Goal: Task Accomplishment & Management: Manage account settings

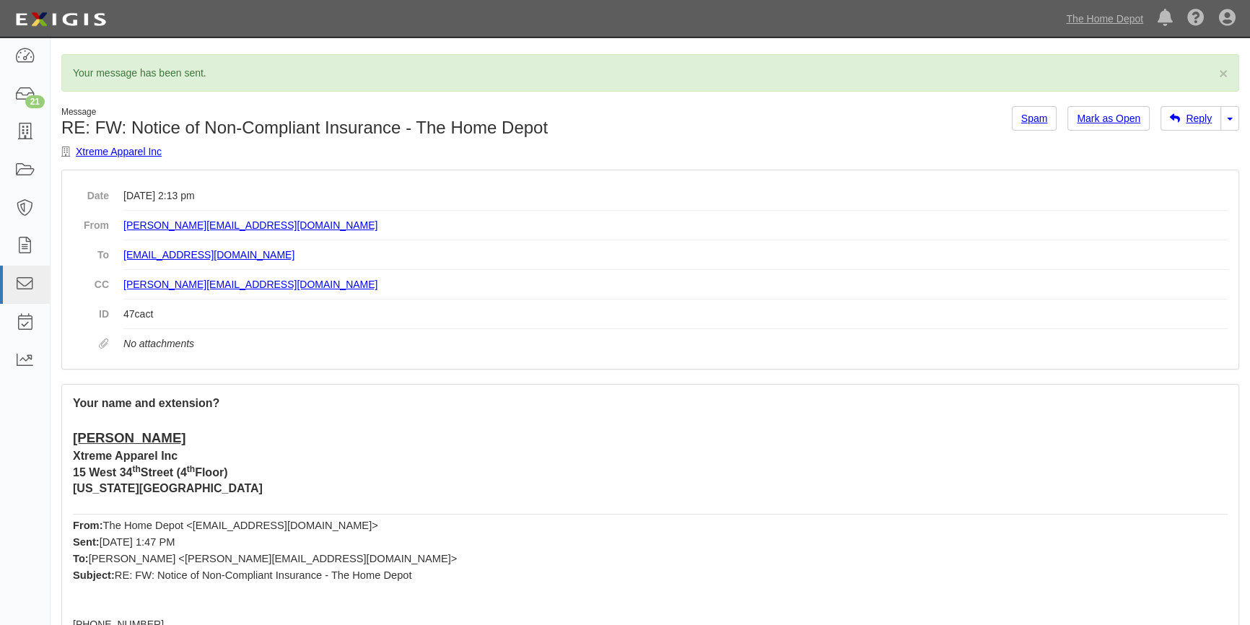
click at [426, 415] on p at bounding box center [650, 420] width 1154 height 17
click at [26, 100] on div "21" at bounding box center [34, 101] width 19 height 13
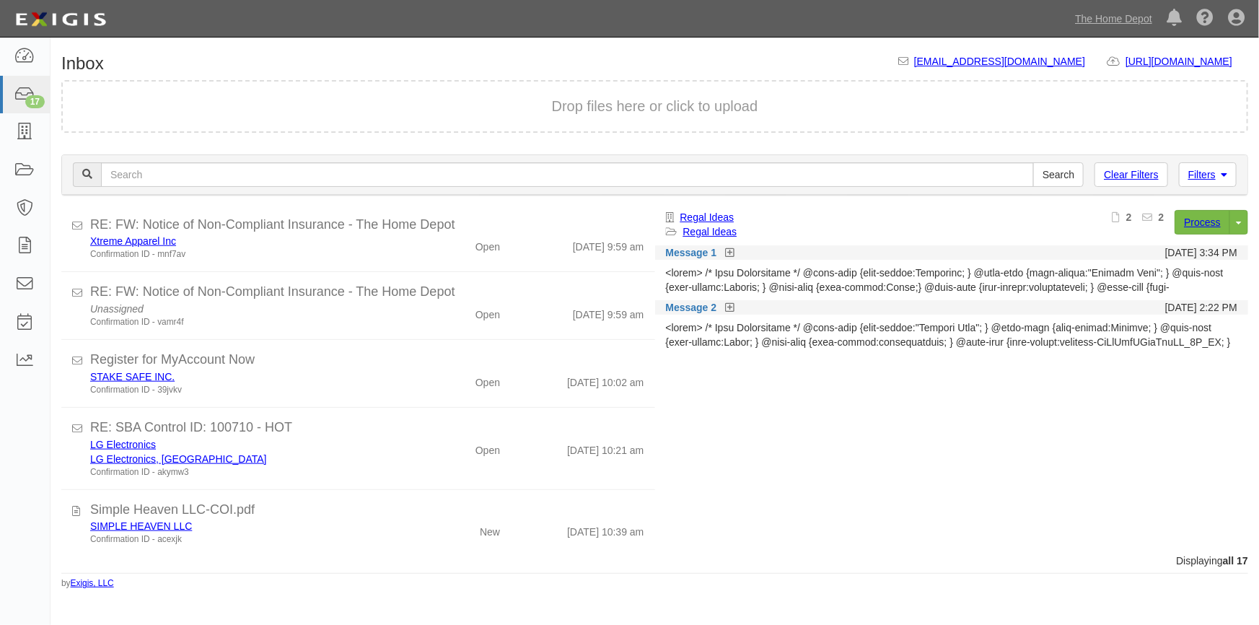
scroll to position [861, 0]
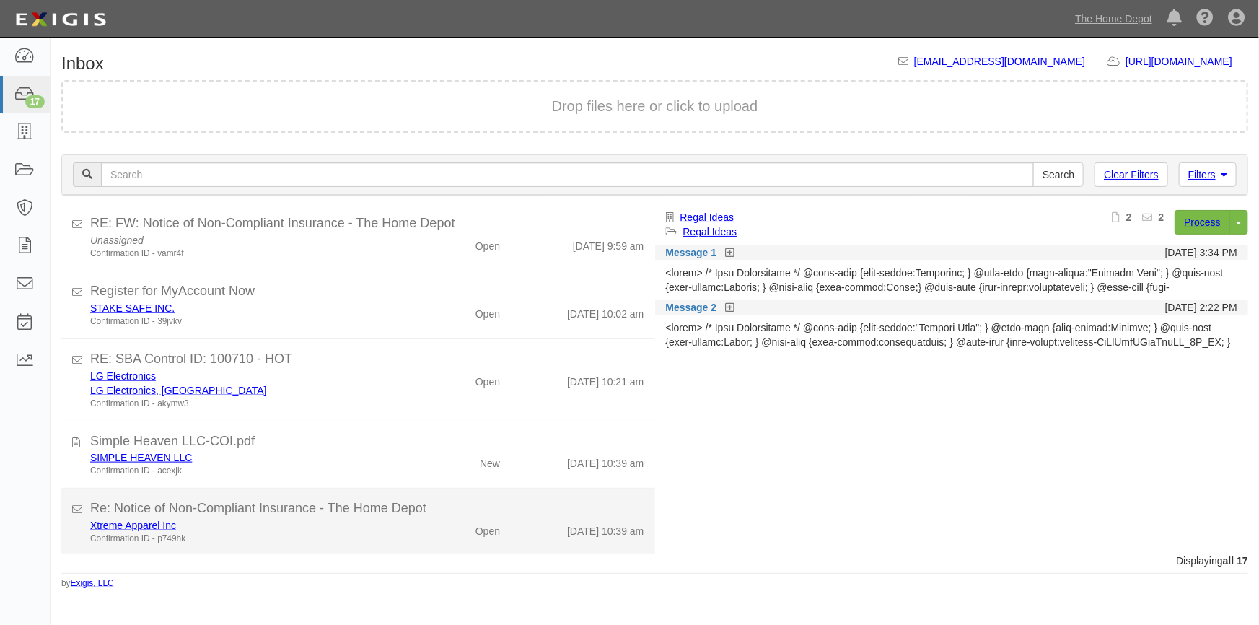
click at [382, 538] on div "Confirmation ID - p749hk" at bounding box center [247, 538] width 314 height 12
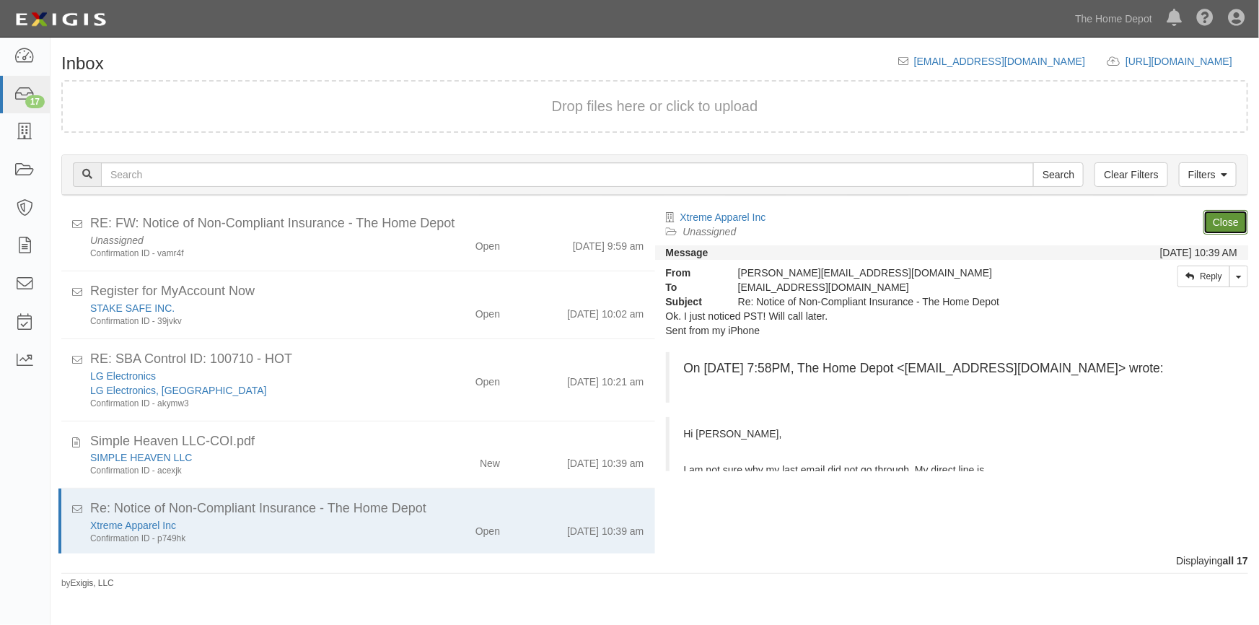
click at [1222, 224] on link "Close" at bounding box center [1225, 222] width 45 height 25
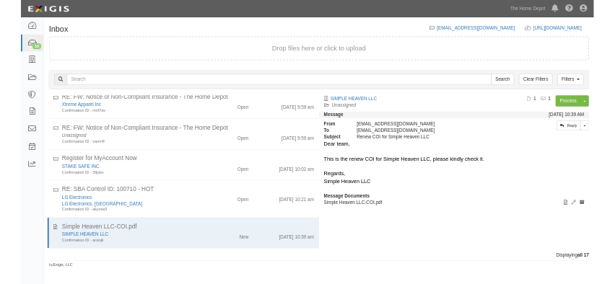
scroll to position [802, 0]
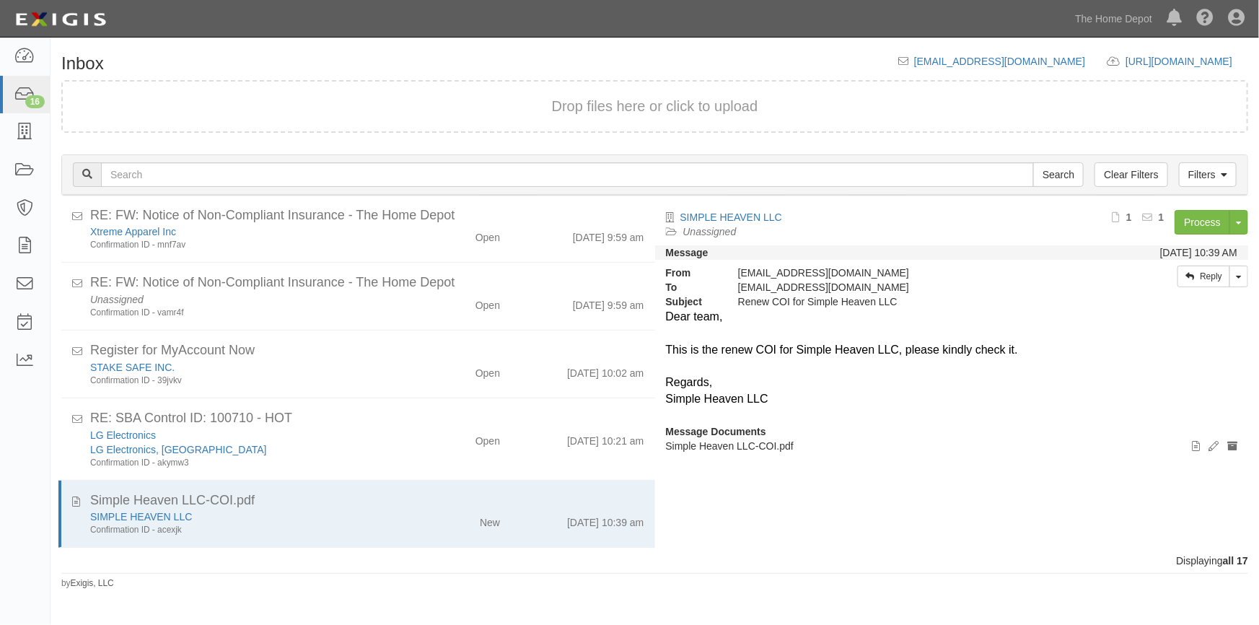
click at [1019, 507] on div "SIMPLE HEAVEN LLC Unassigned Process Toggle Document Dropdown Archive Document …" at bounding box center [957, 375] width 605 height 331
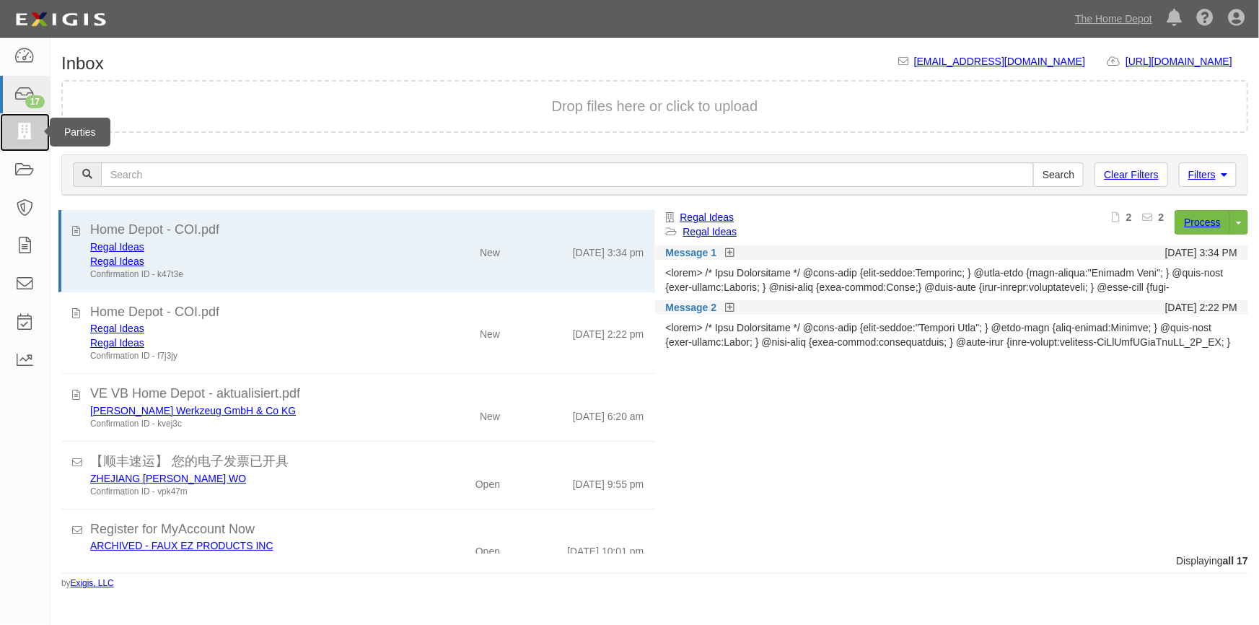
click at [19, 126] on icon at bounding box center [24, 132] width 20 height 17
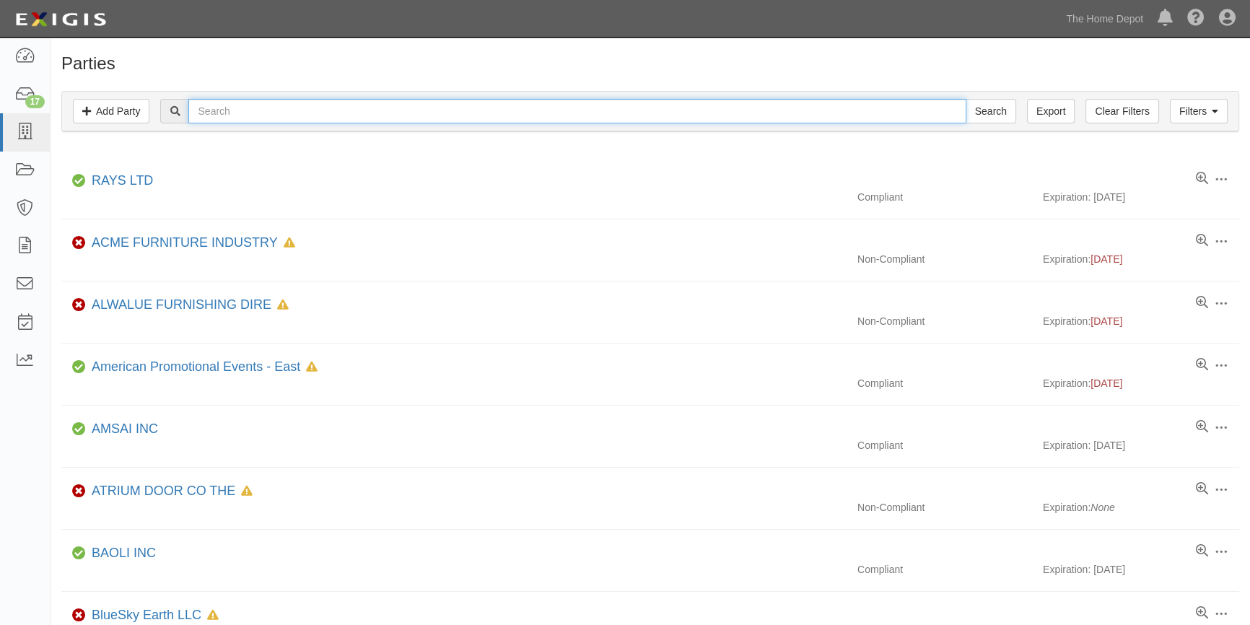
click at [244, 111] on input "text" at bounding box center [576, 111] width 777 height 25
type input "xtreme"
click at [965, 99] on input "Search" at bounding box center [990, 111] width 51 height 25
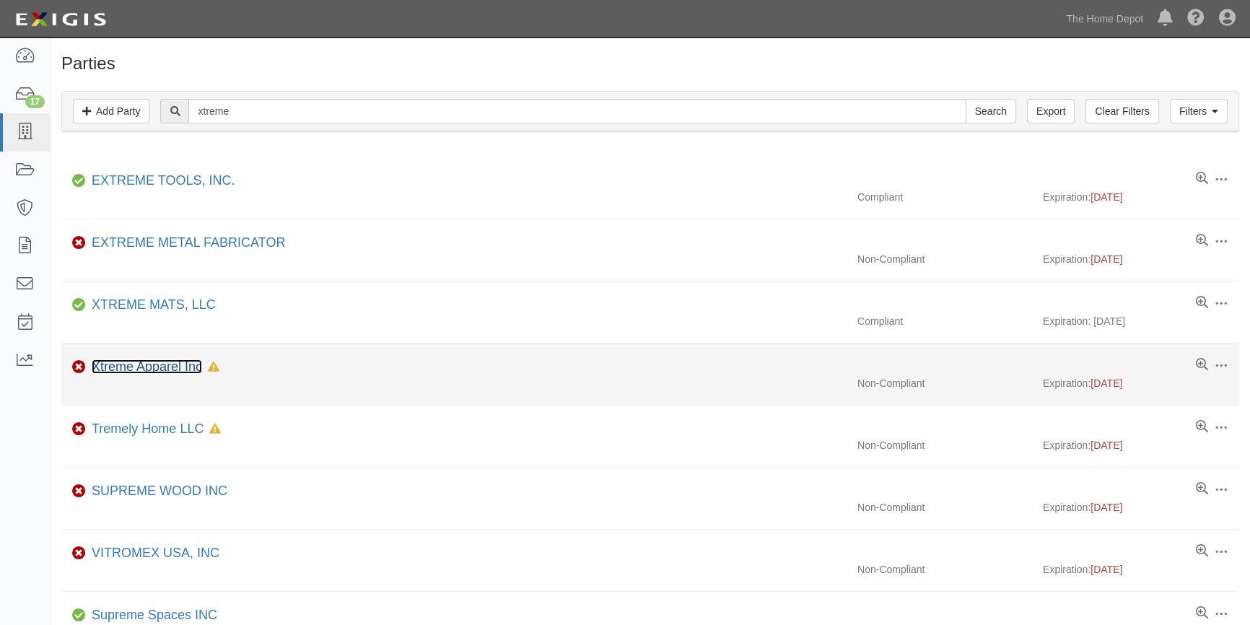
click at [144, 368] on link "Xtreme Apparel Inc" at bounding box center [147, 366] width 110 height 14
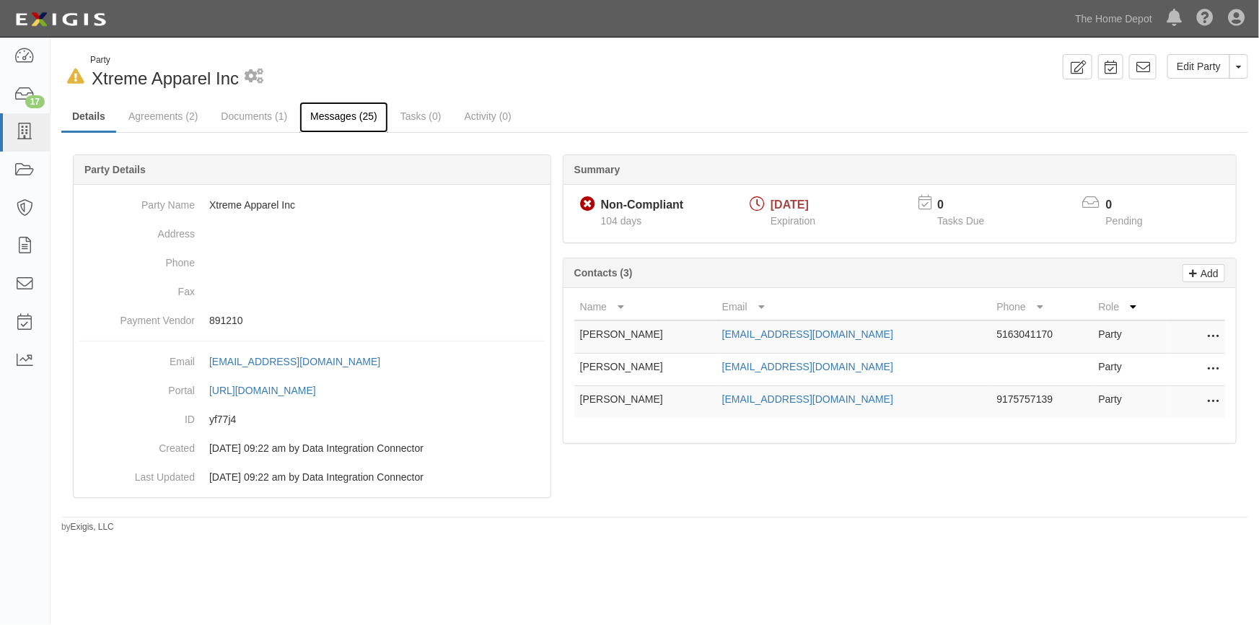
click at [320, 118] on link "Messages (25)" at bounding box center [343, 117] width 89 height 31
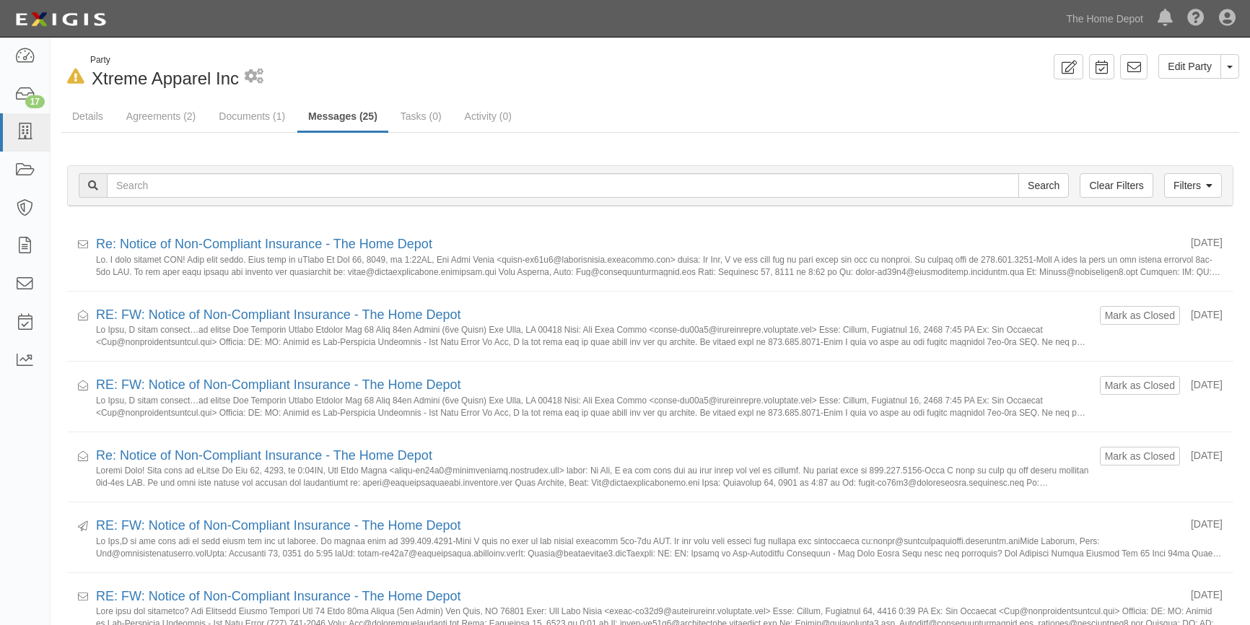
click at [247, 117] on link "Documents (1)" at bounding box center [252, 116] width 88 height 29
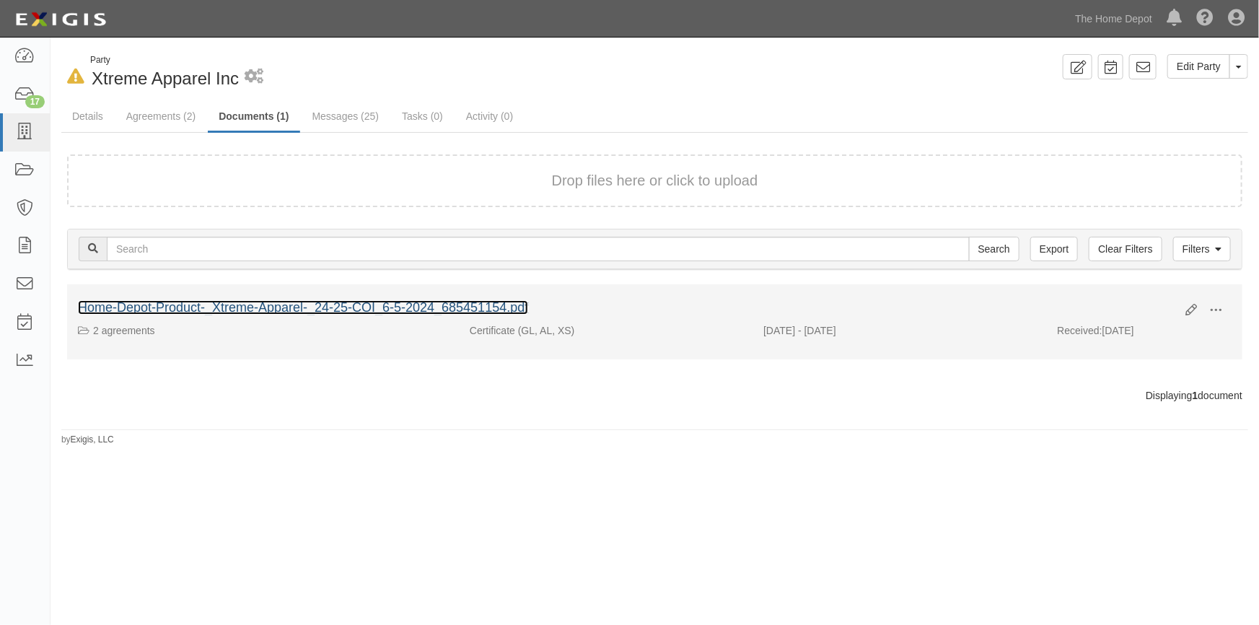
click at [146, 310] on link "Home-Depot-Product-_Xtreme-Apparel-_24-25-COI_6-5-2024_685451154.pdf" at bounding box center [303, 307] width 450 height 14
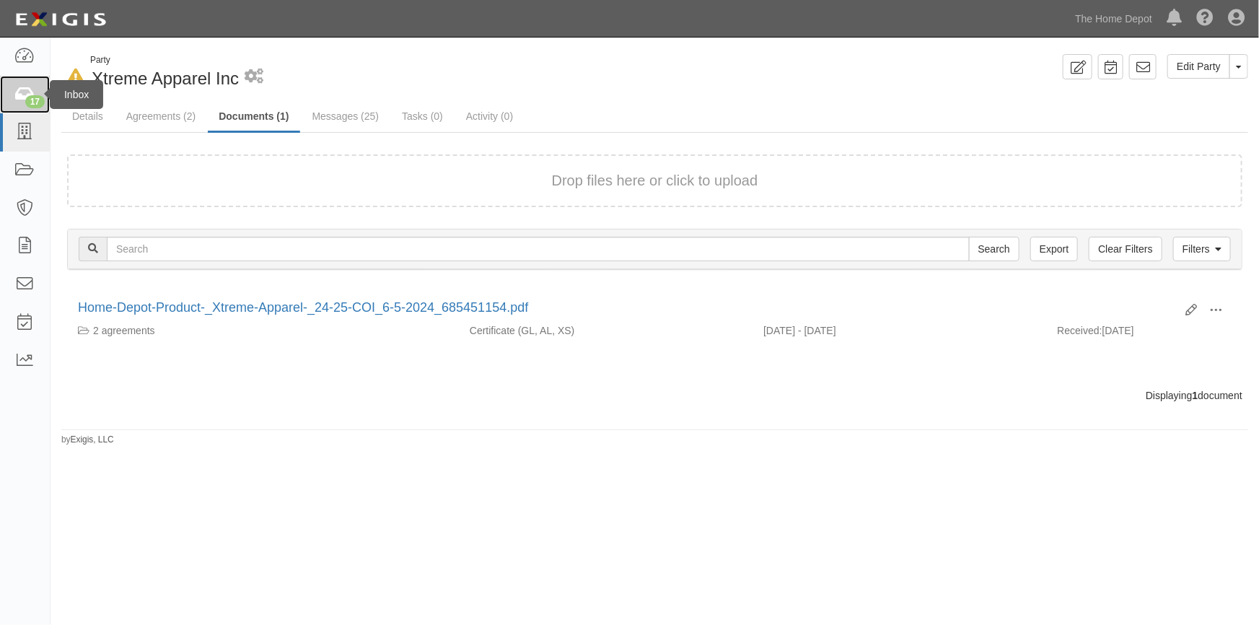
click at [19, 96] on icon at bounding box center [24, 95] width 20 height 17
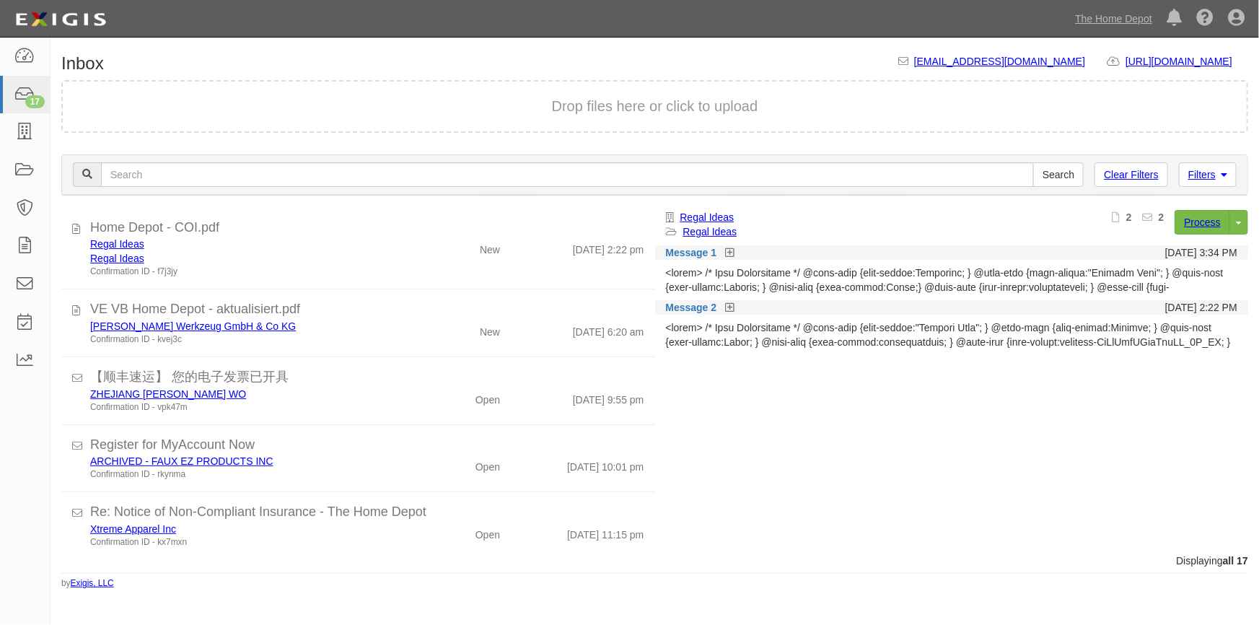
scroll to position [262, 0]
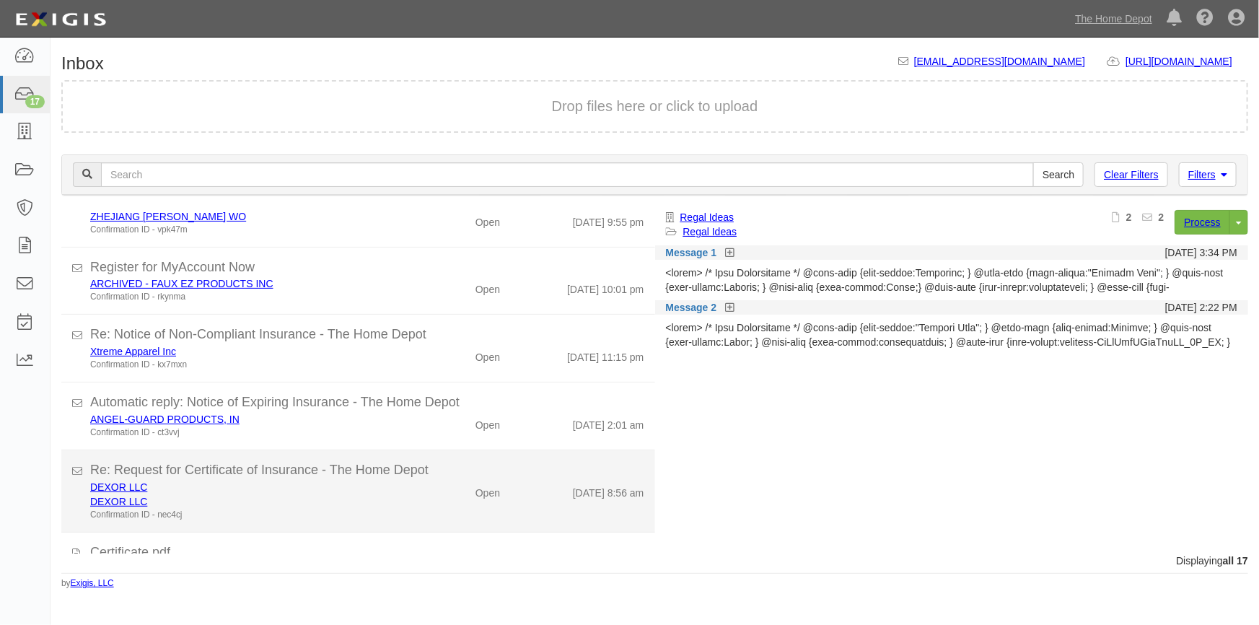
click at [380, 501] on div "DEXOR LLC" at bounding box center [247, 501] width 314 height 14
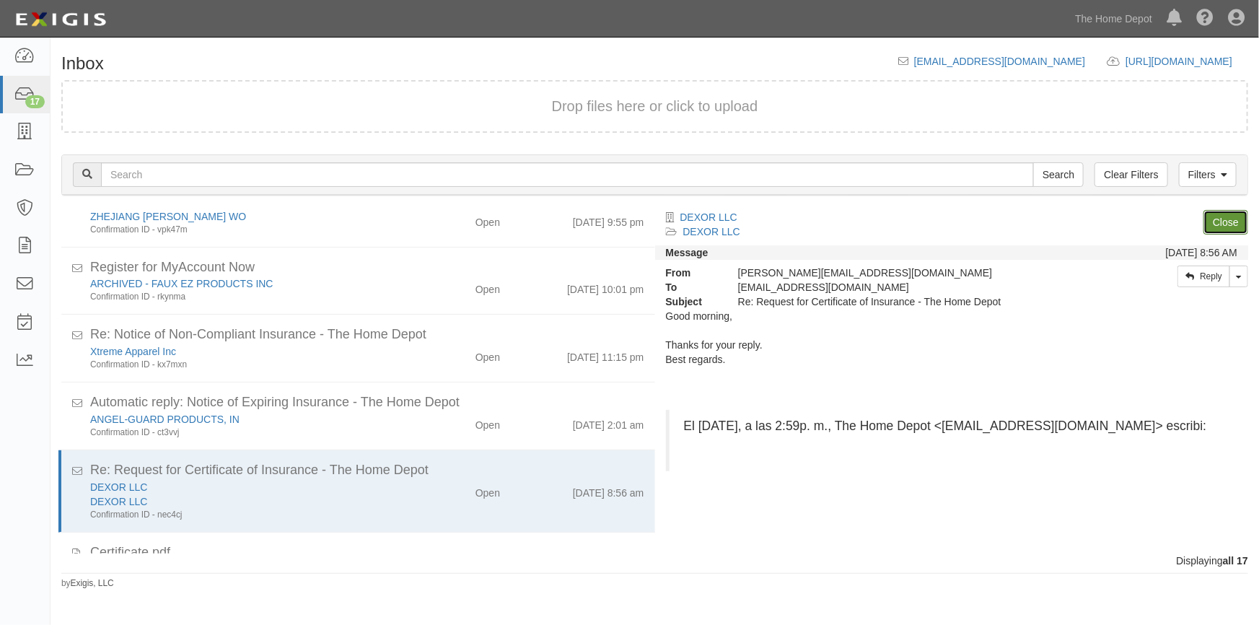
click at [1214, 220] on link "Close" at bounding box center [1225, 222] width 45 height 25
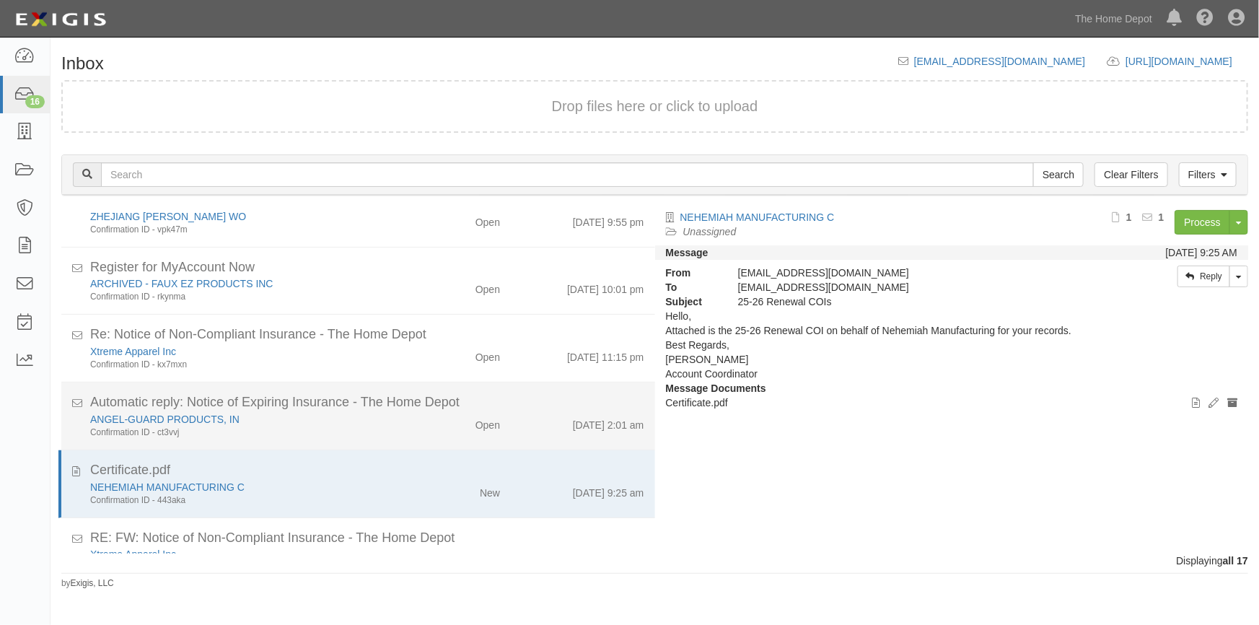
click at [375, 408] on div "Automatic reply: Notice of Expiring Insurance - The Home Depot" at bounding box center [367, 402] width 554 height 19
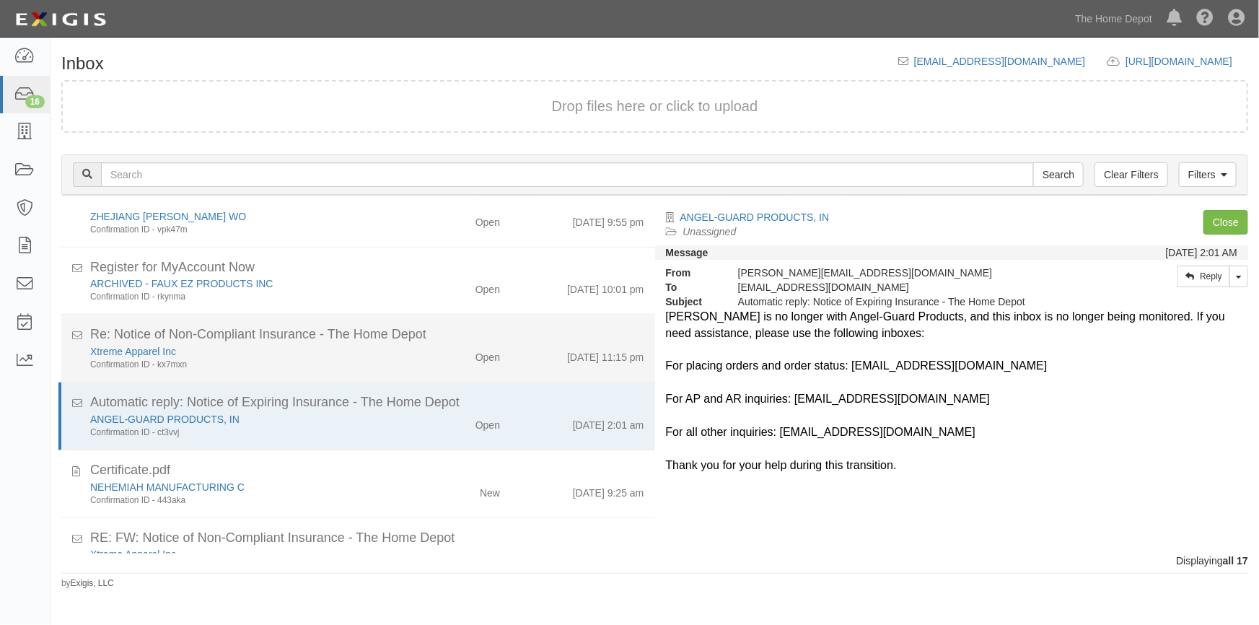
click at [296, 355] on div "Xtreme Apparel Inc" at bounding box center [247, 351] width 314 height 14
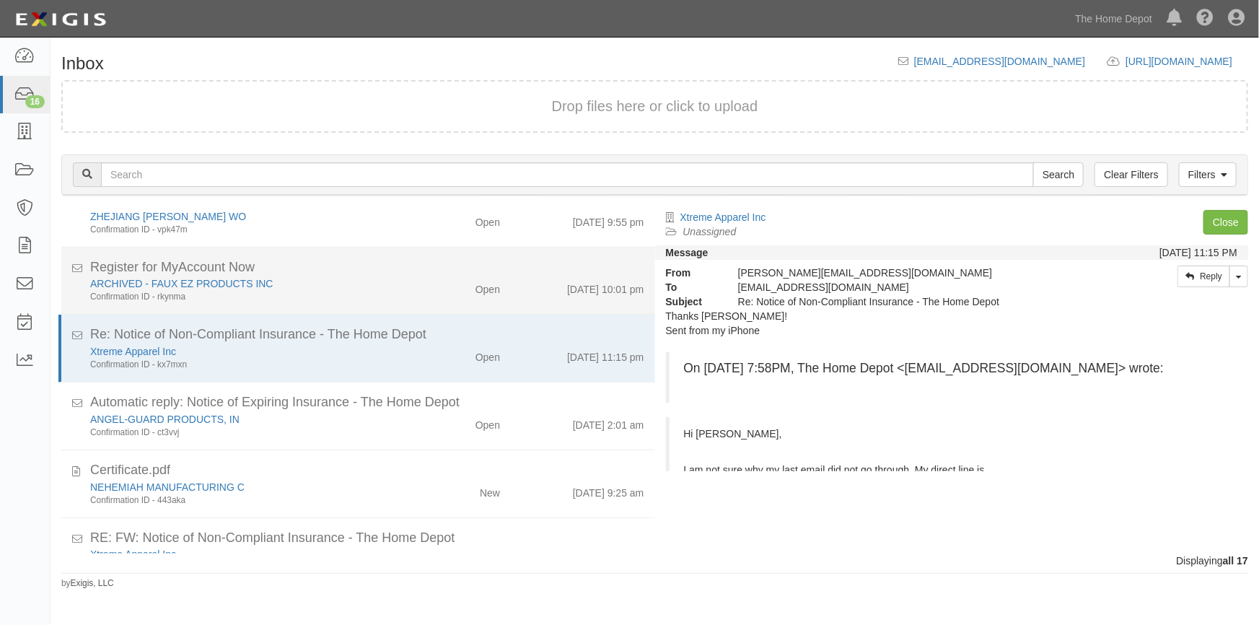
click at [401, 284] on div "ARCHIVED - FAUX EZ PRODUCTS INC Confirmation ID - rkynma" at bounding box center [246, 289] width 335 height 27
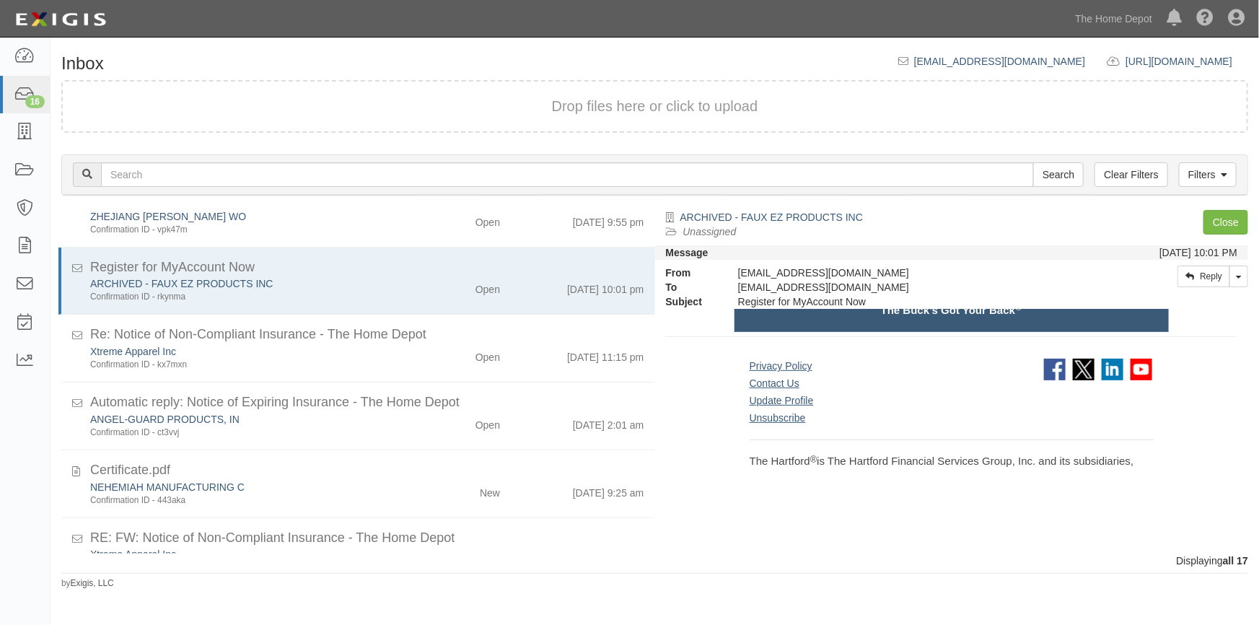
scroll to position [733, 0]
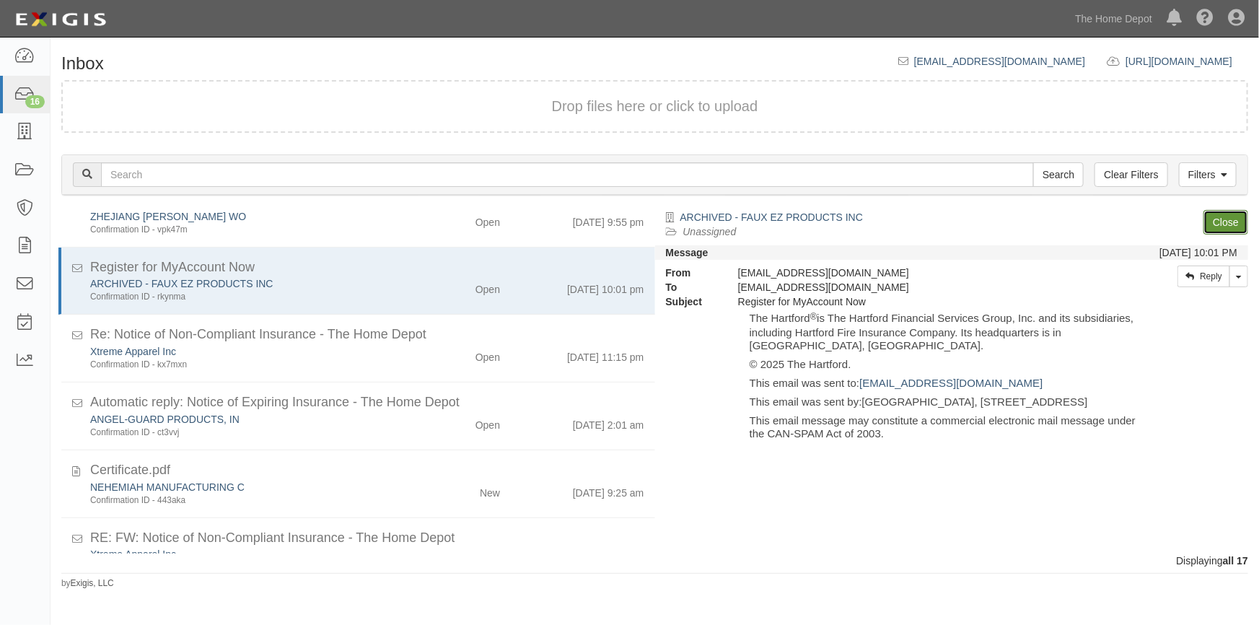
click at [1215, 226] on link "Close" at bounding box center [1225, 222] width 45 height 25
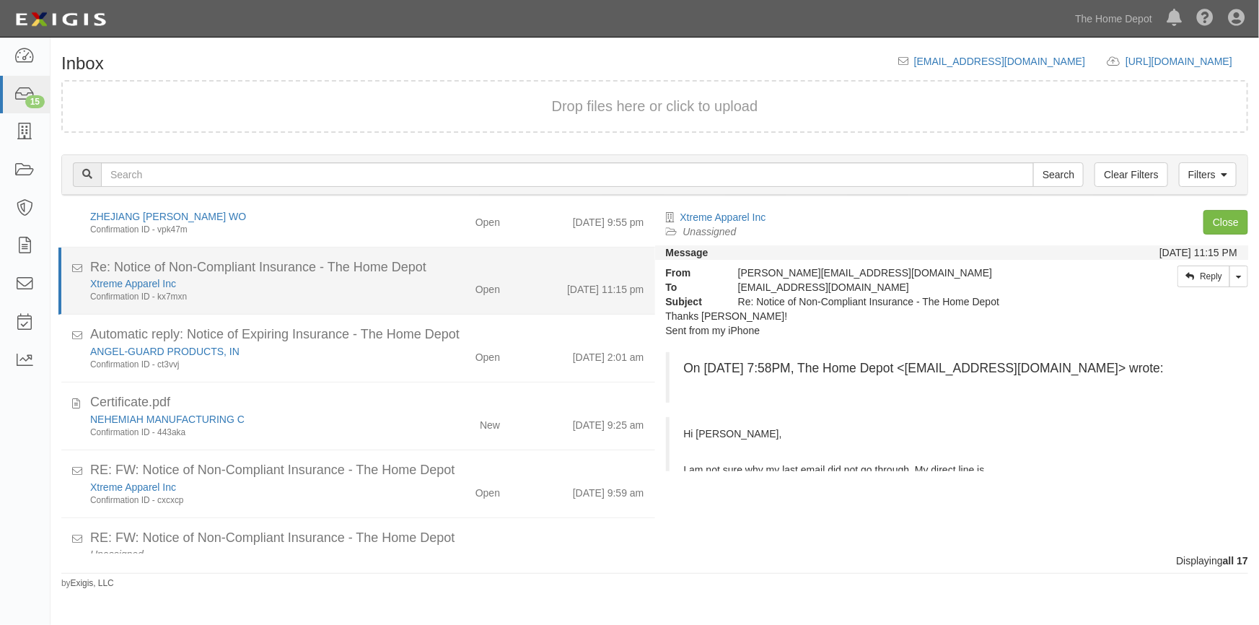
click at [375, 286] on div "Xtreme Apparel Inc" at bounding box center [247, 283] width 314 height 14
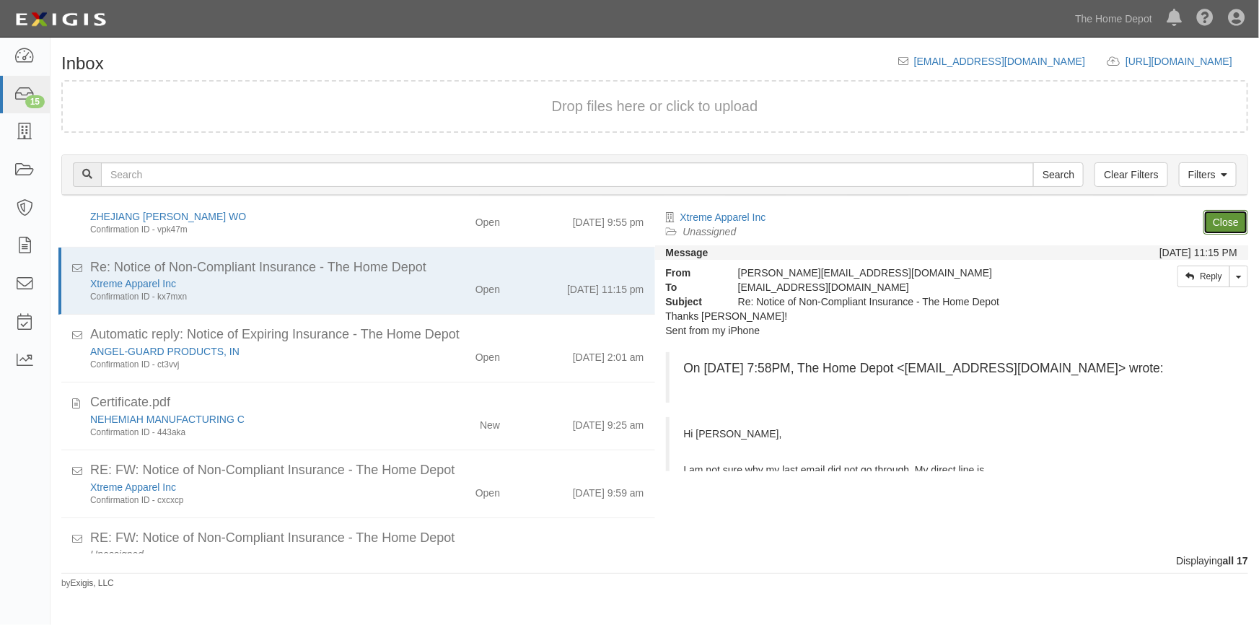
click at [1224, 220] on link "Close" at bounding box center [1225, 222] width 45 height 25
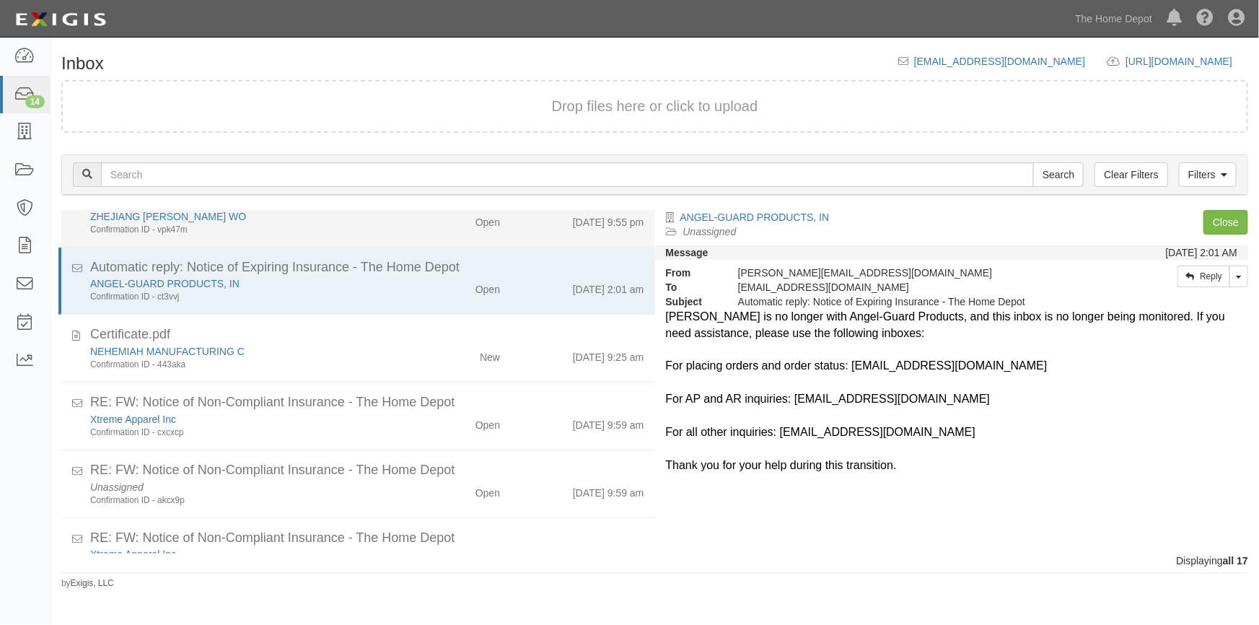
click at [412, 233] on div "ZHEJIANG ANJI HUILIAN WO Confirmation ID - vpk47m Open 9/15/25 9:55 pm" at bounding box center [367, 222] width 576 height 27
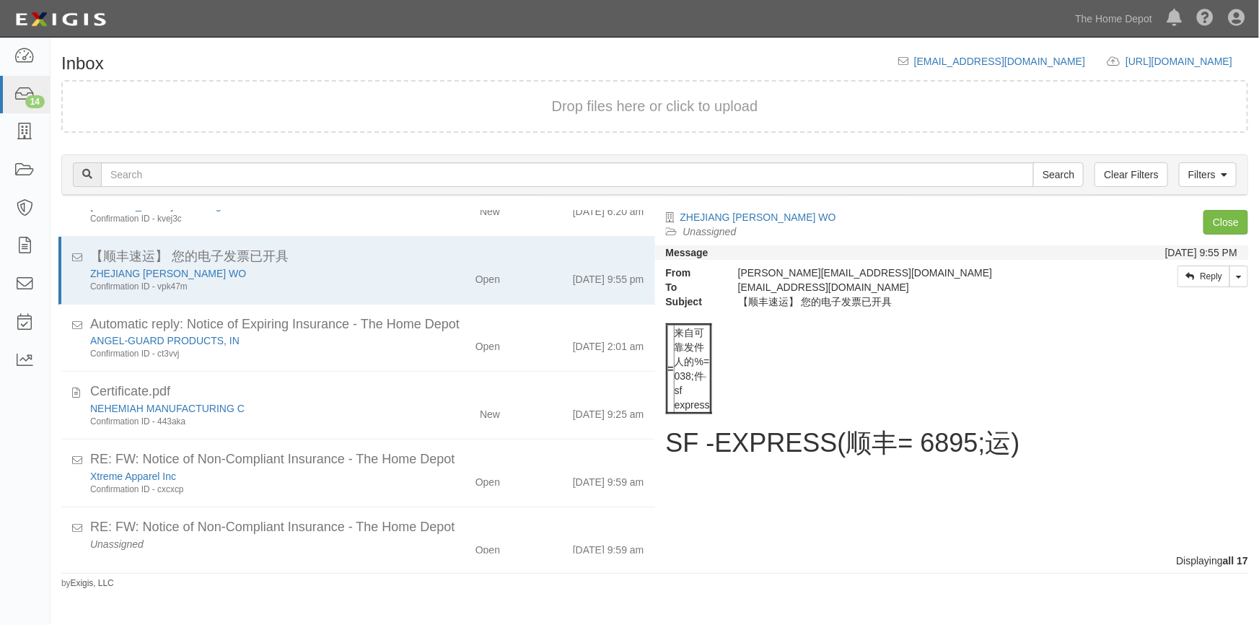
scroll to position [201, 0]
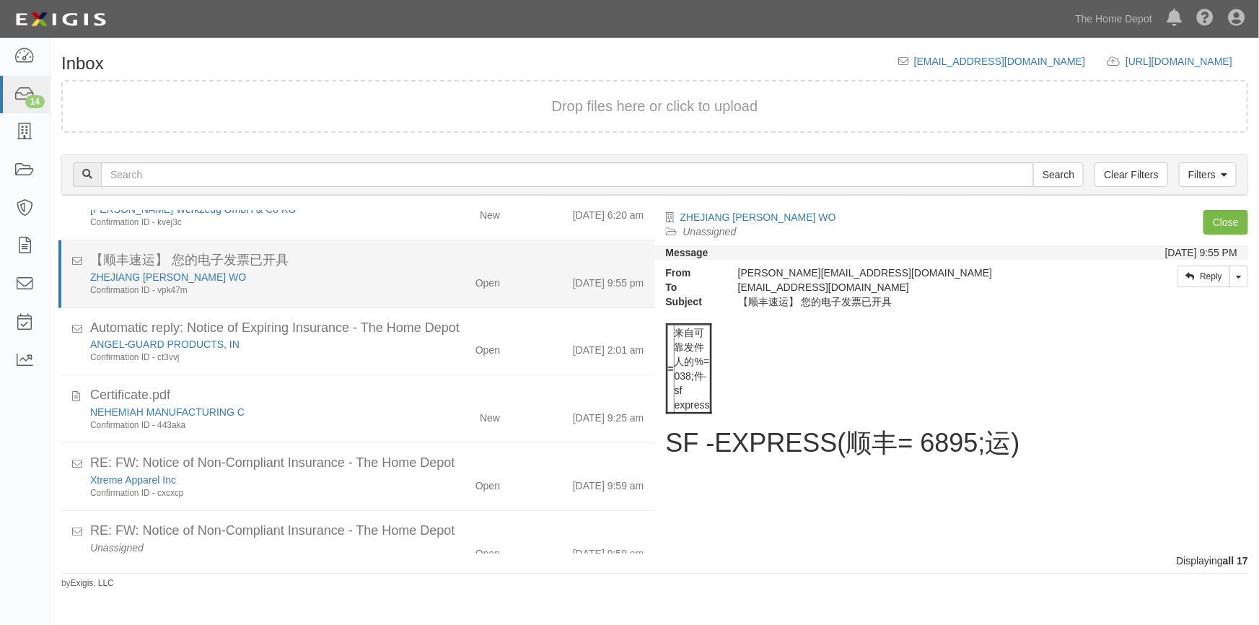
click at [439, 278] on div "Open" at bounding box center [463, 280] width 96 height 20
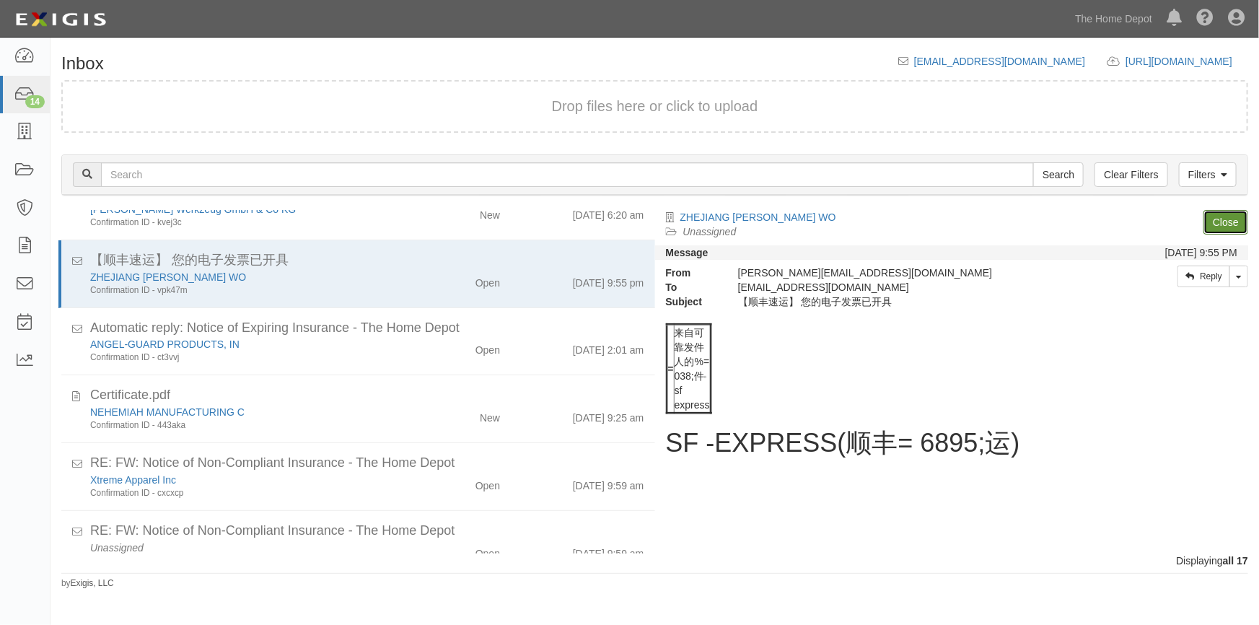
click at [1220, 222] on link "Close" at bounding box center [1225, 222] width 45 height 25
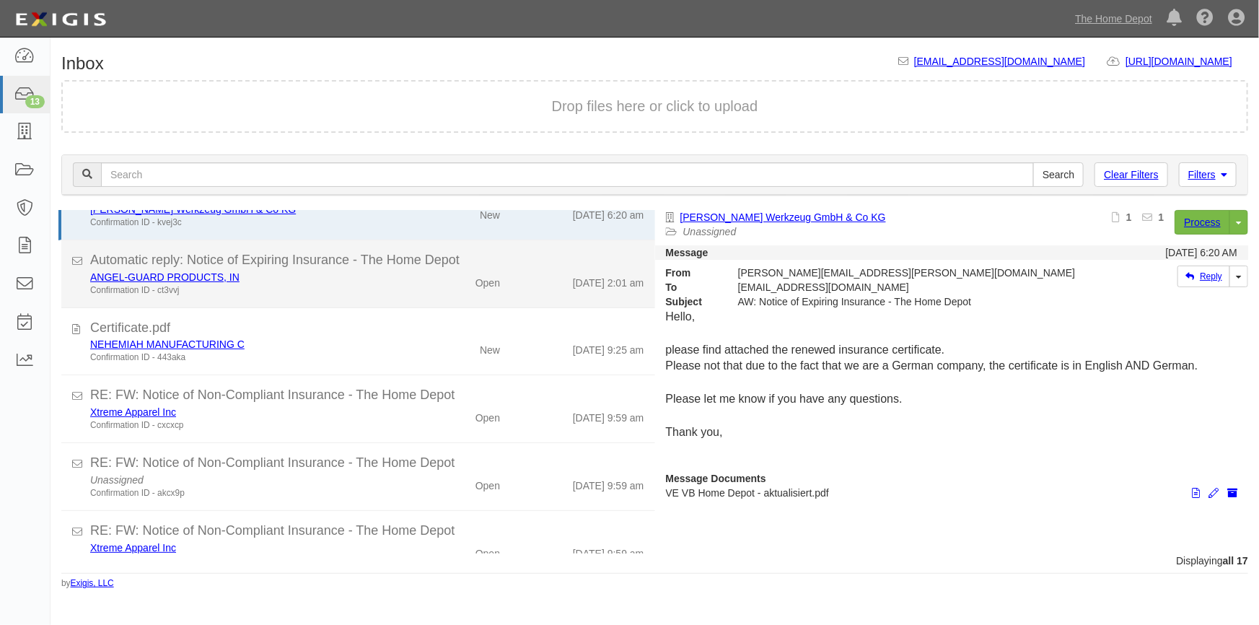
click at [357, 297] on li "Automatic reply: Notice of Expiring Insurance - The Home Depot ANGEL-GUARD PROD…" at bounding box center [358, 274] width 594 height 68
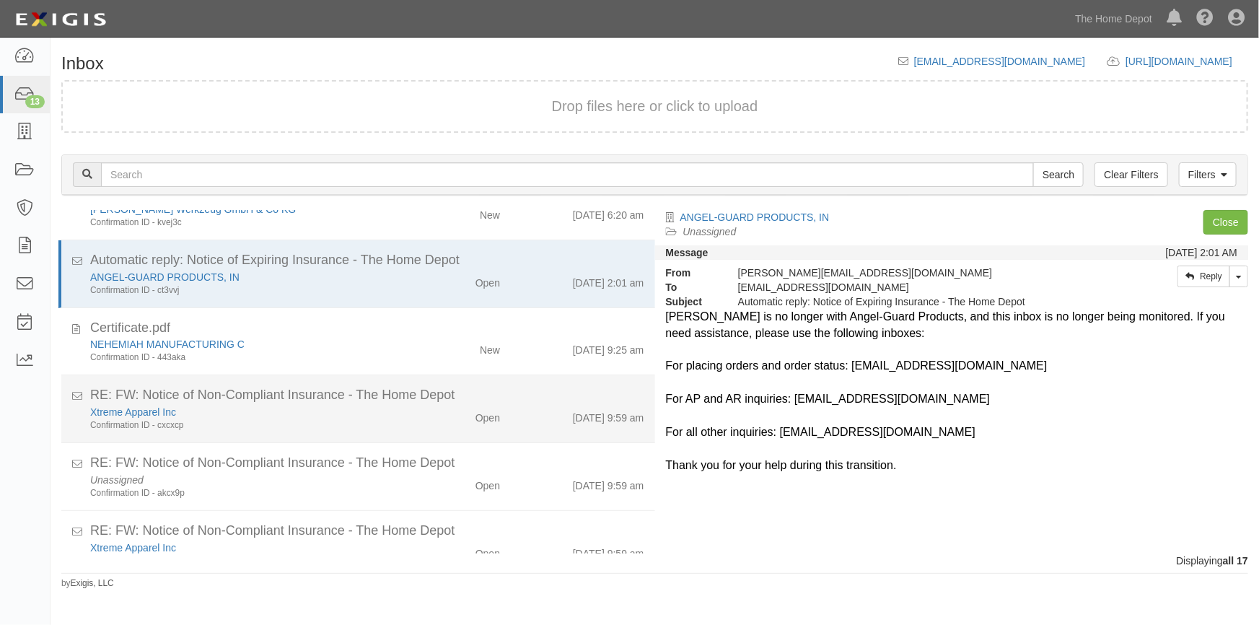
click at [356, 413] on div "Xtreme Apparel Inc" at bounding box center [247, 412] width 314 height 14
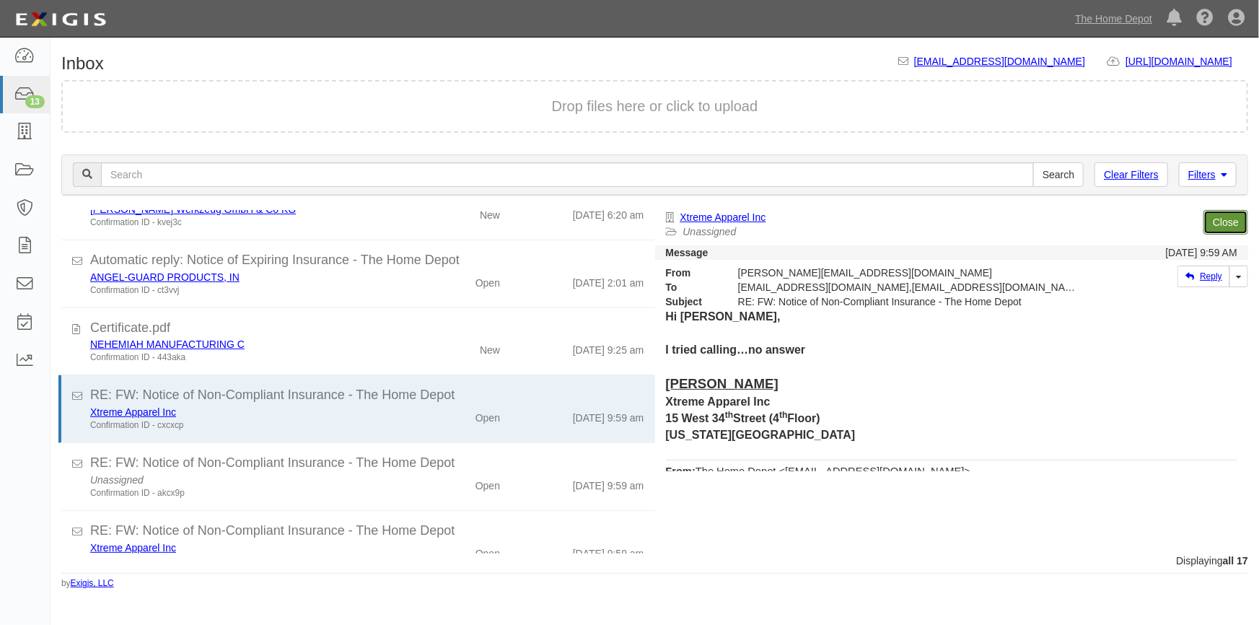
click at [1234, 221] on link "Close" at bounding box center [1225, 222] width 45 height 25
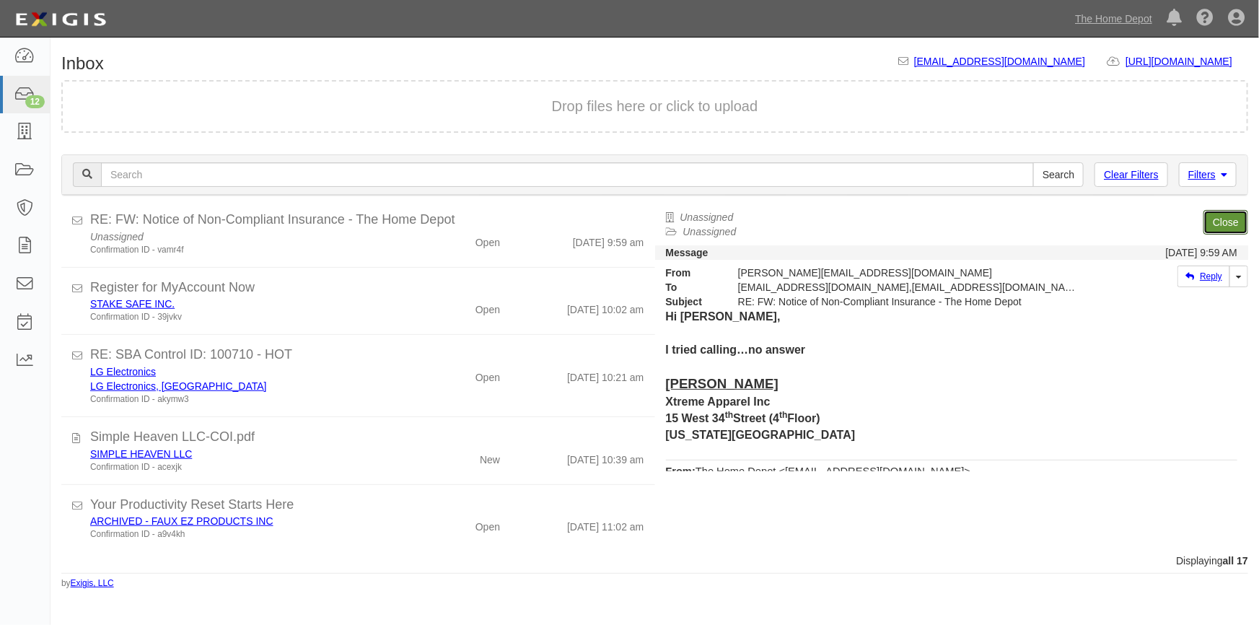
scroll to position [516, 0]
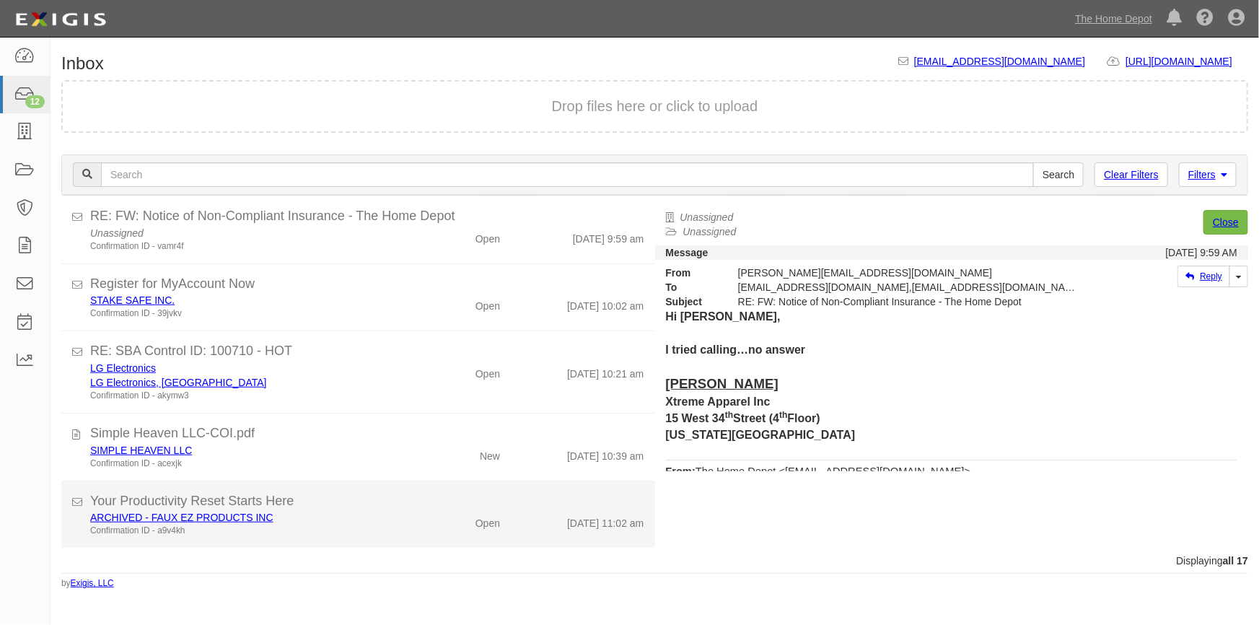
click at [397, 516] on div "ARCHIVED - FAUX EZ PRODUCTS INC" at bounding box center [247, 517] width 314 height 14
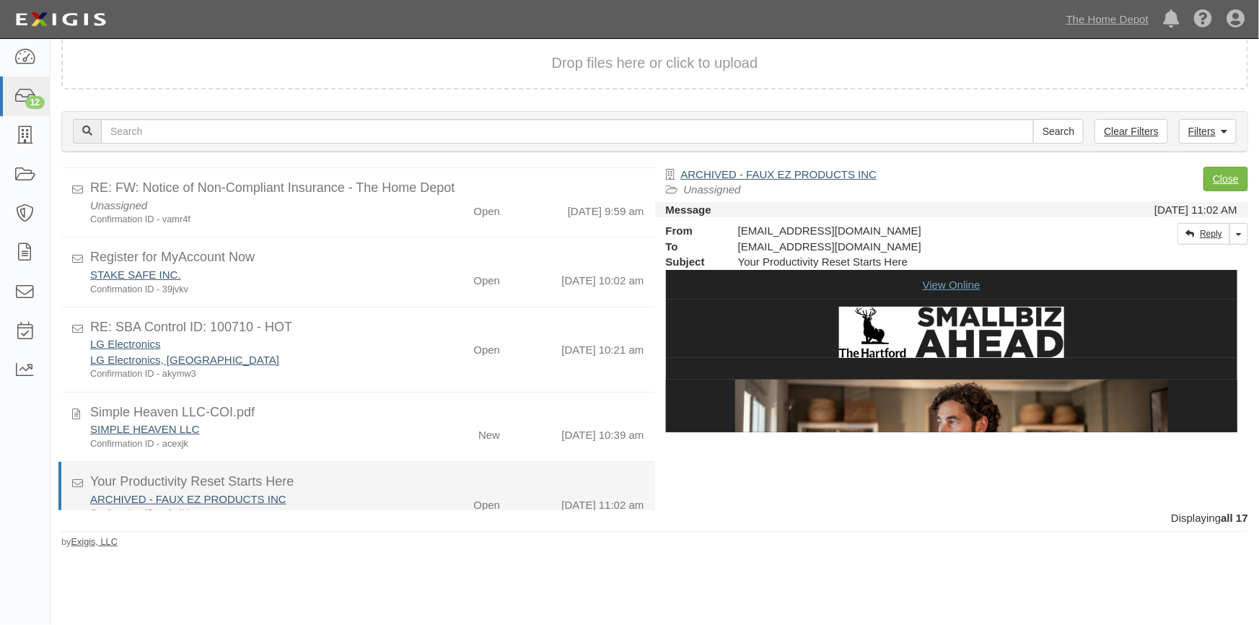
scroll to position [532, 0]
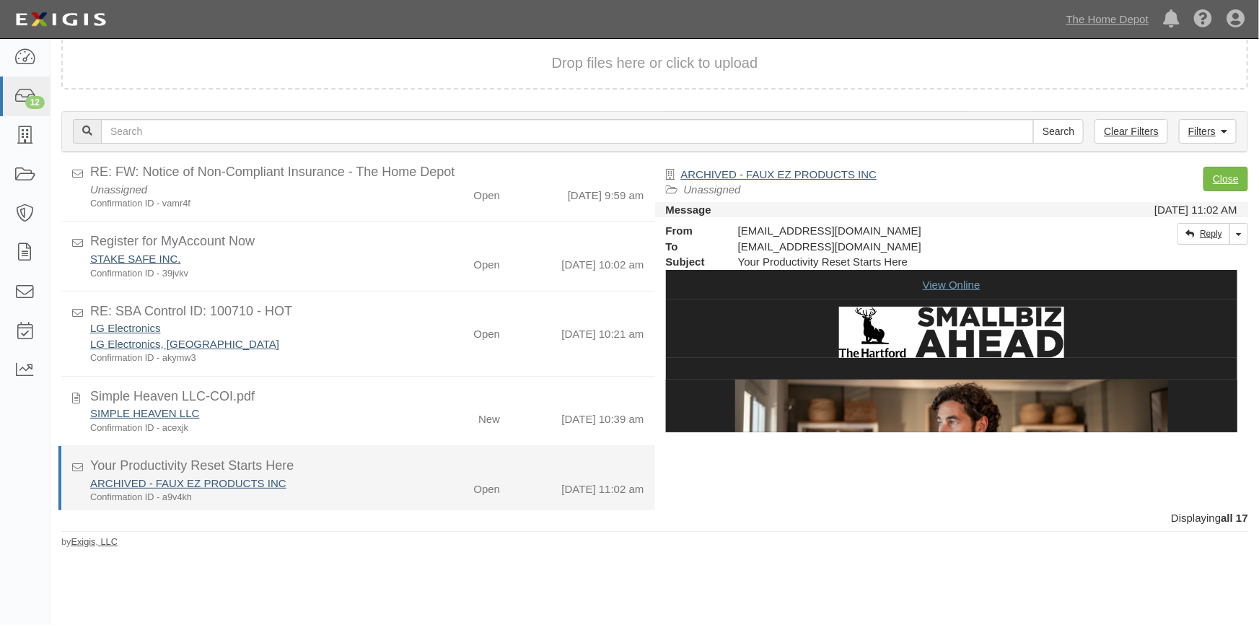
click at [406, 485] on div "ARCHIVED - FAUX EZ PRODUCTS INC Confirmation ID - a9v4kh" at bounding box center [246, 489] width 335 height 29
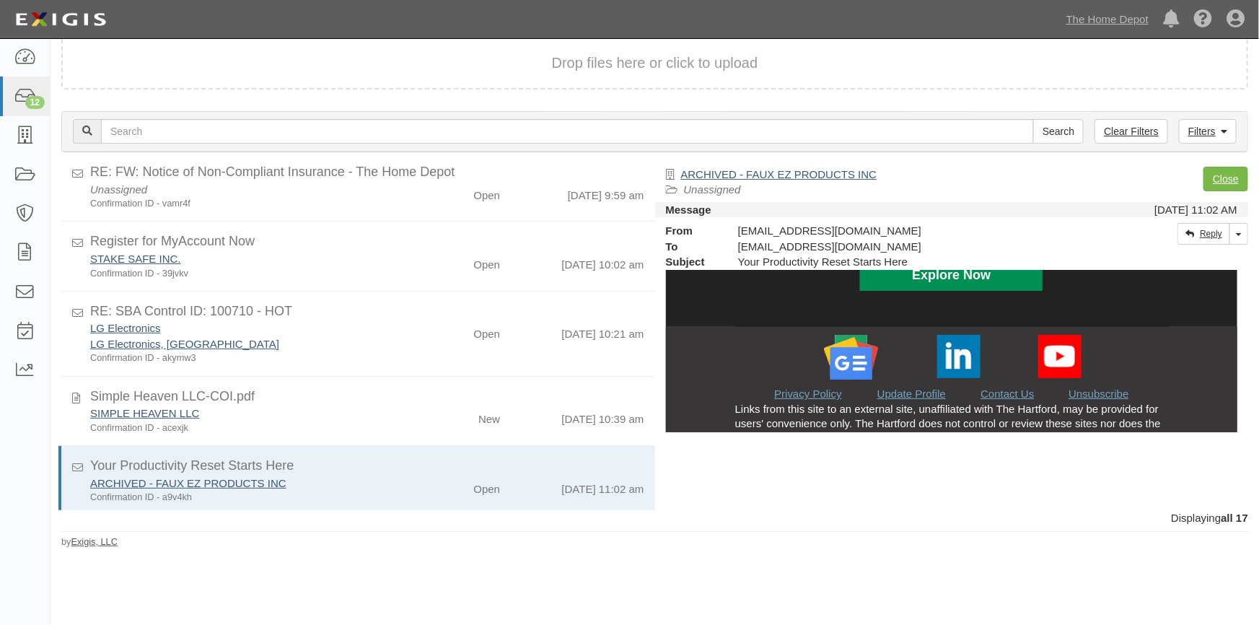
scroll to position [1574, 0]
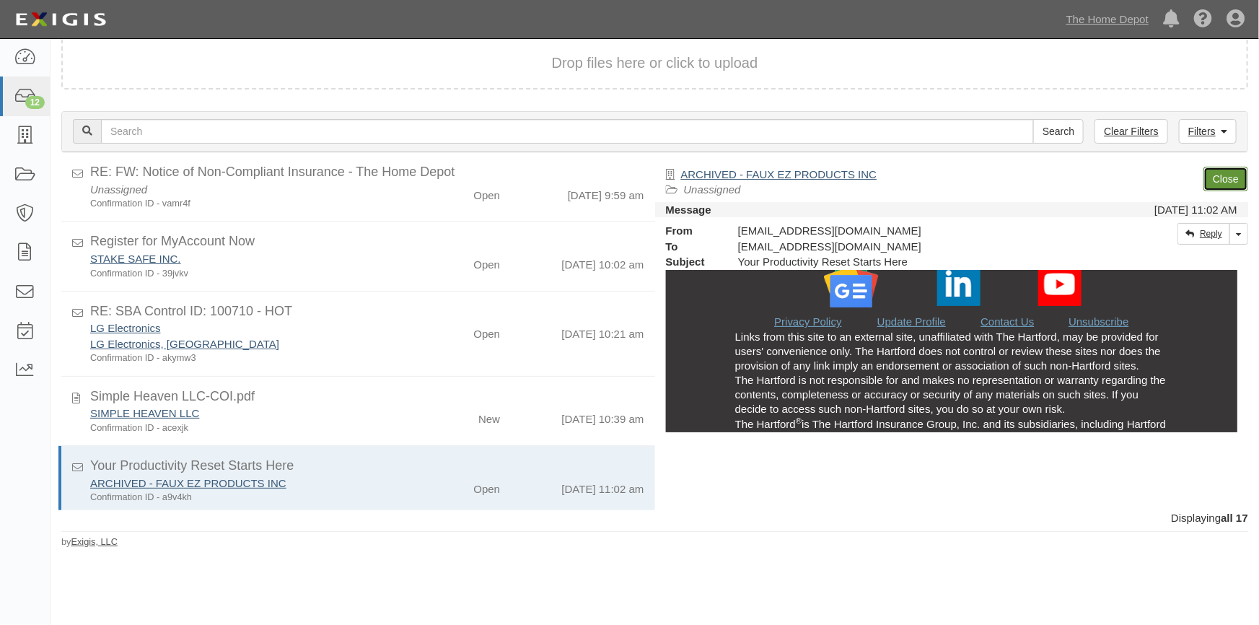
click at [1228, 167] on link "Close" at bounding box center [1225, 179] width 45 height 25
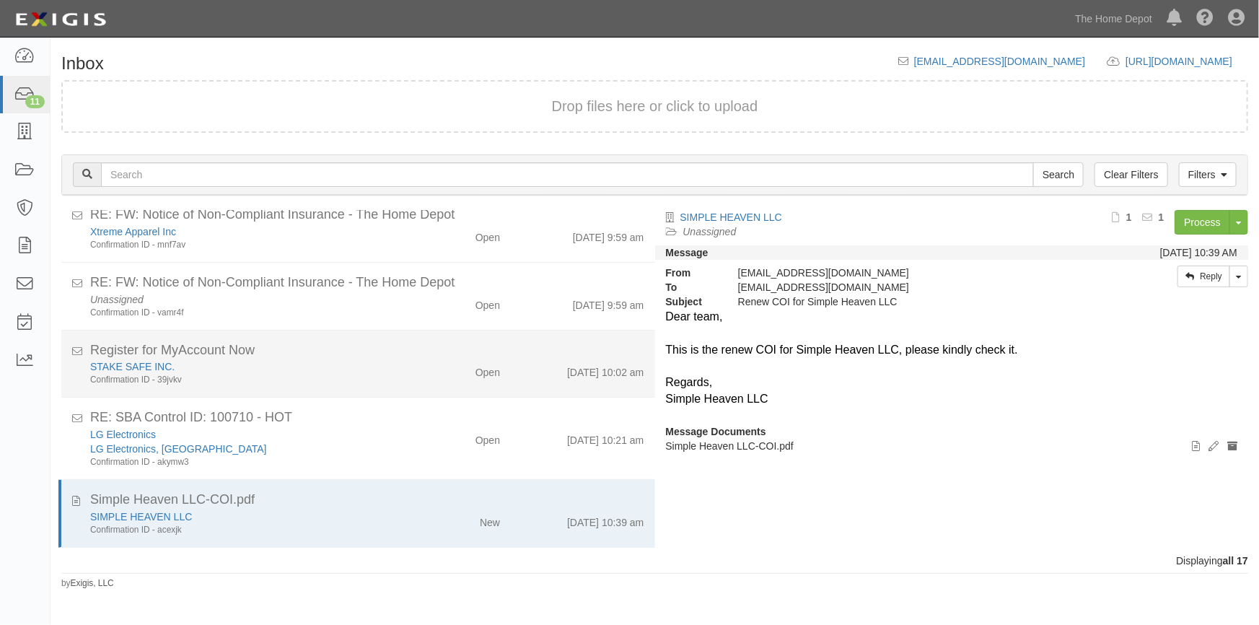
scroll to position [449, 0]
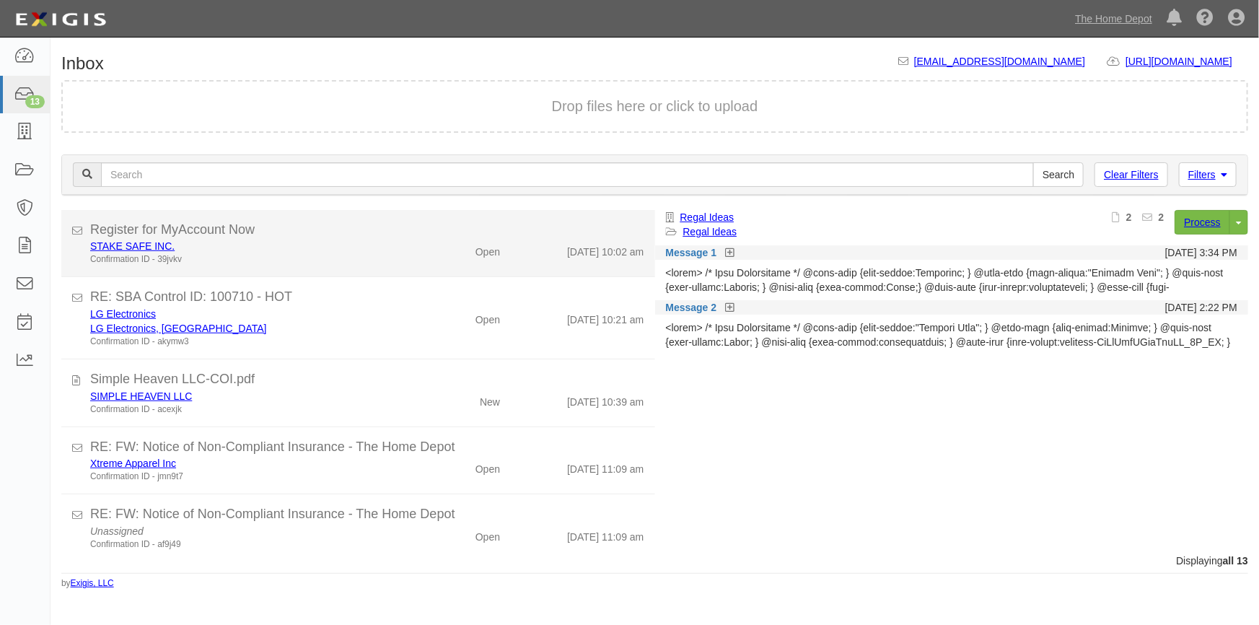
scroll to position [576, 0]
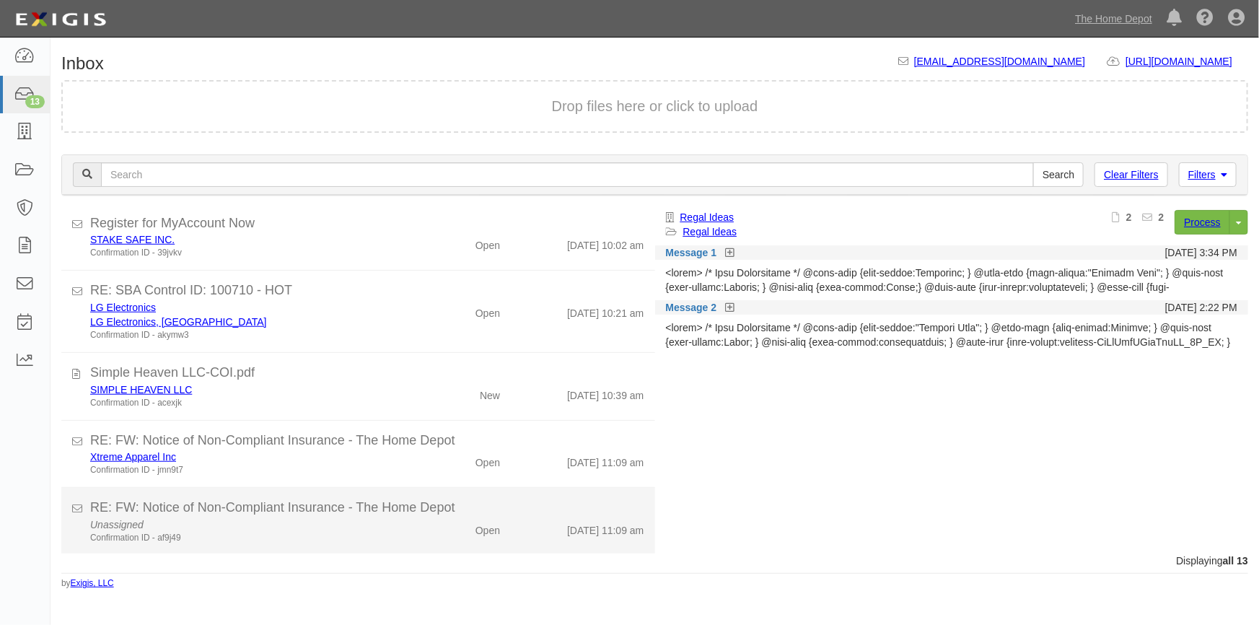
click at [341, 519] on div "Unassigned Confirmation ID - af9j49" at bounding box center [246, 530] width 335 height 27
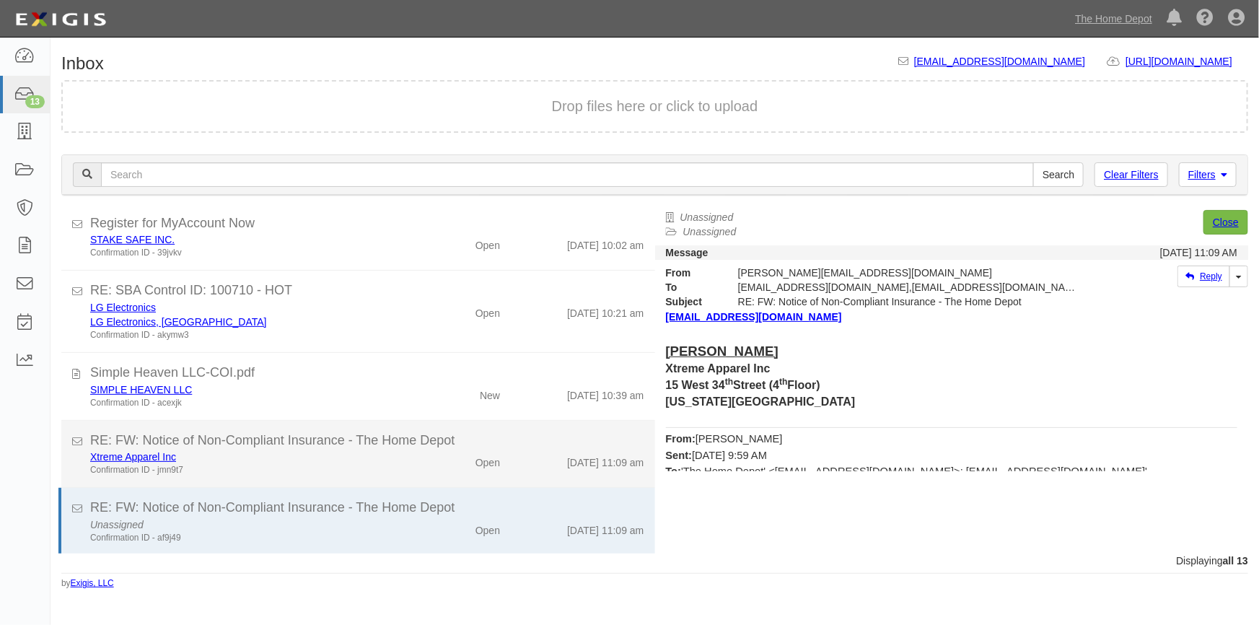
click at [253, 464] on div "Confirmation ID - jmn9t7" at bounding box center [247, 470] width 314 height 12
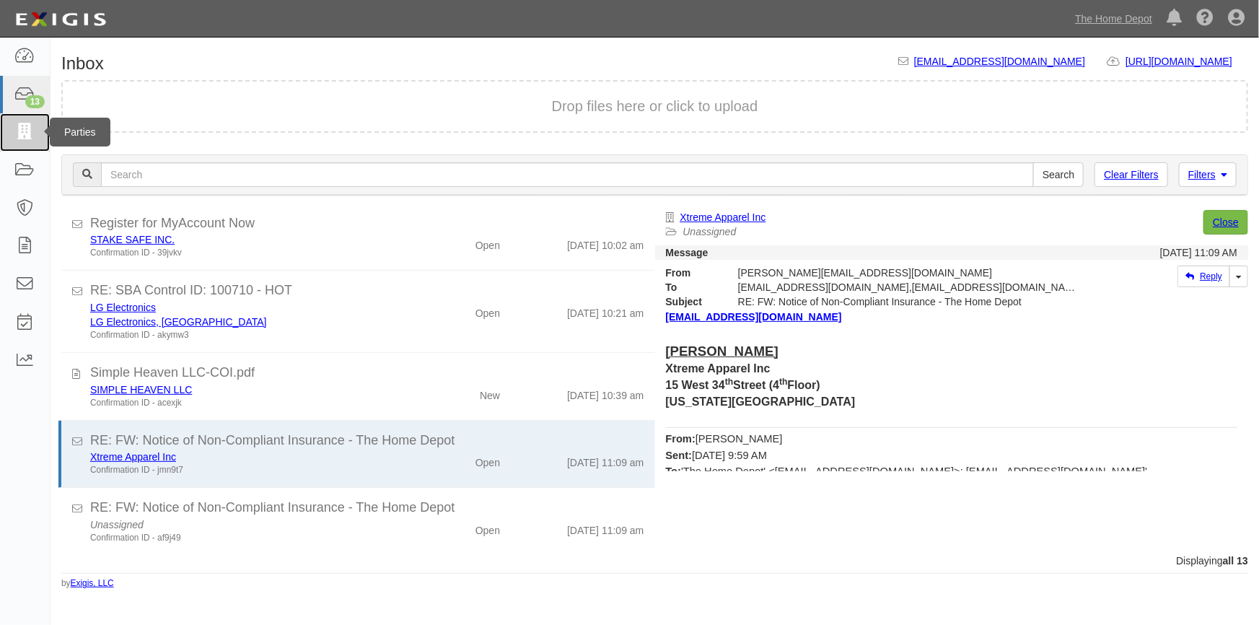
click at [29, 130] on icon at bounding box center [24, 132] width 20 height 17
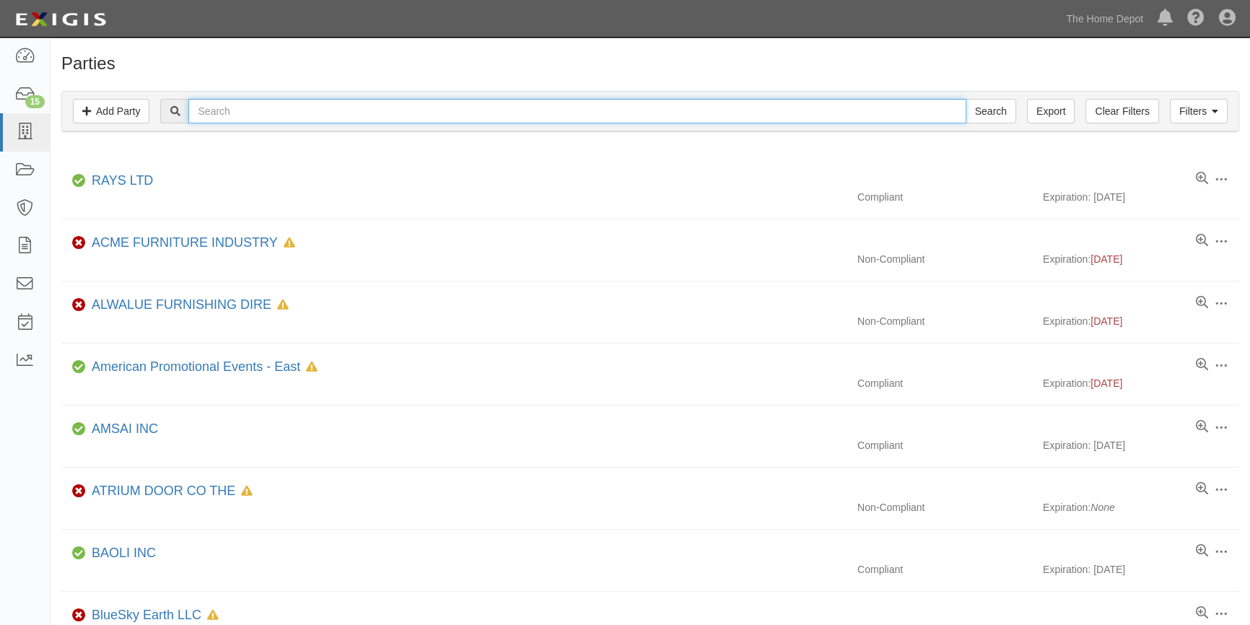
click at [276, 115] on input "text" at bounding box center [576, 111] width 777 height 25
type input "xtreme"
click at [965, 99] on input "Search" at bounding box center [990, 111] width 51 height 25
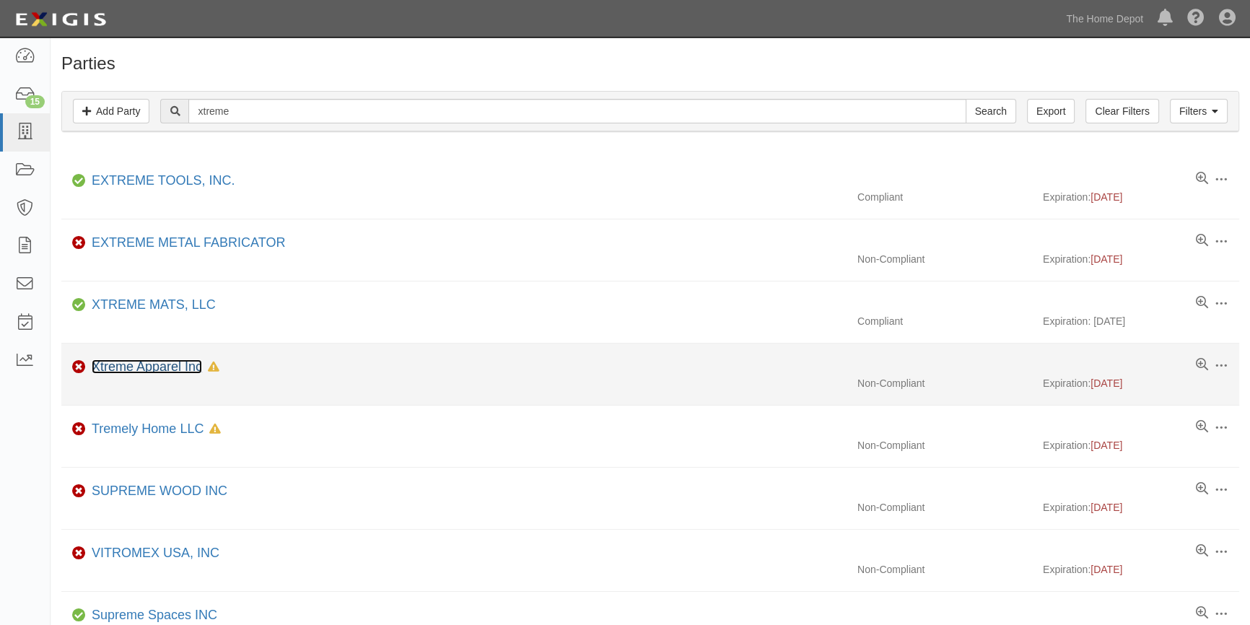
click at [120, 364] on link "Xtreme Apparel Inc" at bounding box center [147, 366] width 110 height 14
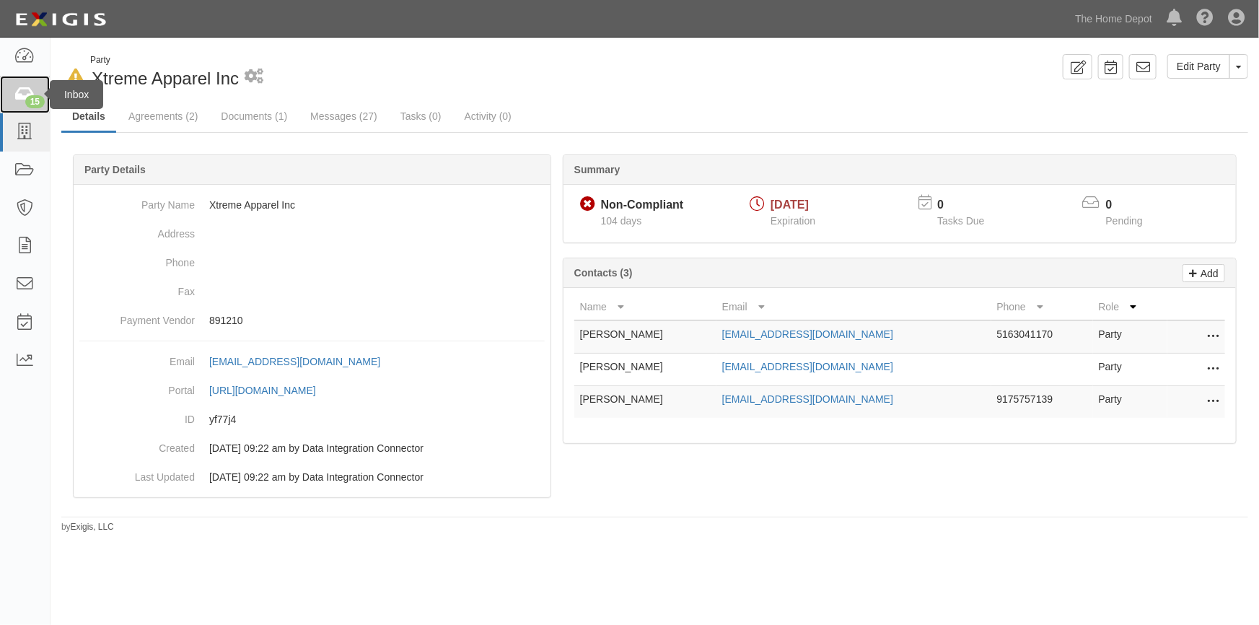
click at [27, 96] on div "15" at bounding box center [34, 101] width 19 height 13
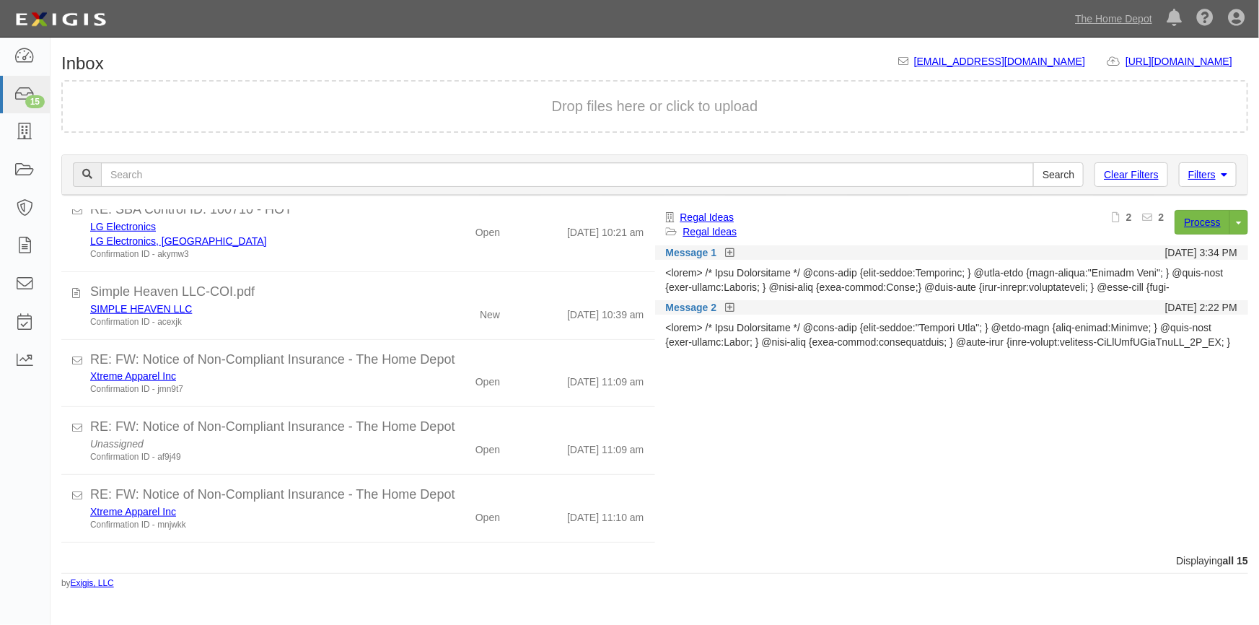
scroll to position [711, 0]
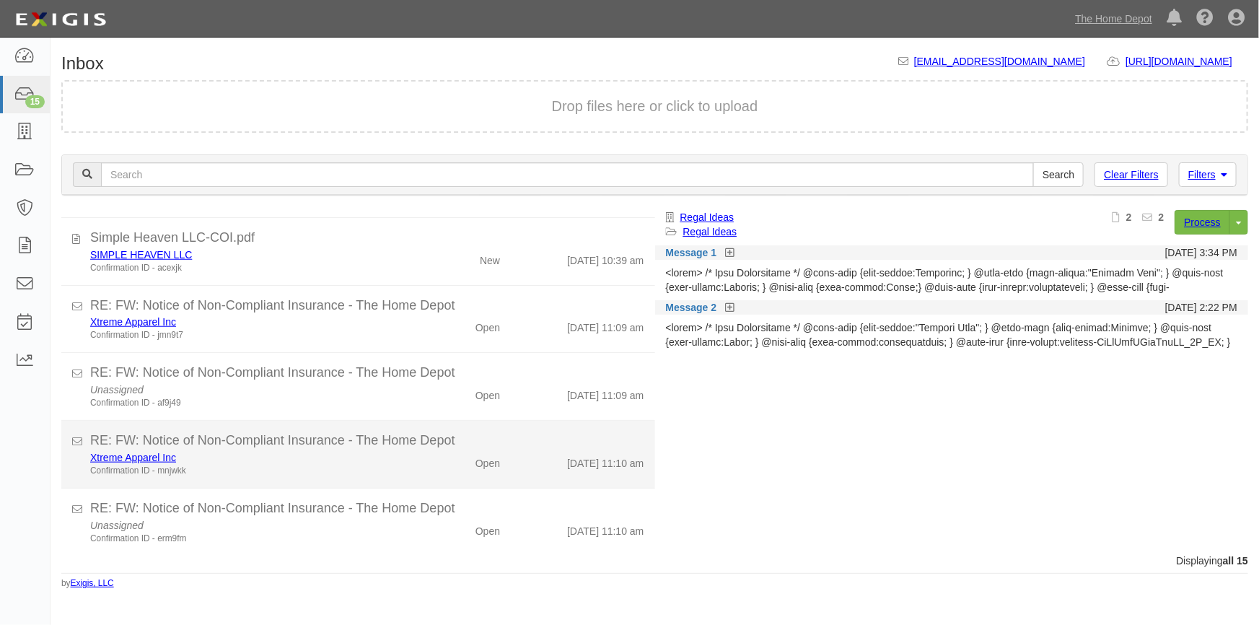
click at [331, 468] on div "Confirmation ID - mnjwkk" at bounding box center [247, 471] width 314 height 12
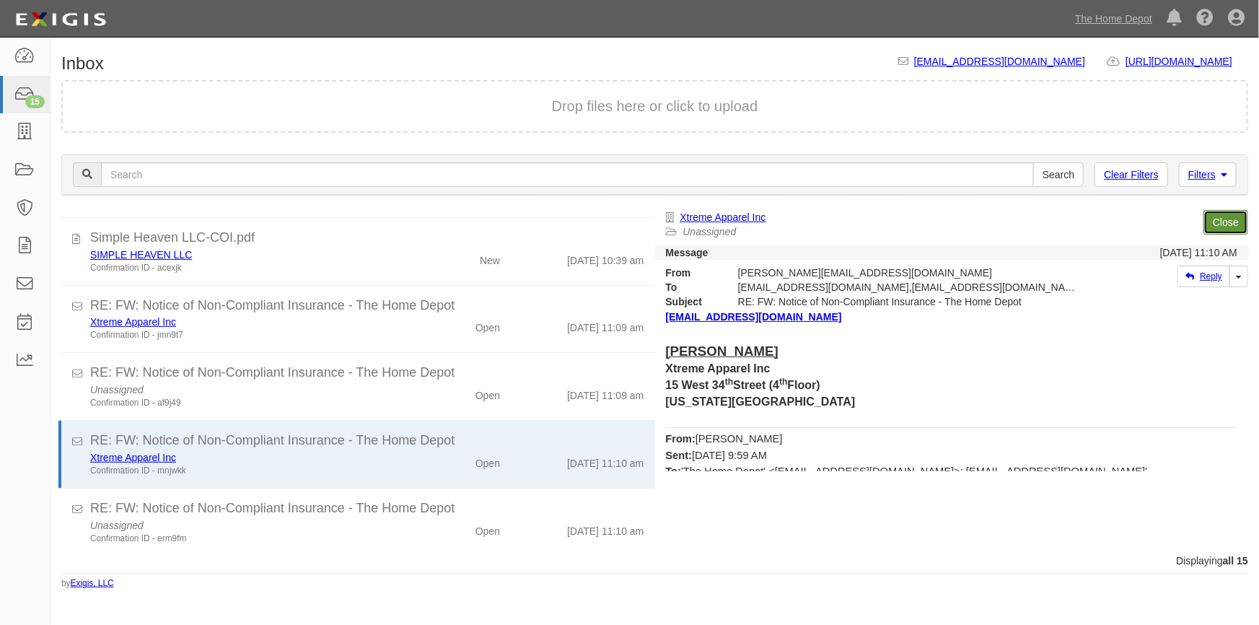
click at [1221, 232] on link "Close" at bounding box center [1225, 222] width 45 height 25
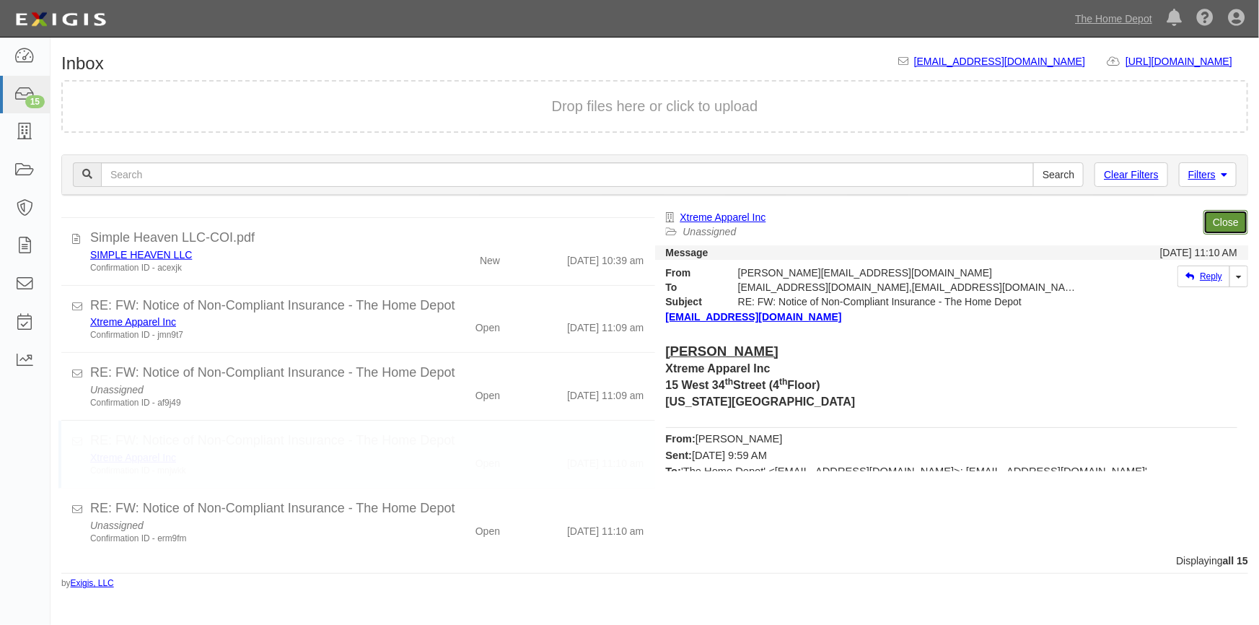
scroll to position [652, 0]
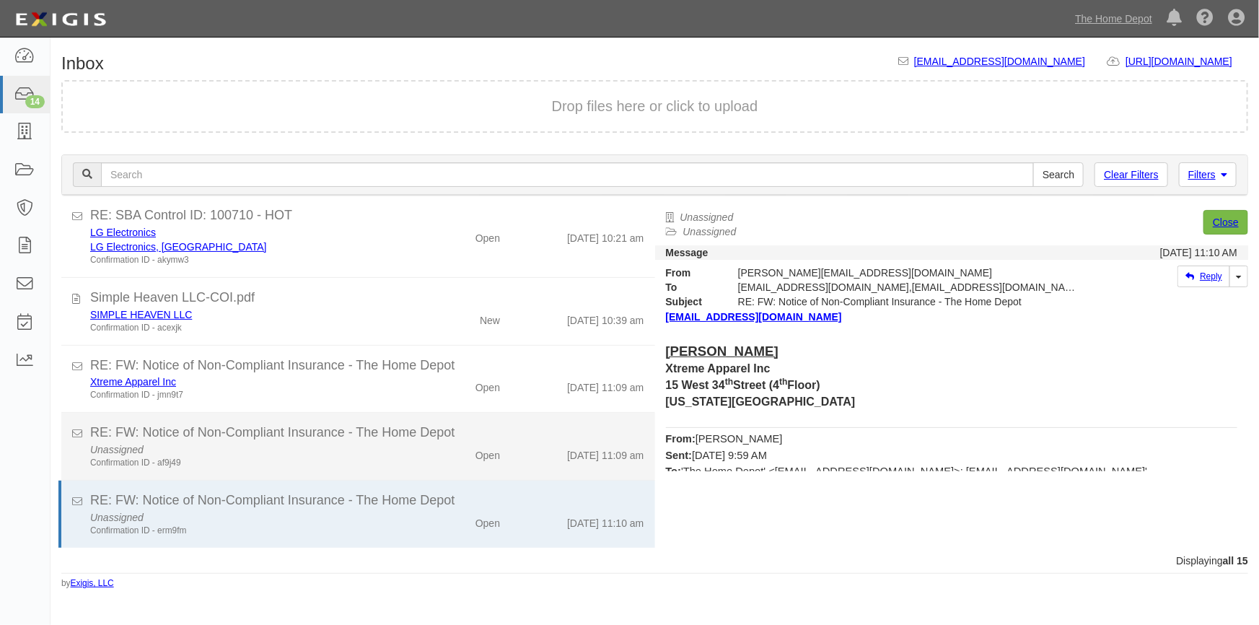
click at [380, 457] on div "Confirmation ID - af9j49" at bounding box center [247, 463] width 314 height 12
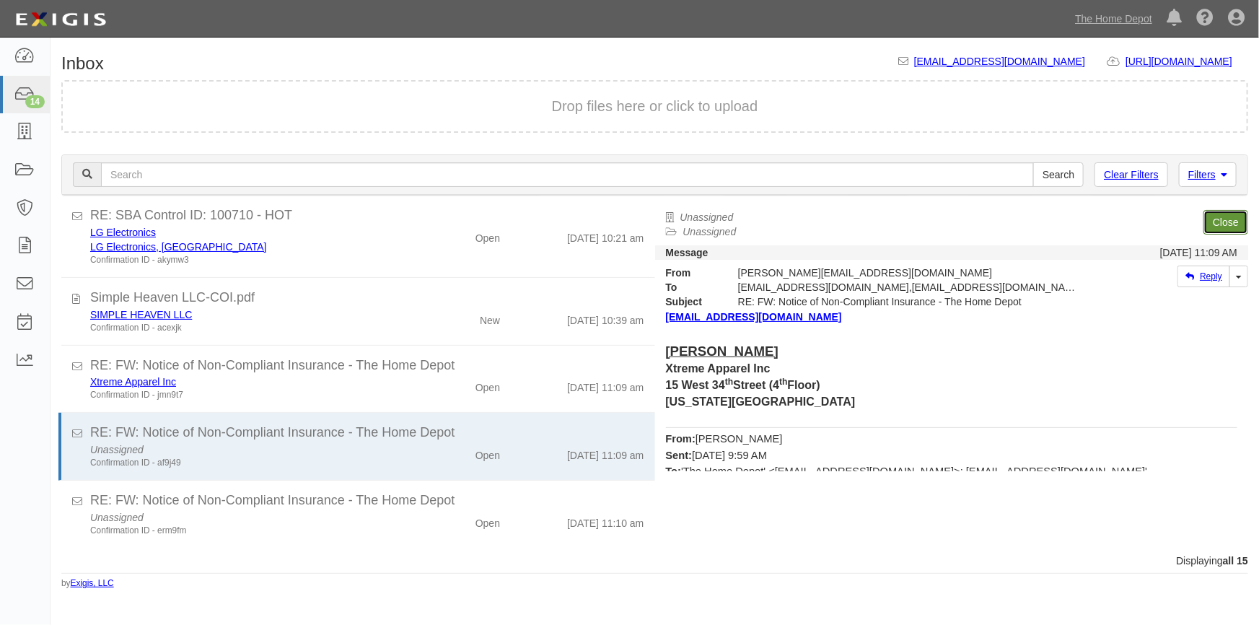
click at [1221, 220] on link "Close" at bounding box center [1225, 222] width 45 height 25
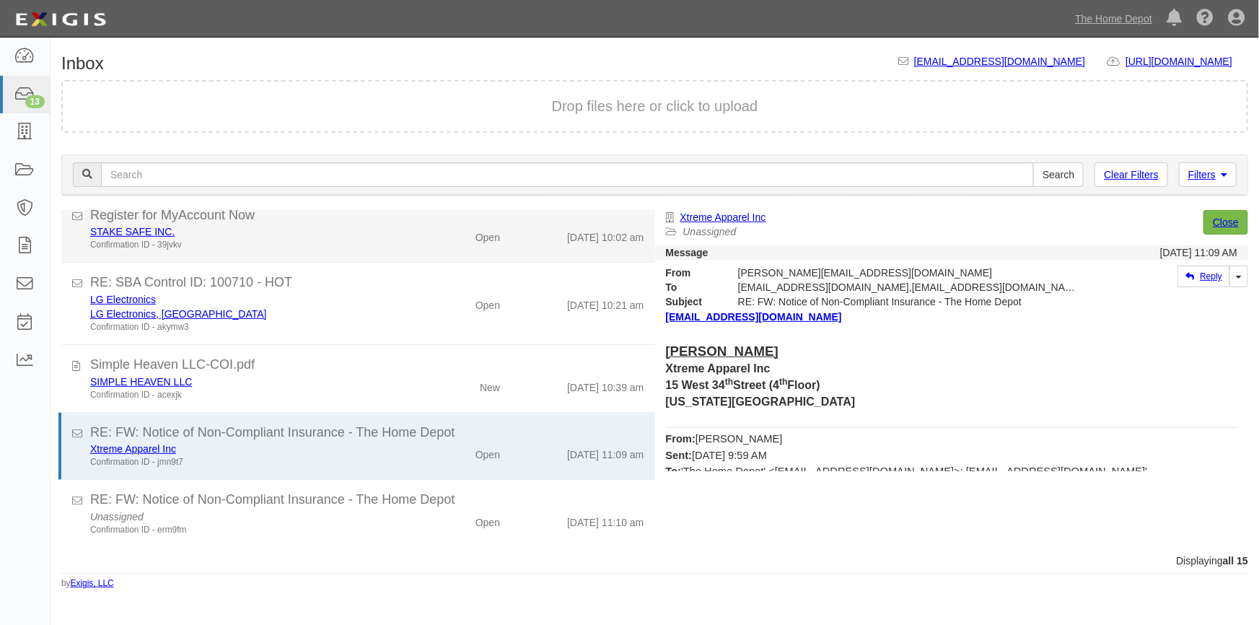
scroll to position [584, 0]
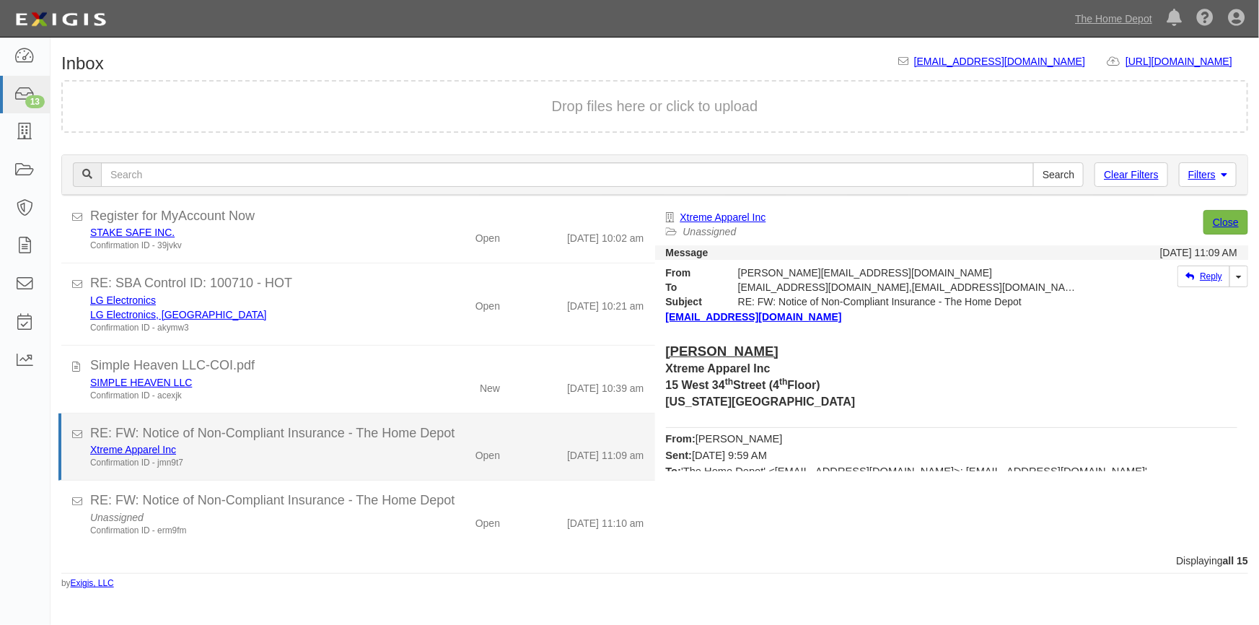
click at [250, 460] on div "Confirmation ID - jmn9t7" at bounding box center [247, 463] width 314 height 12
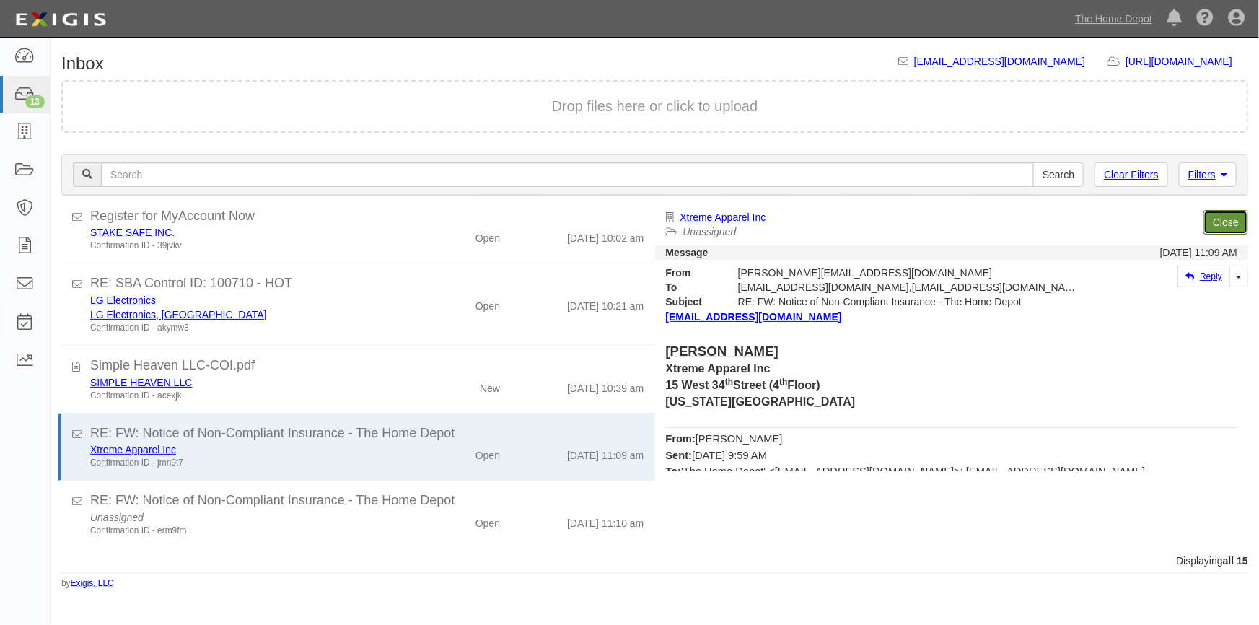
click at [1227, 222] on link "Close" at bounding box center [1225, 222] width 45 height 25
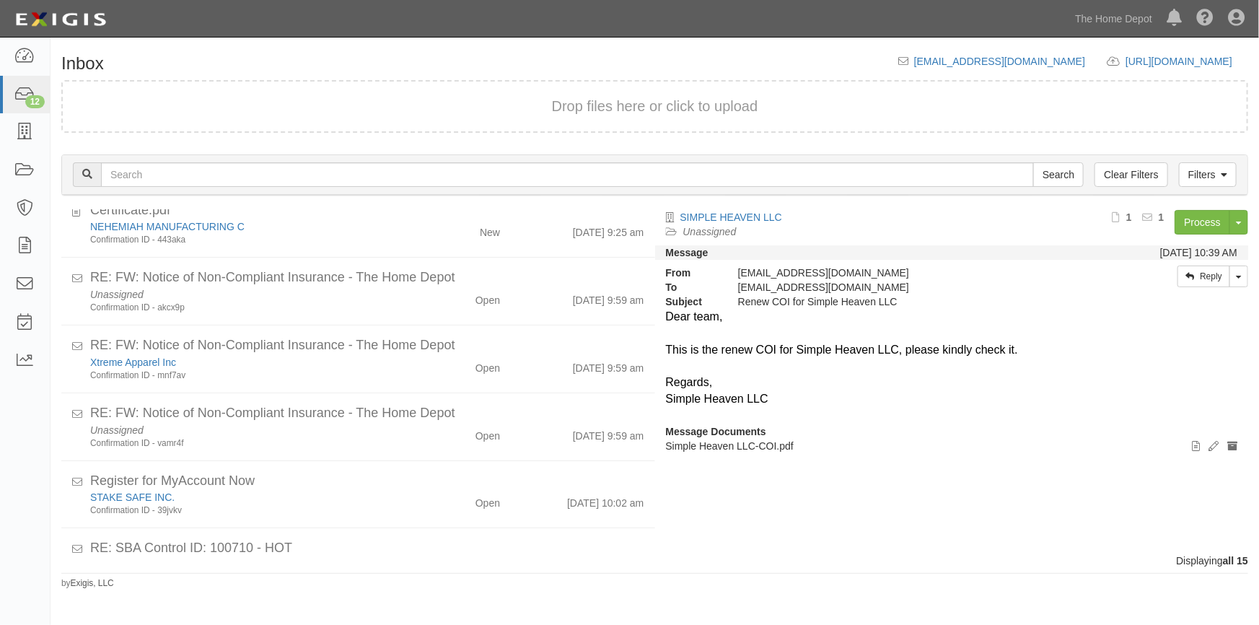
scroll to position [337, 0]
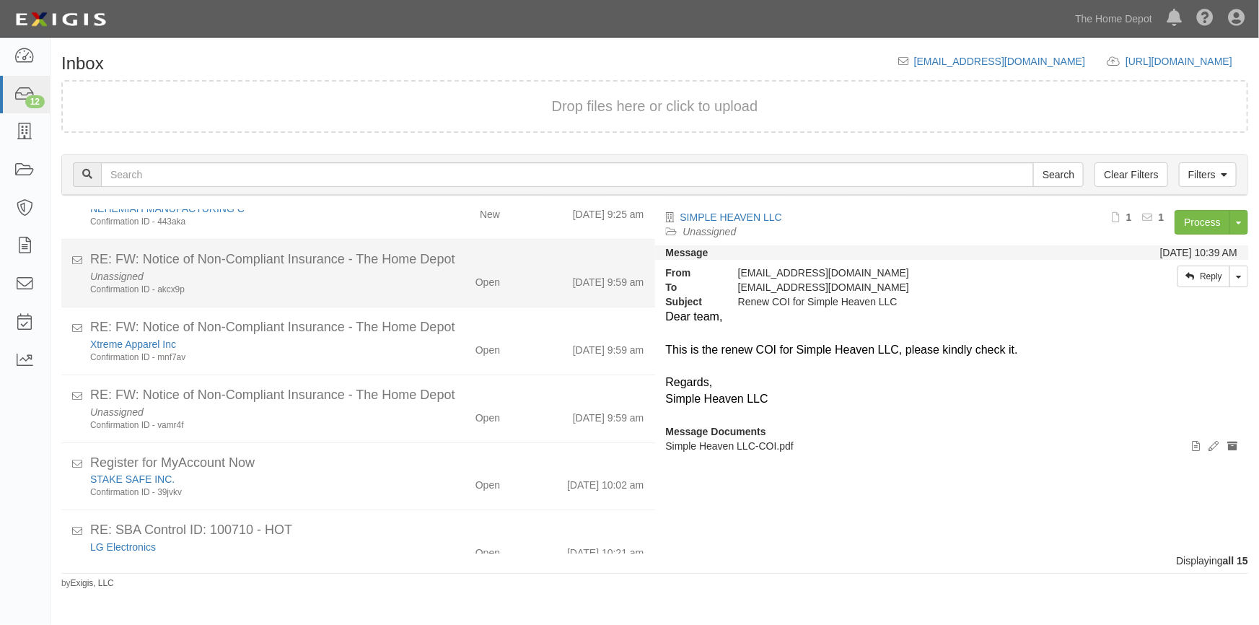
click at [350, 291] on div "Confirmation ID - akcx9p" at bounding box center [247, 290] width 314 height 12
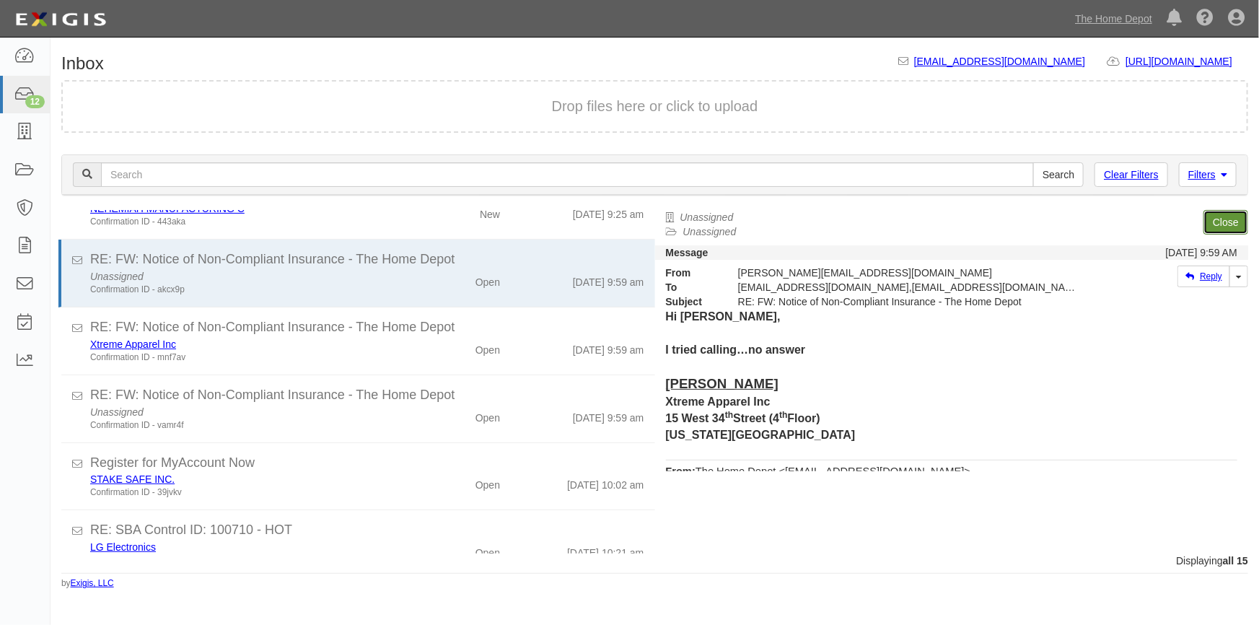
click at [1227, 221] on link "Close" at bounding box center [1225, 222] width 45 height 25
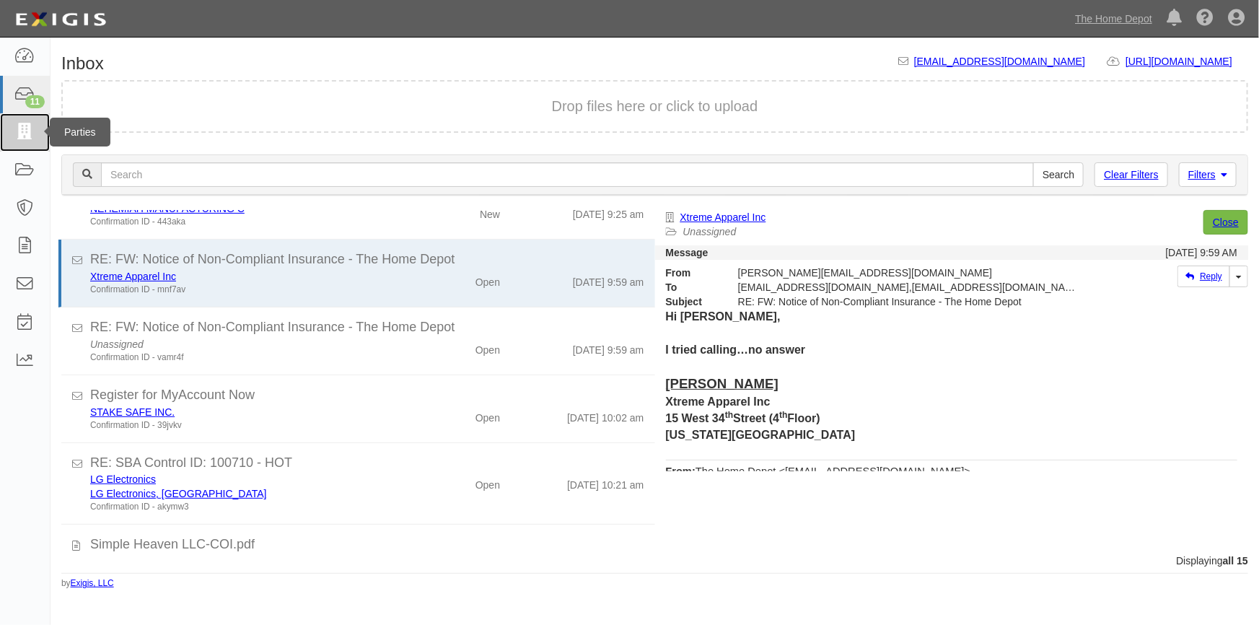
click at [26, 131] on icon at bounding box center [24, 132] width 20 height 17
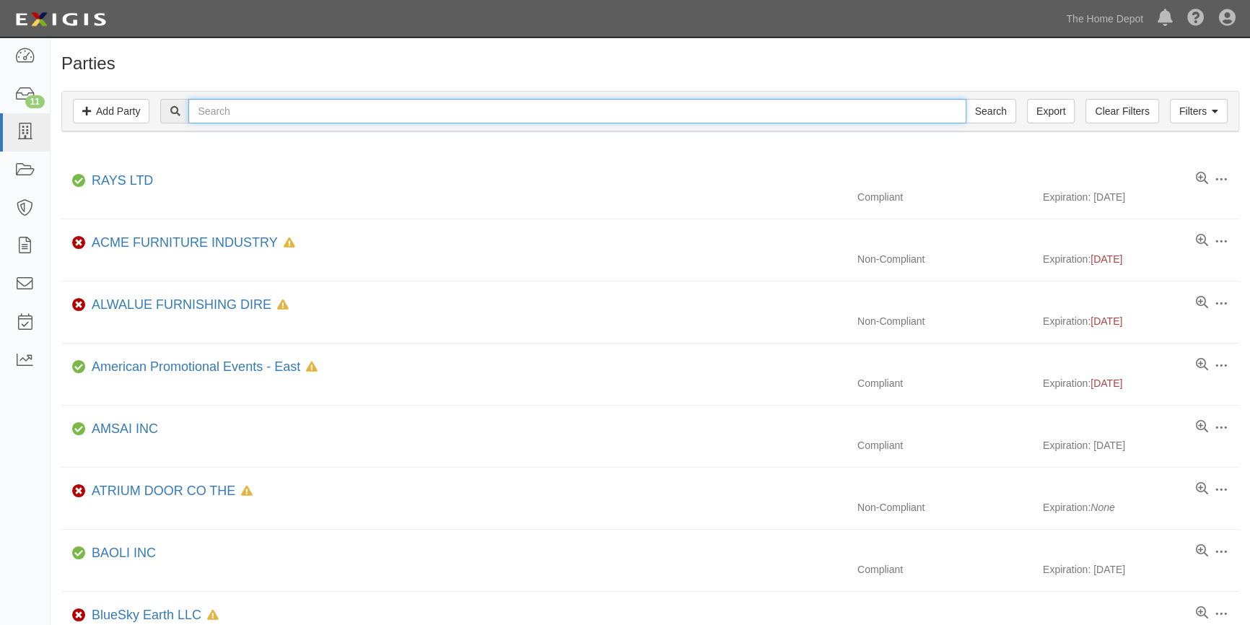
click at [238, 114] on input "text" at bounding box center [576, 111] width 777 height 25
type input "atlantis hy"
click at [965, 99] on input "Search" at bounding box center [990, 111] width 51 height 25
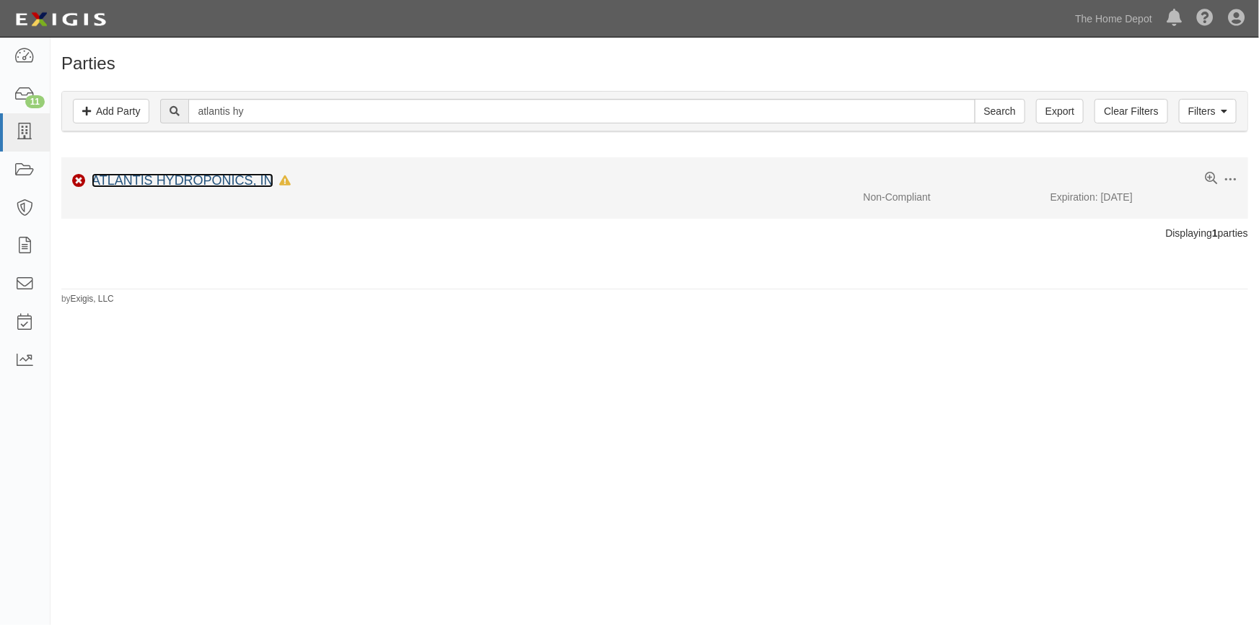
click at [203, 183] on link "ATLANTIS HYDROPONICS, IN" at bounding box center [183, 180] width 182 height 14
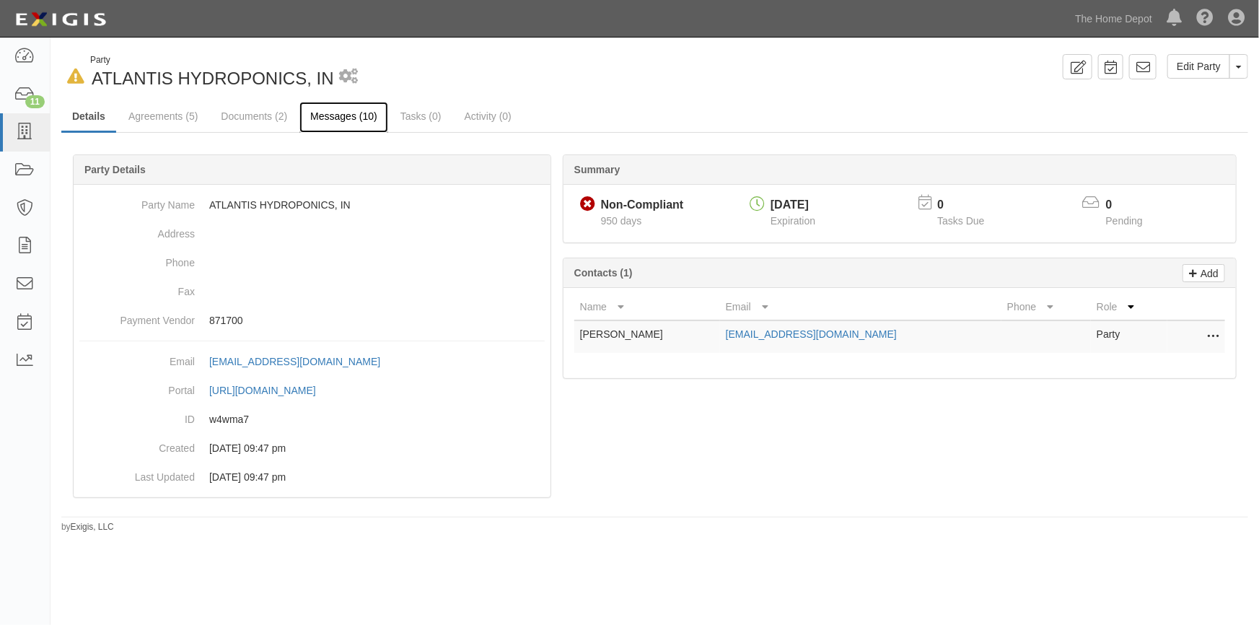
click at [338, 116] on link "Messages (10)" at bounding box center [343, 117] width 89 height 31
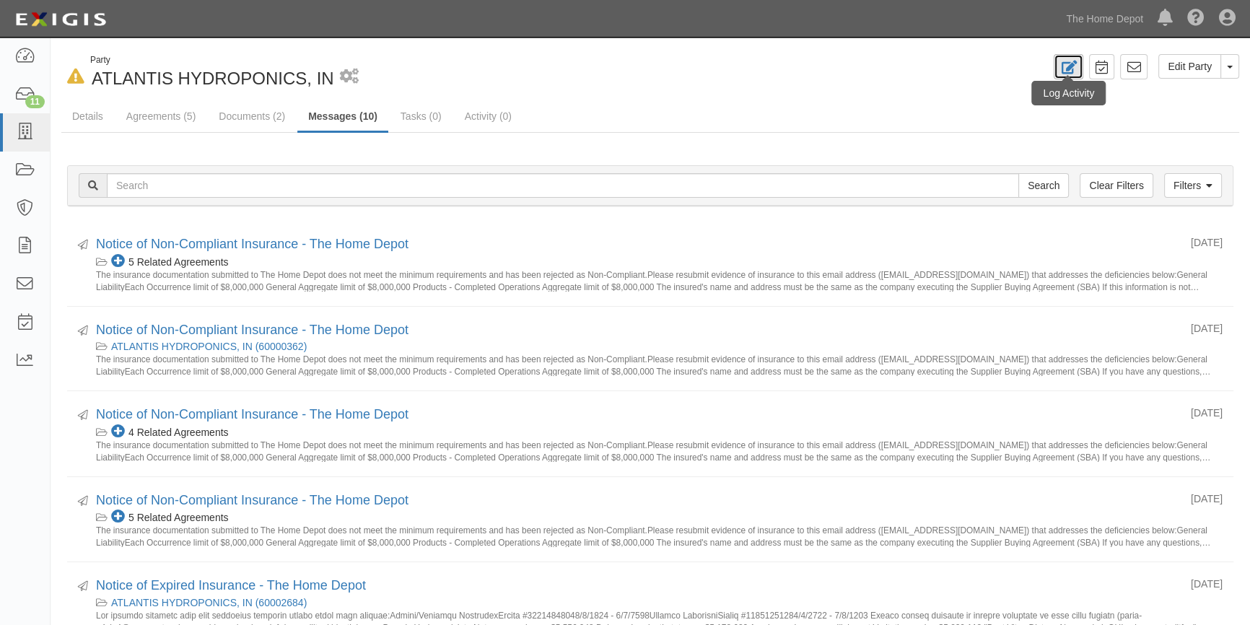
click at [1073, 63] on icon at bounding box center [1068, 68] width 17 height 14
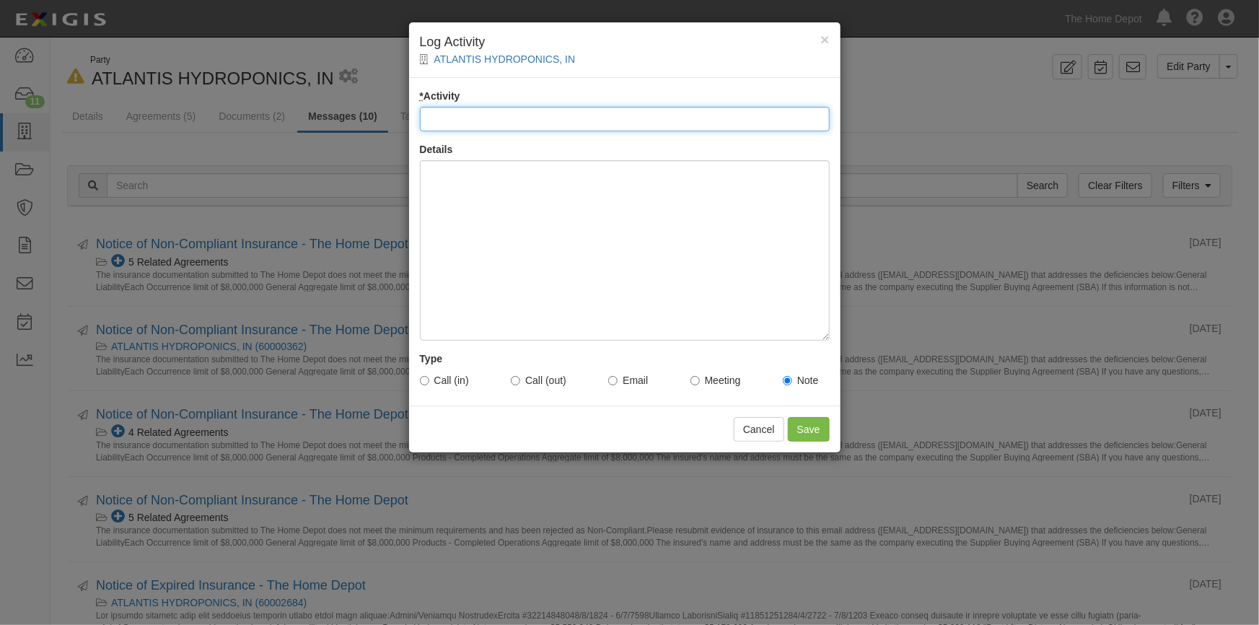
click at [524, 123] on input "* Activity" at bounding box center [625, 119] width 410 height 25
type input "Account Update"
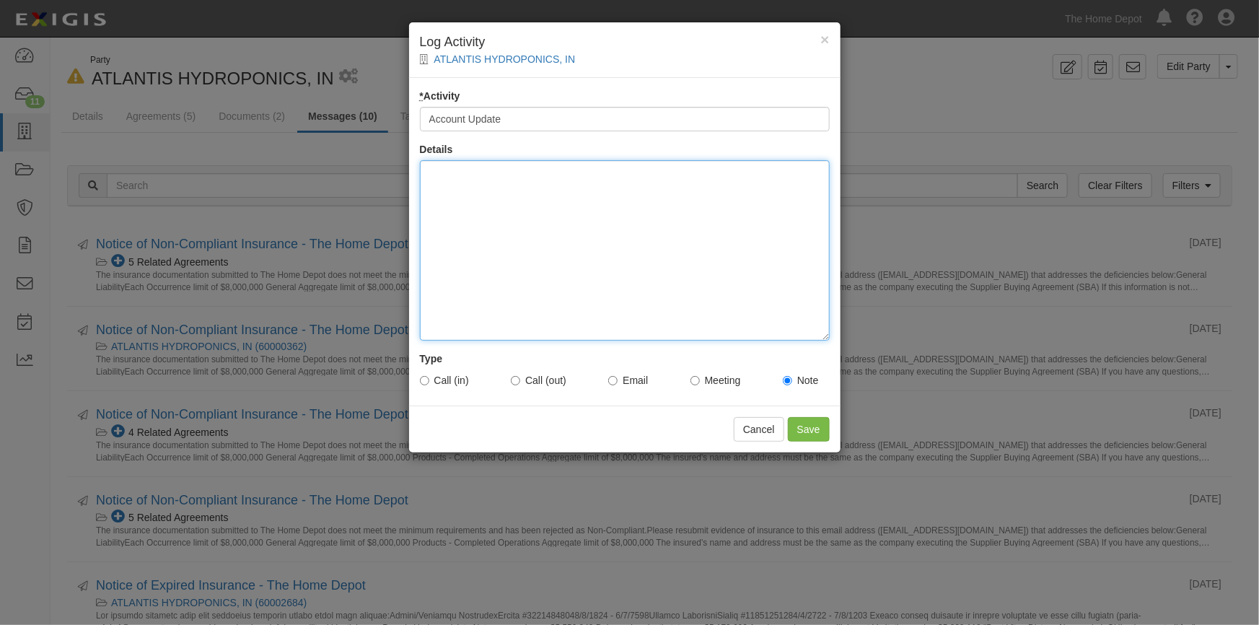
click at [505, 202] on div at bounding box center [625, 250] width 410 height 180
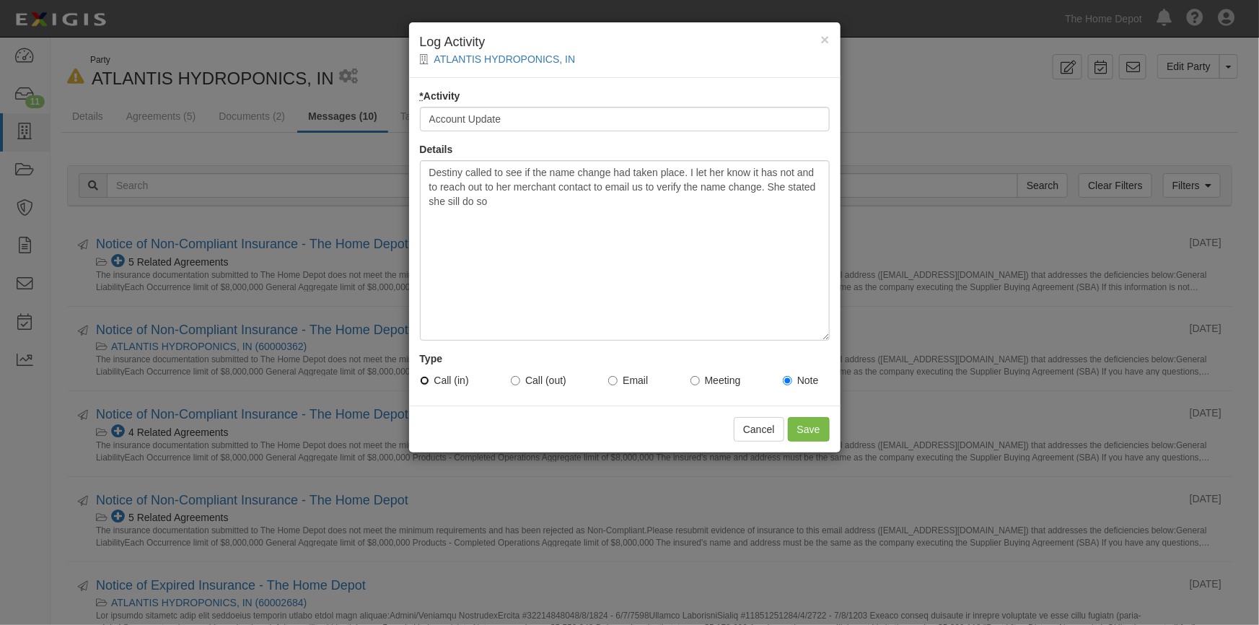
click at [424, 380] on input "Call (in)" at bounding box center [424, 380] width 9 height 9
radio input "true"
click at [807, 429] on input "Save" at bounding box center [809, 429] width 42 height 25
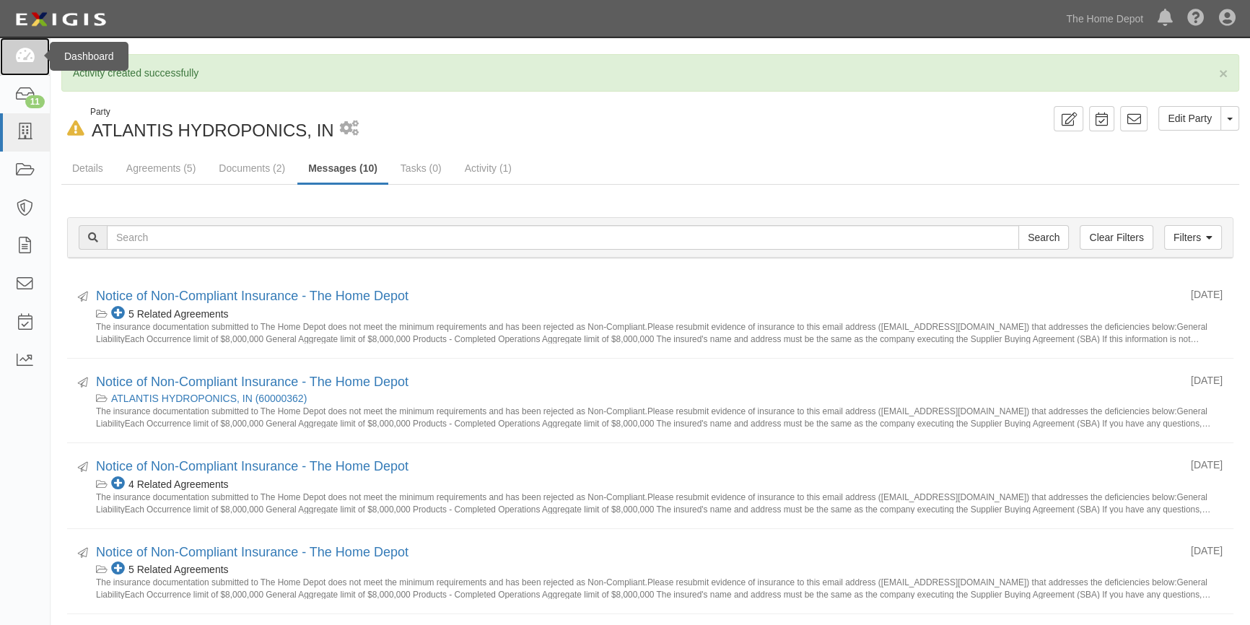
click at [29, 64] on icon at bounding box center [24, 56] width 20 height 17
click at [29, 104] on div "11" at bounding box center [34, 101] width 19 height 13
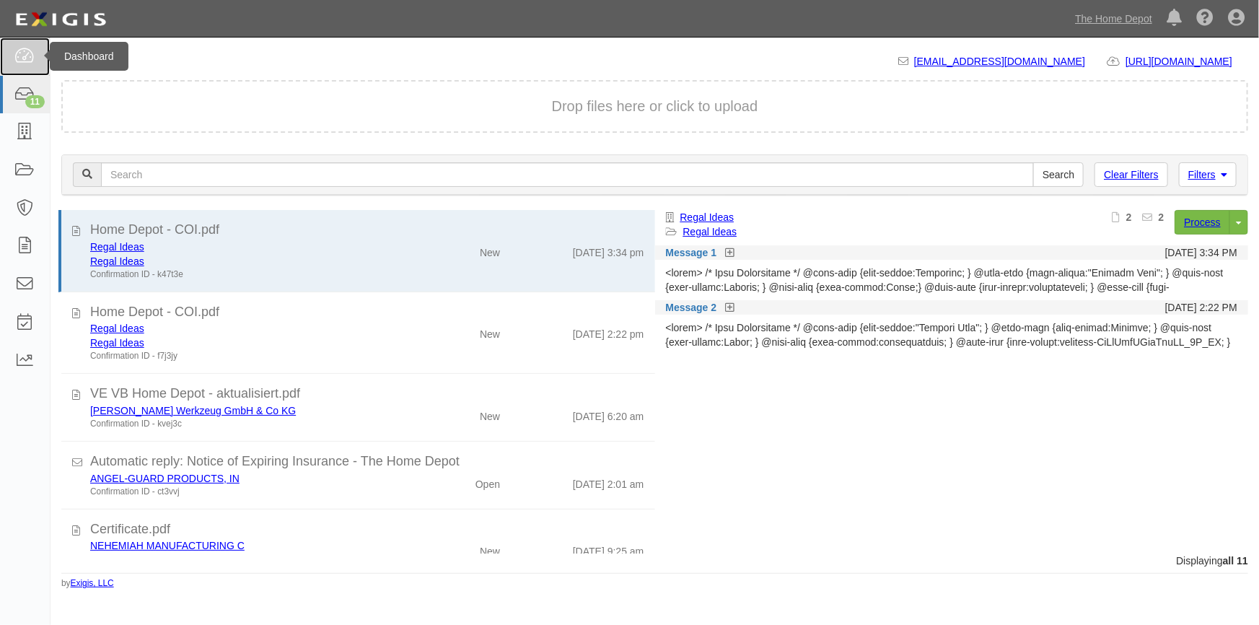
click at [25, 57] on icon at bounding box center [24, 56] width 20 height 17
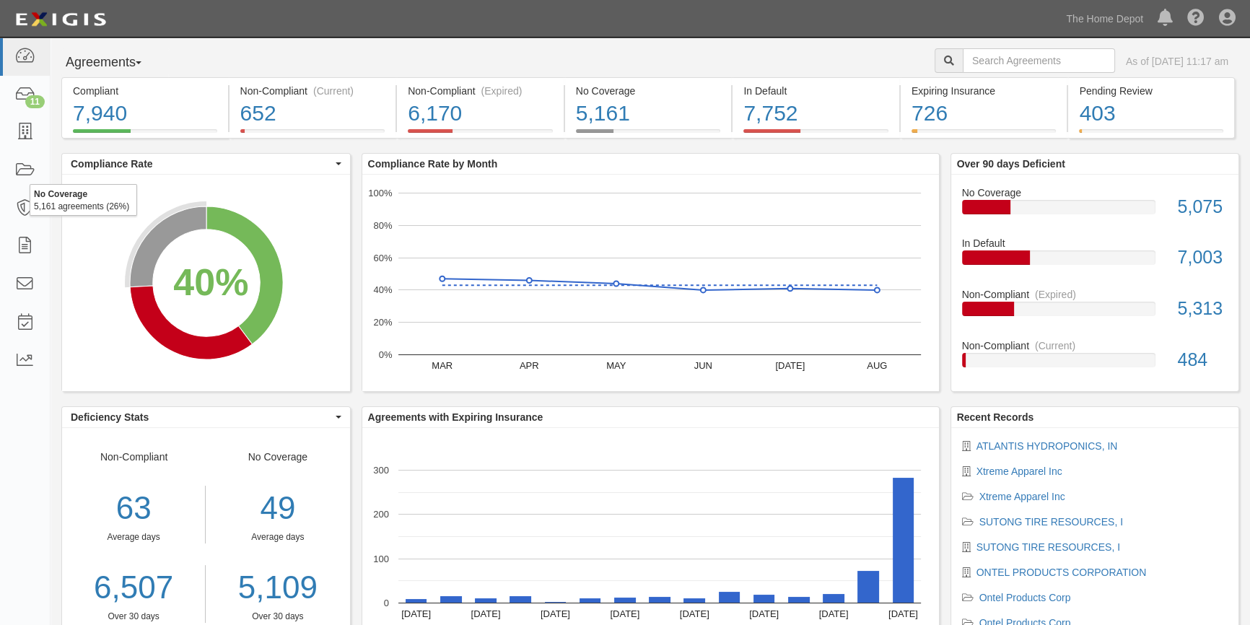
click at [1025, 476] on li "Xtreme Apparel Inc" at bounding box center [1095, 471] width 266 height 14
click at [1023, 472] on link "Xtreme Apparel Inc" at bounding box center [1019, 471] width 86 height 12
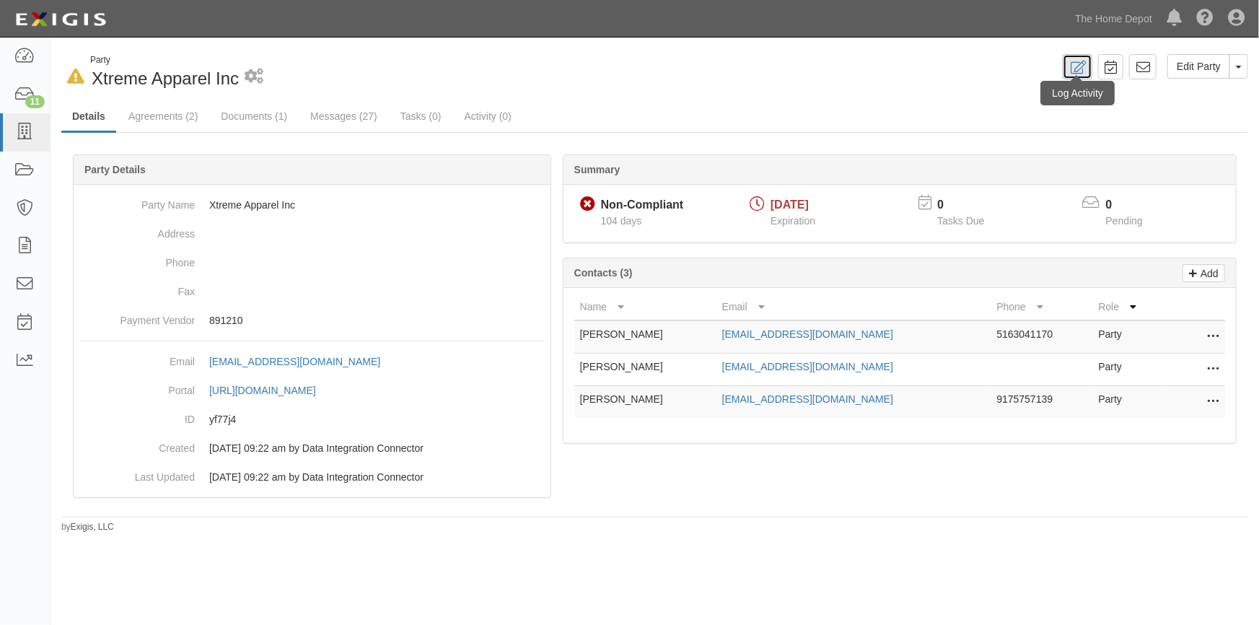
click at [1075, 72] on icon at bounding box center [1077, 68] width 17 height 14
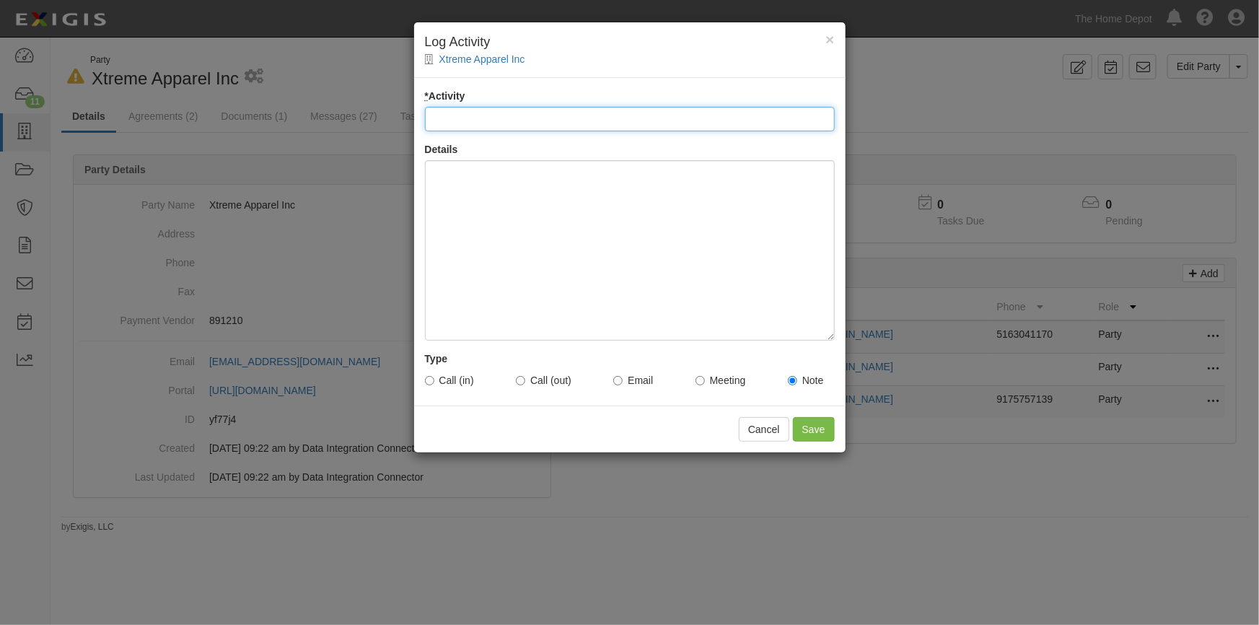
click at [643, 119] on input "* Activity" at bounding box center [630, 119] width 410 height 25
type input "Account Update"
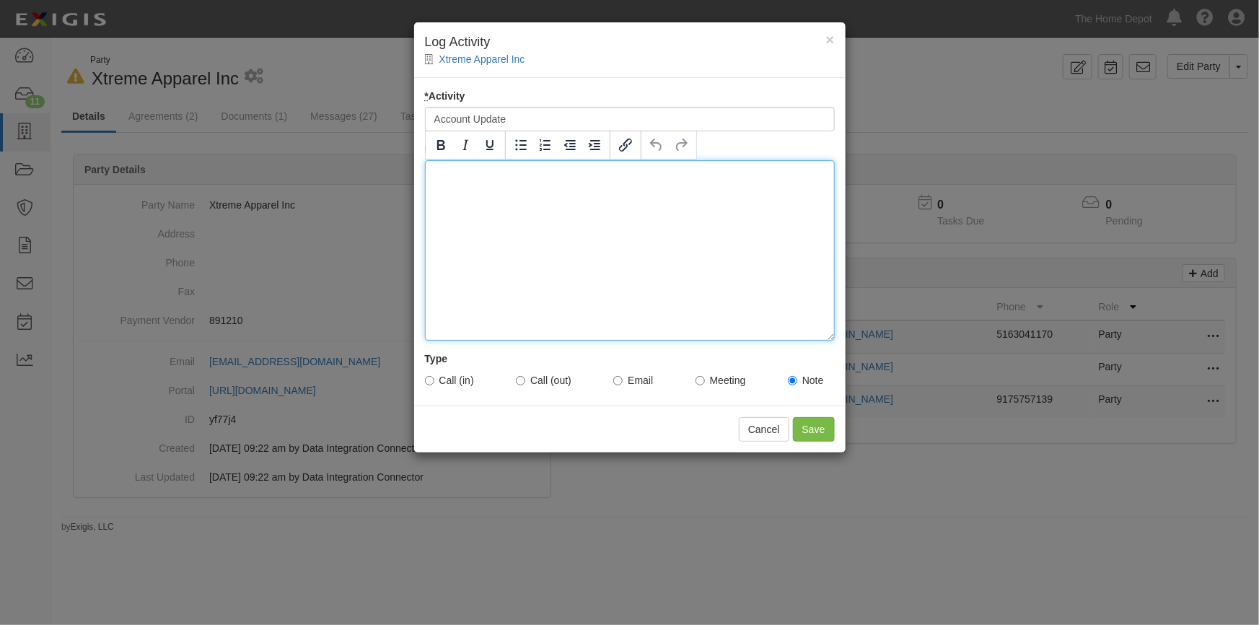
click at [486, 210] on div at bounding box center [630, 250] width 410 height 180
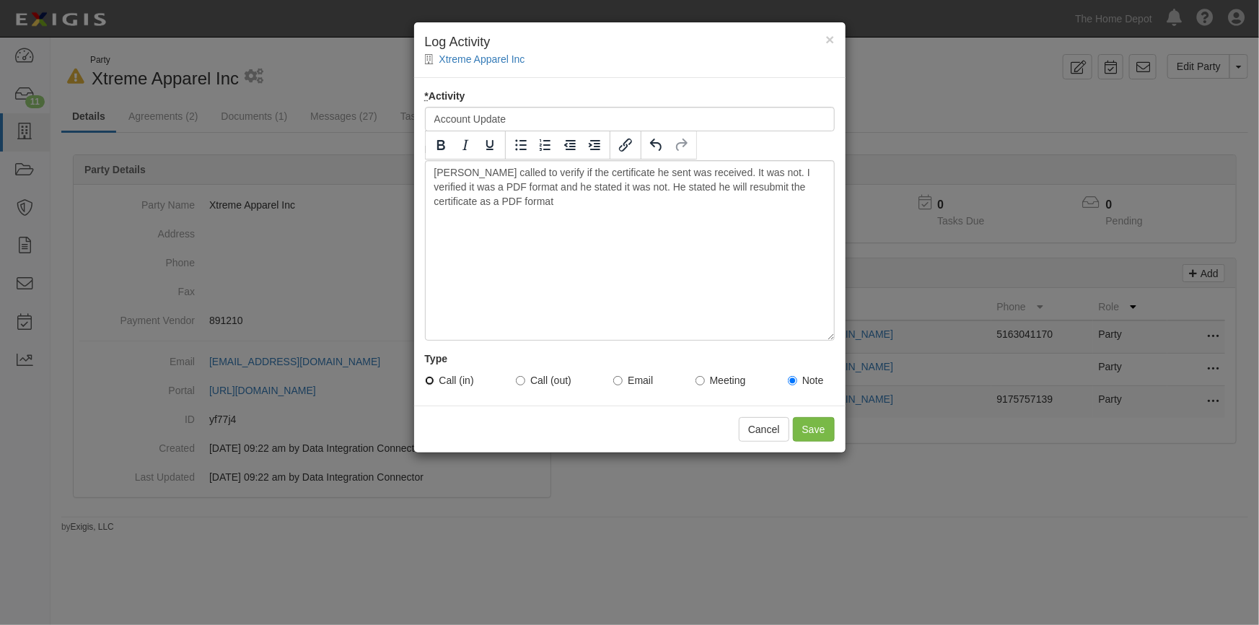
drag, startPoint x: 428, startPoint y: 379, endPoint x: 446, endPoint y: 382, distance: 18.3
click at [429, 379] on input "Call (in)" at bounding box center [429, 380] width 9 height 9
radio input "true"
click at [811, 437] on input "Save" at bounding box center [814, 429] width 42 height 25
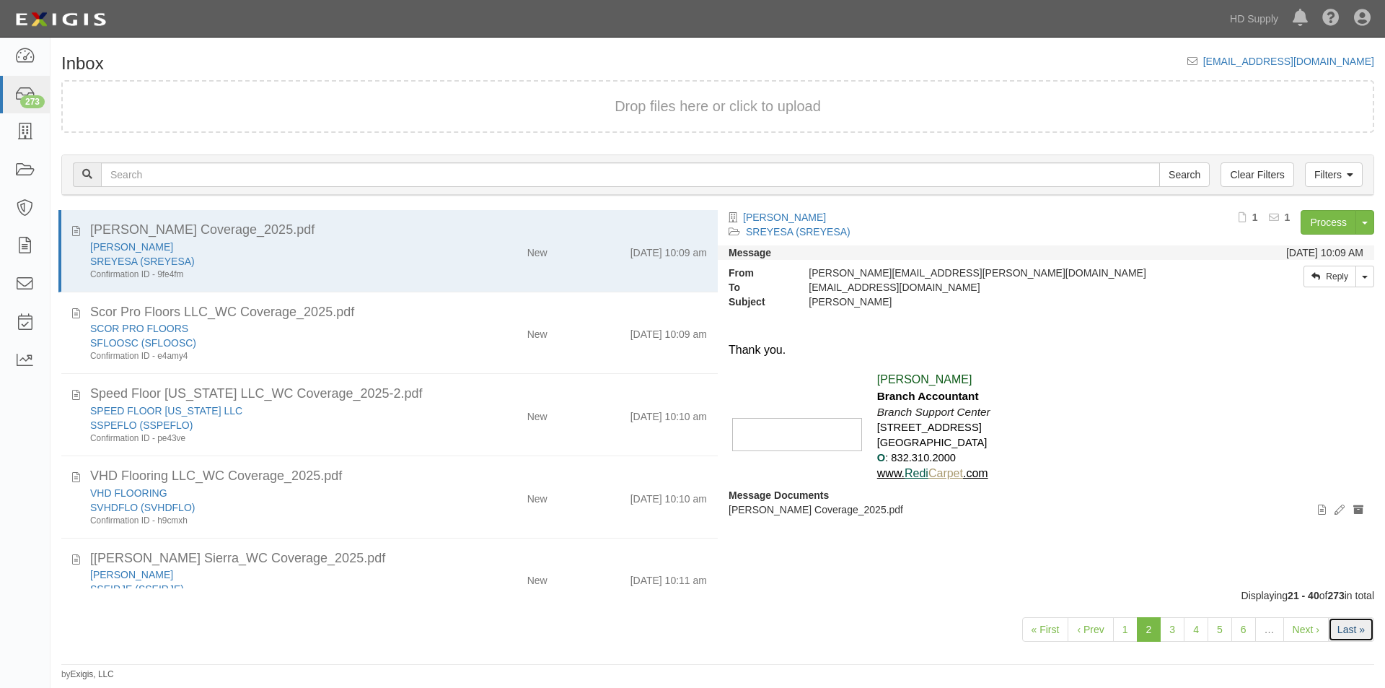
click at [1345, 636] on link "Last »" at bounding box center [1351, 629] width 46 height 25
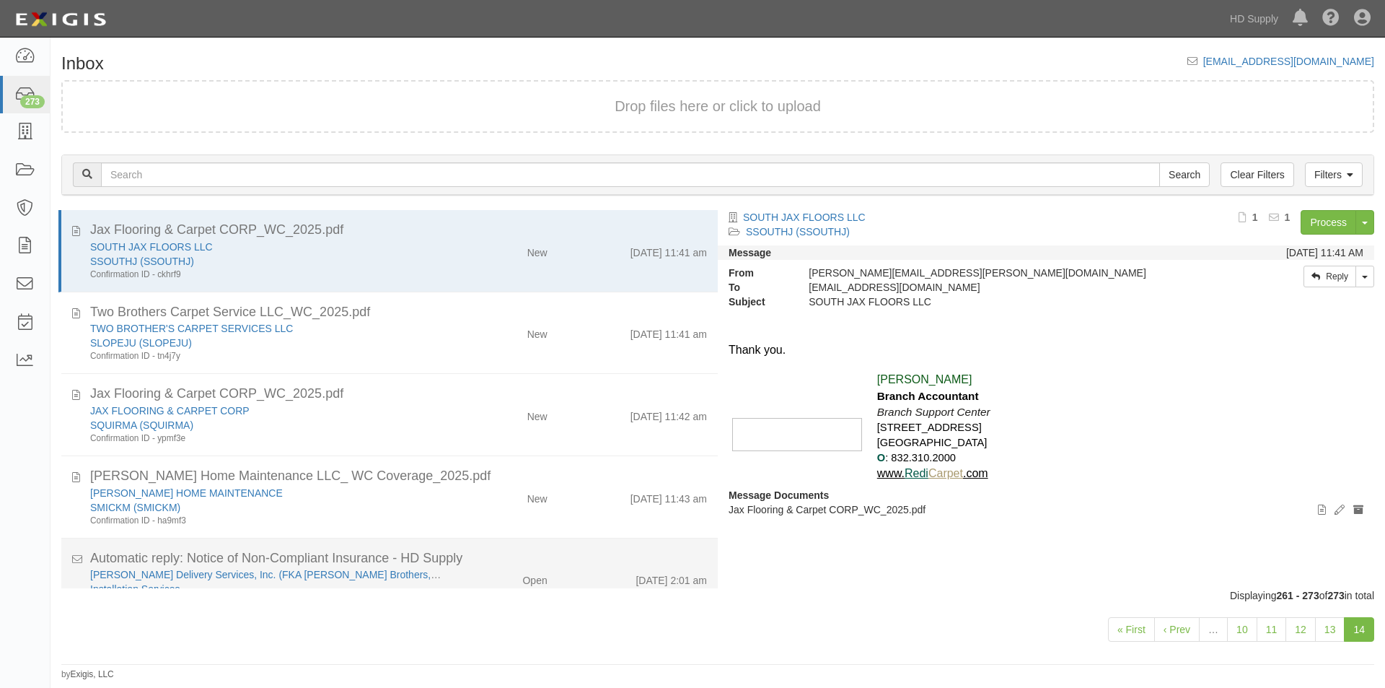
click at [370, 584] on div "Installation Services" at bounding box center [265, 589] width 351 height 14
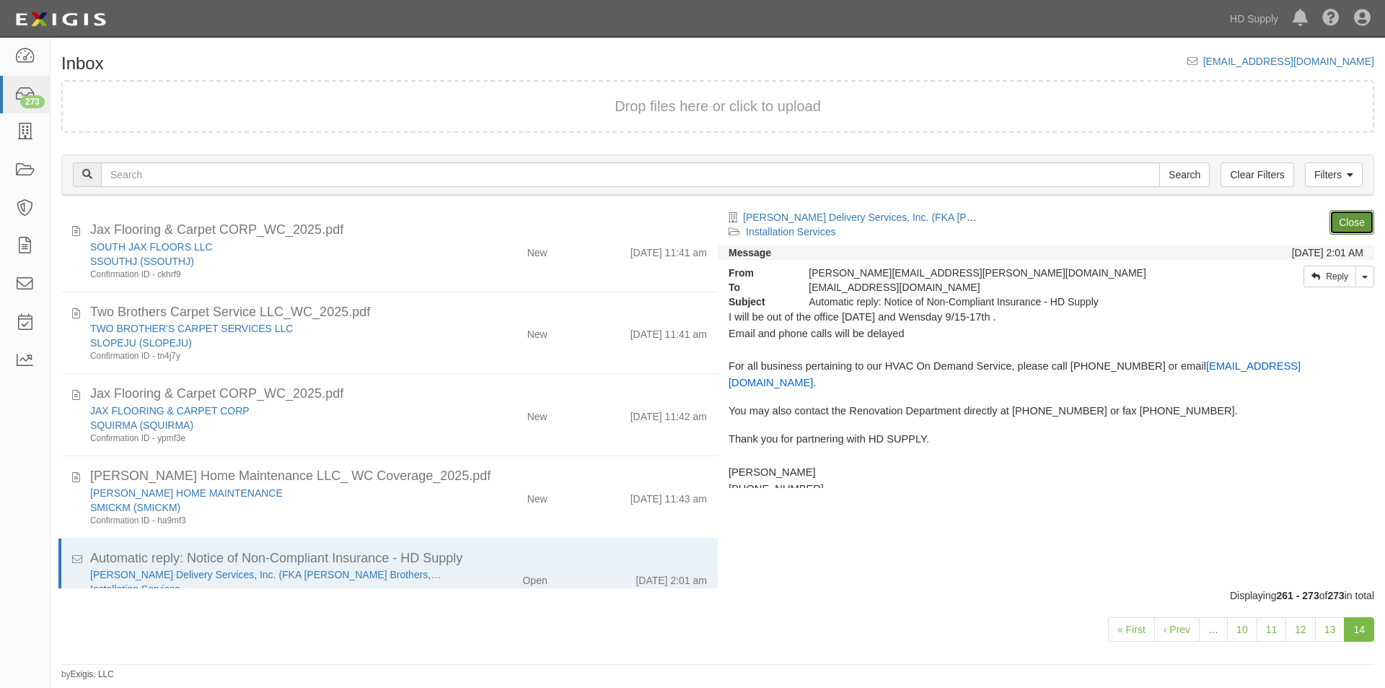
click at [1343, 222] on link "Close" at bounding box center [1352, 222] width 45 height 25
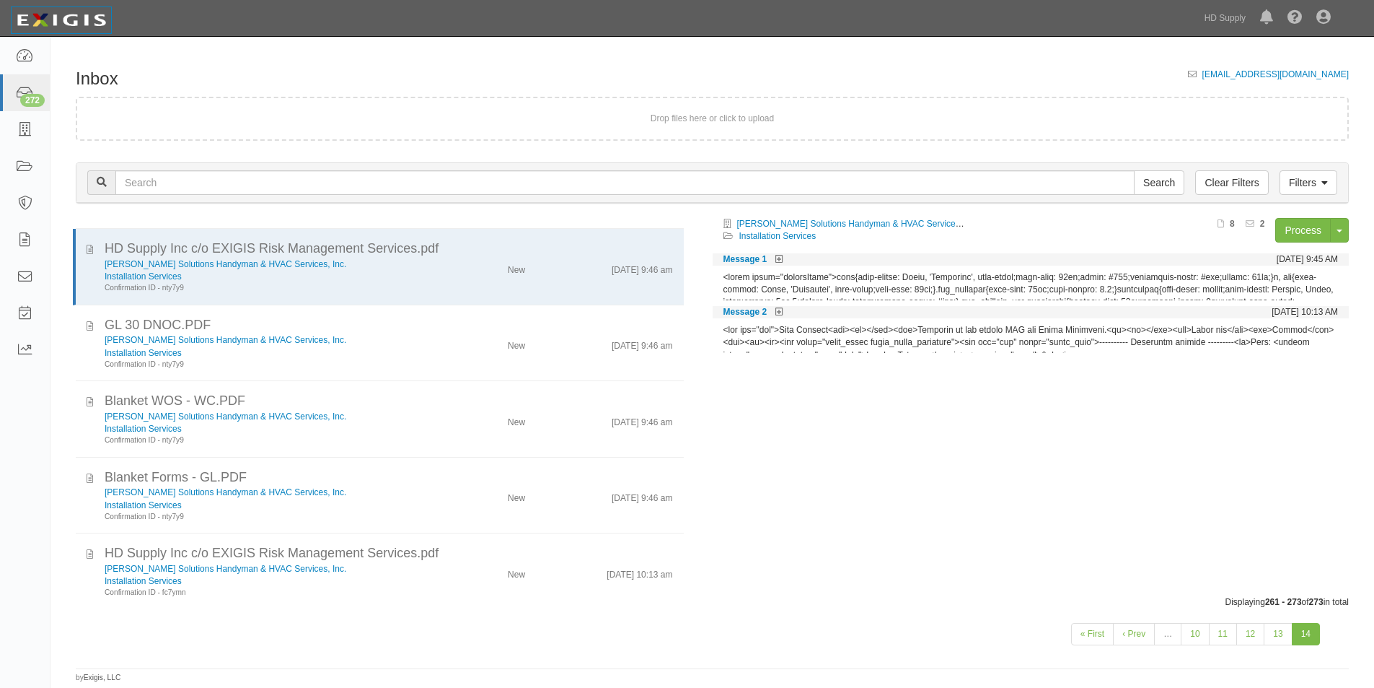
scroll to position [543, 0]
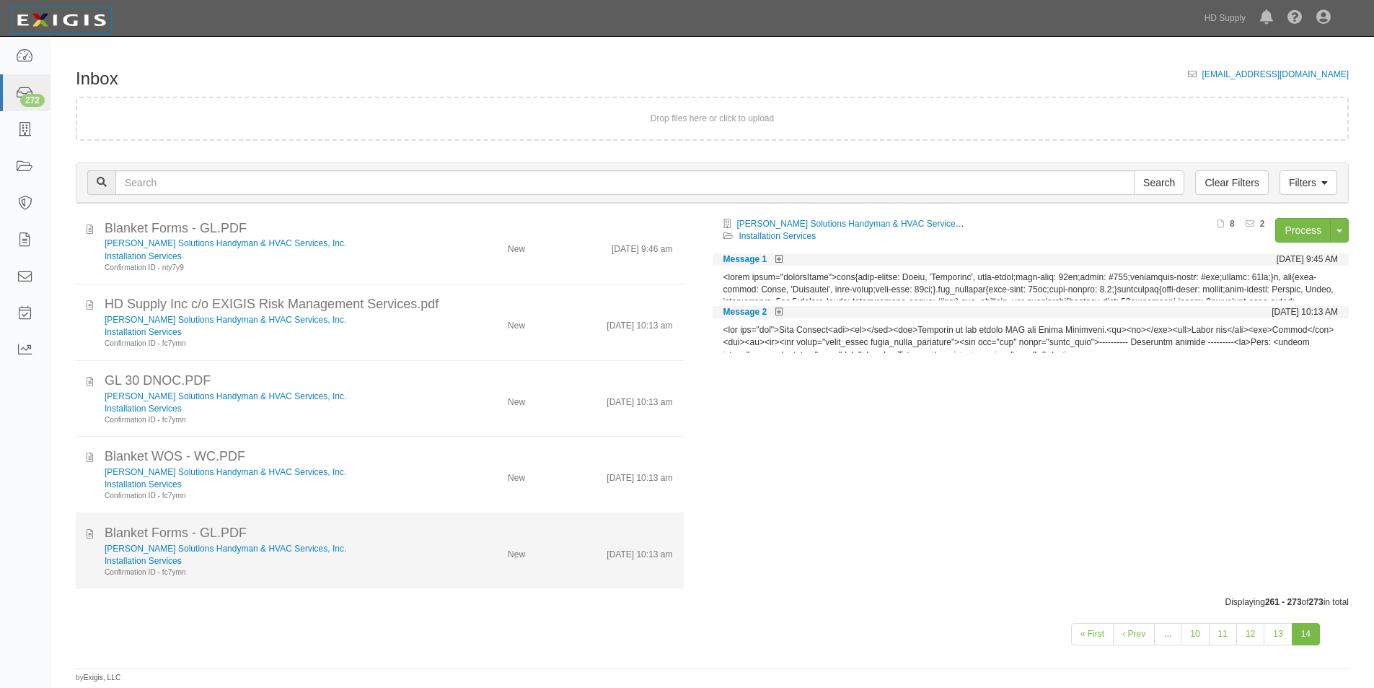
click at [387, 558] on div "Installation Services" at bounding box center [266, 561] width 323 height 12
click at [387, 534] on div "Blanket Forms - GL.PDF" at bounding box center [389, 533] width 569 height 19
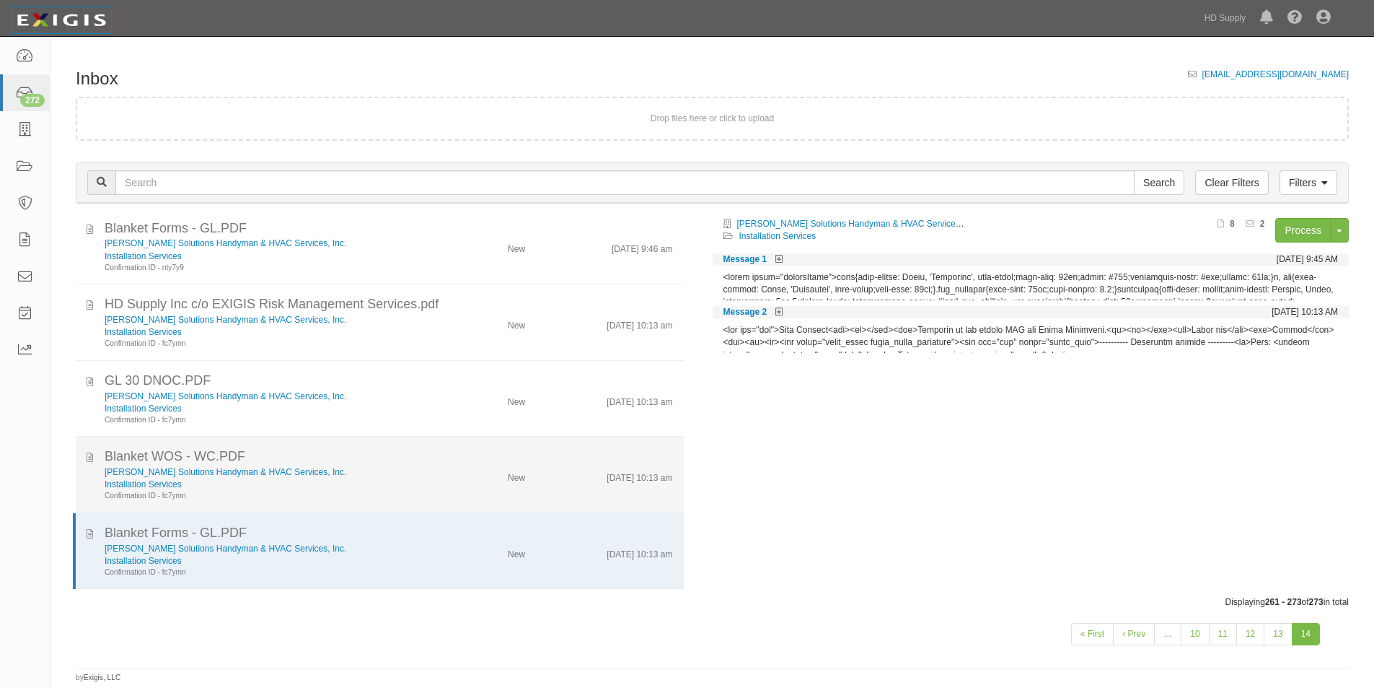
click at [382, 488] on div "Installation Services" at bounding box center [266, 484] width 323 height 12
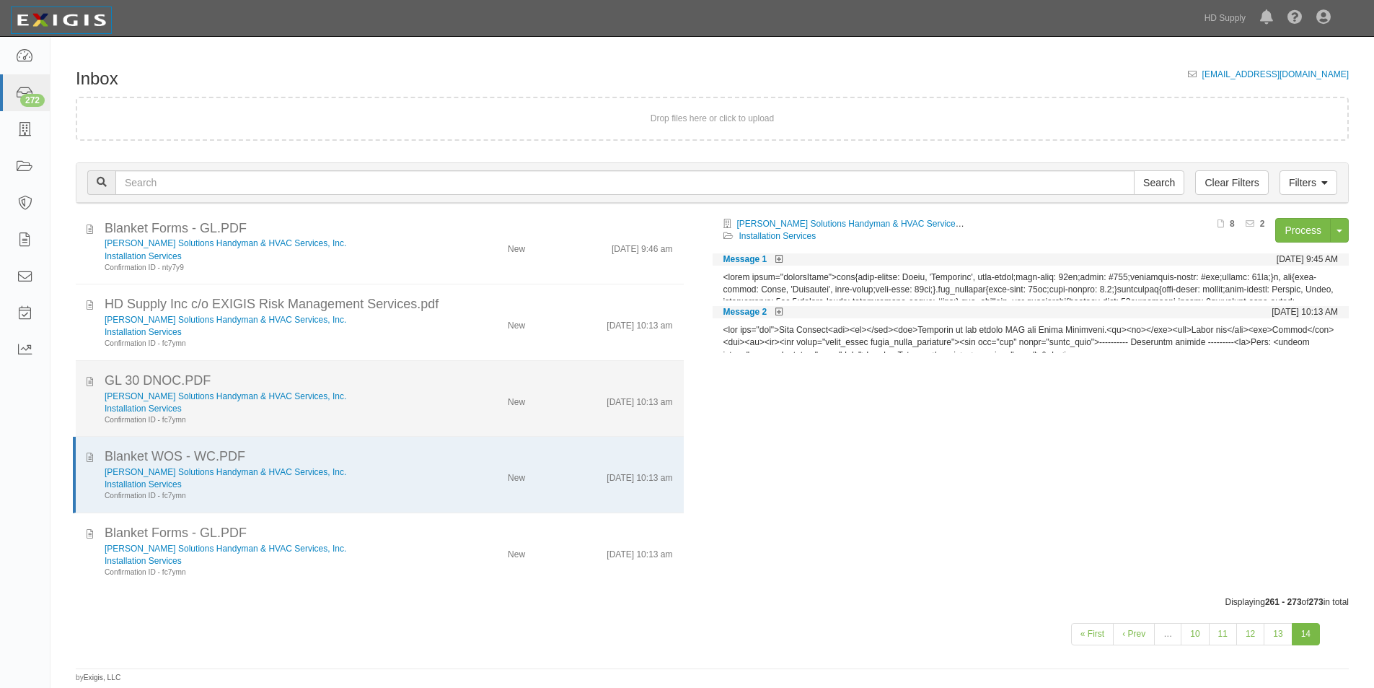
click at [380, 426] on li "GL 30 DNOC.PDF Pepin Solutions Handyman & HVAC Services, Inc. Installation Serv…" at bounding box center [380, 399] width 608 height 76
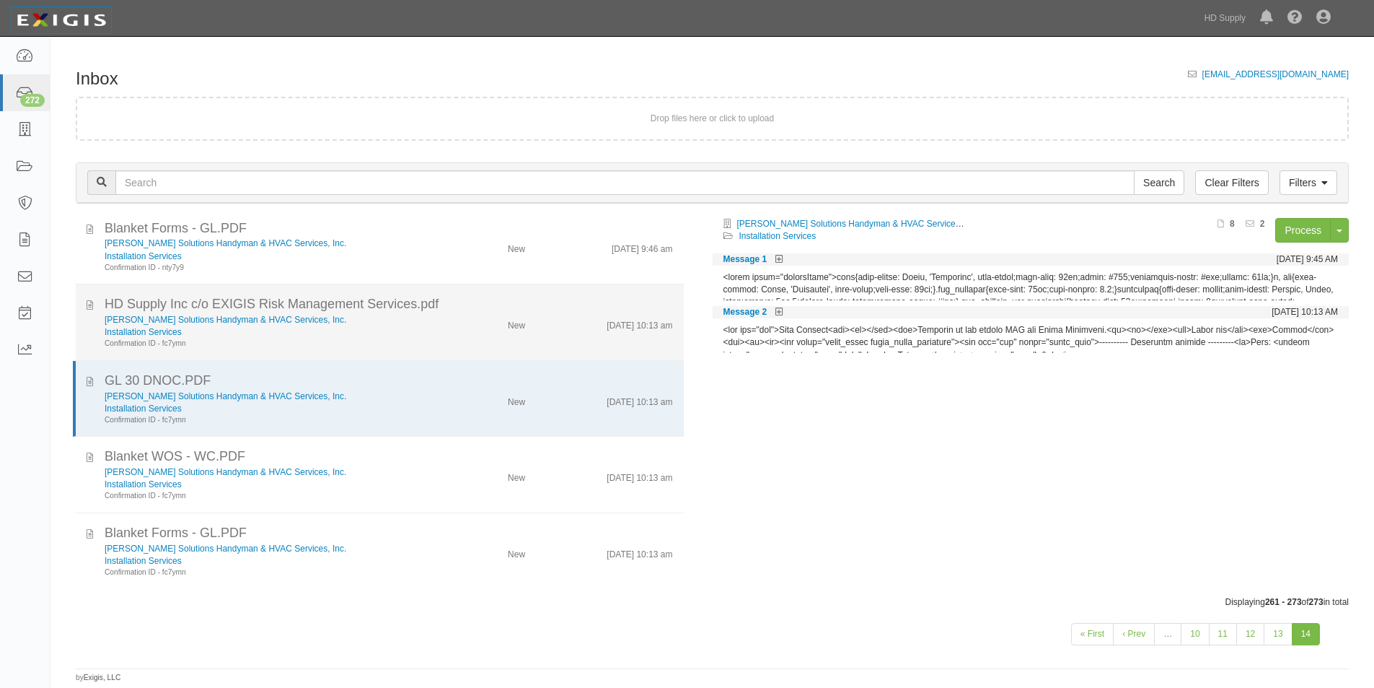
click at [377, 341] on div "Confirmation ID - fc7ymn" at bounding box center [266, 343] width 323 height 11
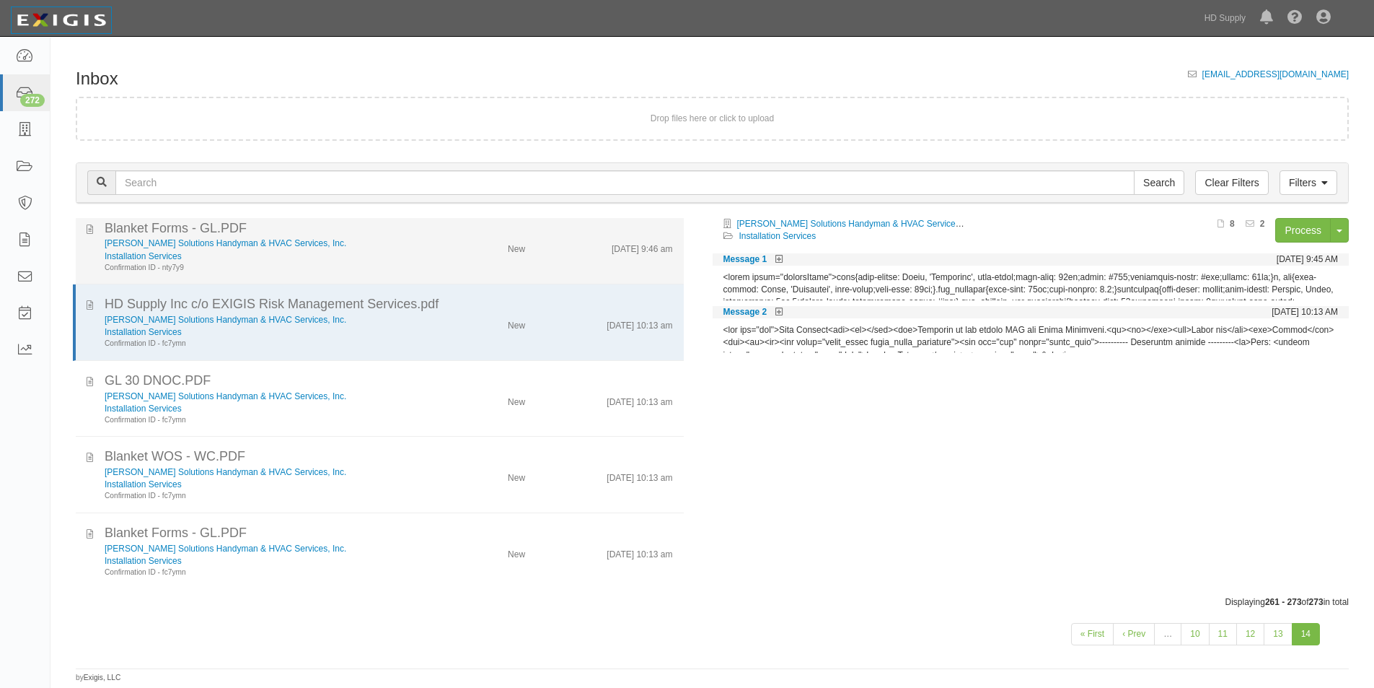
click at [408, 259] on div "Installation Services" at bounding box center [266, 256] width 323 height 12
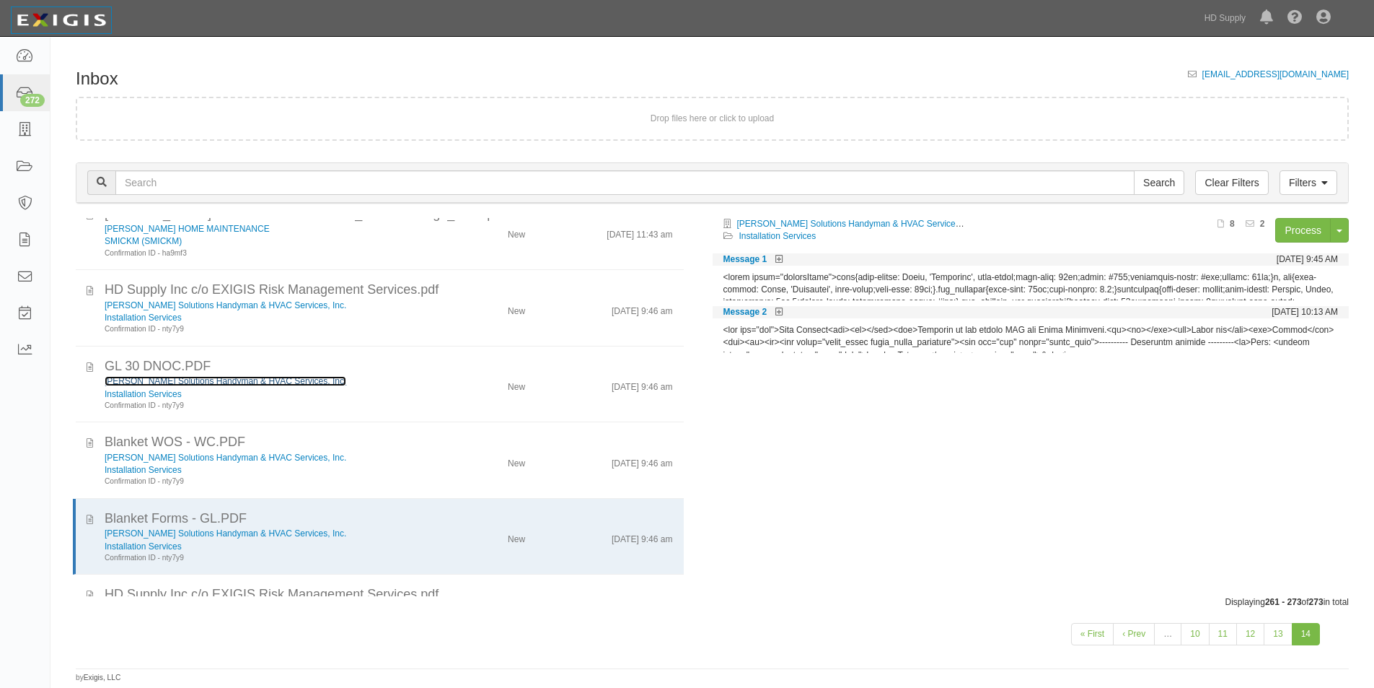
scroll to position [243, 0]
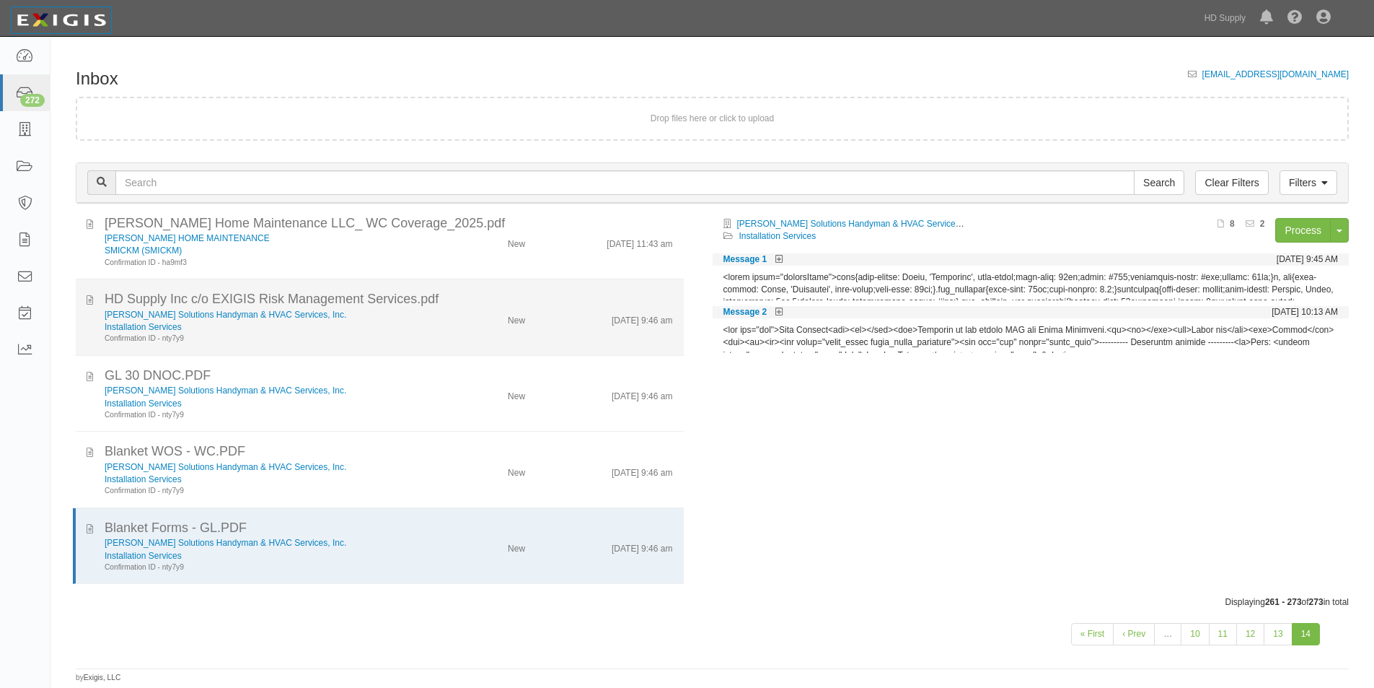
click at [400, 351] on li "HD Supply Inc c/o EXIGIS Risk Management Services.pdf Pepin Solutions Handyman …" at bounding box center [380, 317] width 608 height 76
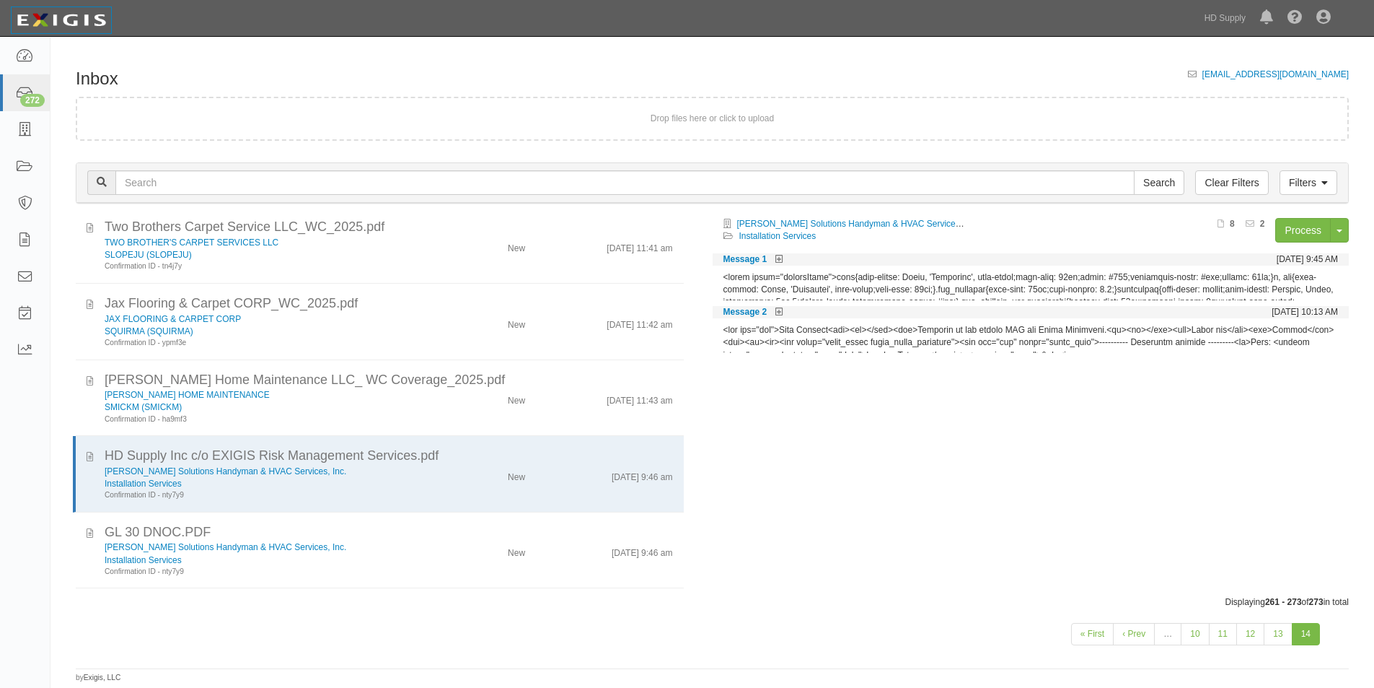
scroll to position [77, 0]
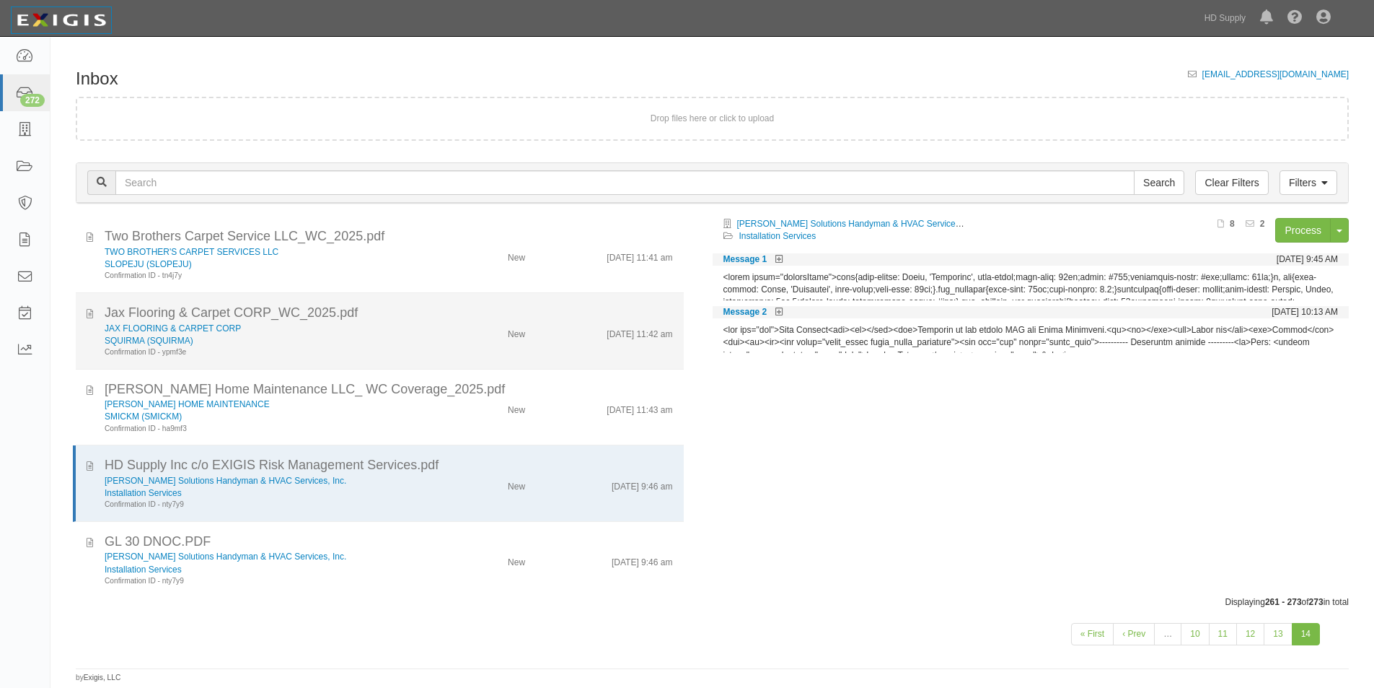
click at [407, 350] on div "Confirmation ID - ypmf3e" at bounding box center [266, 352] width 323 height 11
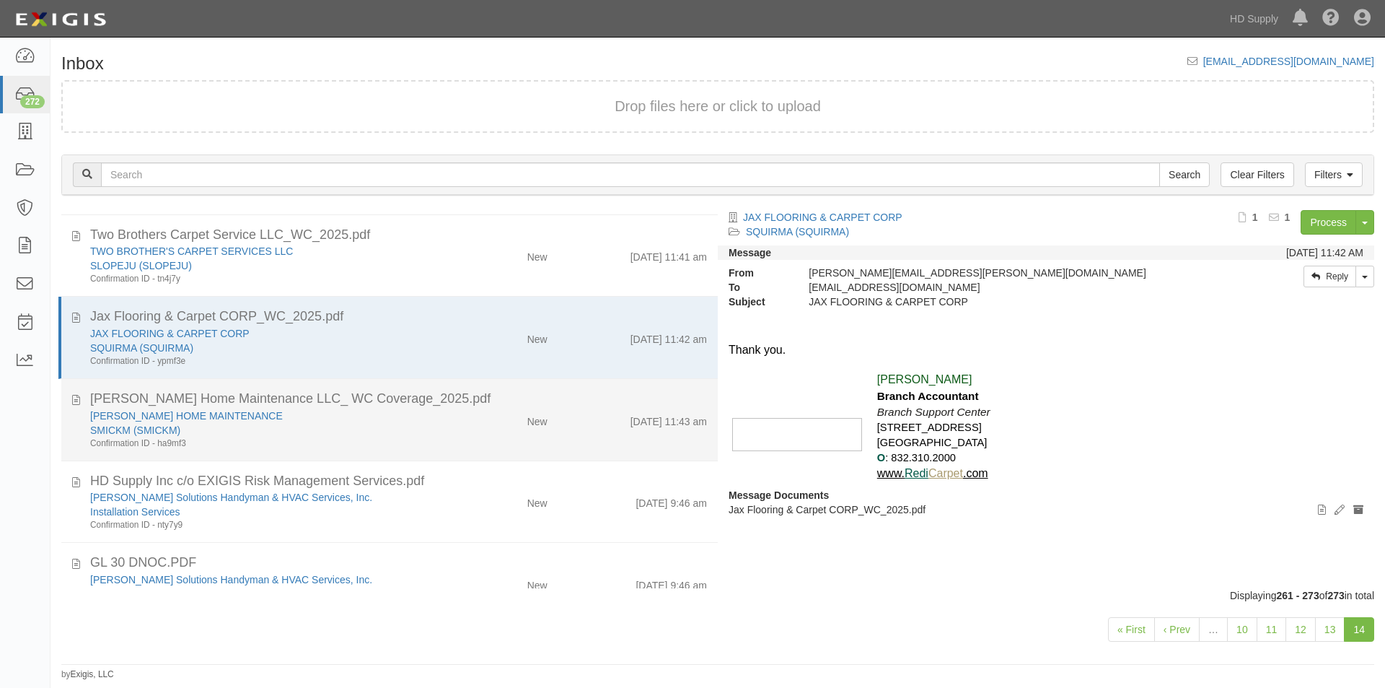
click at [386, 427] on div "SMICKM (SMICKM)" at bounding box center [265, 430] width 351 height 14
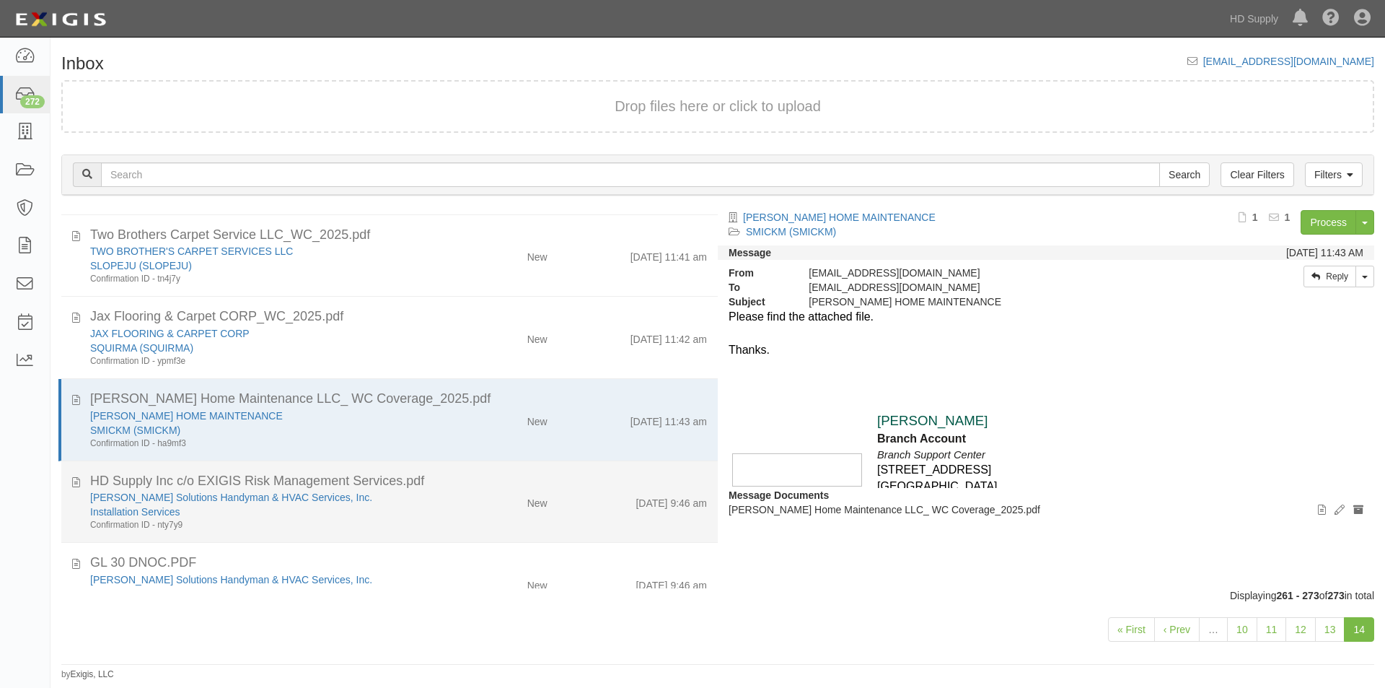
click at [398, 513] on div "Installation Services" at bounding box center [265, 511] width 351 height 14
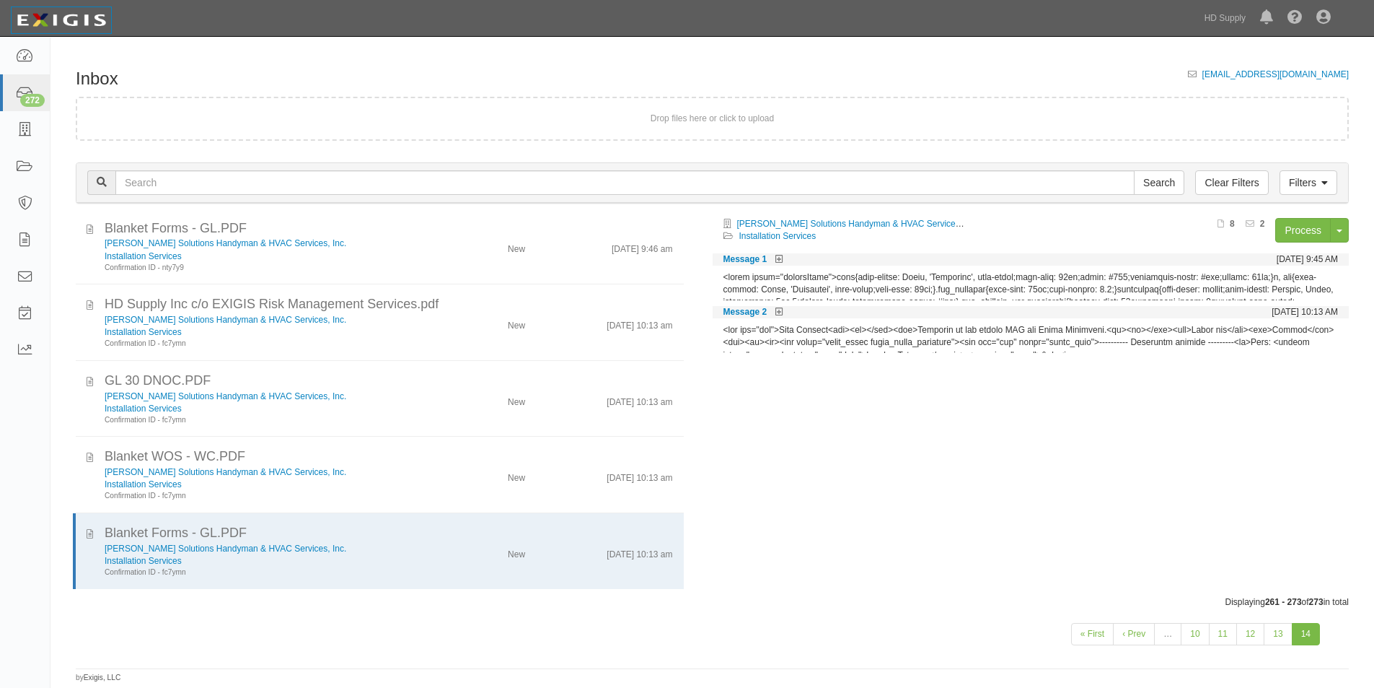
scroll to position [9, 0]
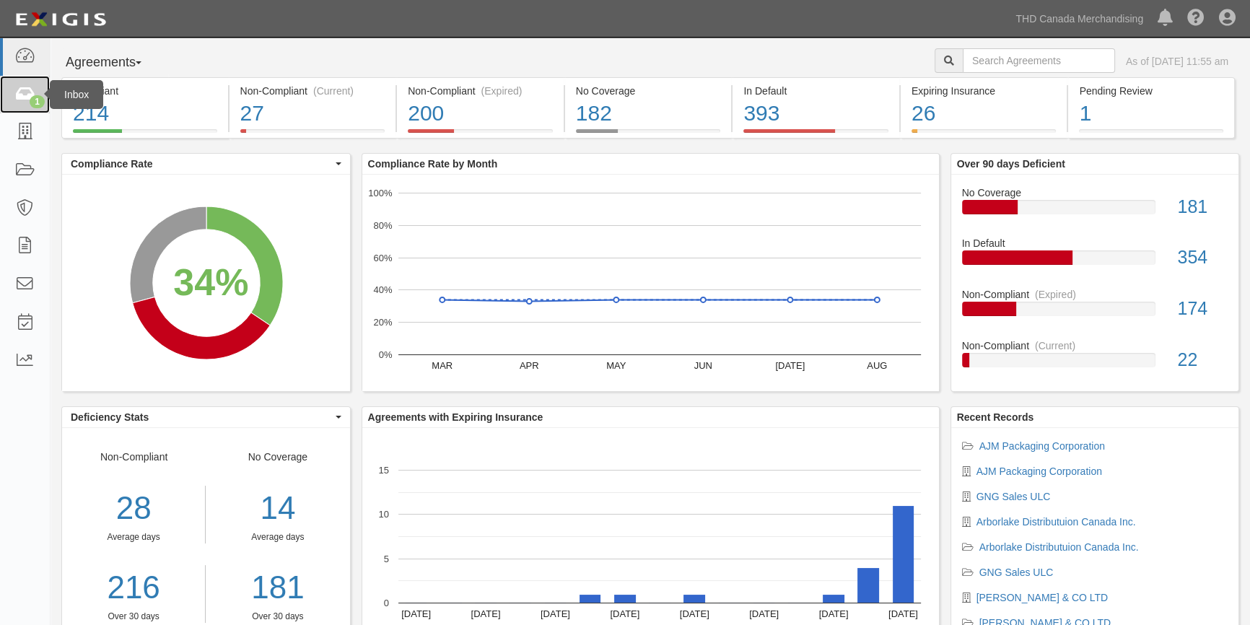
click at [12, 97] on link "1" at bounding box center [25, 95] width 50 height 38
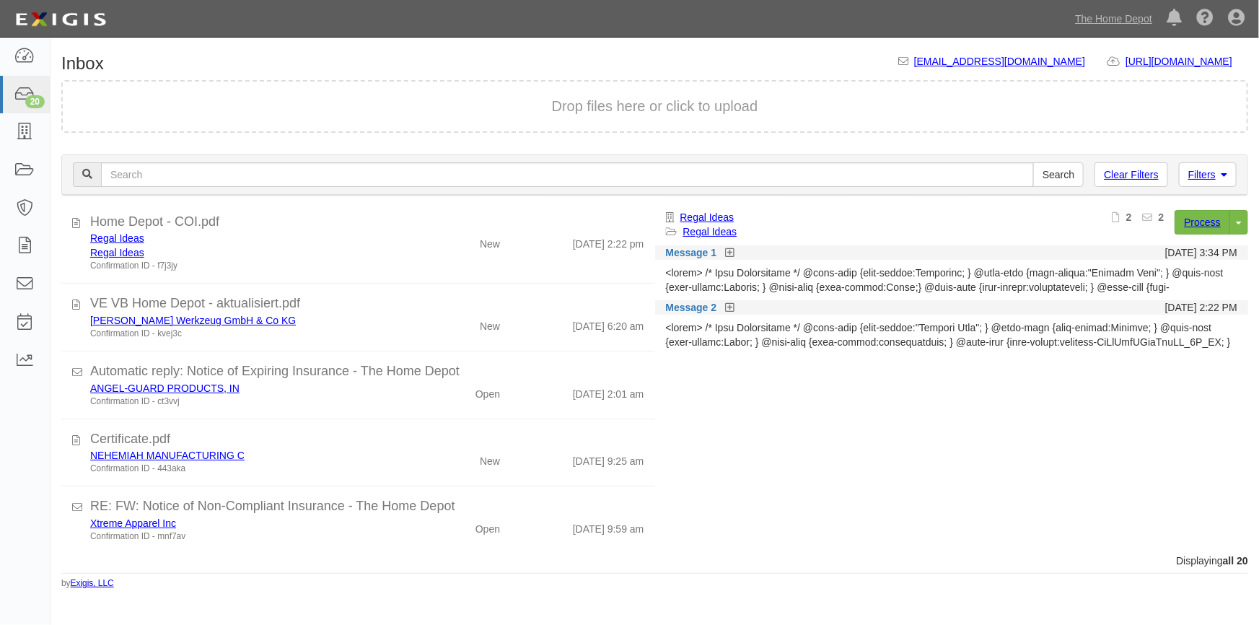
scroll to position [115, 0]
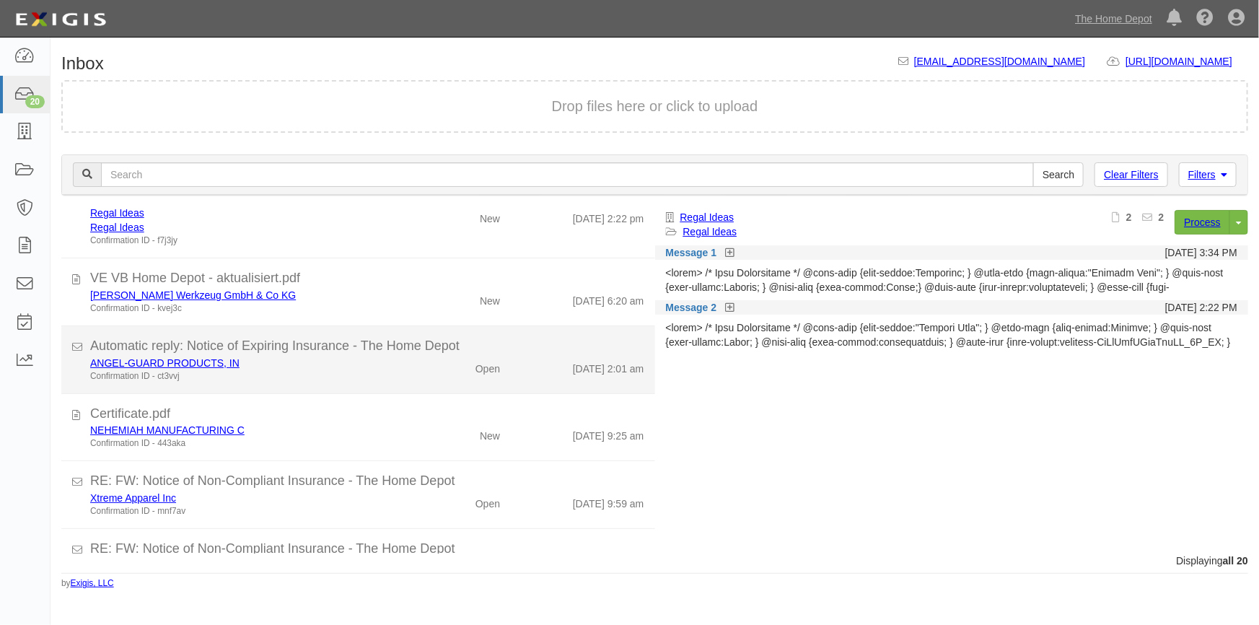
click at [390, 385] on li "Automatic reply: Notice of Expiring Insurance - The Home Depot ANGEL-GUARD PROD…" at bounding box center [358, 360] width 594 height 68
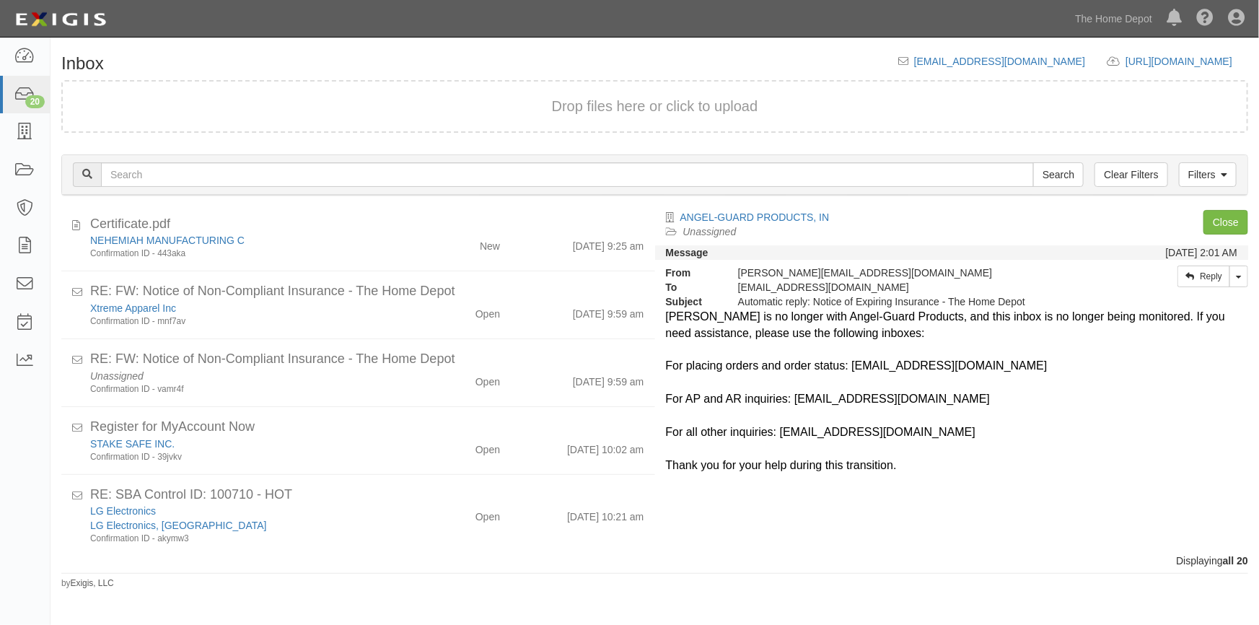
scroll to position [331, 0]
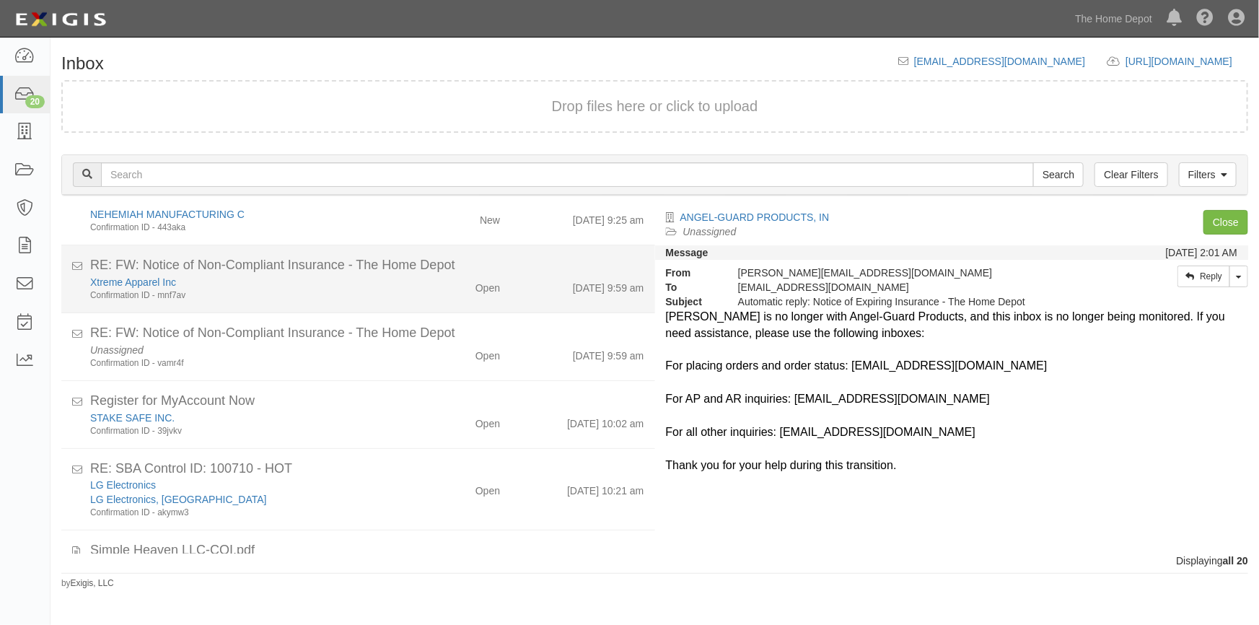
click at [398, 281] on div "Xtreme Apparel Inc Confirmation ID - mnf7av" at bounding box center [246, 288] width 335 height 27
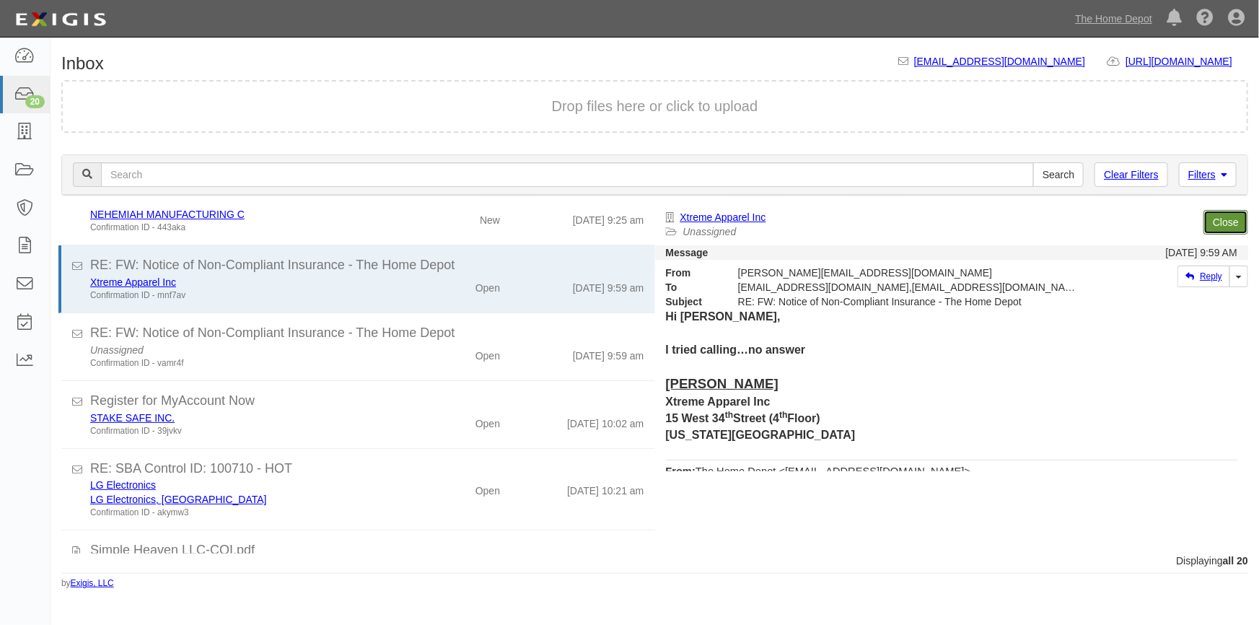
click at [1226, 219] on link "Close" at bounding box center [1225, 222] width 45 height 25
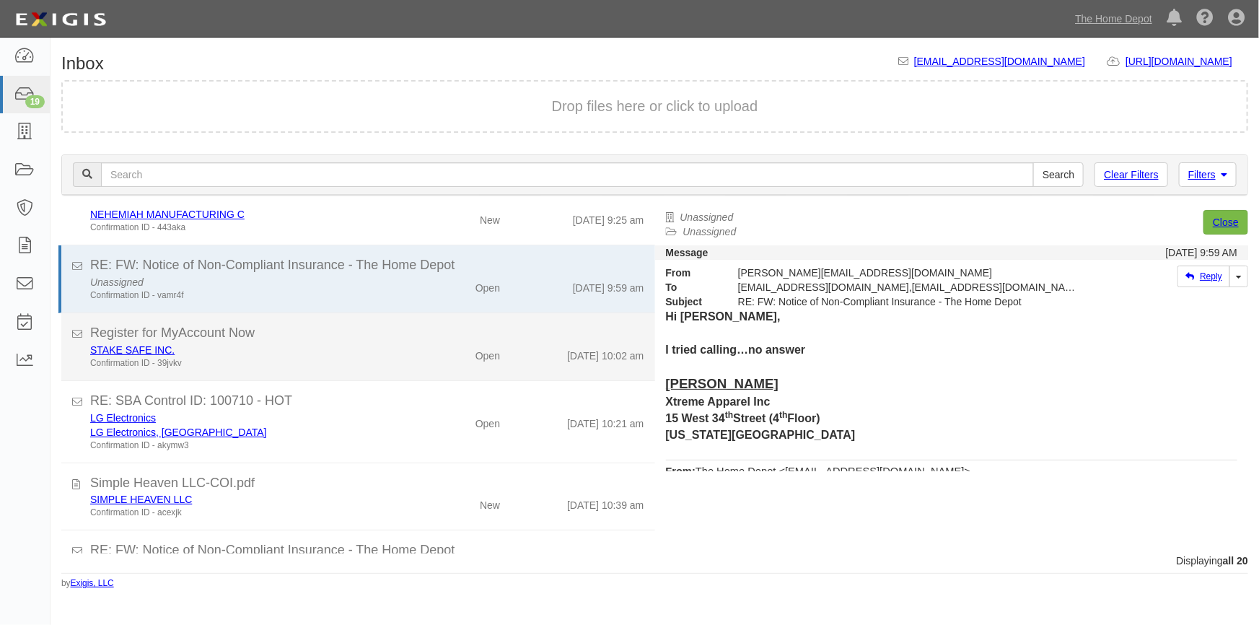
click at [334, 354] on div "STAKE SAFE INC." at bounding box center [247, 350] width 314 height 14
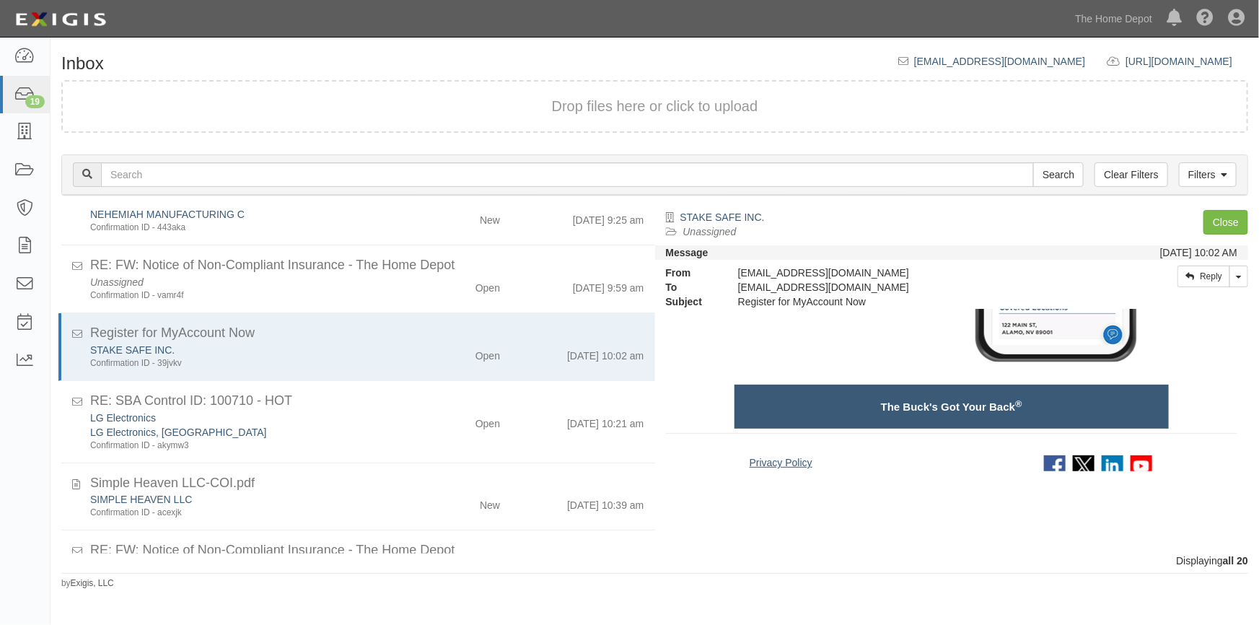
scroll to position [525, 0]
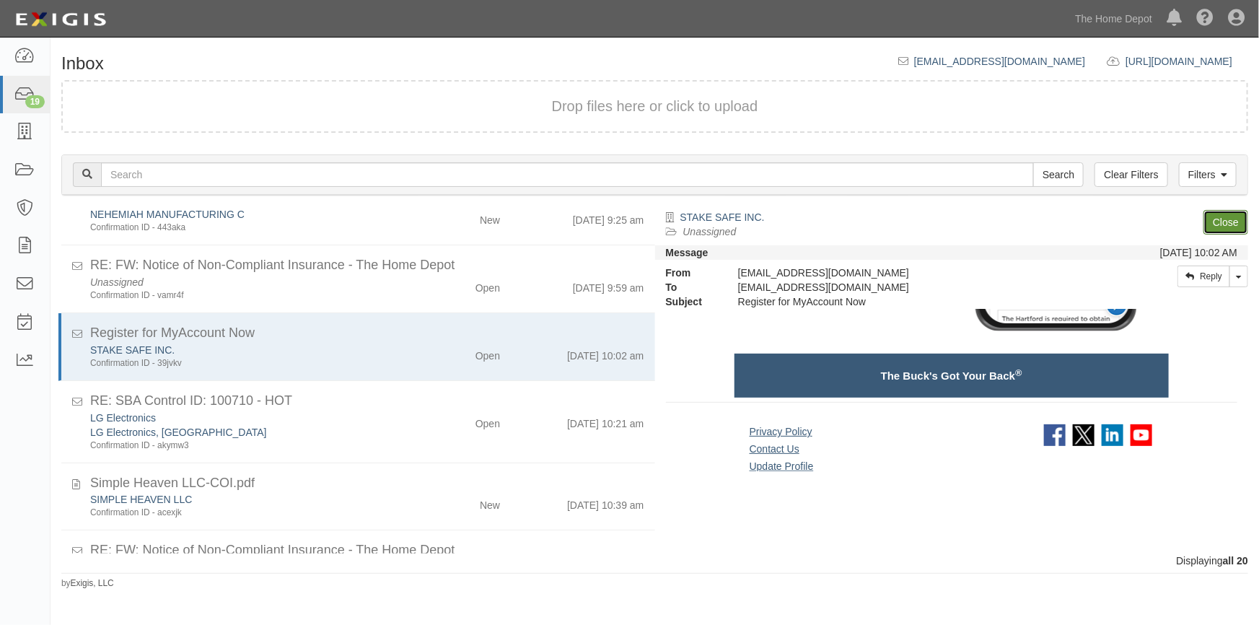
click at [1221, 224] on link "Close" at bounding box center [1225, 222] width 45 height 25
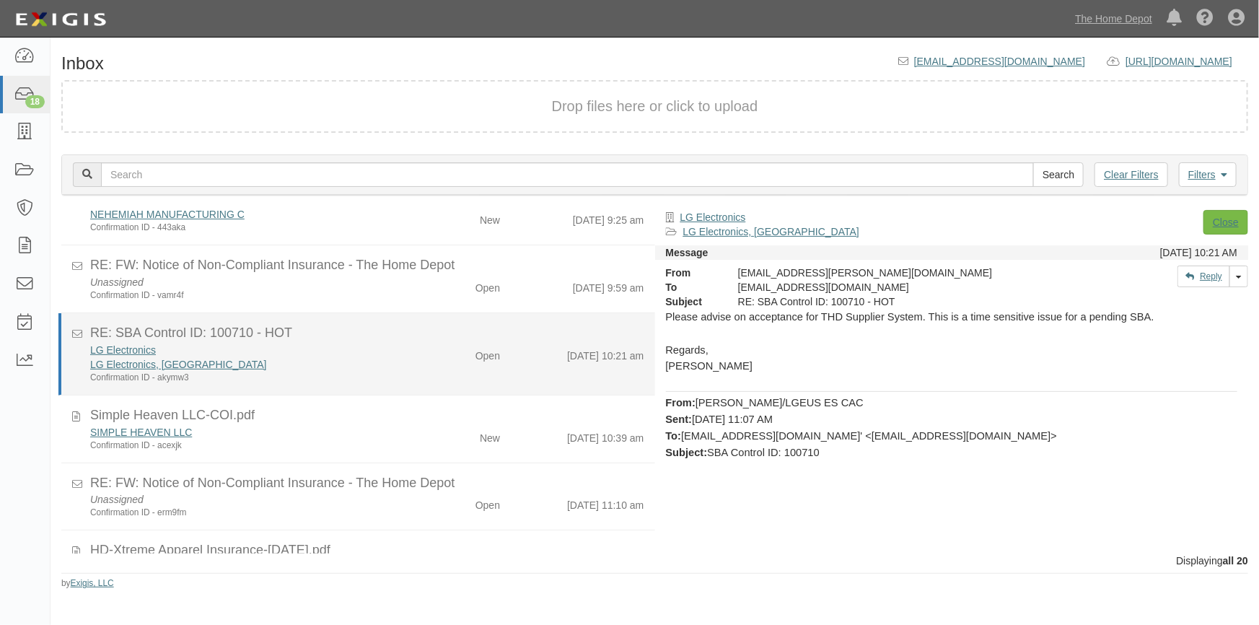
click at [426, 375] on div "LG Electronics LG Electronics, USA Confirmation ID - akymw3 Open 9/16/25 10:21 …" at bounding box center [367, 363] width 576 height 41
click at [133, 351] on link "LG Electronics" at bounding box center [123, 350] width 66 height 12
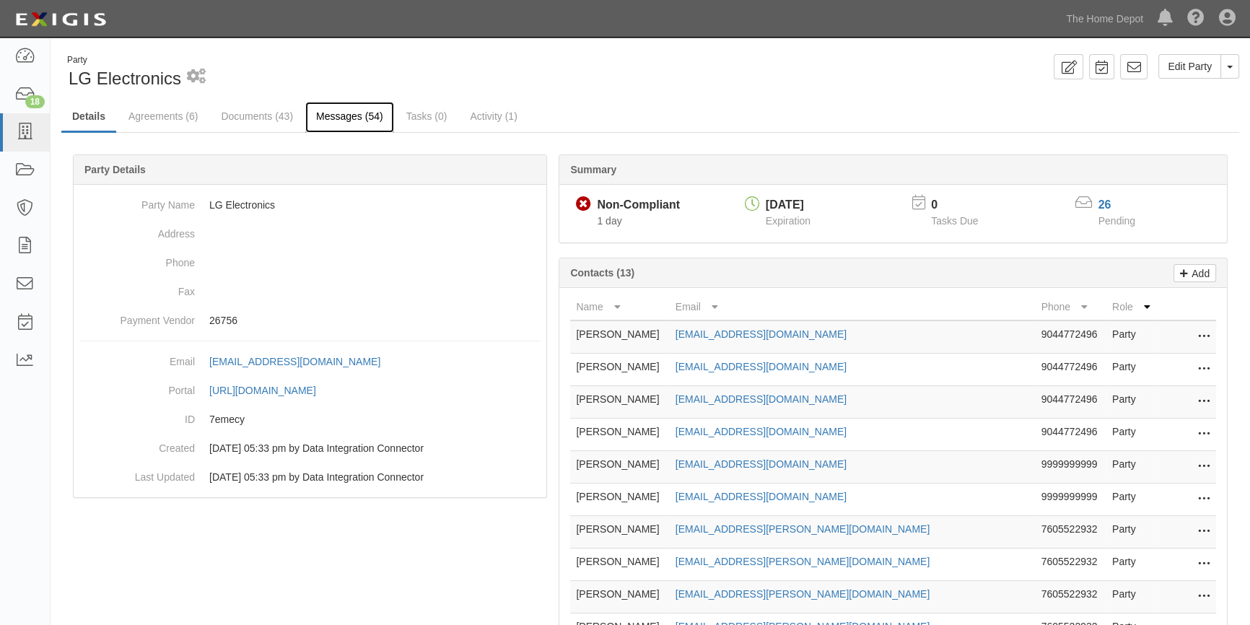
click at [350, 120] on link "Messages (54)" at bounding box center [349, 117] width 89 height 31
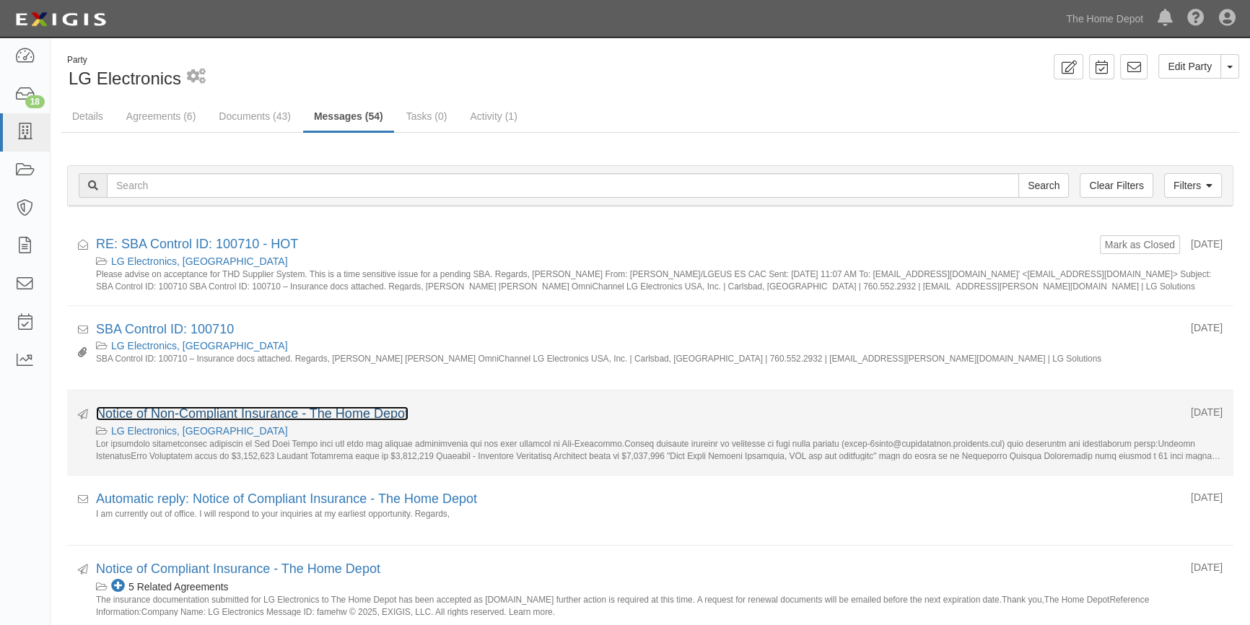
click at [260, 411] on link "Notice of Non-Compliant Insurance - The Home Depot" at bounding box center [252, 413] width 312 height 14
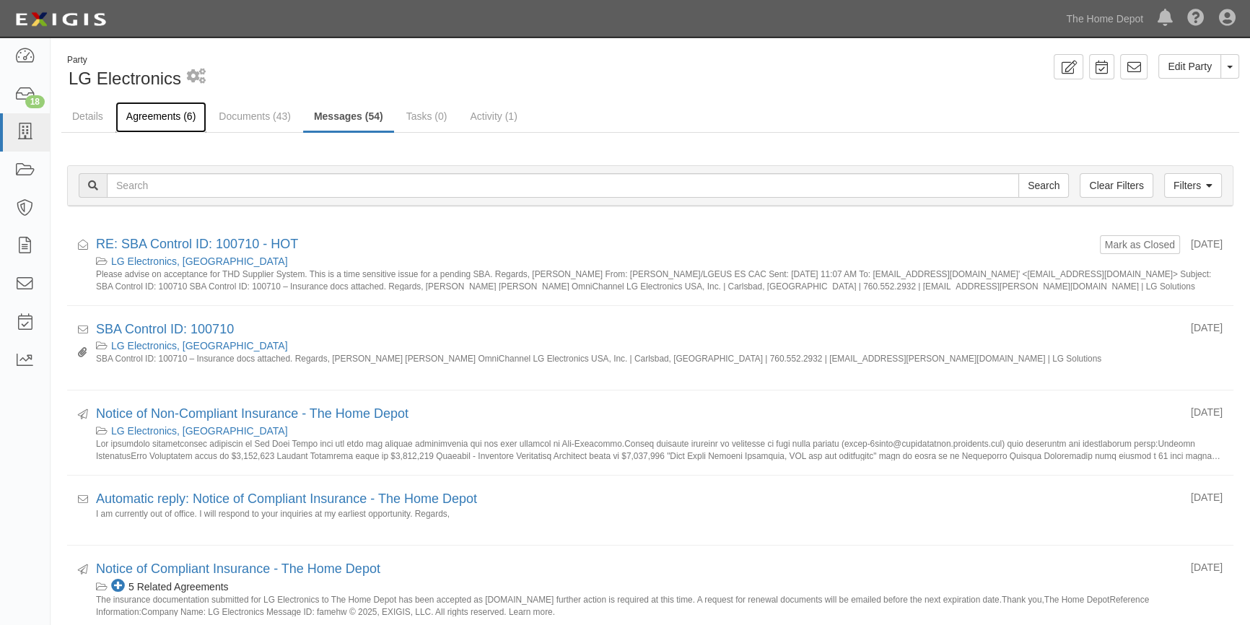
click at [141, 118] on link "Agreements (6)" at bounding box center [160, 117] width 91 height 31
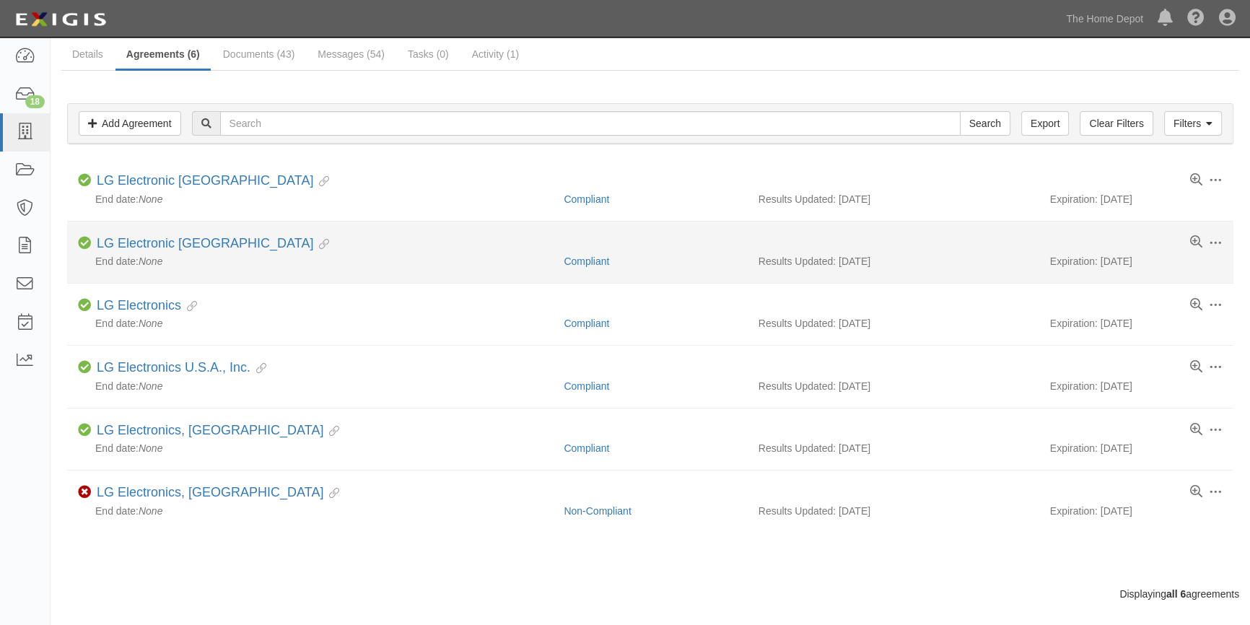
scroll to position [65, 0]
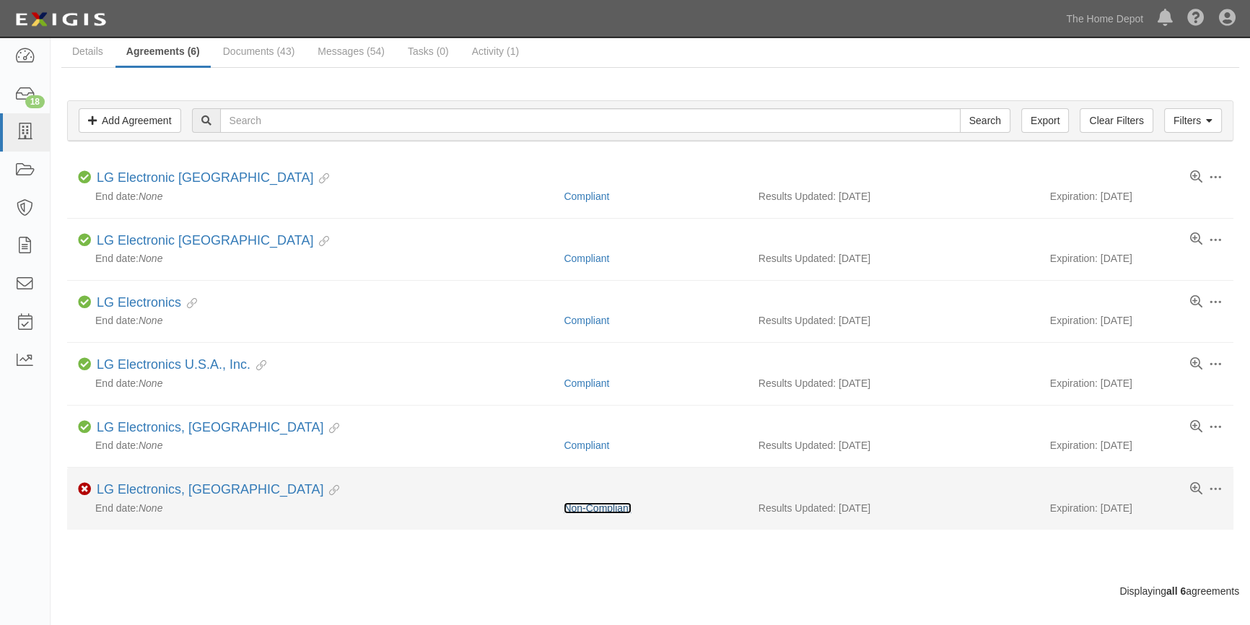
click at [577, 509] on link "Non-Compliant" at bounding box center [596, 508] width 67 height 12
click at [157, 486] on link "LG Electronics, [GEOGRAPHIC_DATA]" at bounding box center [210, 489] width 227 height 14
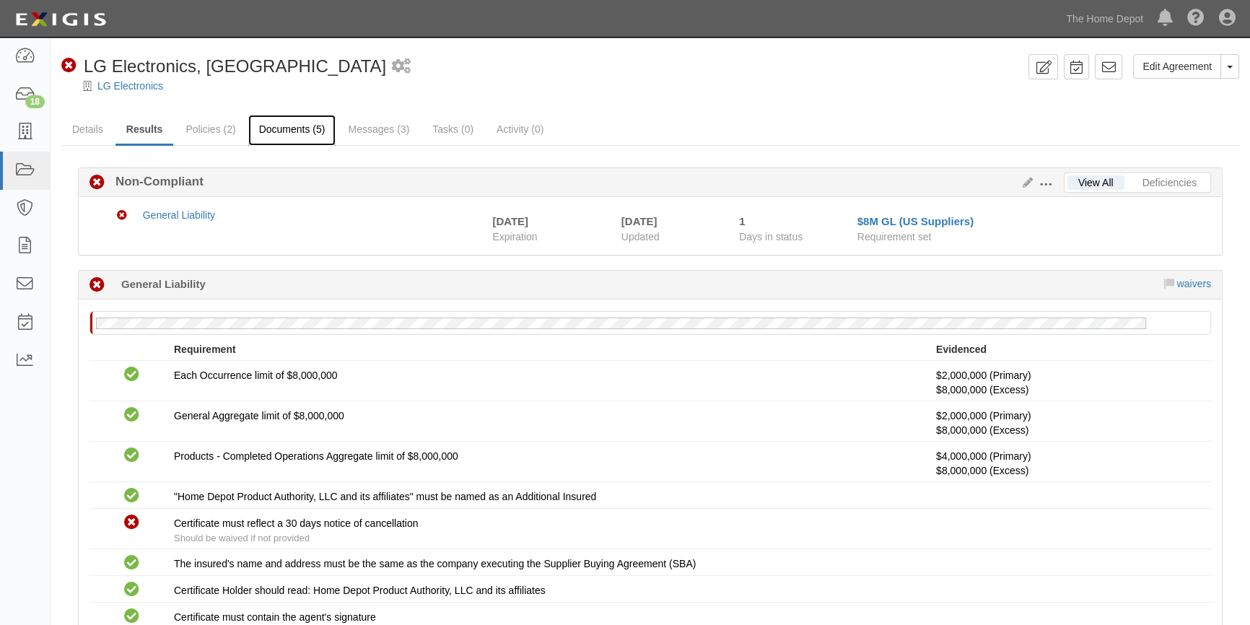
click at [283, 128] on link "Documents (5)" at bounding box center [292, 130] width 88 height 31
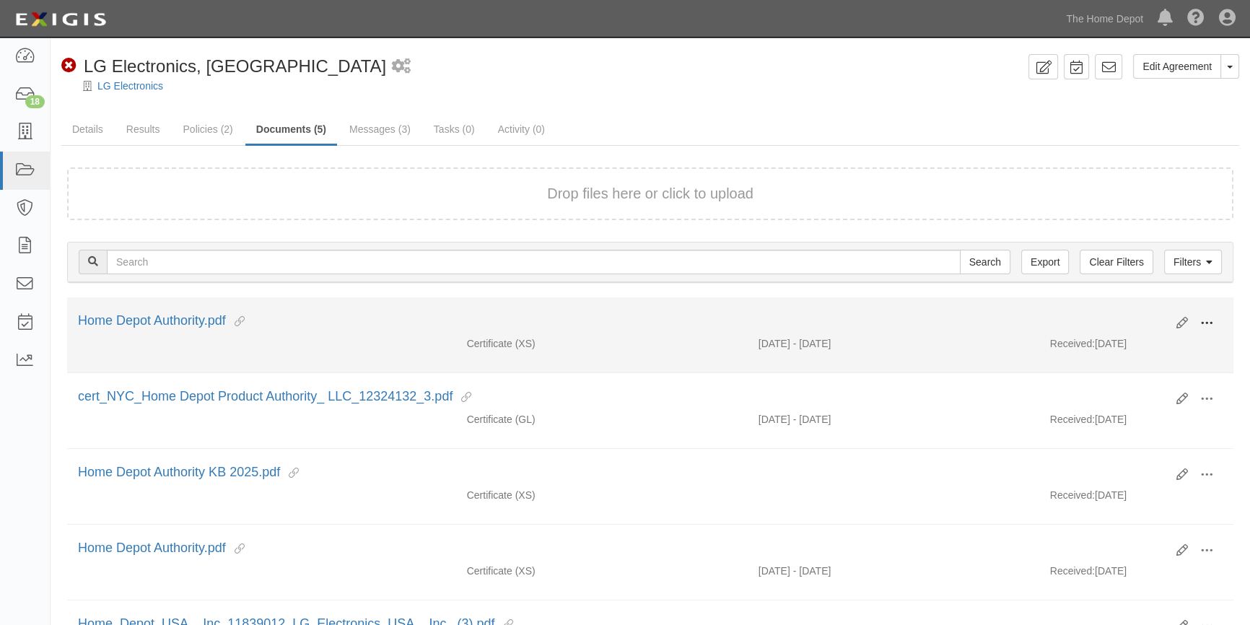
click at [1205, 321] on span at bounding box center [1206, 323] width 13 height 13
click at [1124, 338] on link "View" at bounding box center [1136, 344] width 114 height 26
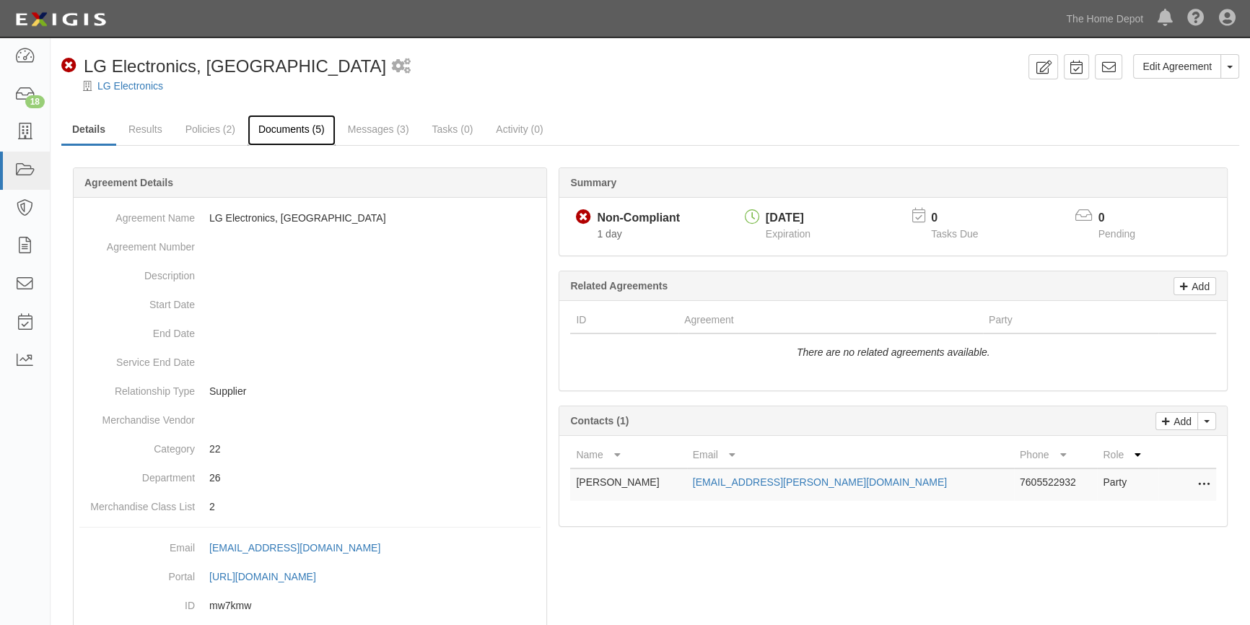
drag, startPoint x: 264, startPoint y: 129, endPoint x: 274, endPoint y: 132, distance: 10.5
click at [266, 129] on link "Documents (5)" at bounding box center [291, 130] width 88 height 31
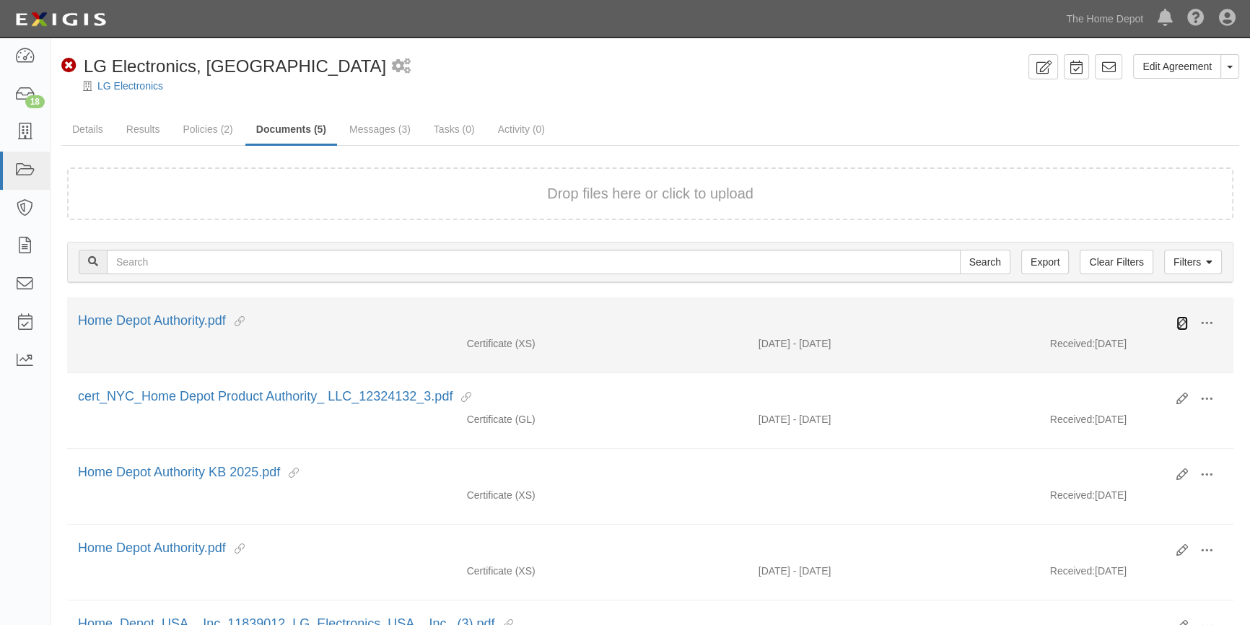
click at [1178, 325] on icon at bounding box center [1182, 323] width 12 height 12
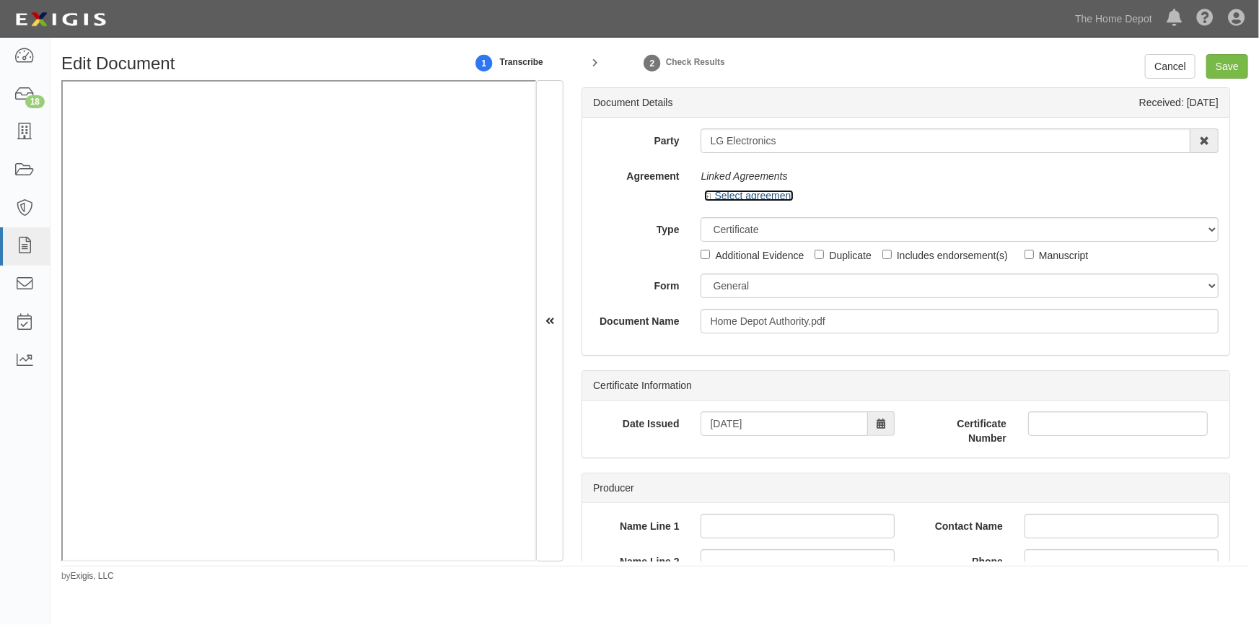
click at [707, 198] on icon at bounding box center [709, 196] width 10 height 7
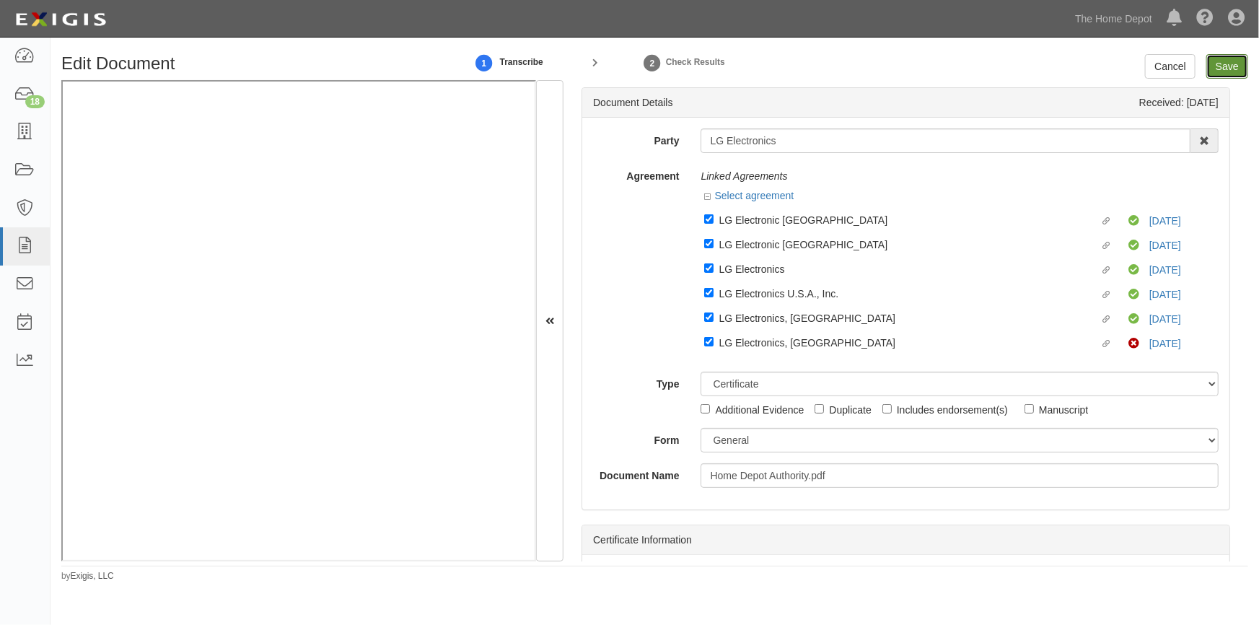
click at [1225, 61] on input "Save" at bounding box center [1227, 66] width 42 height 25
type input "8000000"
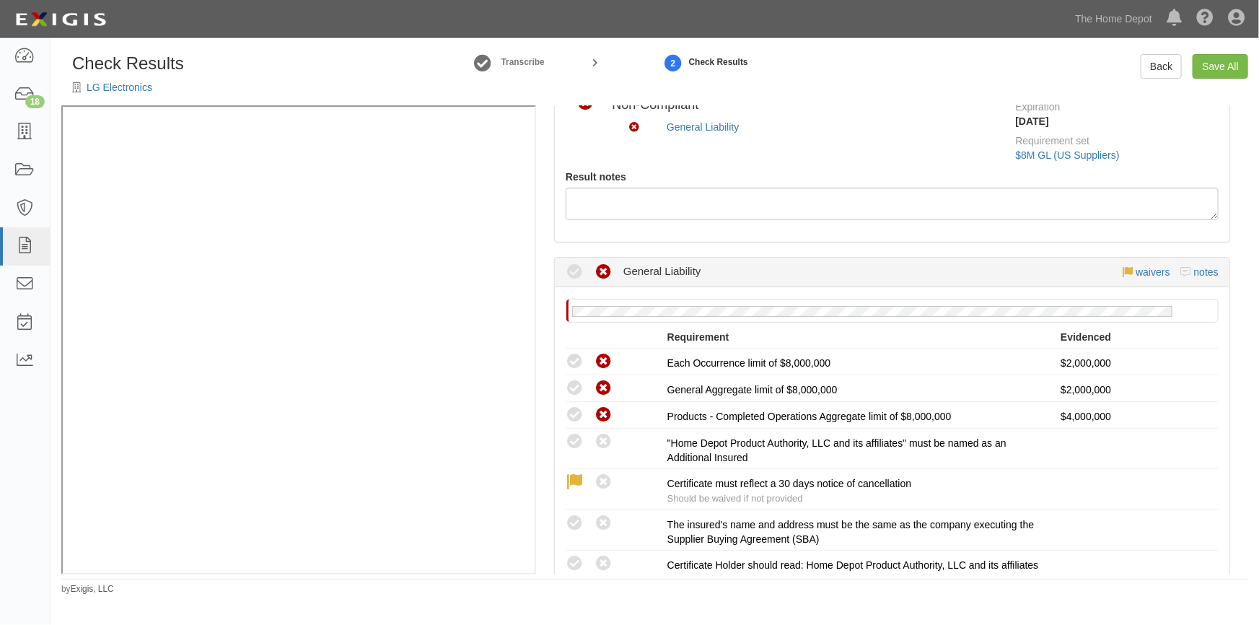
scroll to position [393, 0]
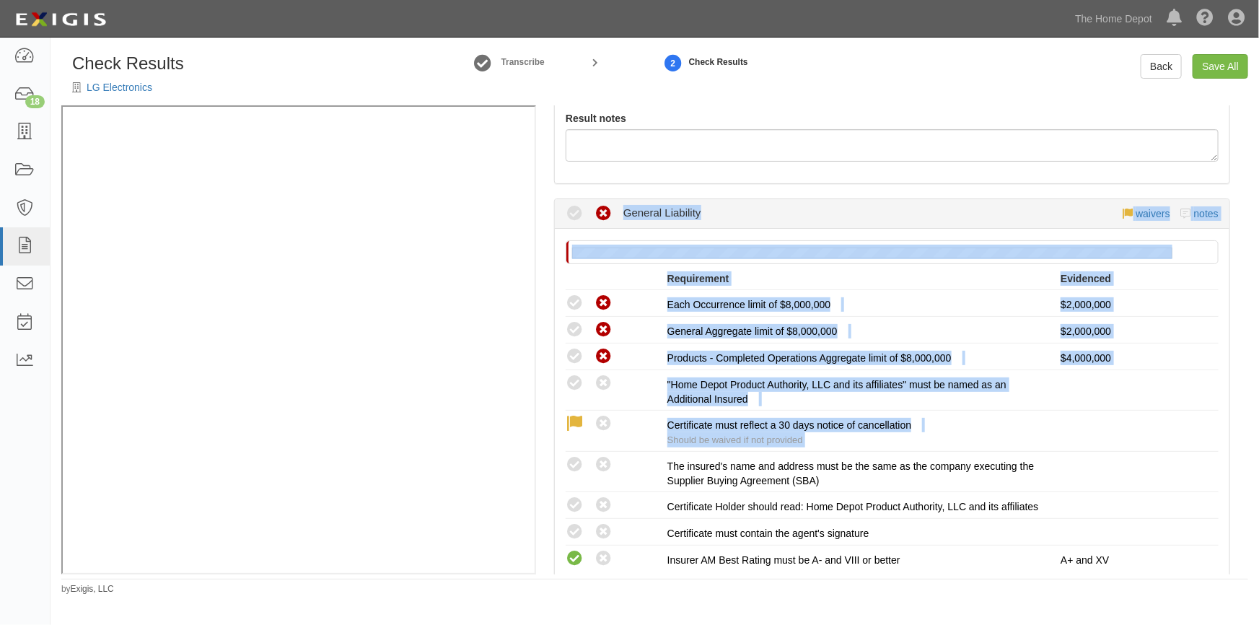
drag, startPoint x: 1249, startPoint y: 429, endPoint x: 1253, endPoint y: 188, distance: 241.0
click at [1250, 168] on div "Check Results LG Electronics Transcribe 2 Check Results Back Save All Manage Po…" at bounding box center [655, 324] width 1209 height 541
click at [1237, 329] on div "Manage Policies (XS) Certificate; 8/11/2025; Home Depot Authority.pdf (GL) Cert…" at bounding box center [892, 339] width 712 height 469
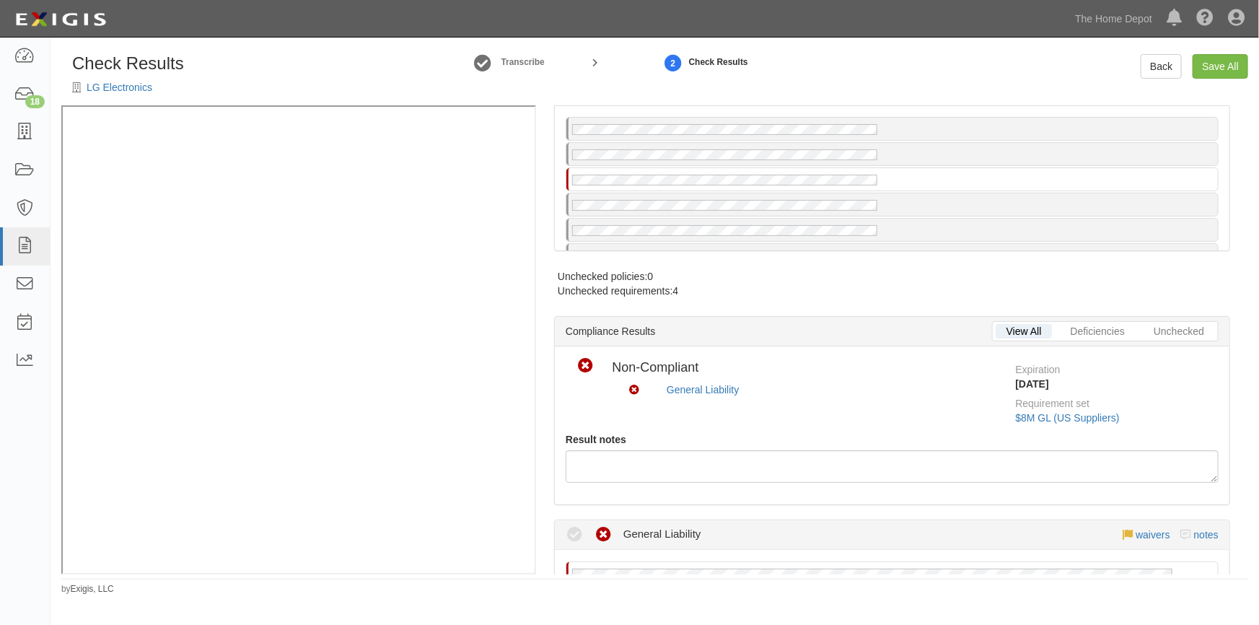
scroll to position [0, 0]
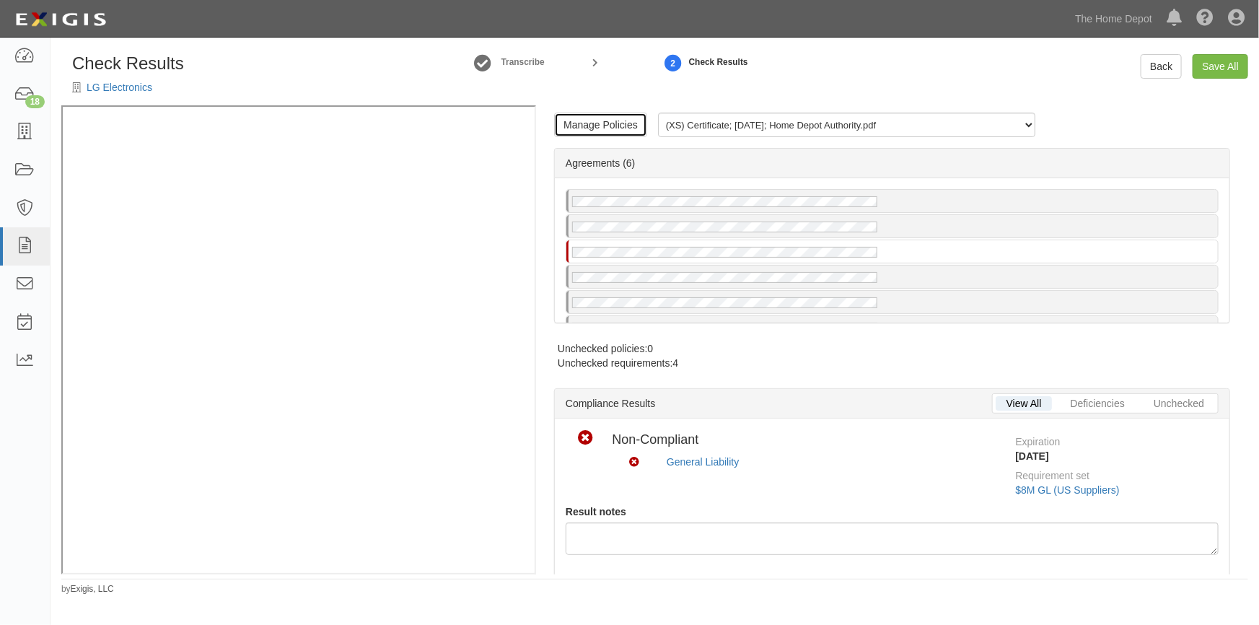
click at [571, 126] on link "Manage Policies" at bounding box center [600, 125] width 93 height 25
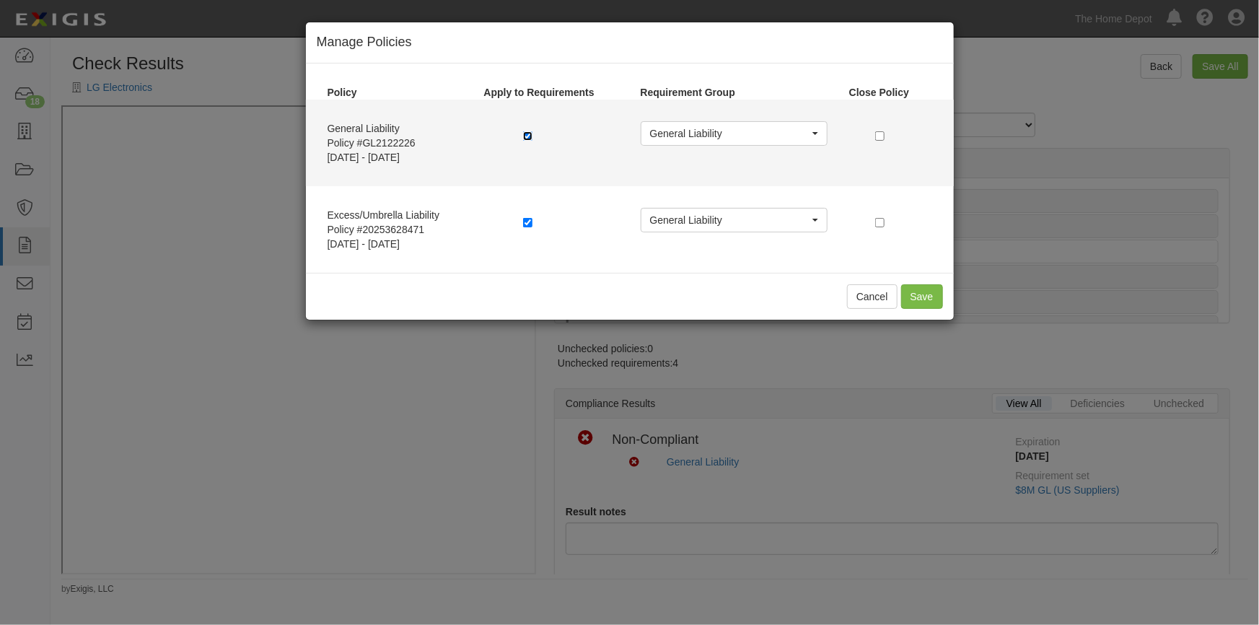
click at [523, 135] on input "checkbox" at bounding box center [527, 135] width 9 height 9
checkbox input "false"
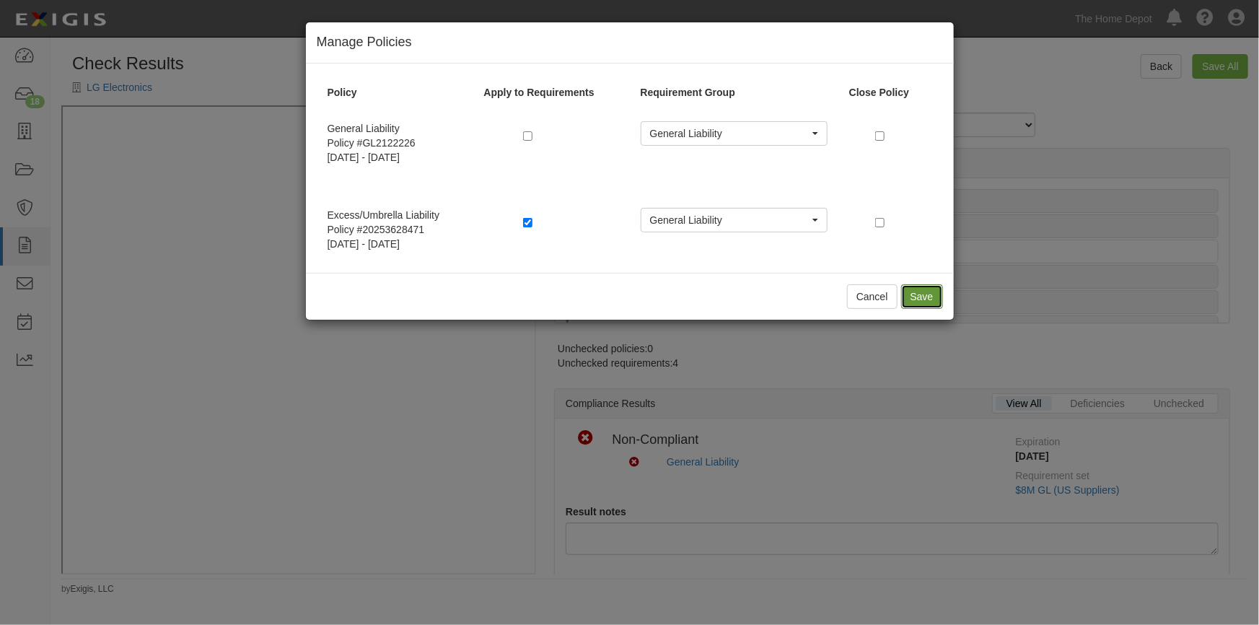
click at [916, 302] on button "Save" at bounding box center [922, 296] width 42 height 25
radio input "true"
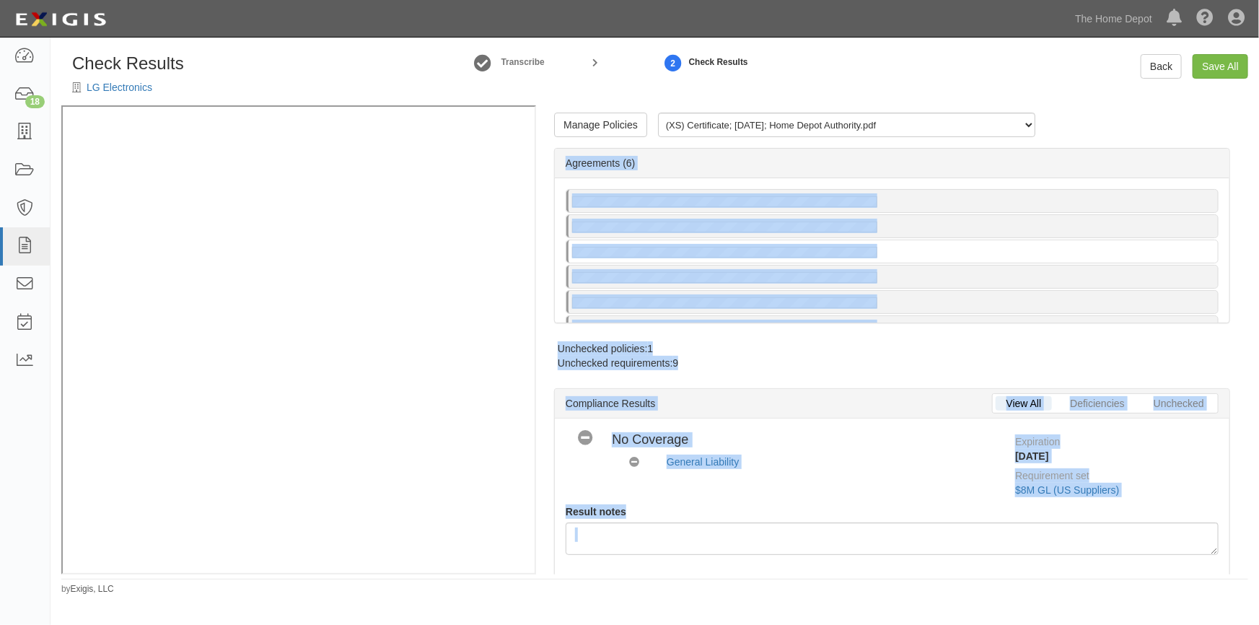
drag, startPoint x: 1247, startPoint y: 413, endPoint x: 1233, endPoint y: 142, distance: 271.7
click at [1233, 142] on div "Manage Policies (XS) Certificate; 8/11/2025; Home Depot Authority.pdf (GL) Cert…" at bounding box center [892, 339] width 712 height 469
click at [1146, 69] on link "Back" at bounding box center [1161, 66] width 41 height 25
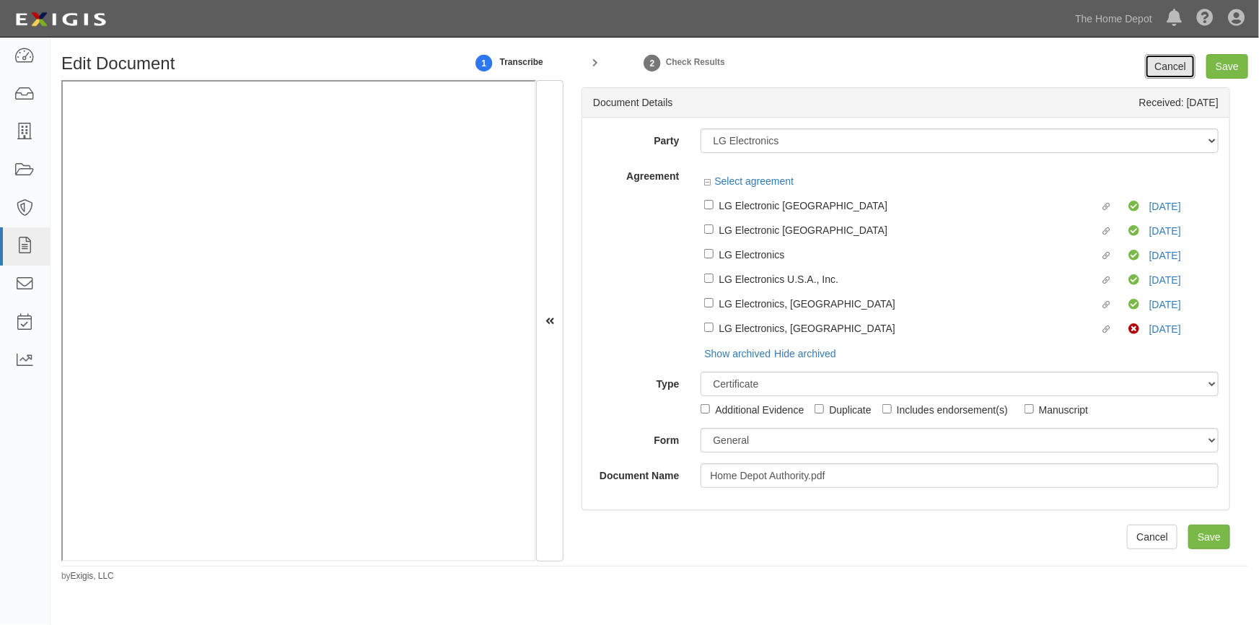
click at [1146, 69] on link "Cancel" at bounding box center [1170, 66] width 51 height 25
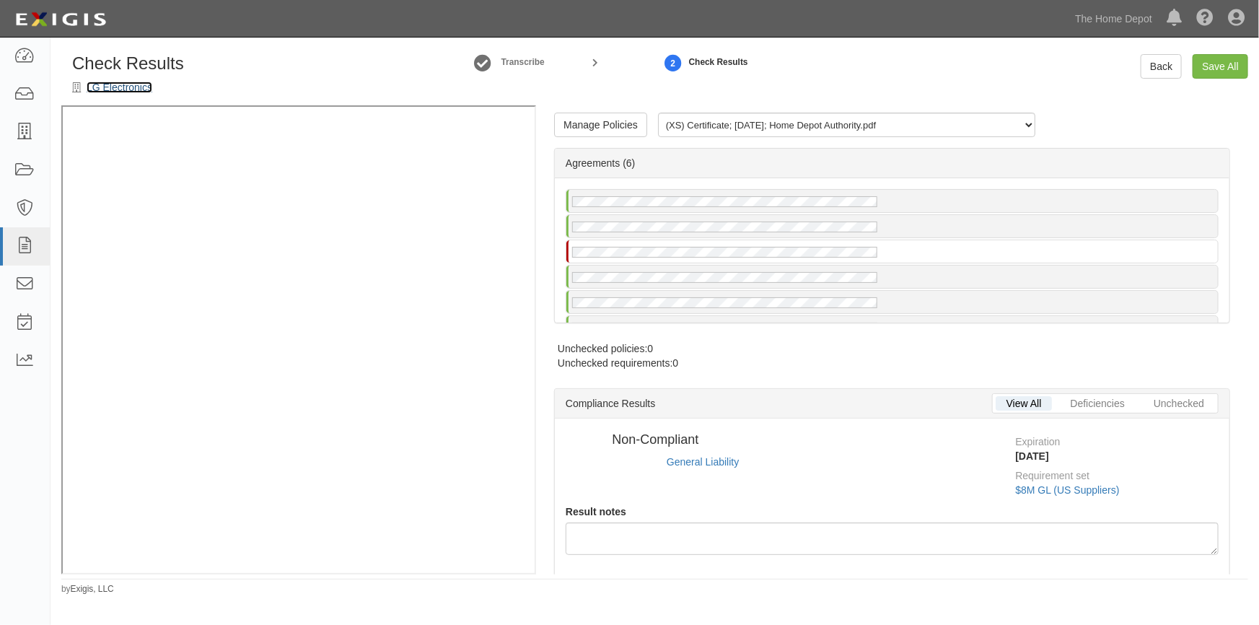
click at [119, 92] on link "LG Electronics" at bounding box center [120, 88] width 66 height 12
click at [581, 123] on link "Manage Policies" at bounding box center [600, 125] width 93 height 25
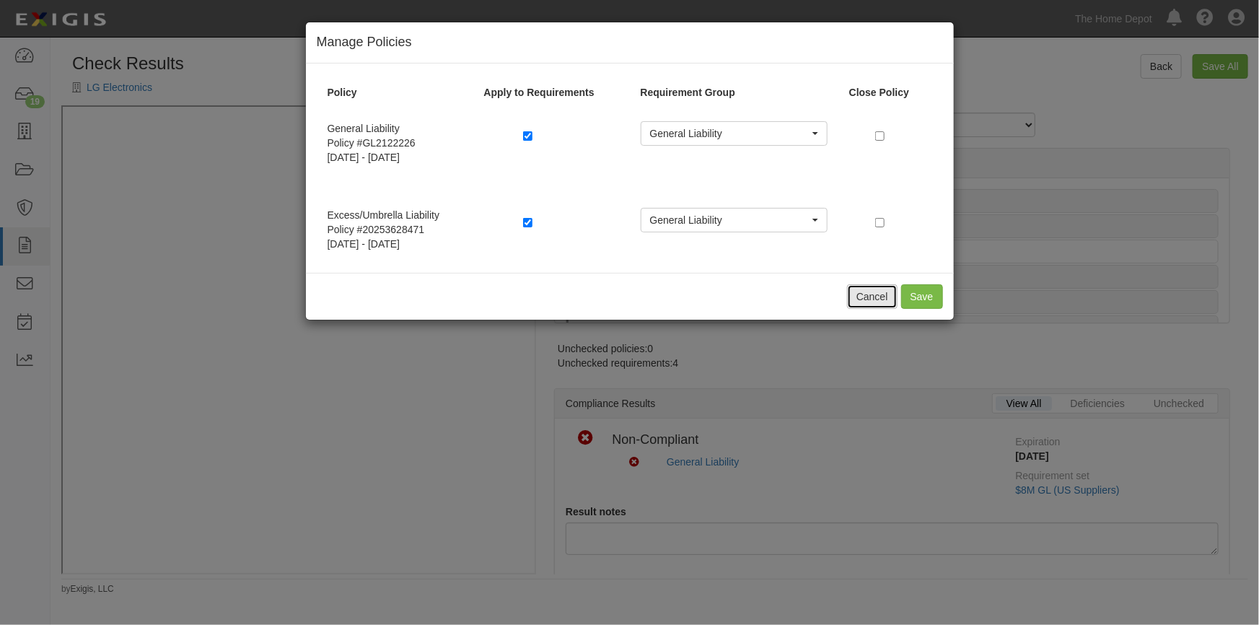
click at [869, 296] on button "Cancel" at bounding box center [872, 296] width 51 height 25
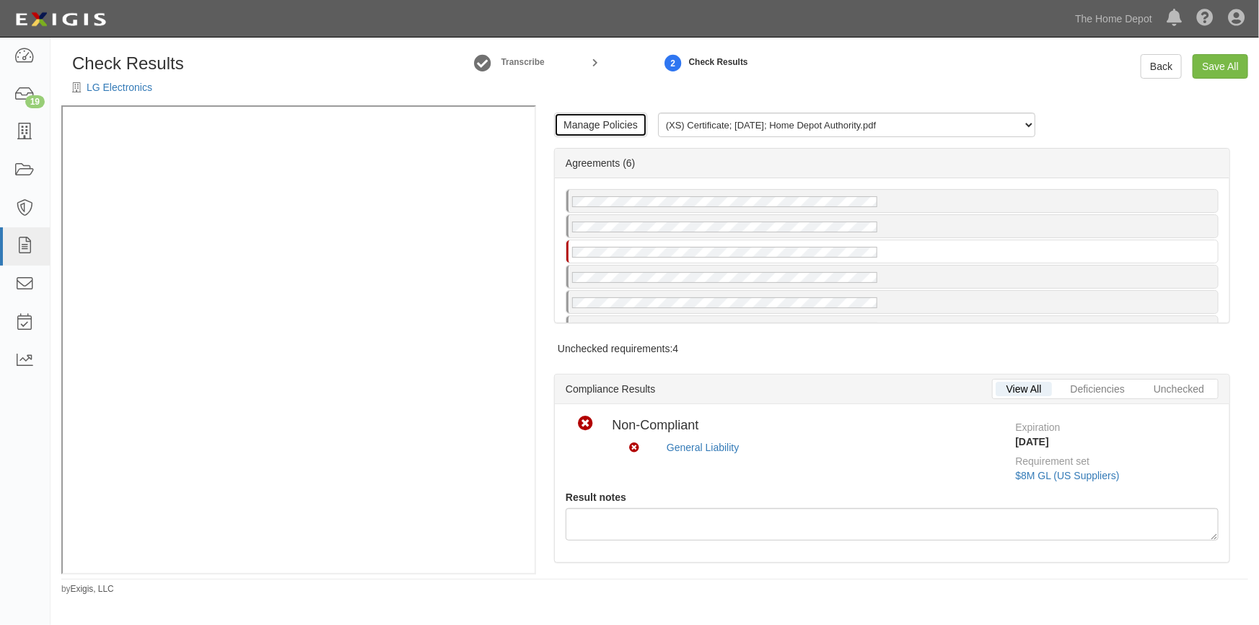
click at [574, 127] on link "Manage Policies" at bounding box center [600, 125] width 93 height 25
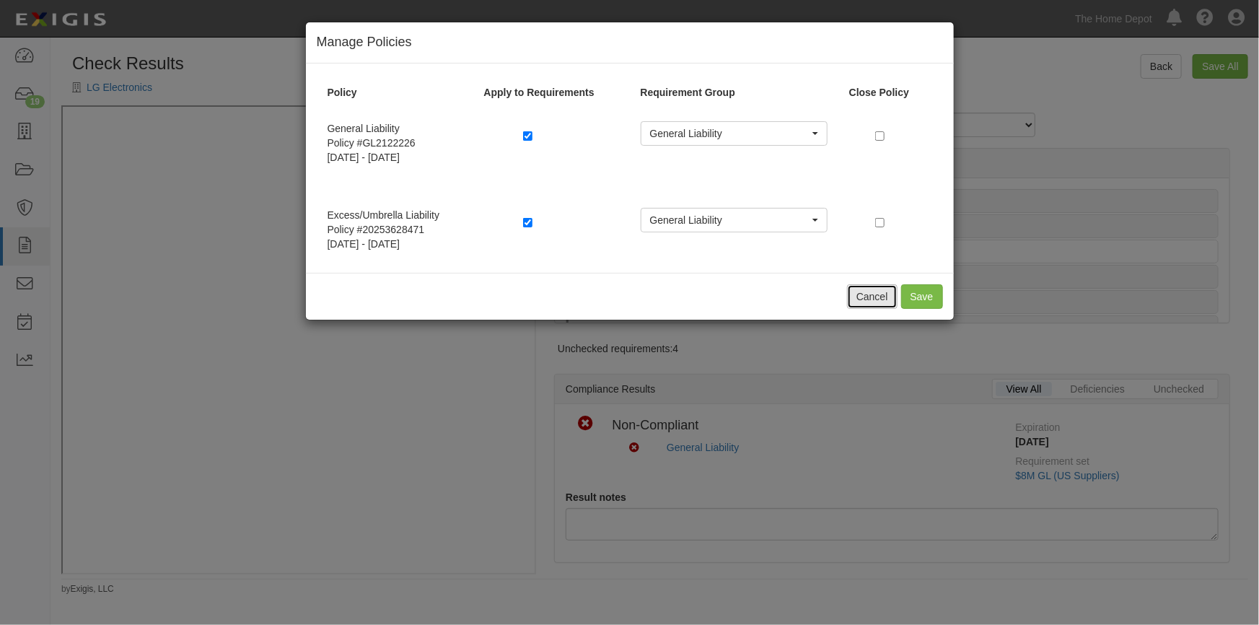
click at [880, 294] on button "Cancel" at bounding box center [872, 296] width 51 height 25
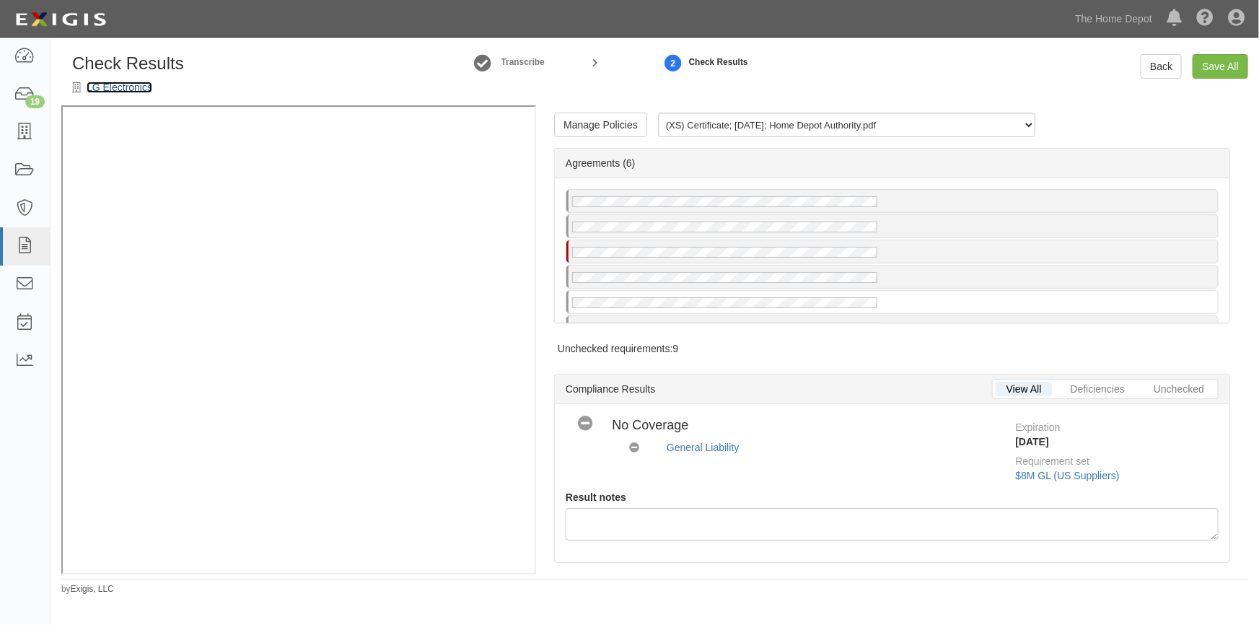
click at [118, 89] on link "LG Electronics" at bounding box center [120, 88] width 66 height 12
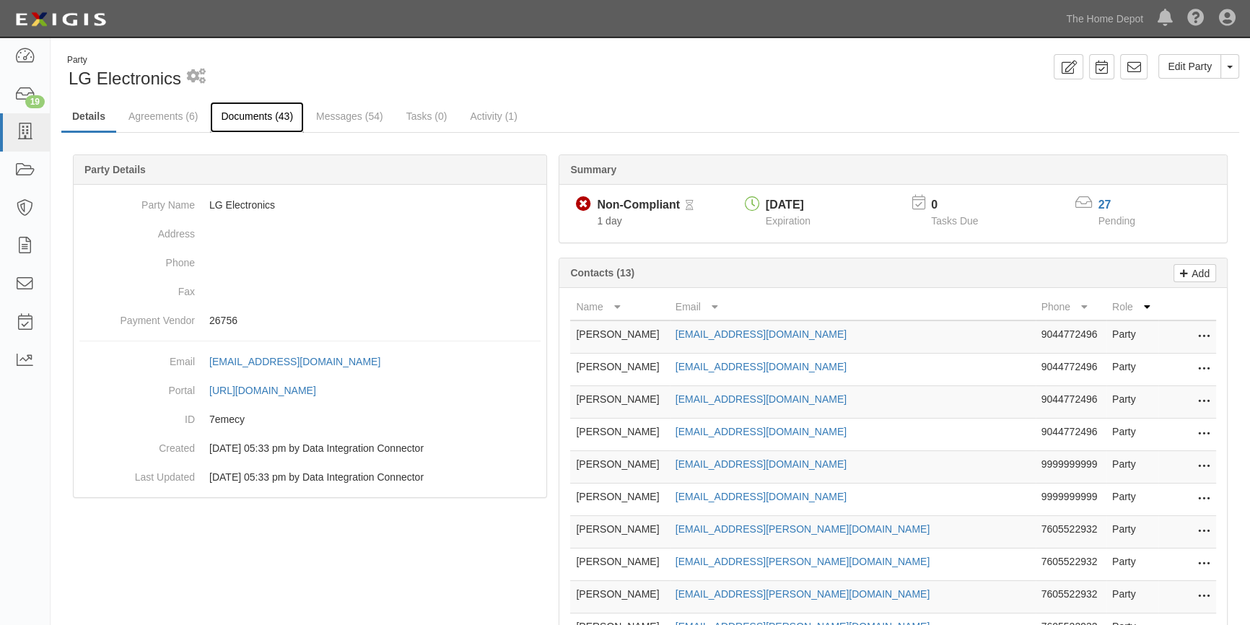
click at [253, 112] on link "Documents (43)" at bounding box center [257, 117] width 94 height 31
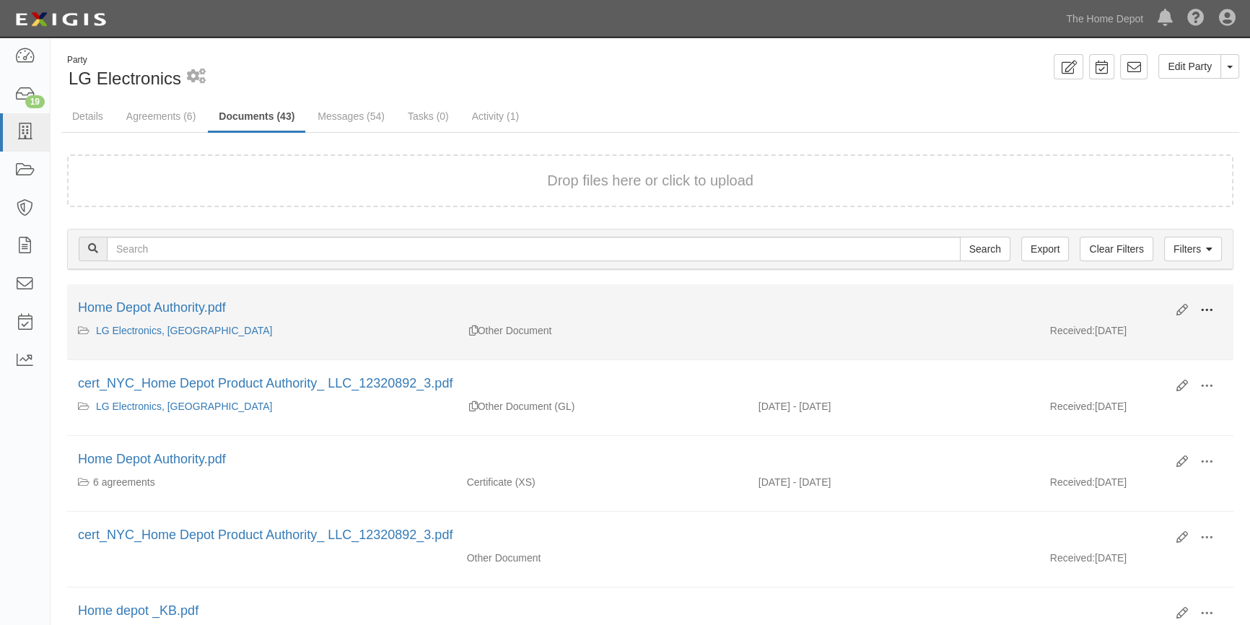
click at [1212, 310] on span at bounding box center [1206, 310] width 13 height 13
click at [1141, 338] on link "View" at bounding box center [1136, 331] width 114 height 26
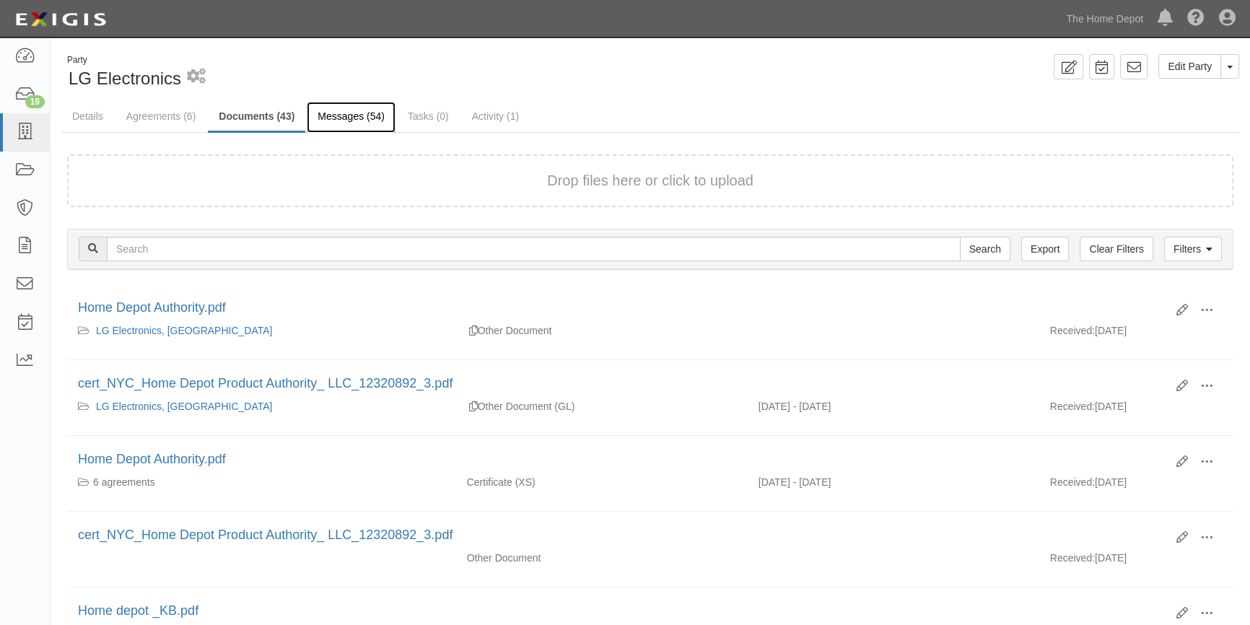
click at [357, 115] on link "Messages (54)" at bounding box center [351, 117] width 89 height 31
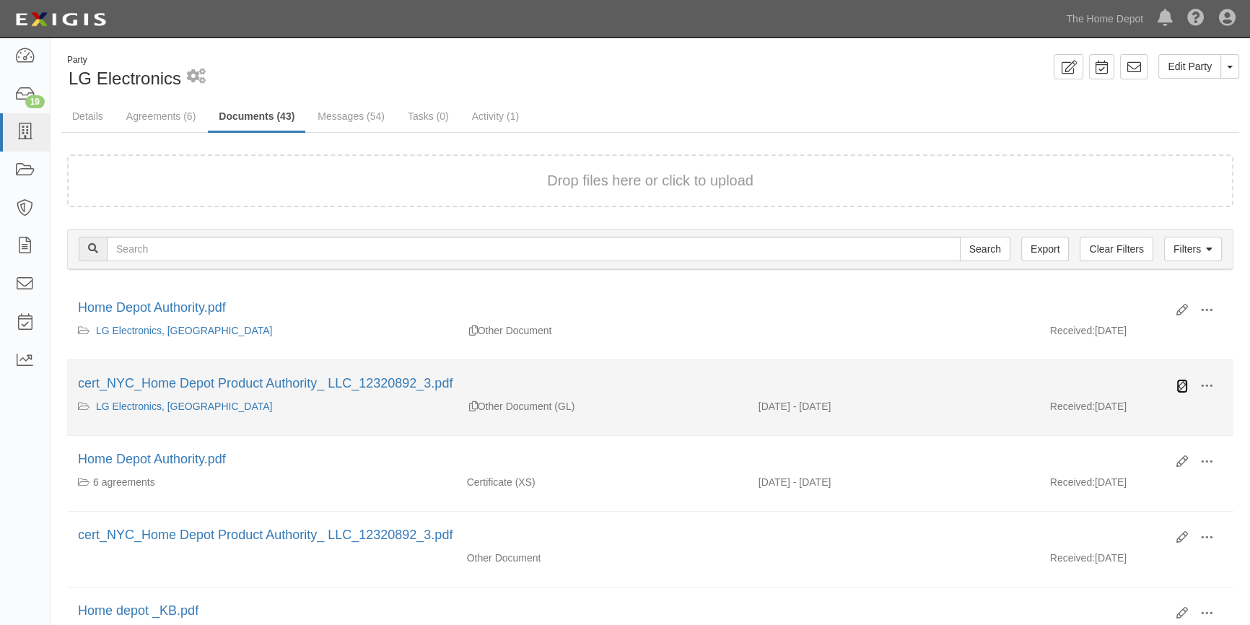
click at [1181, 385] on icon at bounding box center [1182, 386] width 12 height 12
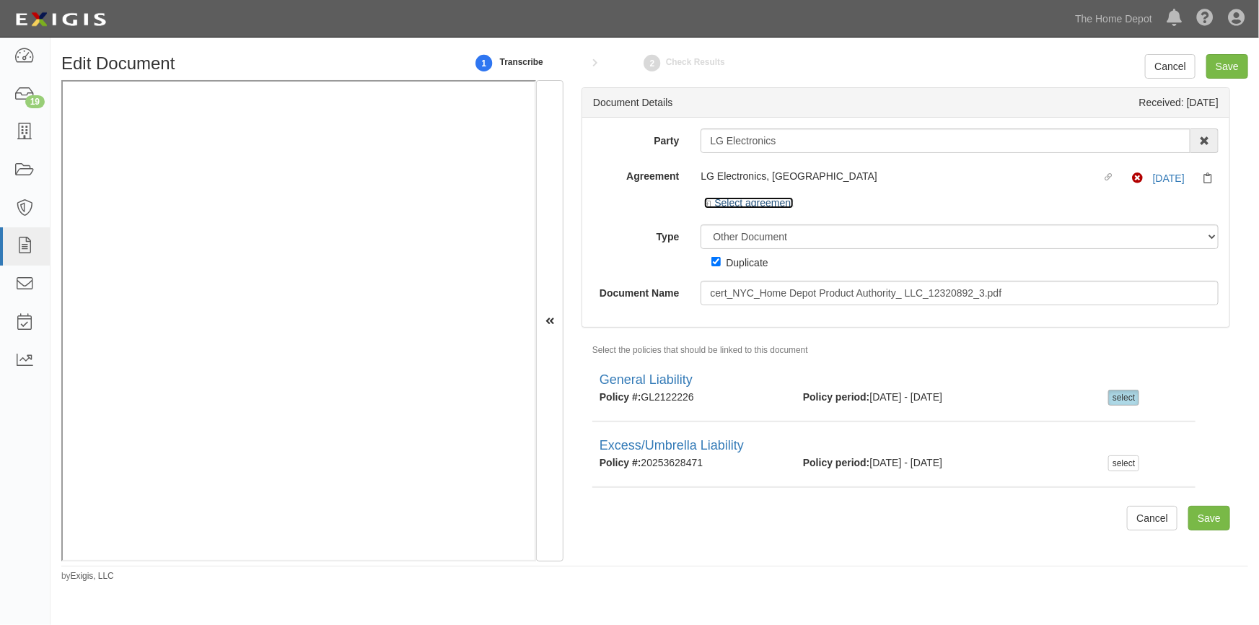
click at [722, 205] on link "Select agreement" at bounding box center [748, 203] width 89 height 12
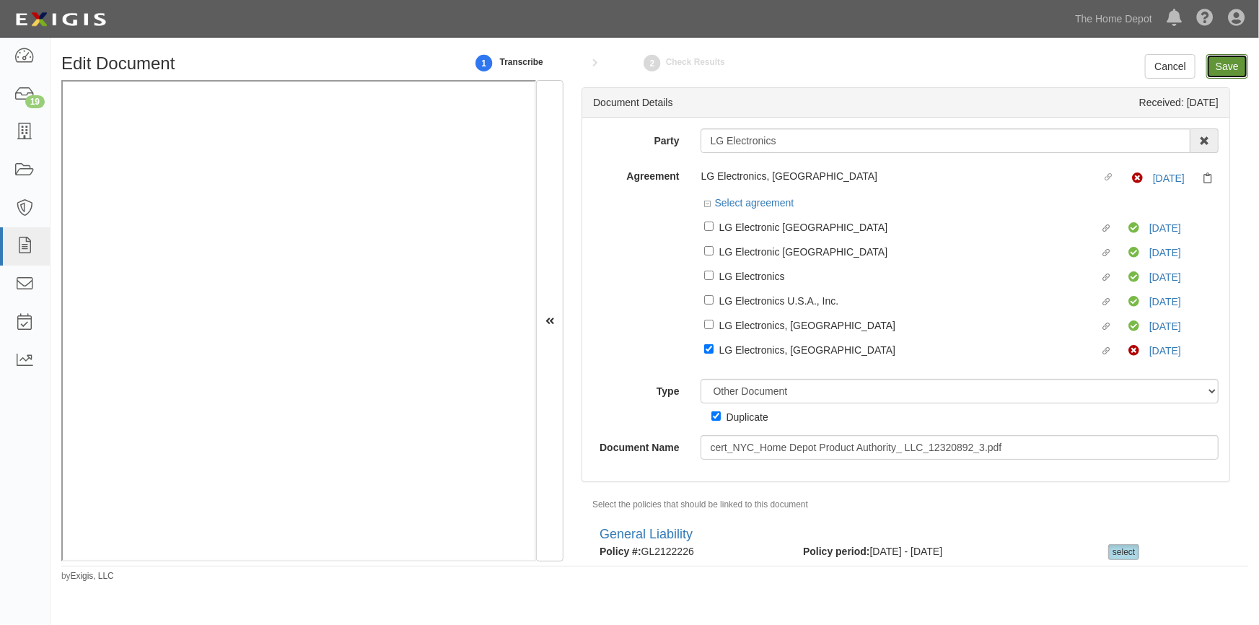
click at [1220, 65] on input "Save" at bounding box center [1227, 66] width 42 height 25
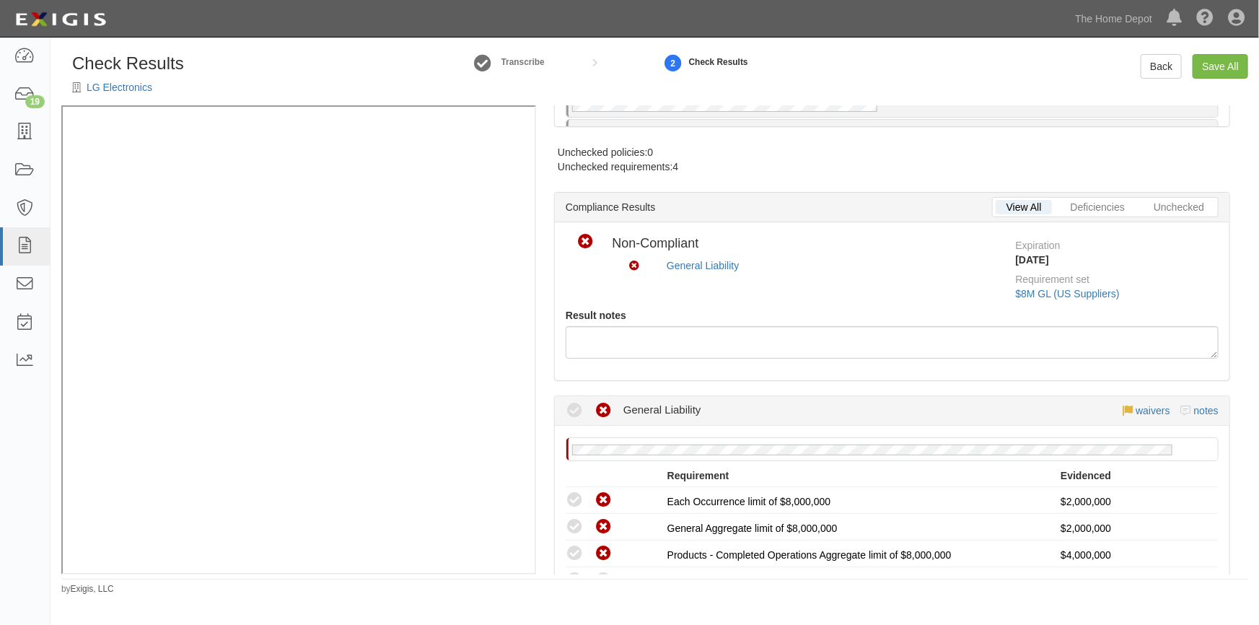
scroll to position [590, 0]
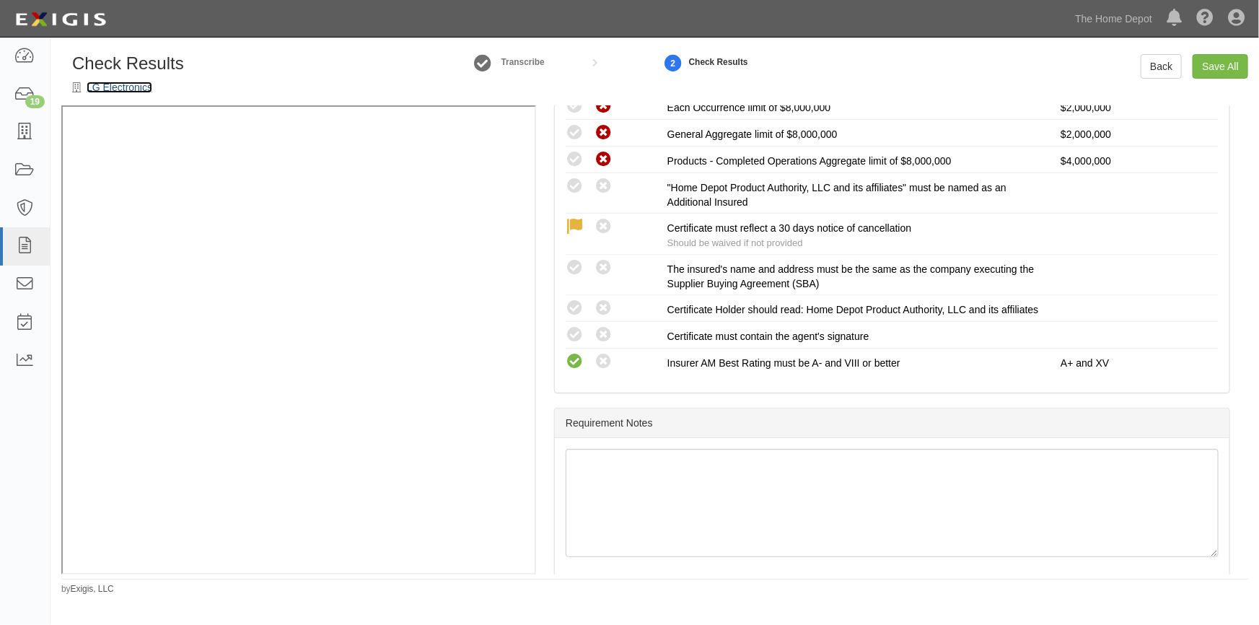
click at [126, 88] on link "LG Electronics" at bounding box center [120, 88] width 66 height 12
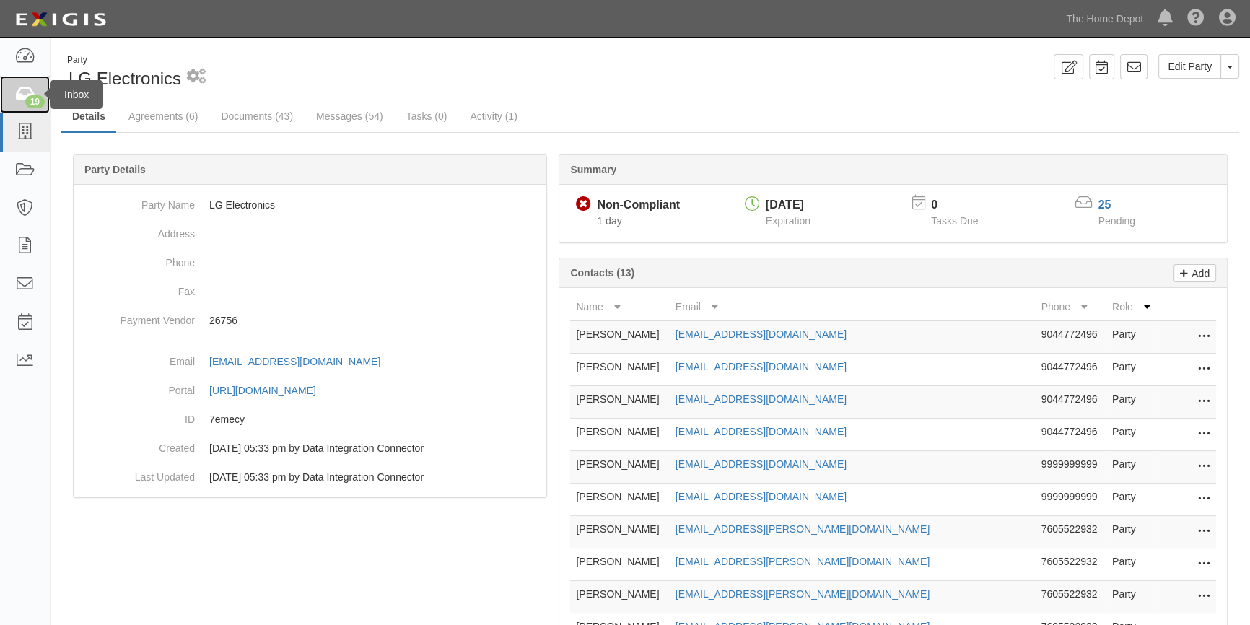
click at [28, 88] on icon at bounding box center [24, 95] width 20 height 17
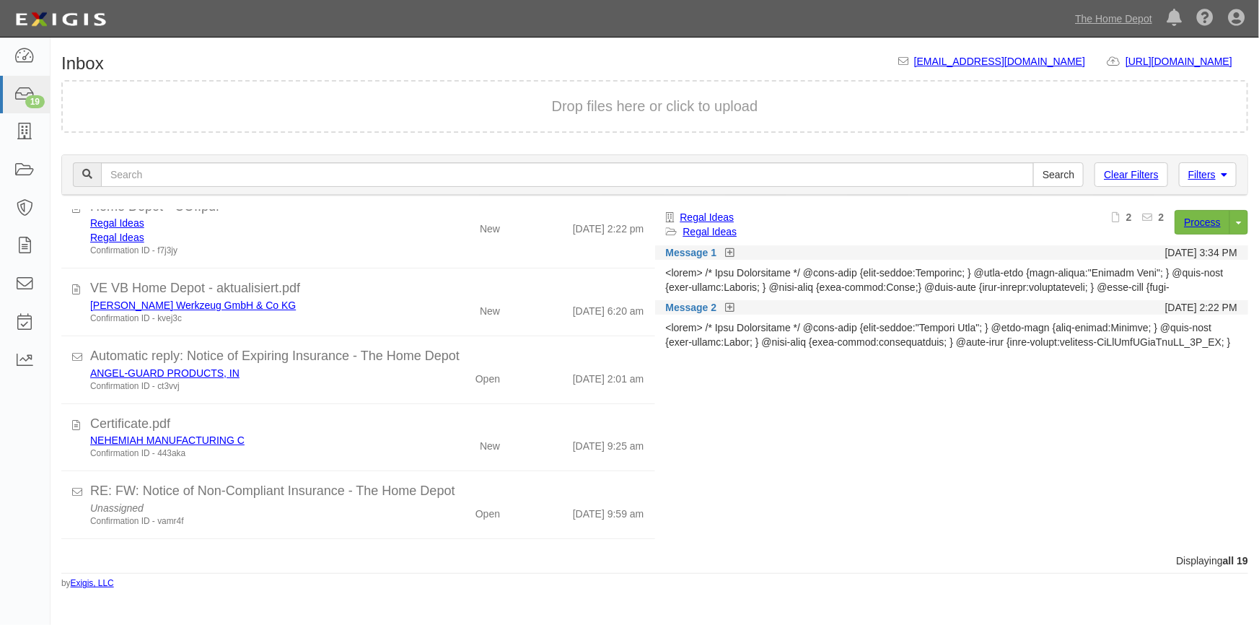
scroll to position [116, 0]
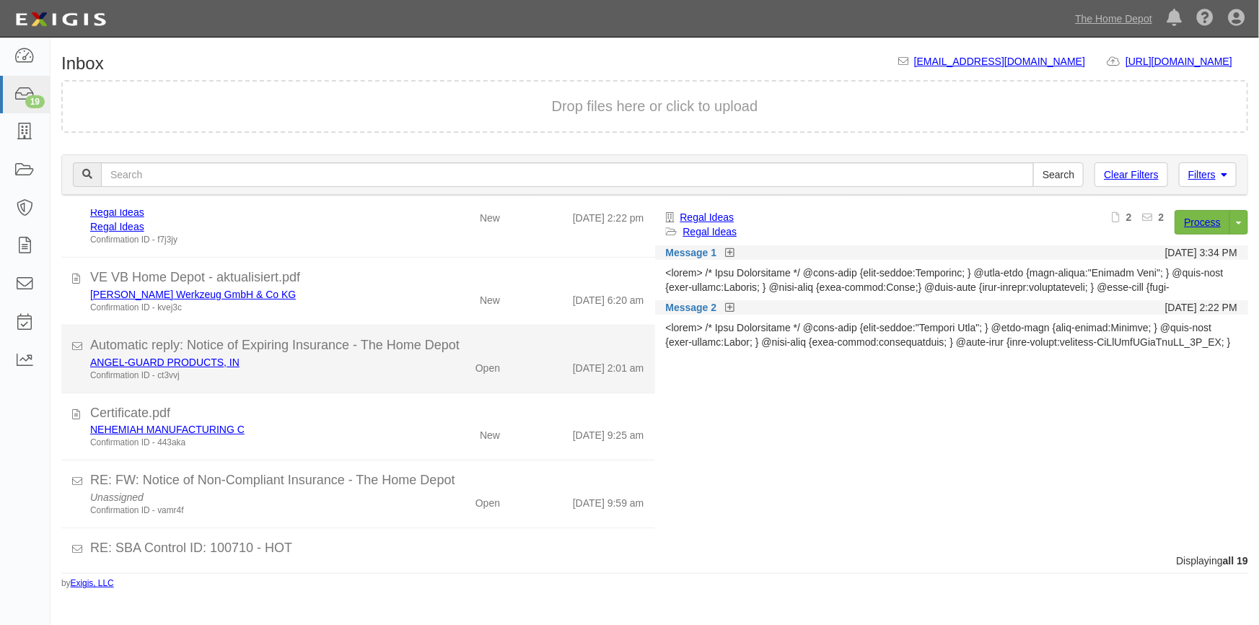
click at [359, 372] on div "Confirmation ID - ct3vvj" at bounding box center [247, 375] width 314 height 12
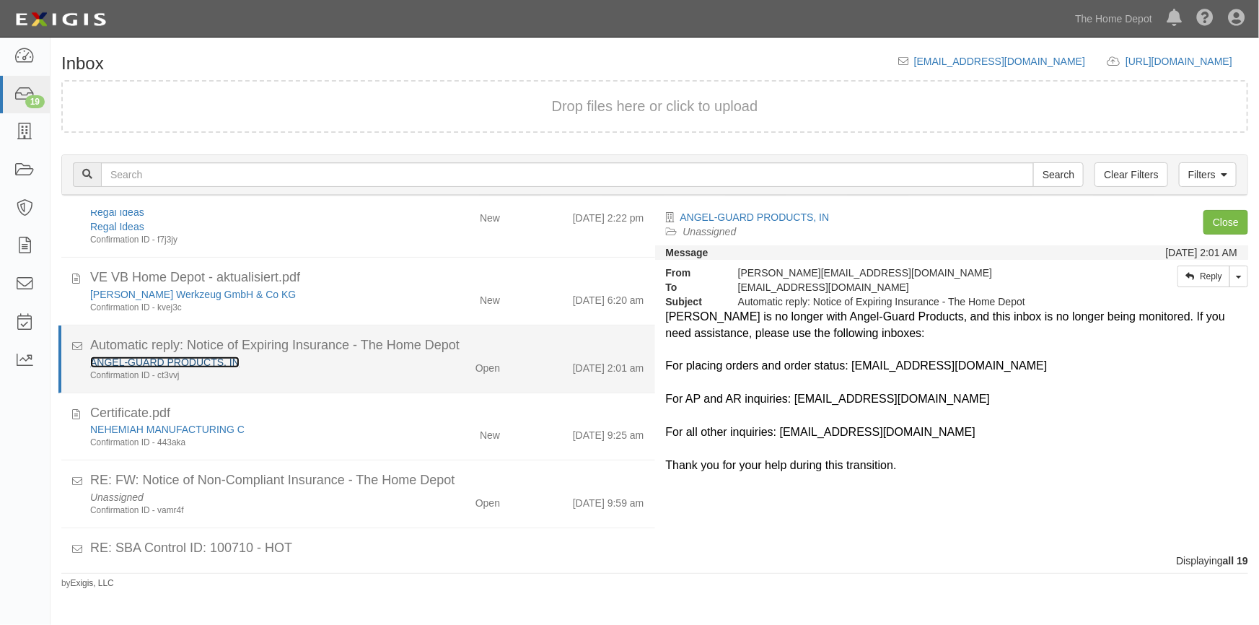
click at [157, 357] on link "ANGEL-GUARD PRODUCTS, IN" at bounding box center [164, 362] width 149 height 12
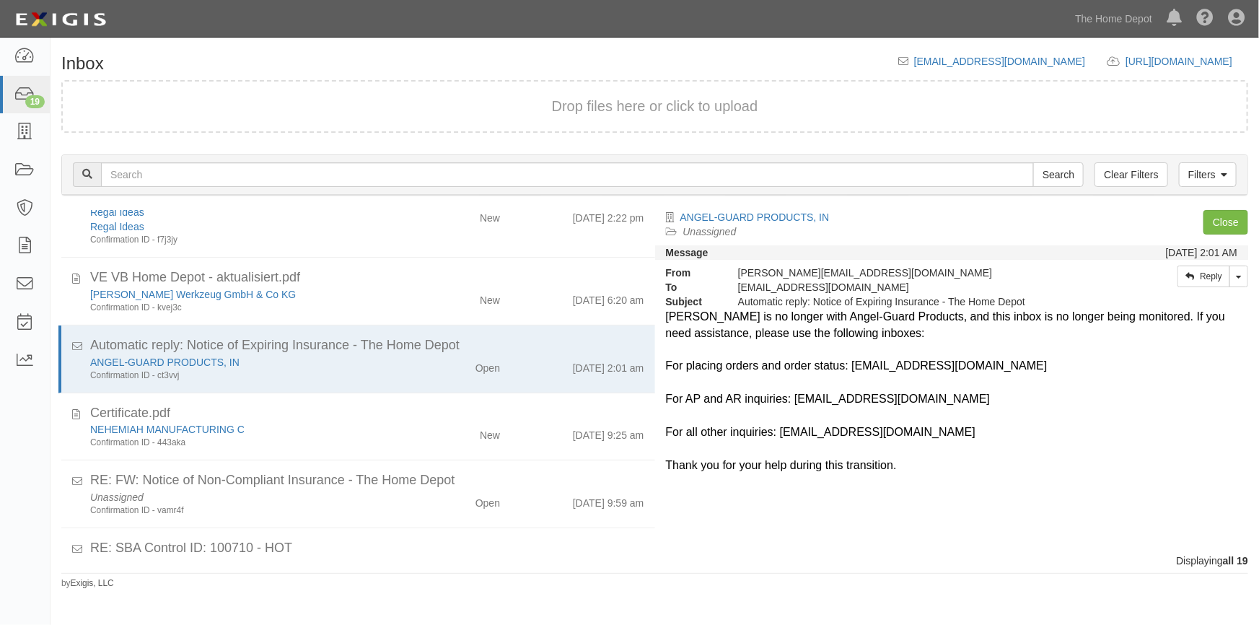
drag, startPoint x: 835, startPoint y: 367, endPoint x: 987, endPoint y: 366, distance: 151.5
click at [987, 366] on div "For placing orders and order status: sales@angelguardproducts.com" at bounding box center [952, 366] width 572 height 17
copy div "sales@angelguardproducts.com"
drag, startPoint x: 782, startPoint y: 398, endPoint x: 912, endPoint y: 405, distance: 130.1
click at [913, 405] on div "For AP and AR inquiries: finance@angelguardproducts.com" at bounding box center [952, 399] width 572 height 17
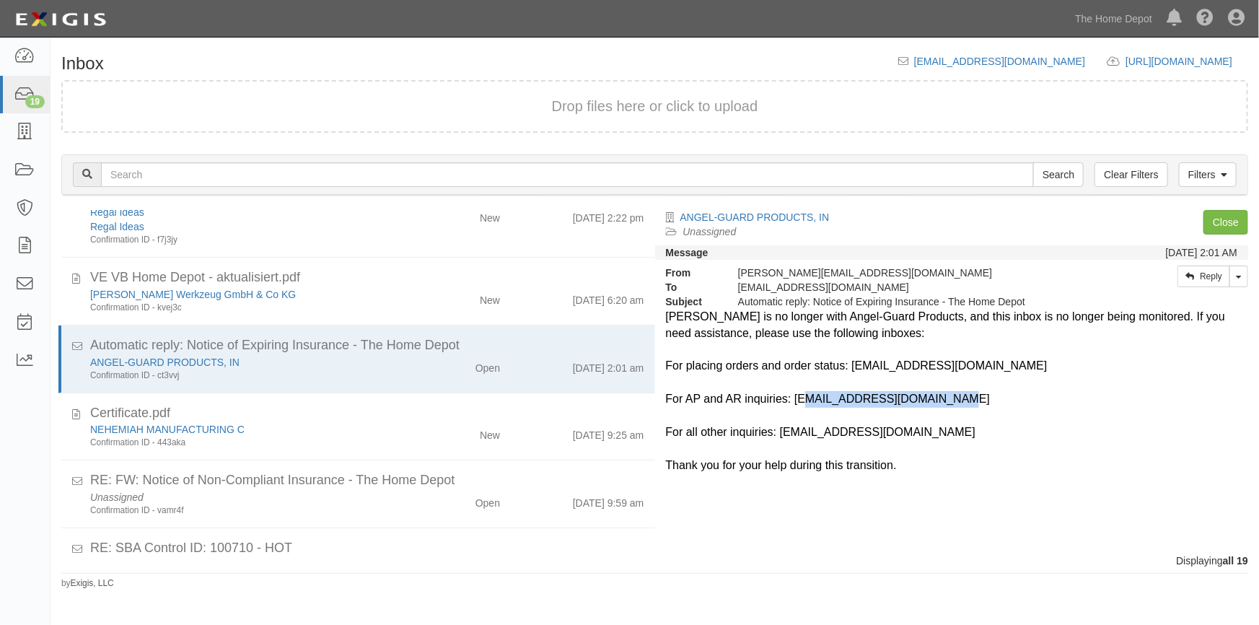
click at [912, 405] on div "For AP and AR inquiries: finance@angelguardproducts.com" at bounding box center [952, 399] width 572 height 17
drag, startPoint x: 781, startPoint y: 398, endPoint x: 952, endPoint y: 409, distance: 172.1
click at [952, 409] on div "Leanna is no longer with Angel-Guard Products, and this inbox is no longer bein…" at bounding box center [952, 390] width 594 height 162
copy div "finance@angelguardproducts.com"
drag, startPoint x: 880, startPoint y: 444, endPoint x: 874, endPoint y: 440, distance: 7.8
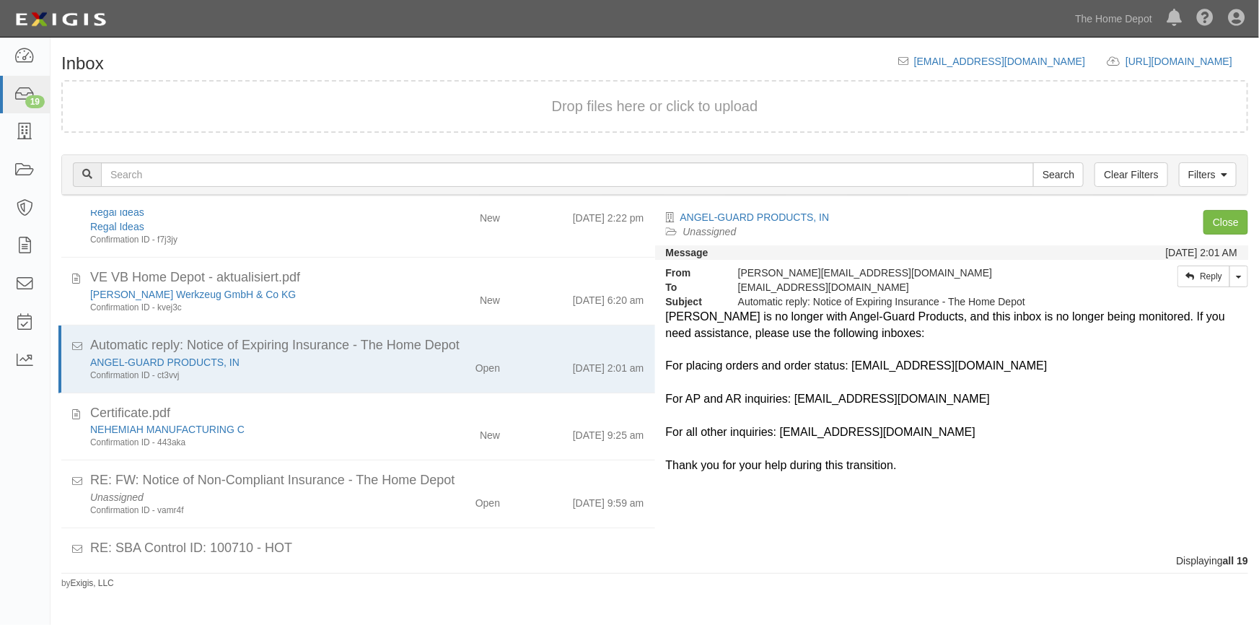
click at [880, 443] on div at bounding box center [952, 449] width 572 height 17
drag, startPoint x: 770, startPoint y: 437, endPoint x: 927, endPoint y: 439, distance: 157.3
click at [927, 439] on div "For all other inquiries: info@angelguardproducts.com" at bounding box center [952, 432] width 572 height 17
copy div "info@angelguardproducts.com"
click at [833, 494] on div "ANGEL-GUARD PRODUCTS, IN Unassigned Process Toggle Document Dropdown Archive Do…" at bounding box center [957, 375] width 605 height 331
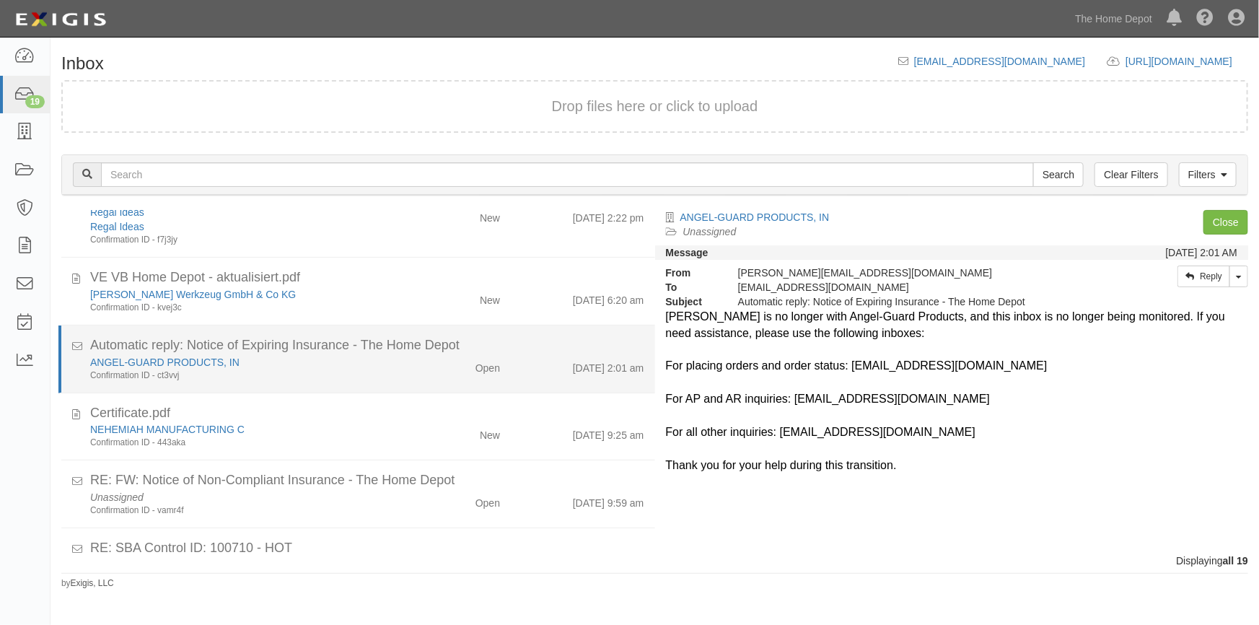
click at [330, 369] on div "Confirmation ID - ct3vvj" at bounding box center [247, 375] width 314 height 12
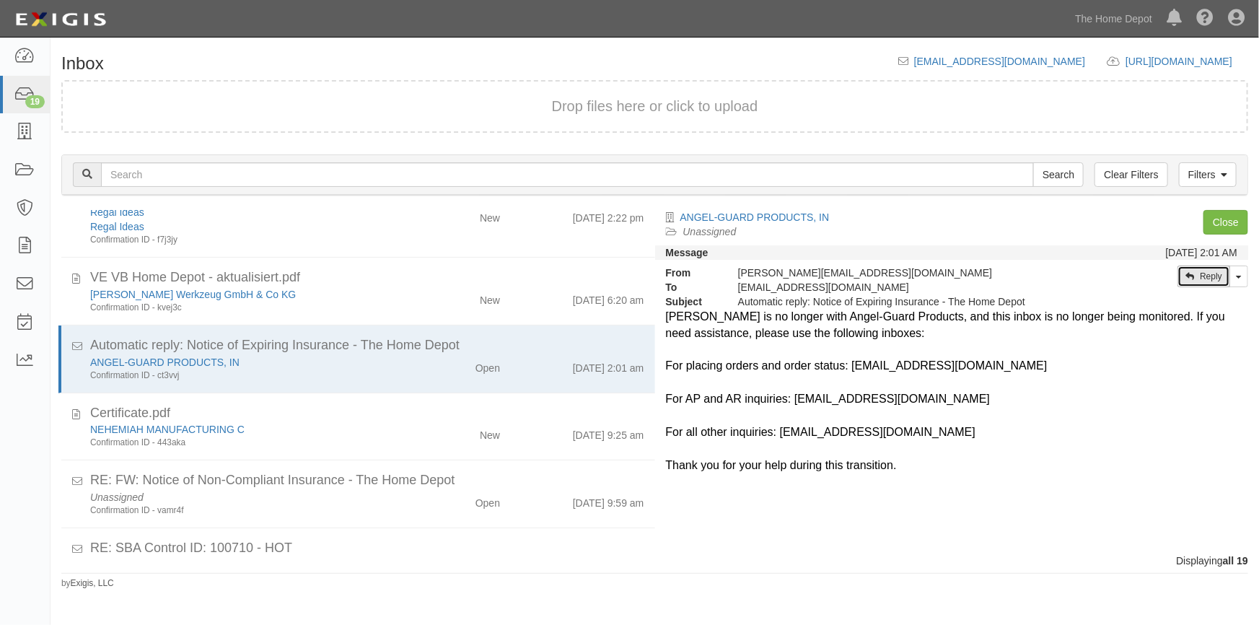
click at [1204, 273] on link "Reply" at bounding box center [1203, 277] width 53 height 22
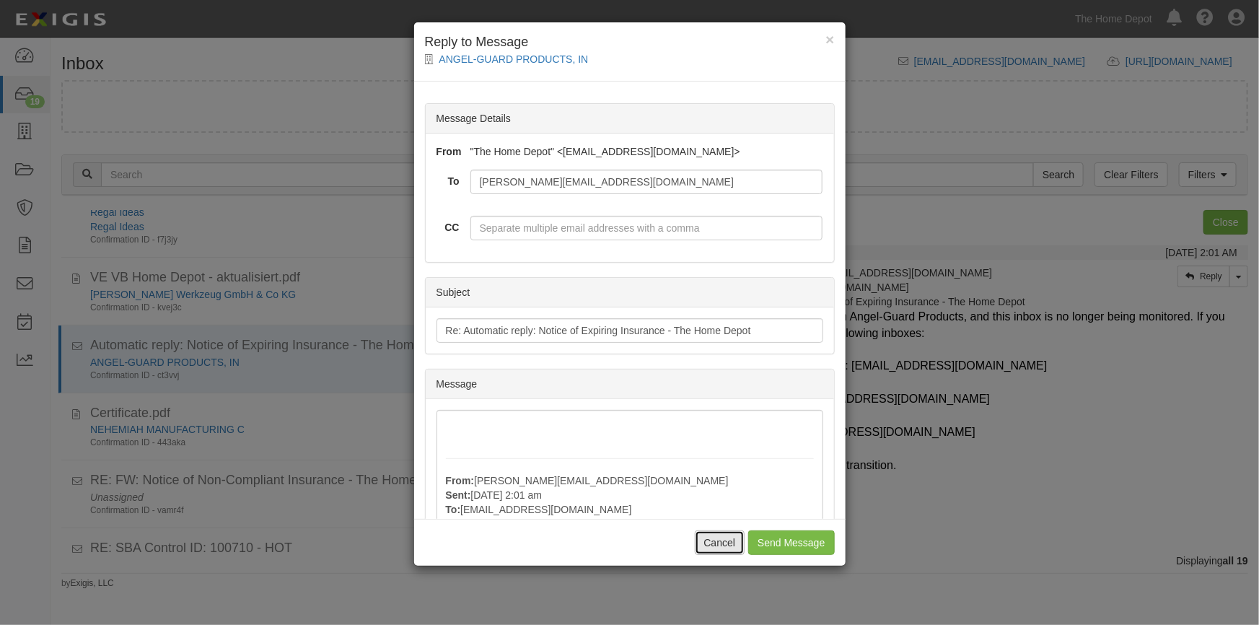
click at [718, 537] on button "Cancel" at bounding box center [720, 542] width 51 height 25
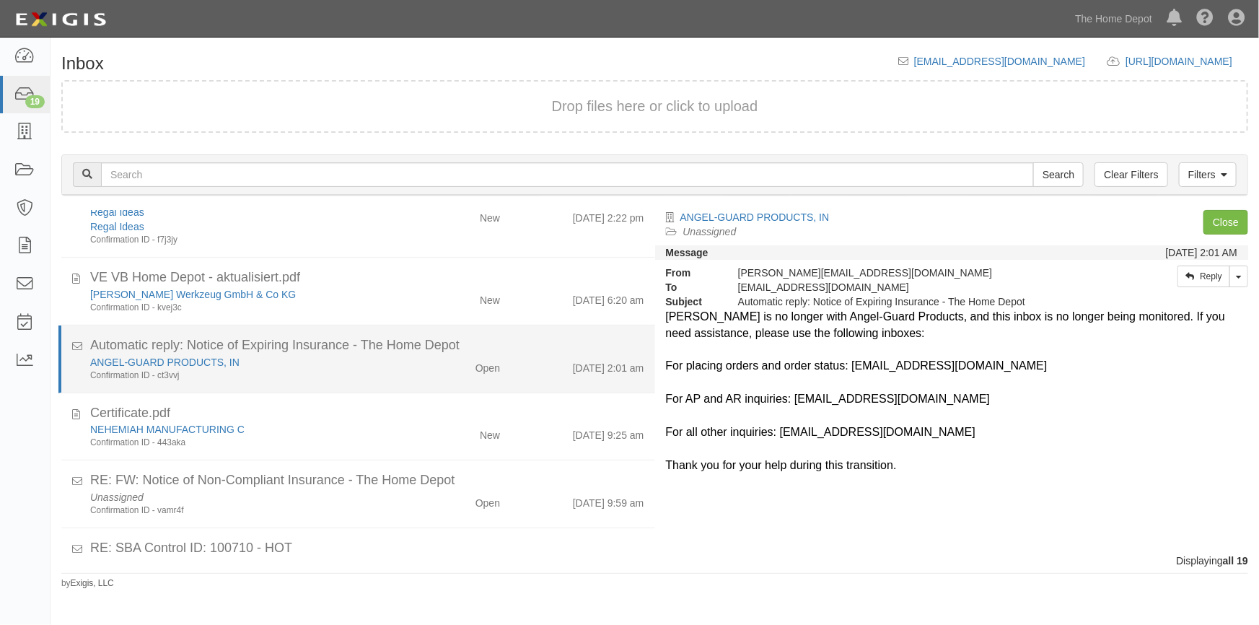
click at [403, 366] on div "ANGEL-GUARD PRODUCTS, IN Confirmation ID - ct3vvj" at bounding box center [246, 368] width 335 height 27
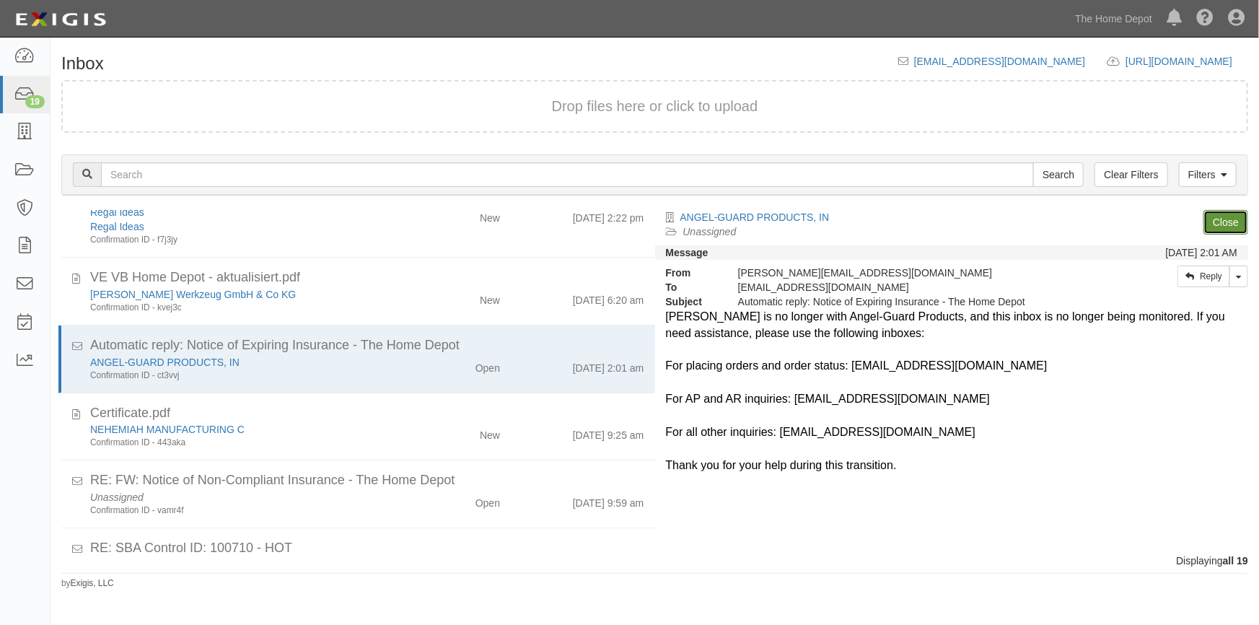
click at [1224, 222] on link "Close" at bounding box center [1225, 222] width 45 height 25
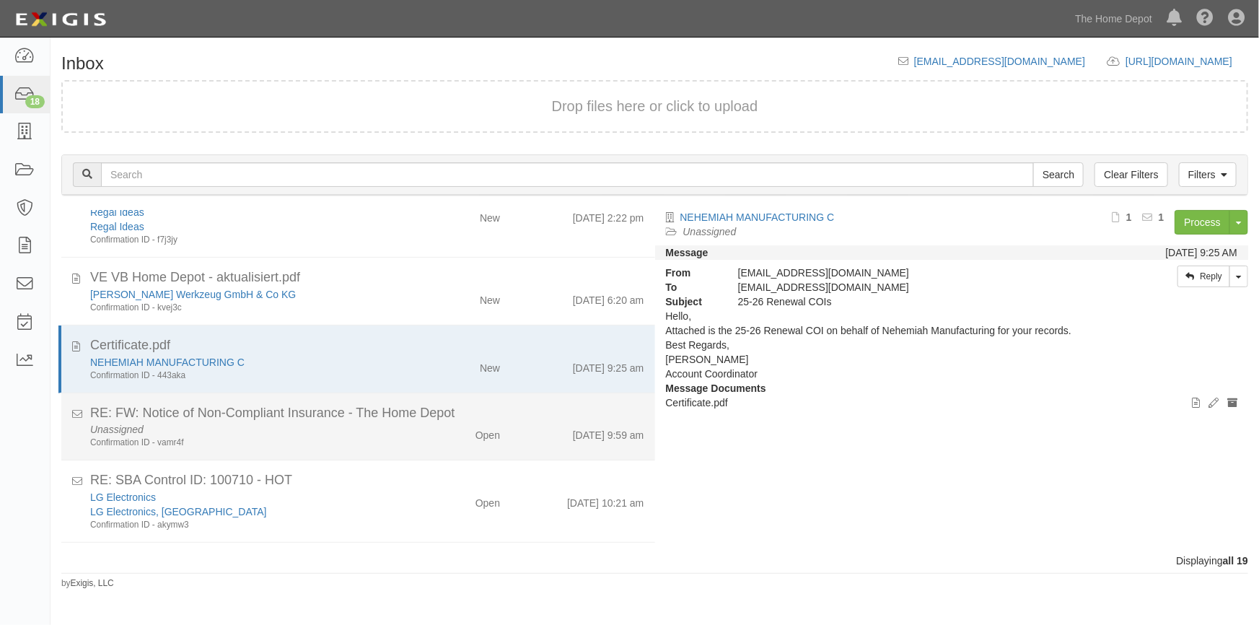
click at [418, 438] on div "Open" at bounding box center [463, 432] width 96 height 20
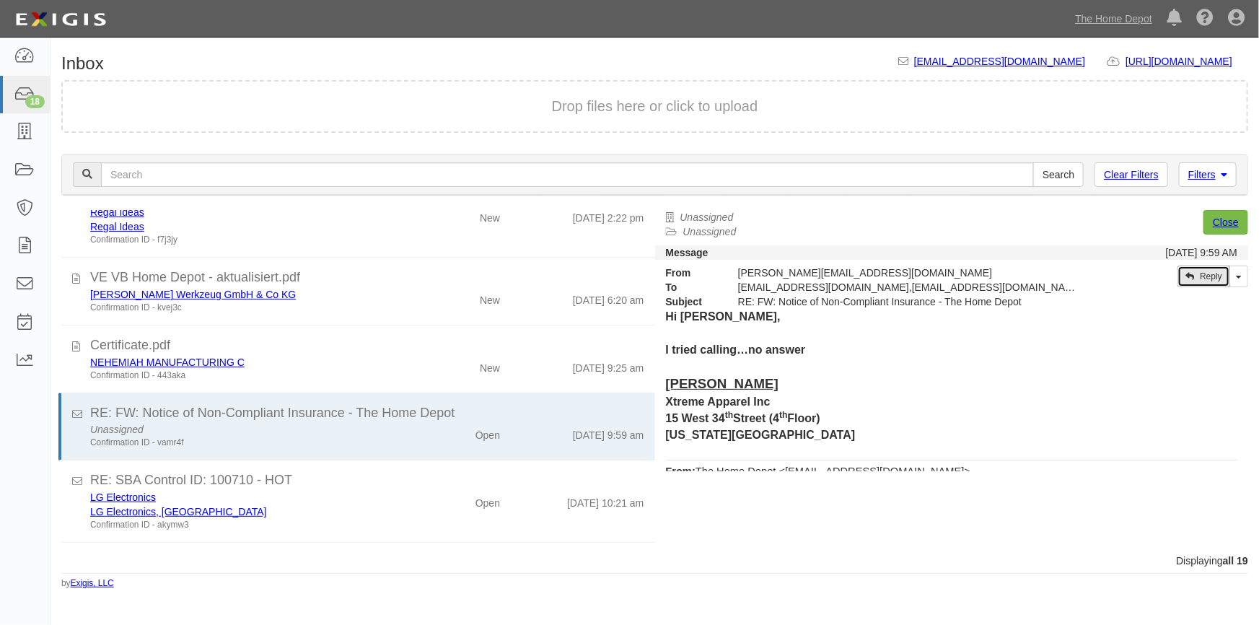
click at [1211, 278] on link "Reply" at bounding box center [1203, 277] width 53 height 22
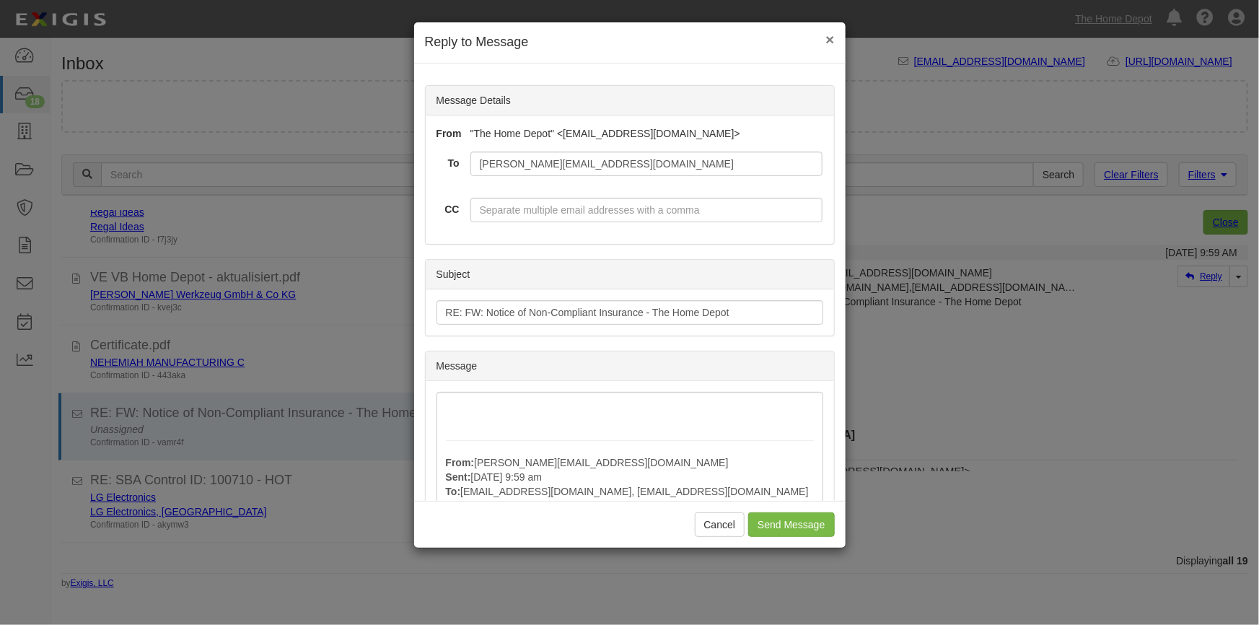
click at [829, 39] on span "×" at bounding box center [829, 39] width 9 height 17
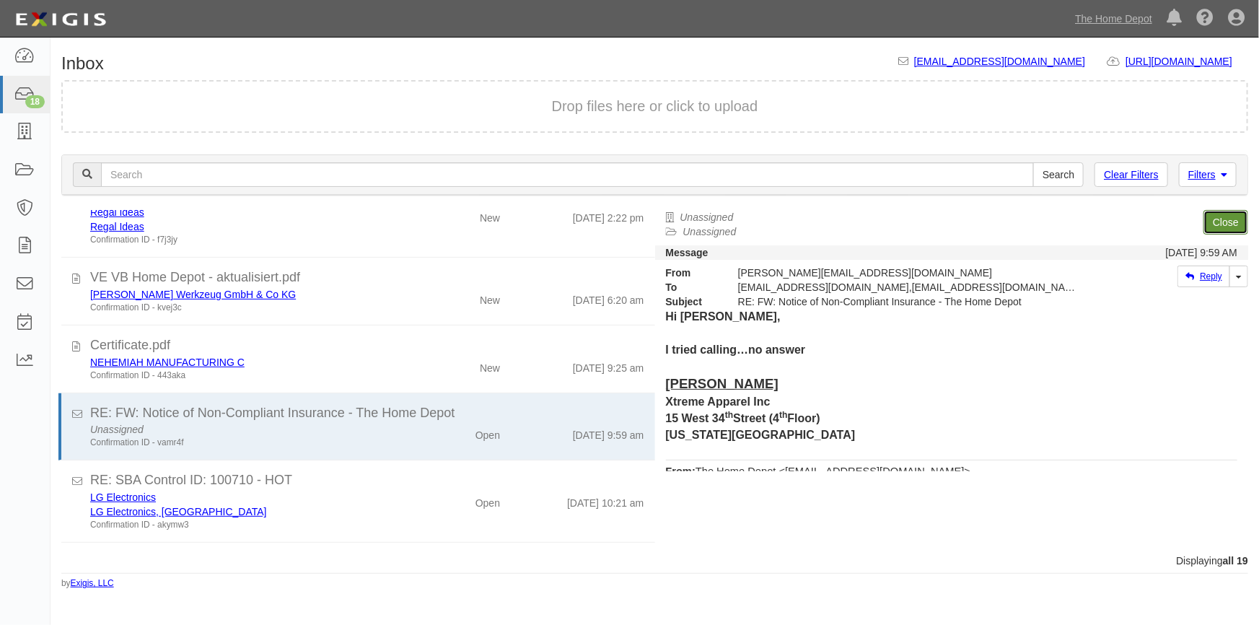
click at [1212, 219] on link "Close" at bounding box center [1225, 222] width 45 height 25
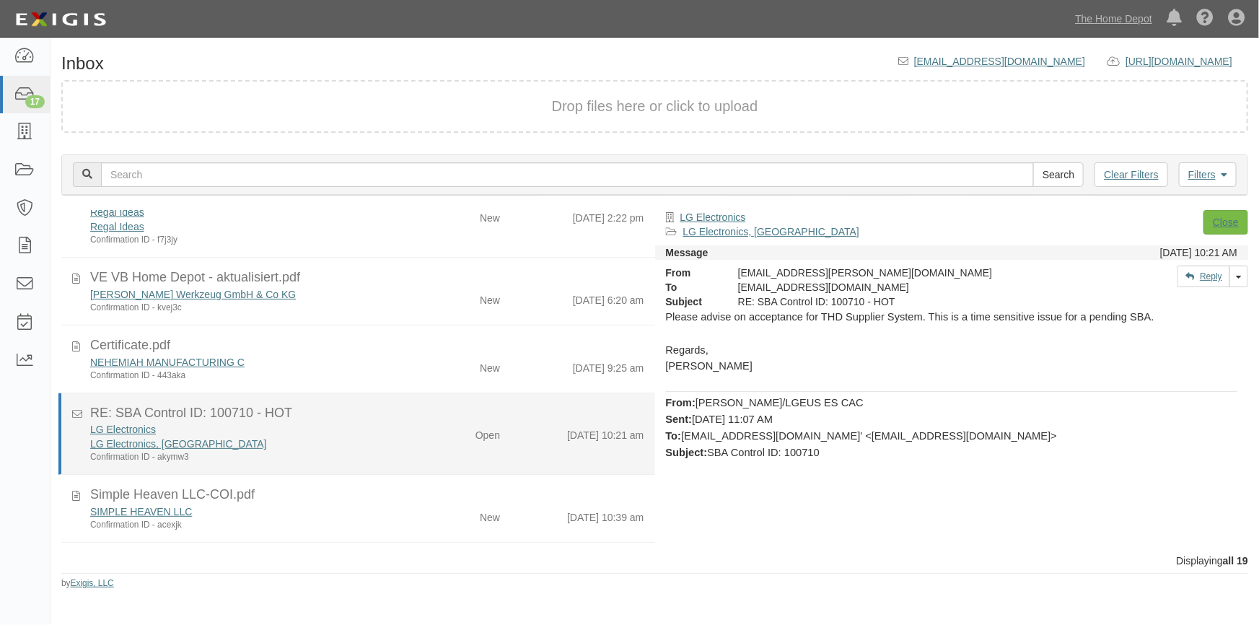
click at [391, 427] on div "LG Electronics" at bounding box center [247, 429] width 314 height 14
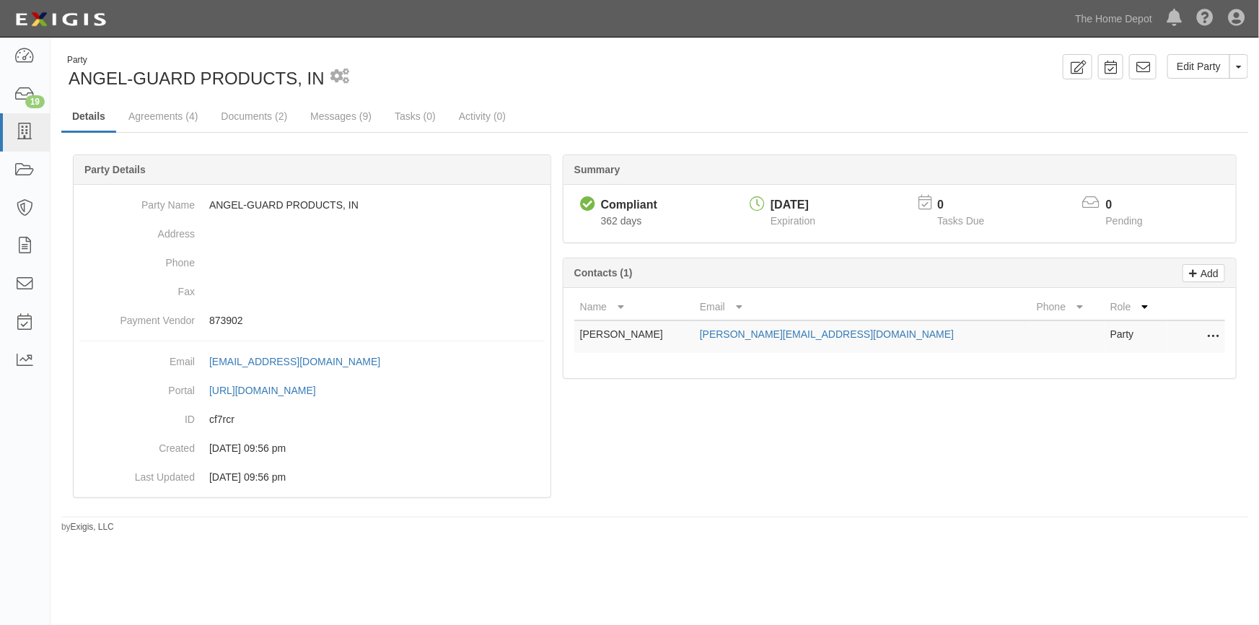
click at [1214, 337] on icon at bounding box center [1213, 337] width 12 height 19
click at [1158, 360] on link "Delete" at bounding box center [1162, 359] width 114 height 26
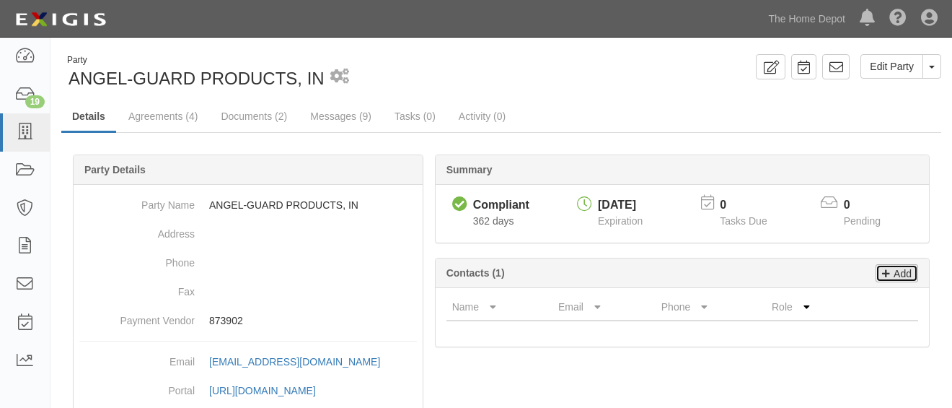
click at [898, 278] on p "Add" at bounding box center [901, 273] width 22 height 17
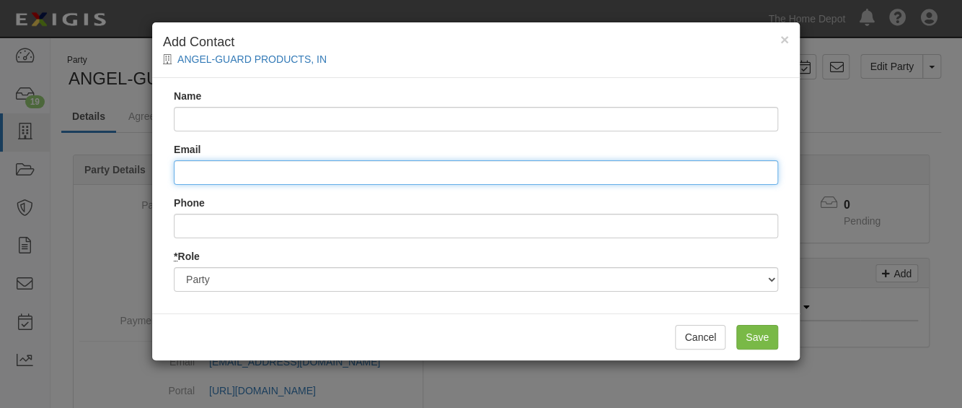
click at [196, 177] on input "Email" at bounding box center [476, 172] width 605 height 25
paste input "[EMAIL_ADDRESS][DOMAIN_NAME]"
type input "[EMAIL_ADDRESS][DOMAIN_NAME]"
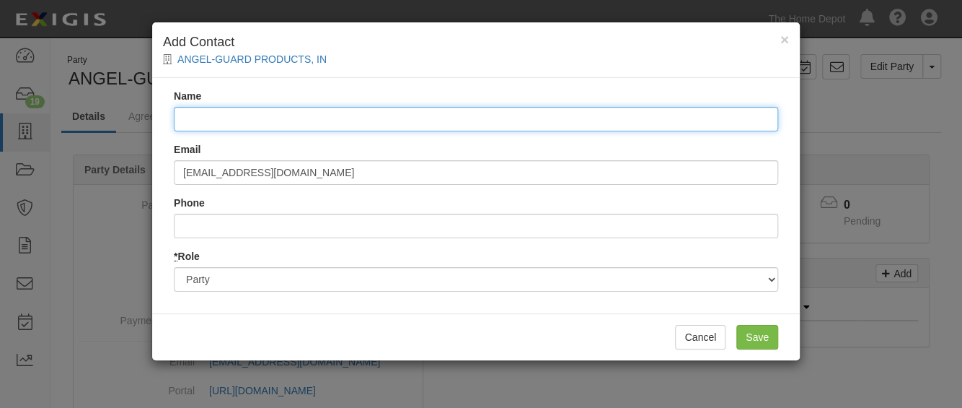
click at [238, 120] on input "Name" at bounding box center [476, 119] width 605 height 25
type input "Sales"
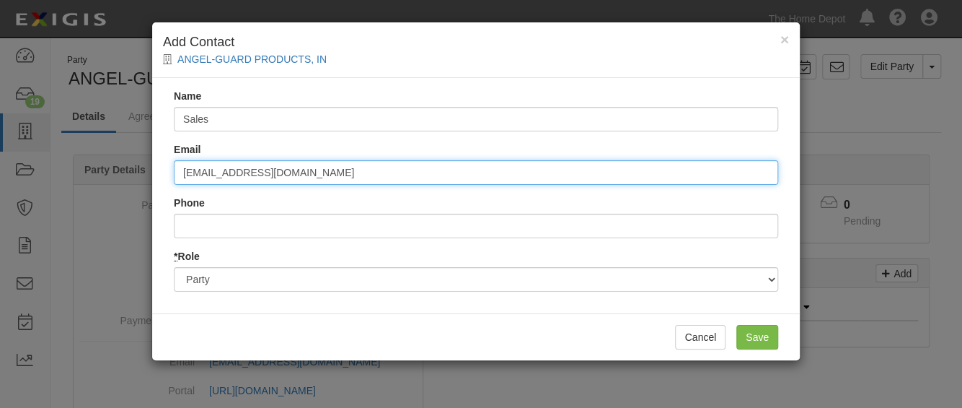
drag, startPoint x: 183, startPoint y: 172, endPoint x: 202, endPoint y: 188, distance: 24.1
click at [184, 172] on input "[EMAIL_ADDRESS][DOMAIN_NAME]" at bounding box center [476, 172] width 605 height 25
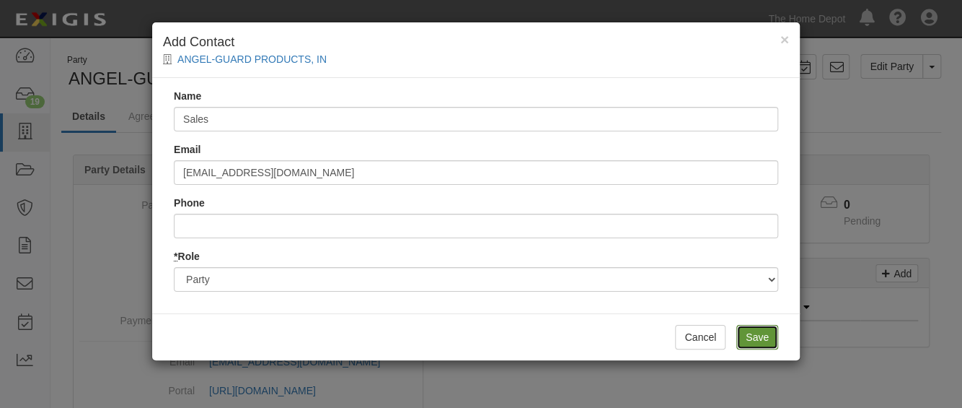
click at [772, 335] on input "Save" at bounding box center [758, 337] width 42 height 25
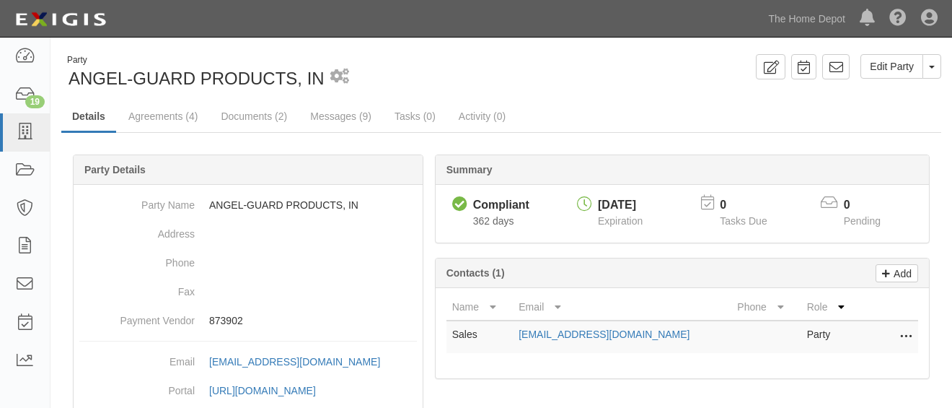
click at [909, 336] on icon at bounding box center [906, 337] width 12 height 19
click at [768, 271] on div "Add Contacts (1)" at bounding box center [683, 273] width 494 height 30
click at [898, 270] on p "Add" at bounding box center [901, 273] width 22 height 17
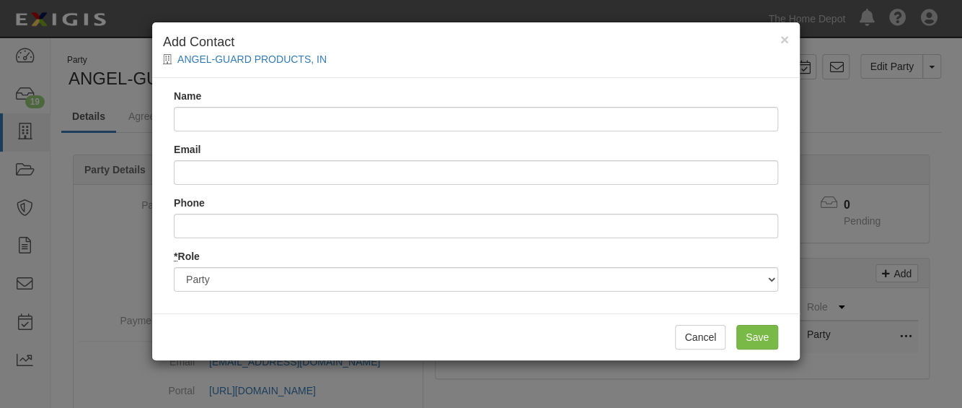
click at [241, 113] on input "Name" at bounding box center [476, 119] width 605 height 25
type input "Finance"
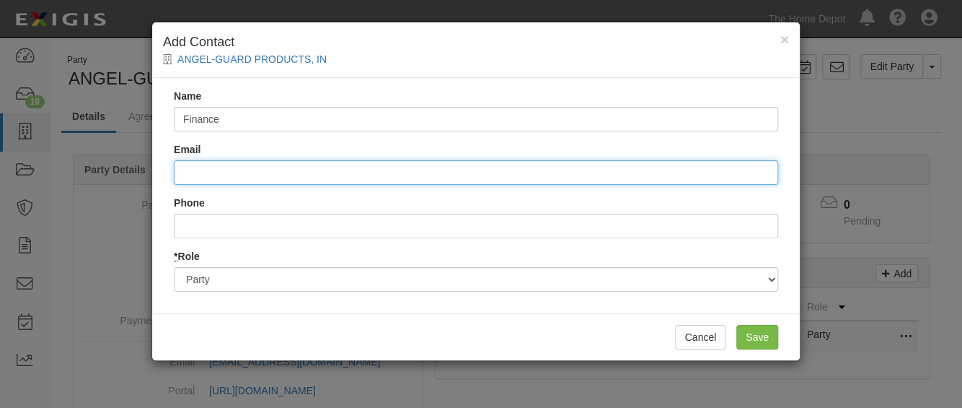
paste input "[EMAIL_ADDRESS][DOMAIN_NAME]"
click at [187, 174] on input "[EMAIL_ADDRESS][DOMAIN_NAME]" at bounding box center [476, 172] width 605 height 25
type input "[EMAIL_ADDRESS][DOMAIN_NAME]"
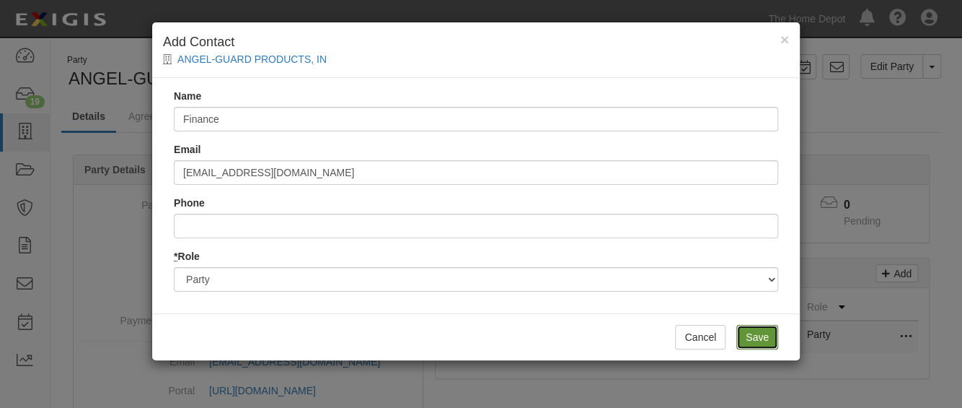
click at [751, 334] on input "Save" at bounding box center [758, 337] width 42 height 25
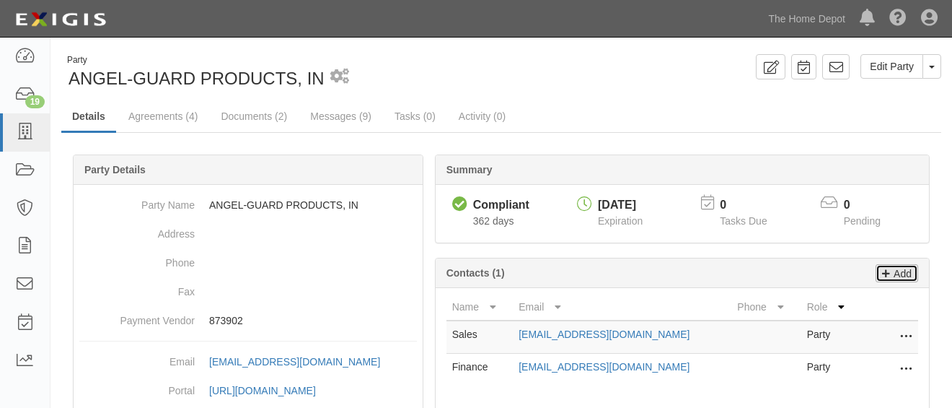
click at [908, 271] on p "Add" at bounding box center [901, 273] width 22 height 17
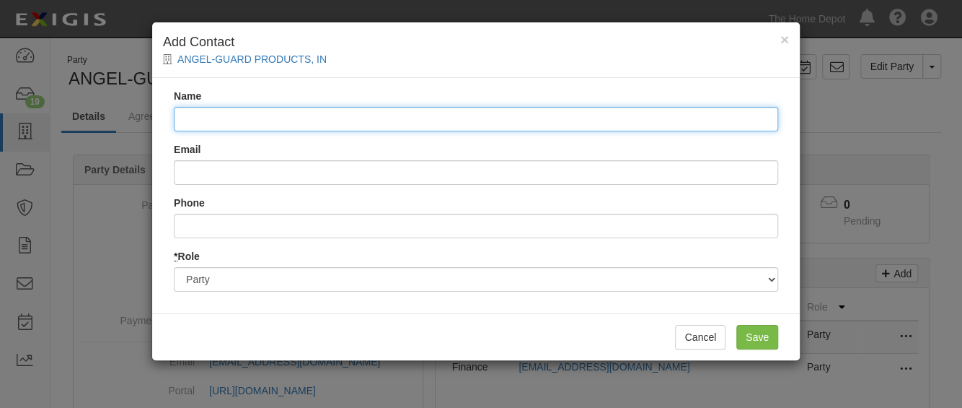
click at [206, 122] on input "Name" at bounding box center [476, 119] width 605 height 25
type input "Info"
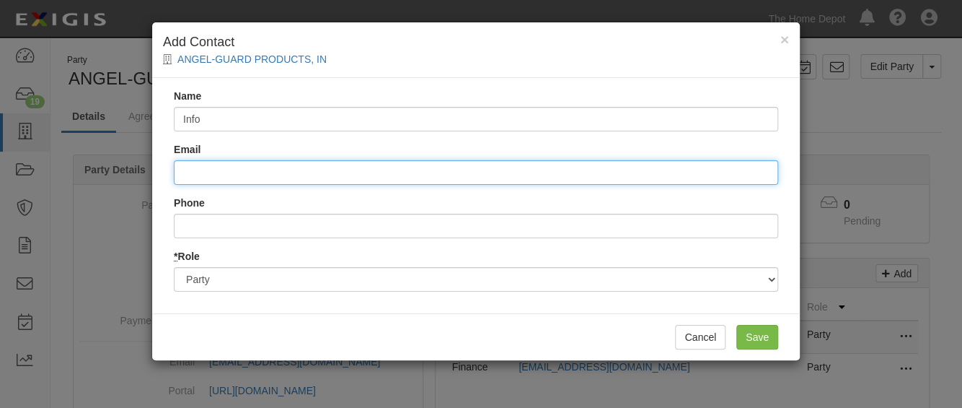
paste input "[EMAIL_ADDRESS][DOMAIN_NAME]"
click at [187, 175] on input "[EMAIL_ADDRESS][DOMAIN_NAME]" at bounding box center [476, 172] width 605 height 25
type input "[EMAIL_ADDRESS][DOMAIN_NAME]"
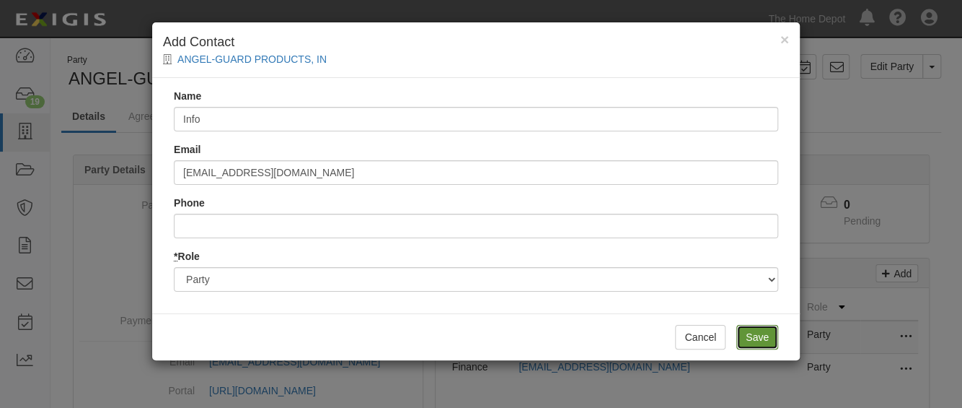
click at [758, 338] on input "Save" at bounding box center [758, 337] width 42 height 25
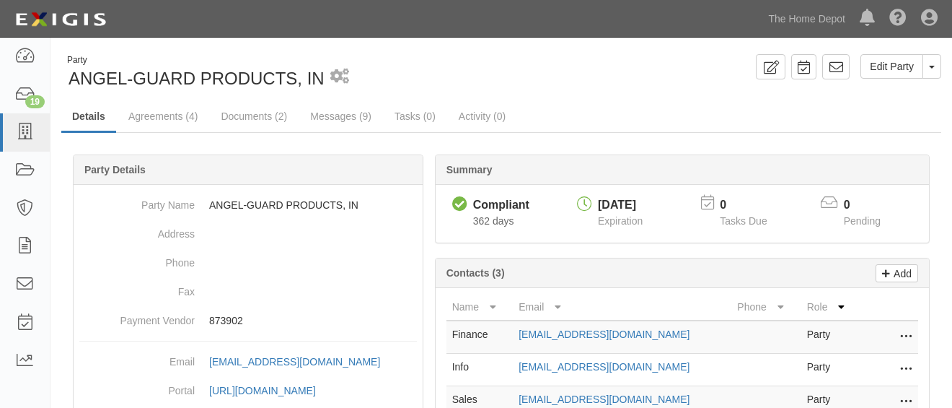
scroll to position [154, 0]
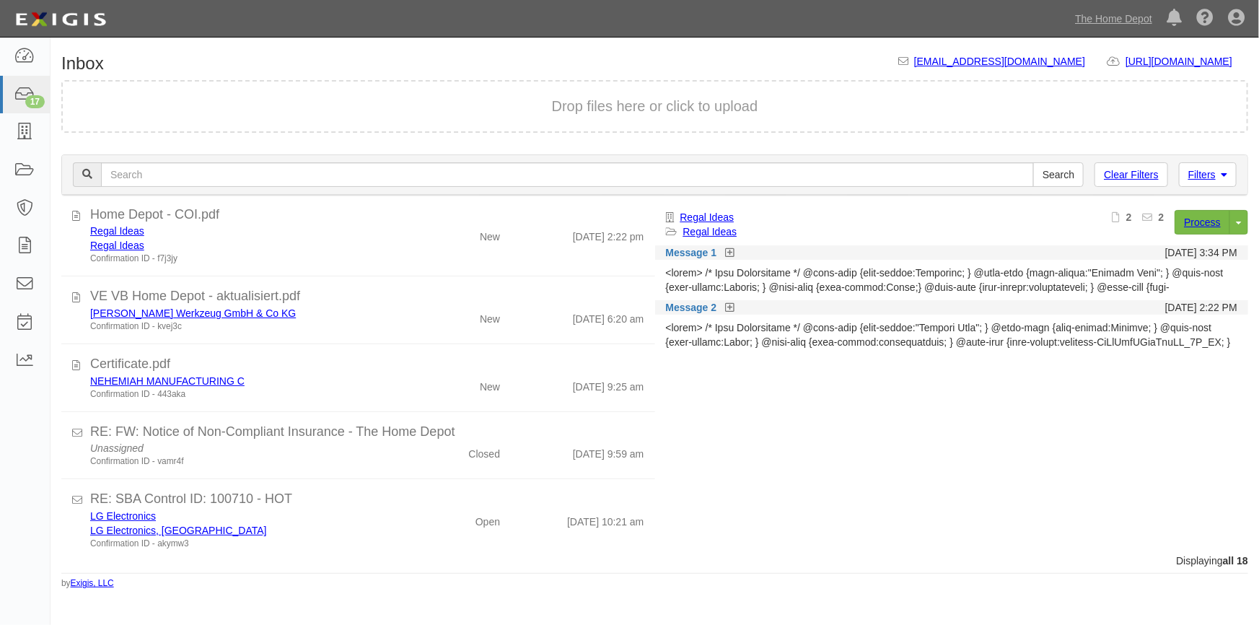
scroll to position [139, 0]
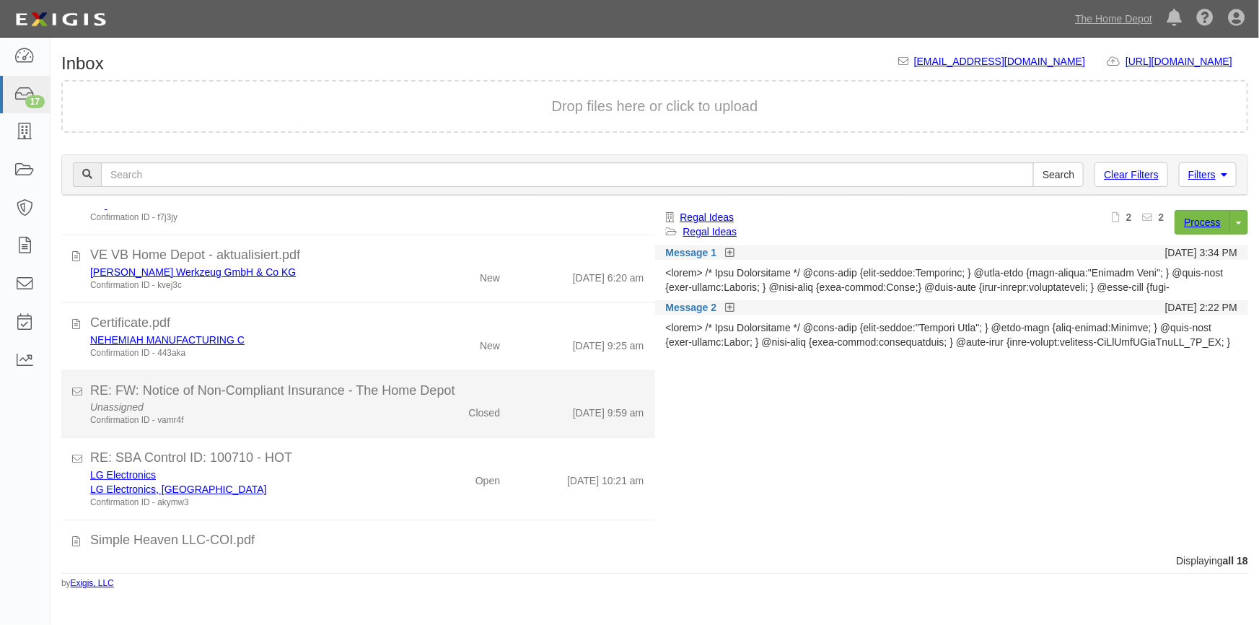
click at [293, 401] on div "Unassigned Confirmation ID - vamr4f" at bounding box center [246, 413] width 335 height 27
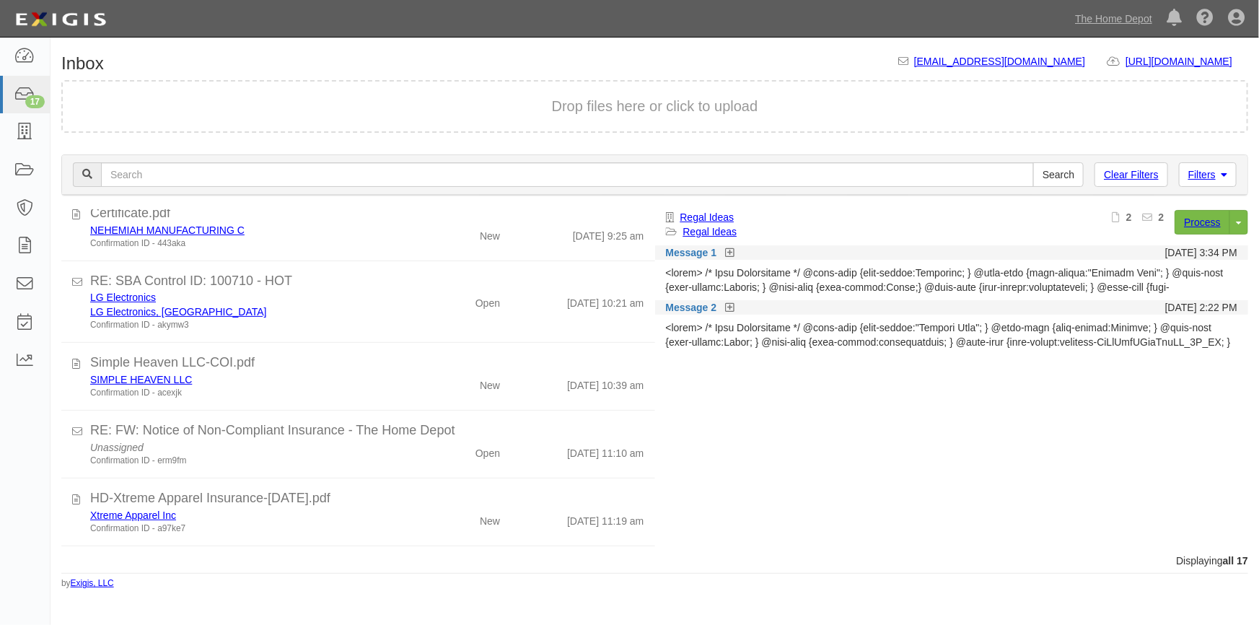
scroll to position [324, 0]
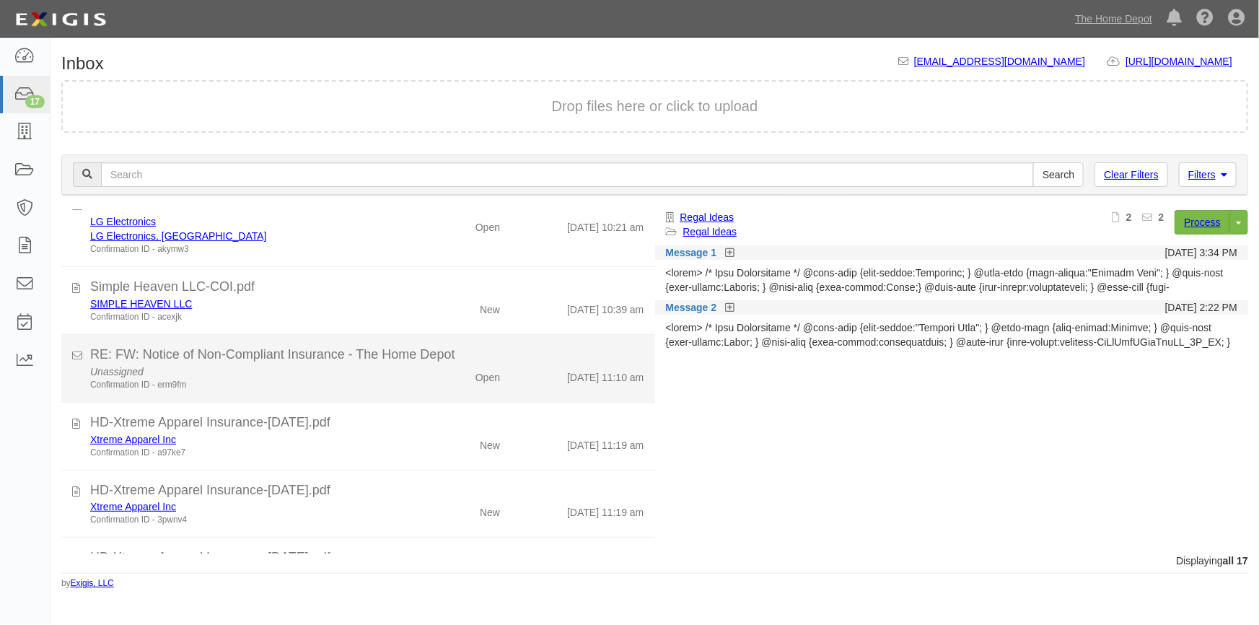
click at [377, 381] on div "Confirmation ID - erm9fm" at bounding box center [247, 385] width 314 height 12
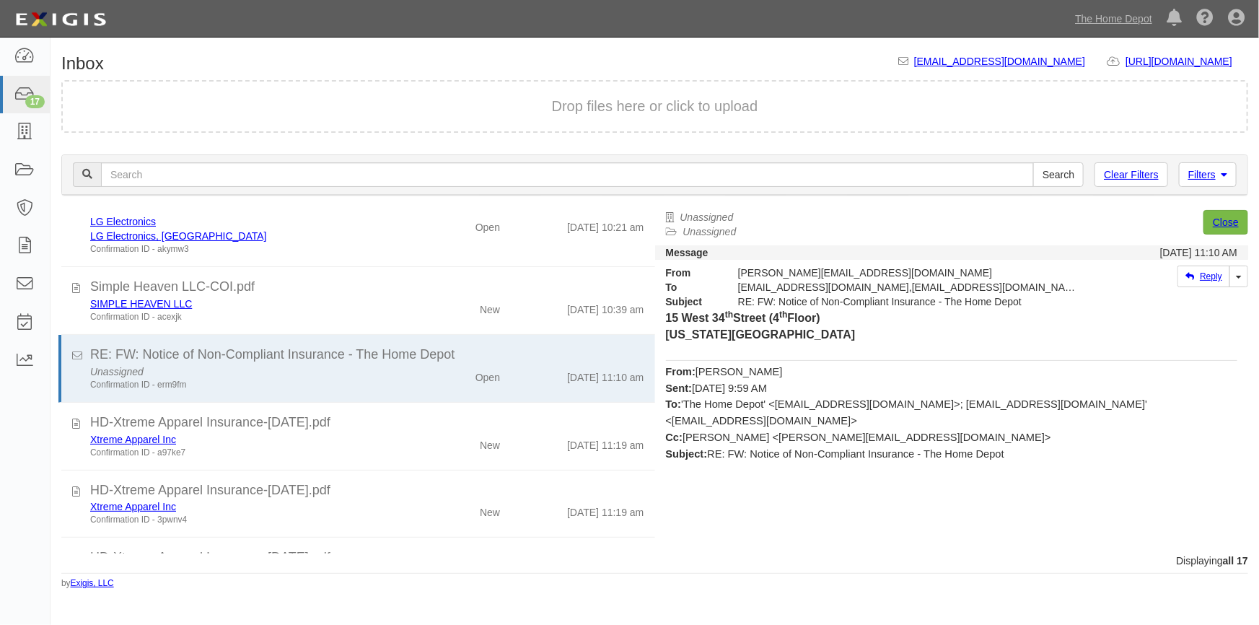
scroll to position [131, 0]
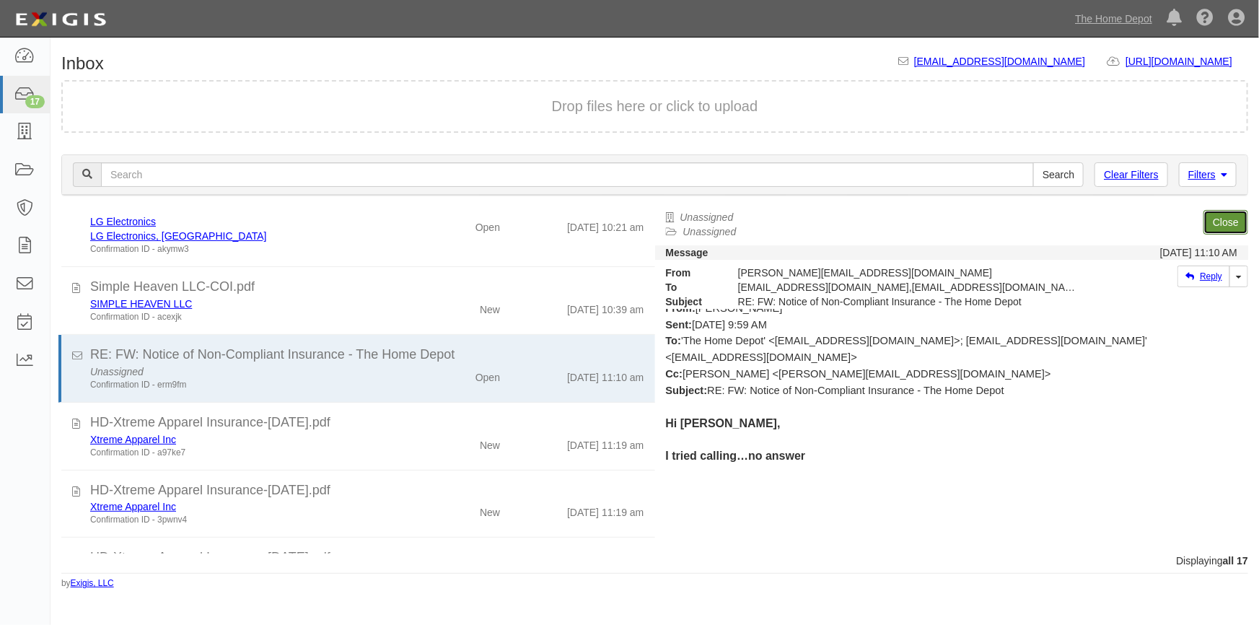
click at [1216, 225] on link "Close" at bounding box center [1225, 222] width 45 height 25
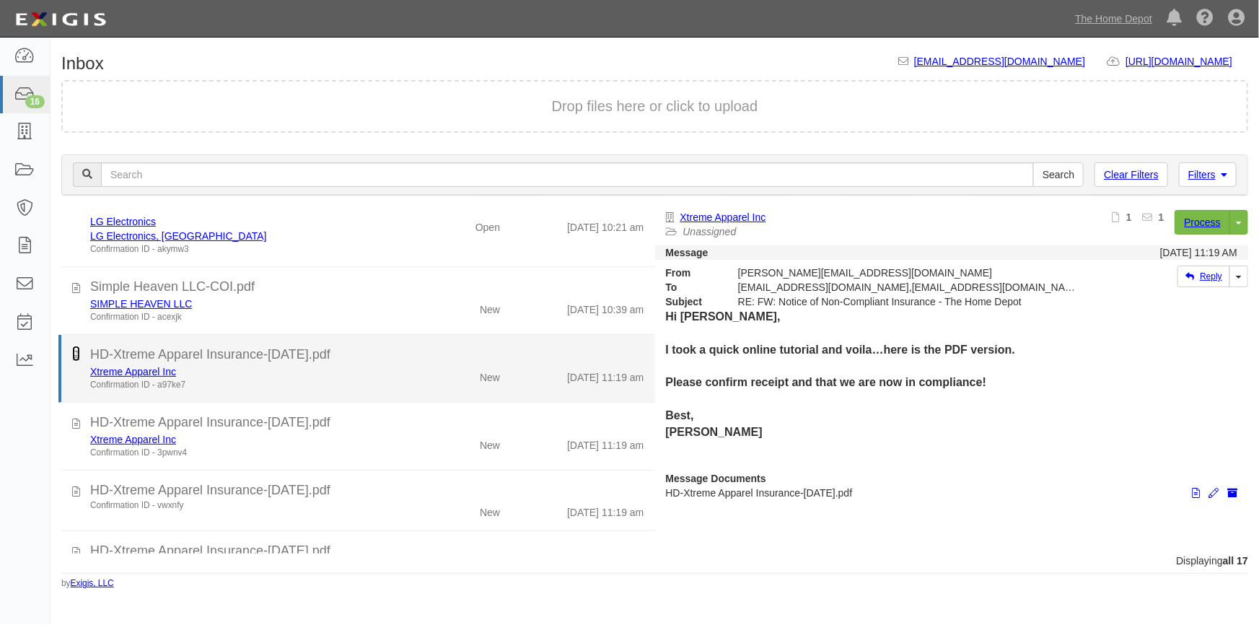
click at [73, 356] on icon at bounding box center [76, 354] width 8 height 16
click at [452, 375] on div "New" at bounding box center [463, 374] width 96 height 20
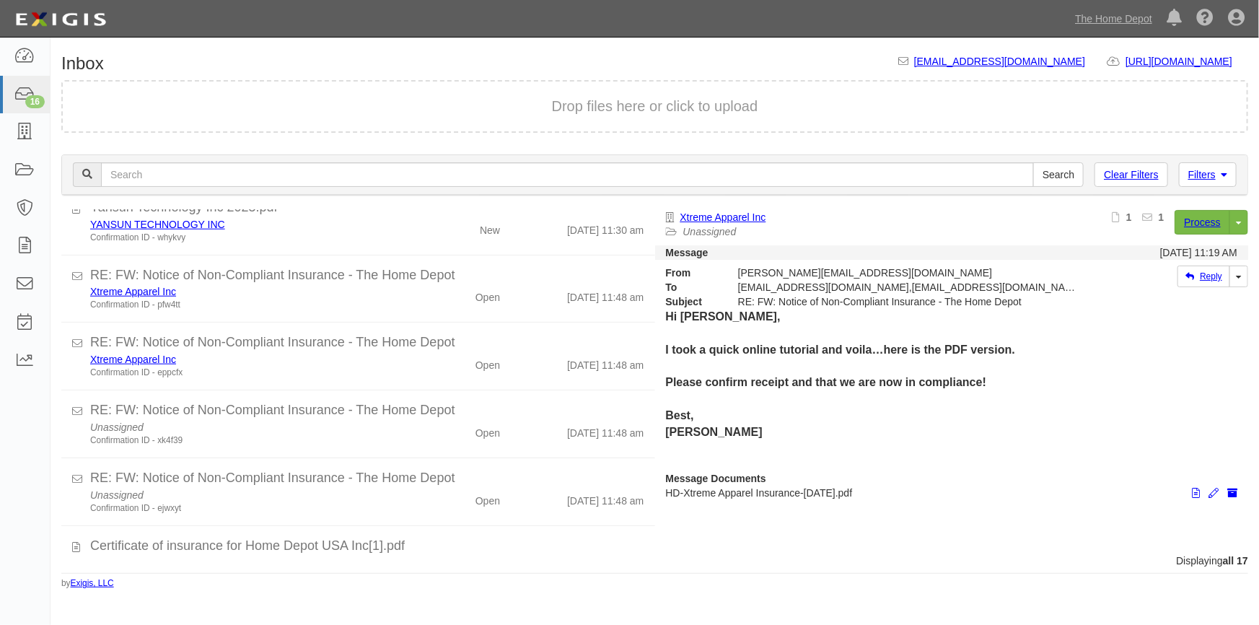
scroll to position [730, 0]
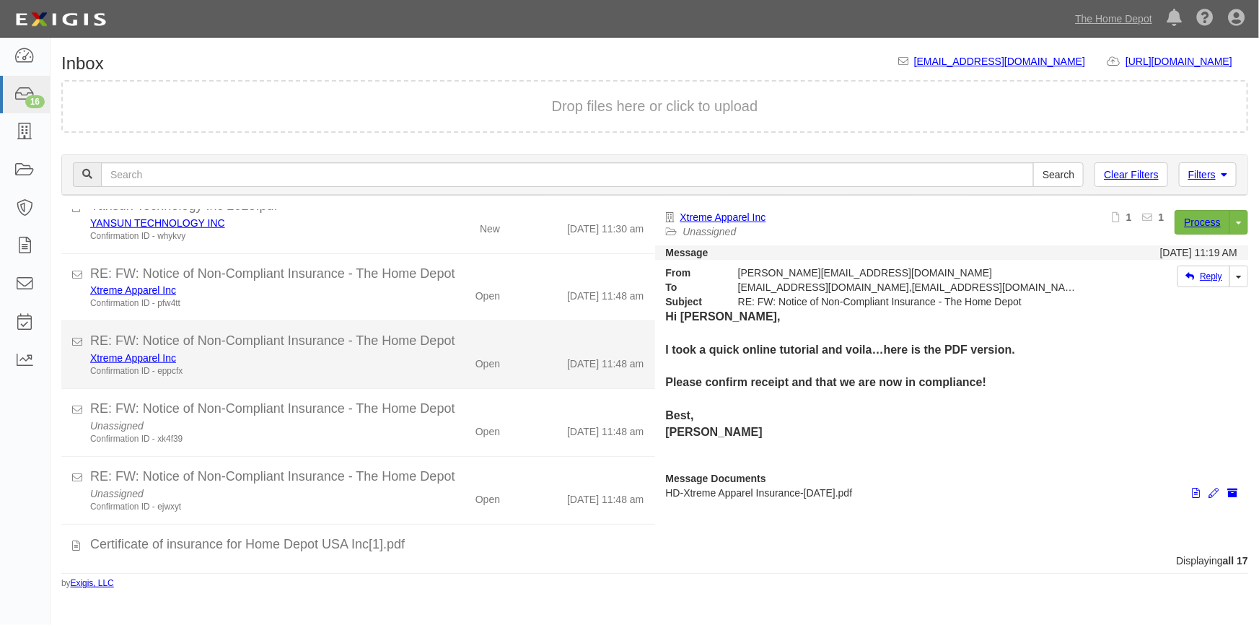
click at [304, 360] on div "Xtreme Apparel Inc" at bounding box center [247, 358] width 314 height 14
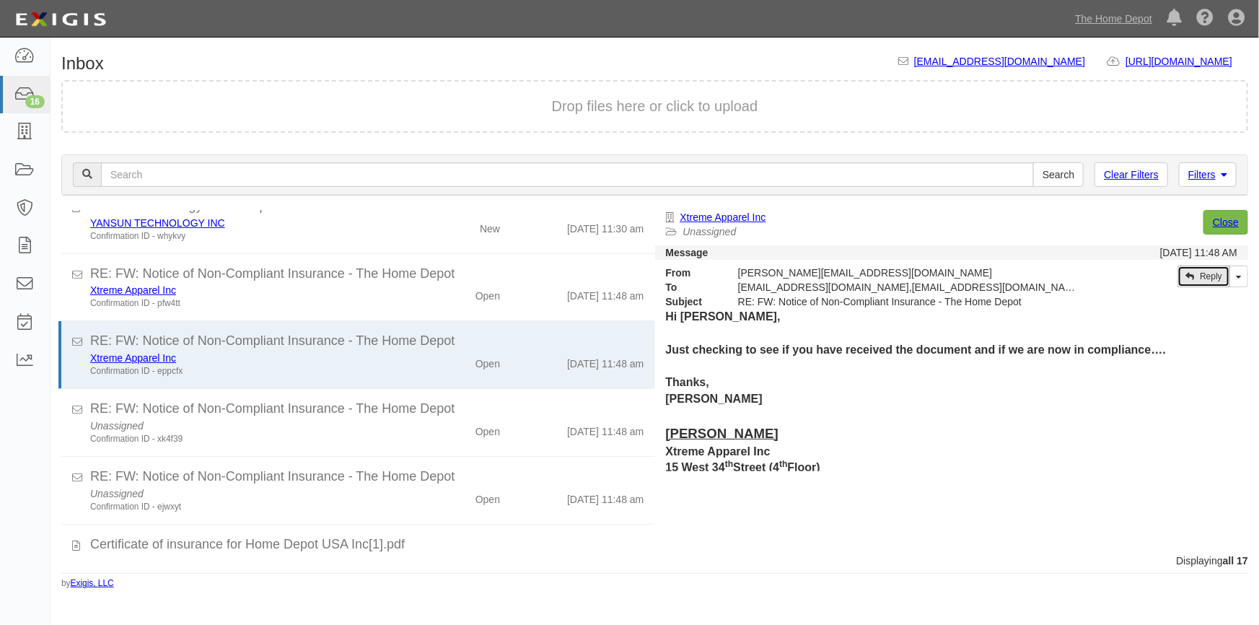
click at [1191, 274] on icon at bounding box center [1189, 276] width 9 height 9
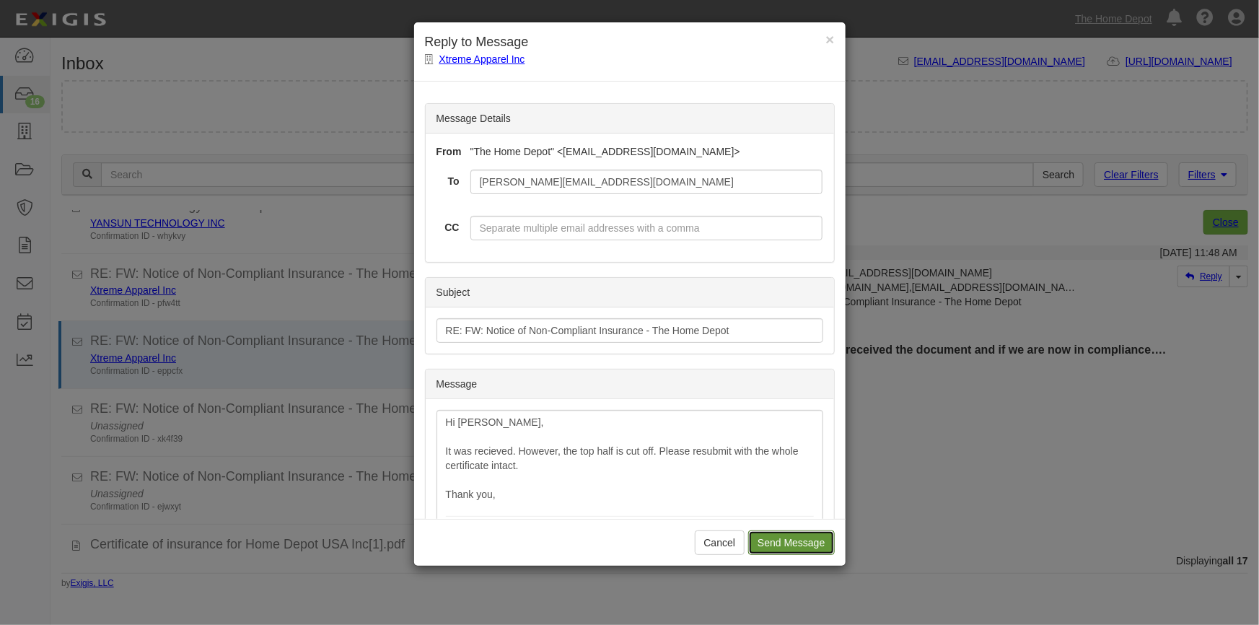
click at [786, 538] on input "Send Message" at bounding box center [791, 542] width 86 height 25
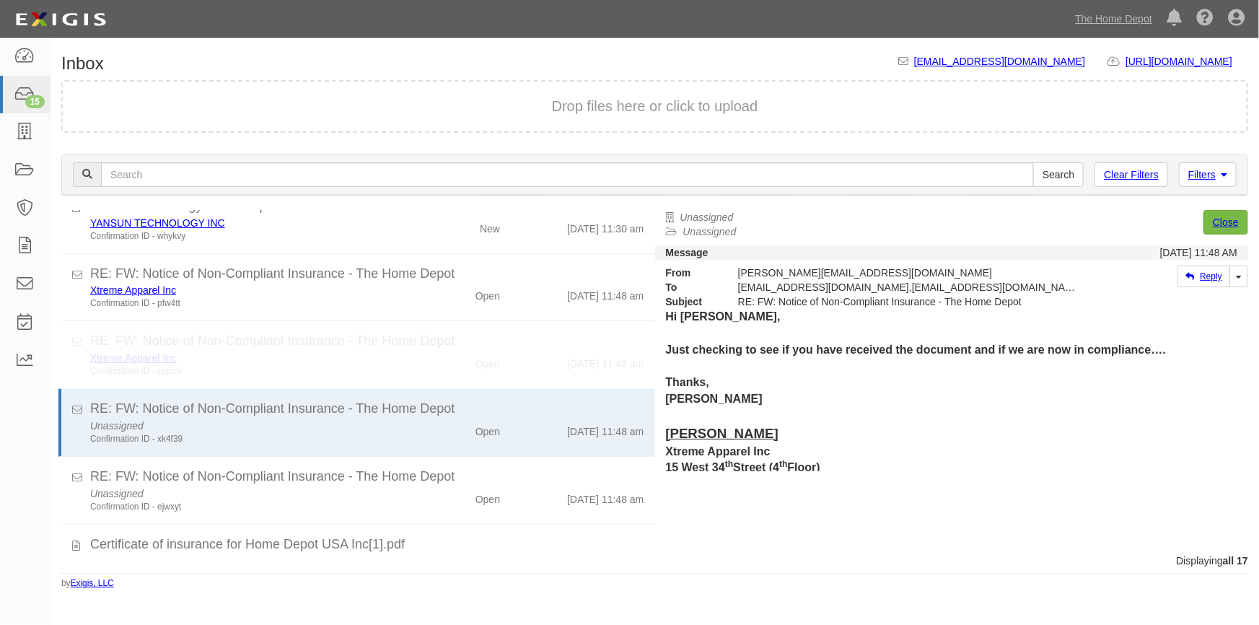
scroll to position [721, 0]
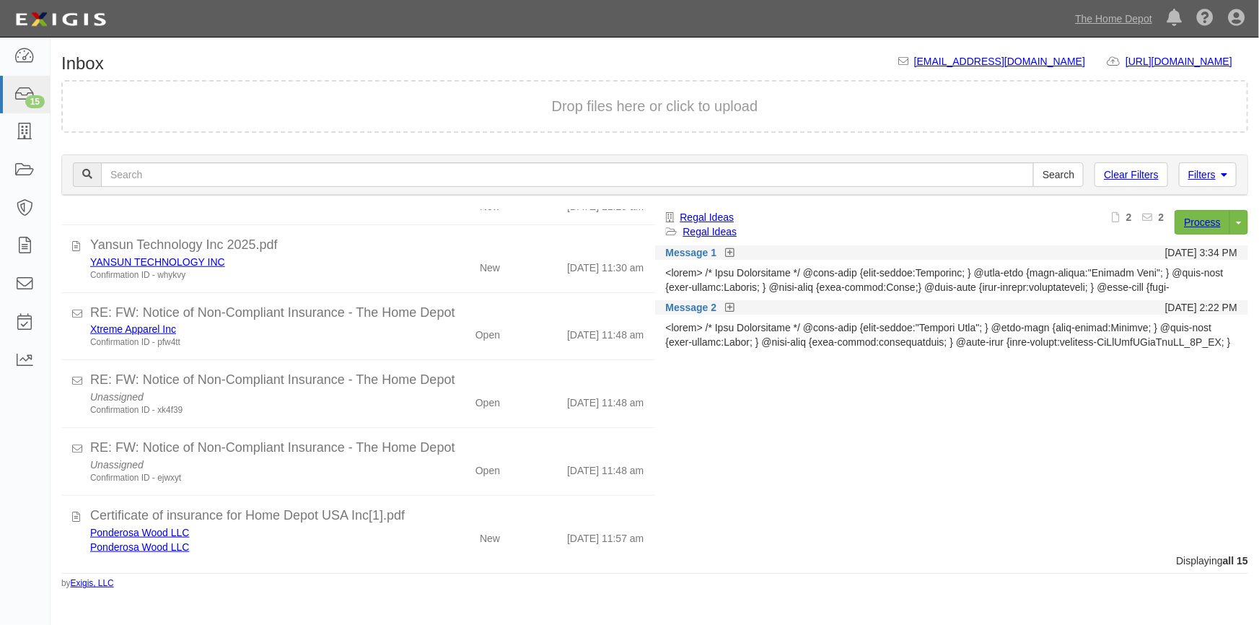
scroll to position [696, 0]
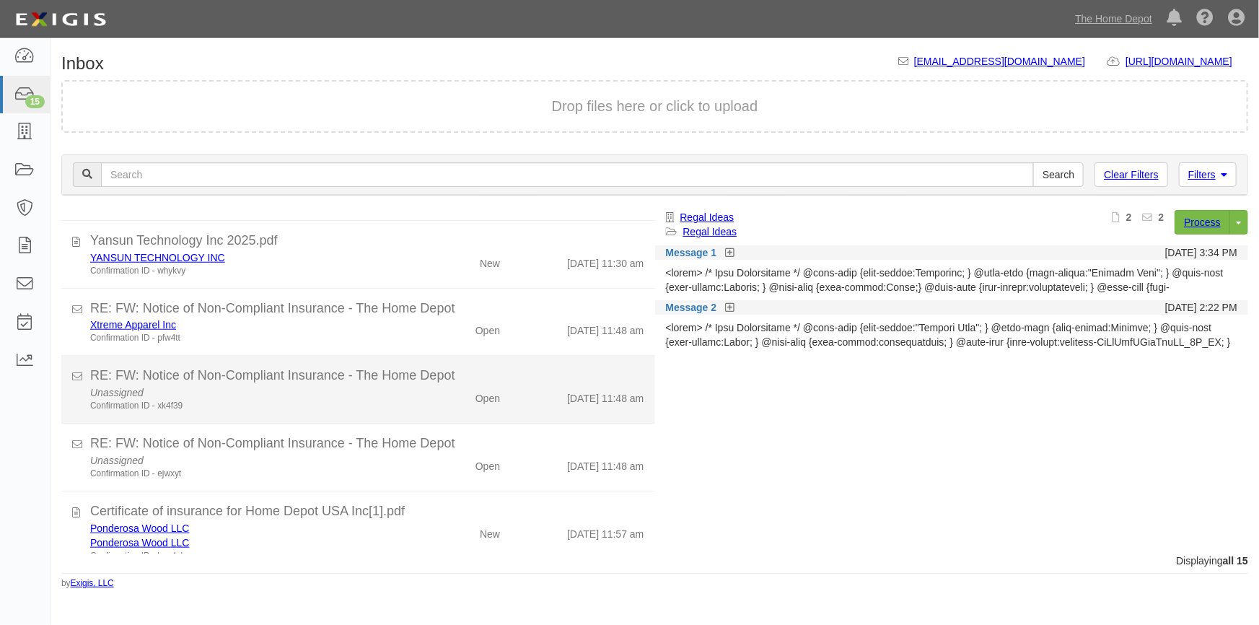
click at [336, 408] on div "Confirmation ID - xk4f39" at bounding box center [247, 406] width 314 height 12
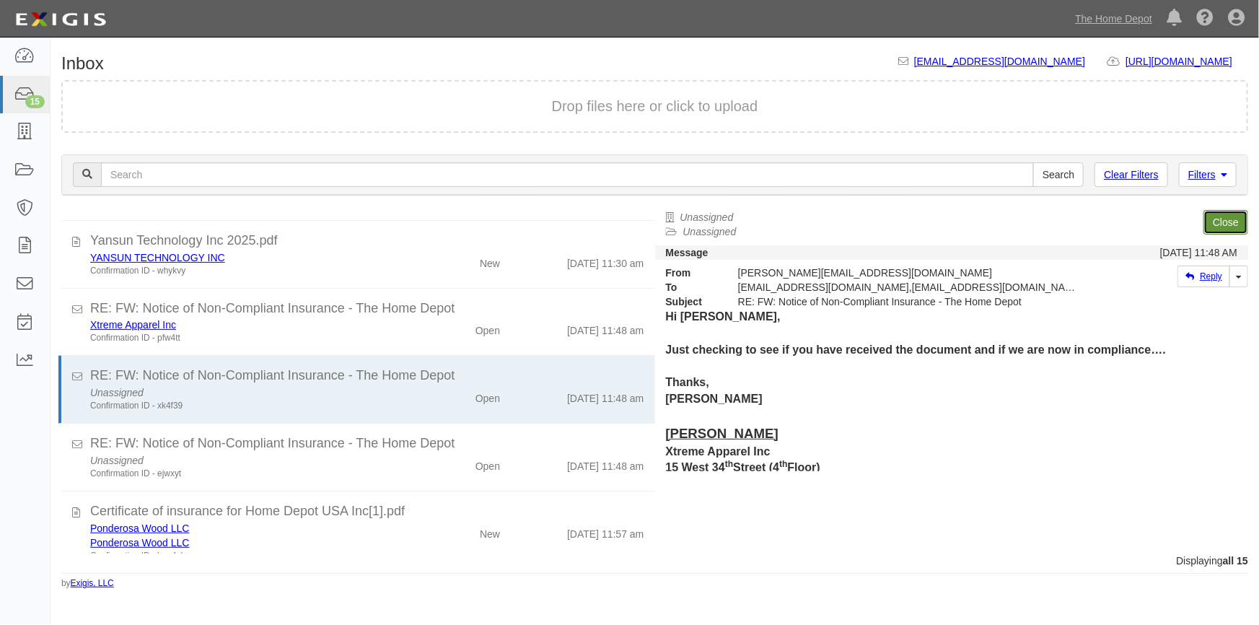
click at [1212, 217] on link "Close" at bounding box center [1225, 222] width 45 height 25
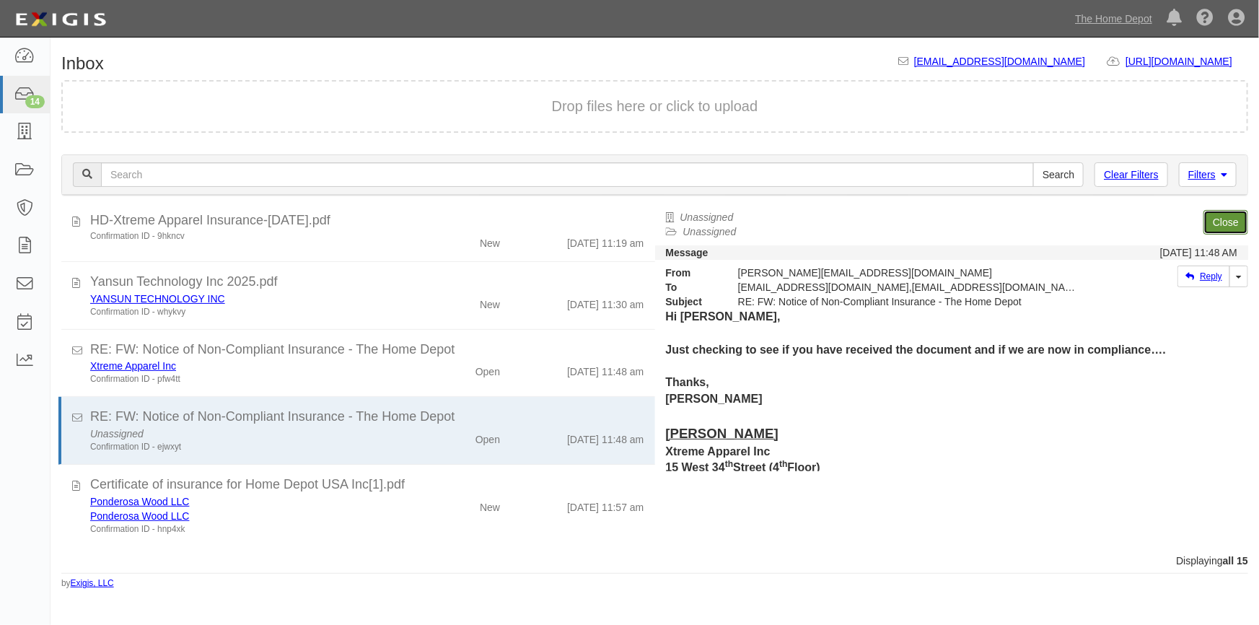
scroll to position [653, 0]
click at [1212, 217] on link "Close" at bounding box center [1225, 222] width 45 height 25
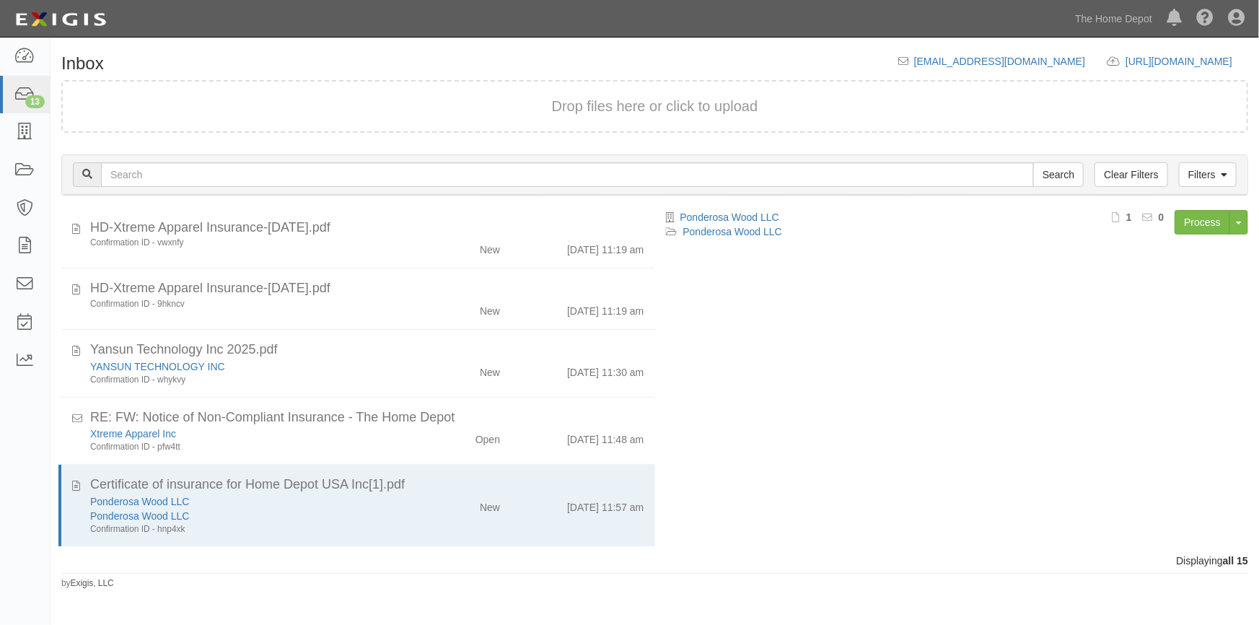
scroll to position [585, 0]
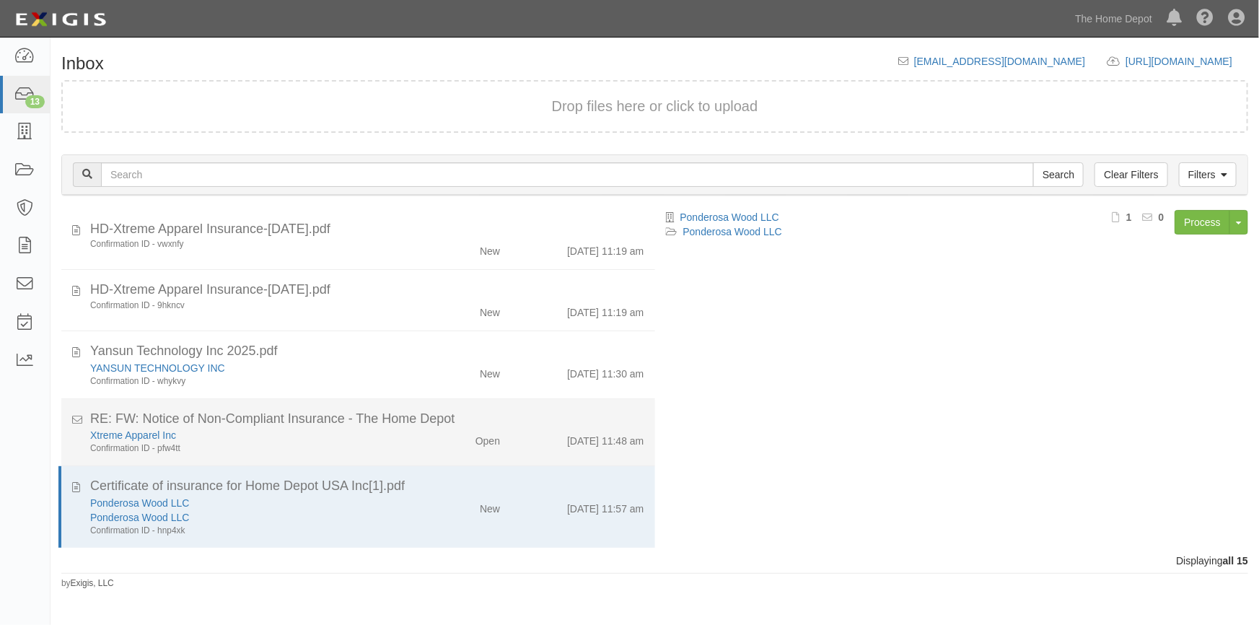
click at [367, 432] on div "Xtreme Apparel Inc" at bounding box center [247, 435] width 314 height 14
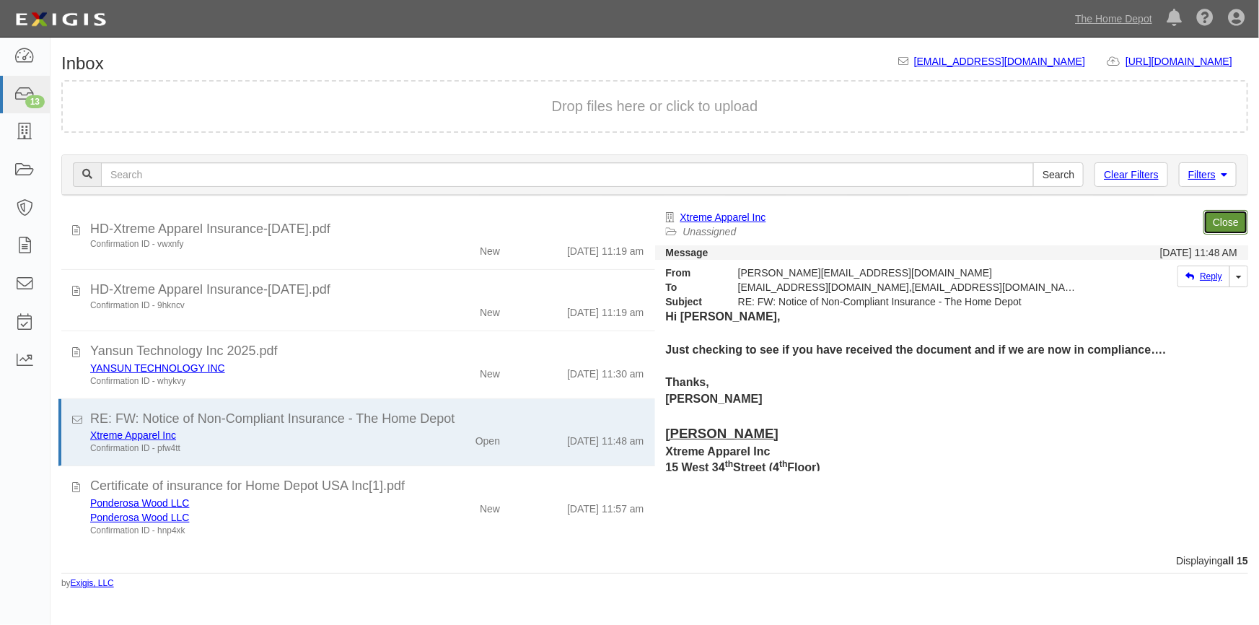
click at [1228, 227] on link "Close" at bounding box center [1225, 222] width 45 height 25
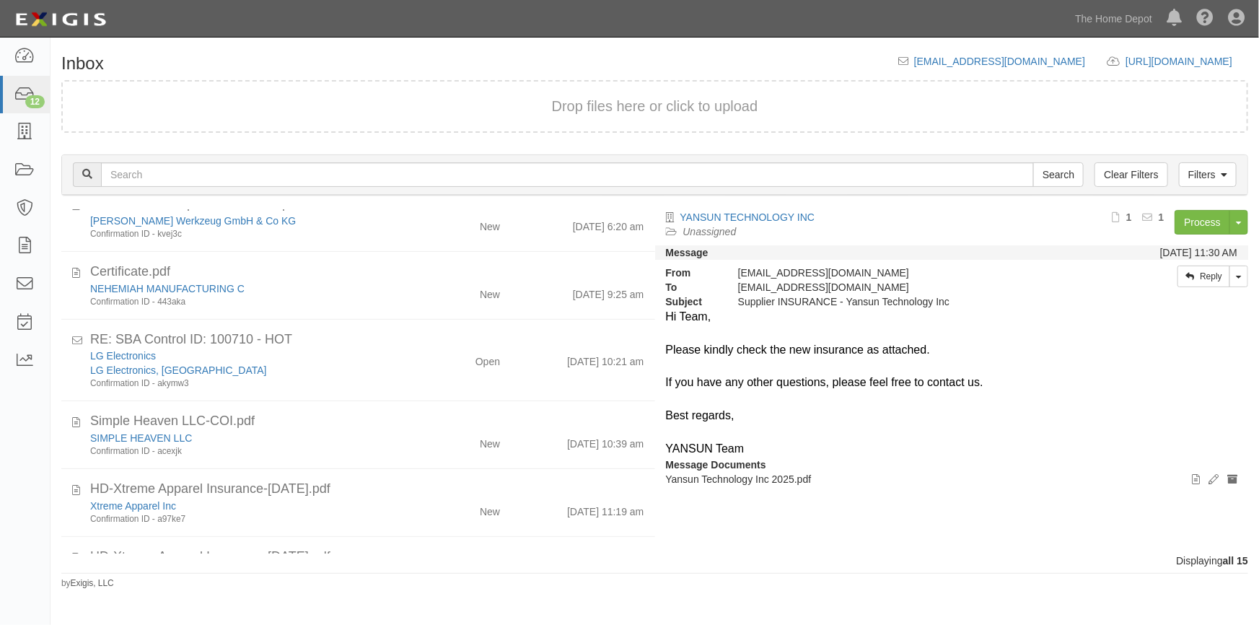
scroll to position [0, 0]
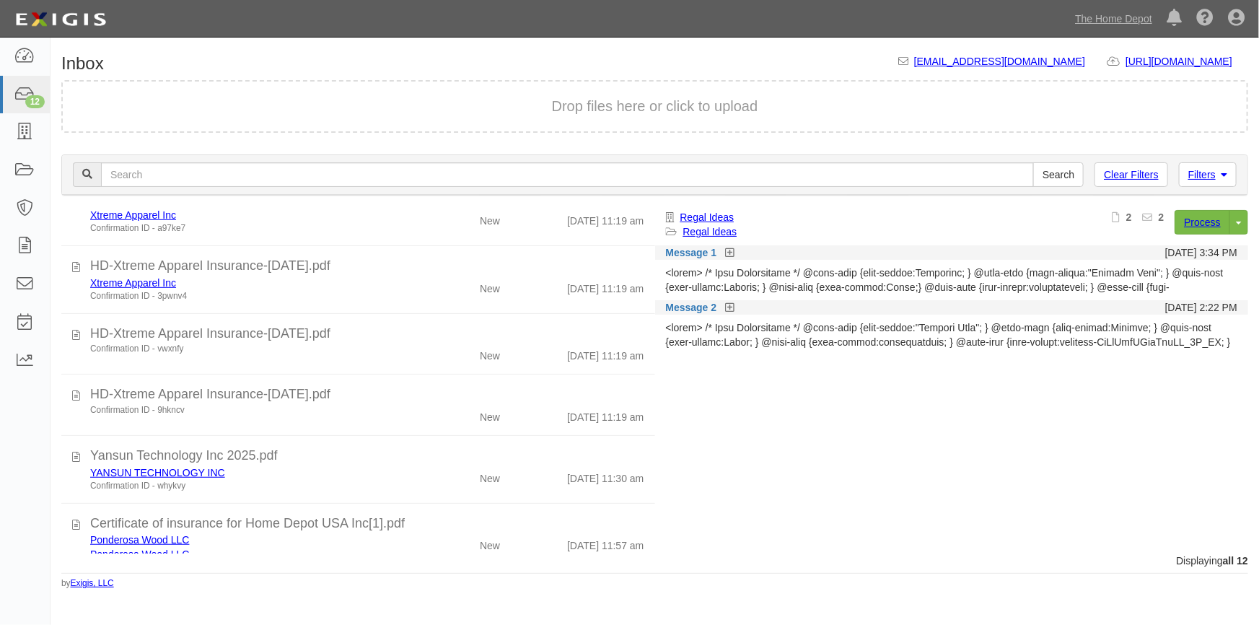
scroll to position [510, 0]
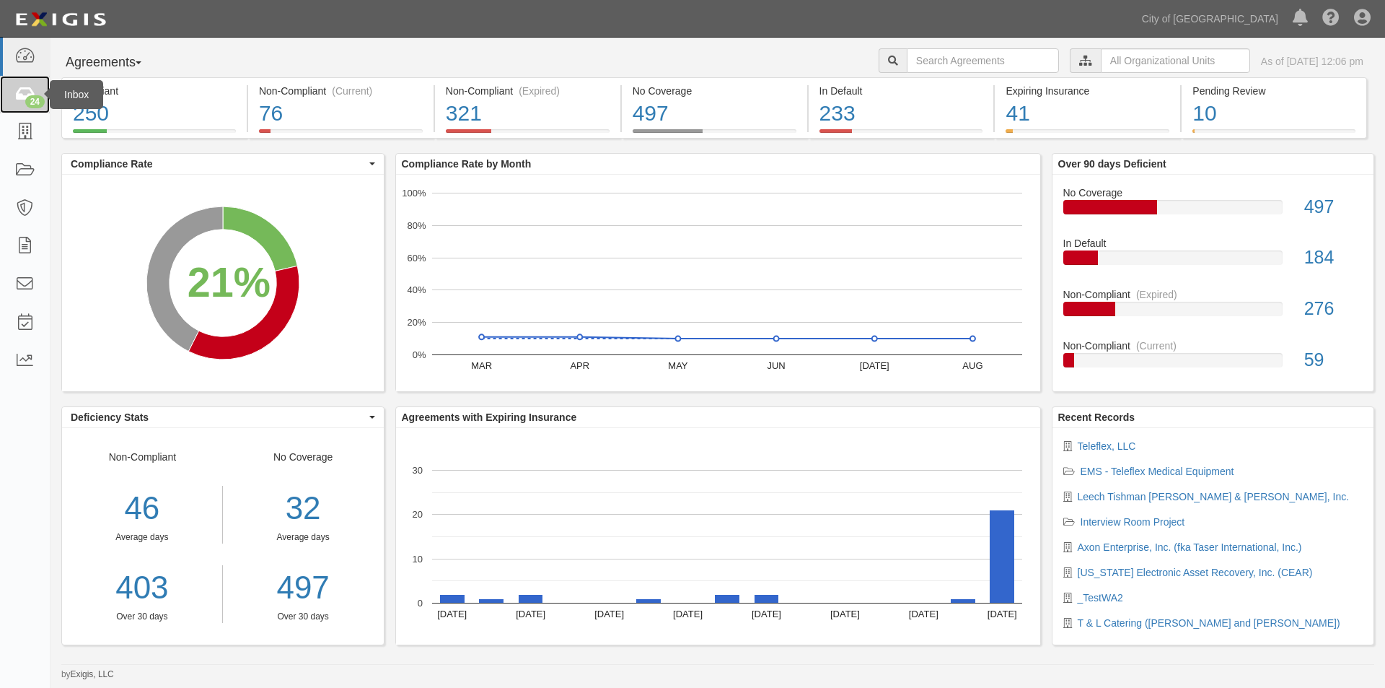
click at [22, 87] on icon at bounding box center [24, 95] width 20 height 17
click at [15, 94] on icon at bounding box center [24, 95] width 20 height 17
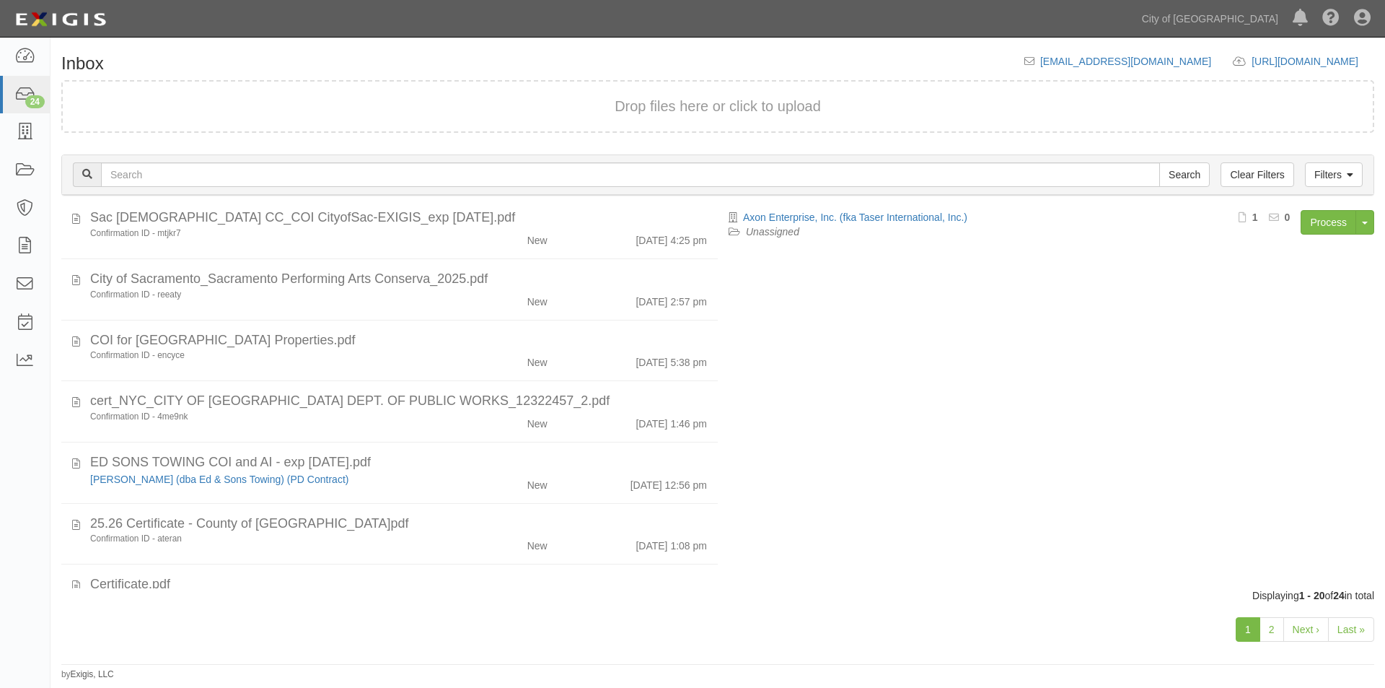
scroll to position [885, 0]
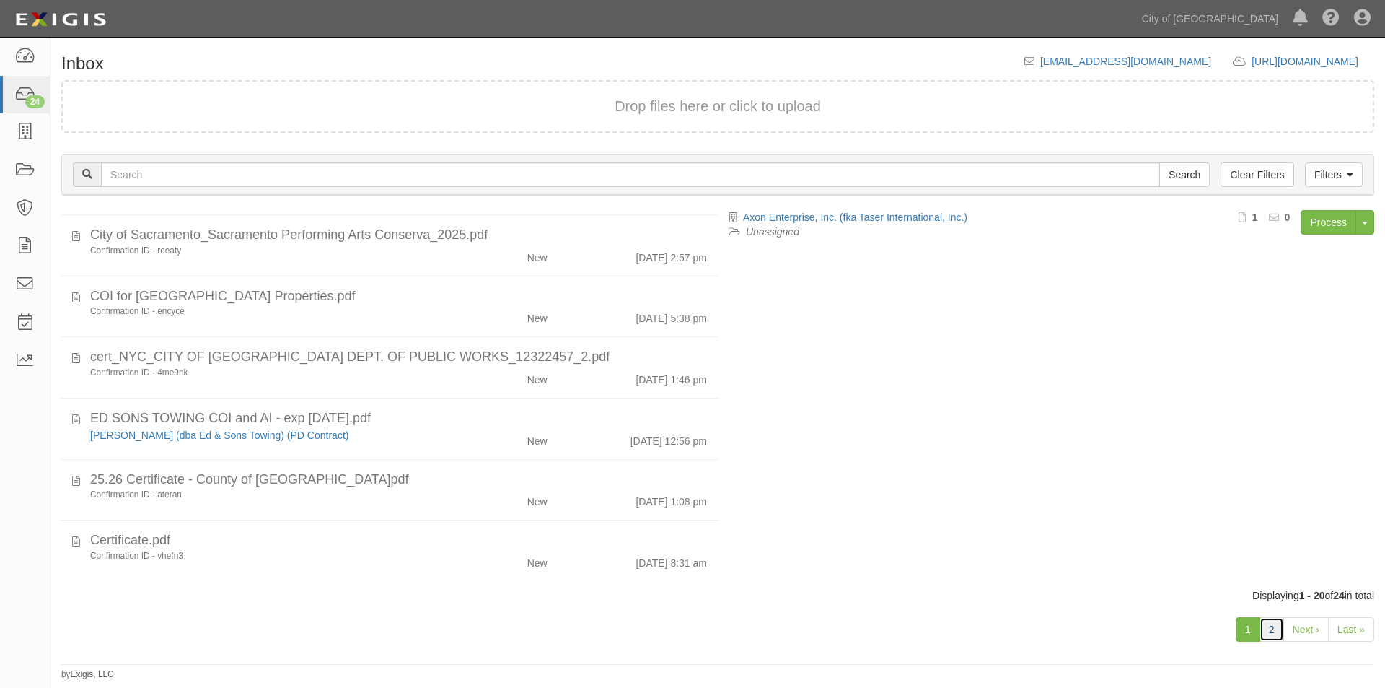
click at [1273, 630] on link "2" at bounding box center [1272, 629] width 25 height 25
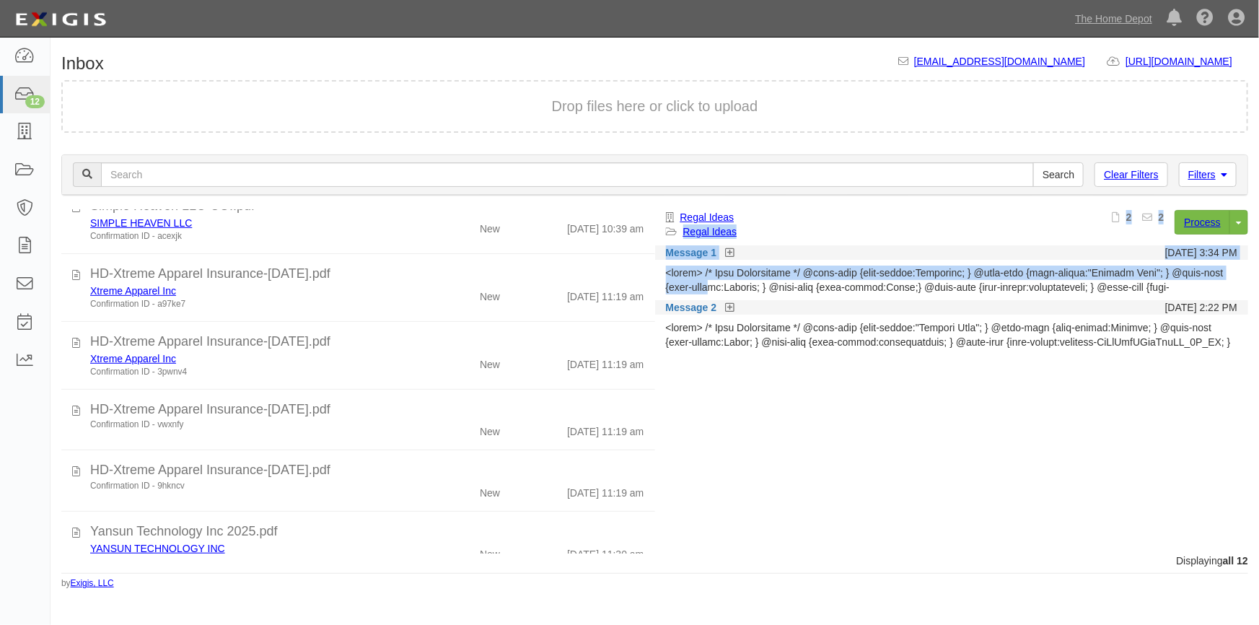
scroll to position [510, 0]
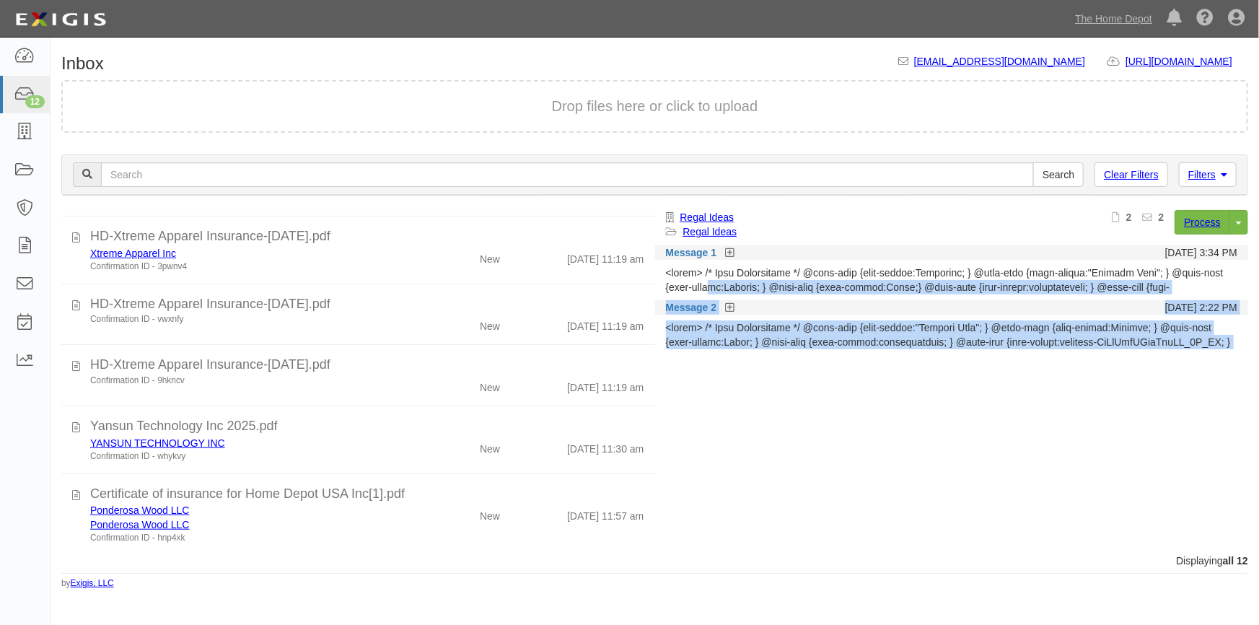
drag, startPoint x: 654, startPoint y: 281, endPoint x: 668, endPoint y: 563, distance: 281.7
click at [668, 563] on div "Inbox [EMAIL_ADDRESS][DOMAIN_NAME] [URL][DOMAIN_NAME] copy to clipboard Drop fi…" at bounding box center [655, 321] width 1209 height 535
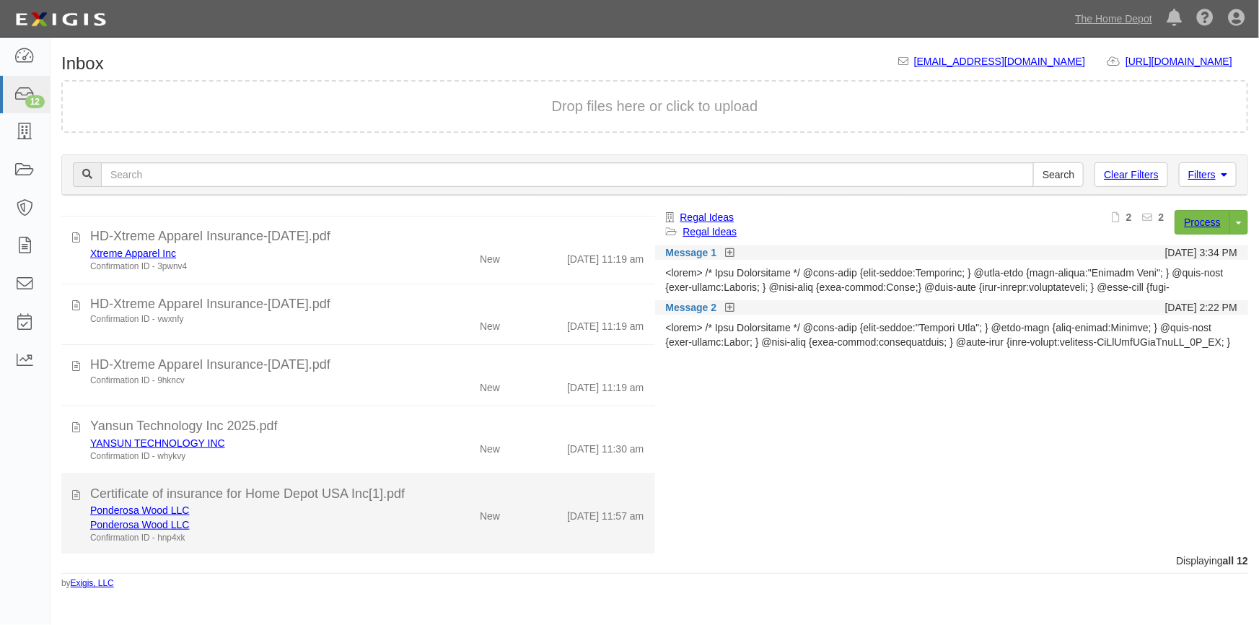
click at [545, 542] on div "Ponderosa Wood LLC Ponderosa Wood LLC Confirmation ID - hnp4xk New [DATE] 11:57…" at bounding box center [367, 523] width 576 height 41
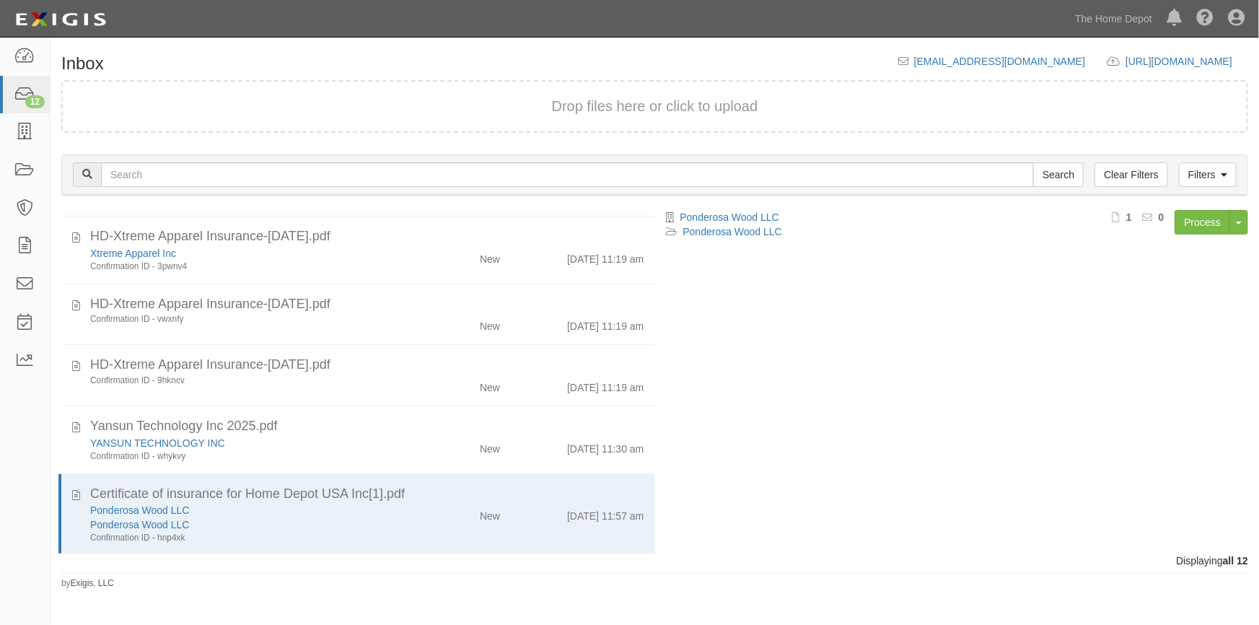
scroll to position [517, 0]
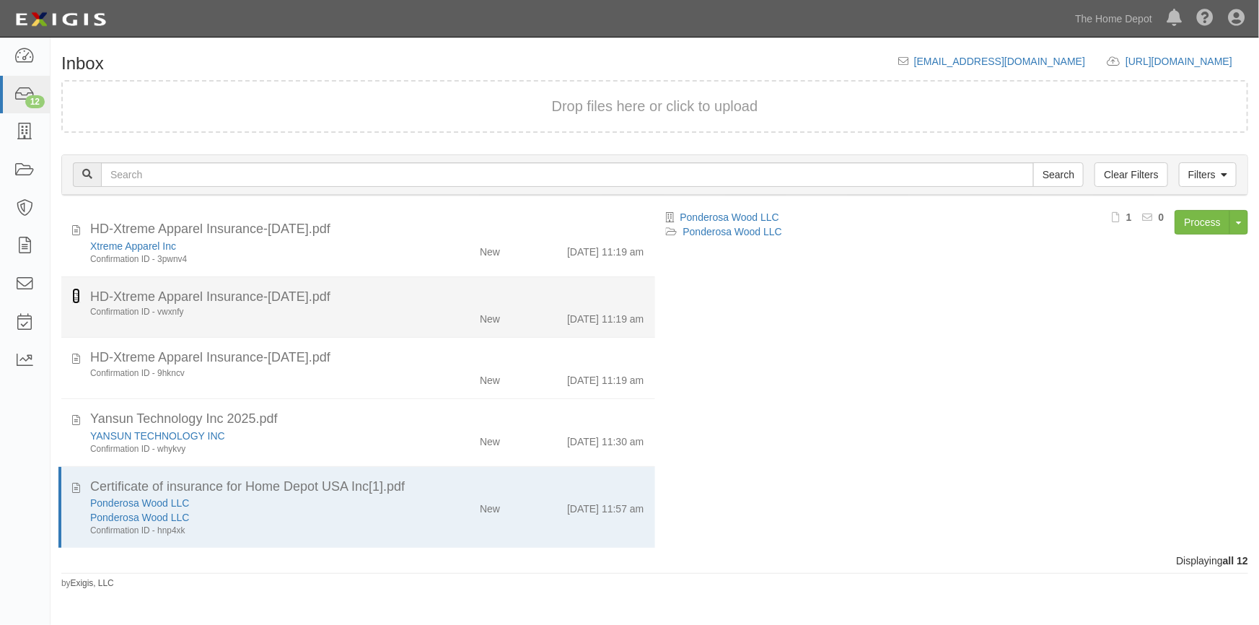
click at [74, 295] on icon at bounding box center [76, 296] width 8 height 16
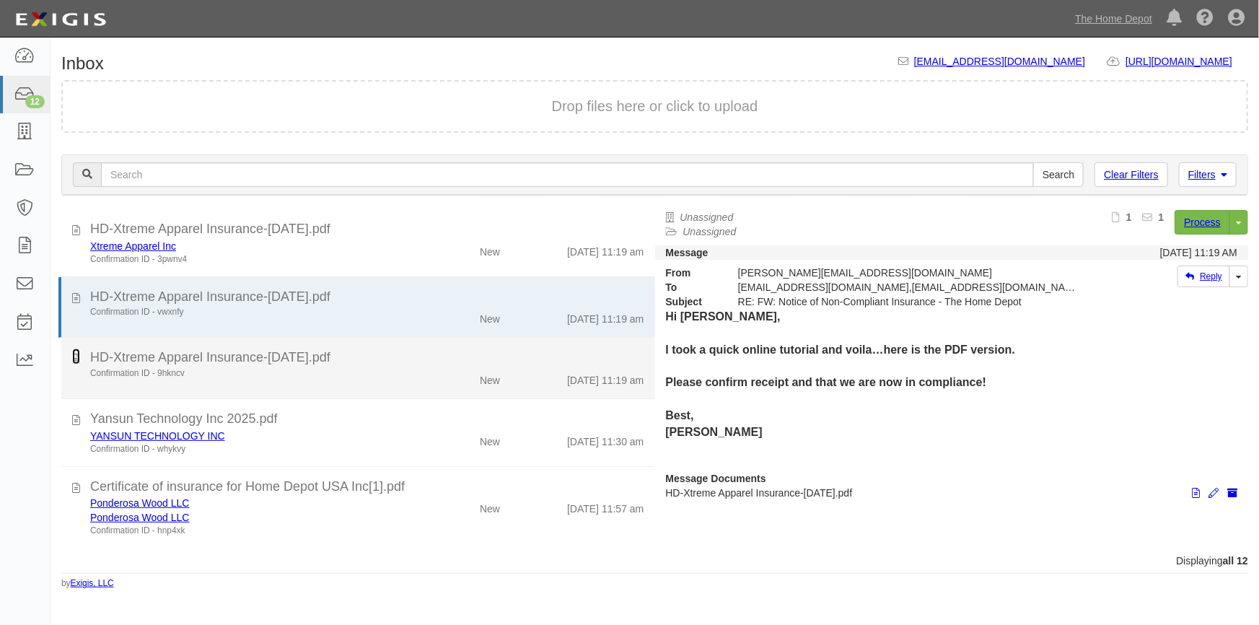
click at [77, 356] on icon at bounding box center [76, 356] width 8 height 16
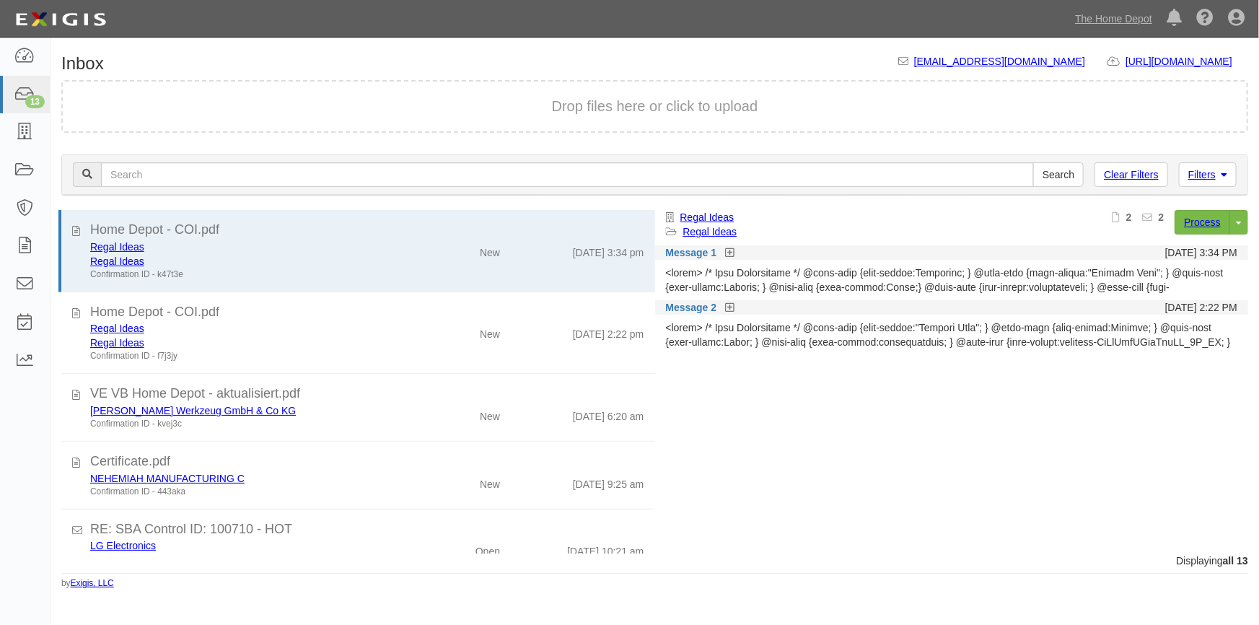
drag, startPoint x: 654, startPoint y: 257, endPoint x: 645, endPoint y: 350, distance: 93.5
click at [645, 350] on div "Home Depot - COI.pdf Regal Ideas Regal Ideas Confirmation ID - k47t3e New [DATE…" at bounding box center [655, 381] width 1209 height 343
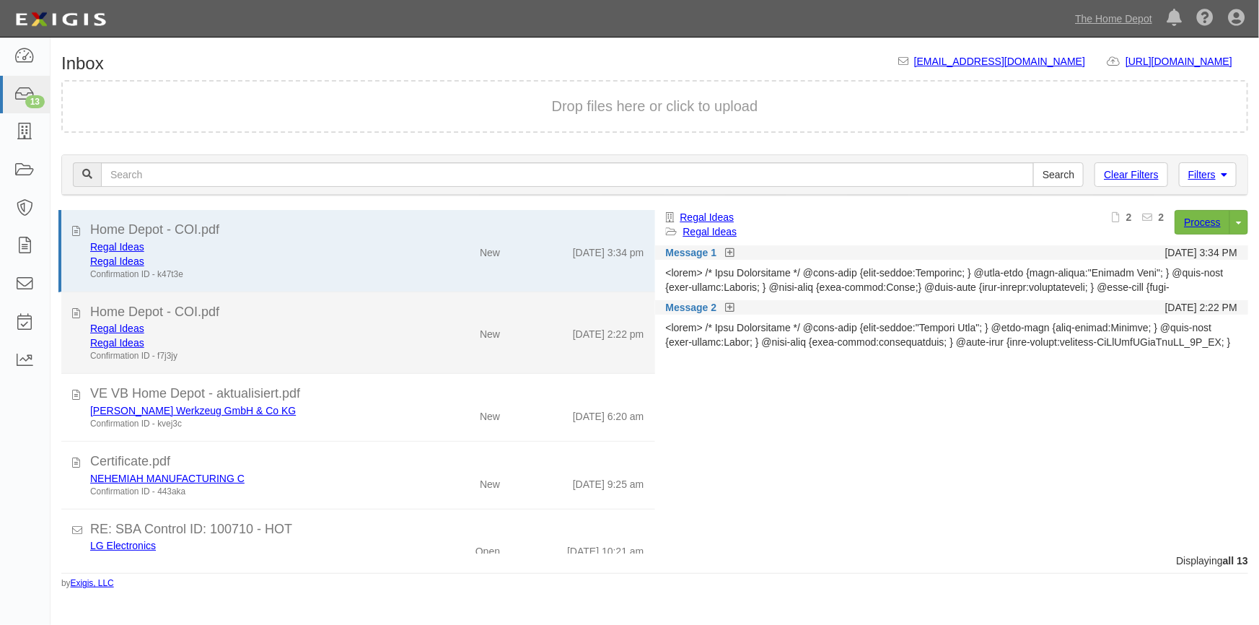
click at [620, 325] on div "[DATE] 2:22 pm" at bounding box center [608, 331] width 71 height 20
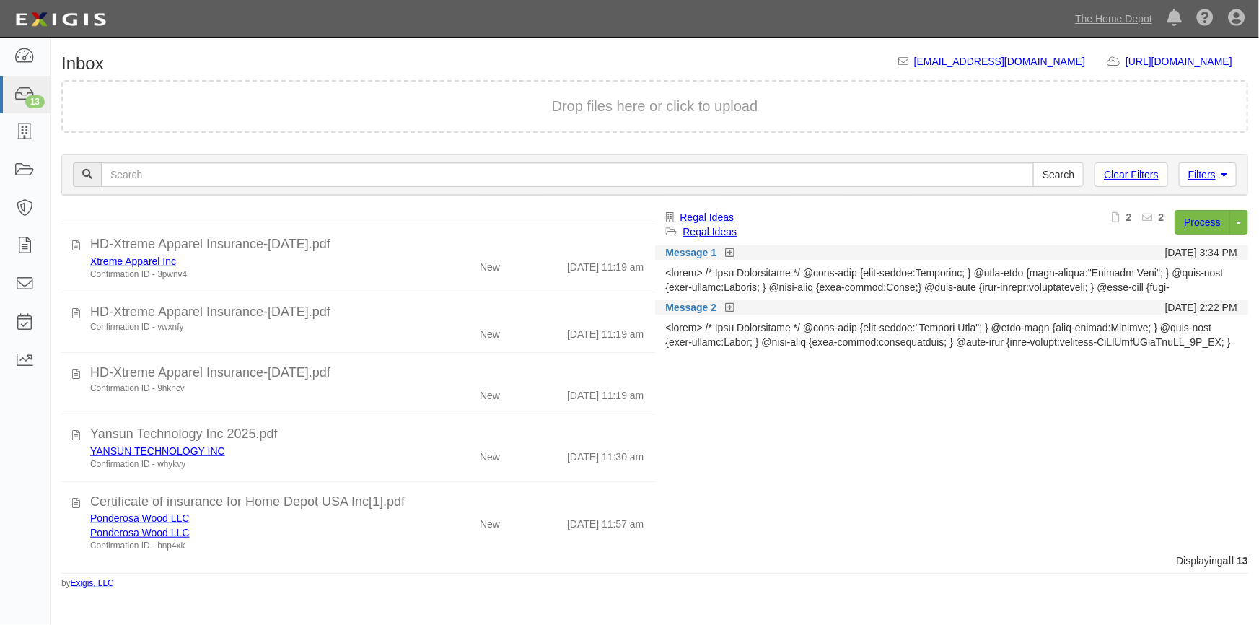
scroll to position [577, 0]
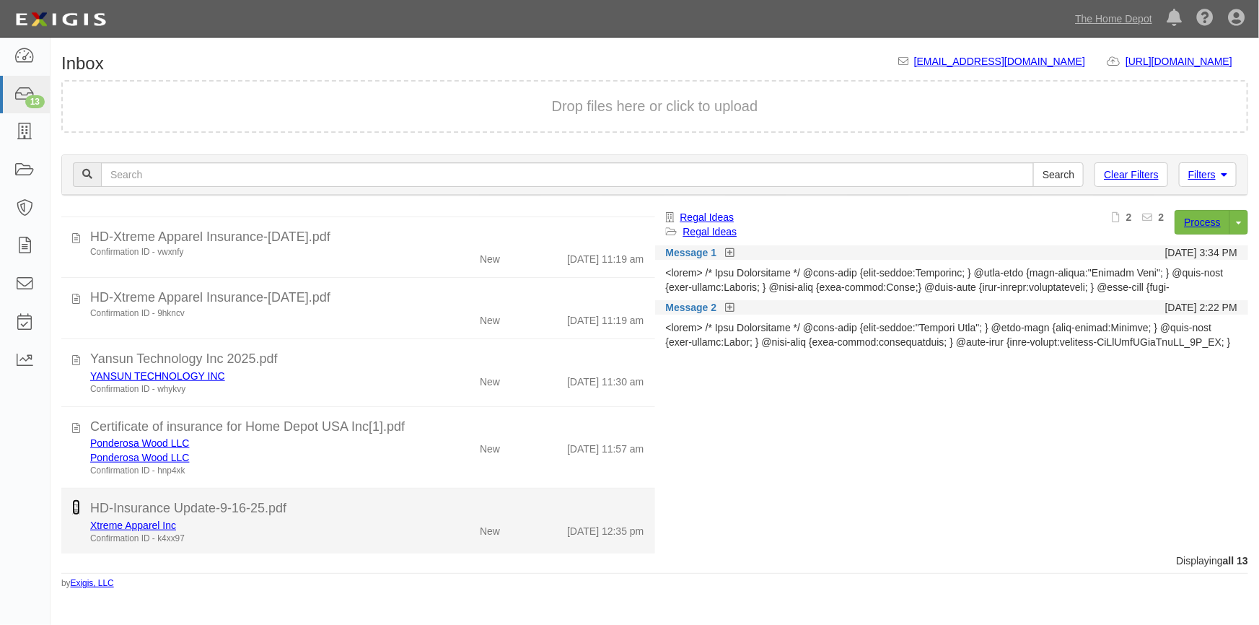
click at [74, 509] on icon at bounding box center [76, 507] width 8 height 16
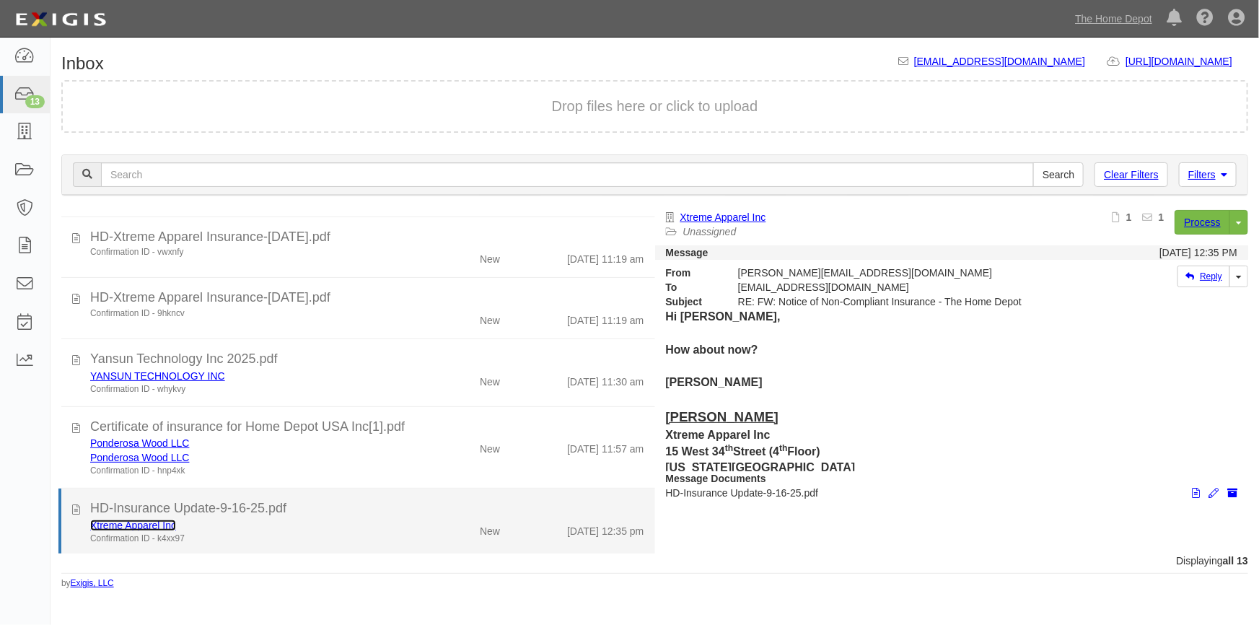
click at [130, 523] on link "Xtreme Apparel Inc" at bounding box center [133, 525] width 86 height 12
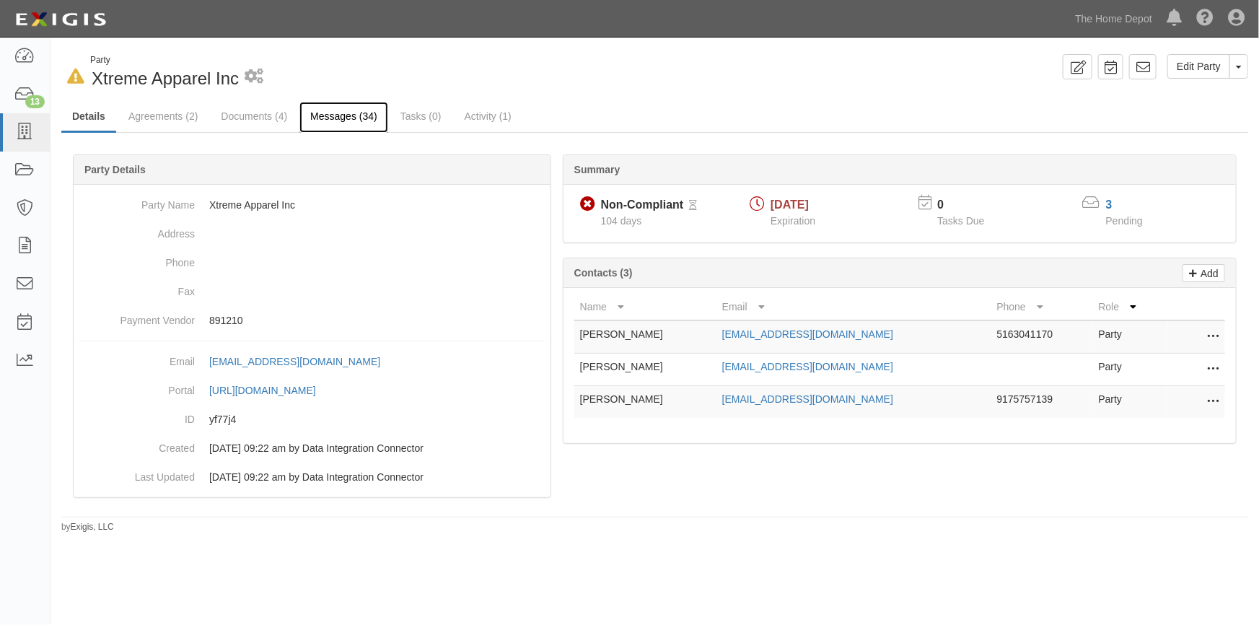
click at [331, 116] on link "Messages (34)" at bounding box center [343, 117] width 89 height 31
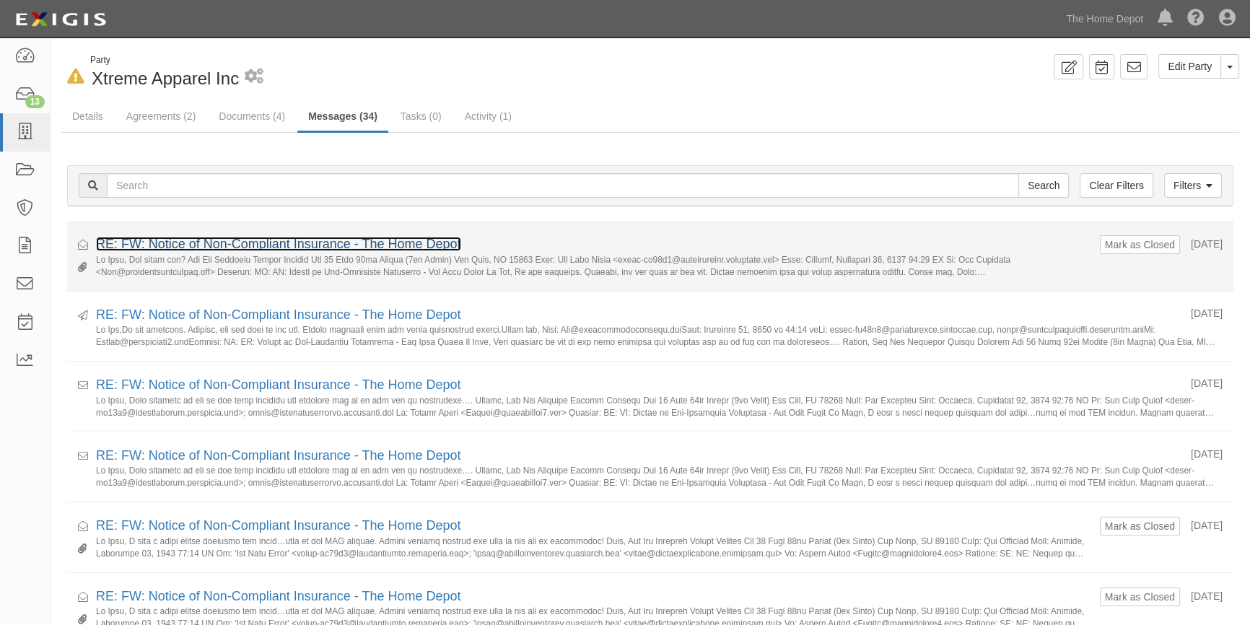
click at [177, 247] on link "RE: FW: Notice of Non-Compliant Insurance - The Home Depot" at bounding box center [278, 244] width 365 height 14
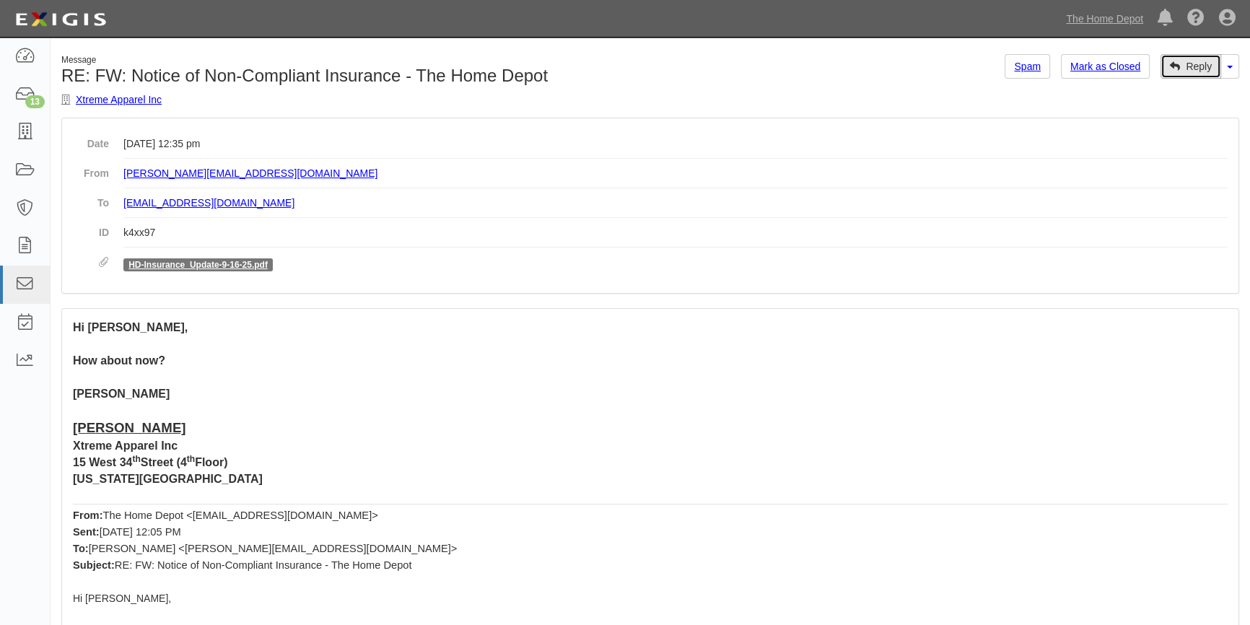
click at [1183, 66] on link "Reply" at bounding box center [1190, 66] width 61 height 25
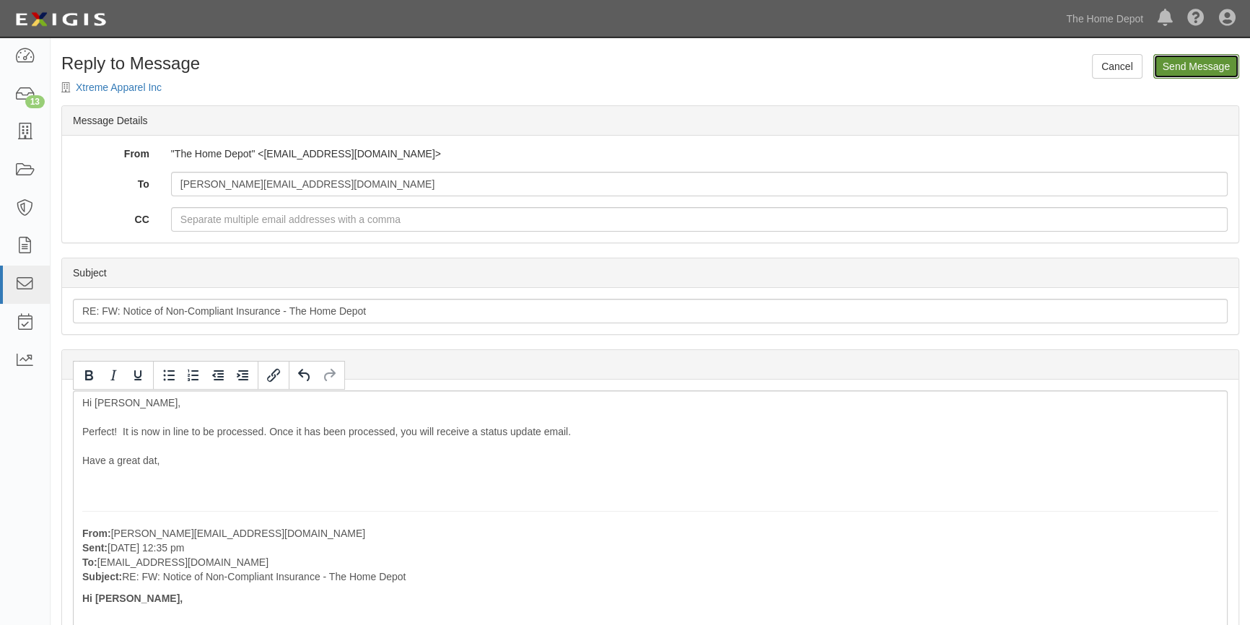
click at [1177, 58] on input "Send Message" at bounding box center [1196, 66] width 86 height 25
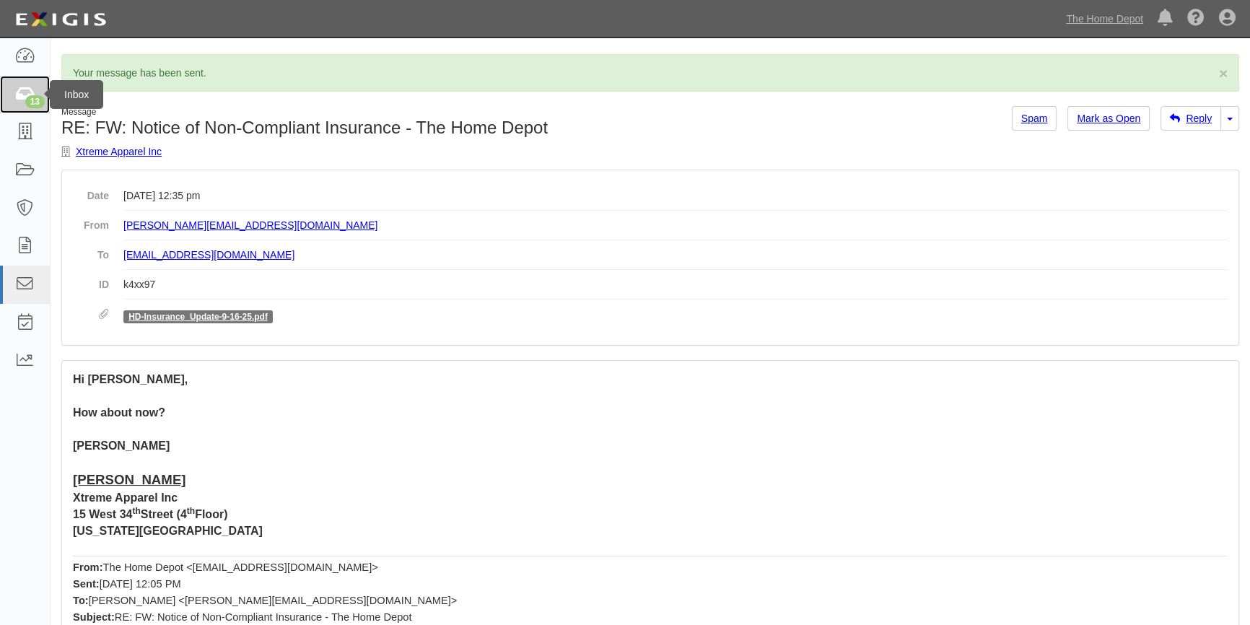
click at [27, 102] on div "13" at bounding box center [34, 101] width 19 height 13
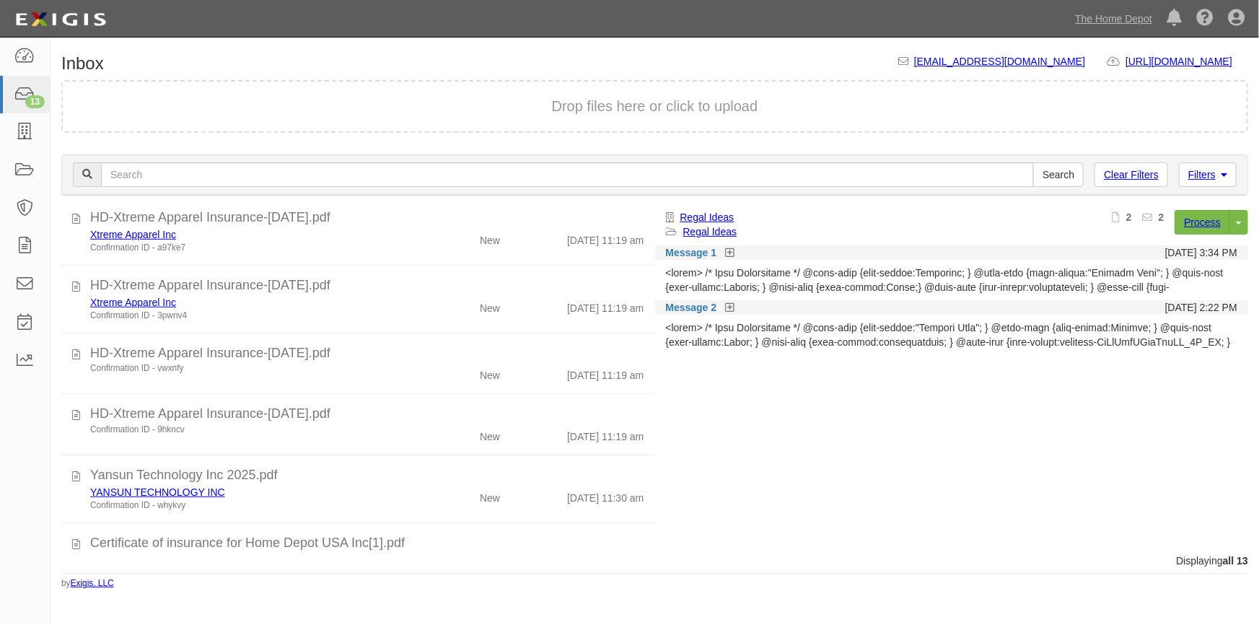
scroll to position [577, 0]
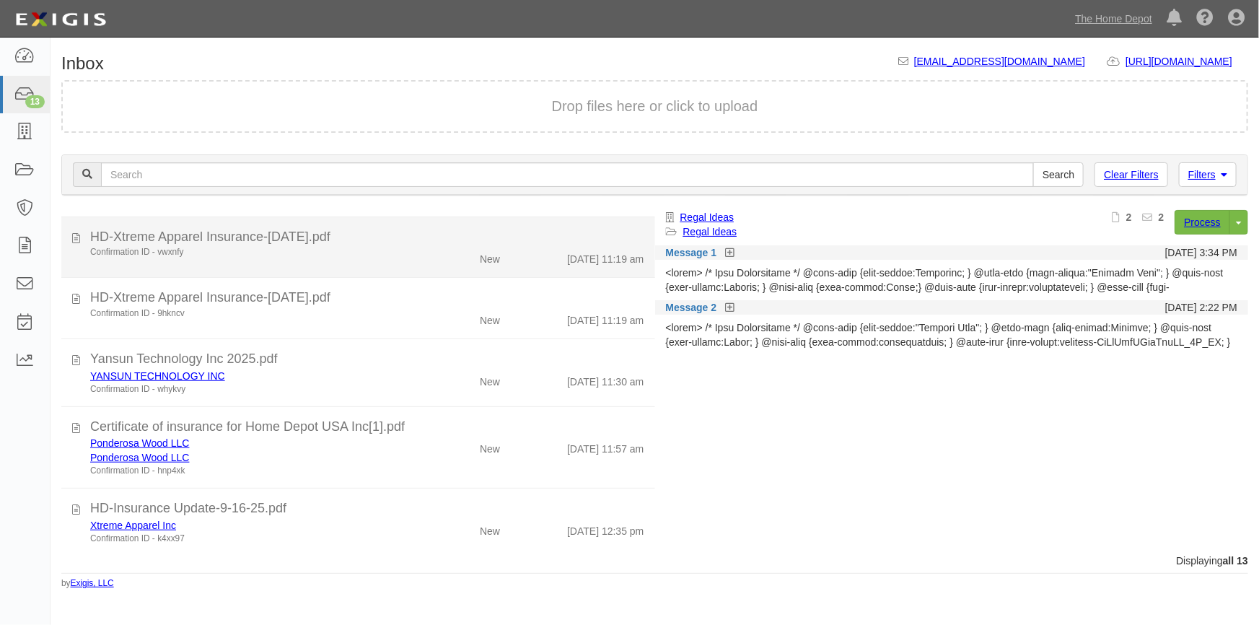
click at [258, 262] on div "Confirmation ID - vwxnfy New [DATE] 11:19 am" at bounding box center [367, 256] width 576 height 20
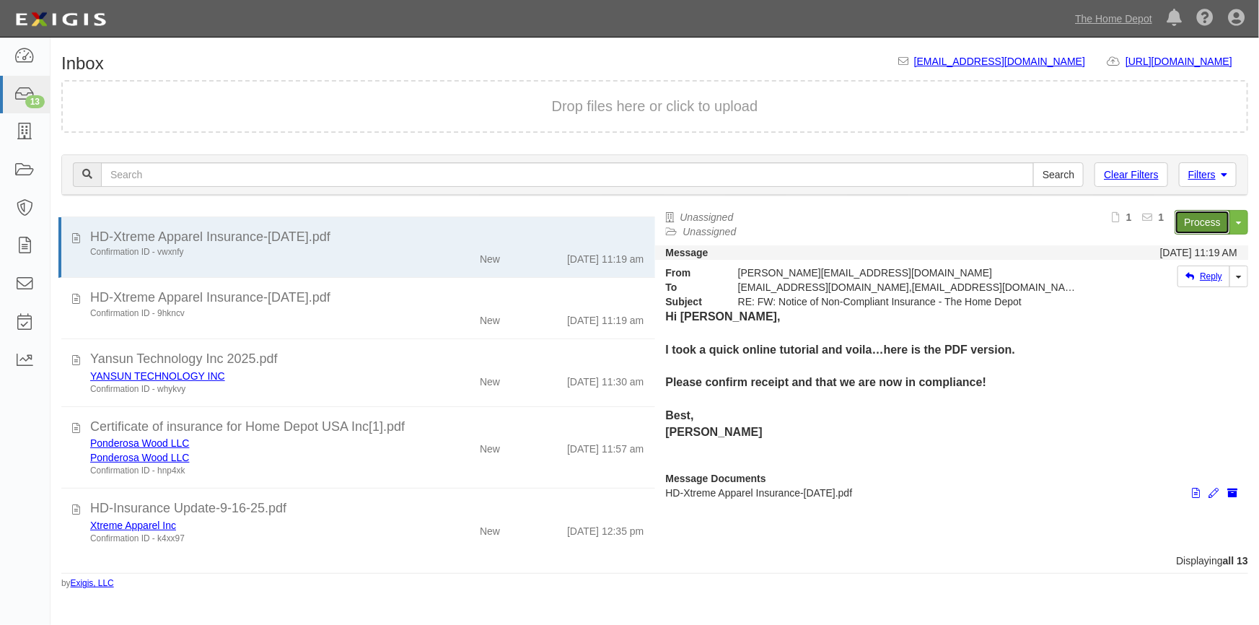
click at [1193, 219] on link "Process" at bounding box center [1203, 222] width 56 height 25
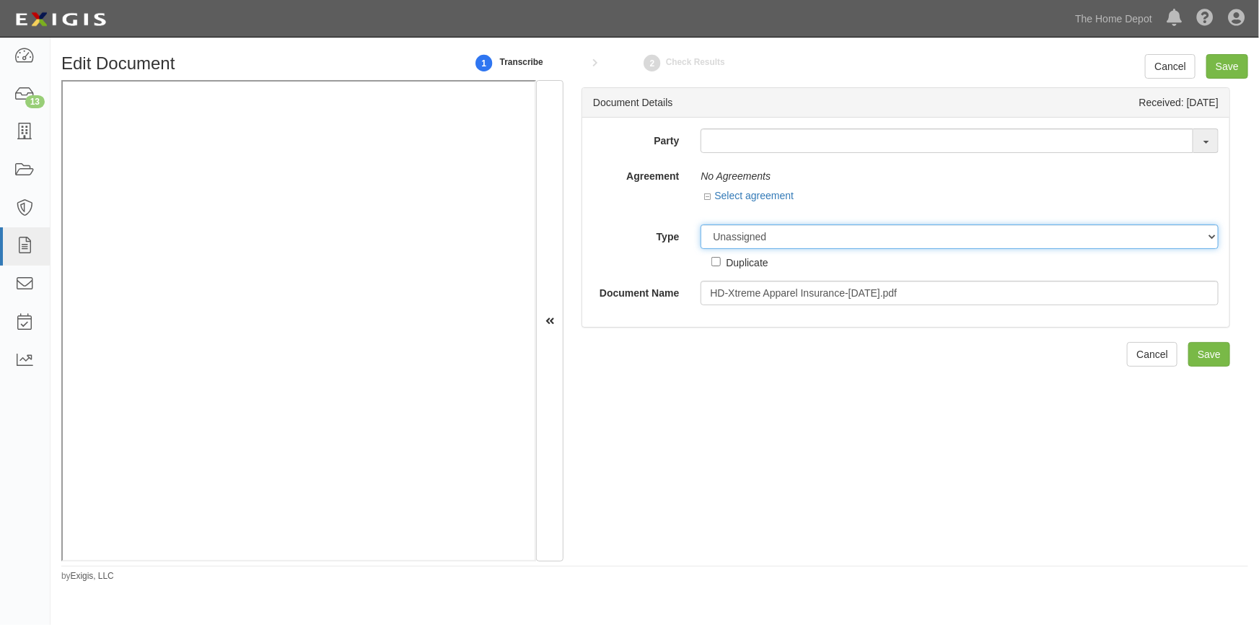
click at [737, 242] on select "Unassigned Binder Cancellation Notice Certificate Contract Endorsement Insuranc…" at bounding box center [960, 236] width 518 height 25
select select "JunkDetail"
click at [701, 224] on select "Unassigned Binder Cancellation Notice Certificate Contract Endorsement Insuranc…" at bounding box center [960, 236] width 518 height 25
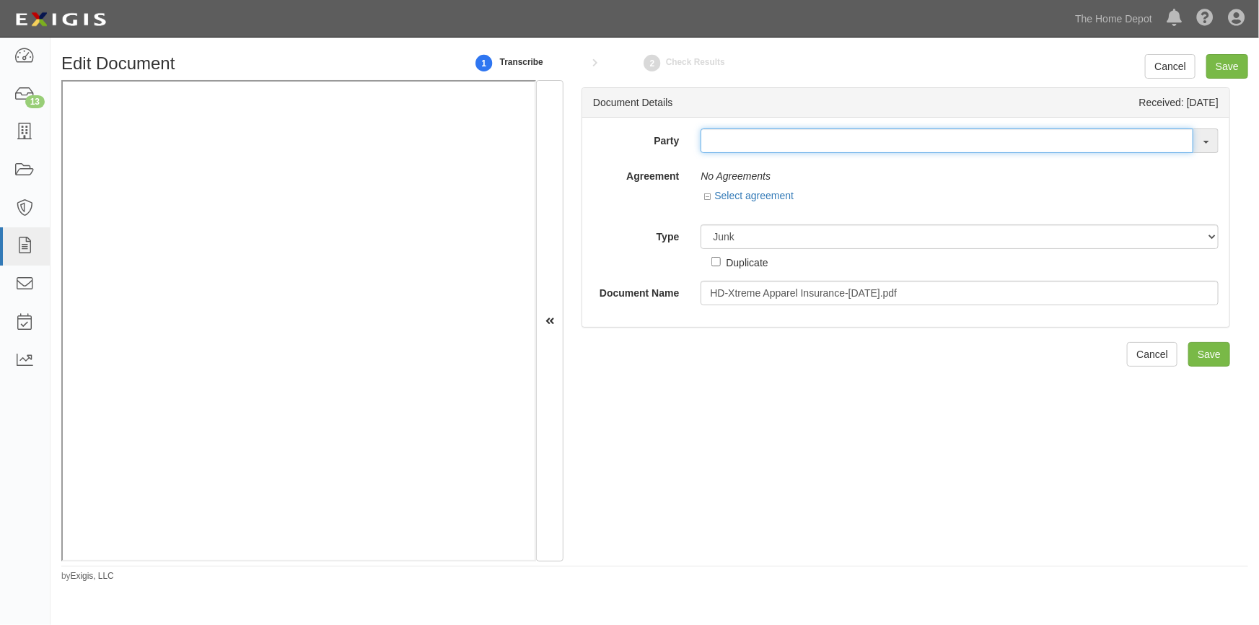
click at [849, 146] on input "text" at bounding box center [947, 140] width 493 height 25
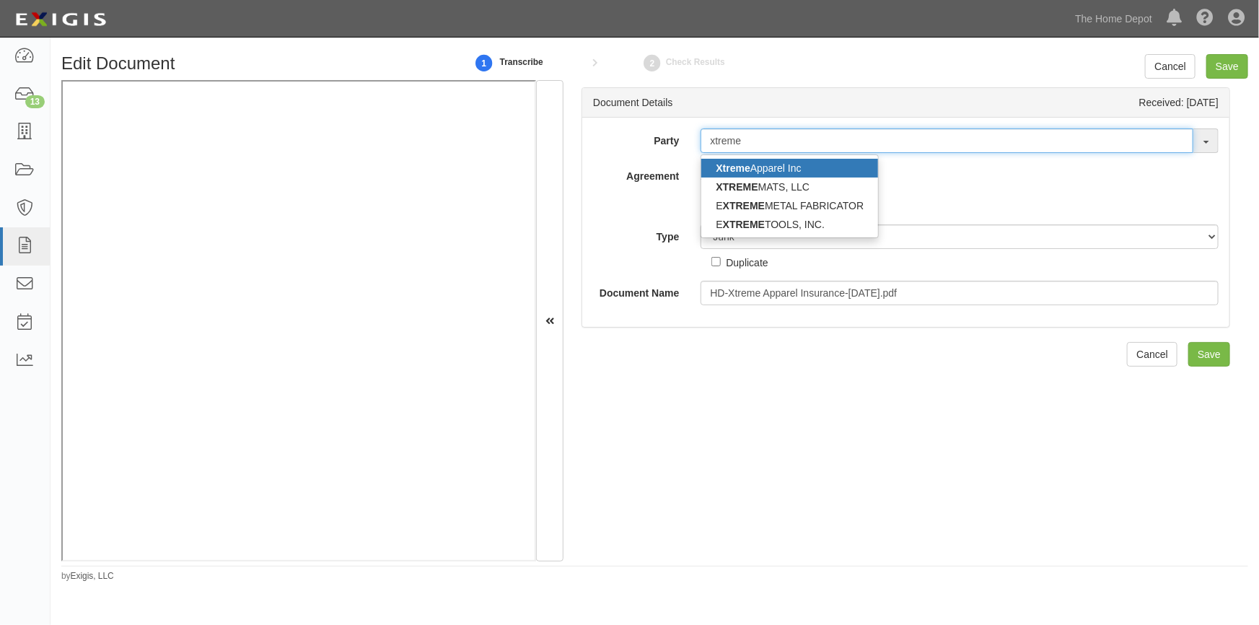
type input "xtreme"
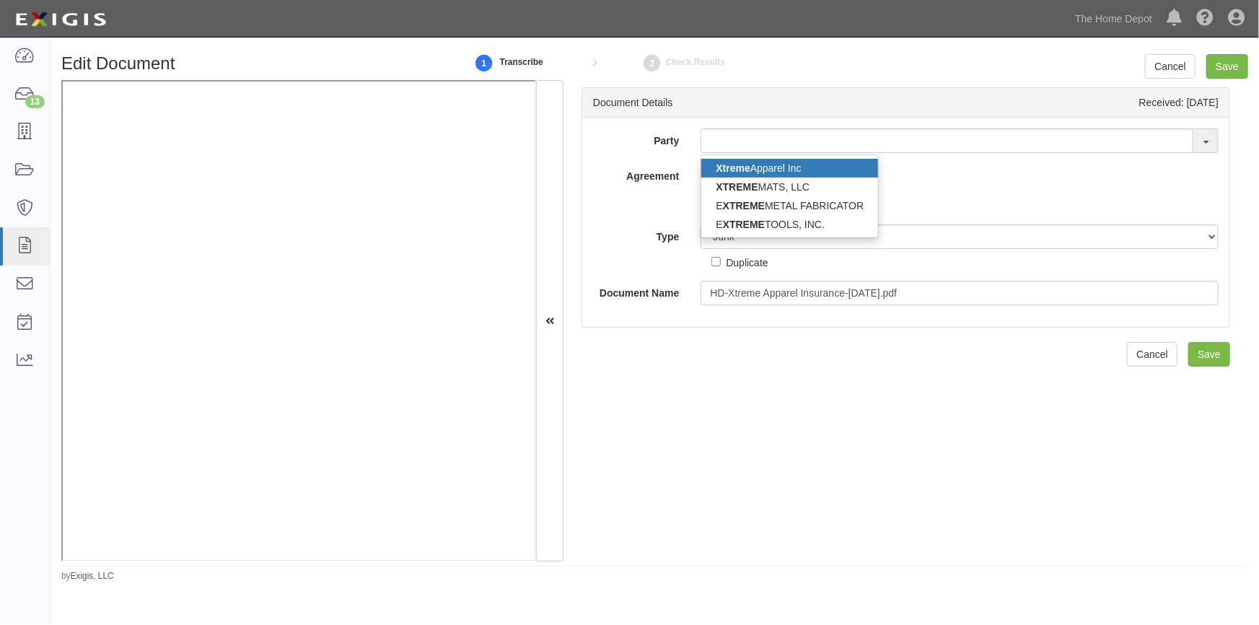
click at [776, 169] on link "Xtreme Apparel Inc" at bounding box center [789, 168] width 177 height 19
click at [776, 168] on div "No Agreements" at bounding box center [960, 176] width 518 height 25
click at [734, 165] on div "No Agreements" at bounding box center [960, 176] width 518 height 25
type input "Xtreme Apparel Inc"
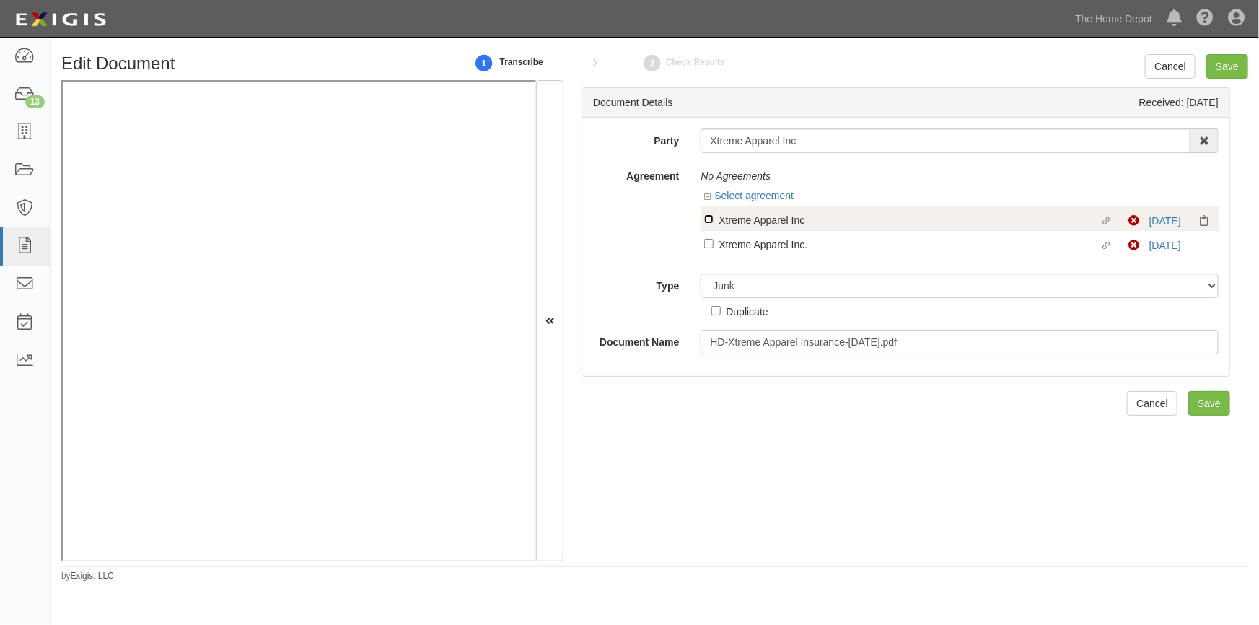
click at [706, 218] on input "Linked agreement Xtreme Apparel Inc Linked agreement" at bounding box center [708, 218] width 9 height 9
checkbox input "true"
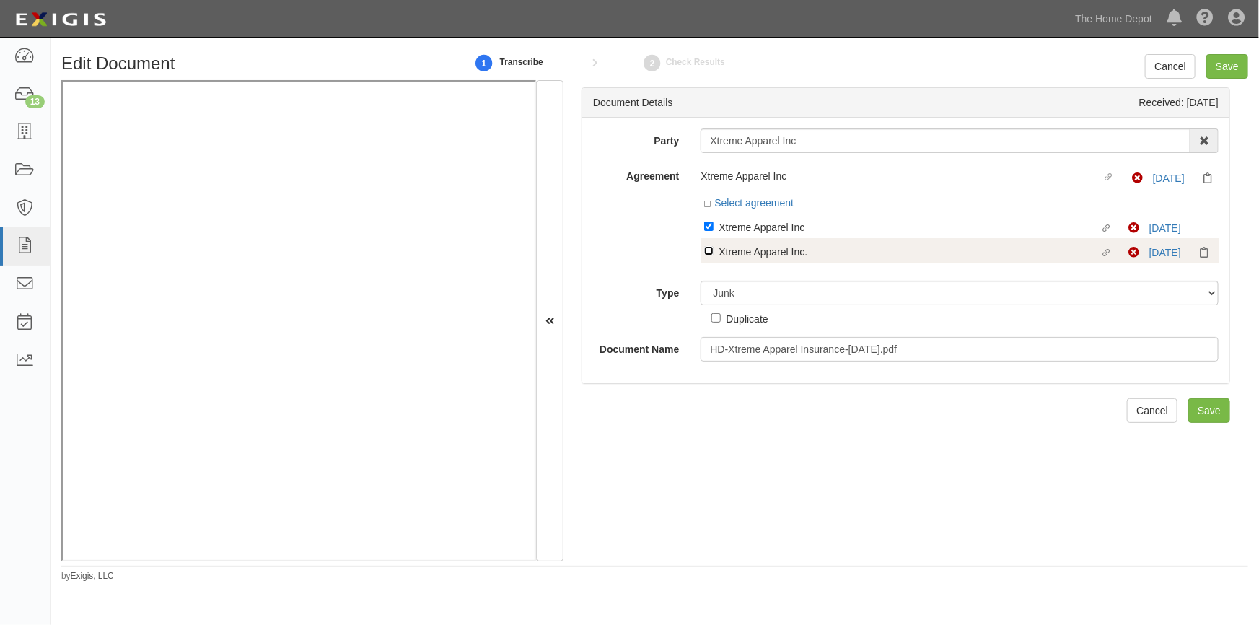
click at [709, 253] on input "Linked agreement Xtreme Apparel Inc. Linked agreement" at bounding box center [708, 250] width 9 height 9
checkbox input "true"
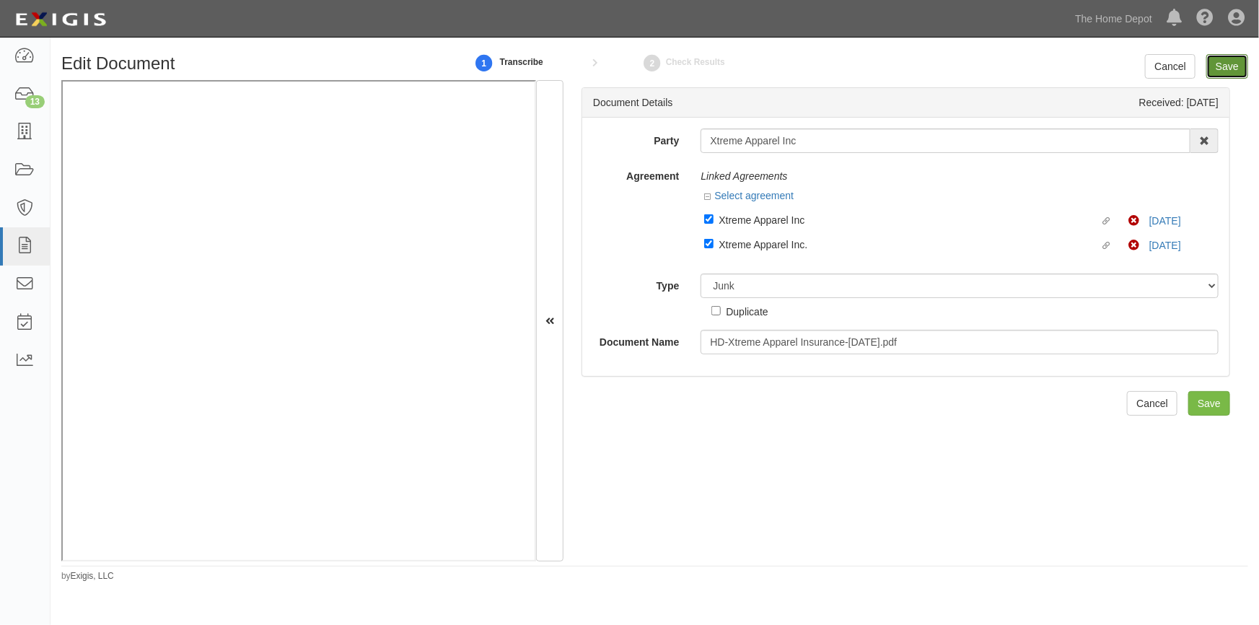
click at [1228, 67] on input "Save" at bounding box center [1227, 66] width 42 height 25
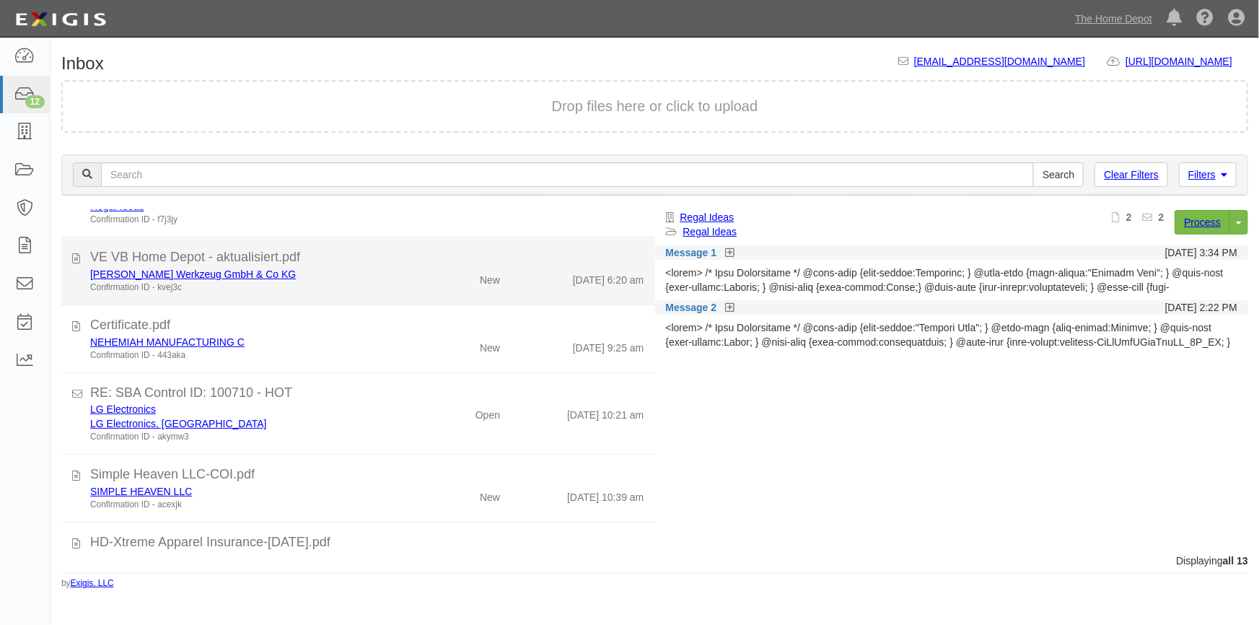
scroll to position [196, 0]
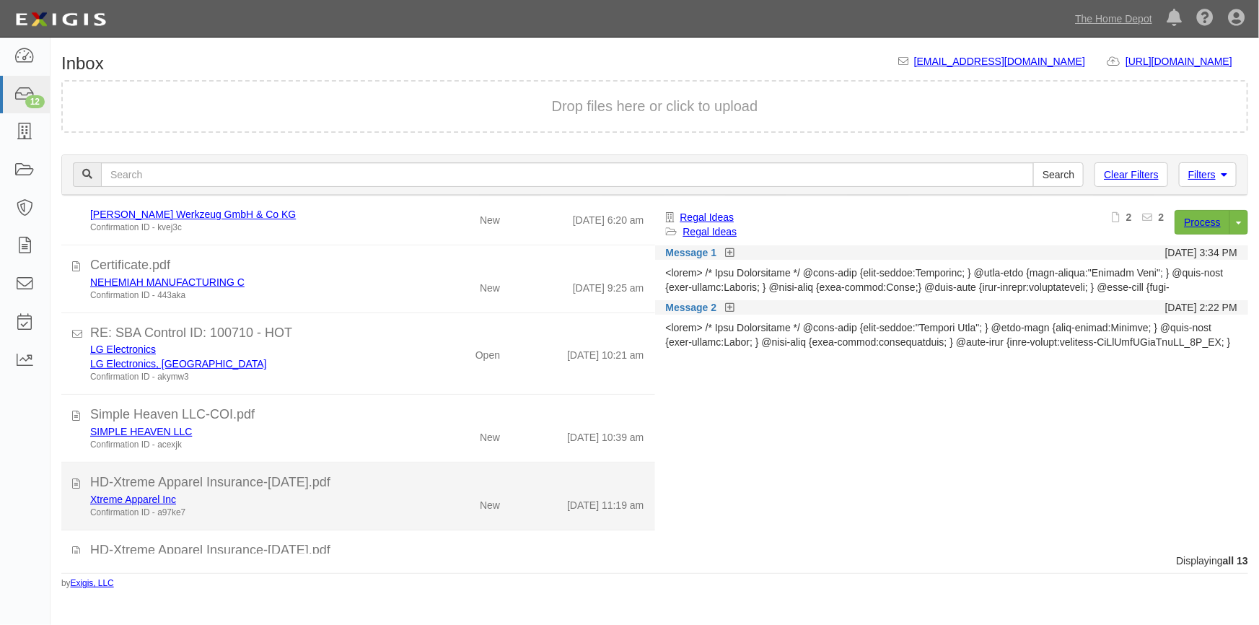
click at [79, 483] on div "HD-Xtreme Apparel Insurance-[DATE].pdf" at bounding box center [367, 482] width 576 height 19
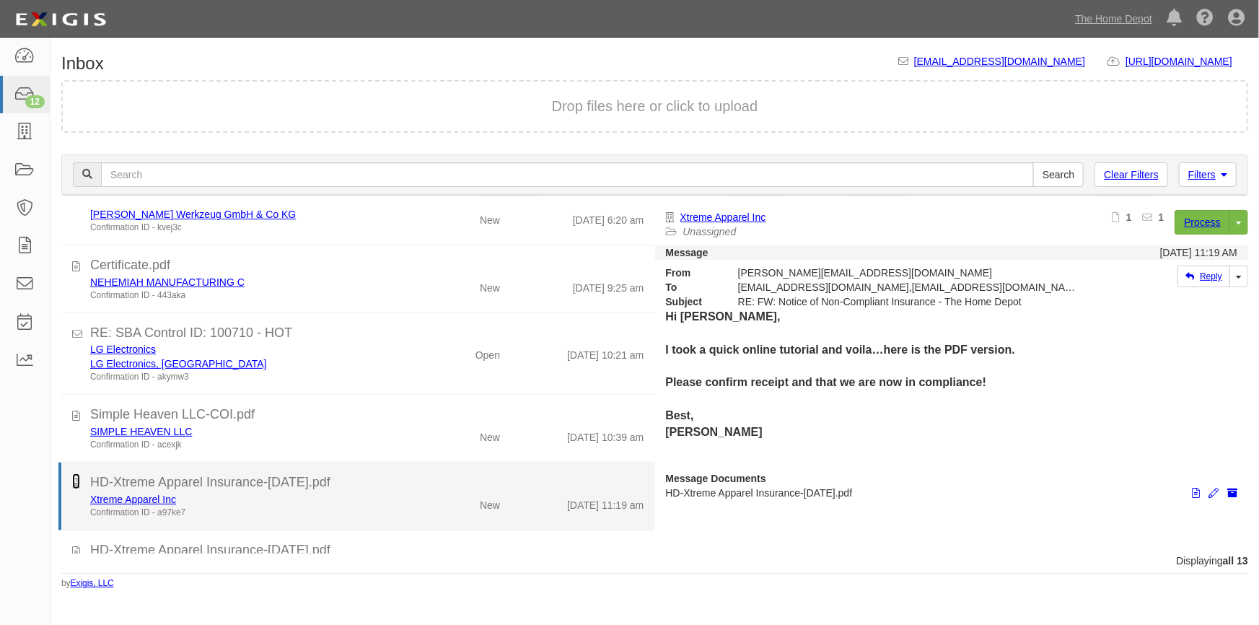
click at [76, 483] on icon at bounding box center [76, 481] width 8 height 16
click at [254, 495] on div "Xtreme Apparel Inc" at bounding box center [247, 499] width 314 height 14
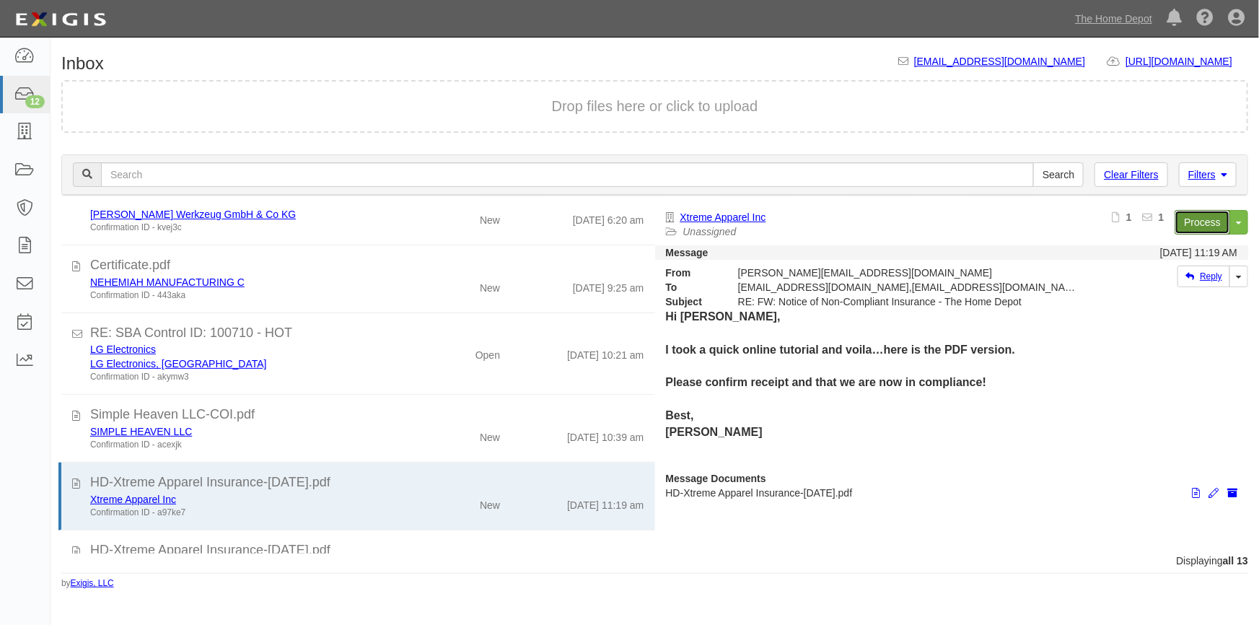
click at [1211, 220] on link "Process" at bounding box center [1203, 222] width 56 height 25
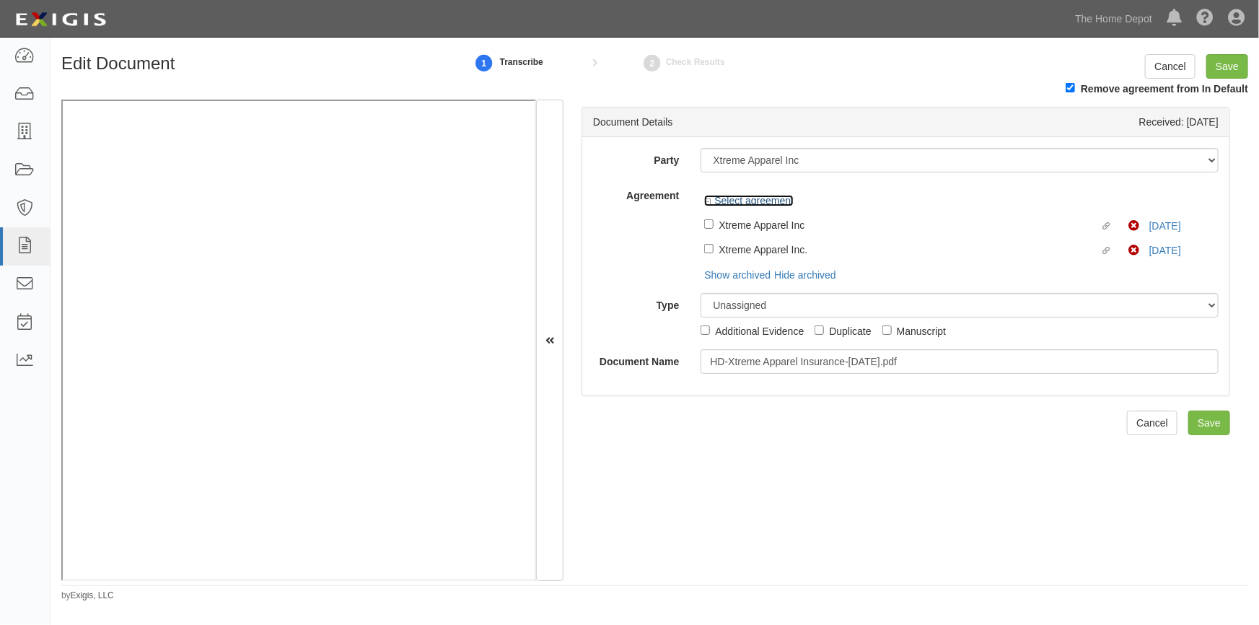
click at [713, 206] on link "Select agreement" at bounding box center [748, 201] width 89 height 12
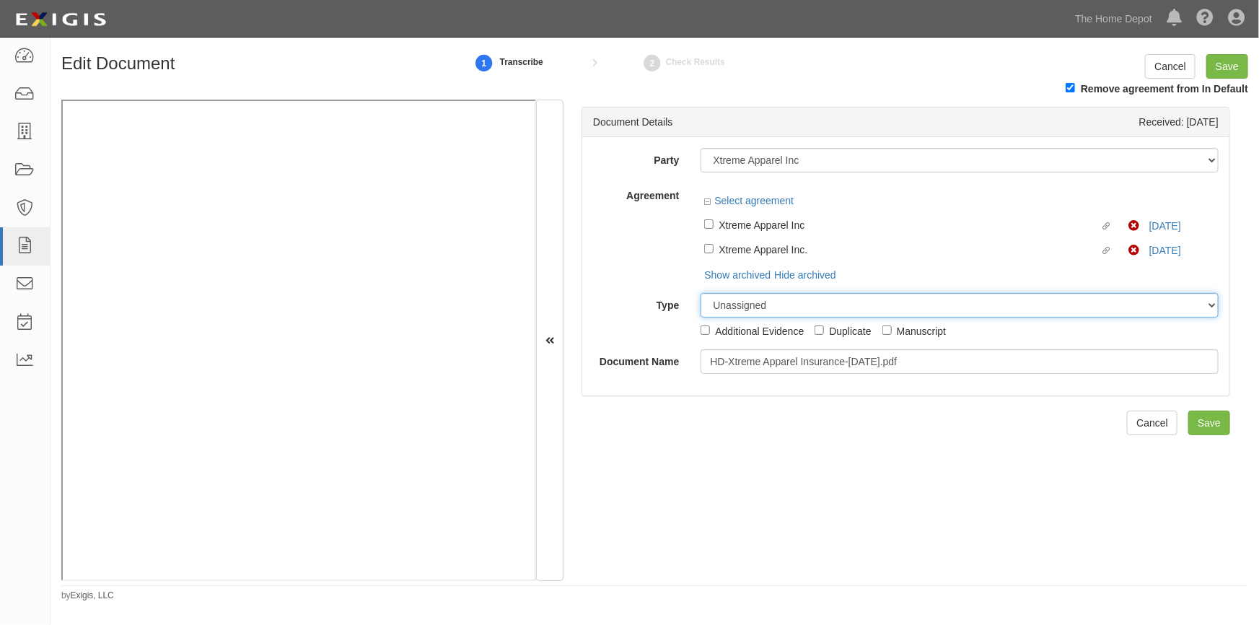
click at [706, 293] on select "Unassigned Binder Cancellation Notice Certificate Contract Endorsement Insuranc…" at bounding box center [960, 305] width 518 height 25
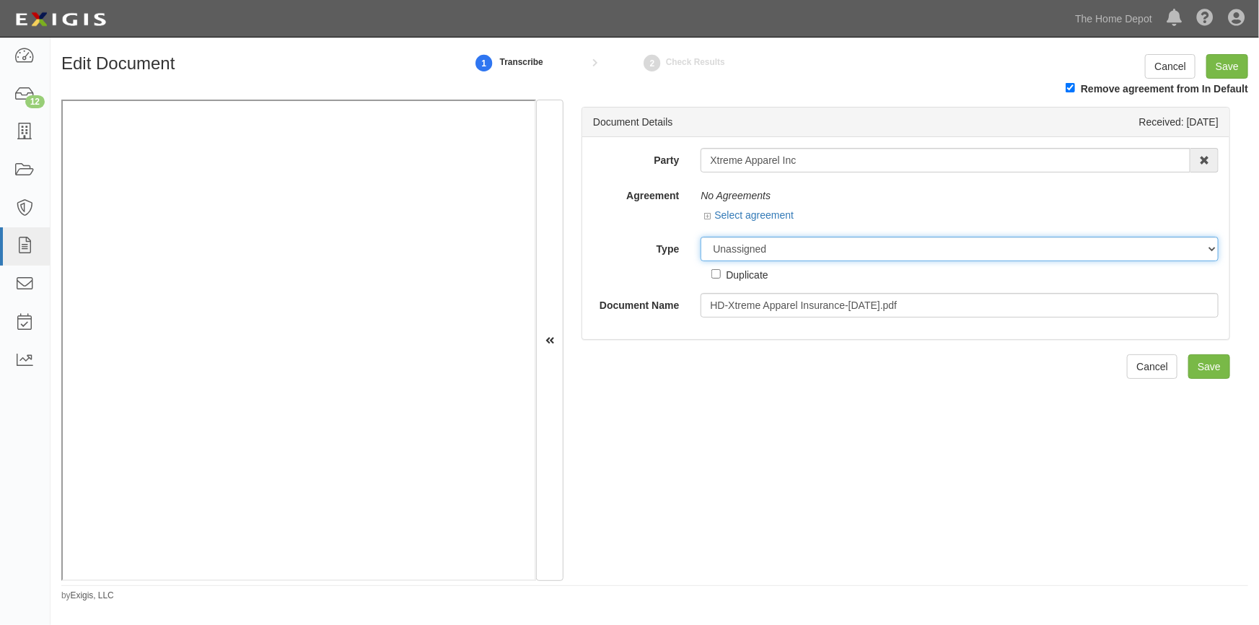
select select "JunkDetail"
click at [701, 237] on select "Unassigned Binder Cancellation Notice Certificate Contract Endorsement Insuranc…" at bounding box center [960, 249] width 518 height 25
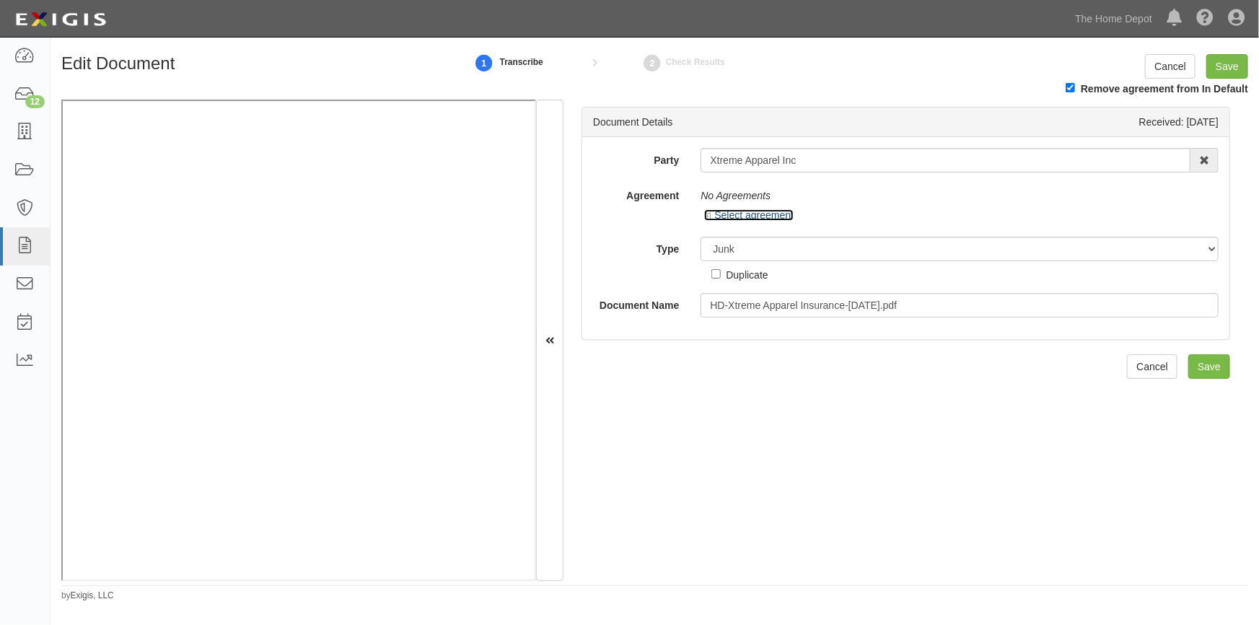
click at [743, 213] on link "Select agreement" at bounding box center [748, 215] width 89 height 12
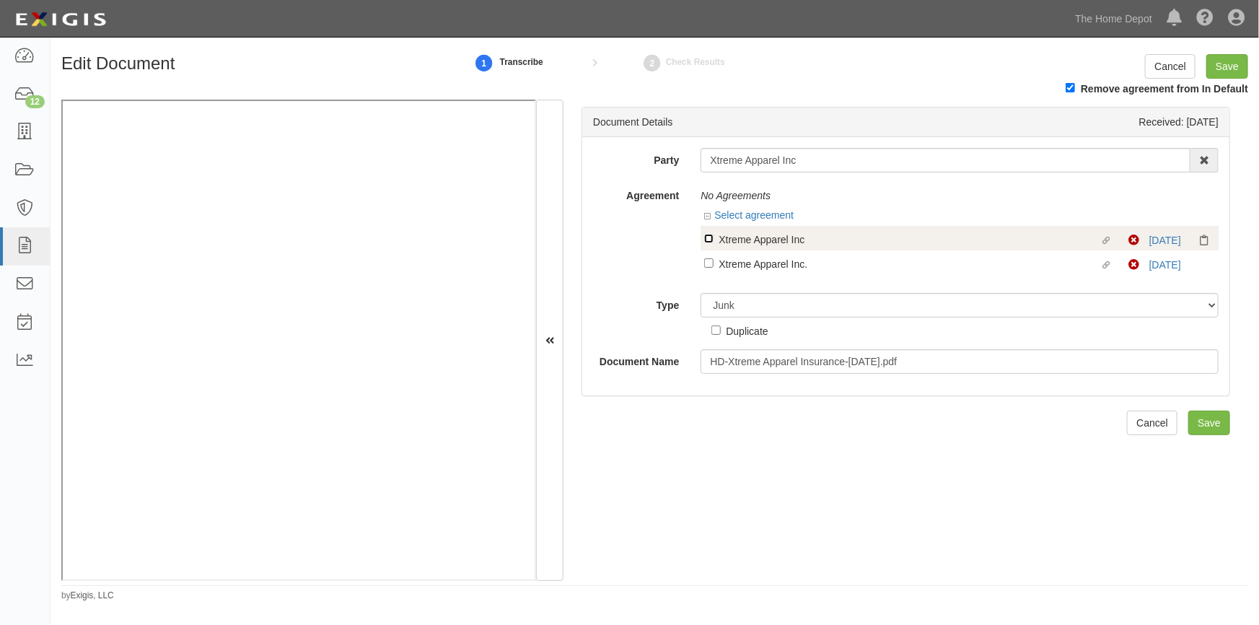
click at [706, 238] on input "Linked agreement Xtreme Apparel Inc Linked agreement" at bounding box center [708, 238] width 9 height 9
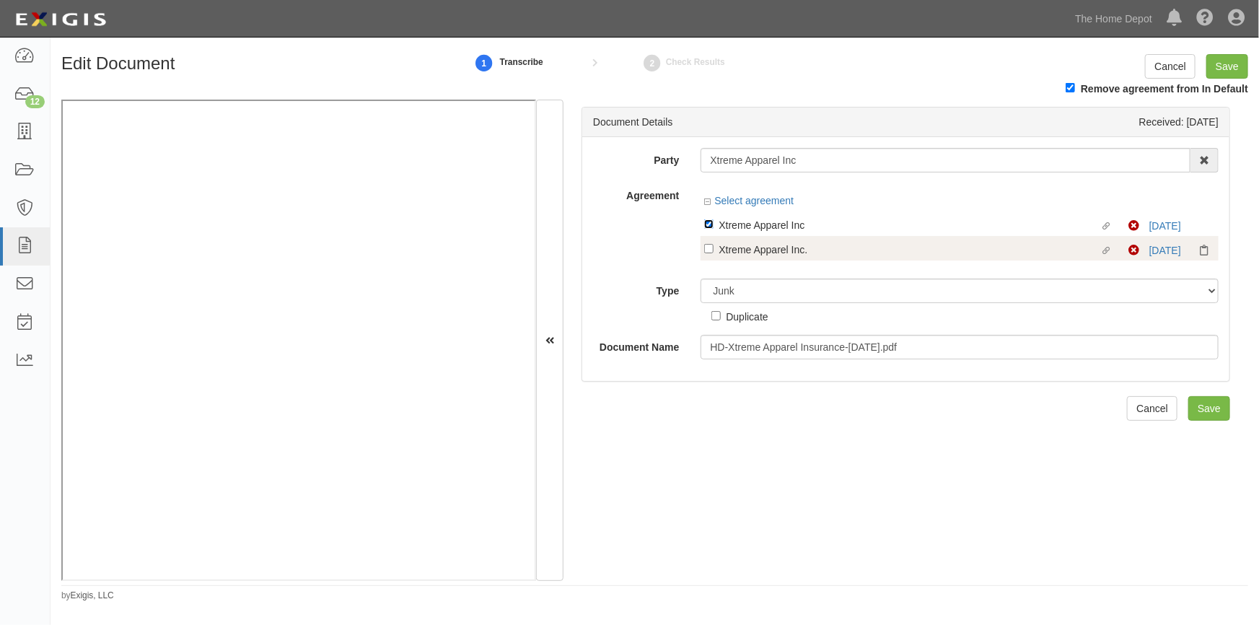
click at [706, 229] on input "Linked agreement Xtreme Apparel Inc Linked agreement" at bounding box center [708, 223] width 9 height 9
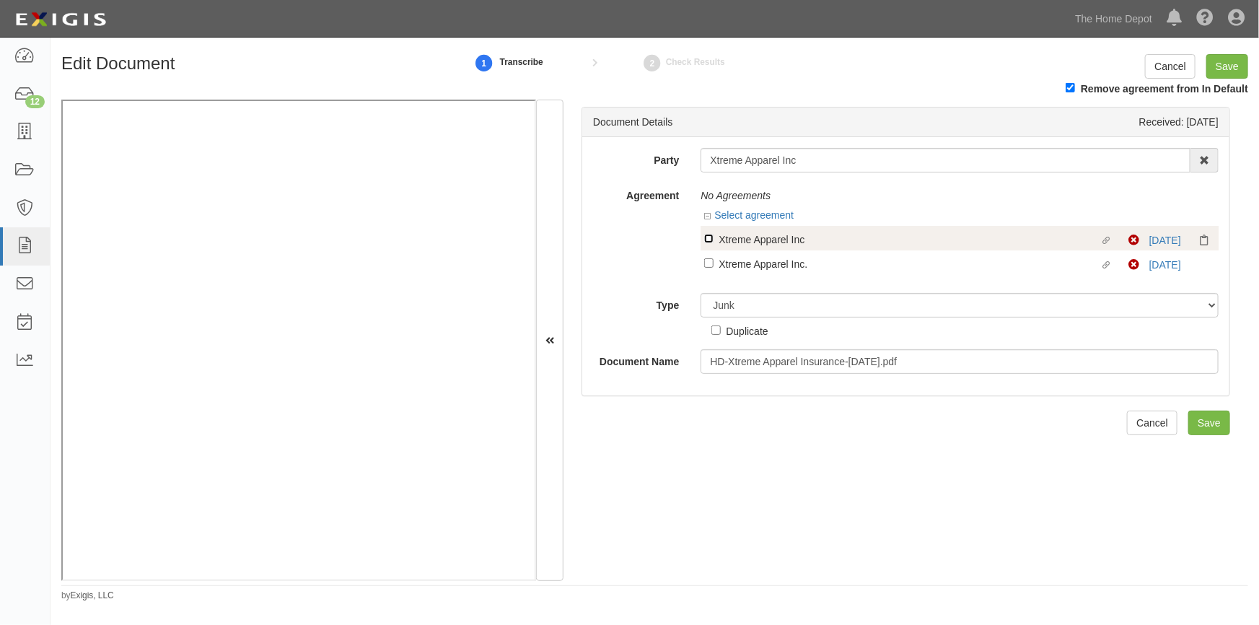
click at [710, 241] on input "Linked agreement Xtreme Apparel Inc Linked agreement" at bounding box center [708, 238] width 9 height 9
checkbox input "true"
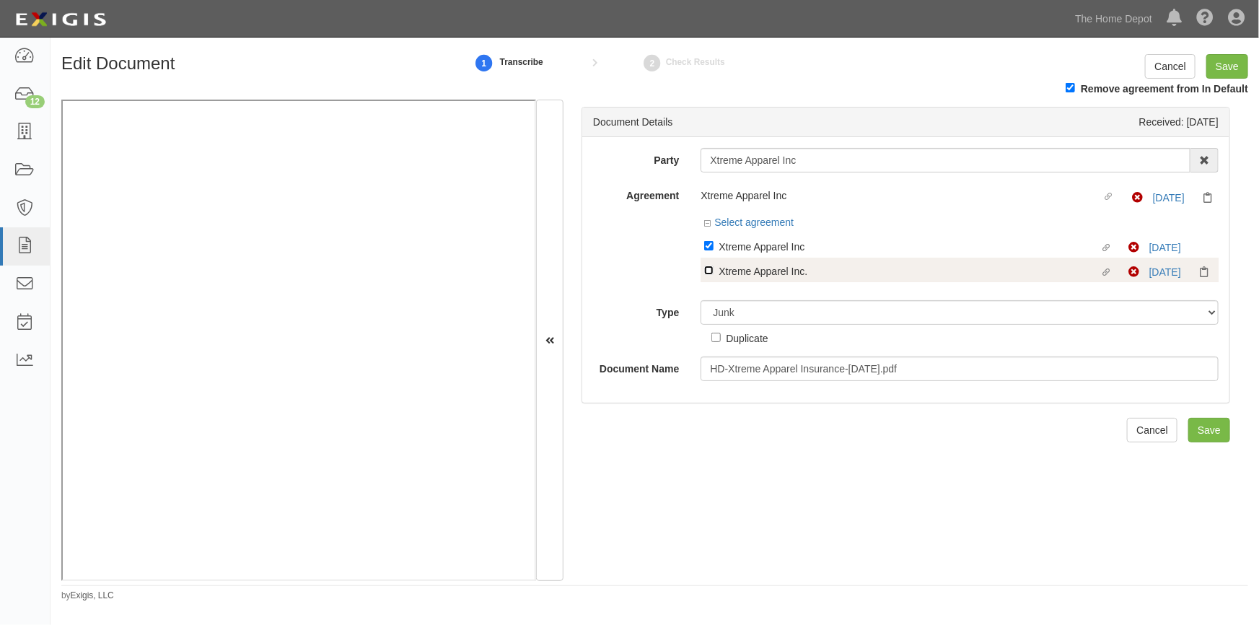
click at [709, 270] on input "Linked agreement Xtreme Apparel Inc. Linked agreement" at bounding box center [708, 270] width 9 height 9
checkbox input "true"
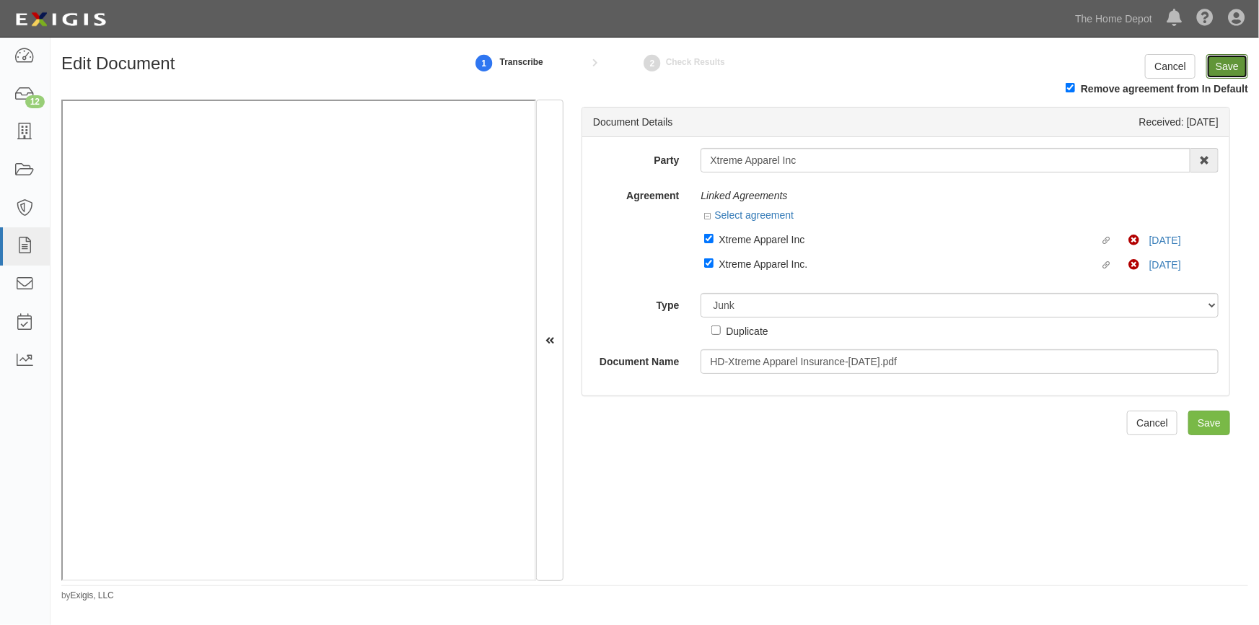
click at [1220, 69] on input "Save" at bounding box center [1227, 66] width 42 height 25
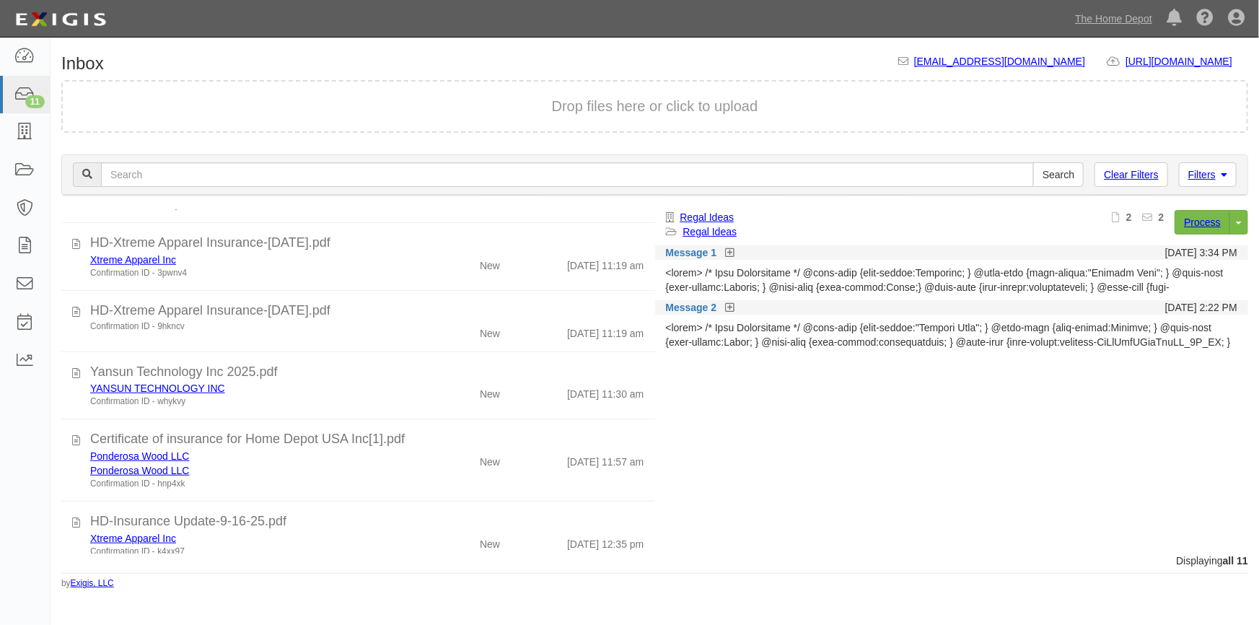
scroll to position [449, 0]
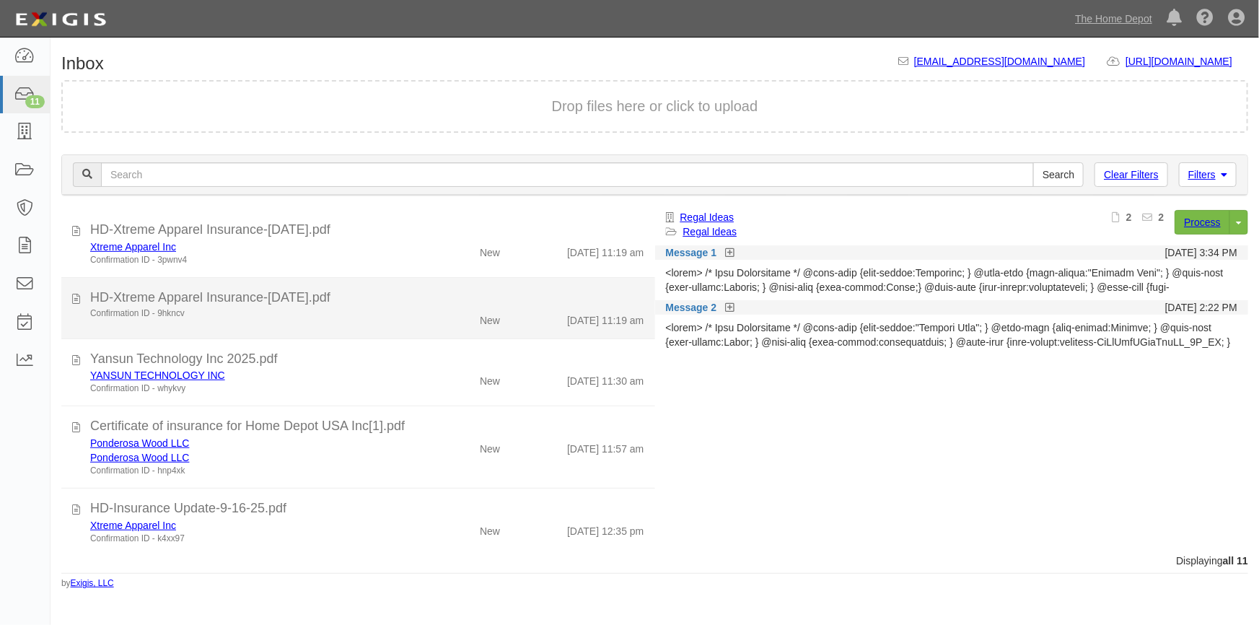
click at [278, 312] on div "Confirmation ID - 9hkncv" at bounding box center [247, 313] width 314 height 12
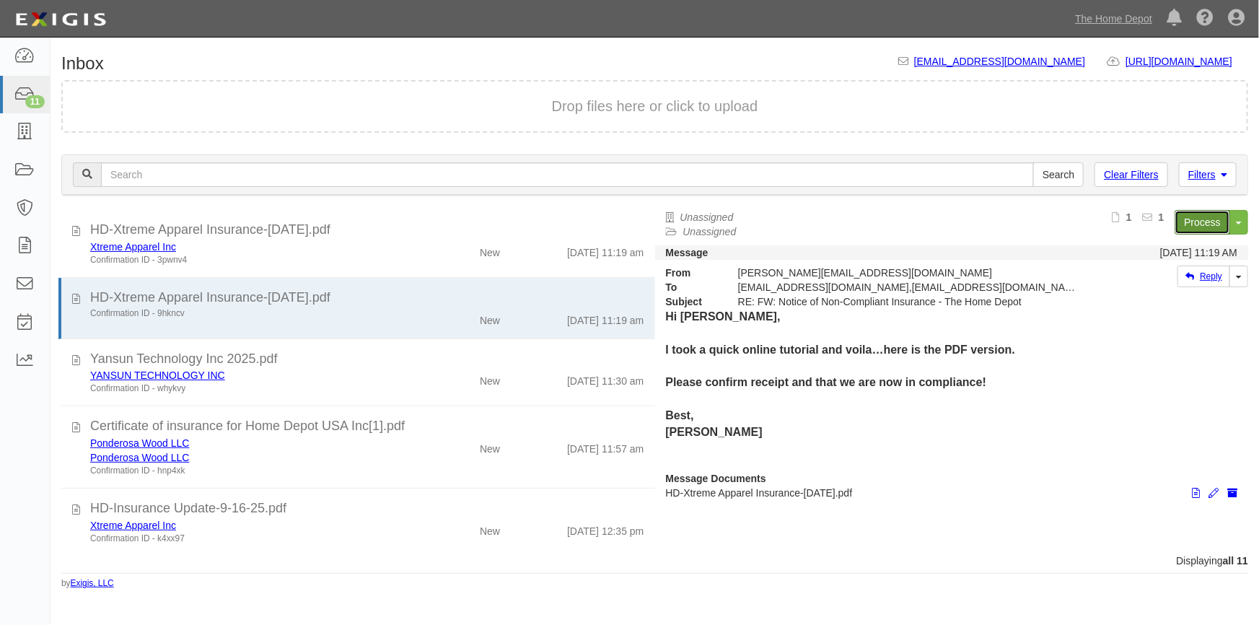
click at [1188, 222] on link "Process" at bounding box center [1203, 222] width 56 height 25
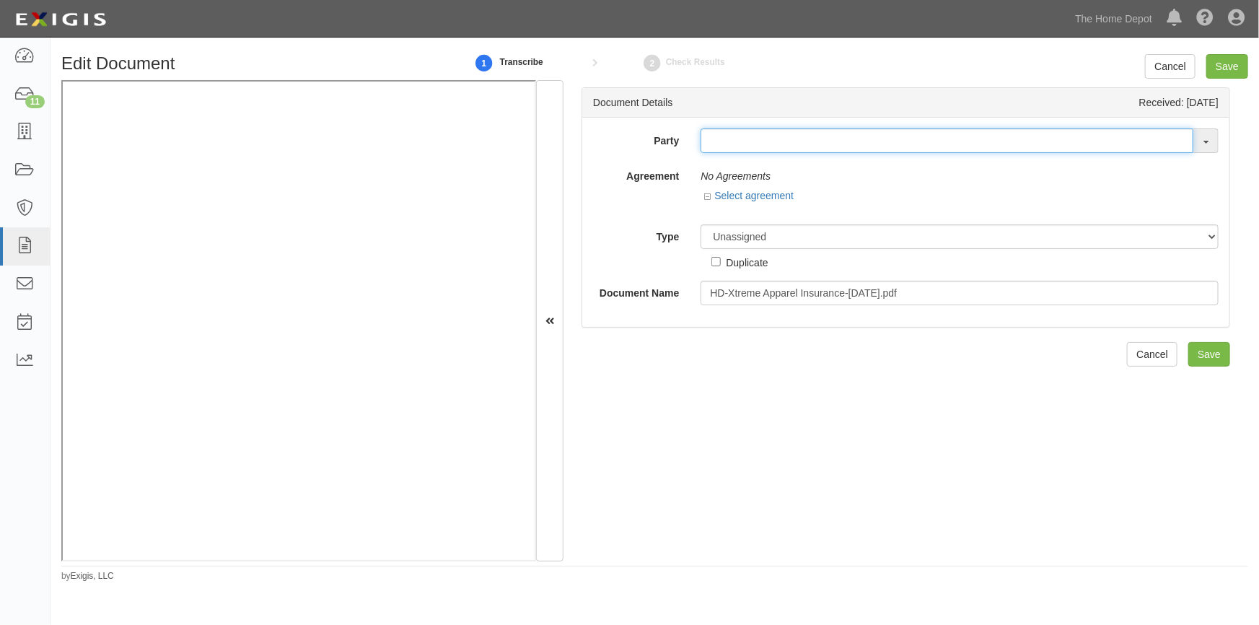
click at [722, 147] on input "text" at bounding box center [947, 140] width 493 height 25
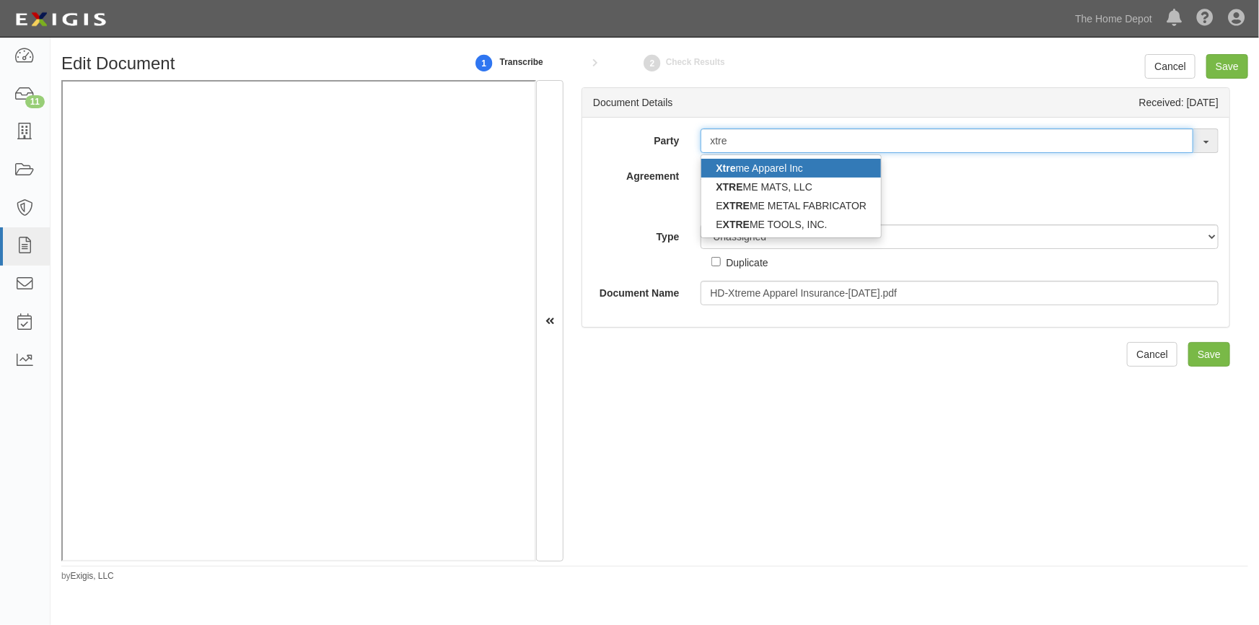
type input "xtre"
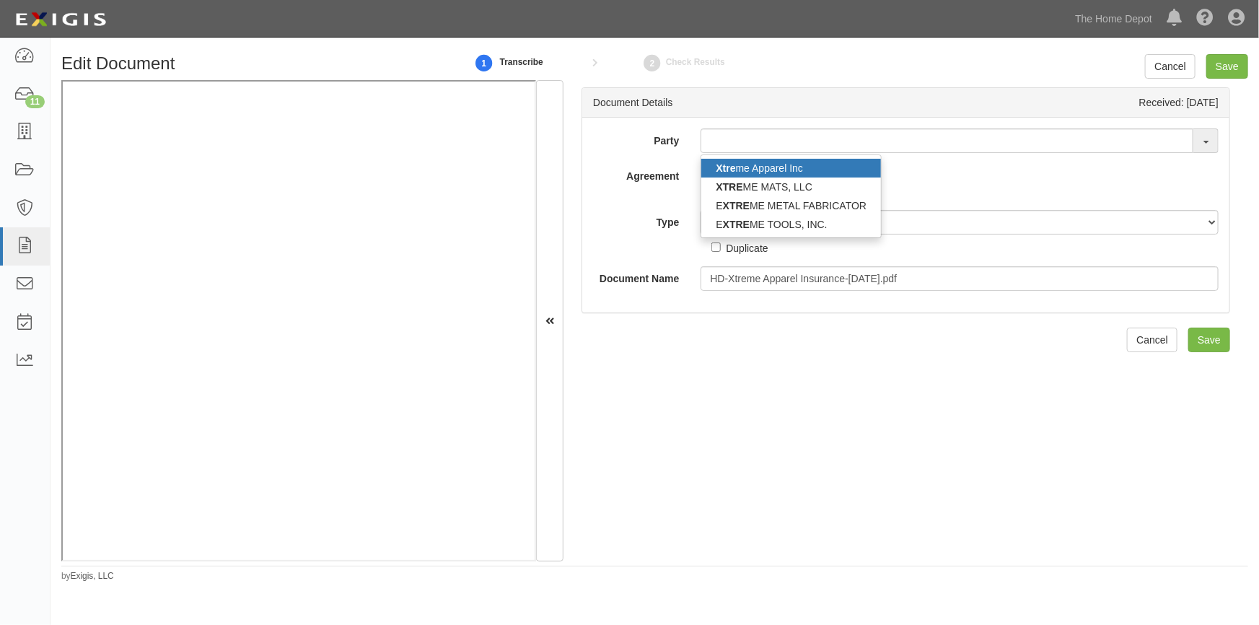
click at [738, 164] on link "Xtre me Apparel Inc" at bounding box center [791, 168] width 180 height 19
type input "Xtreme Apparel Inc"
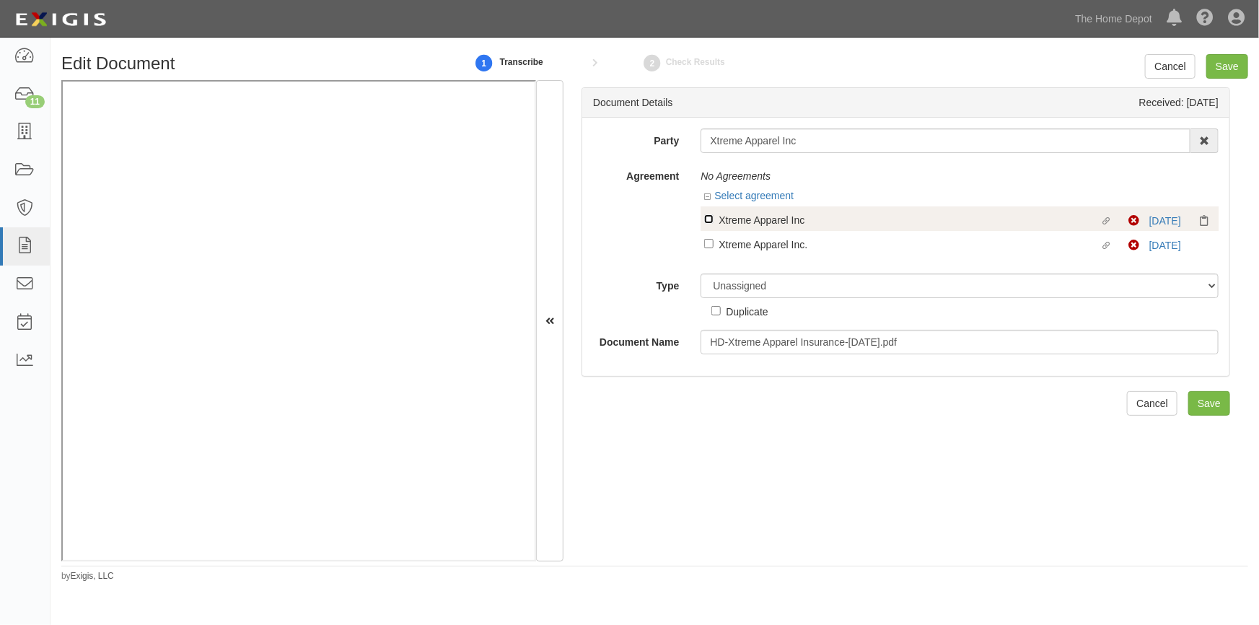
click at [706, 216] on input "Linked agreement Xtreme Apparel Inc Linked agreement" at bounding box center [708, 218] width 9 height 9
checkbox input "true"
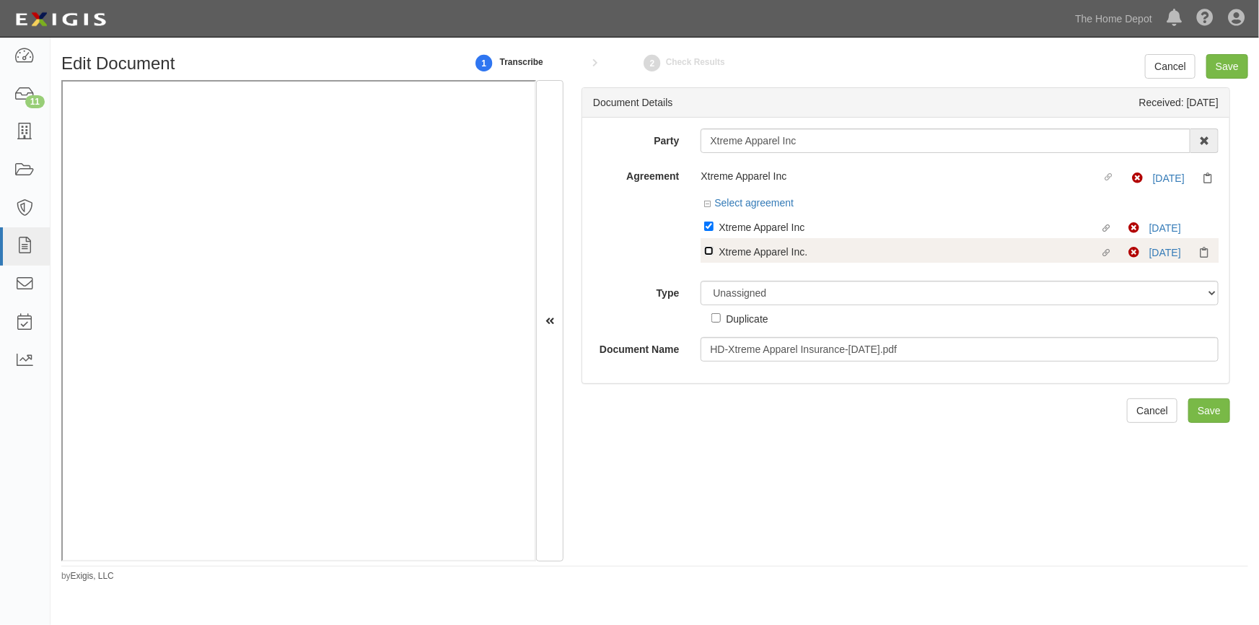
click at [710, 252] on input "Linked agreement Xtreme Apparel Inc. Linked agreement" at bounding box center [708, 250] width 9 height 9
checkbox input "true"
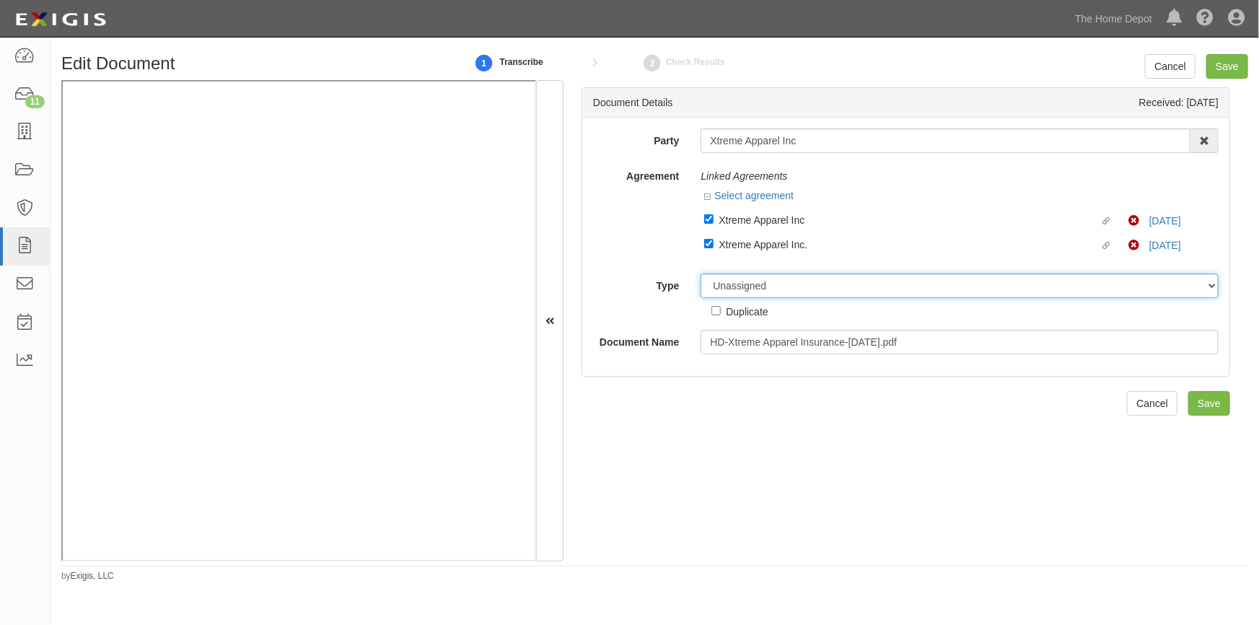
click at [740, 289] on select "Unassigned Binder Cancellation Notice Certificate Contract Endorsement Insuranc…" at bounding box center [960, 285] width 518 height 25
select select "JunkDetail"
click at [701, 274] on select "Unassigned Binder Cancellation Notice Certificate Contract Endorsement Insuranc…" at bounding box center [960, 285] width 518 height 25
click at [1219, 69] on input "Save" at bounding box center [1227, 66] width 42 height 25
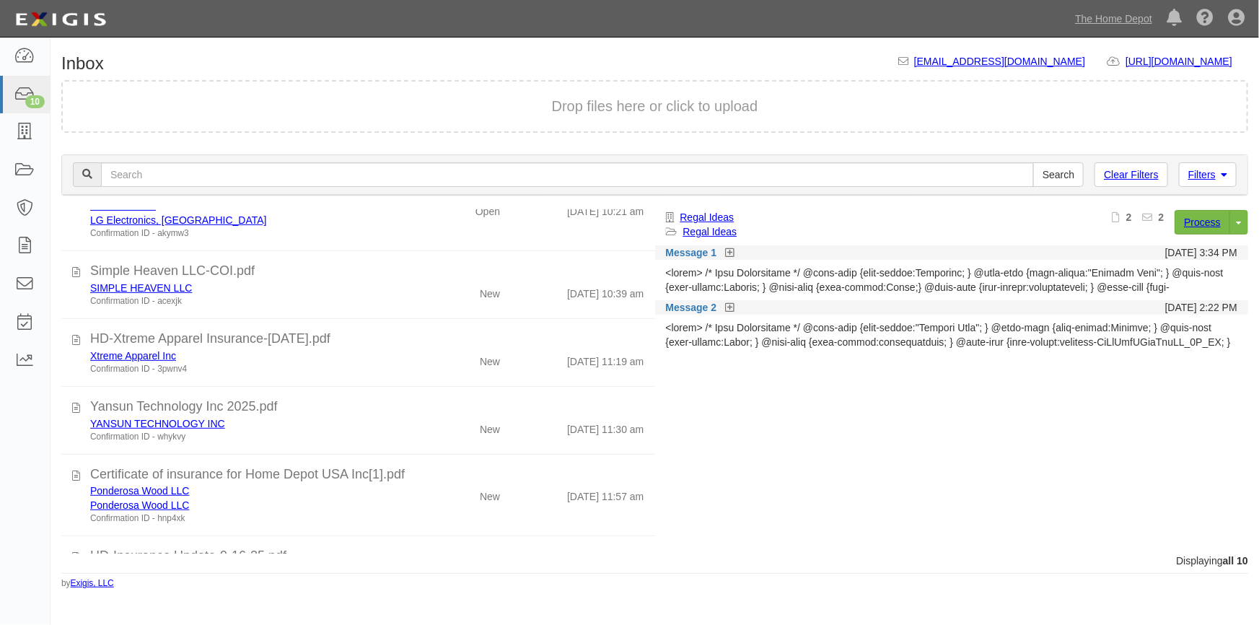
scroll to position [388, 0]
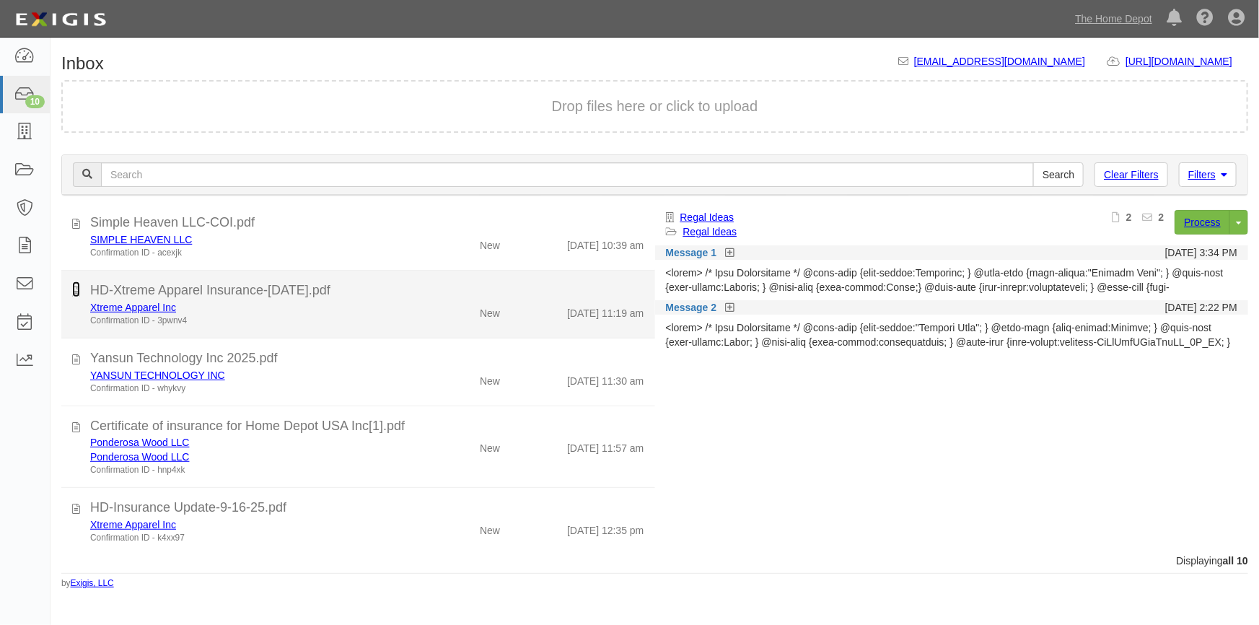
click at [78, 294] on icon at bounding box center [76, 289] width 8 height 16
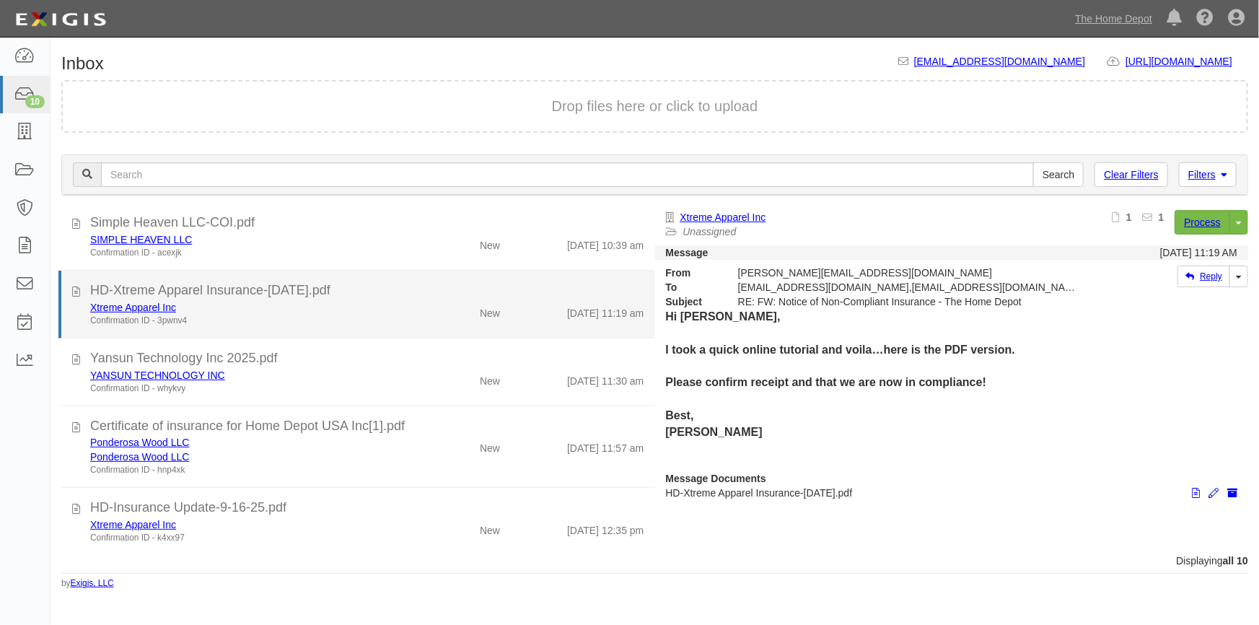
click at [296, 319] on div "Confirmation ID - 3pwnv4" at bounding box center [247, 321] width 314 height 12
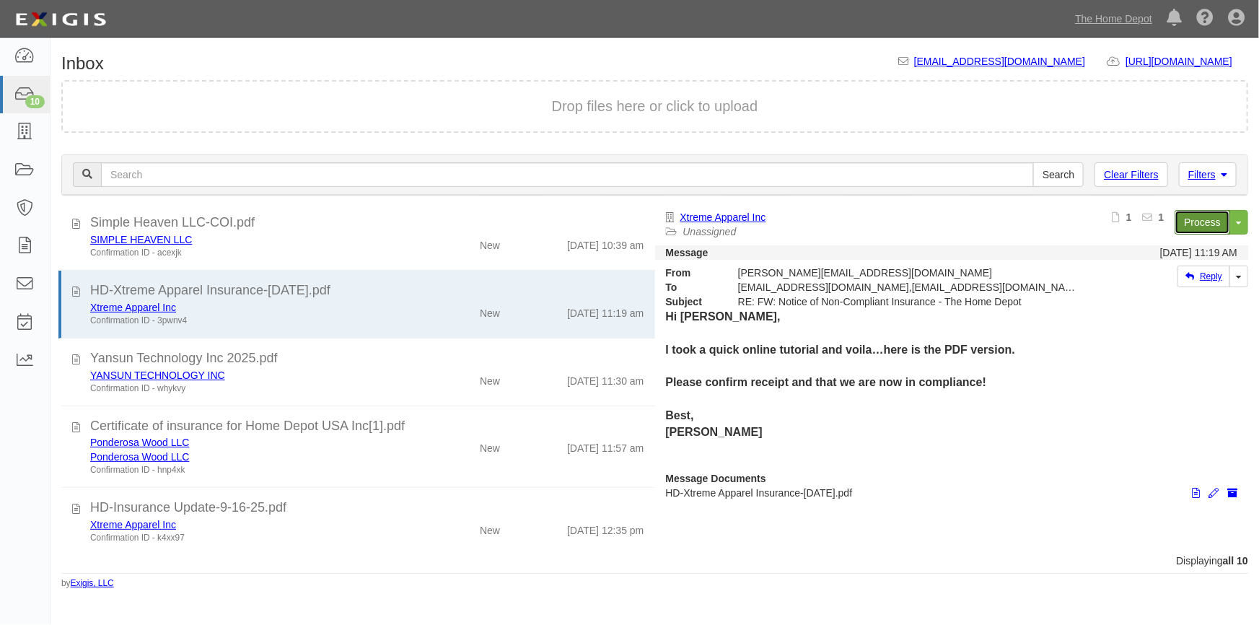
click at [1197, 224] on link "Process" at bounding box center [1203, 222] width 56 height 25
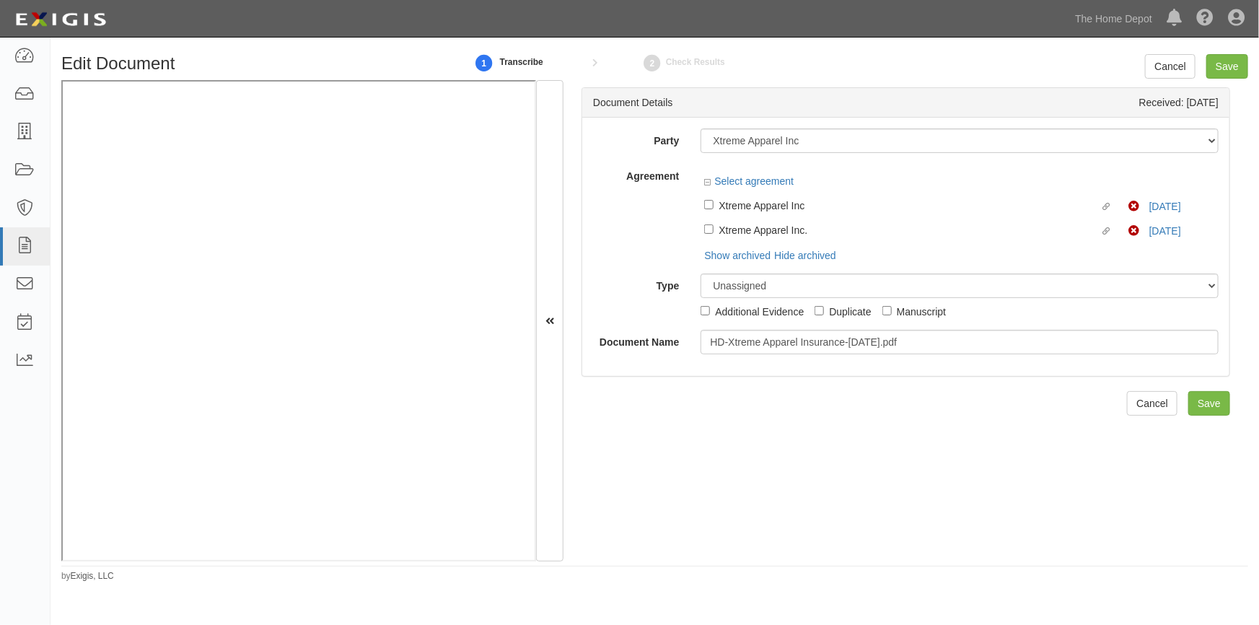
click at [709, 207] on div "Linked agreement Xtreme Apparel Inc Linked agreement Non-Compliant [DATE]" at bounding box center [960, 204] width 518 height 25
click at [706, 192] on div "Select agreement" at bounding box center [960, 183] width 518 height 18
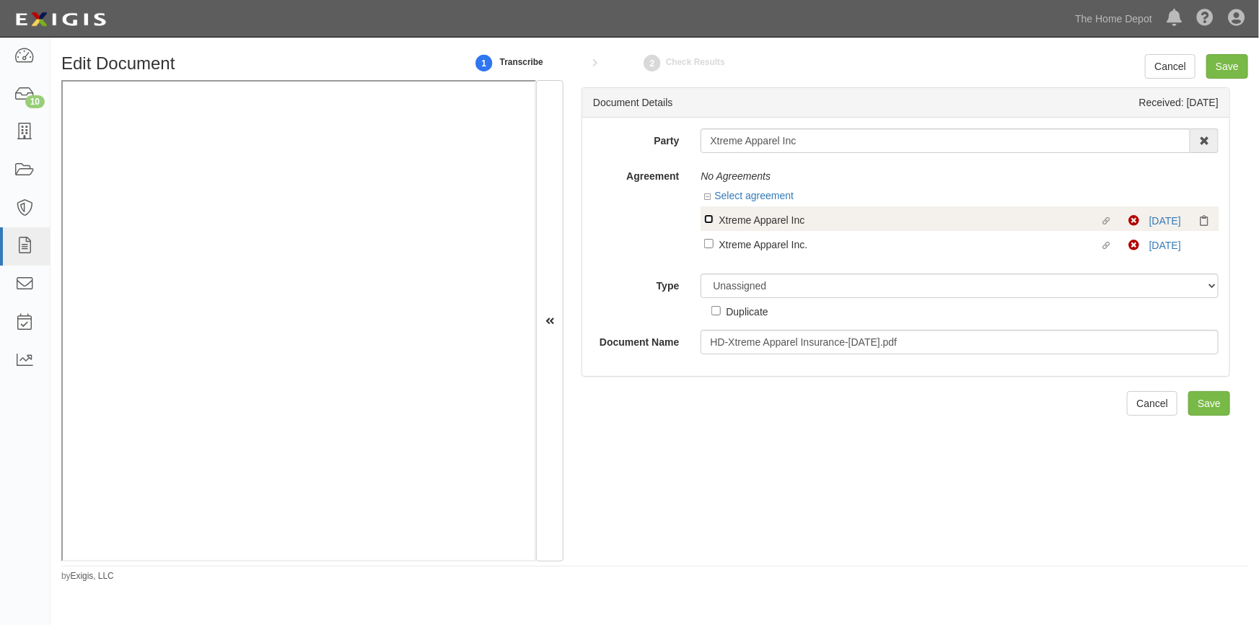
click at [706, 216] on input "Linked agreement Xtreme Apparel Inc Linked agreement" at bounding box center [708, 218] width 9 height 9
checkbox input "true"
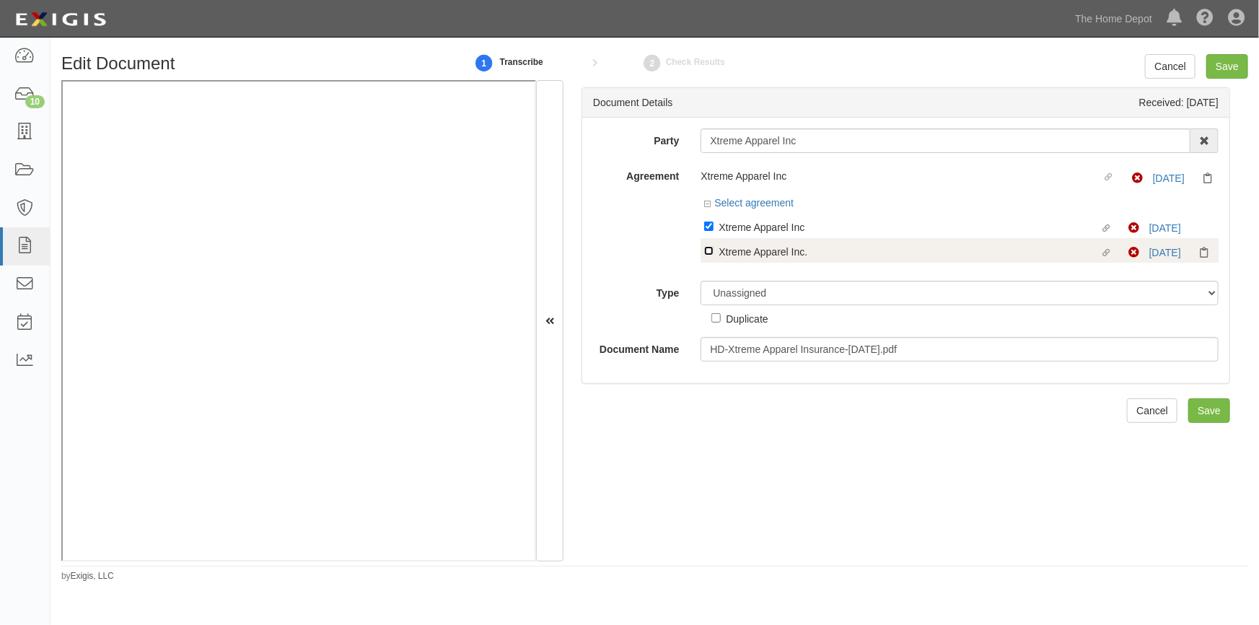
click at [706, 247] on input "Linked agreement Xtreme Apparel Inc. Linked agreement" at bounding box center [708, 250] width 9 height 9
checkbox input "true"
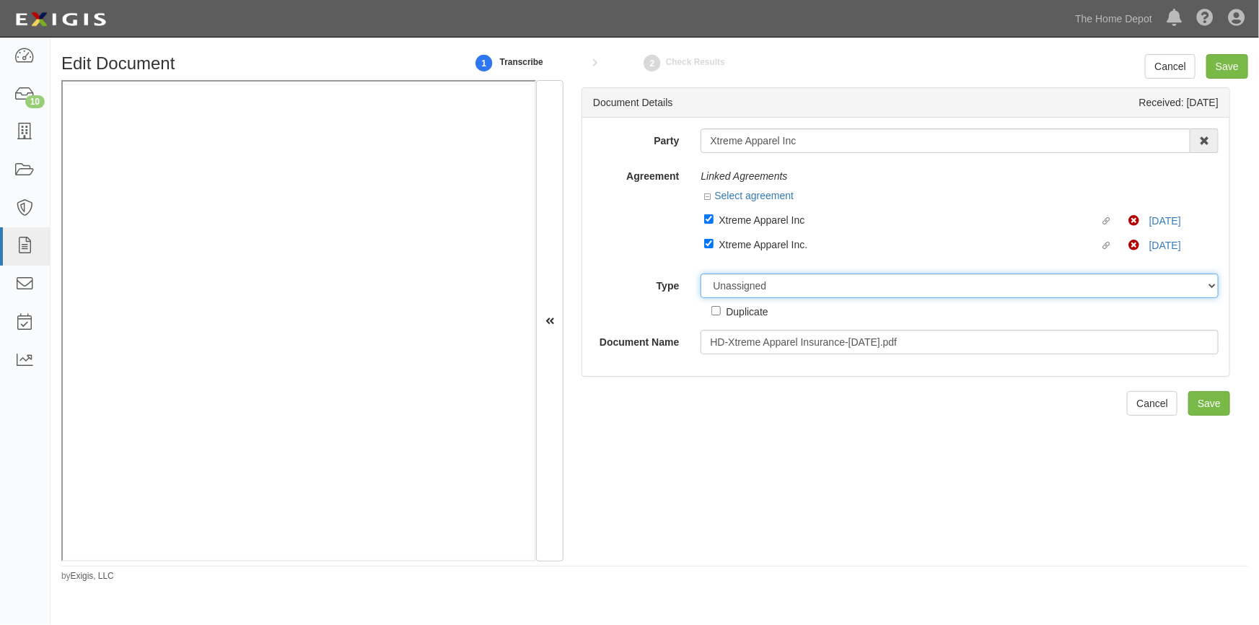
click at [737, 287] on select "Unassigned Binder Cancellation Notice Certificate Contract Endorsement Insuranc…" at bounding box center [960, 285] width 518 height 25
select select "JunkDetail"
click at [701, 274] on select "Unassigned Binder Cancellation Notice Certificate Contract Endorsement Insuranc…" at bounding box center [960, 285] width 518 height 25
click at [1221, 64] on input "Save" at bounding box center [1227, 66] width 42 height 25
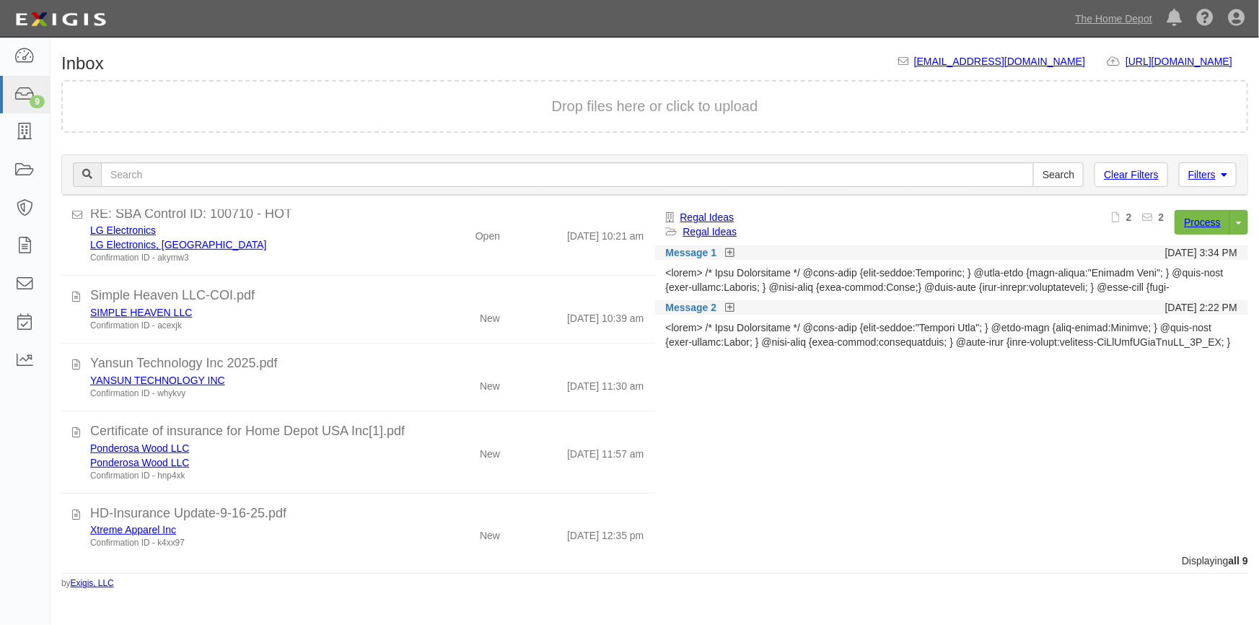
scroll to position [320, 0]
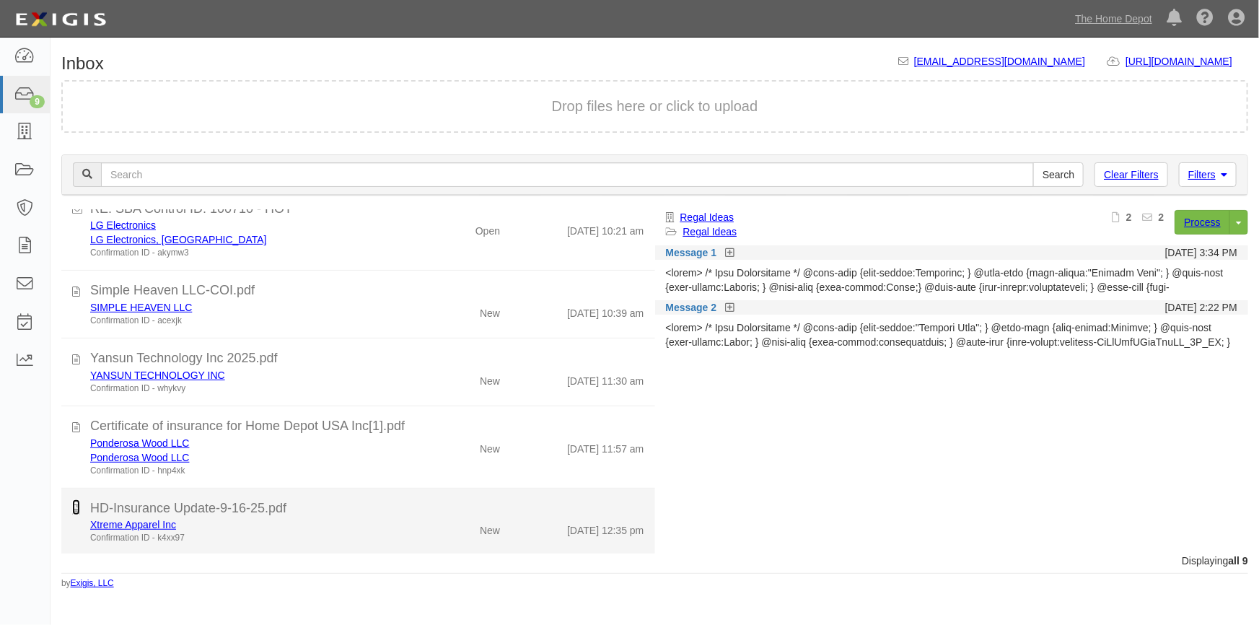
click at [75, 509] on icon at bounding box center [76, 507] width 8 height 16
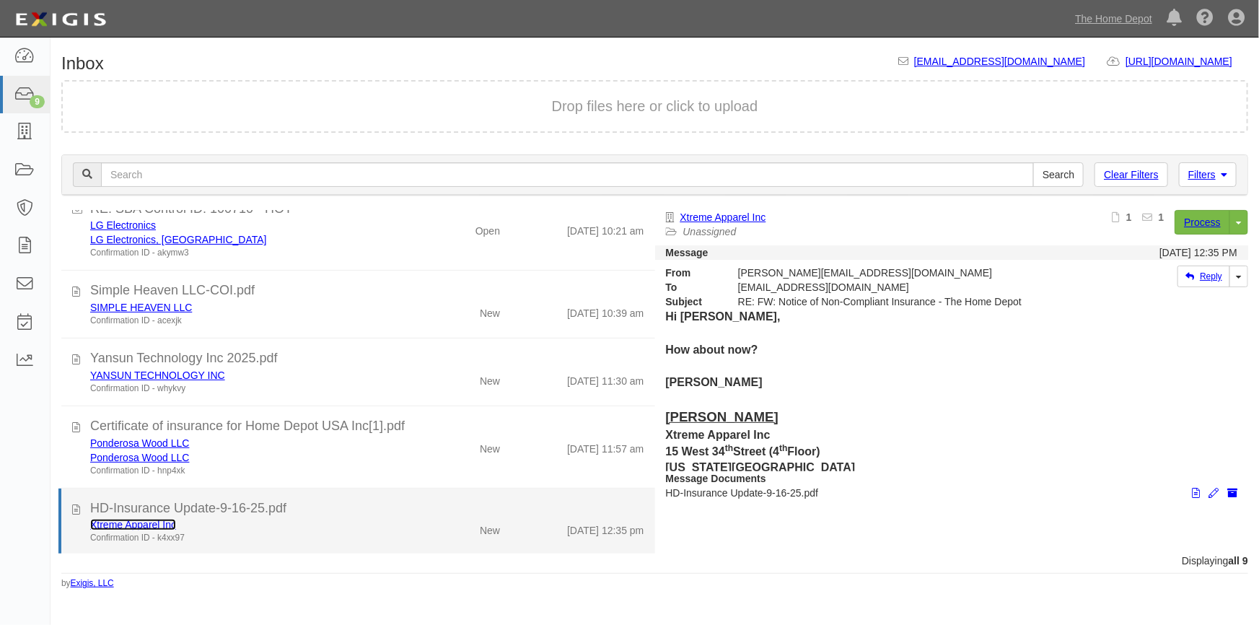
click at [137, 526] on link "Xtreme Apparel Inc" at bounding box center [133, 525] width 86 height 12
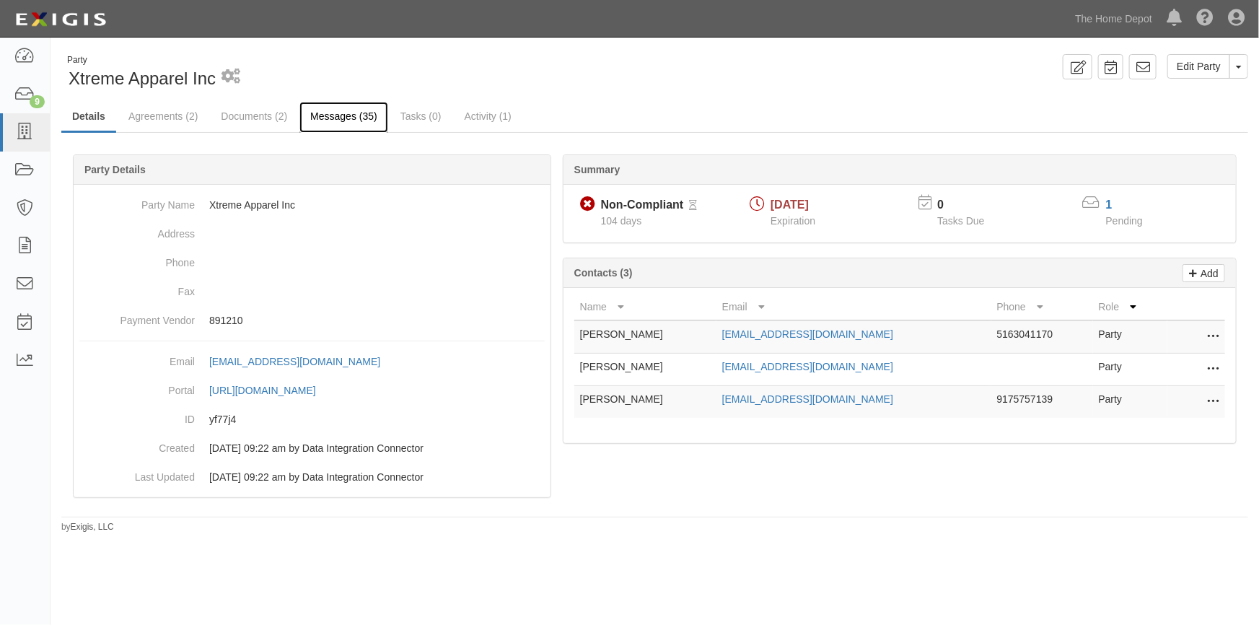
click at [335, 115] on link "Messages (35)" at bounding box center [343, 117] width 89 height 31
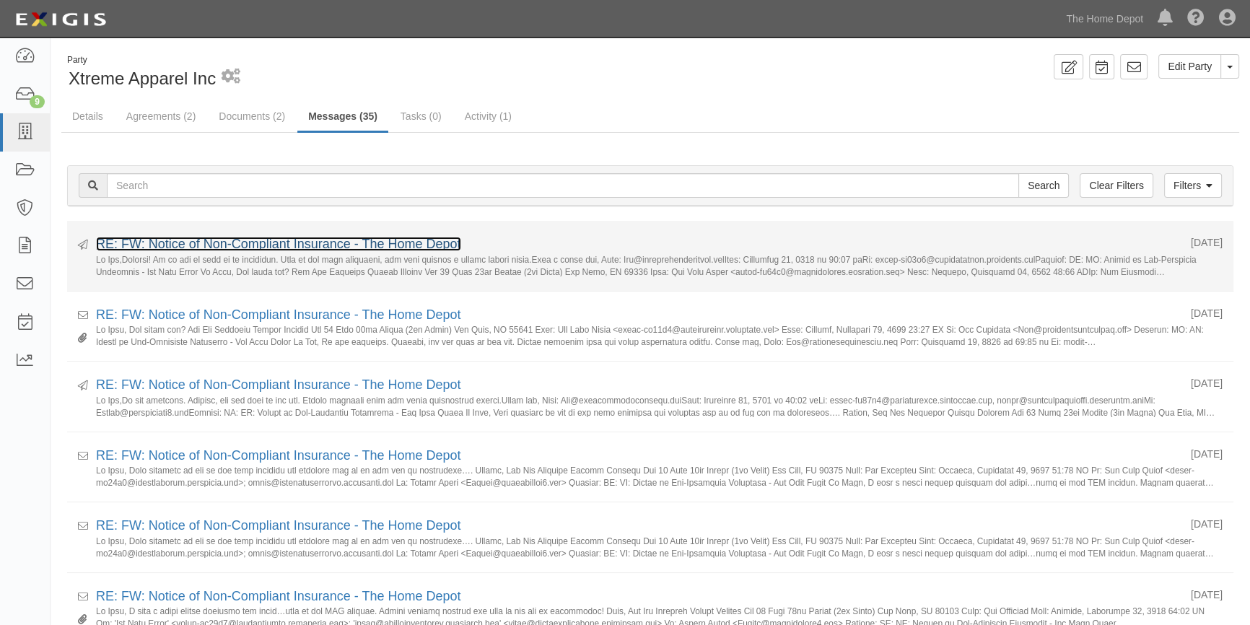
click at [273, 246] on link "RE: FW: Notice of Non-Compliant Insurance - The Home Depot" at bounding box center [278, 244] width 365 height 14
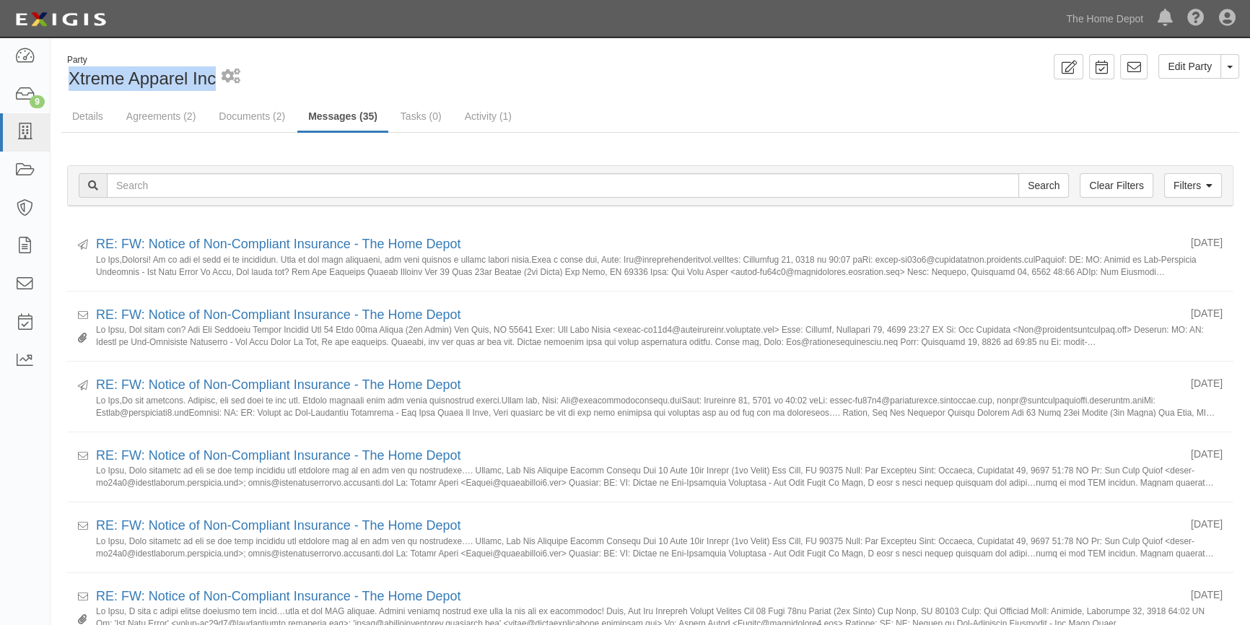
drag, startPoint x: 69, startPoint y: 81, endPoint x: 216, endPoint y: 82, distance: 147.2
click at [216, 82] on div "Party Xtreme Apparel Inc 1 scheduled workflow" at bounding box center [350, 72] width 578 height 37
copy span "Xtreme Apparel Inc"
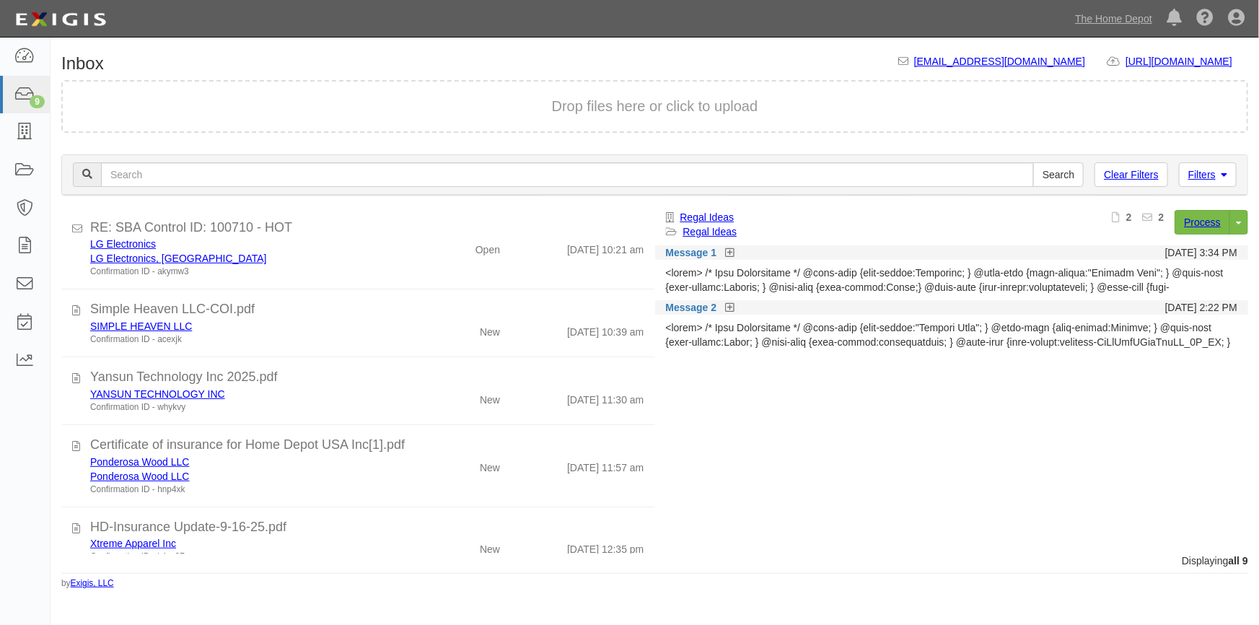
scroll to position [320, 0]
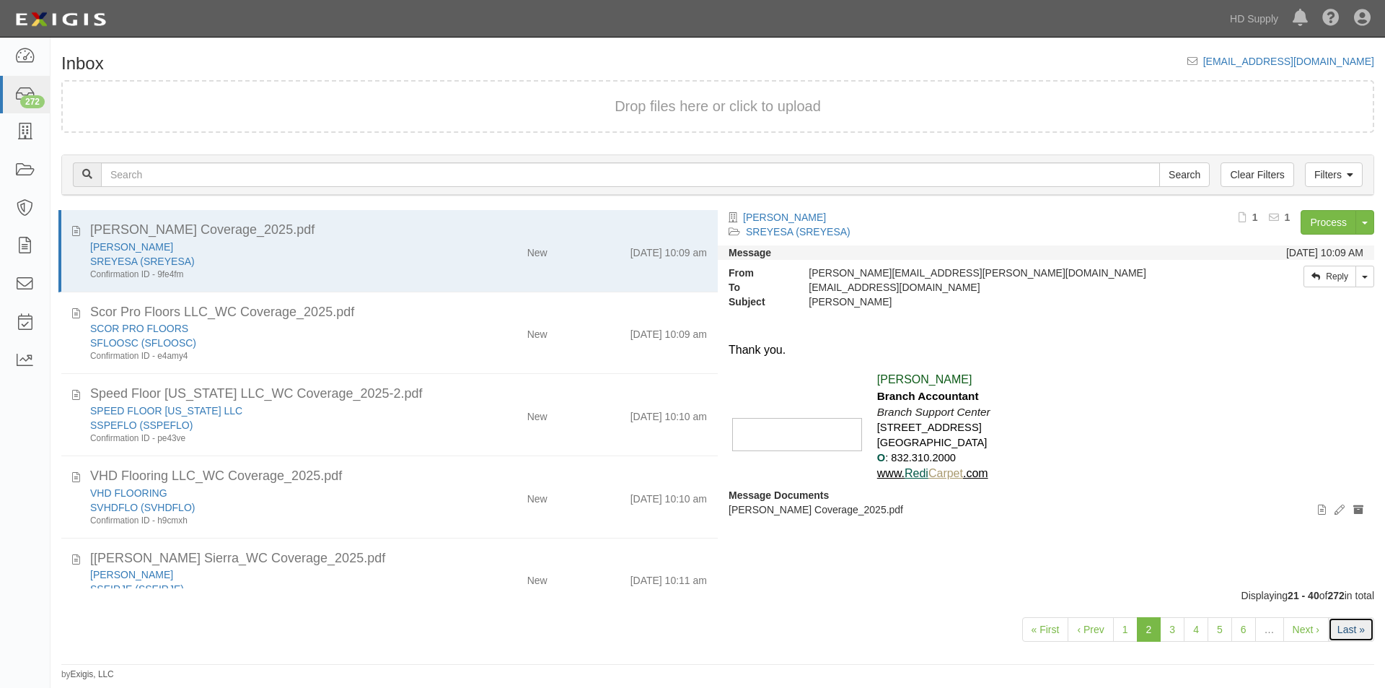
click at [1340, 636] on link "Last »" at bounding box center [1351, 629] width 46 height 25
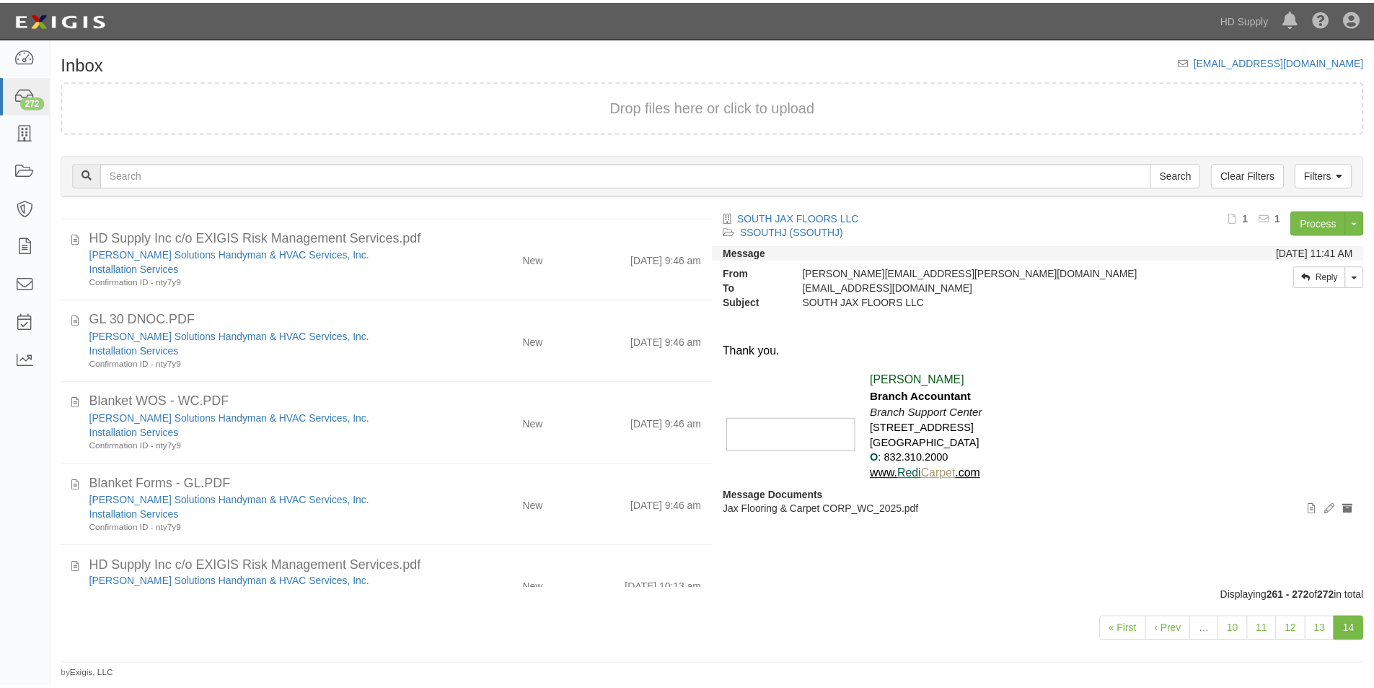
scroll to position [613, 0]
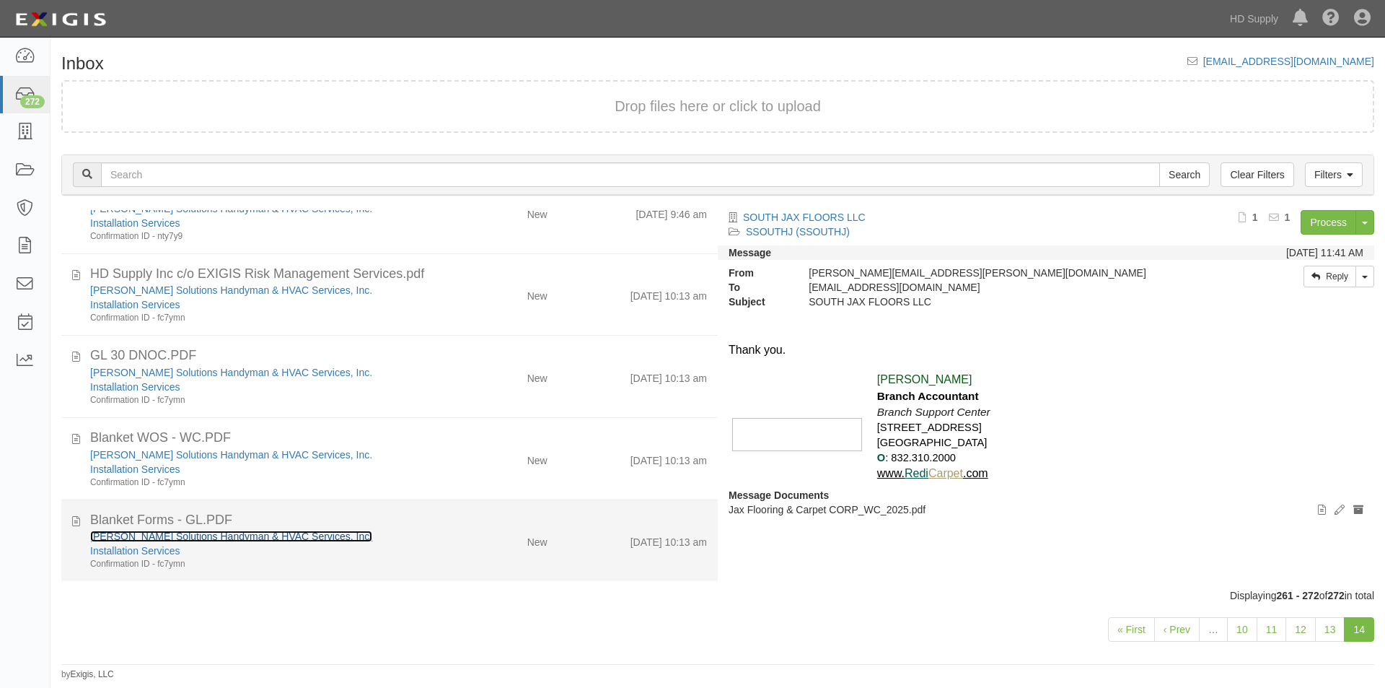
click at [206, 536] on link "[PERSON_NAME] Solutions Handyman & HVAC Services, Inc." at bounding box center [231, 536] width 282 height 12
click at [74, 519] on icon at bounding box center [76, 519] width 8 height 16
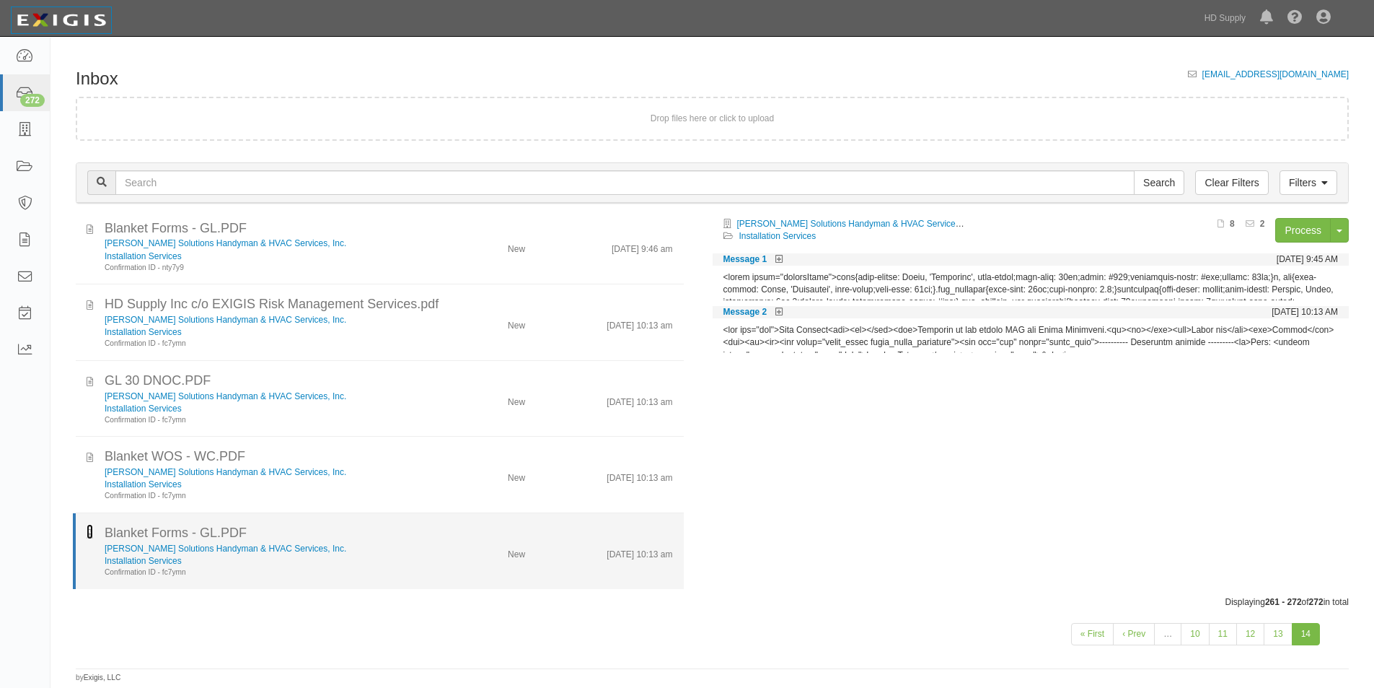
scroll to position [543, 0]
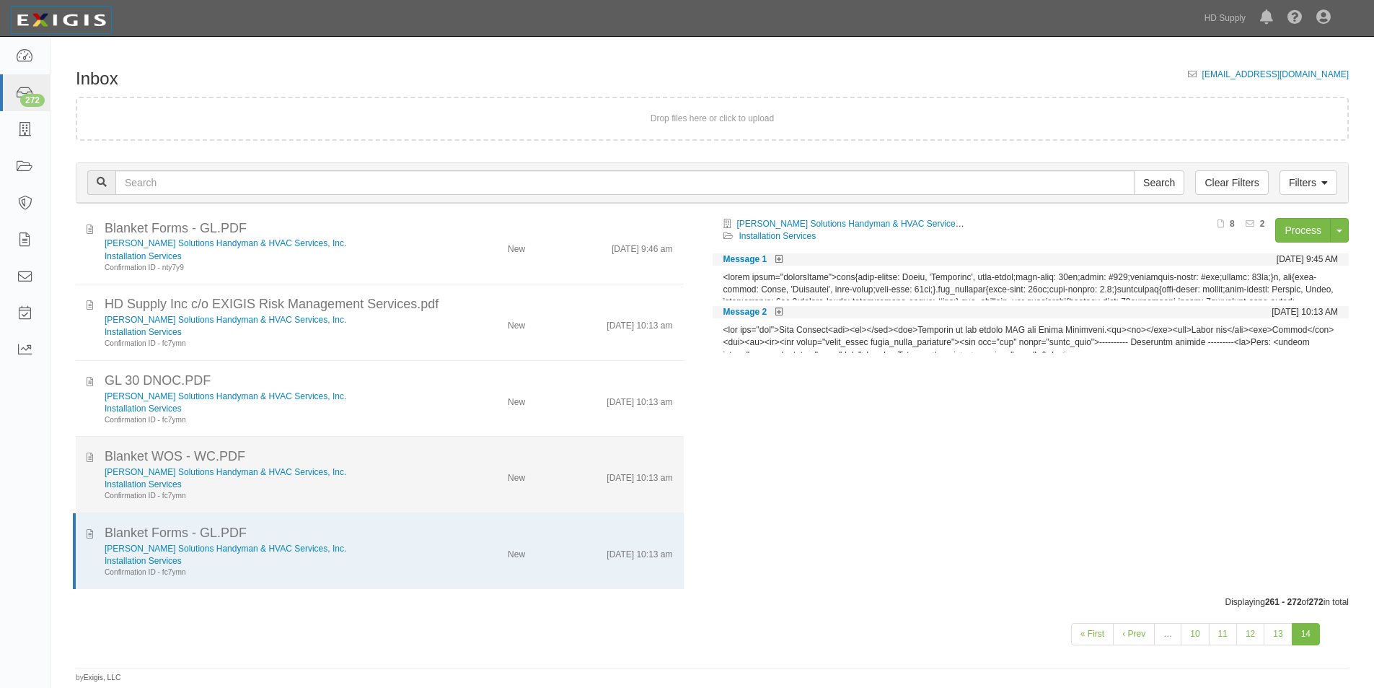
click at [84, 460] on div "Blanket WOS - WC.PDF Pepin Solutions Handyman & HVAC Services, Inc. Installatio…" at bounding box center [380, 474] width 608 height 54
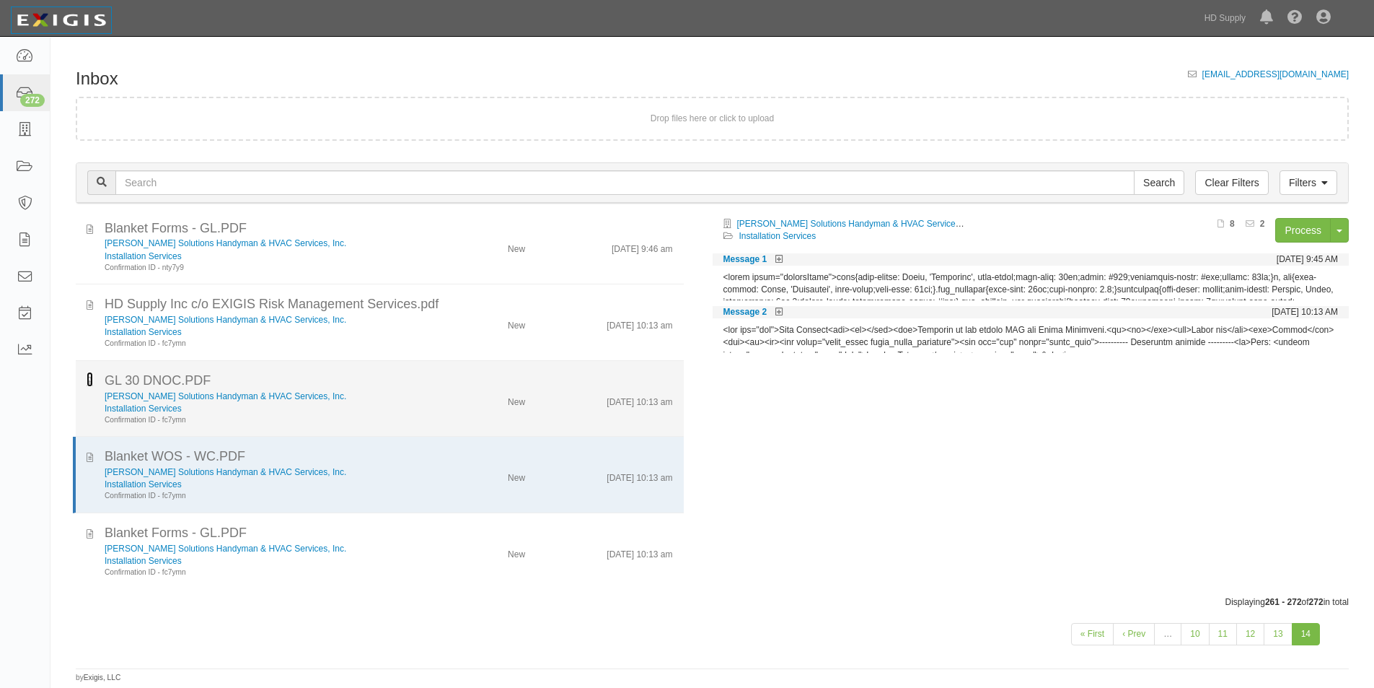
click at [87, 381] on icon at bounding box center [90, 379] width 6 height 14
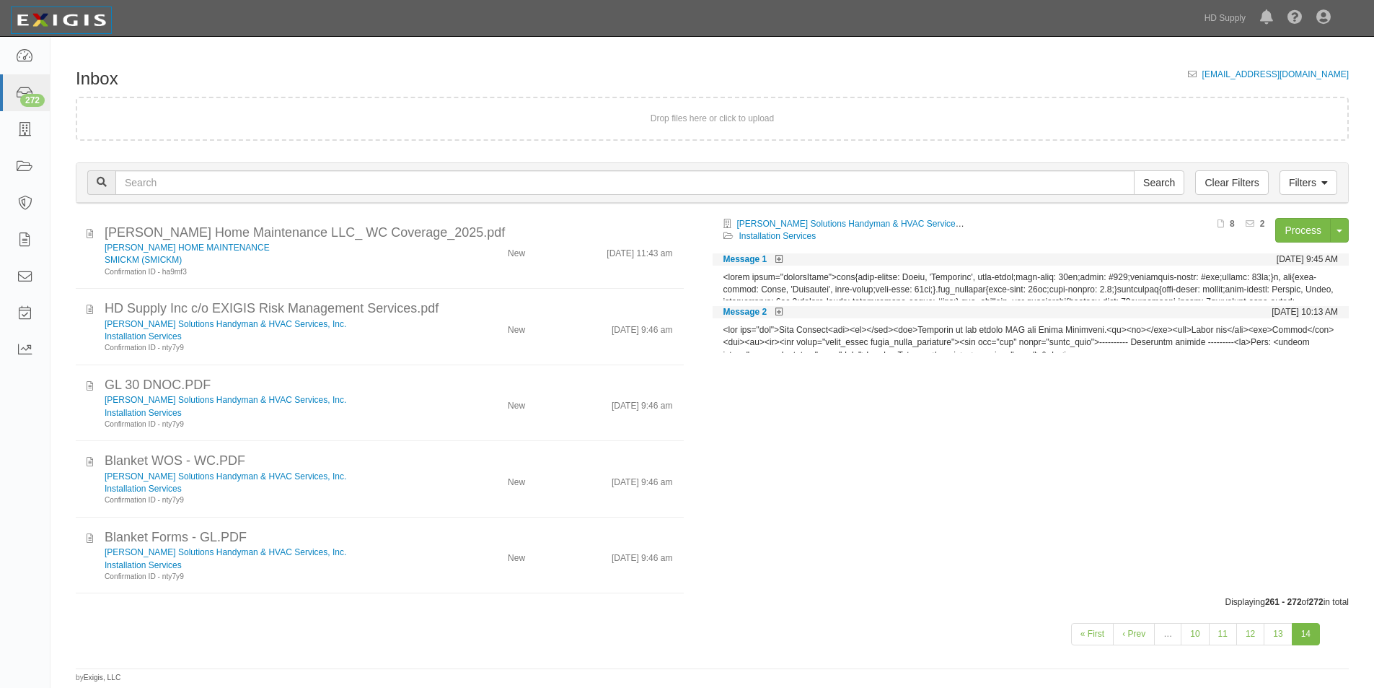
scroll to position [228, 0]
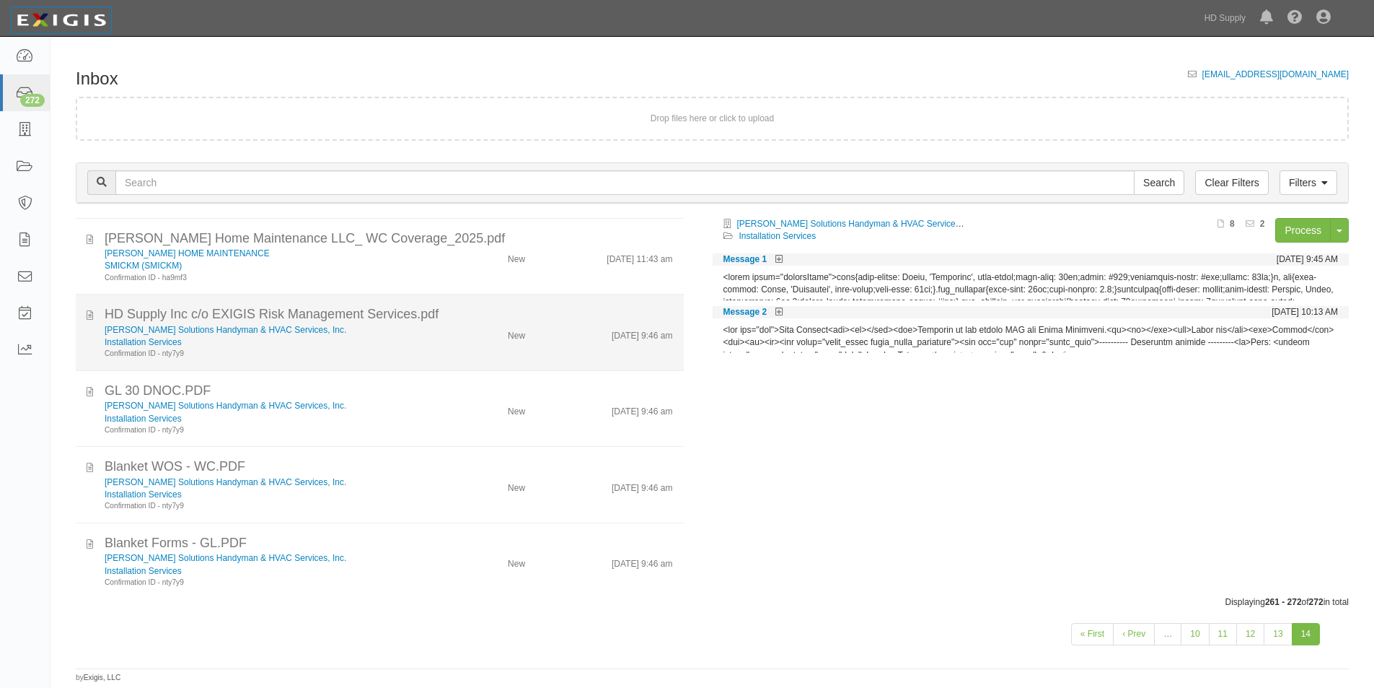
click at [316, 350] on div "Confirmation ID - nty7y9" at bounding box center [266, 353] width 323 height 11
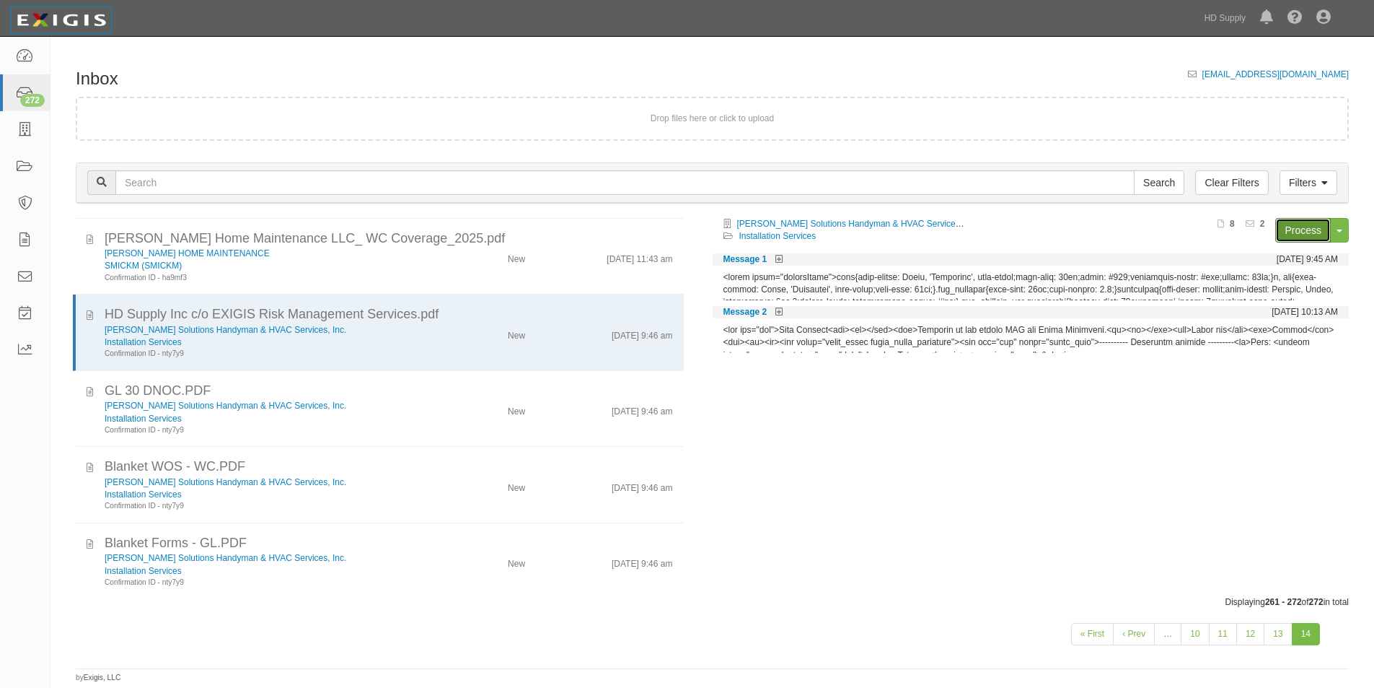
click at [1284, 224] on link "Process" at bounding box center [1304, 230] width 56 height 25
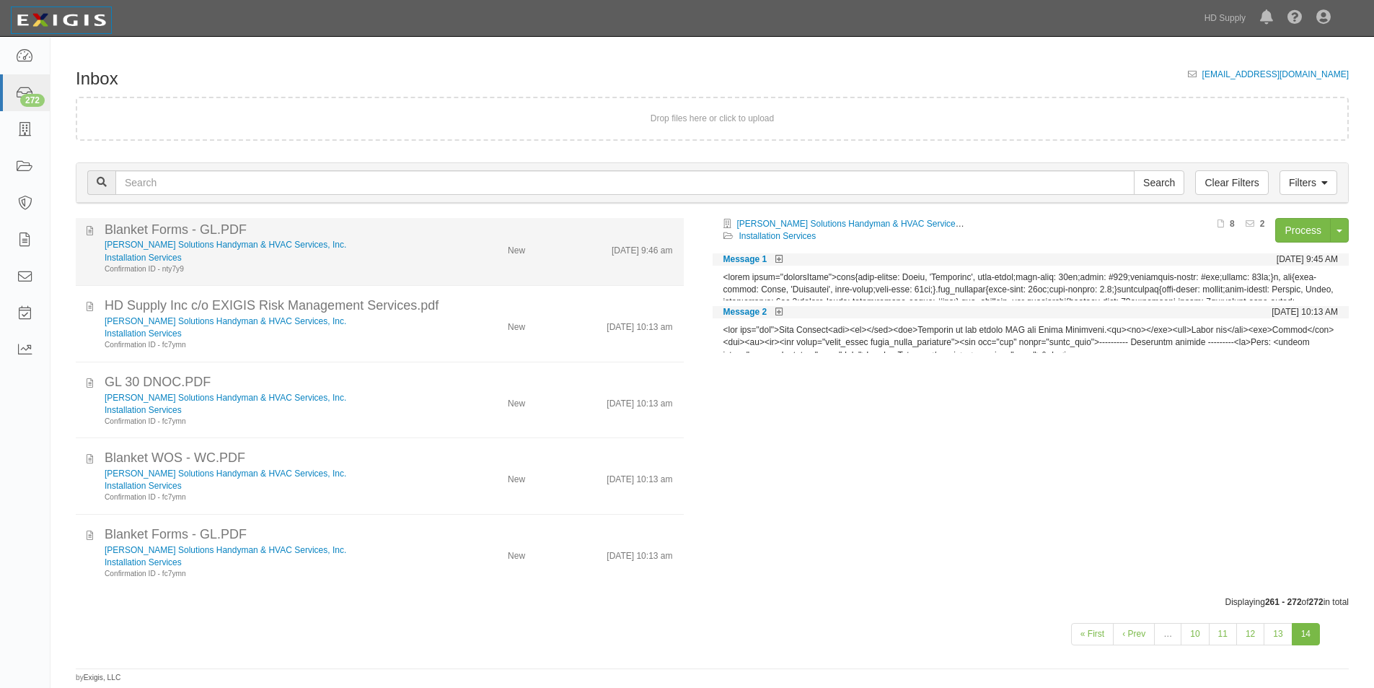
scroll to position [543, 0]
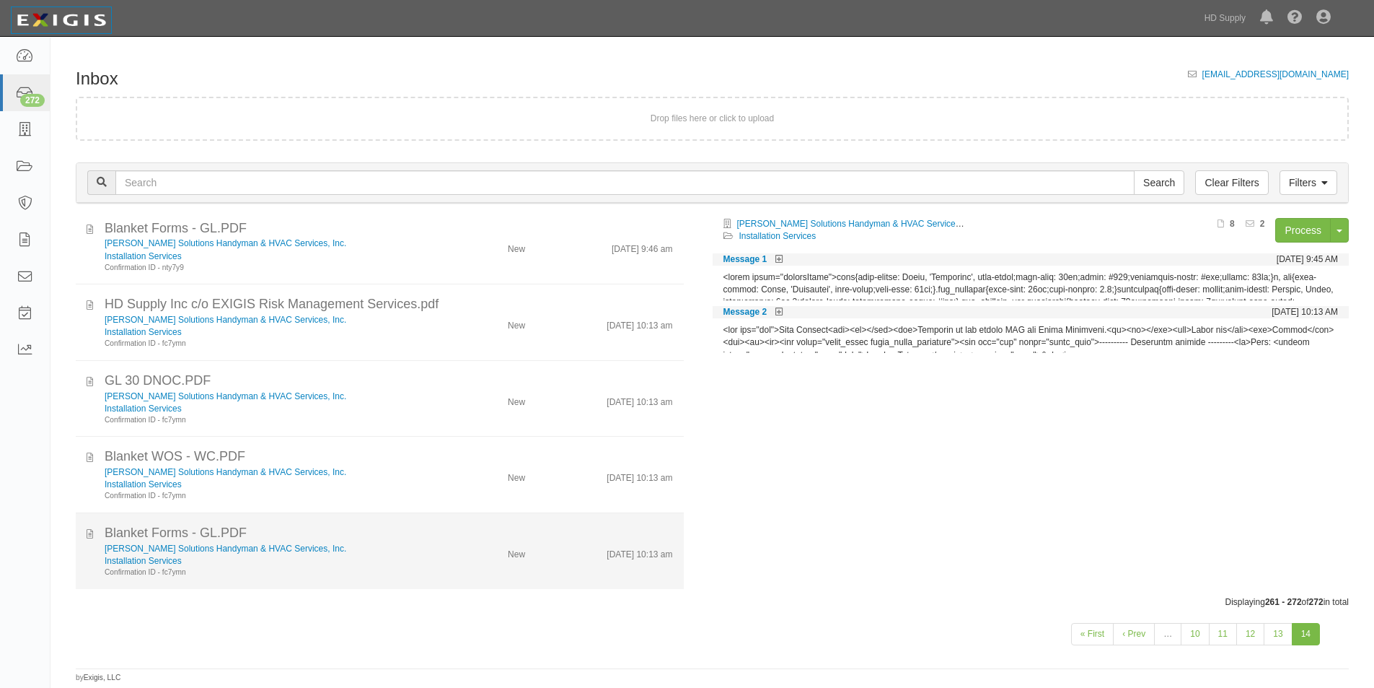
click at [426, 561] on div "Pepin Solutions Handyman & HVAC Services, Inc. Installation Services Confirmati…" at bounding box center [266, 560] width 344 height 35
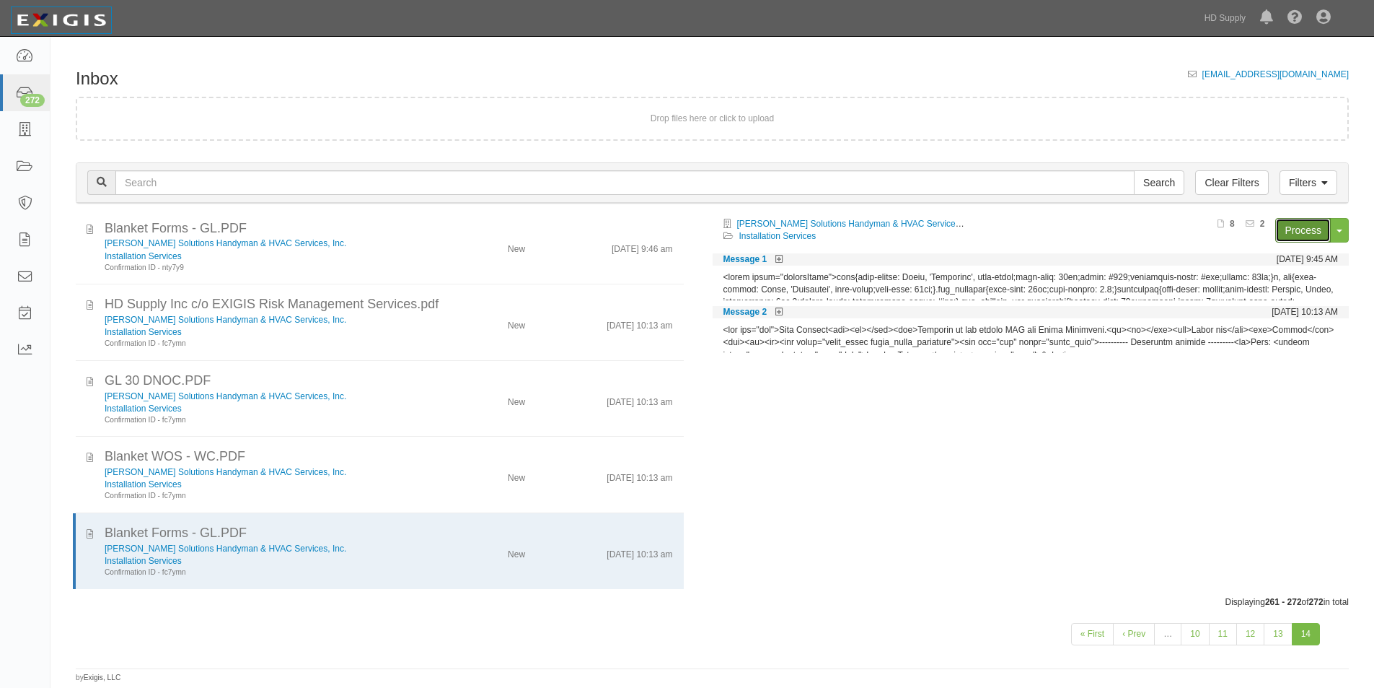
click at [1302, 236] on link "Process" at bounding box center [1304, 230] width 56 height 25
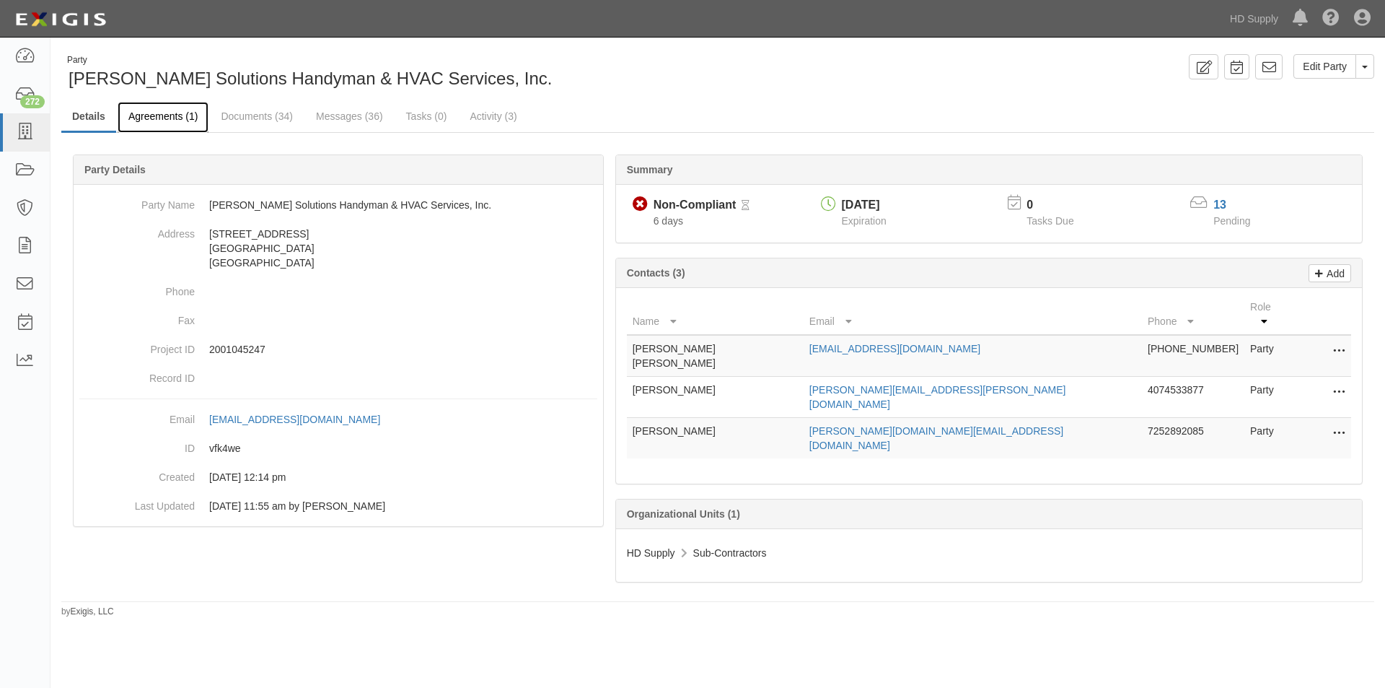
click at [165, 117] on link "Agreements (1)" at bounding box center [163, 117] width 91 height 31
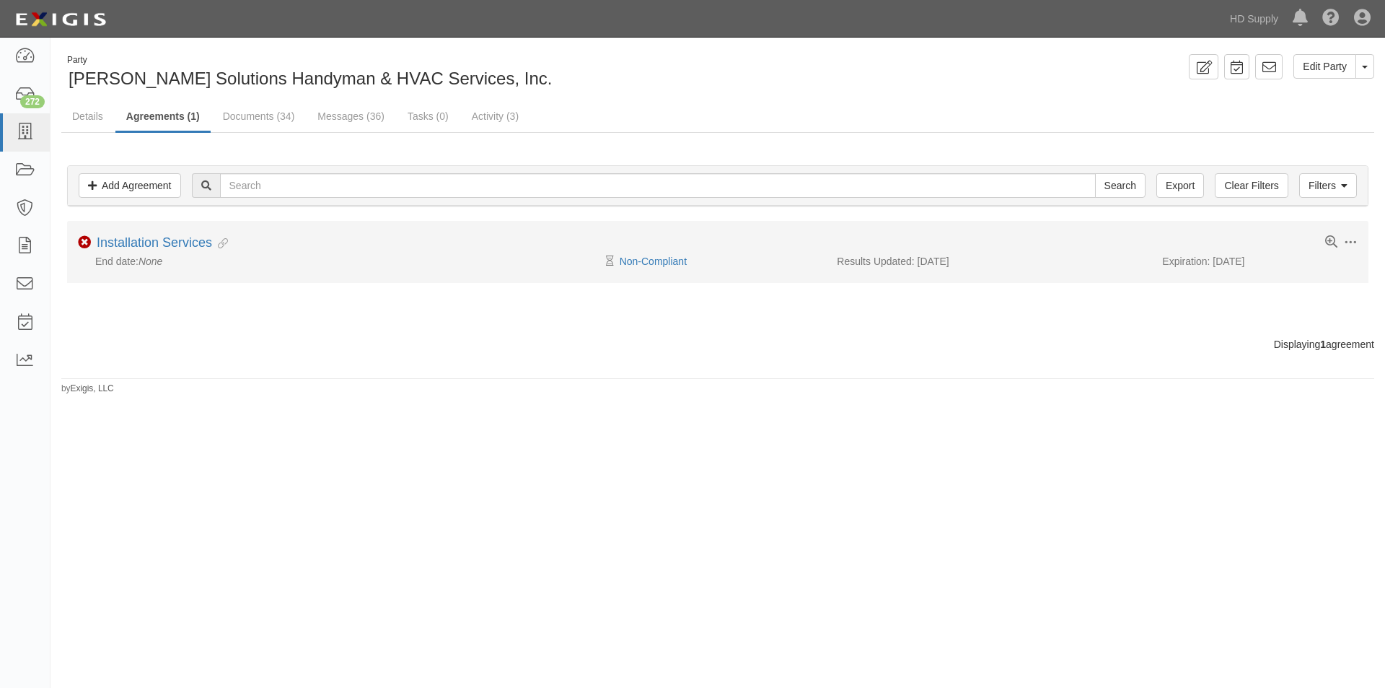
click at [644, 254] on div "Pending Review Non-Compliant" at bounding box center [718, 261] width 217 height 14
click at [644, 259] on link "Non-Compliant" at bounding box center [653, 261] width 67 height 12
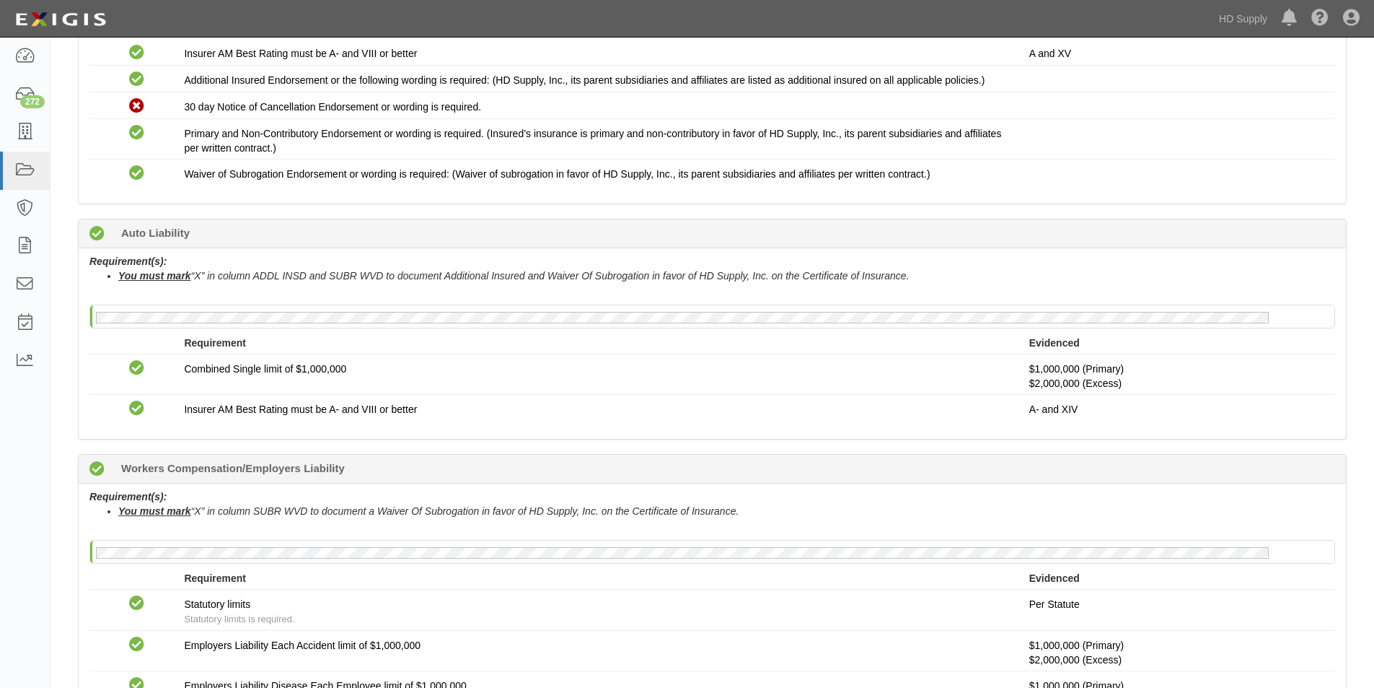
scroll to position [721, 0]
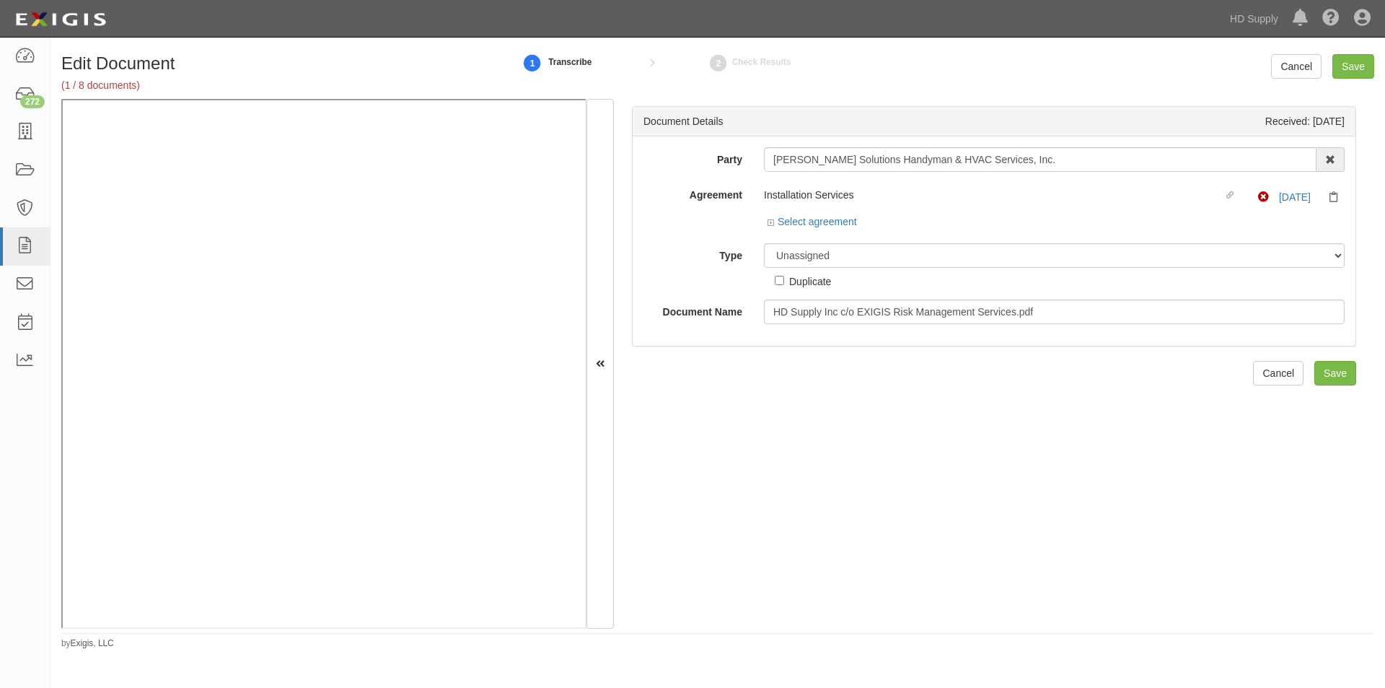
click at [613, 652] on div "Edit Document (1 / 8 documents) 1 Transcribe 2 Check Results Cancel Save Docume…" at bounding box center [692, 352] width 1385 height 619
click at [868, 260] on select "Unassigned Binder Cancellation Notice Certificate Contract Endorsement Insuranc…" at bounding box center [1054, 255] width 581 height 25
select select "EndorsementDetail"
click at [764, 243] on select "Unassigned Binder Cancellation Notice Certificate Contract Endorsement Insuranc…" at bounding box center [1054, 255] width 581 height 25
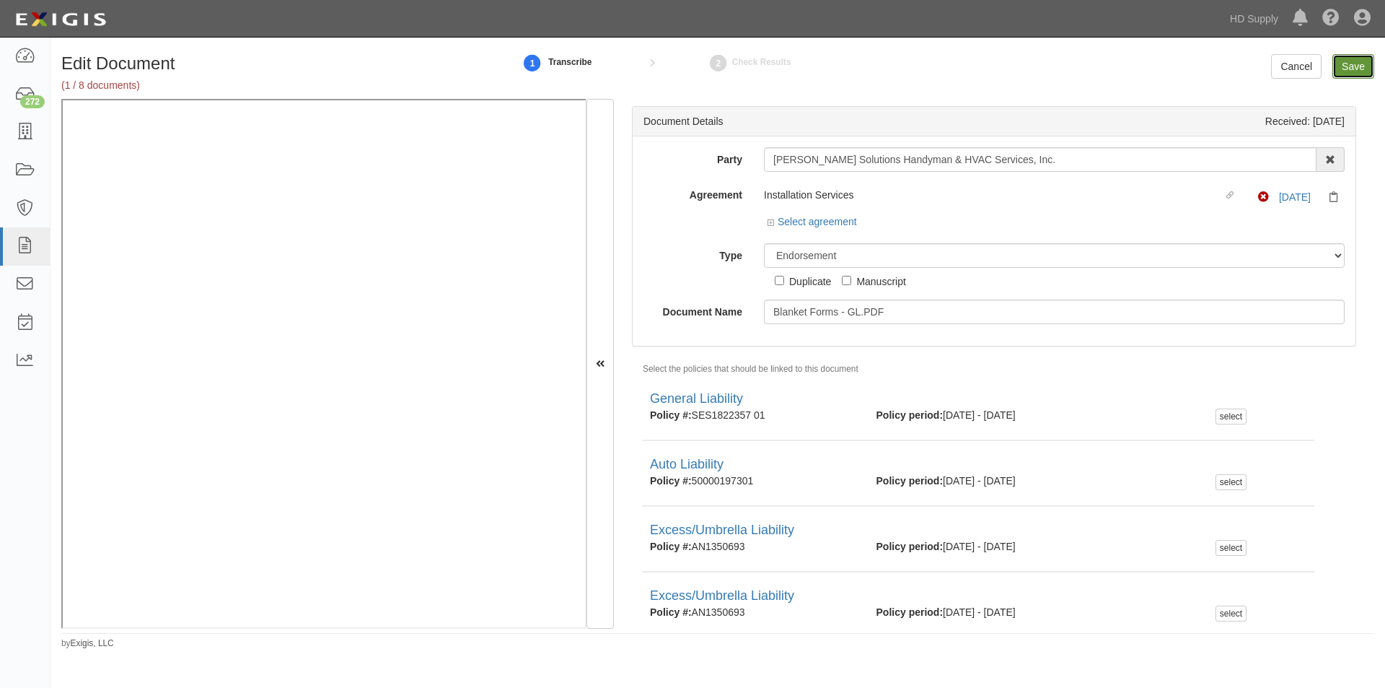
click at [1344, 70] on input "Save" at bounding box center [1354, 66] width 42 height 25
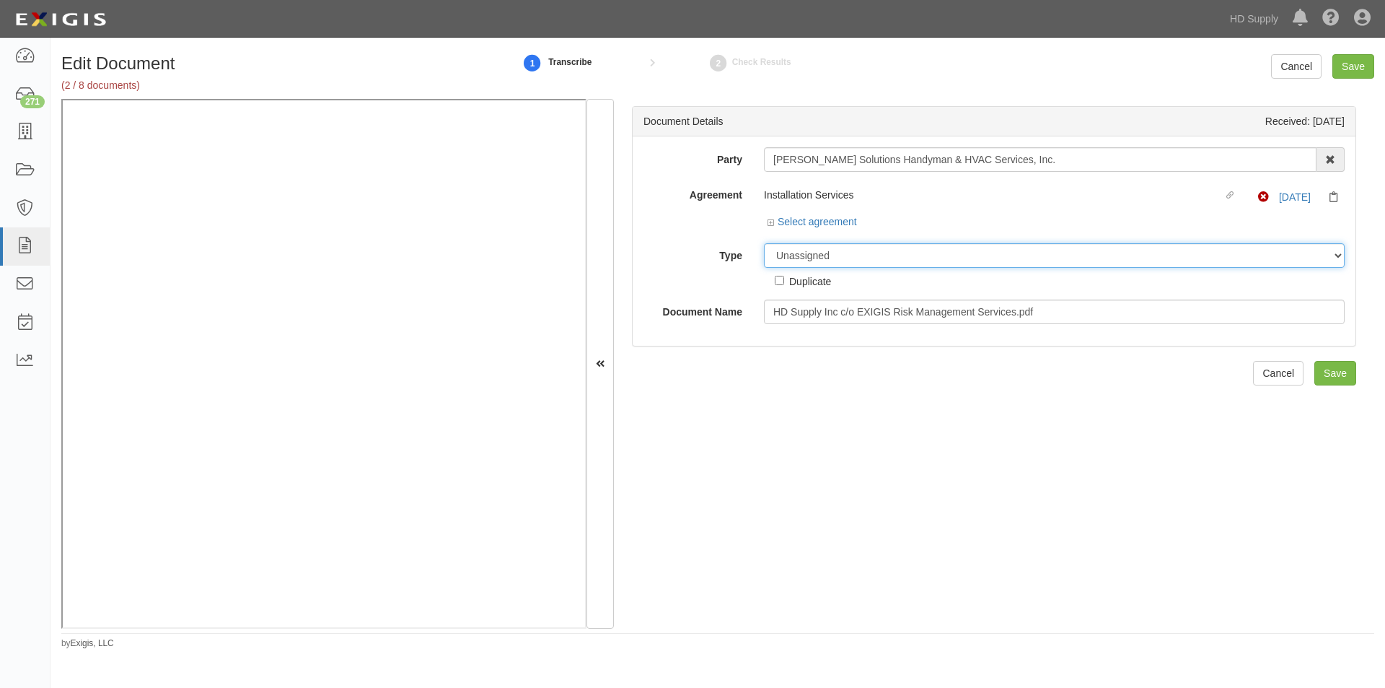
click at [866, 253] on select "Unassigned Binder Cancellation Notice Certificate Contract Endorsement Insuranc…" at bounding box center [1054, 255] width 581 height 25
select select "CertificateDetail"
click at [764, 243] on select "Unassigned Binder Cancellation Notice Certificate Contract Endorsement Insuranc…" at bounding box center [1054, 255] width 581 height 25
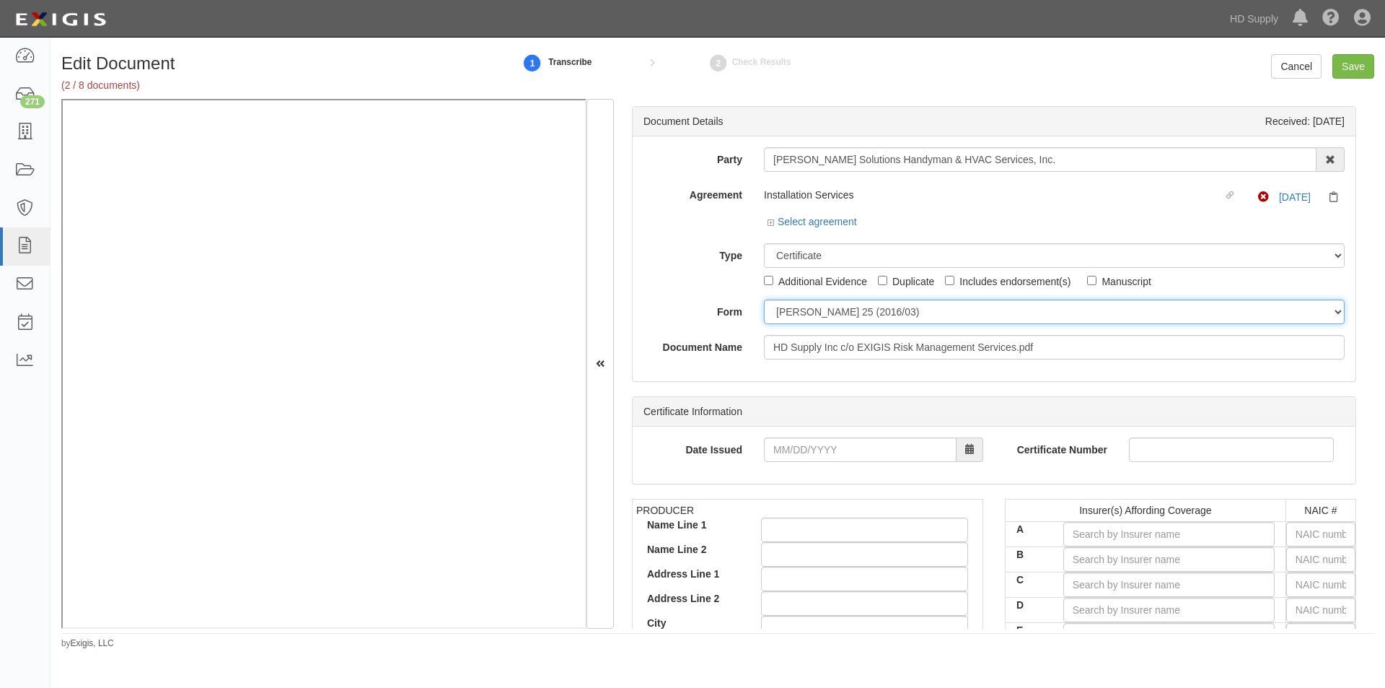
click at [804, 310] on select "ACORD 25 (2016/03) ACORD 101 ACORD 855 NY (2014/05) General" at bounding box center [1054, 311] width 581 height 25
select select "GeneralFormDetail"
click at [764, 299] on select "ACORD 25 (2016/03) ACORD 101 ACORD 855 NY (2014/05) General" at bounding box center [1054, 311] width 581 height 25
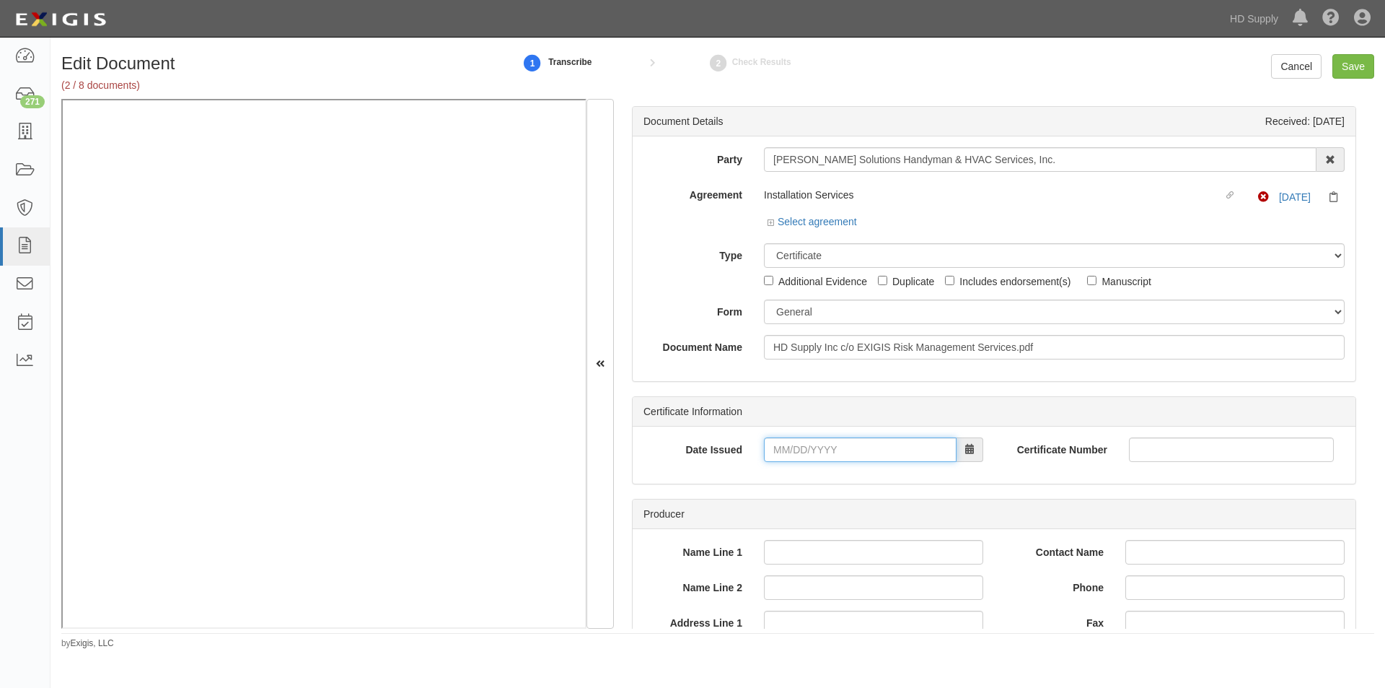
click at [827, 448] on input "Date Issued" at bounding box center [860, 449] width 193 height 25
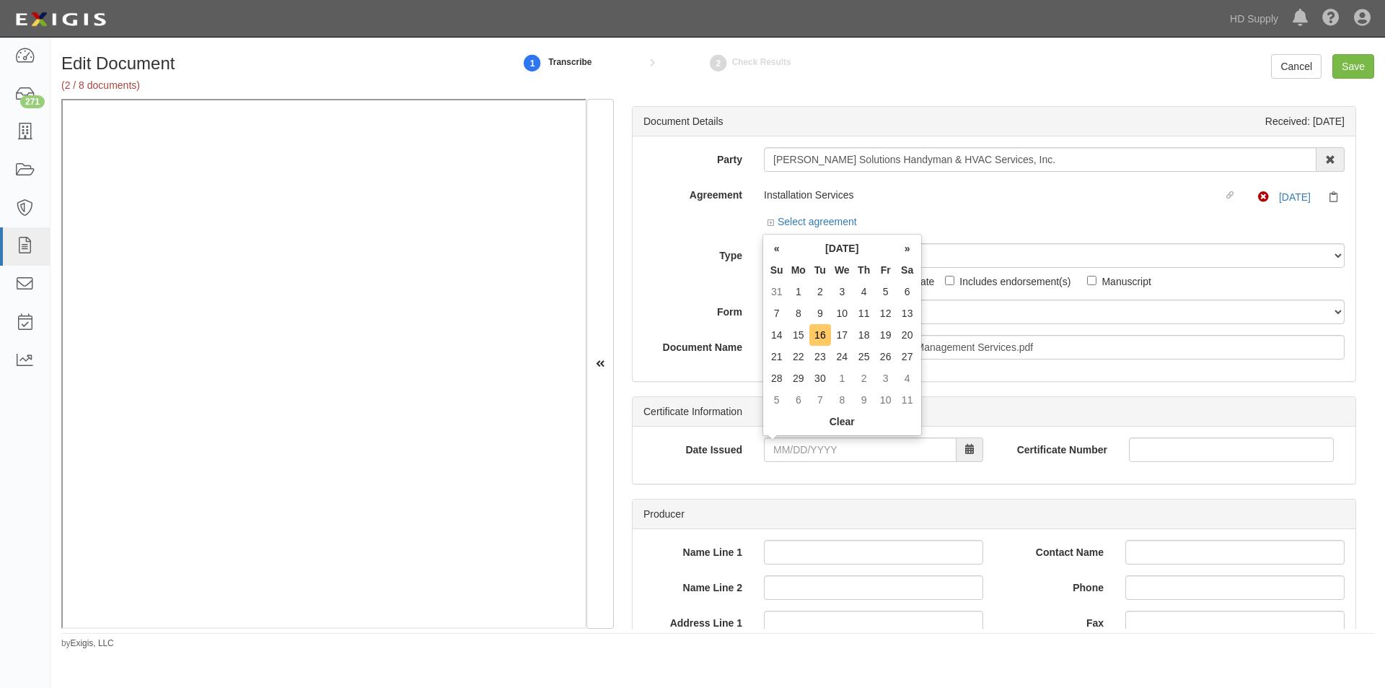
click at [822, 341] on td "16" at bounding box center [821, 335] width 22 height 22
type input "09/16/2025"
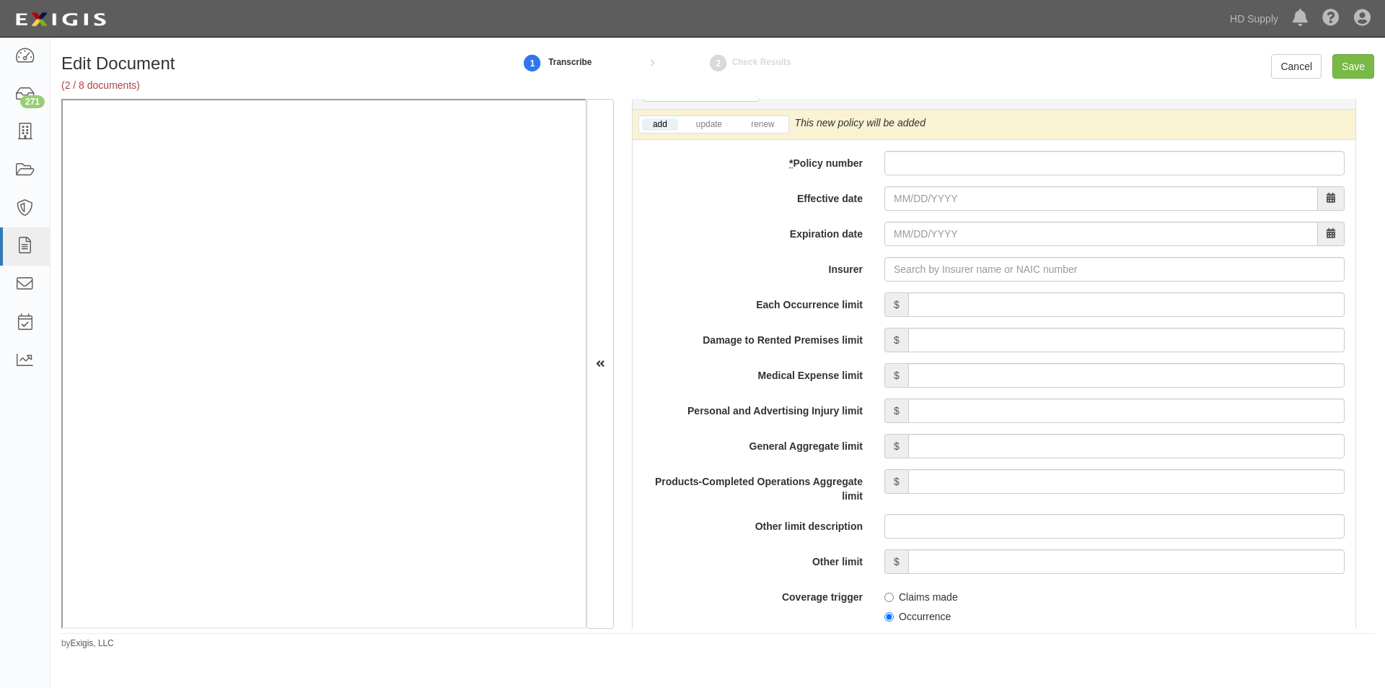
scroll to position [1066, 0]
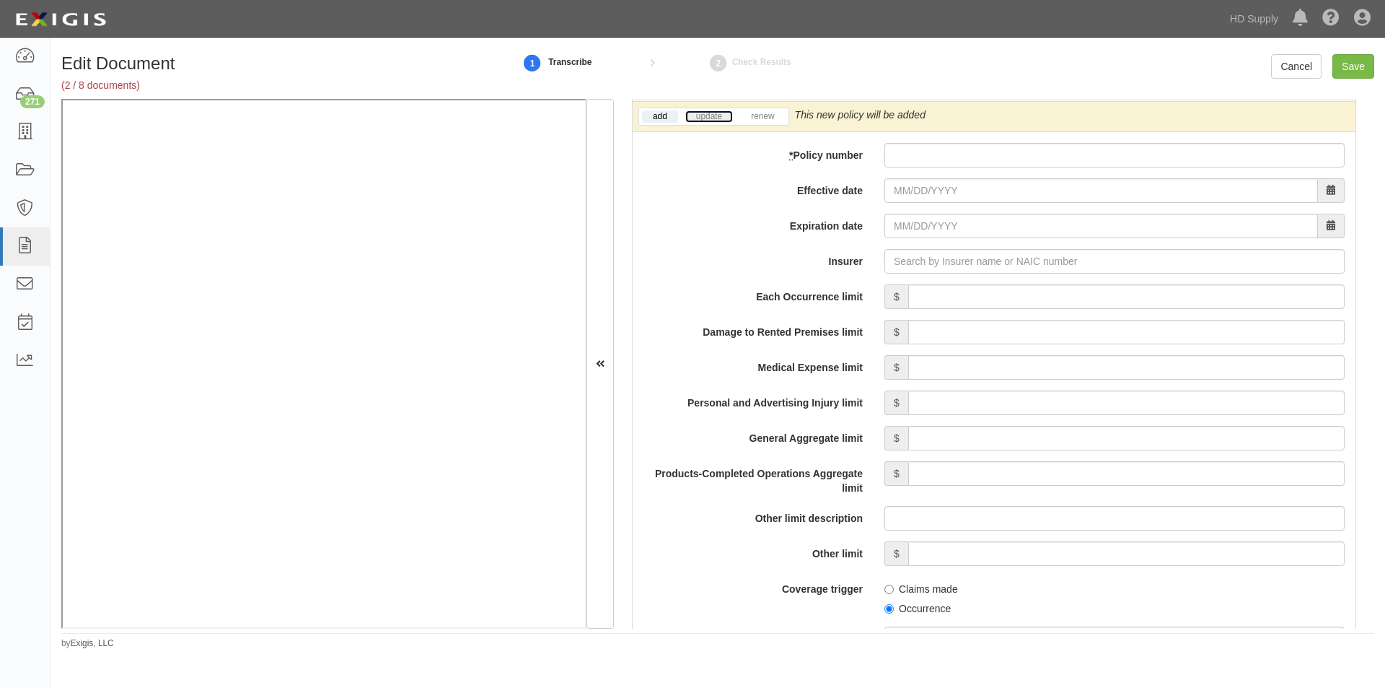
click at [726, 117] on link "update" at bounding box center [709, 116] width 48 height 12
paste input "SES1822357 01"
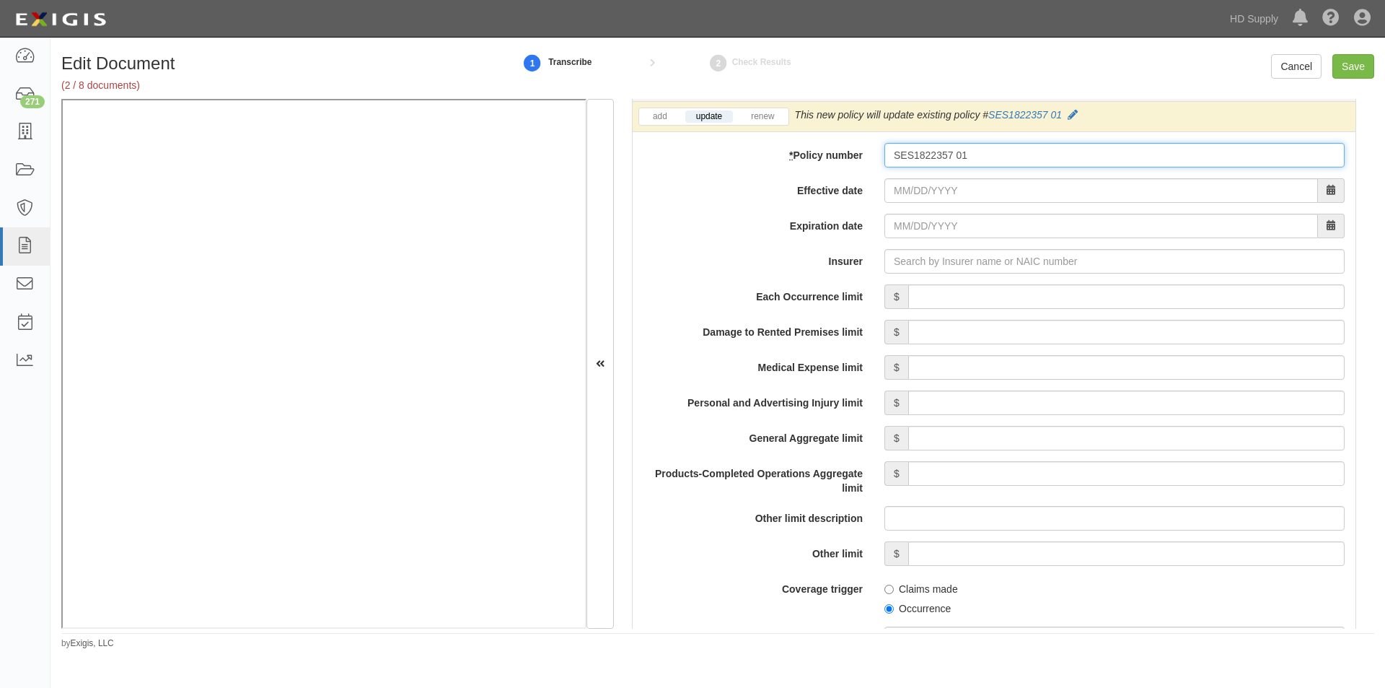
type input "SES1822357 01"
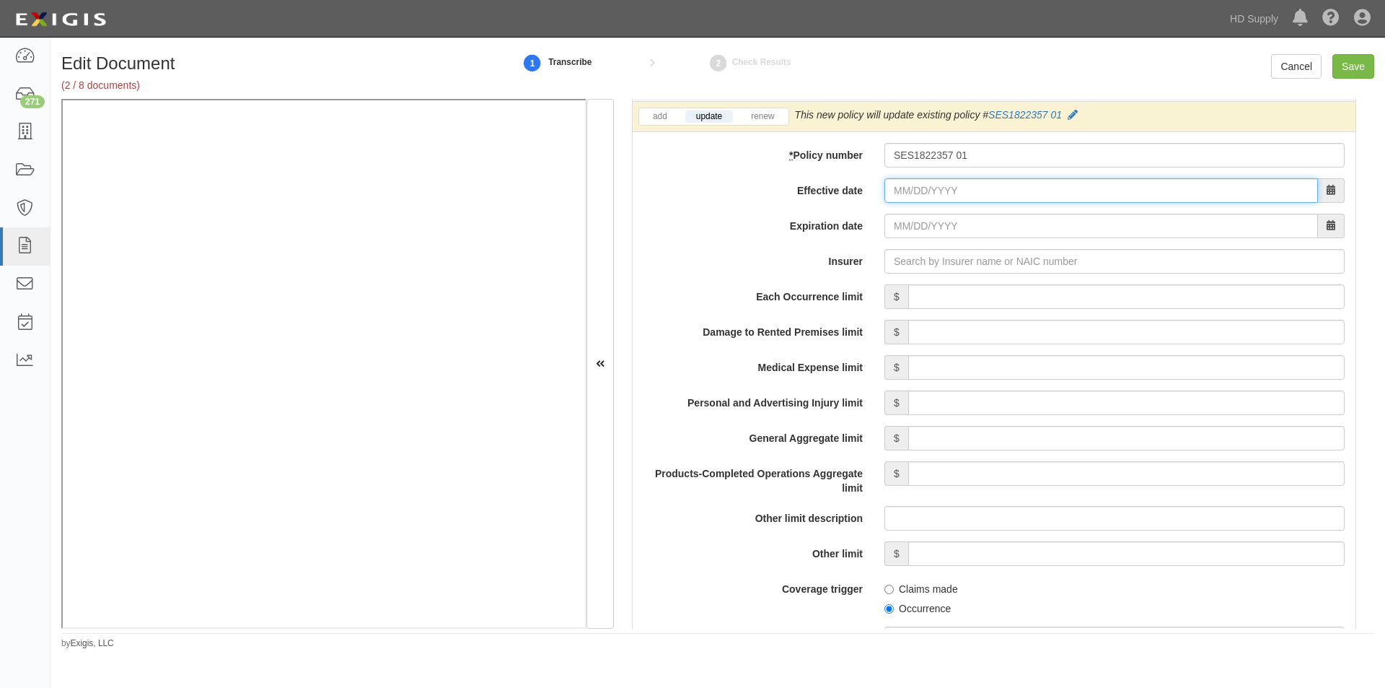
click at [929, 186] on input "Effective date" at bounding box center [1102, 190] width 434 height 25
paste input "06/04/2025"
type input "06/04/2025"
type input "06/04/2026"
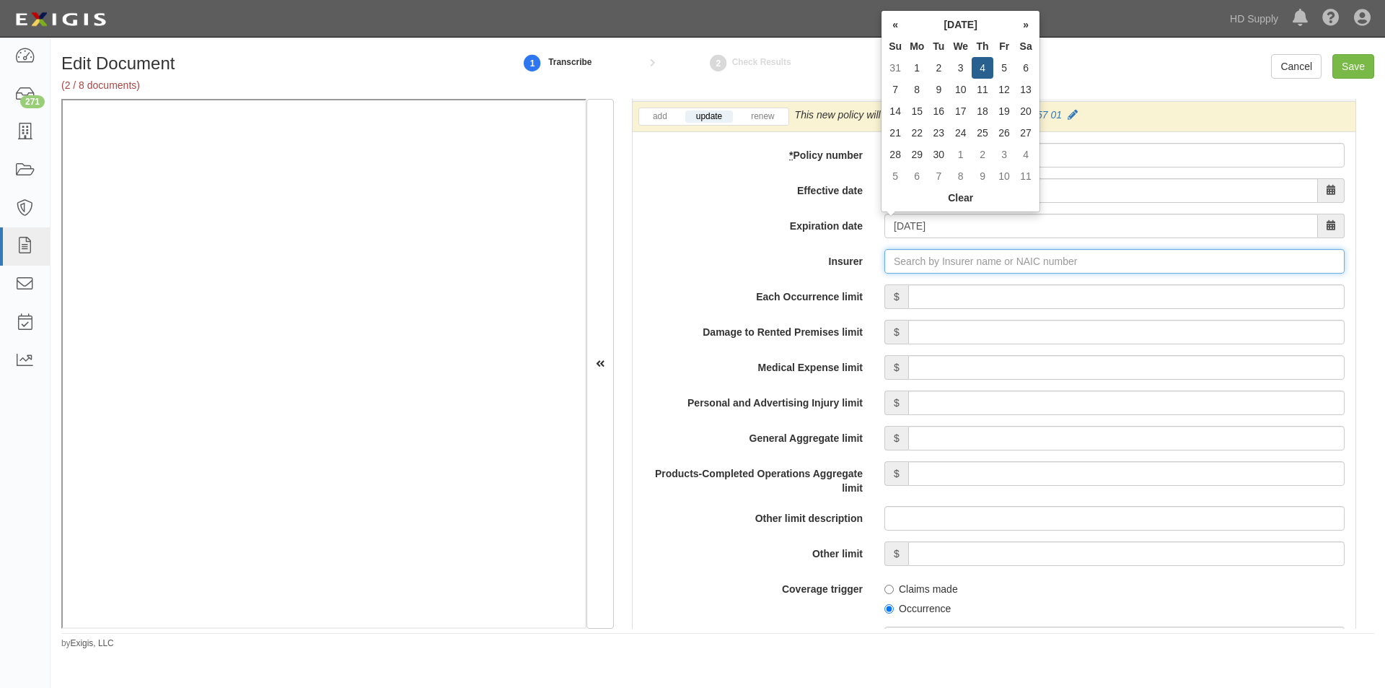
click at [1014, 260] on input "Insurer" at bounding box center [1115, 261] width 460 height 25
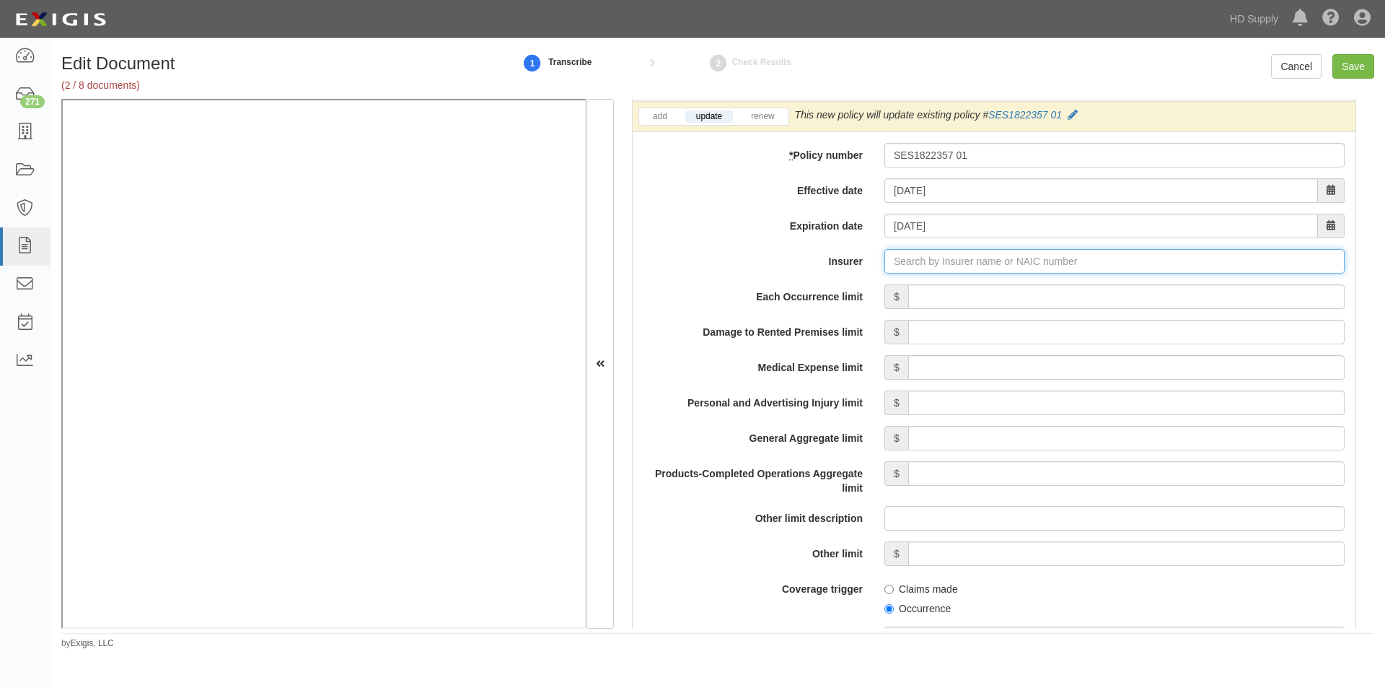
paste input "33120"
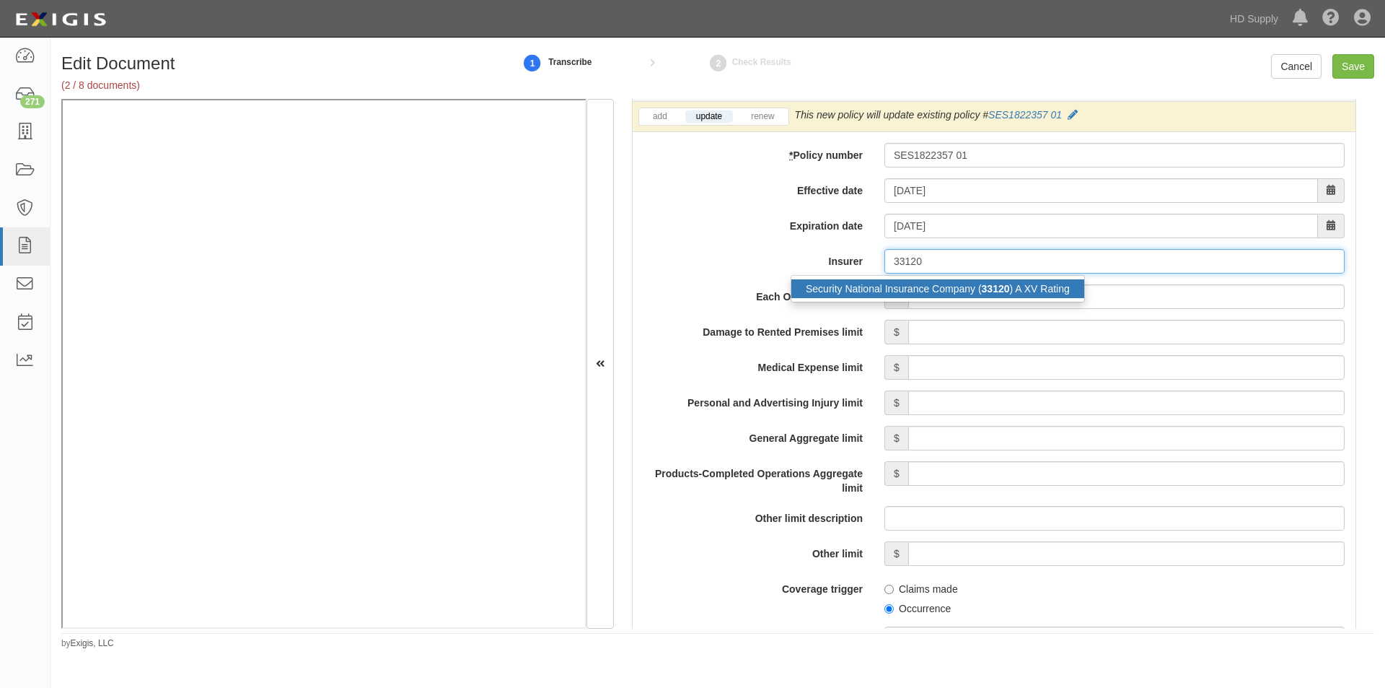
click at [893, 284] on div "Security National Insurance Company ( 33120 ) A XV Rating" at bounding box center [937, 288] width 293 height 19
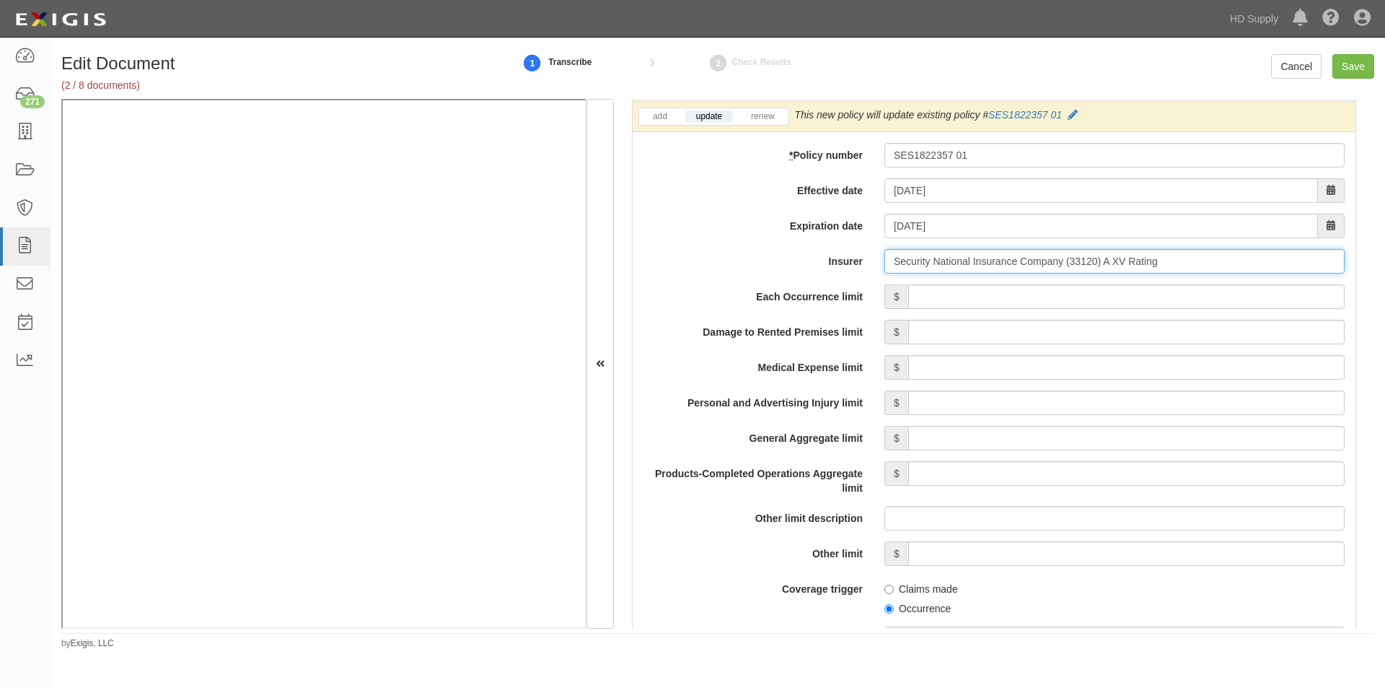
type input "Security National Insurance Company (33120) A XV Rating"
click at [1066, 300] on input "Each Occurrence limit" at bounding box center [1126, 296] width 437 height 25
type input "1,000,000"
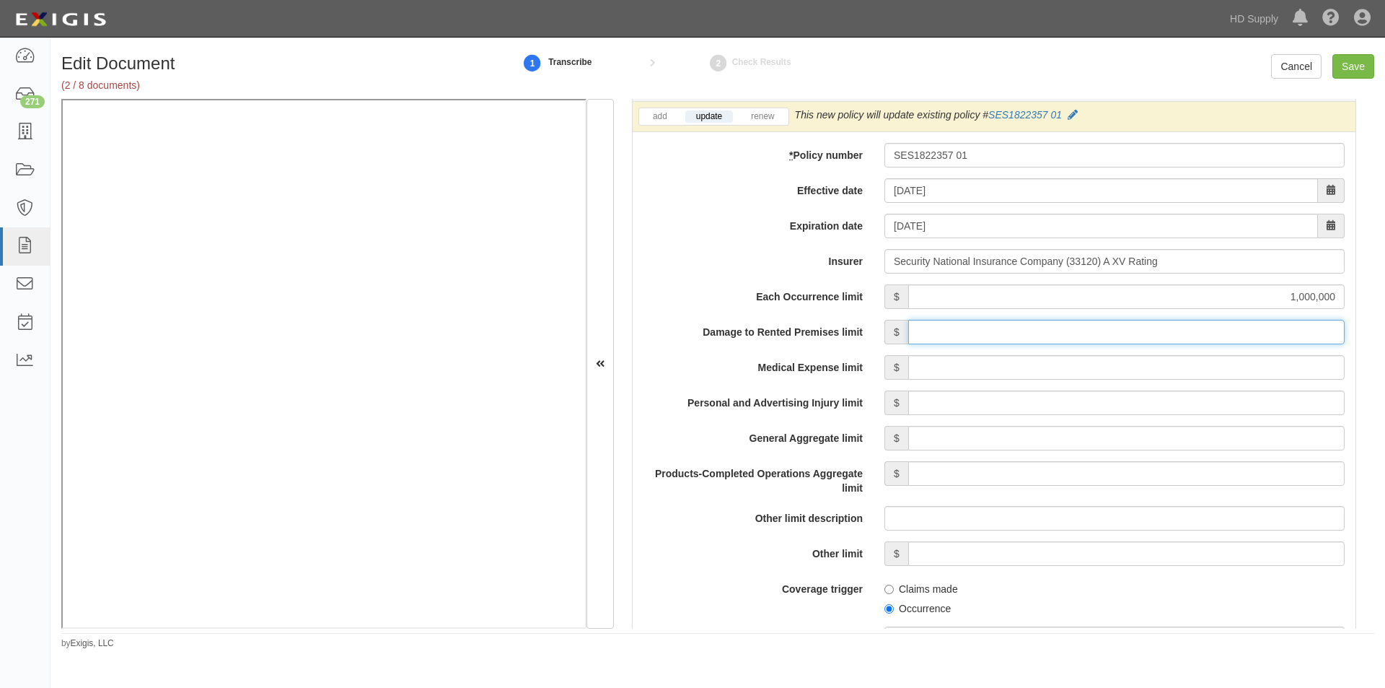
click at [1166, 337] on input "Damage to Rented Premises limit" at bounding box center [1126, 332] width 437 height 25
type input "100,000"
click at [1172, 369] on input "Medical Expense limit" at bounding box center [1126, 367] width 437 height 25
type input "5,000"
click at [1178, 399] on input "Personal and Advertising Injury limit" at bounding box center [1126, 402] width 437 height 25
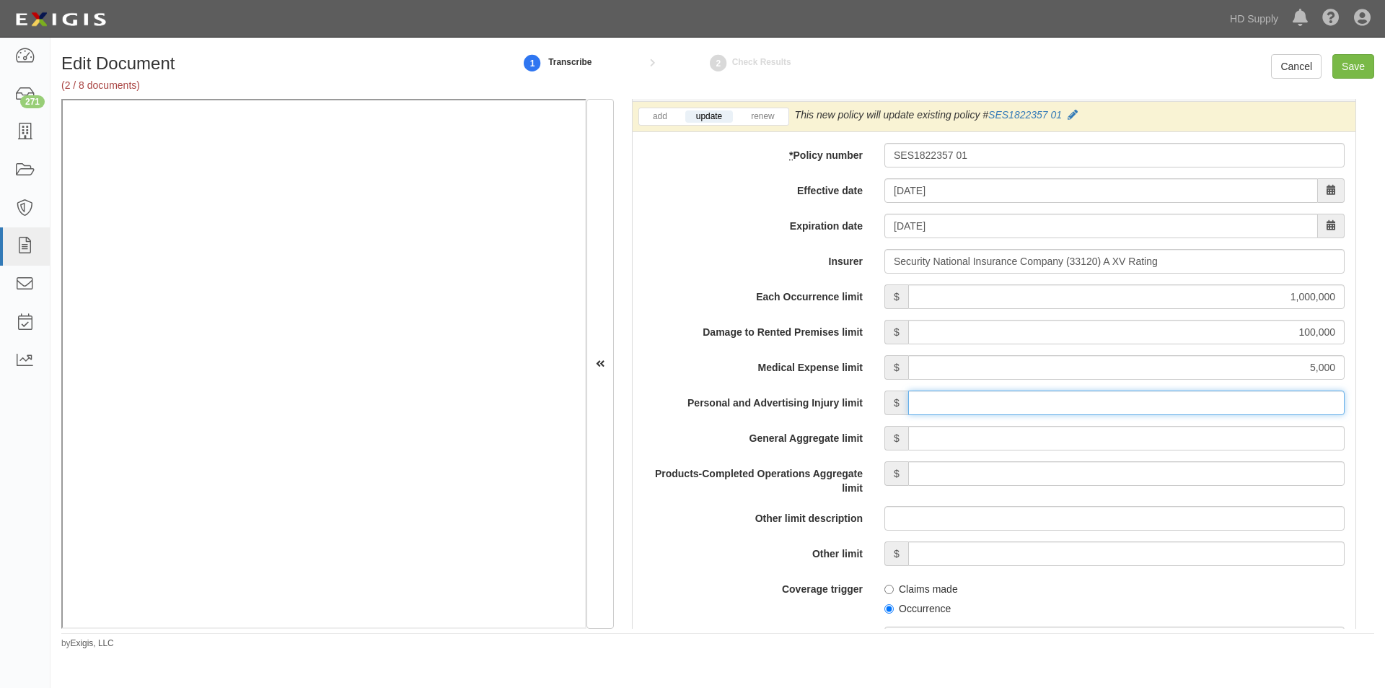
type input "1,000,000"
click at [1190, 442] on input "General Aggregate limit" at bounding box center [1126, 438] width 437 height 25
type input "2,000,000"
click at [1196, 478] on input "Products-Completed Operations Aggregate limit" at bounding box center [1126, 473] width 437 height 25
type input "2,000,000"
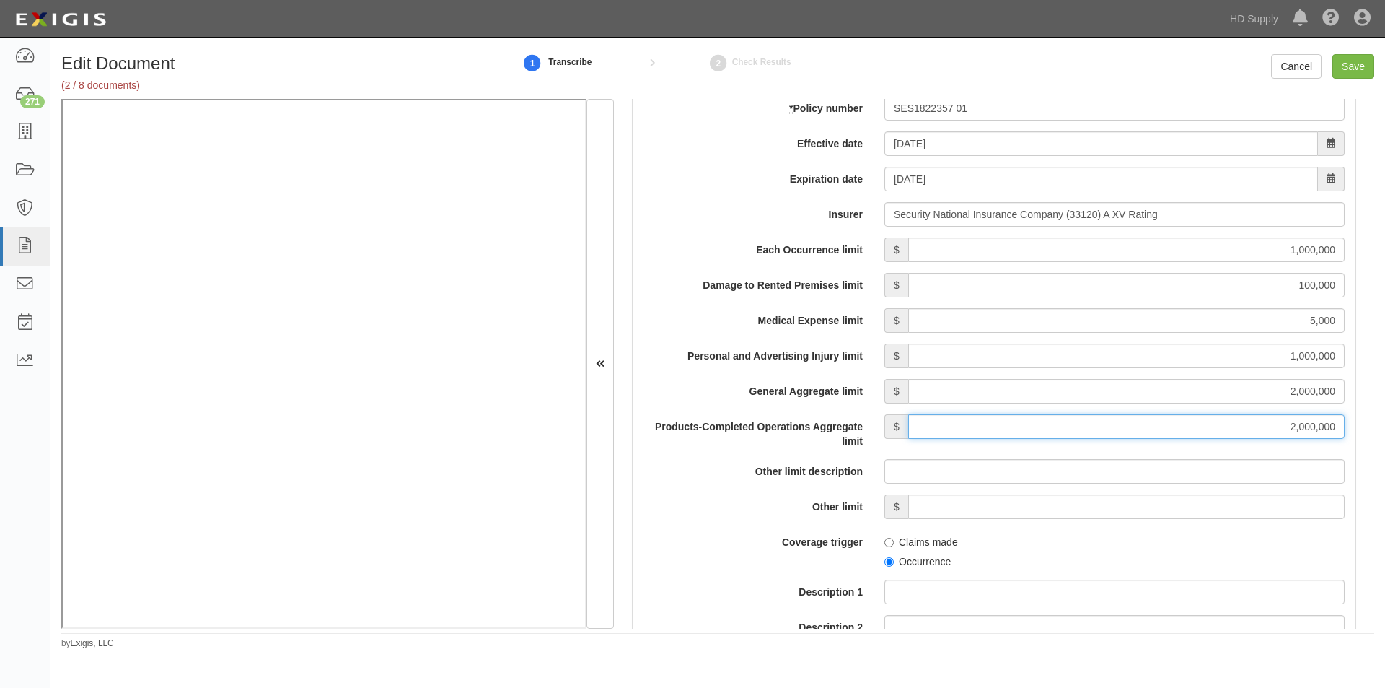
scroll to position [1139, 0]
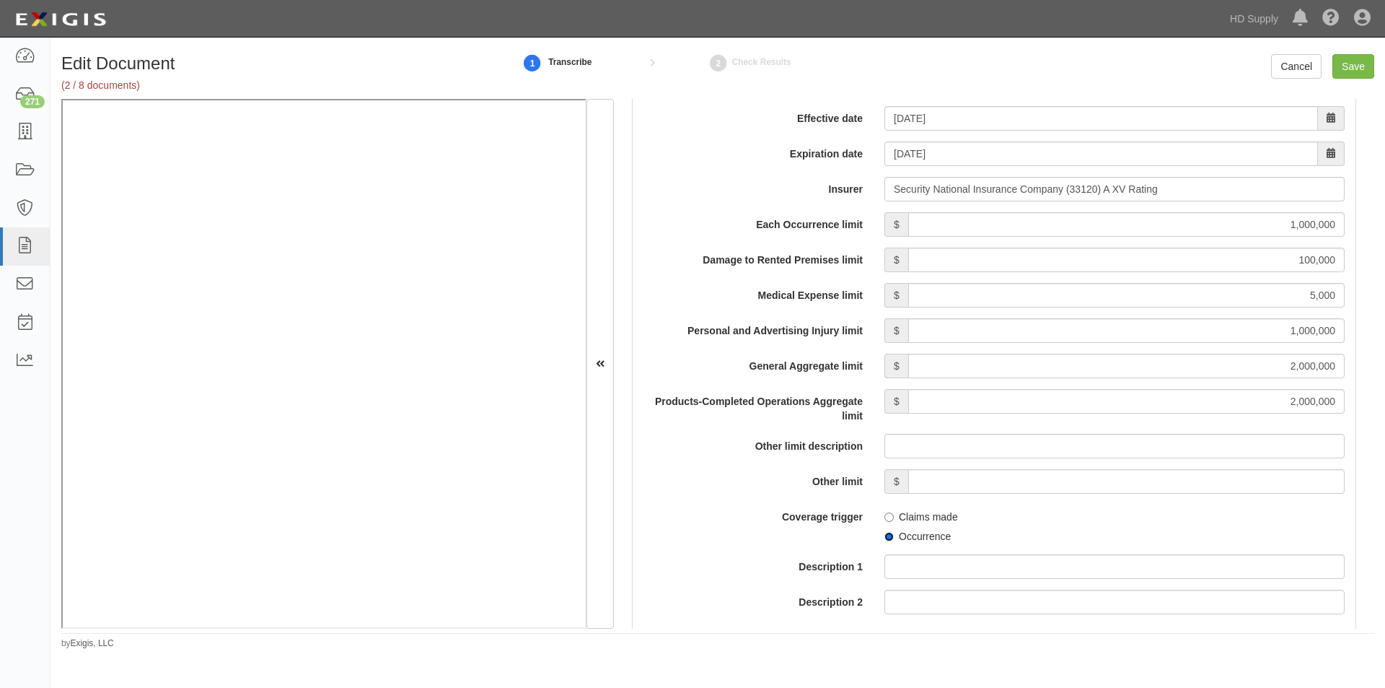
click at [885, 534] on input "Occurrence" at bounding box center [889, 536] width 9 height 9
radio input "true"
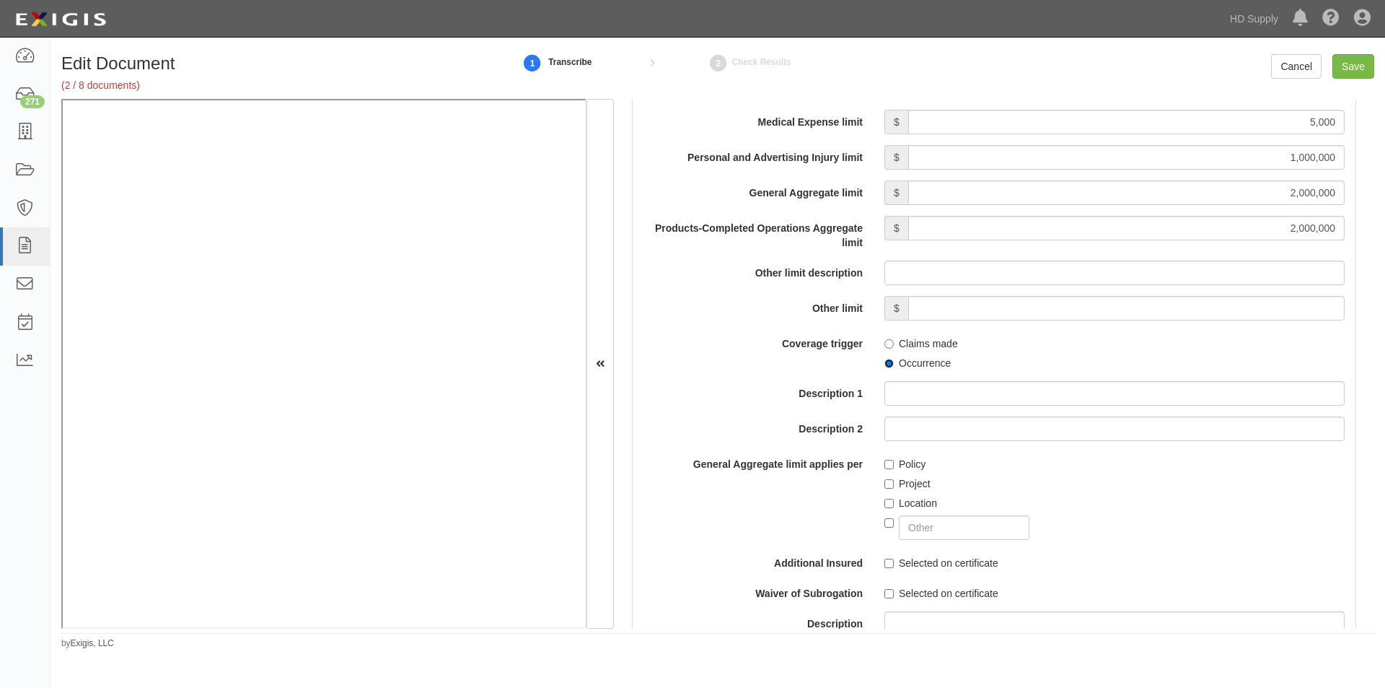
scroll to position [1355, 0]
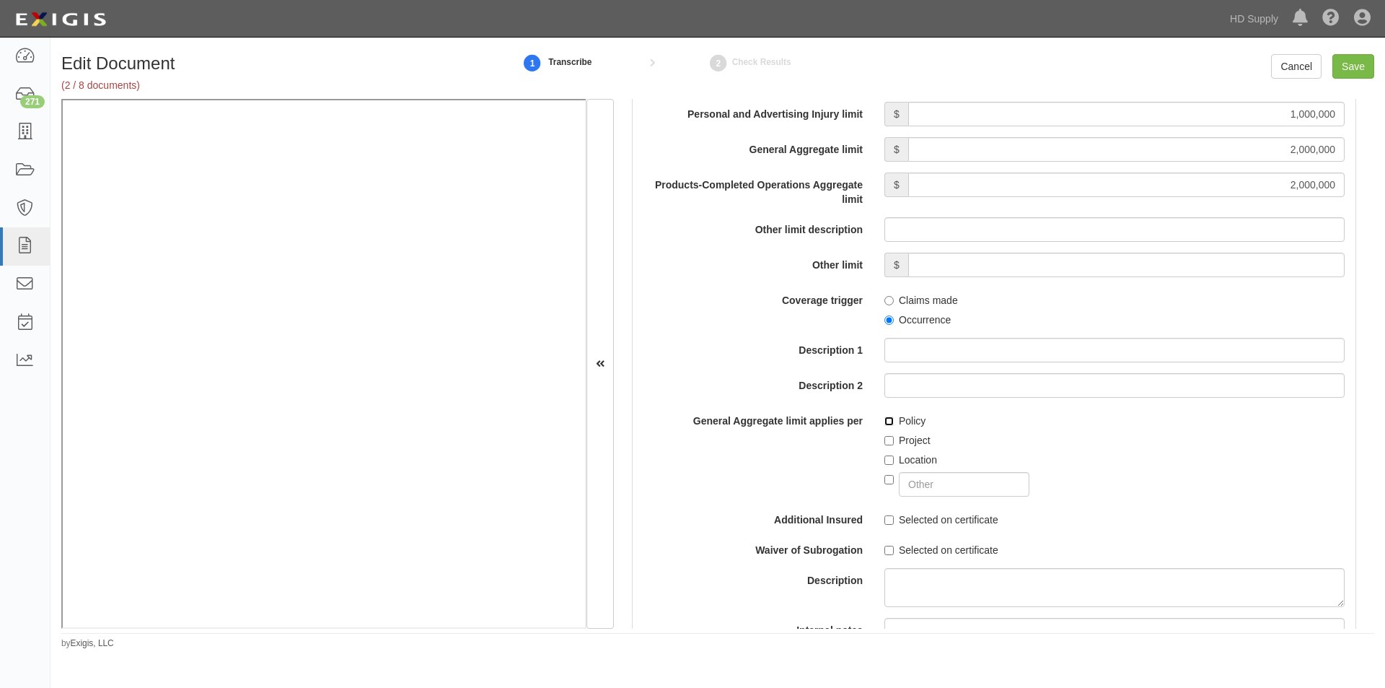
click at [889, 421] on input "Policy" at bounding box center [889, 420] width 9 height 9
checkbox input "true"
click at [888, 522] on input "Selected on certificate" at bounding box center [889, 519] width 9 height 9
checkbox input "true"
click at [886, 546] on input "Selected on certificate" at bounding box center [889, 549] width 9 height 9
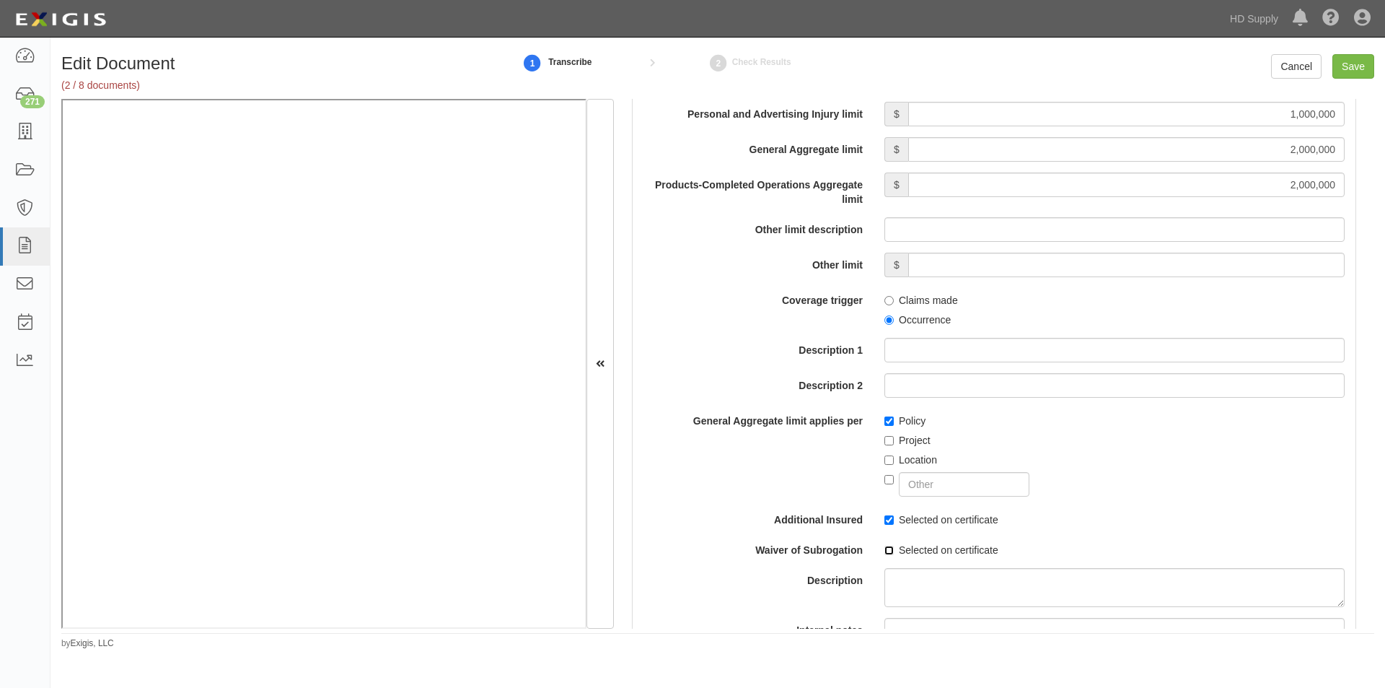
checkbox input "true"
drag, startPoint x: 1375, startPoint y: 263, endPoint x: 1380, endPoint y: 284, distance: 20.8
click at [1380, 284] on div "Edit Document (2 / 8 documents) 1 Transcribe 2 Check Results Cancel Save Docume…" at bounding box center [718, 351] width 1335 height 595
click at [1376, 269] on div "Edit Document (2 / 8 documents) 1 Transcribe 2 Check Results Cancel Save Docume…" at bounding box center [718, 351] width 1335 height 595
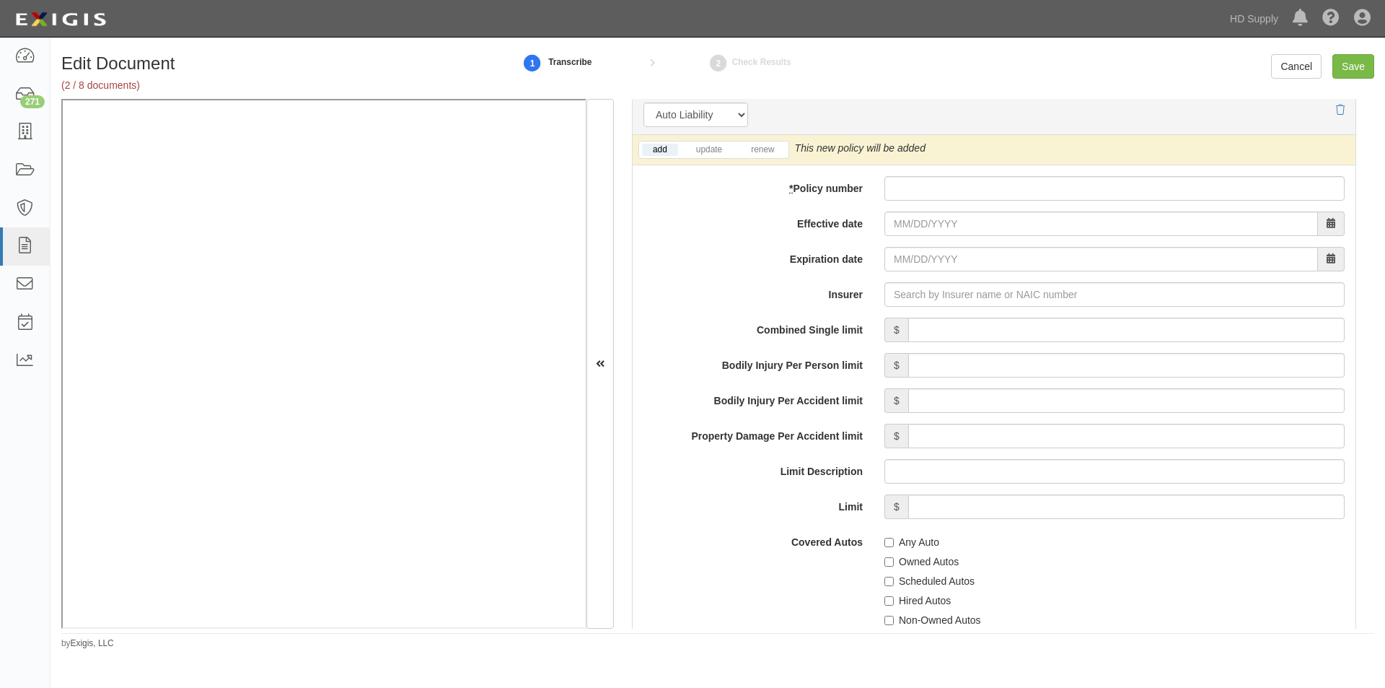
scroll to position [2038, 0]
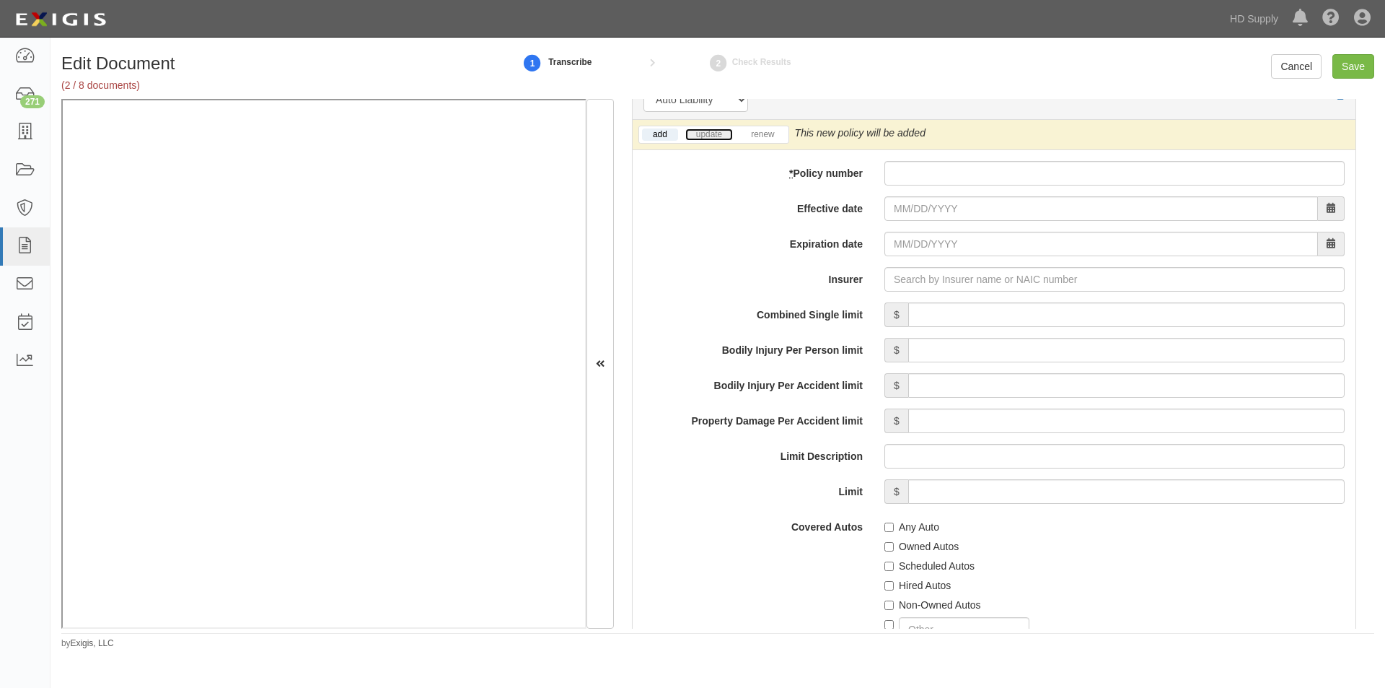
click at [703, 139] on link "update" at bounding box center [709, 134] width 48 height 12
paste input "50000197301"
type input "50000197301"
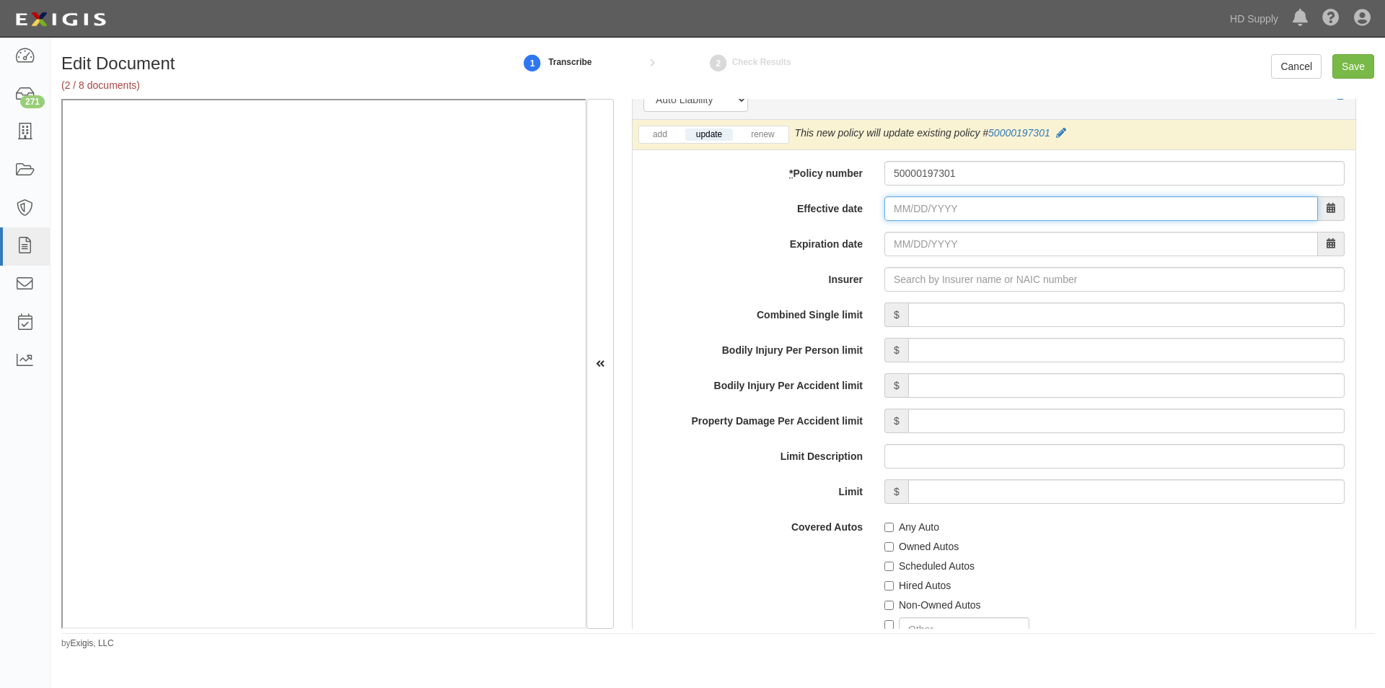
click at [932, 206] on input "Effective date" at bounding box center [1102, 208] width 434 height 25
type input "07/10/2025"
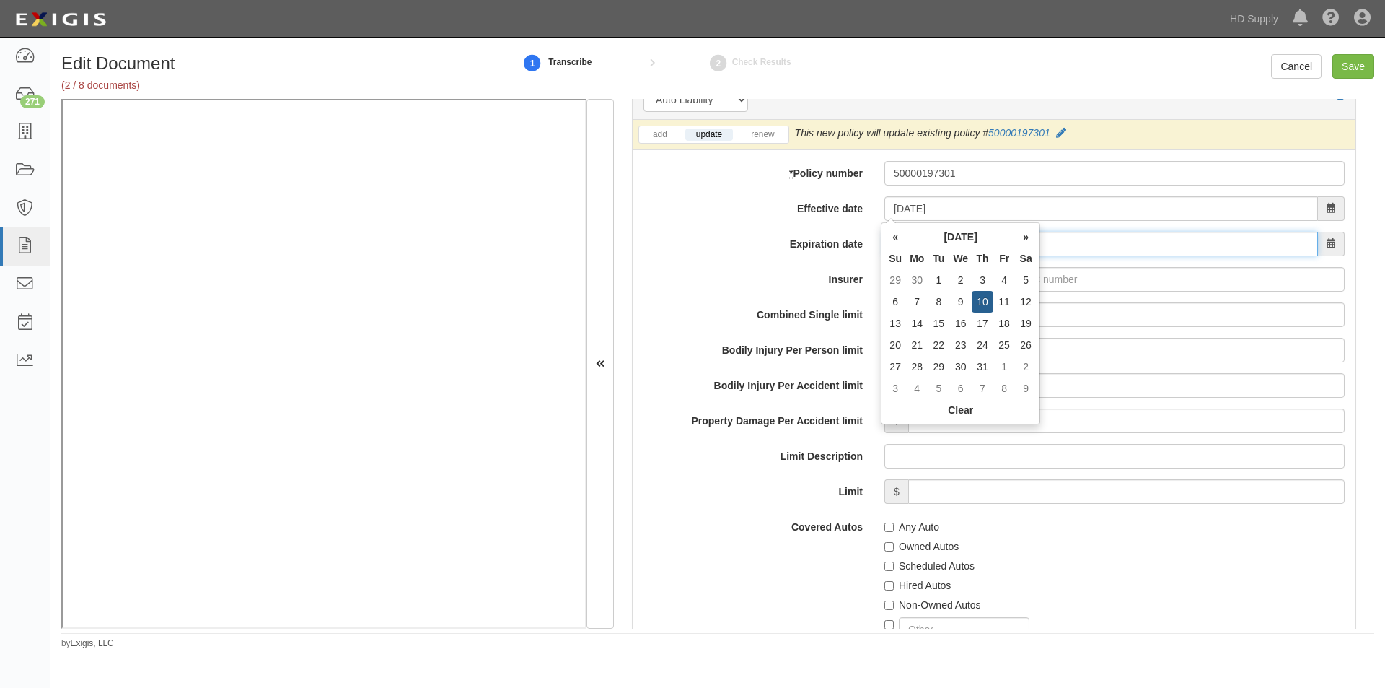
type input "07/10/2026"
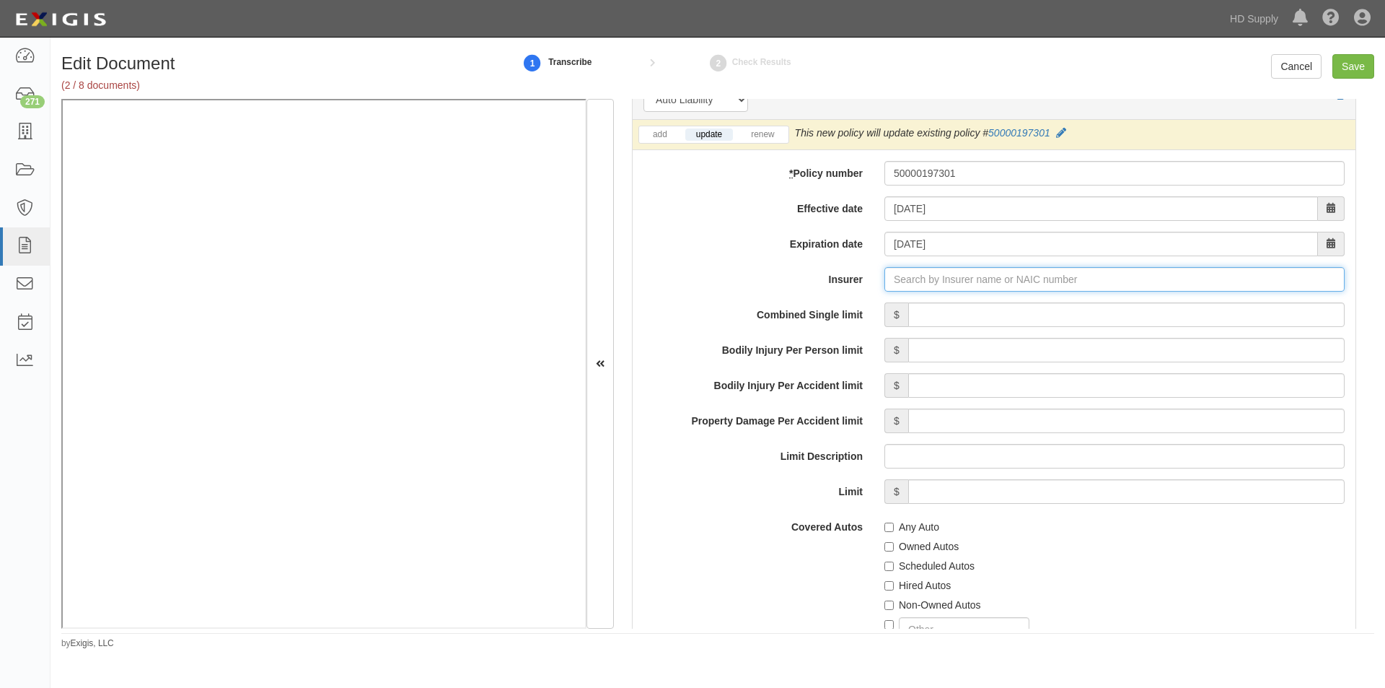
click at [922, 279] on input "Insurer" at bounding box center [1115, 279] width 460 height 25
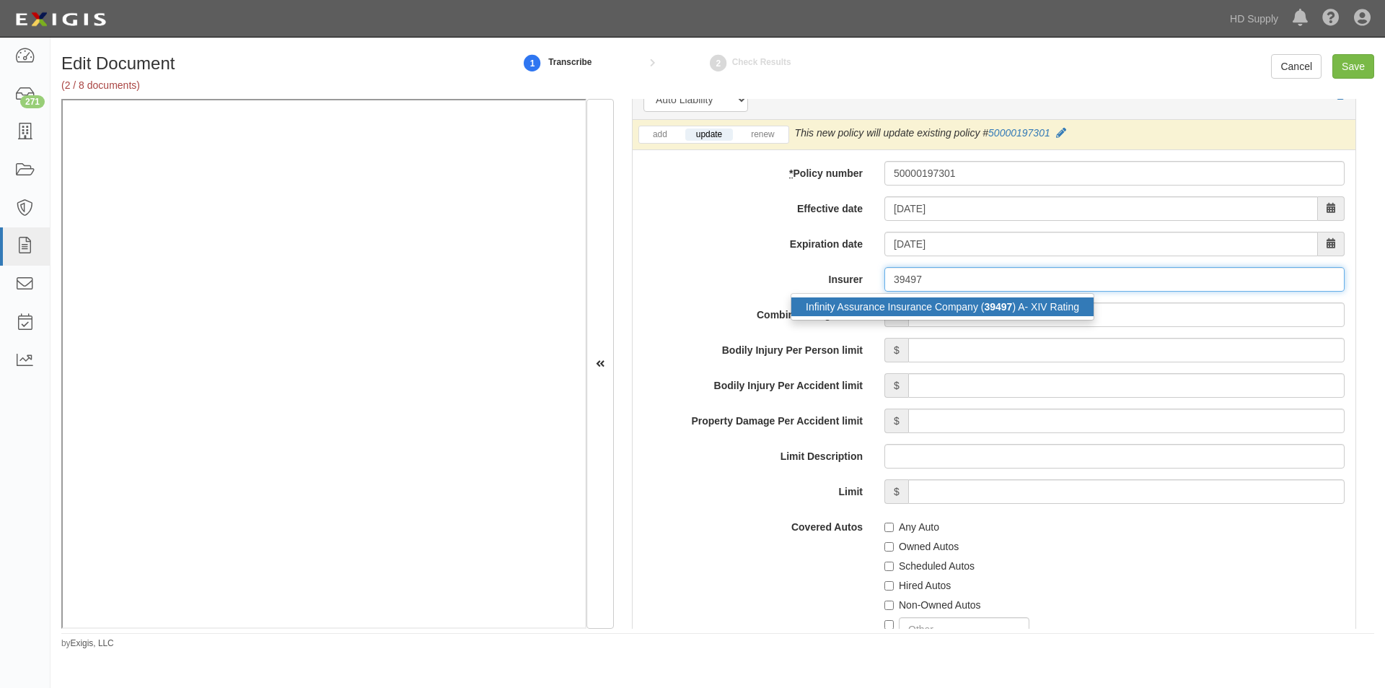
click at [895, 310] on div "Infinity Assurance Insurance Company ( 39497 ) A- XIV Rating" at bounding box center [942, 306] width 302 height 19
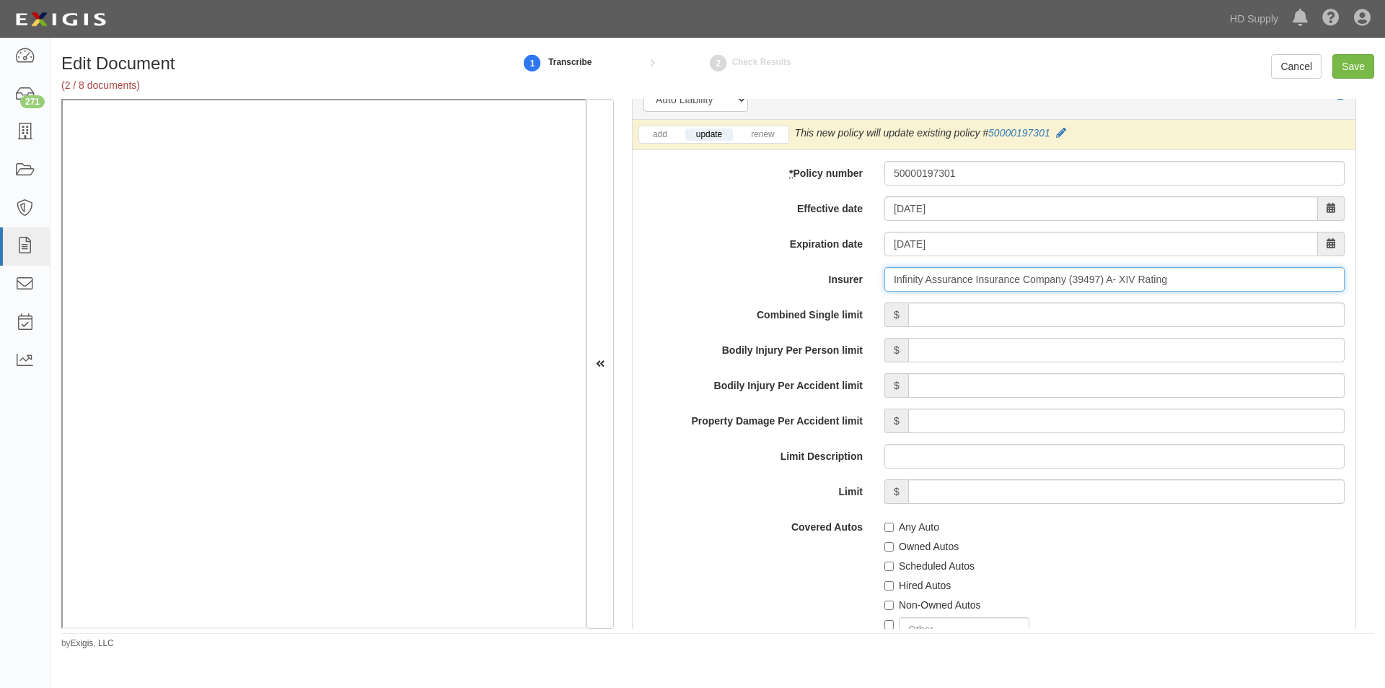
type input "Infinity Assurance Insurance Company (39497) A- XIV Rating"
click at [968, 322] on input "Combined Single limit" at bounding box center [1126, 314] width 437 height 25
type input "1,000,000"
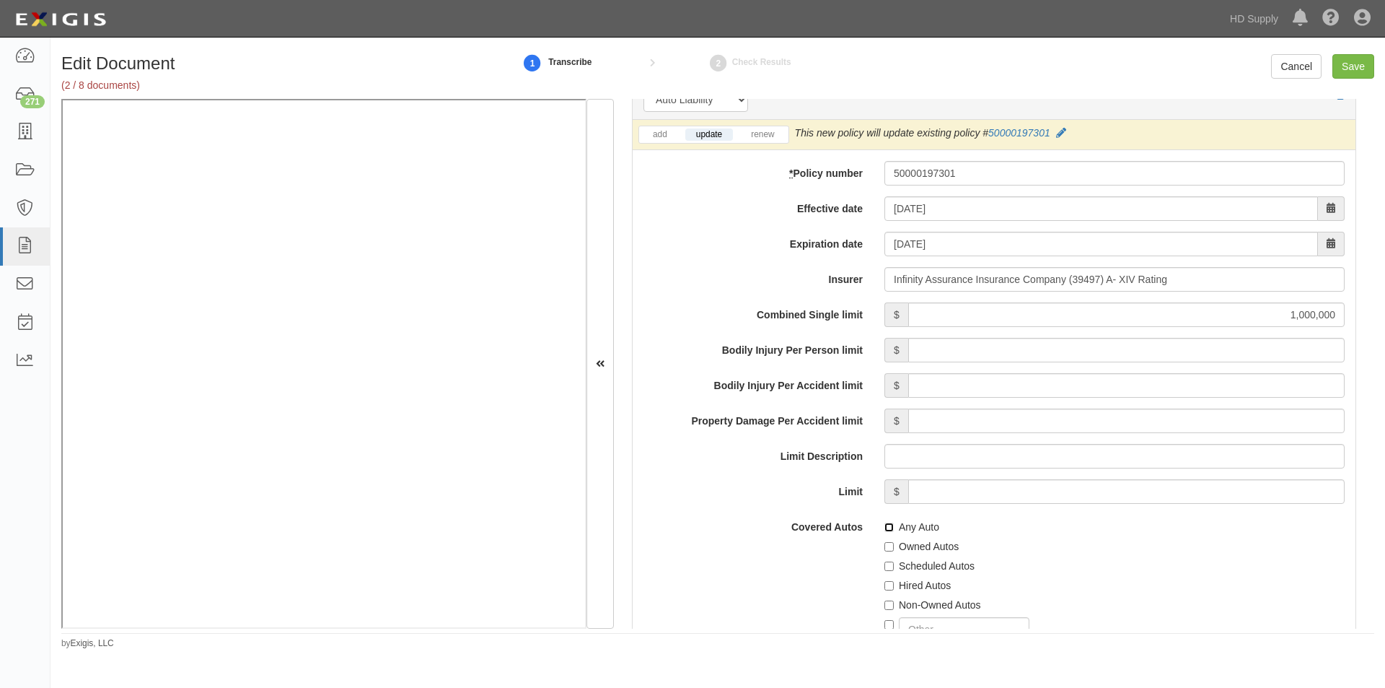
click at [885, 530] on input "Any Auto" at bounding box center [889, 526] width 9 height 9
checkbox input "true"
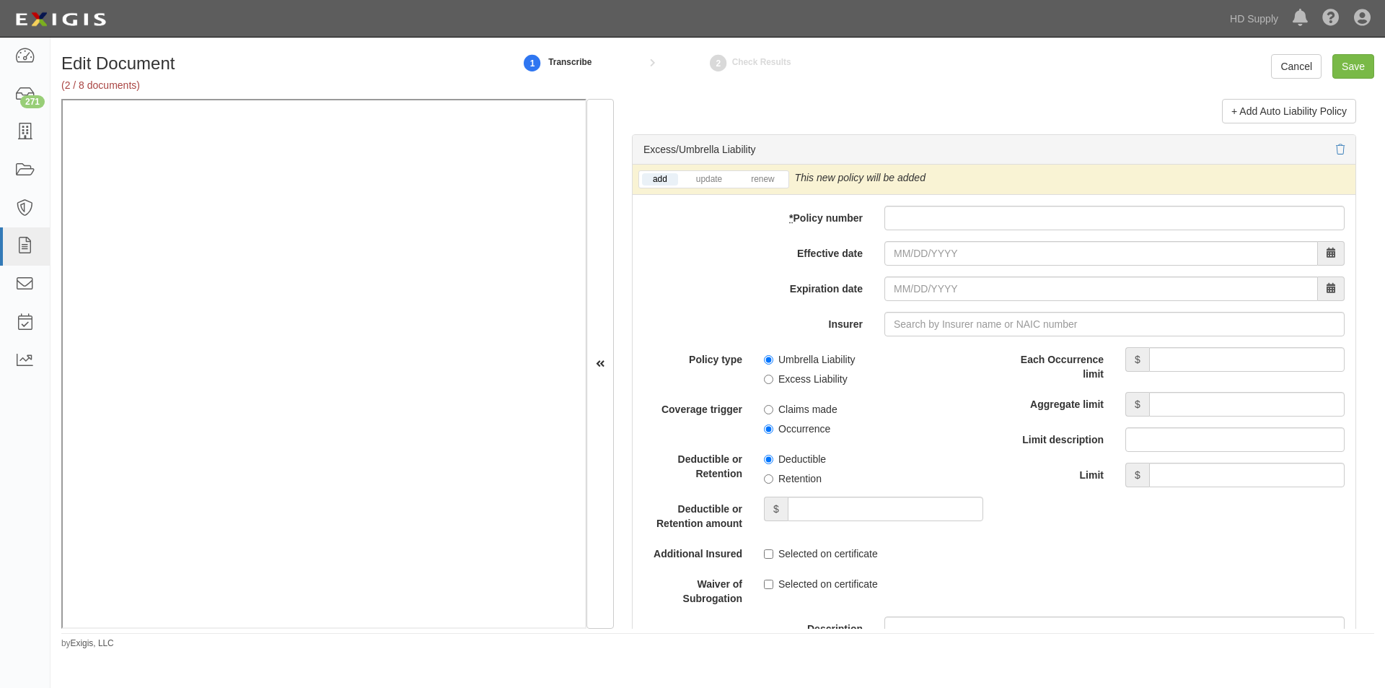
scroll to position [2849, 0]
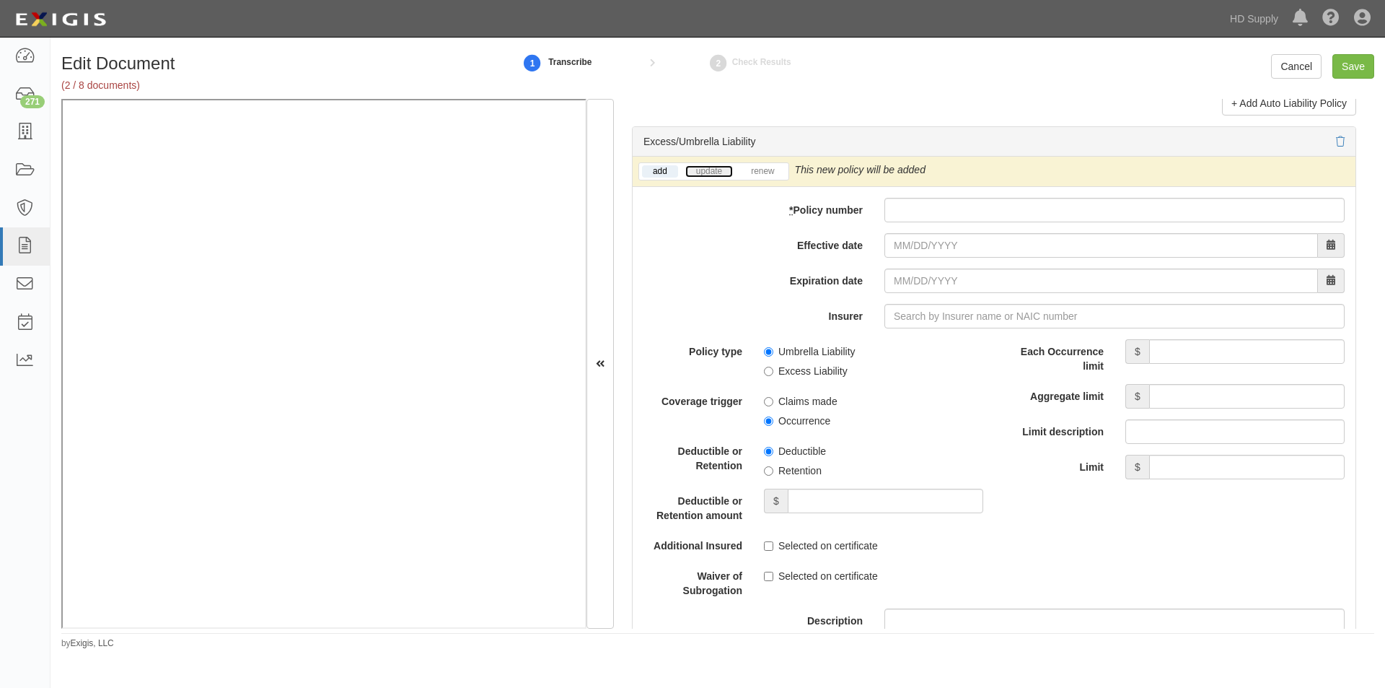
click at [703, 170] on link "update" at bounding box center [709, 171] width 48 height 12
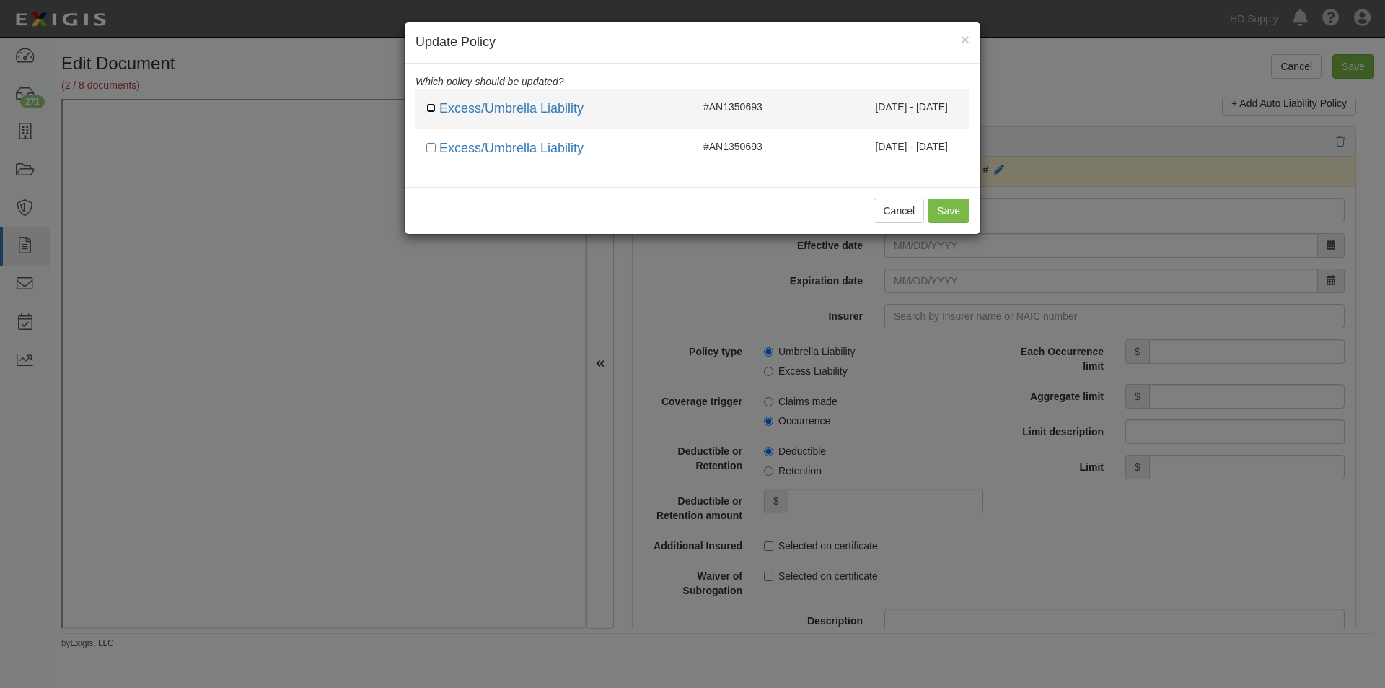
click at [431, 108] on input "checkbox" at bounding box center [430, 107] width 9 height 9
checkbox input "true"
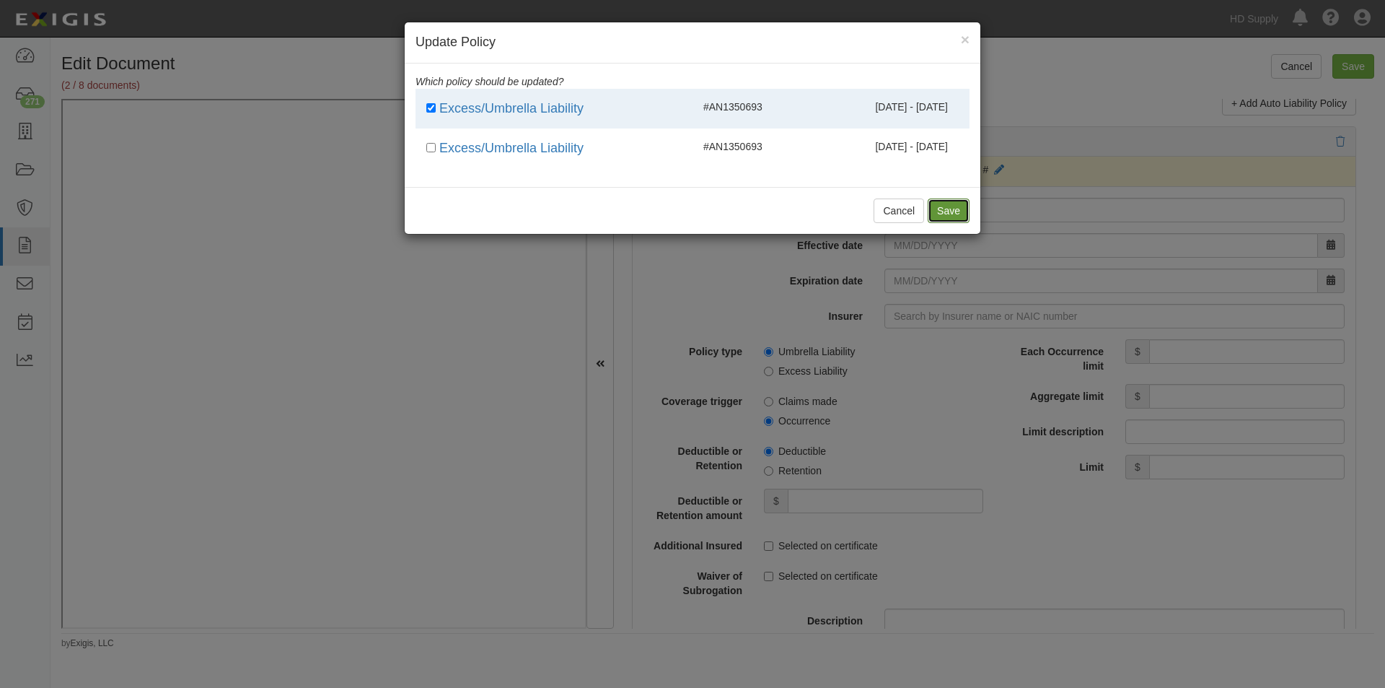
click at [938, 214] on button "Save" at bounding box center [949, 210] width 42 height 25
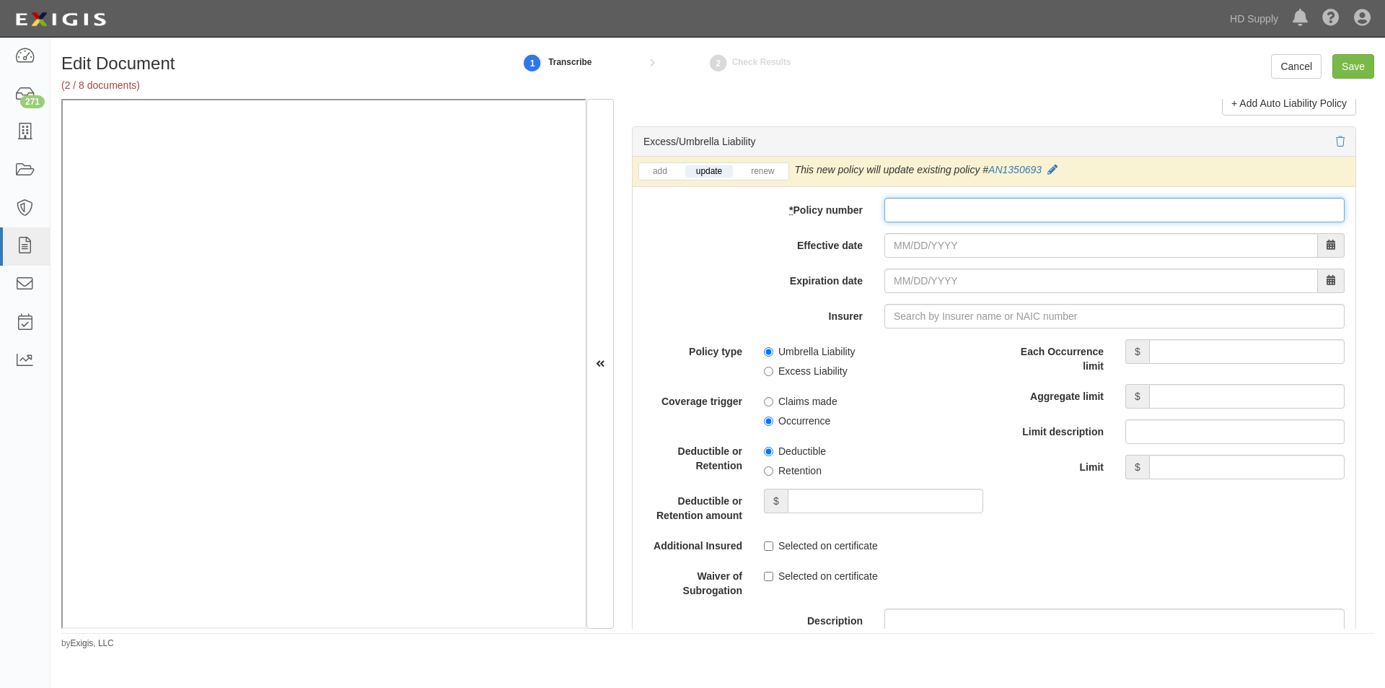
paste input "AN1350693"
type input "AN1350693"
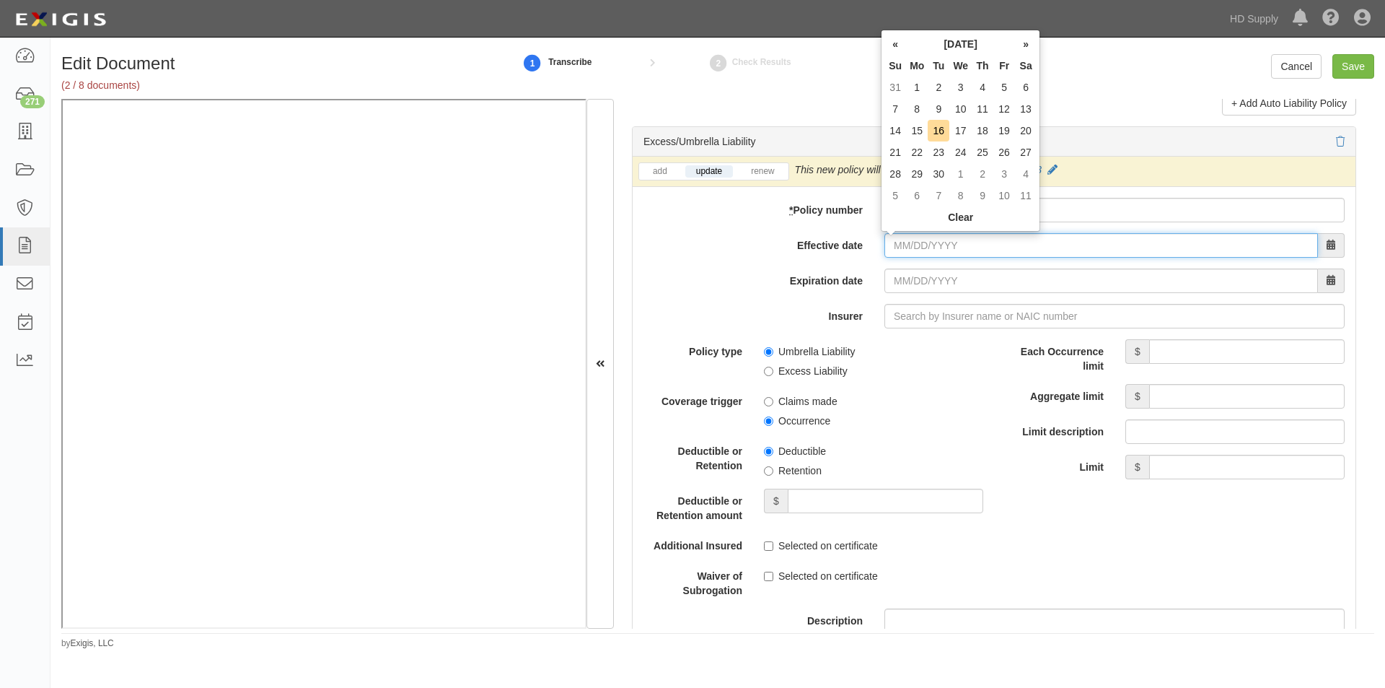
click at [914, 251] on input "Effective date" at bounding box center [1102, 245] width 434 height 25
type input "06/04/2025"
type input "06/04/2026"
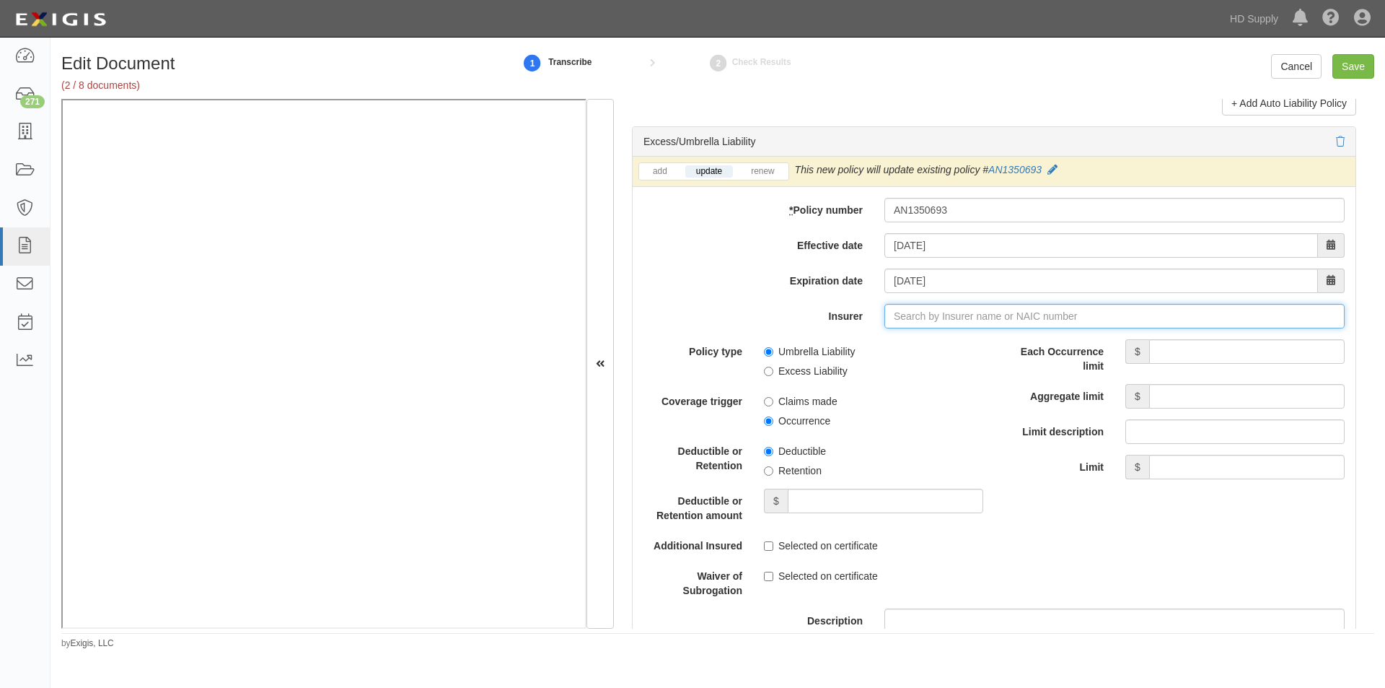
click at [913, 320] on input "Insurer" at bounding box center [1115, 316] width 460 height 25
type input "180 Seguros S.A. (0) NR Rating"
type input "1"
click at [867, 340] on div "Nautilus Insurance Company ( 17370 ) A+ XV Rating" at bounding box center [920, 343] width 259 height 19
type input "Nautilus Insurance Company (17370) A+ XV Rating"
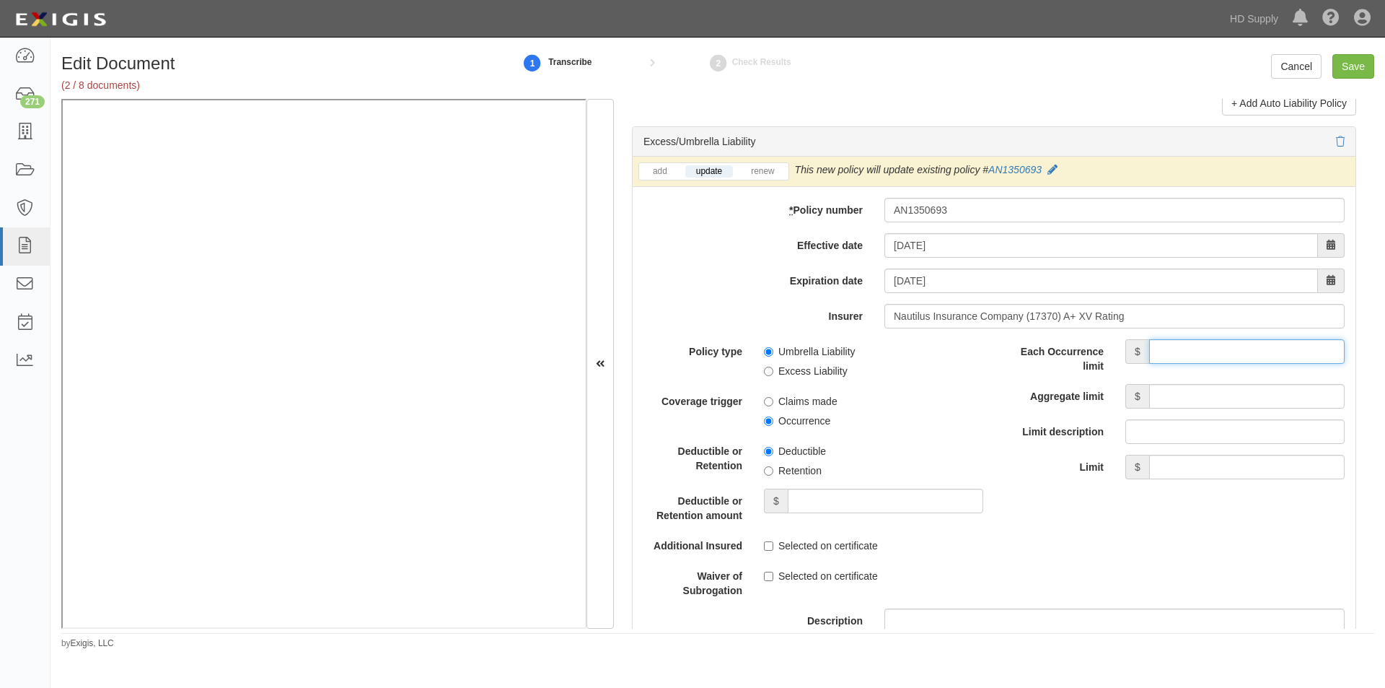
click at [1183, 357] on input "Each Occurrence limit" at bounding box center [1247, 351] width 196 height 25
type input "2,000,000"
click at [1214, 397] on input "Aggregate limit" at bounding box center [1247, 396] width 196 height 25
type input "2,000,000"
drag, startPoint x: 1374, startPoint y: 417, endPoint x: 1378, endPoint y: 443, distance: 26.2
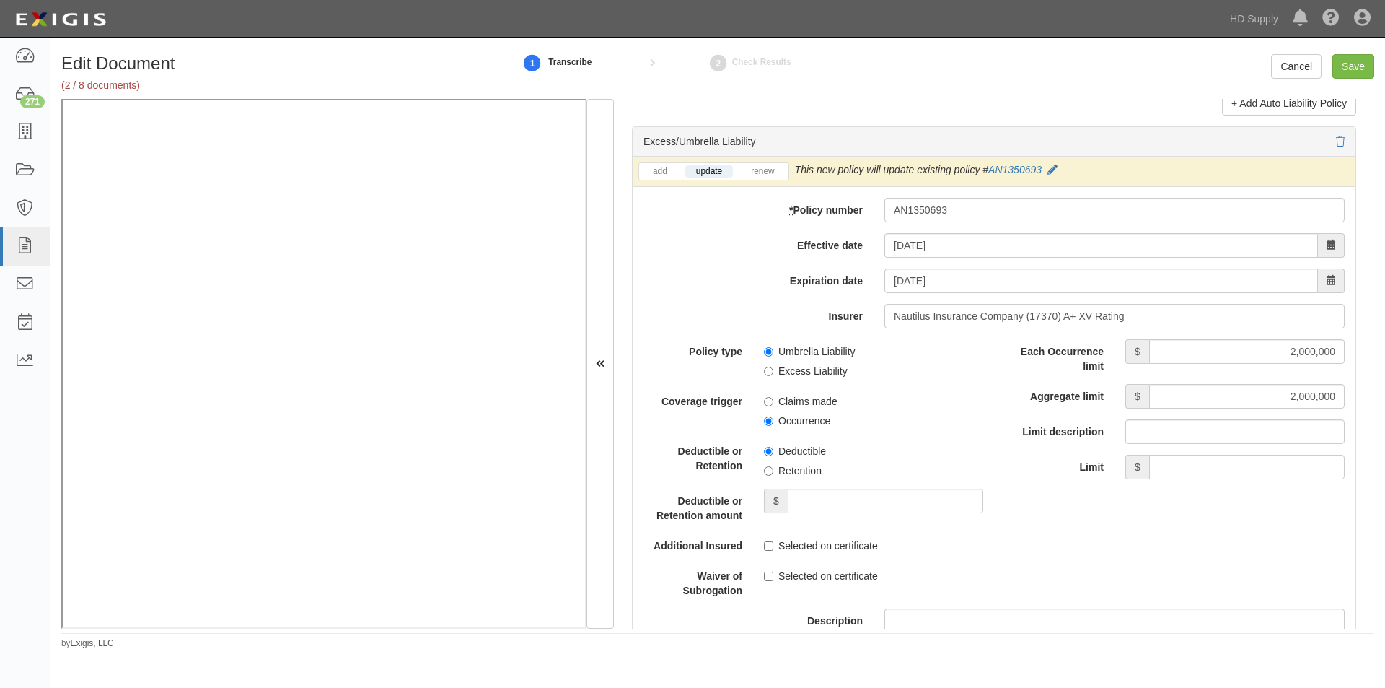
click at [1378, 443] on div "Edit Document (2 / 8 documents) 1 Transcribe 2 Check Results Cancel Save Docume…" at bounding box center [718, 351] width 1335 height 595
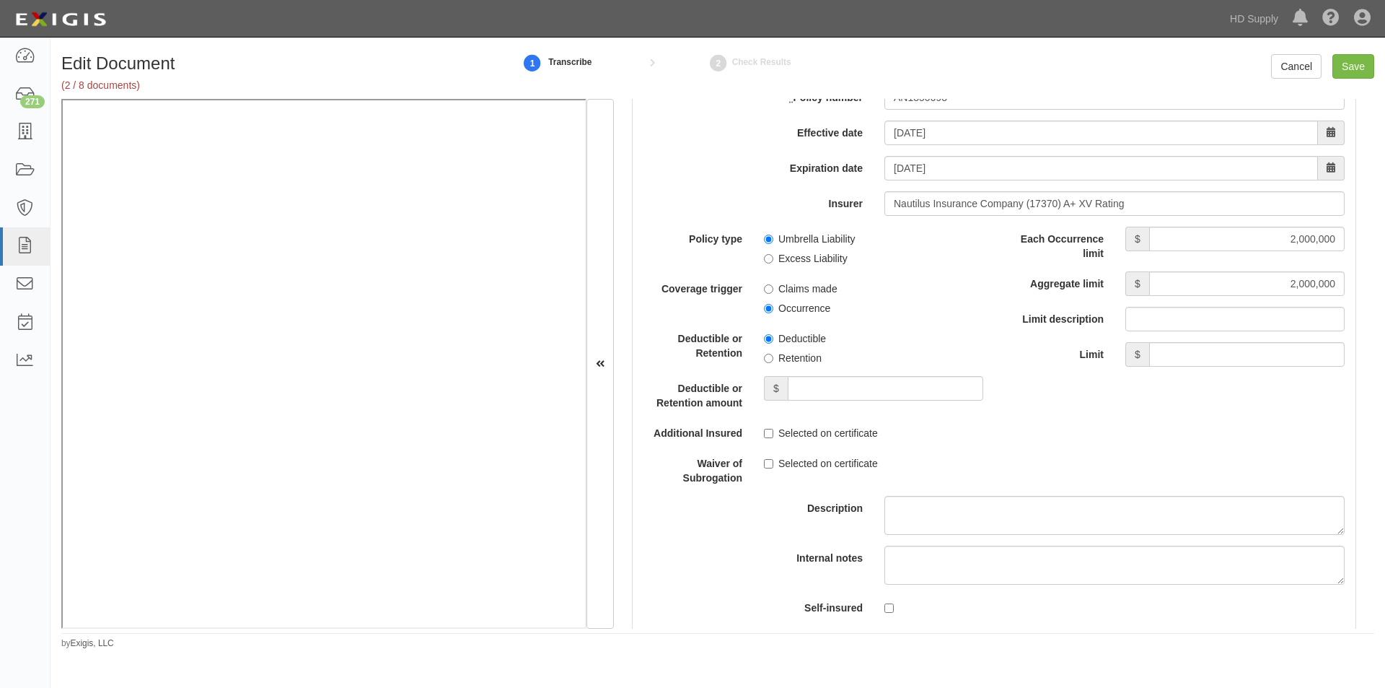
scroll to position [3014, 0]
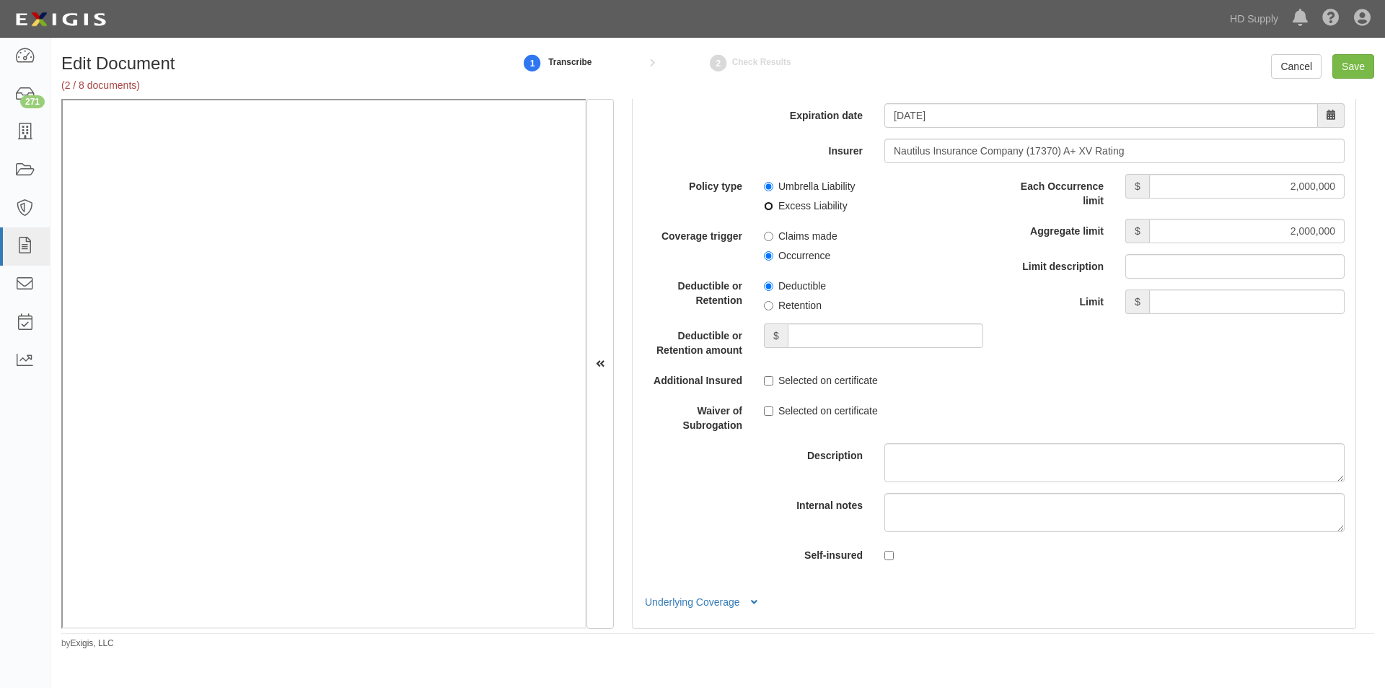
click at [768, 208] on input "Excess Liability" at bounding box center [768, 205] width 9 height 9
radio input "true"
click at [766, 256] on input "Occurrence" at bounding box center [768, 255] width 9 height 9
radio input "true"
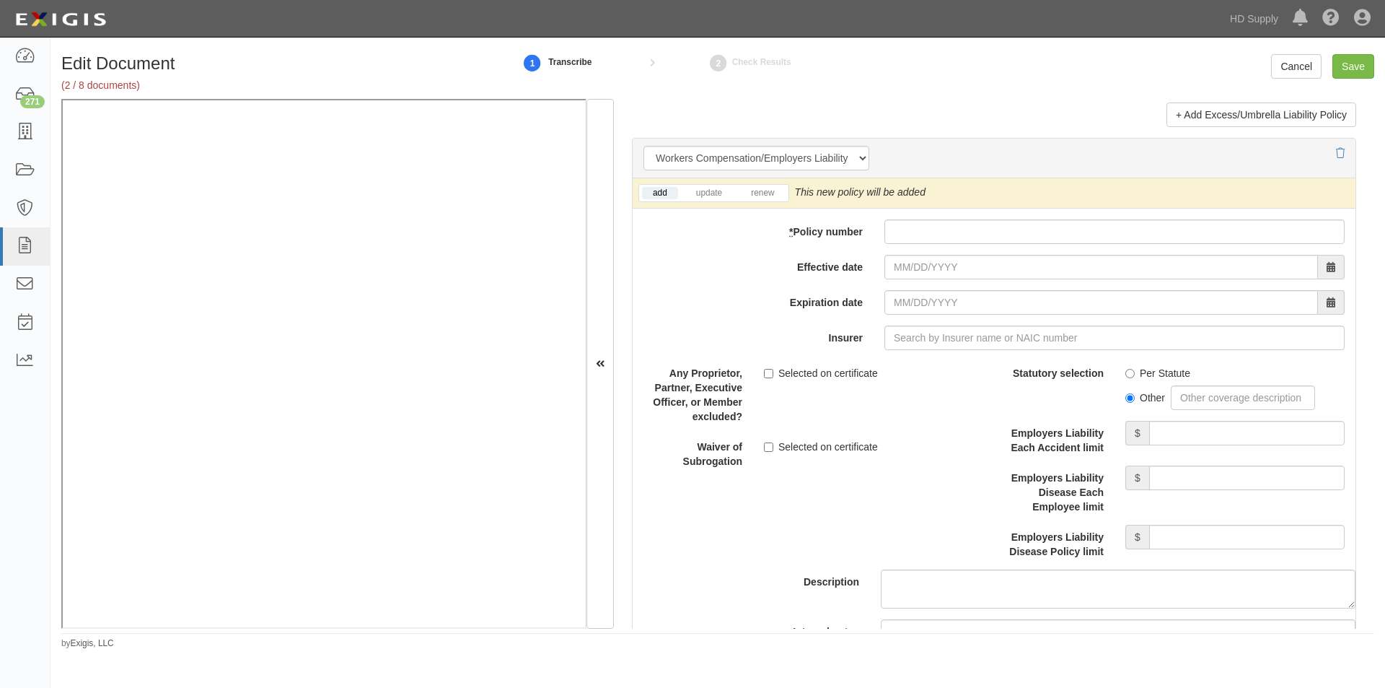
scroll to position [3577, 0]
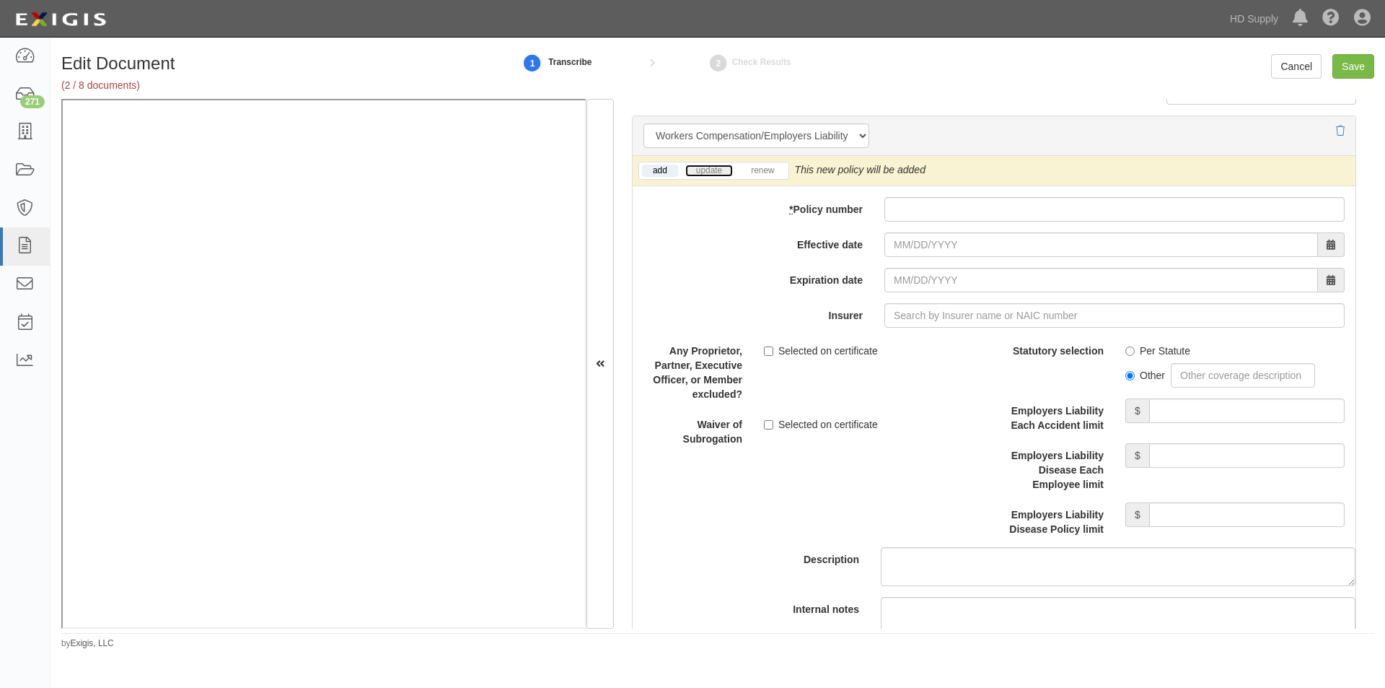
click at [701, 170] on link "update" at bounding box center [709, 171] width 48 height 12
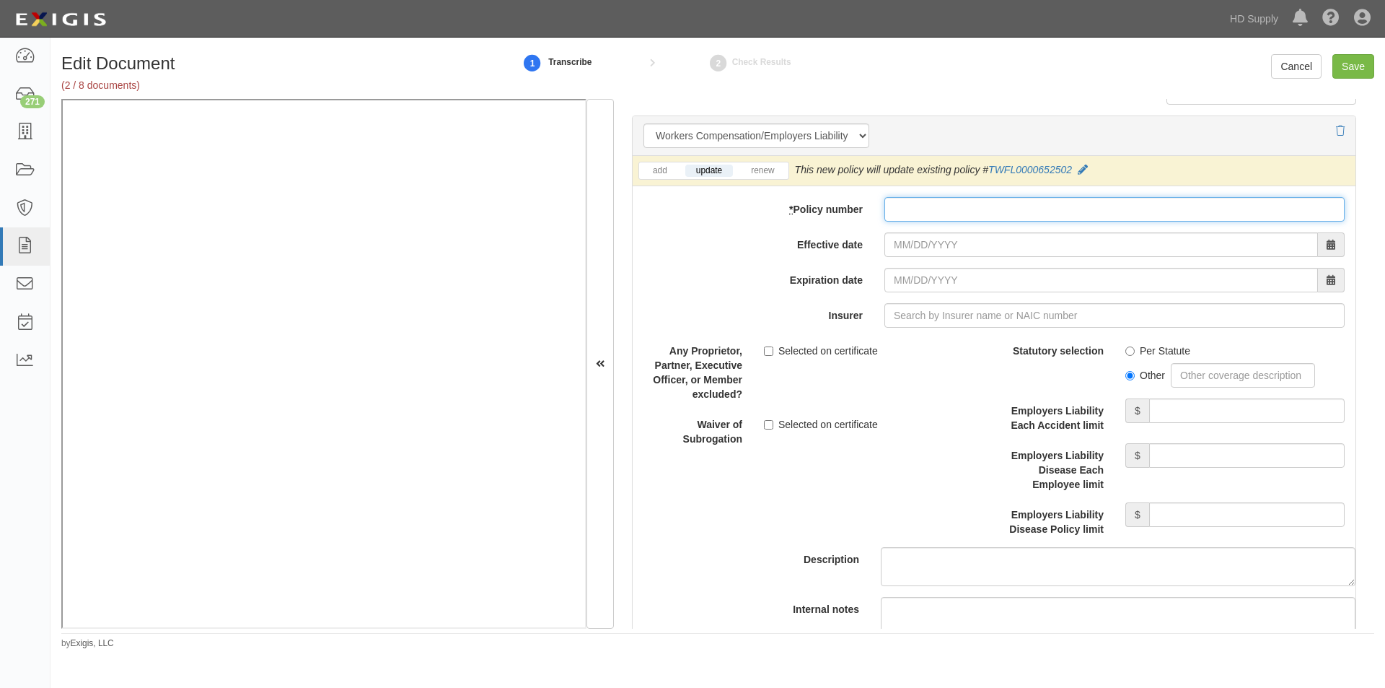
paste input "TWFL0000652502"
type input "TWFL0000652502"
click at [915, 253] on input "Effective date" at bounding box center [1102, 244] width 434 height 25
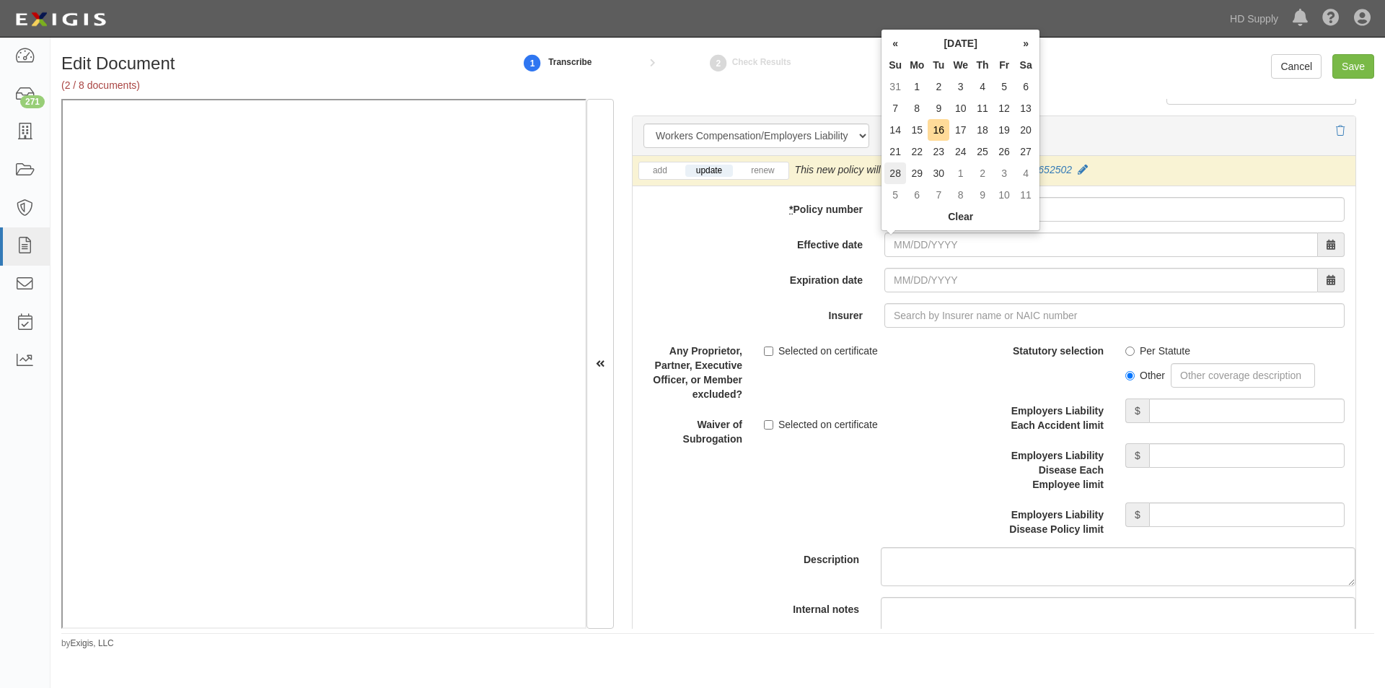
click at [901, 177] on td "28" at bounding box center [896, 173] width 22 height 22
type input "09/28/2025"
type input "09/28/2026"
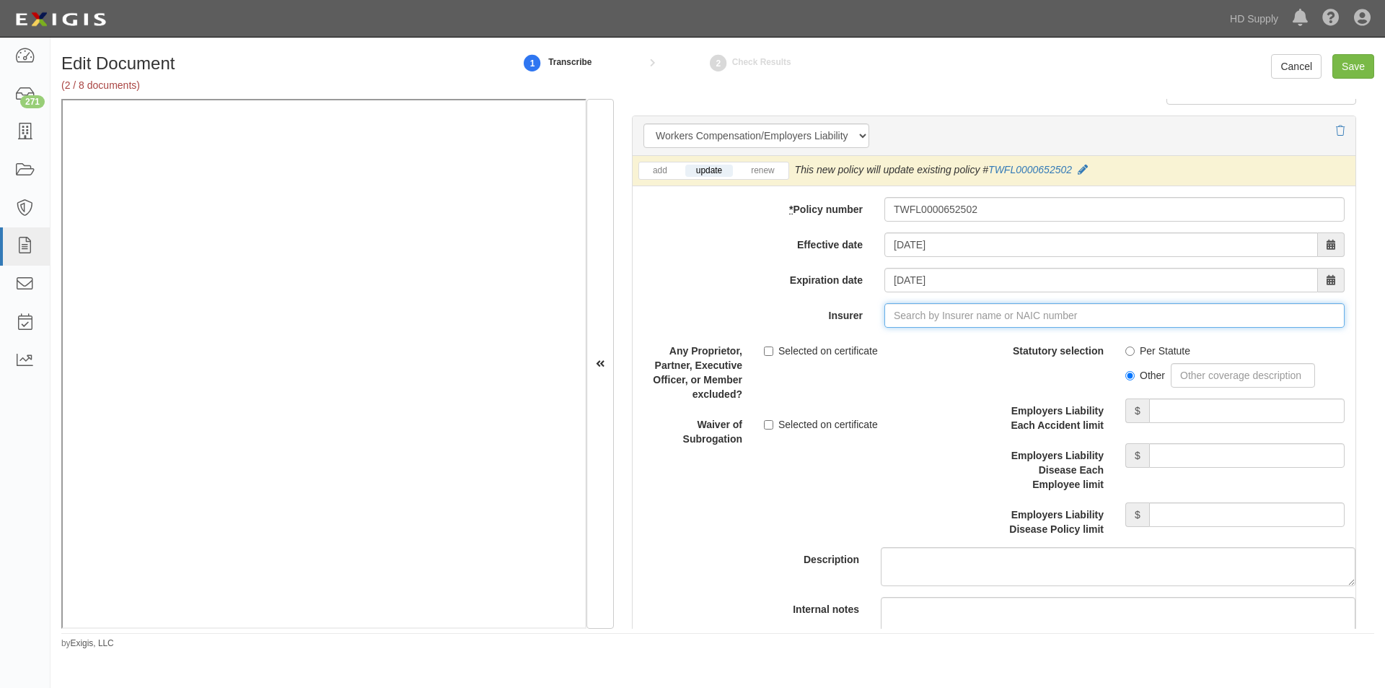
click at [922, 319] on input "Insurer" at bounding box center [1115, 315] width 460 height 25
click at [908, 339] on div "Benchmark Insurance Company ( 41394 ) A VIII Rating" at bounding box center [925, 342] width 269 height 19
type input "Benchmark Insurance Company (41394) A VIII Rating"
click at [1126, 350] on input "Per Statute" at bounding box center [1130, 350] width 9 height 9
radio input "true"
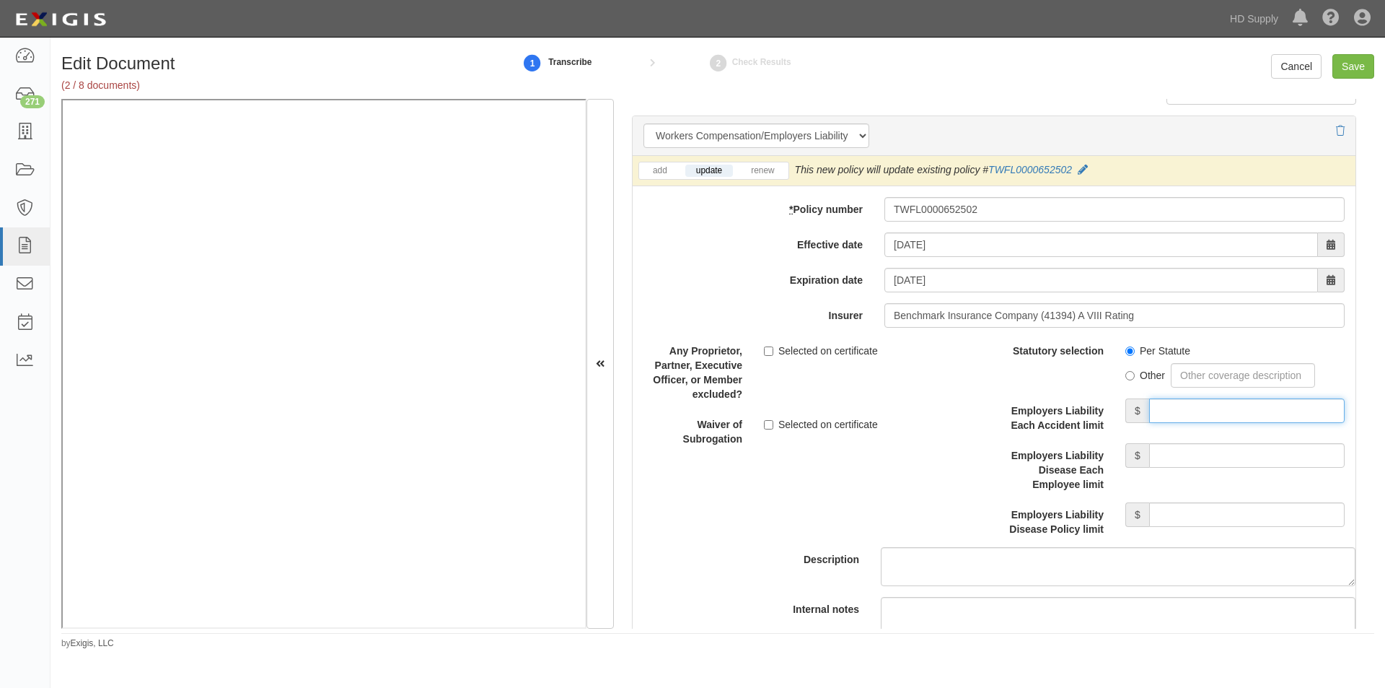
click at [1191, 411] on input "Employers Liability Each Accident limit" at bounding box center [1247, 410] width 196 height 25
type input "1,000,000"
click at [1231, 455] on input "Employers Liability Disease Each Employee limit" at bounding box center [1247, 455] width 196 height 25
type input "1,000,000"
click at [1216, 506] on input "Employers Liability Disease Policy limit" at bounding box center [1247, 514] width 196 height 25
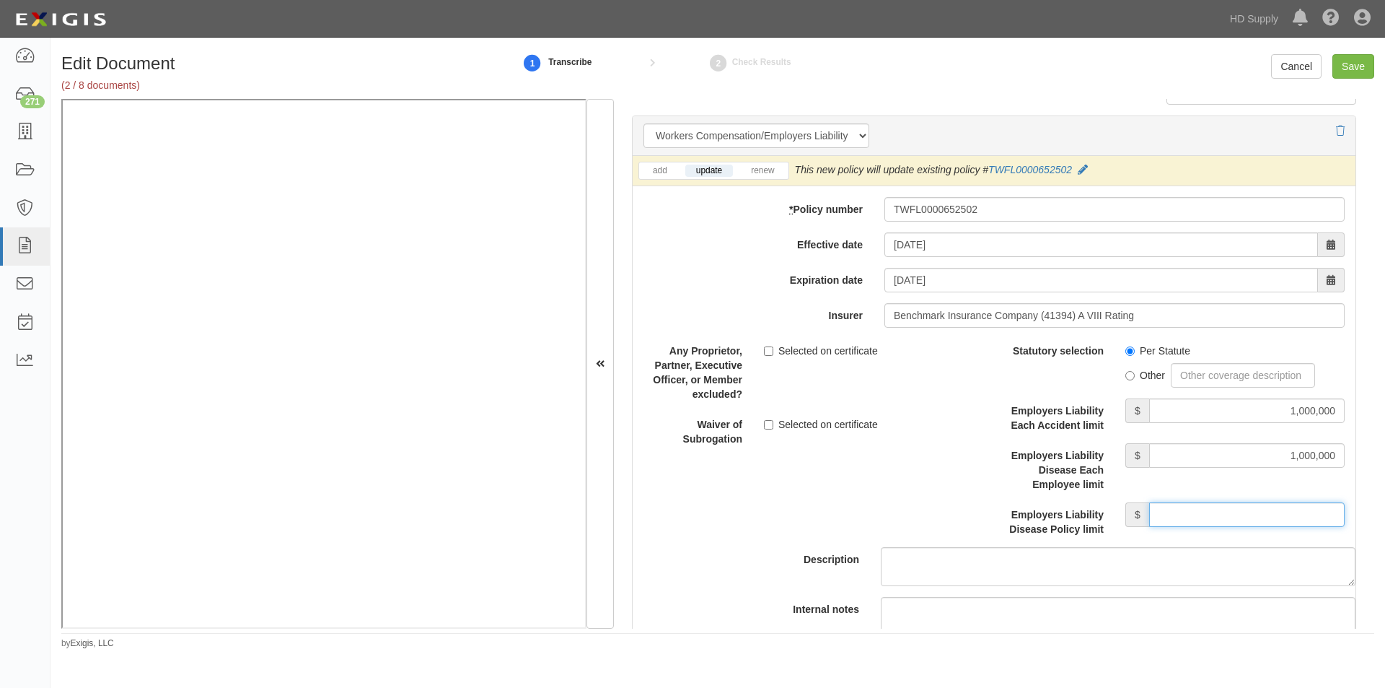
type input "1,000,000"
drag, startPoint x: 761, startPoint y: 348, endPoint x: 773, endPoint y: 375, distance: 29.1
click at [762, 348] on div "Selected on certificate" at bounding box center [873, 347] width 241 height 19
click at [768, 349] on input "Selected on certificate" at bounding box center [768, 350] width 9 height 9
checkbox input "true"
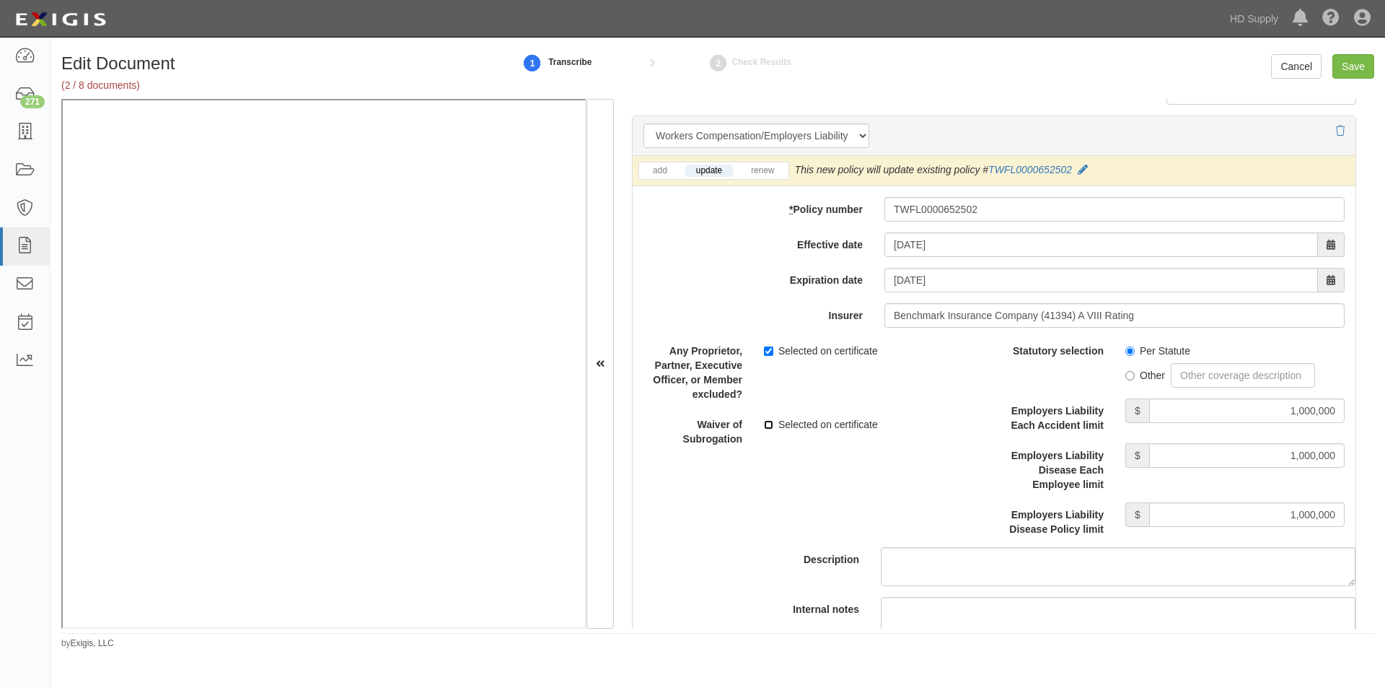
click at [769, 423] on input "Selected on certificate" at bounding box center [768, 424] width 9 height 9
checkbox input "true"
click at [1360, 63] on input "Save" at bounding box center [1354, 66] width 42 height 25
type input "1000000"
type input "100000"
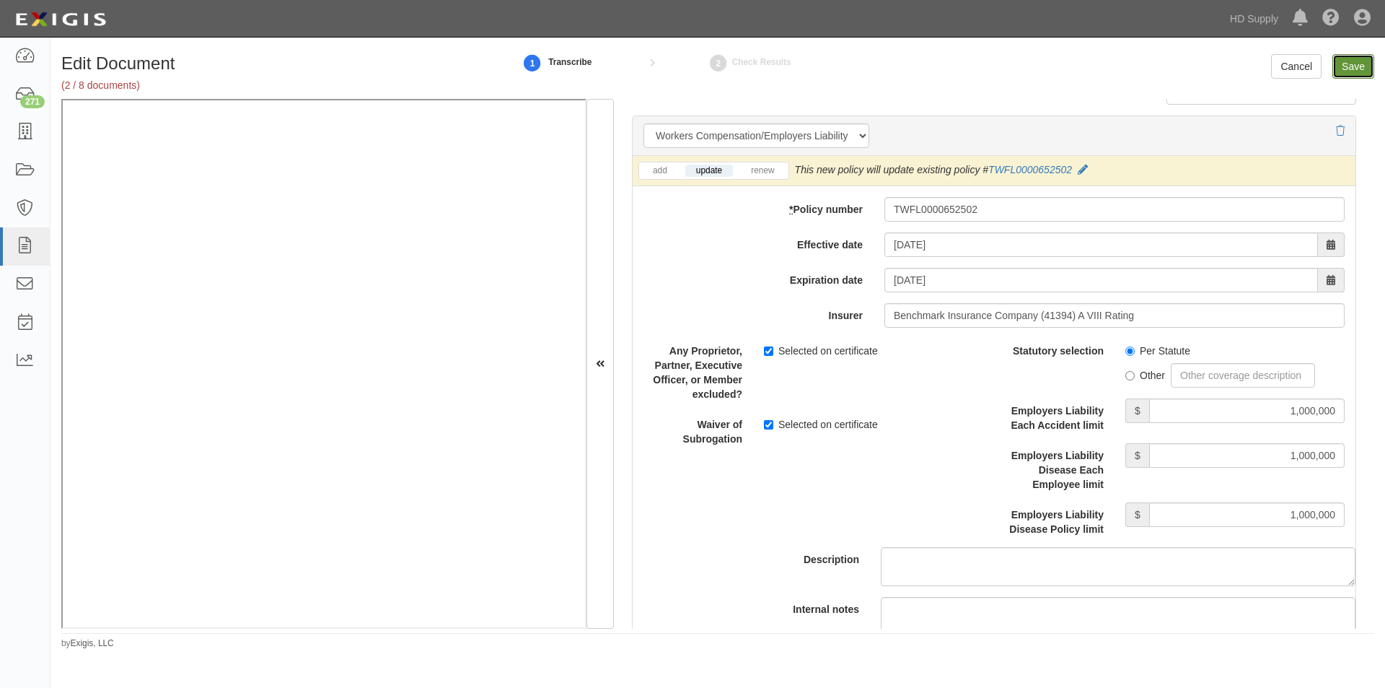
type input "5000"
type input "1000000"
type input "2000000"
type input "1000000"
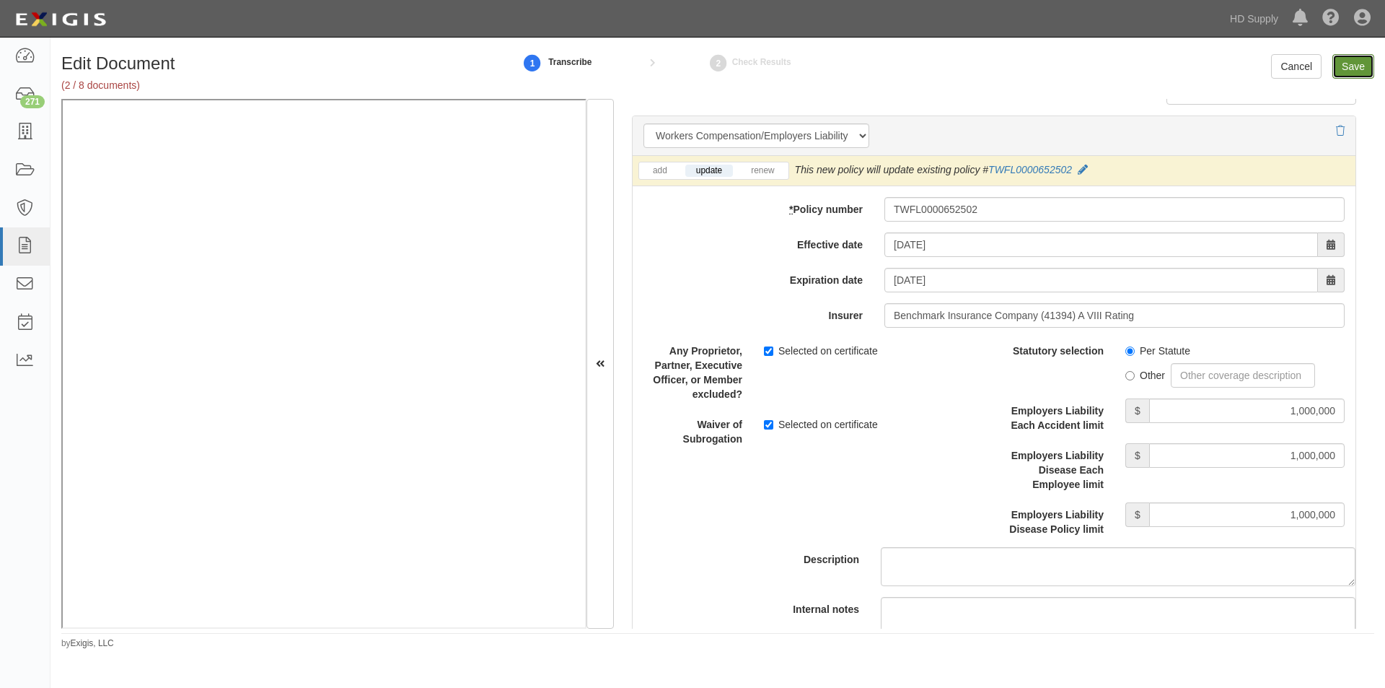
type input "2000000"
type input "1000000"
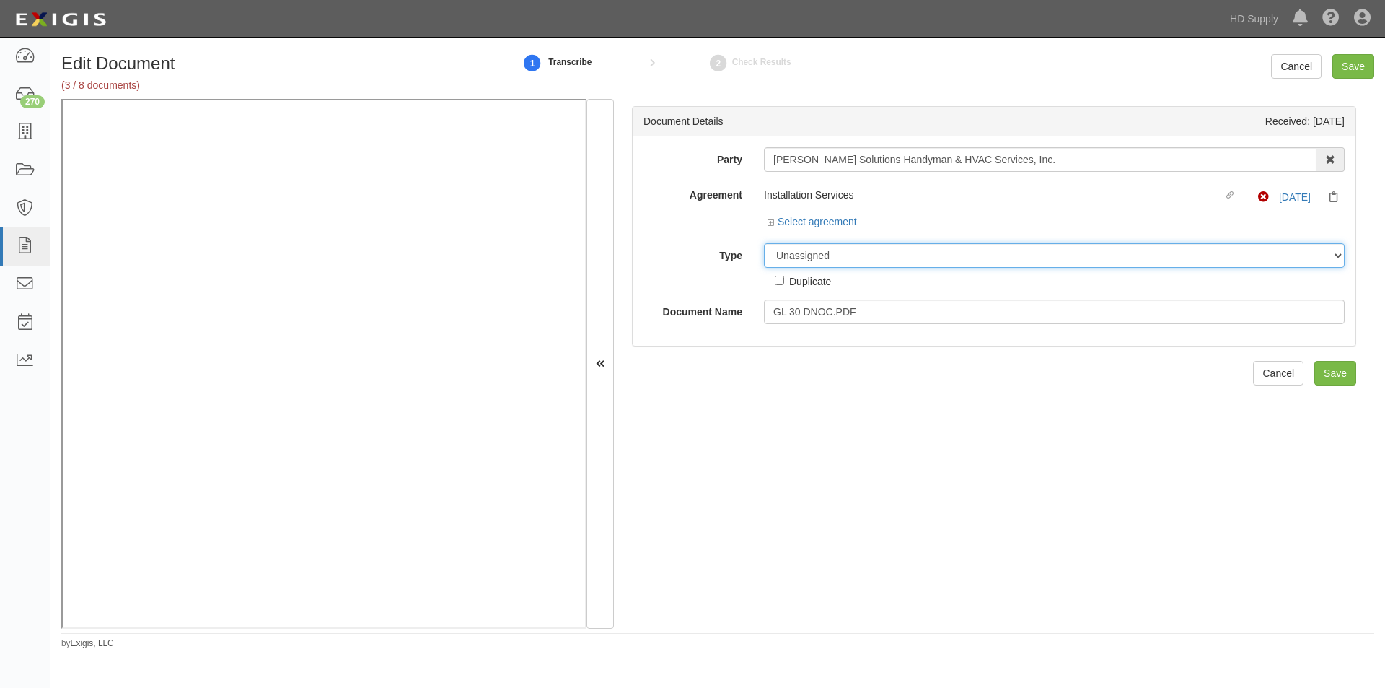
click at [795, 258] on select "Unassigned Binder Cancellation Notice Certificate Contract Endorsement Insuranc…" at bounding box center [1054, 255] width 581 height 25
select select "EndorsementDetail"
click at [764, 243] on select "Unassigned Binder Cancellation Notice Certificate Contract Endorsement Insuranc…" at bounding box center [1054, 255] width 581 height 25
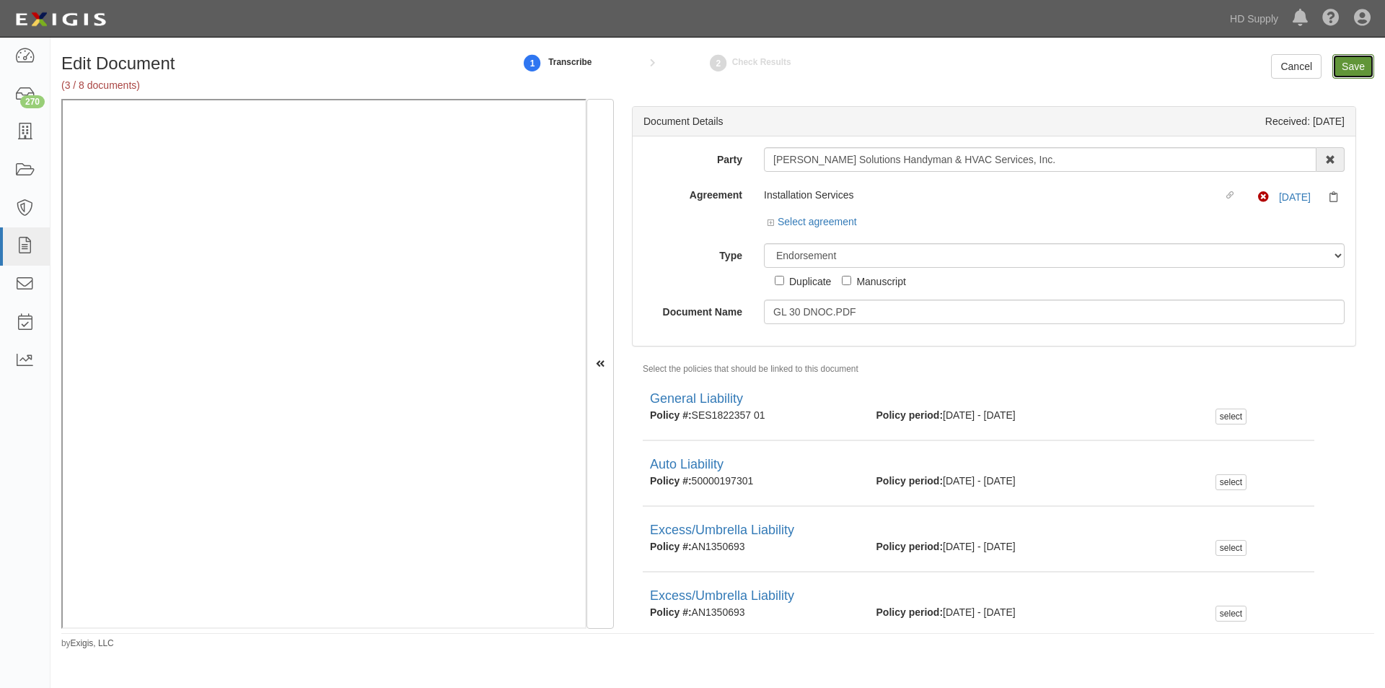
click at [1353, 70] on input "Save" at bounding box center [1354, 66] width 42 height 25
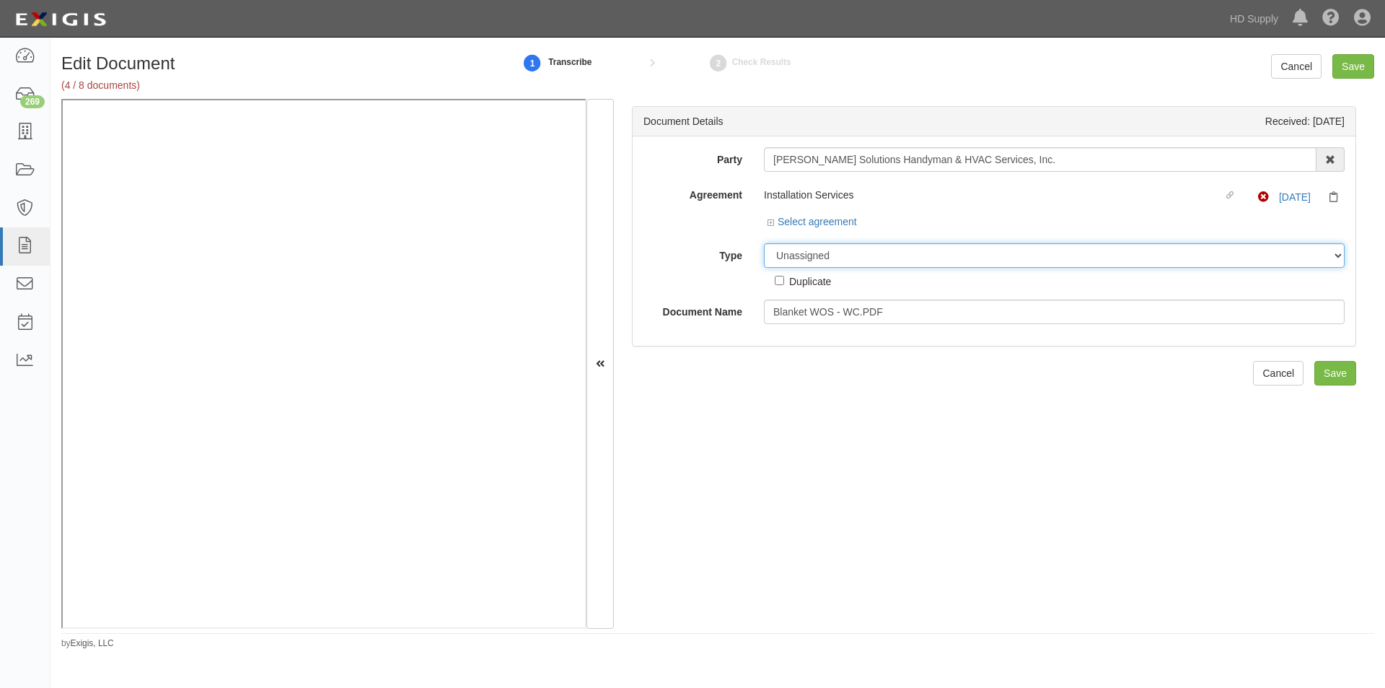
click at [810, 263] on select "Unassigned Binder Cancellation Notice Certificate Contract Endorsement Insuranc…" at bounding box center [1054, 255] width 581 height 25
select select "EndorsementDetail"
click at [764, 243] on select "Unassigned Binder Cancellation Notice Certificate Contract Endorsement Insuranc…" at bounding box center [1054, 255] width 581 height 25
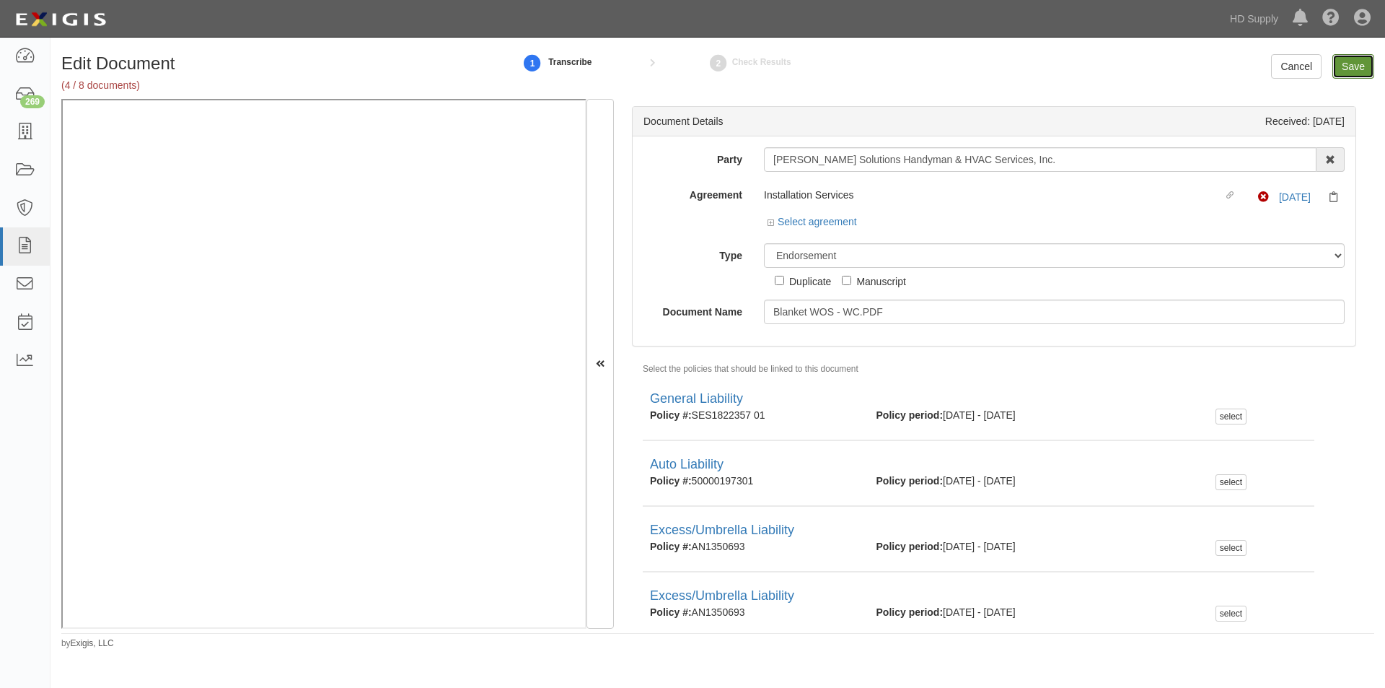
click at [1353, 69] on input "Save" at bounding box center [1354, 66] width 42 height 25
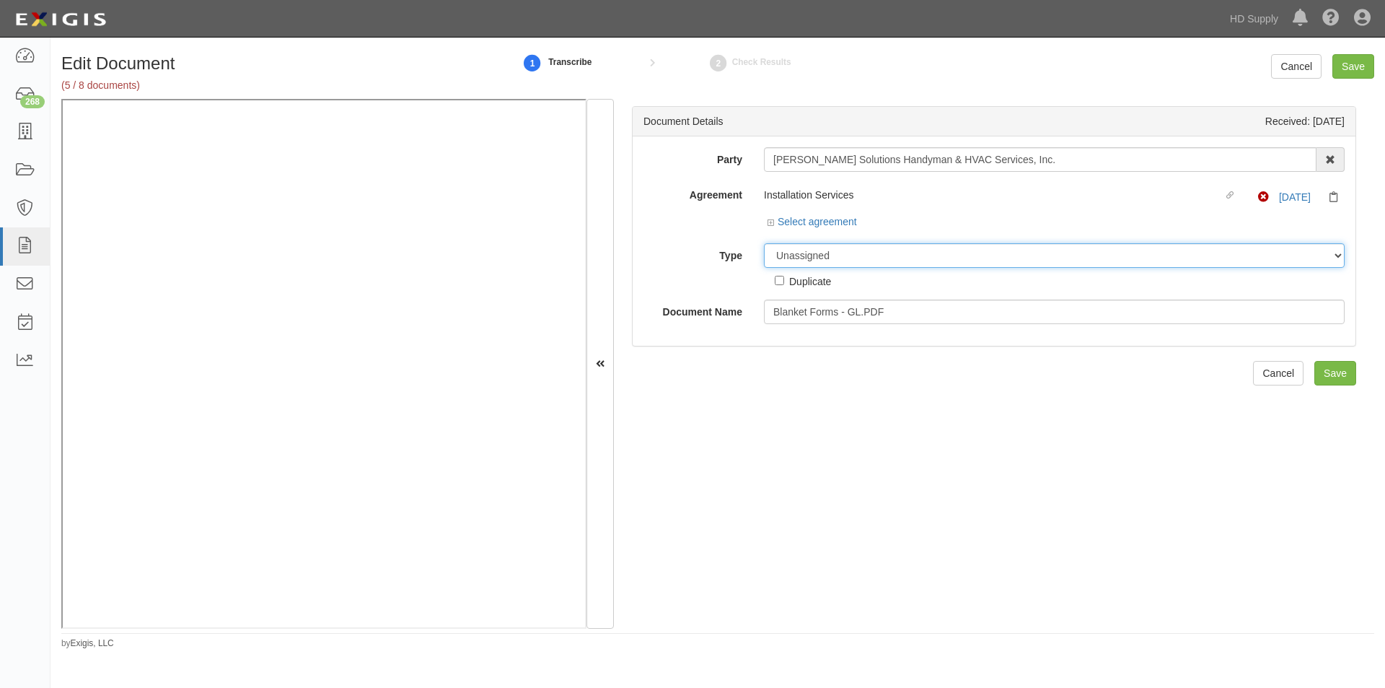
click at [810, 255] on select "Unassigned Binder Cancellation Notice Certificate Contract Endorsement Insuranc…" at bounding box center [1054, 255] width 581 height 25
select select "EndorsementDetail"
click at [764, 243] on select "Unassigned Binder Cancellation Notice Certificate Contract Endorsement Insuranc…" at bounding box center [1054, 255] width 581 height 25
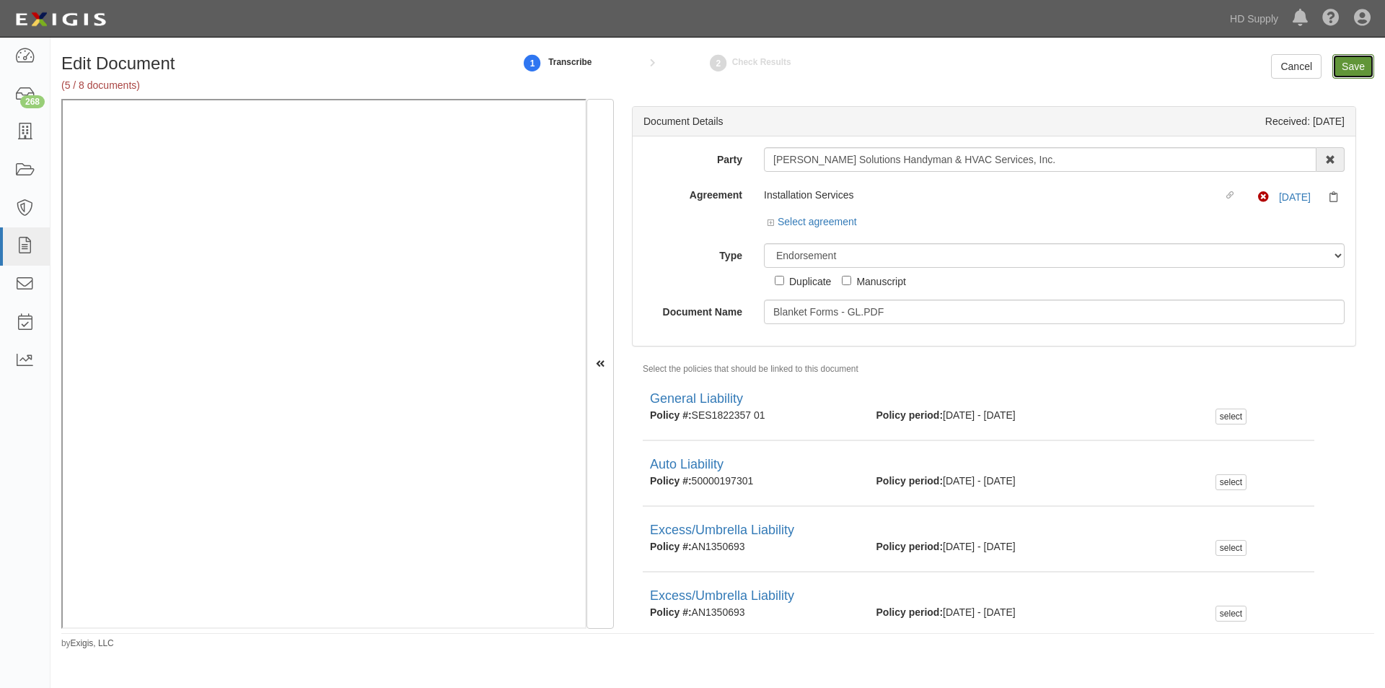
click at [1350, 61] on input "Save" at bounding box center [1354, 66] width 42 height 25
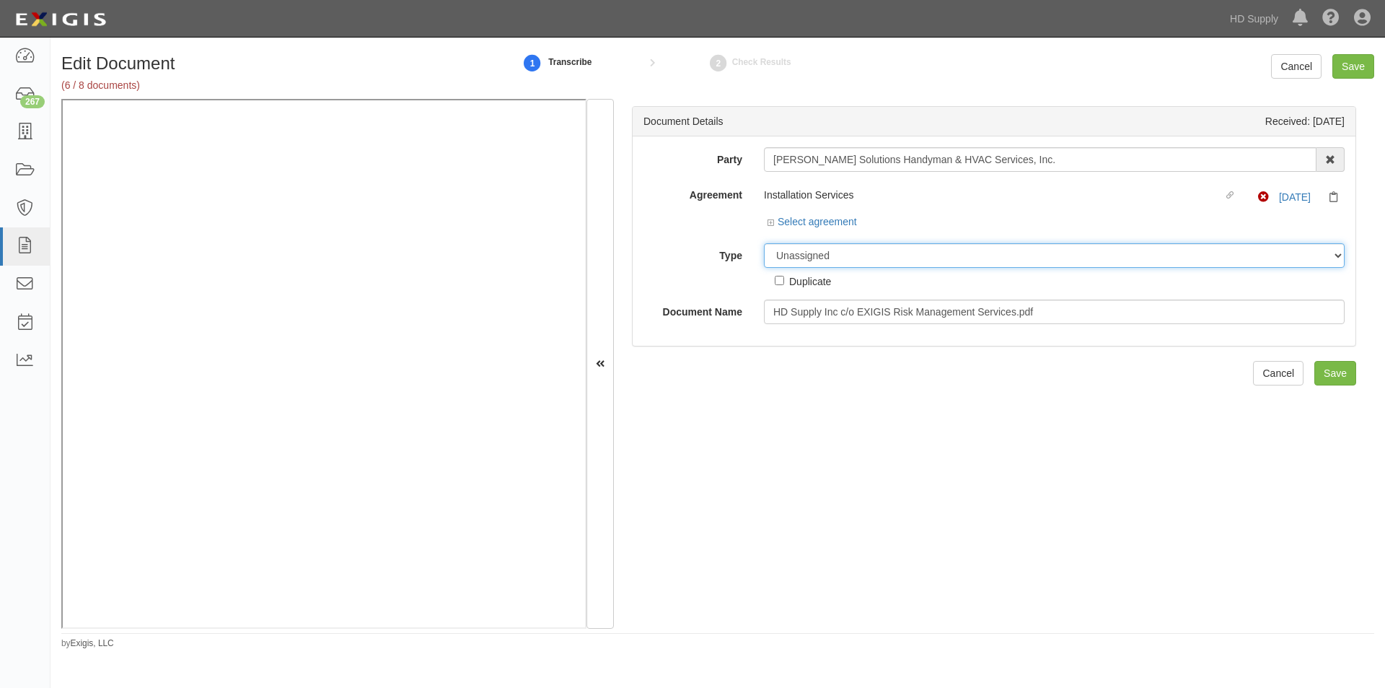
click at [822, 254] on select "Unassigned Binder Cancellation Notice Certificate Contract Endorsement Insuranc…" at bounding box center [1054, 255] width 581 height 25
select select "OtherDetail"
click at [764, 243] on select "Unassigned Binder Cancellation Notice Certificate Contract Endorsement Insuranc…" at bounding box center [1054, 255] width 581 height 25
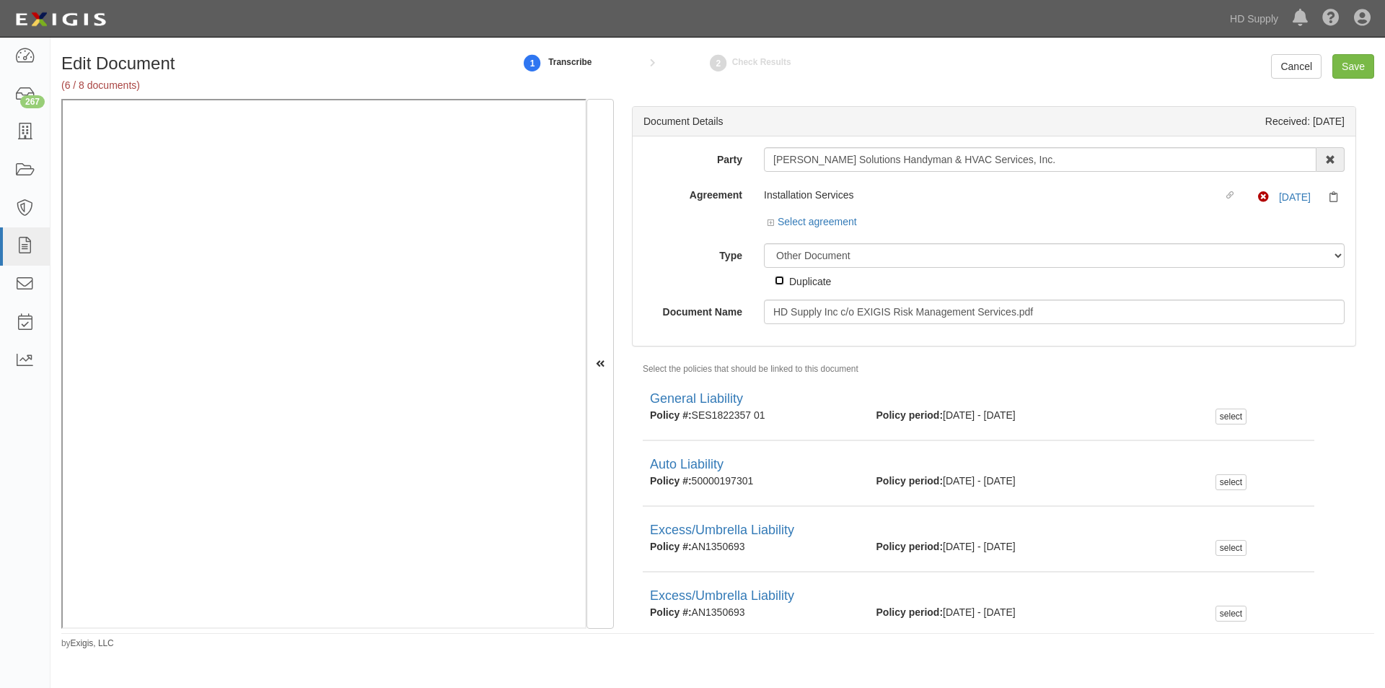
click at [781, 281] on input "Duplicate" at bounding box center [779, 280] width 9 height 9
checkbox input "true"
click at [1361, 66] on input "Save" at bounding box center [1354, 66] width 42 height 25
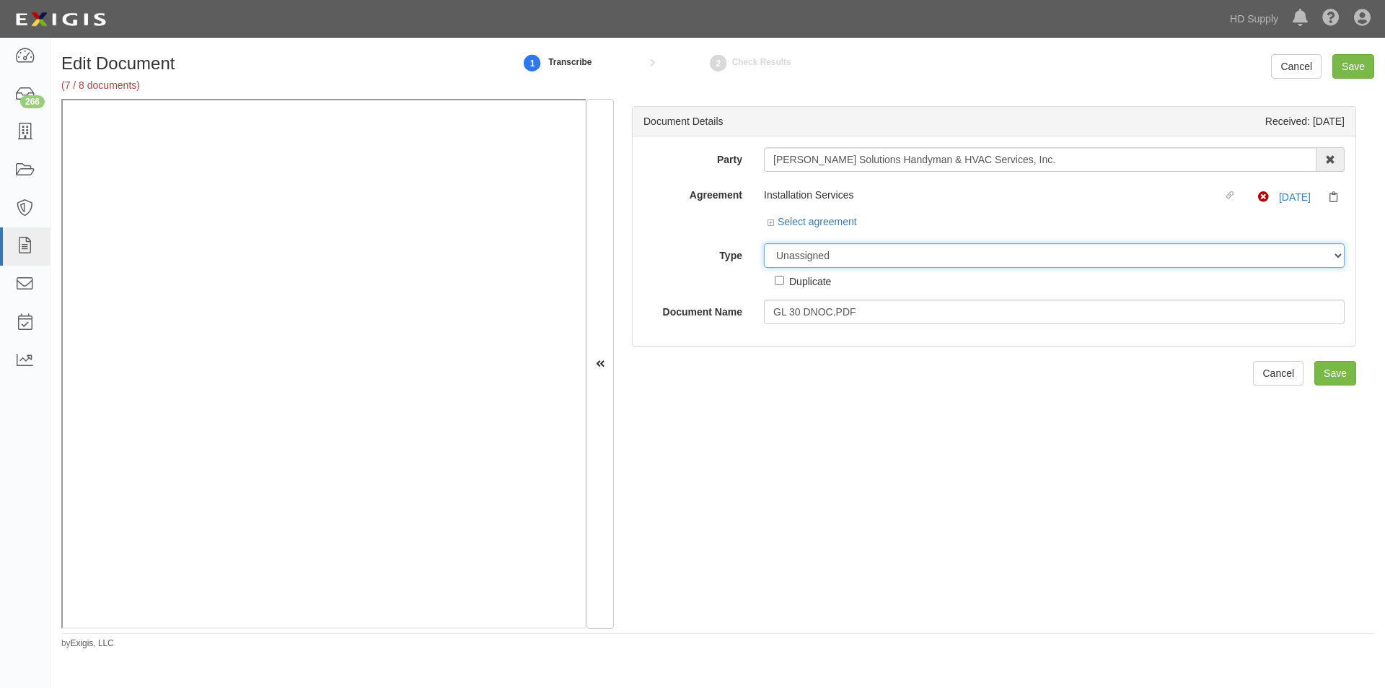
click at [875, 255] on select "Unassigned Binder Cancellation Notice Certificate Contract Endorsement Insuranc…" at bounding box center [1054, 255] width 581 height 25
select select "EndorsementDetail"
click at [764, 243] on select "Unassigned Binder Cancellation Notice Certificate Contract Endorsement Insuranc…" at bounding box center [1054, 255] width 581 height 25
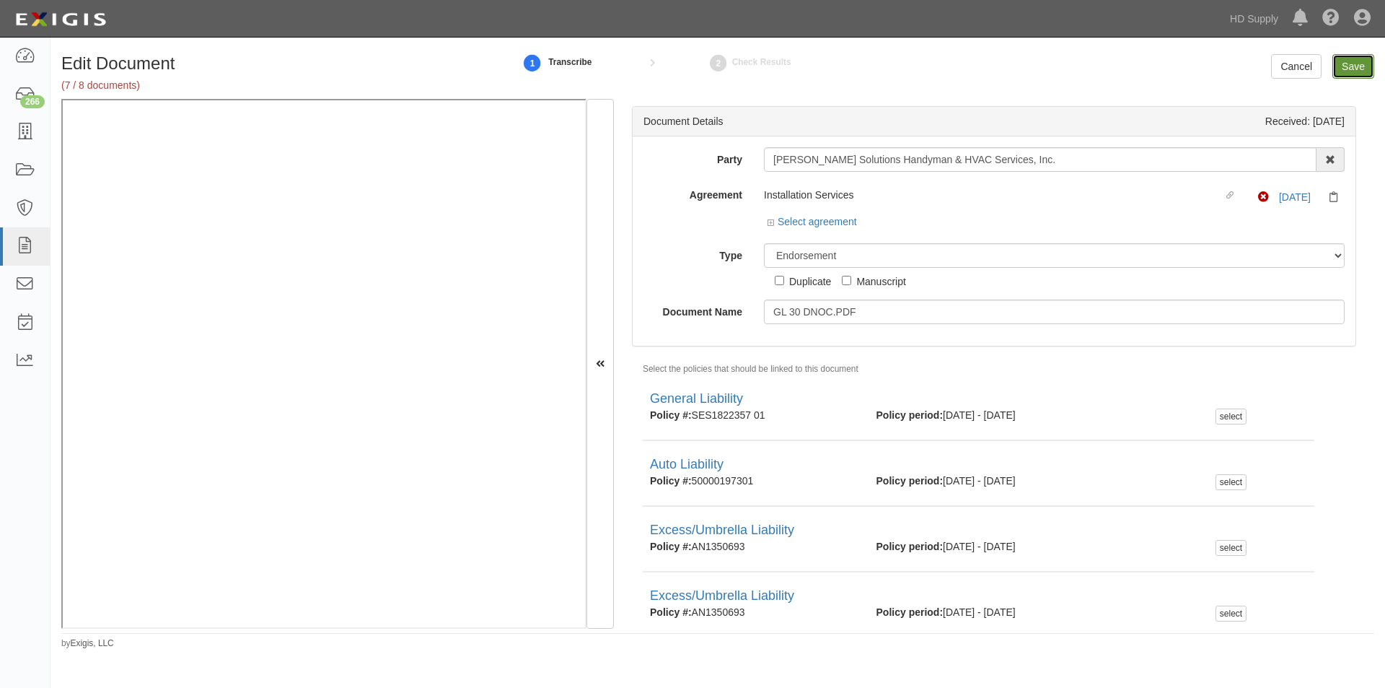
click at [1353, 69] on input "Save" at bounding box center [1354, 66] width 42 height 25
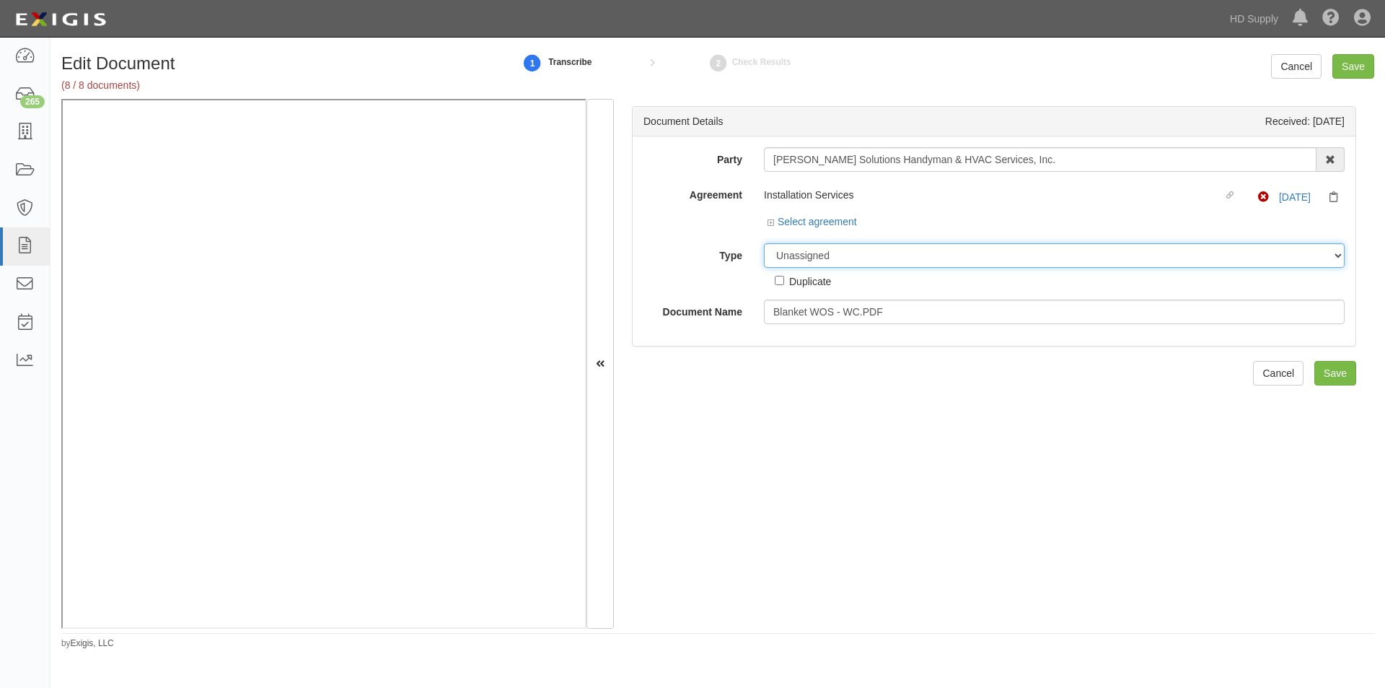
click at [843, 258] on select "Unassigned Binder Cancellation Notice Certificate Contract Endorsement Insuranc…" at bounding box center [1054, 255] width 581 height 25
select select "EndorsementDetail"
click at [764, 243] on select "Unassigned Binder Cancellation Notice Certificate Contract Endorsement Insuranc…" at bounding box center [1054, 255] width 581 height 25
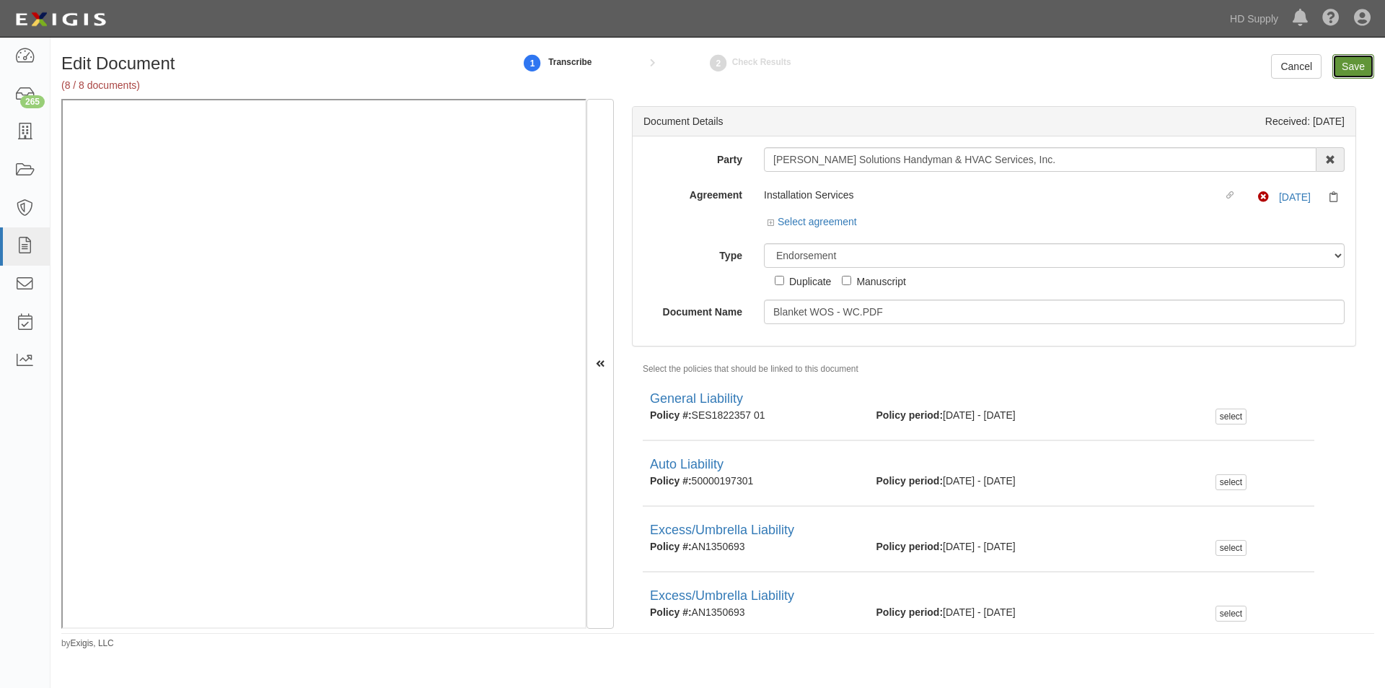
click at [1358, 63] on input "Save" at bounding box center [1354, 66] width 42 height 25
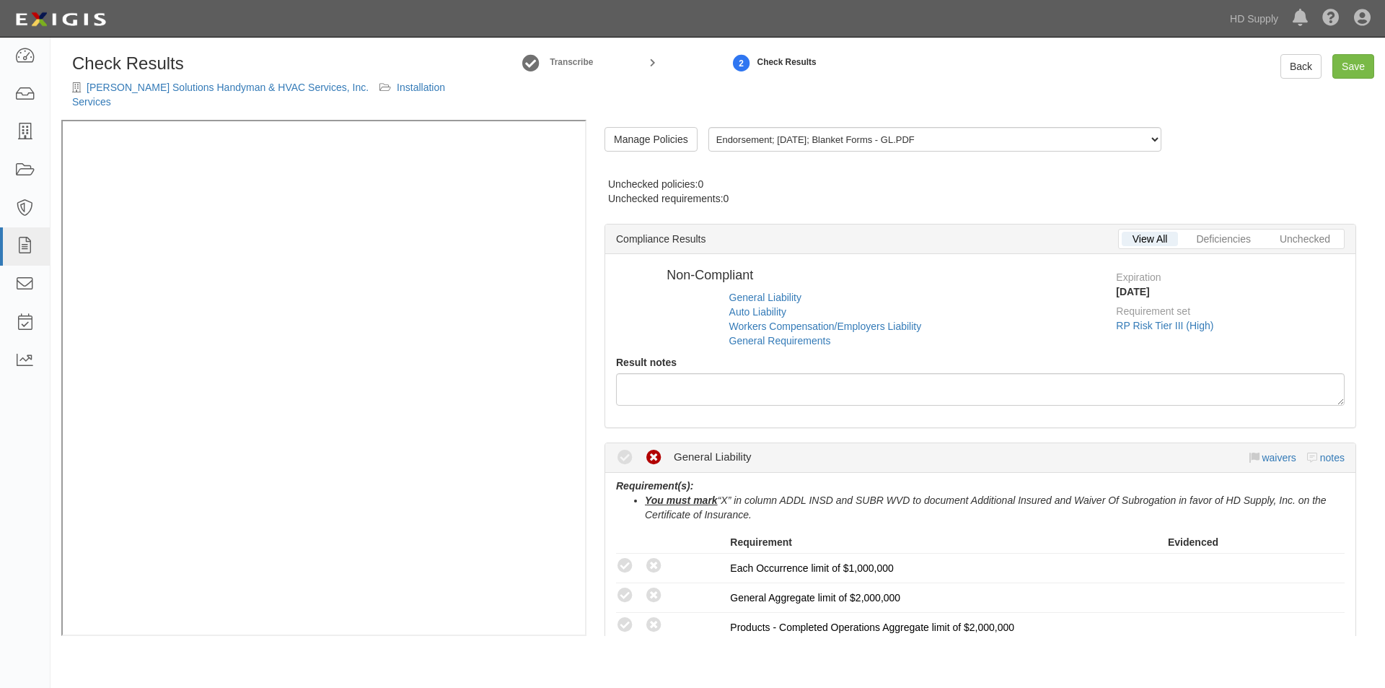
radio input "false"
radio input "true"
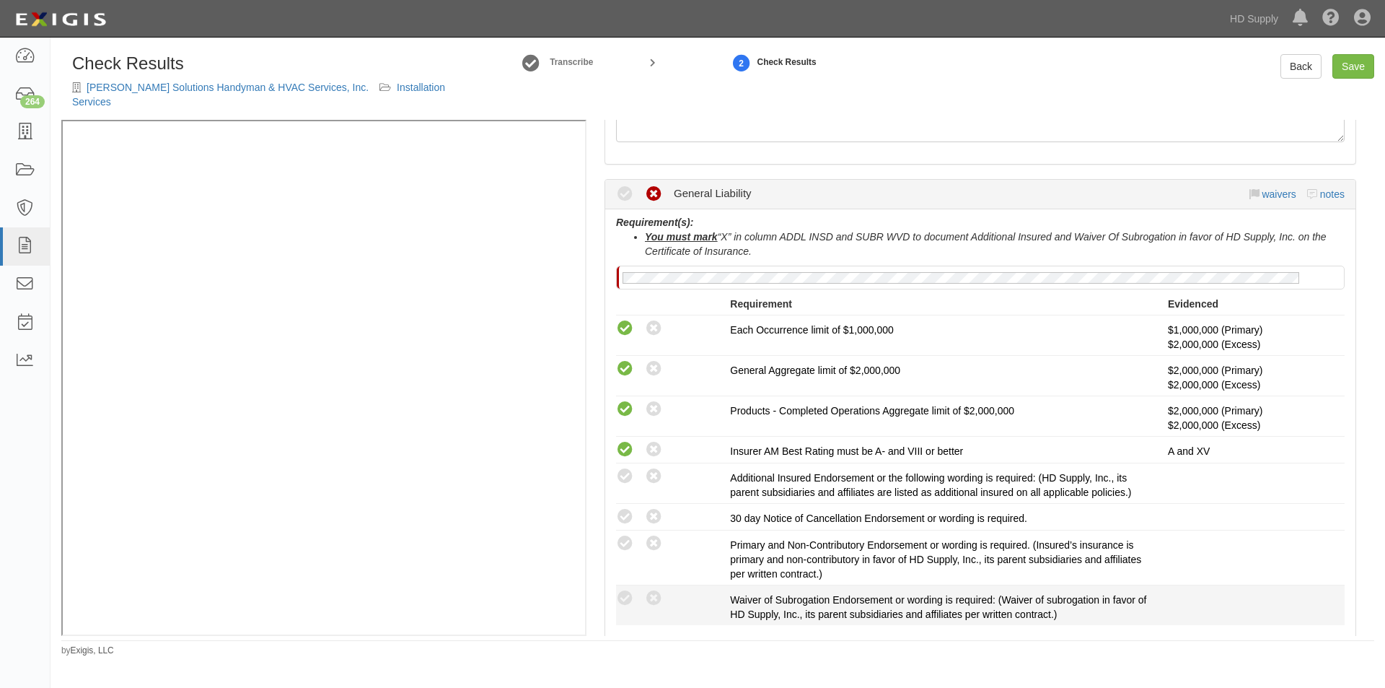
scroll to position [361, 0]
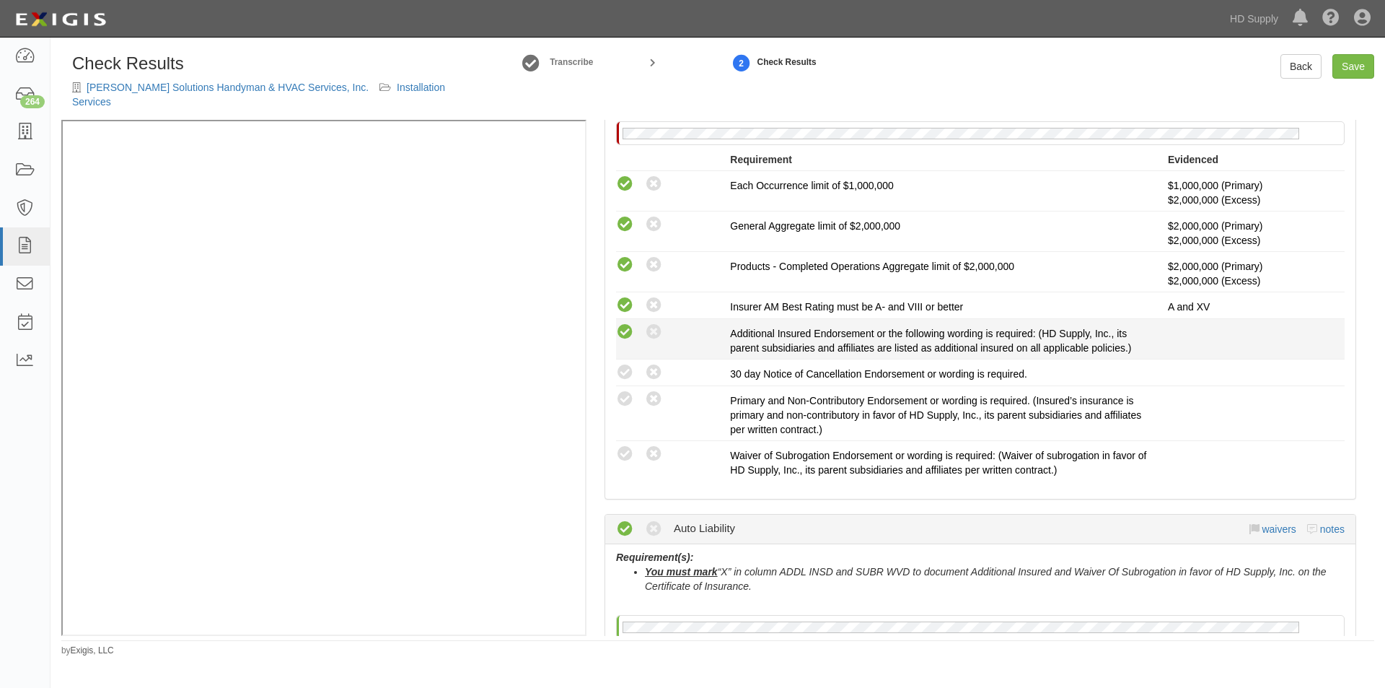
click at [626, 323] on icon at bounding box center [625, 332] width 18 height 18
radio input "true"
click at [631, 364] on icon at bounding box center [625, 373] width 18 height 18
radio input "true"
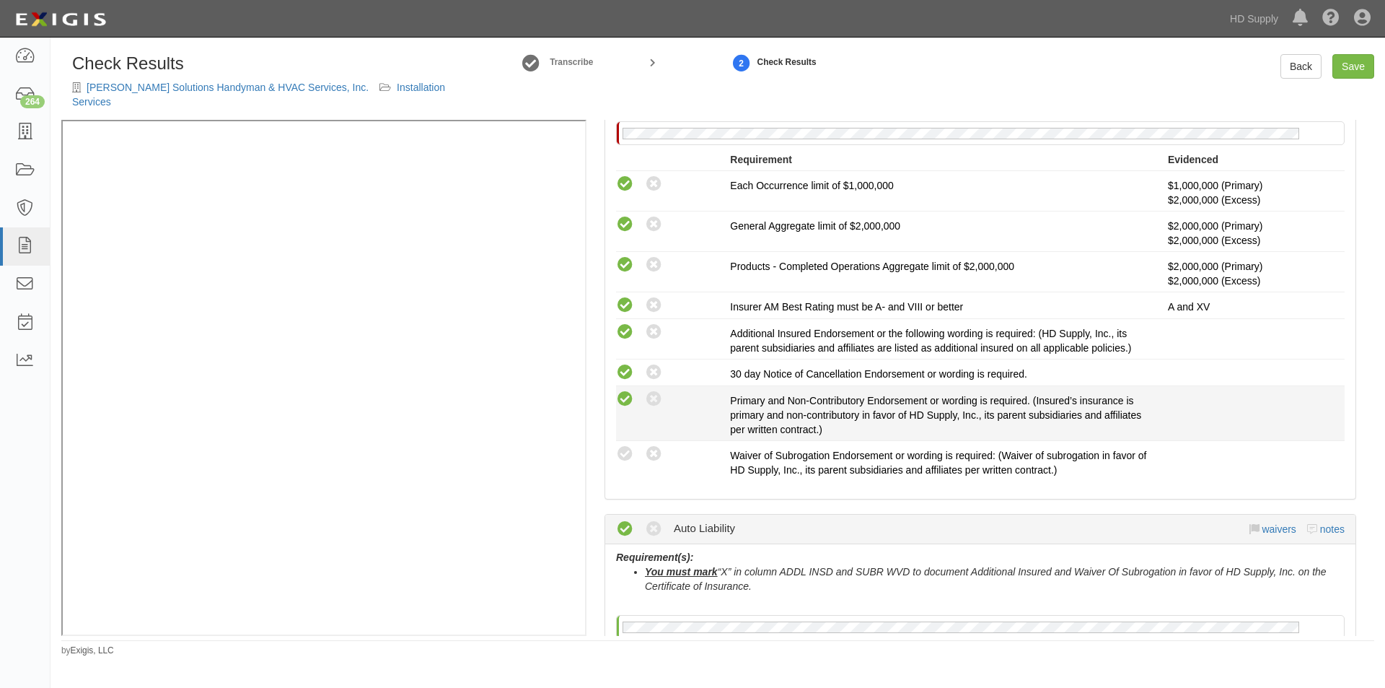
click at [628, 390] on icon at bounding box center [625, 399] width 18 height 18
radio input "true"
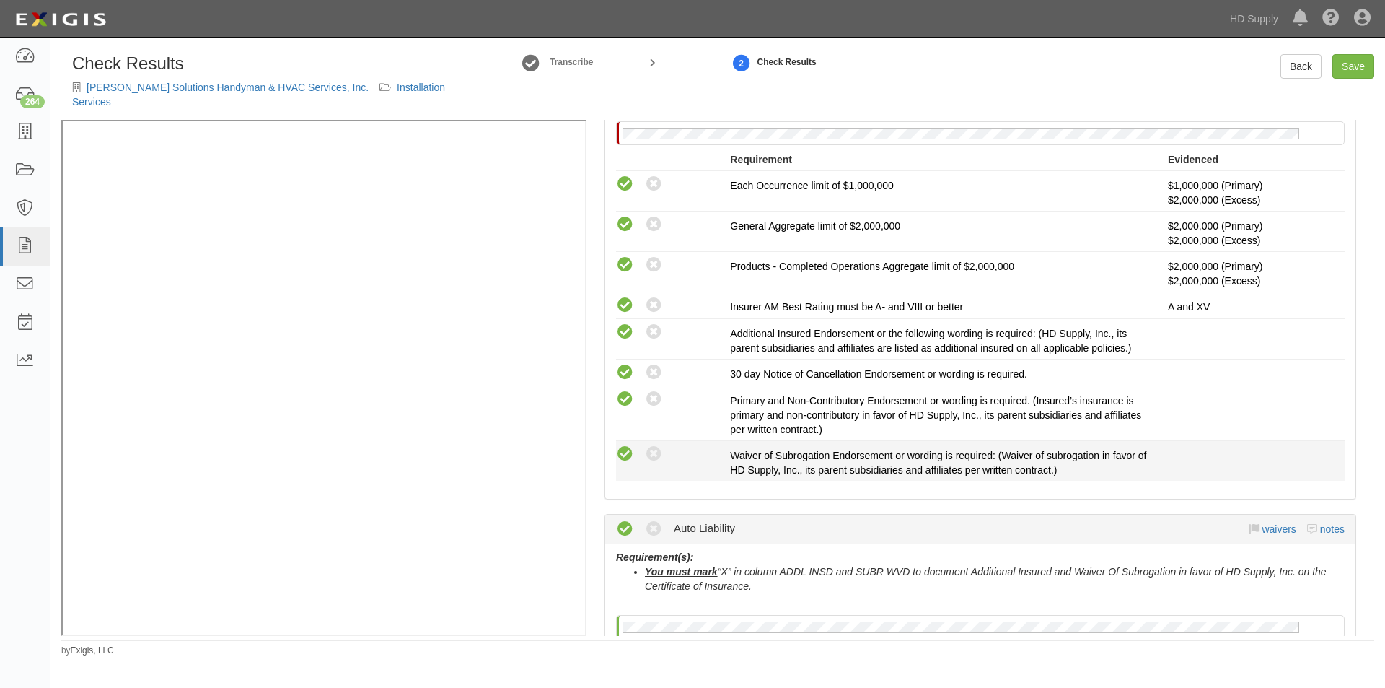
click at [623, 445] on icon at bounding box center [625, 454] width 18 height 18
radio input "true"
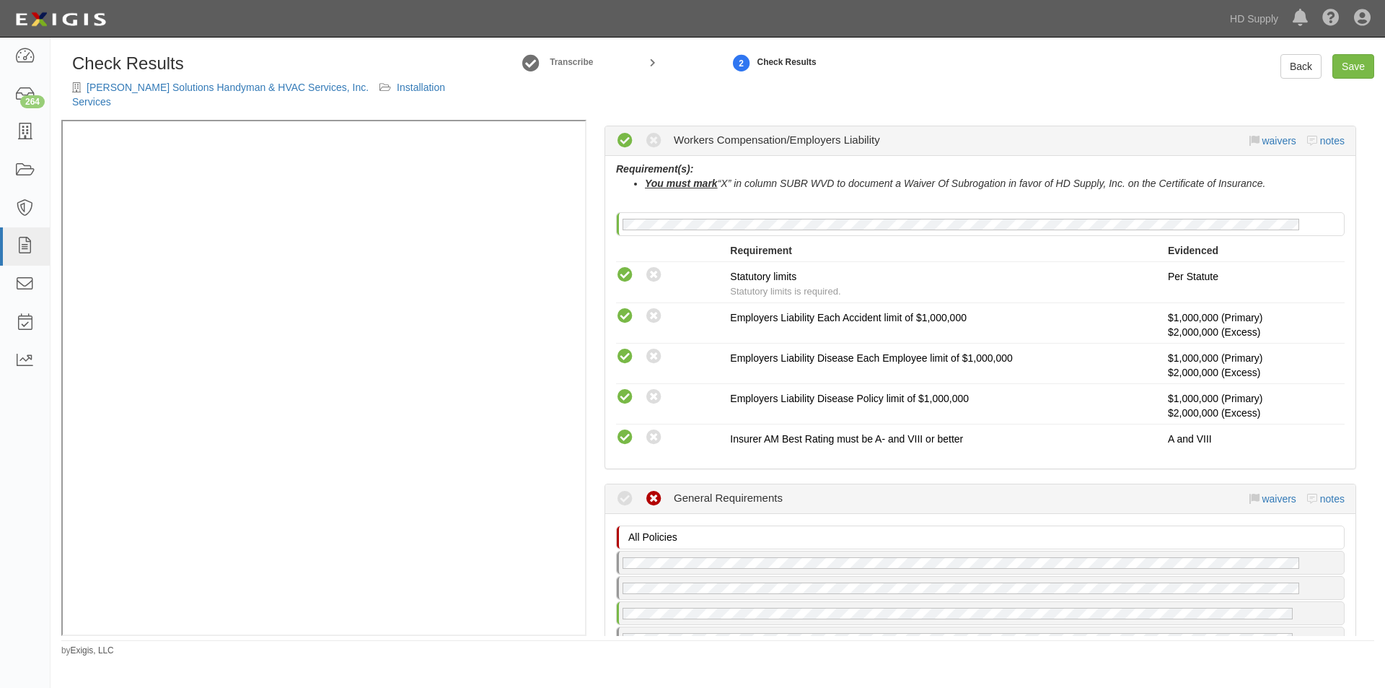
scroll to position [1227, 0]
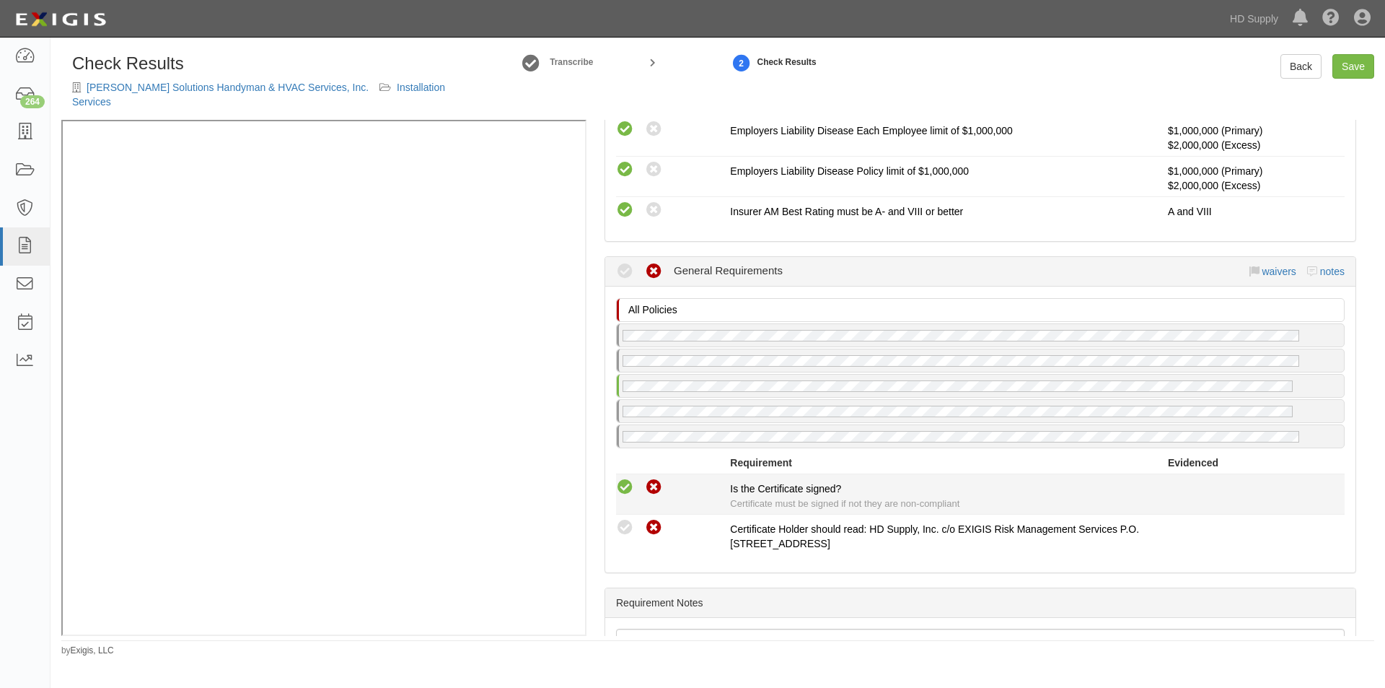
click at [626, 478] on icon at bounding box center [625, 487] width 18 height 18
radio input "true"
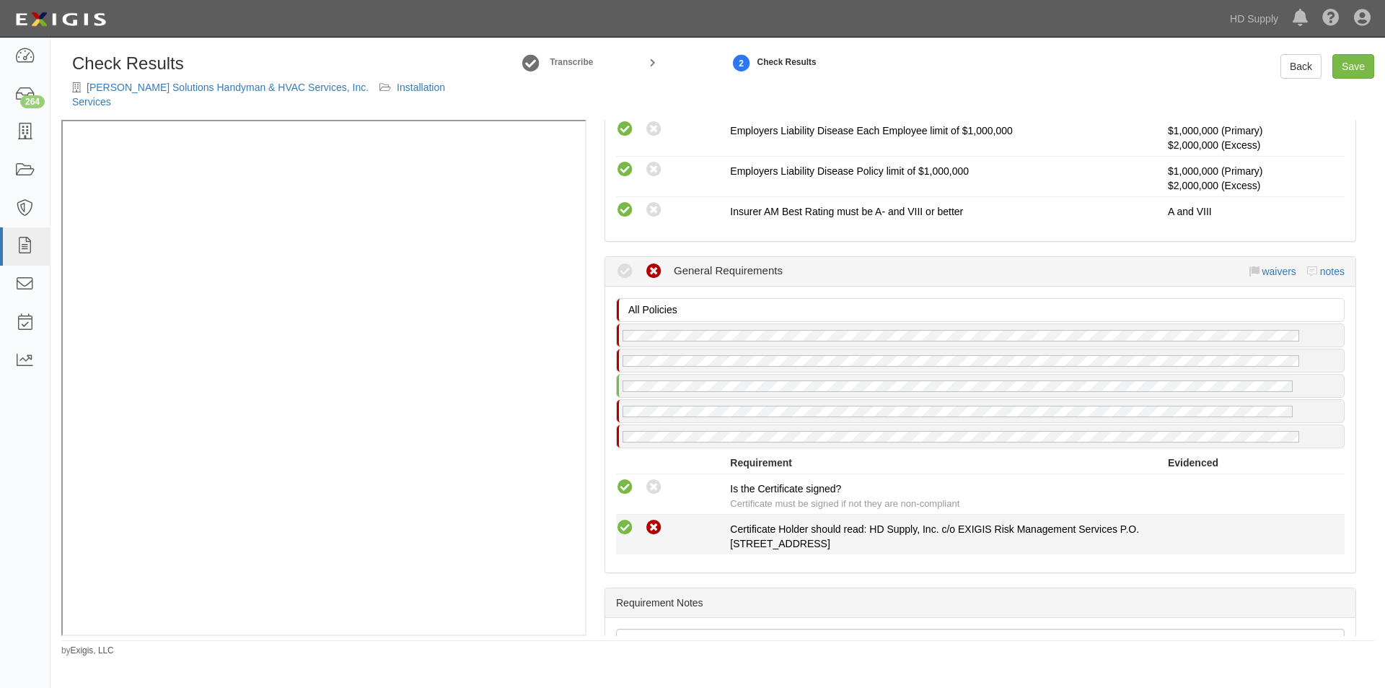
click at [625, 519] on icon at bounding box center [625, 528] width 18 height 18
radio input "true"
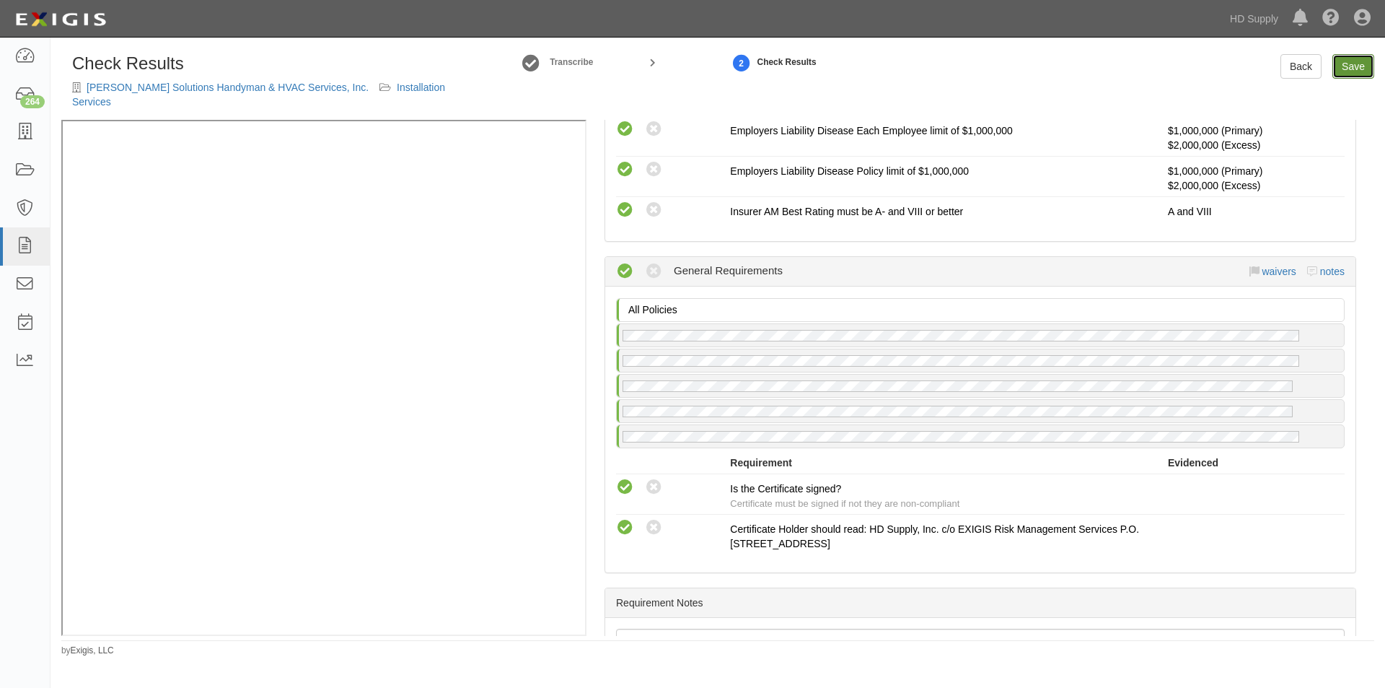
click at [1361, 60] on link "Save" at bounding box center [1354, 66] width 42 height 25
radio input "true"
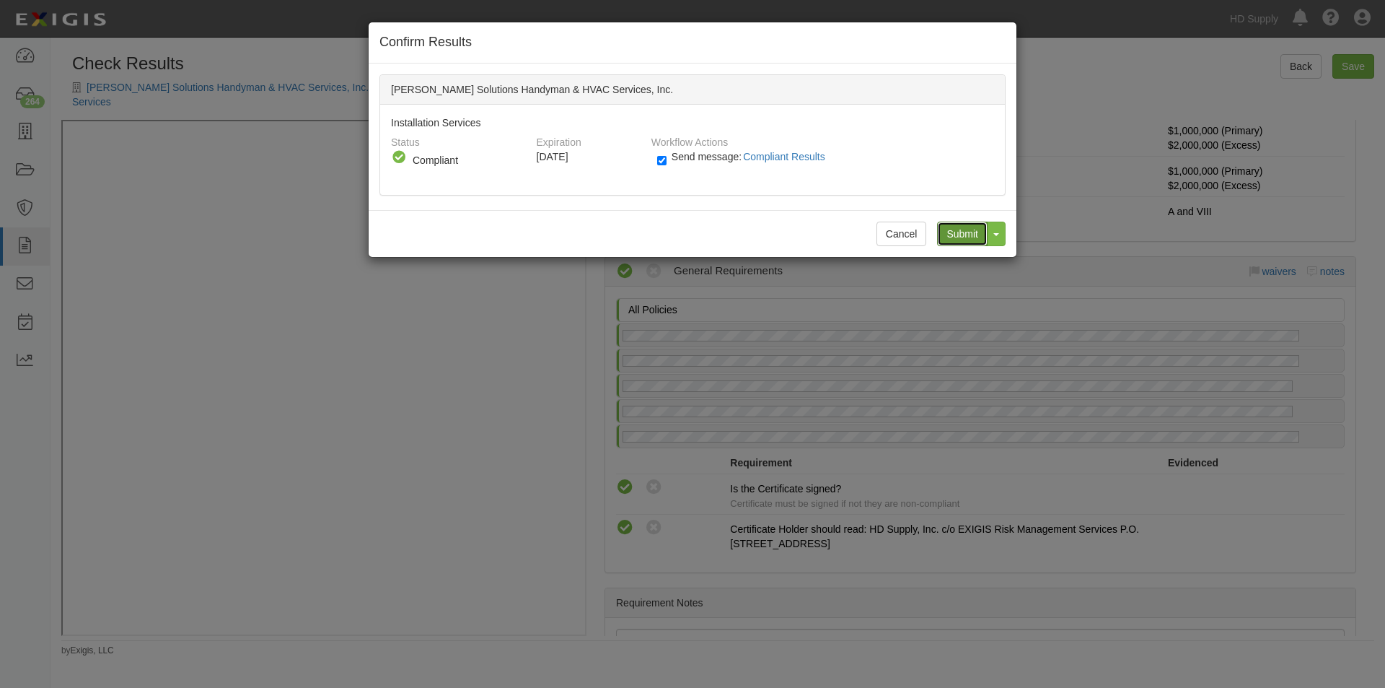
click at [964, 229] on input "Submit" at bounding box center [962, 233] width 51 height 25
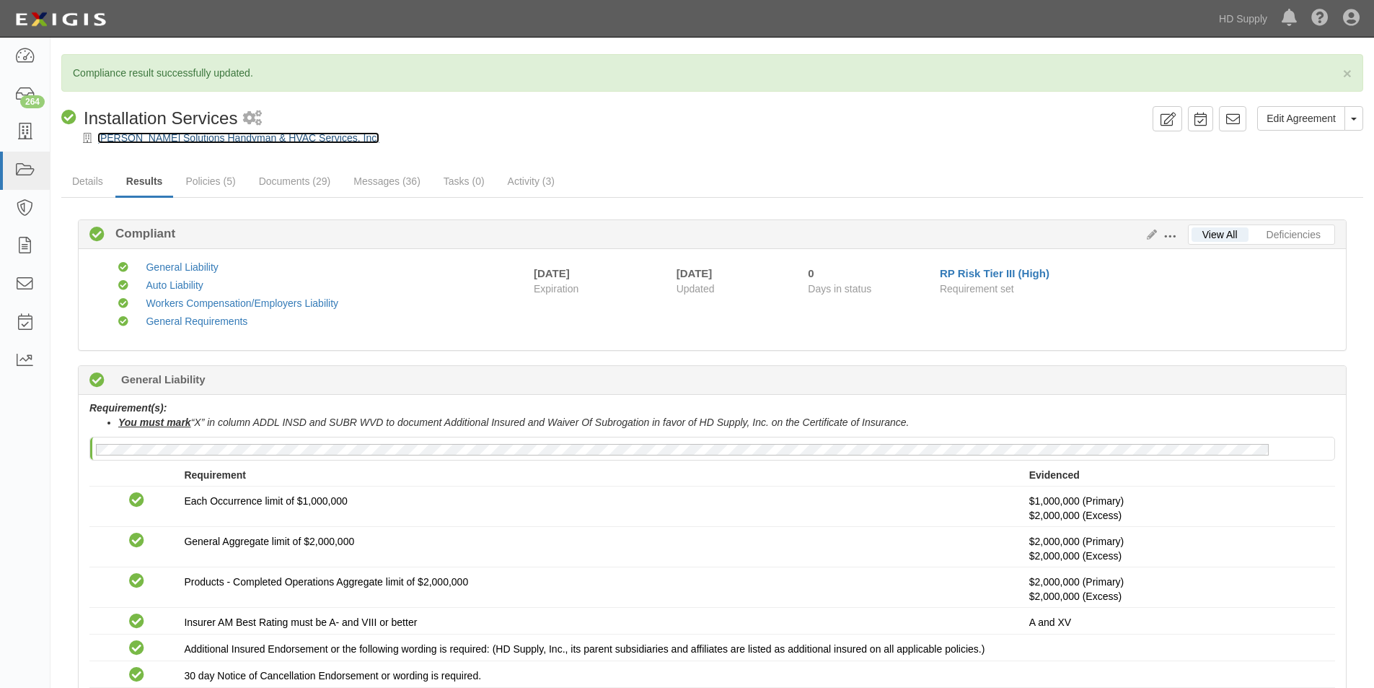
click at [119, 138] on link "[PERSON_NAME] Solutions Handyman & HVAC Services, Inc." at bounding box center [238, 138] width 282 height 12
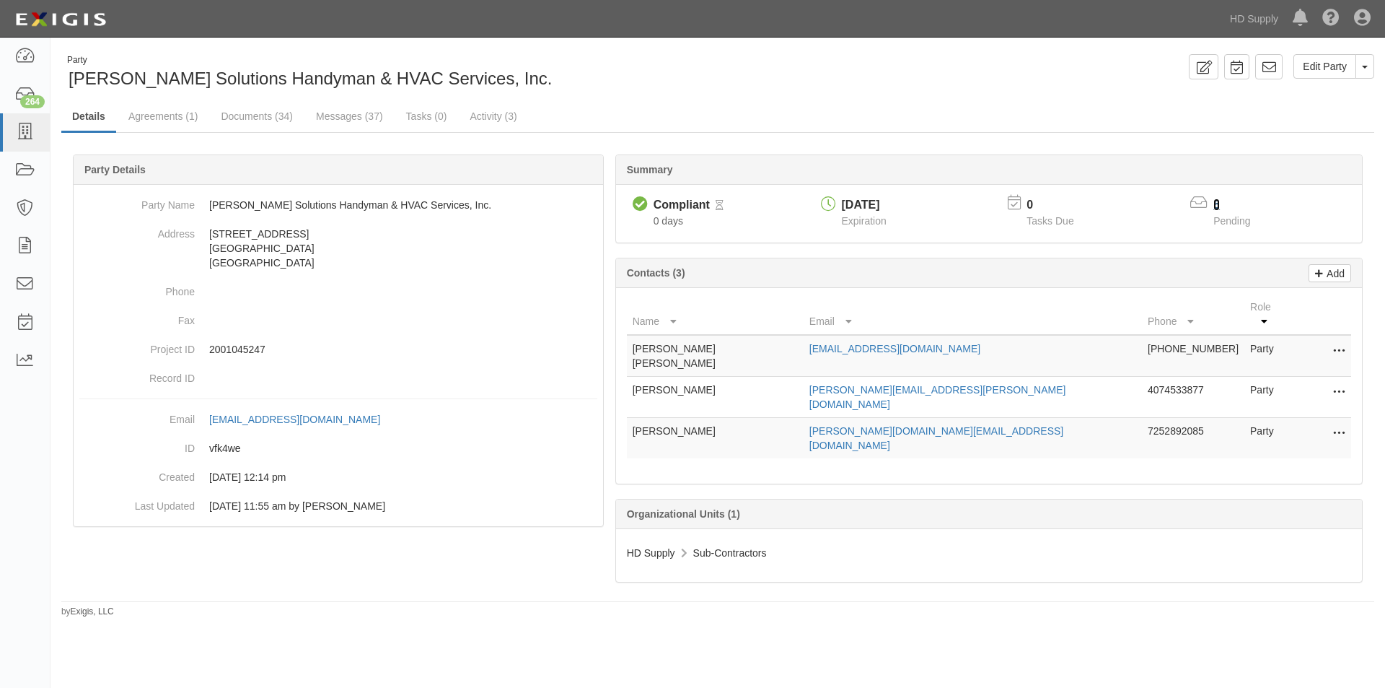
click at [1218, 203] on link "5" at bounding box center [1217, 204] width 6 height 12
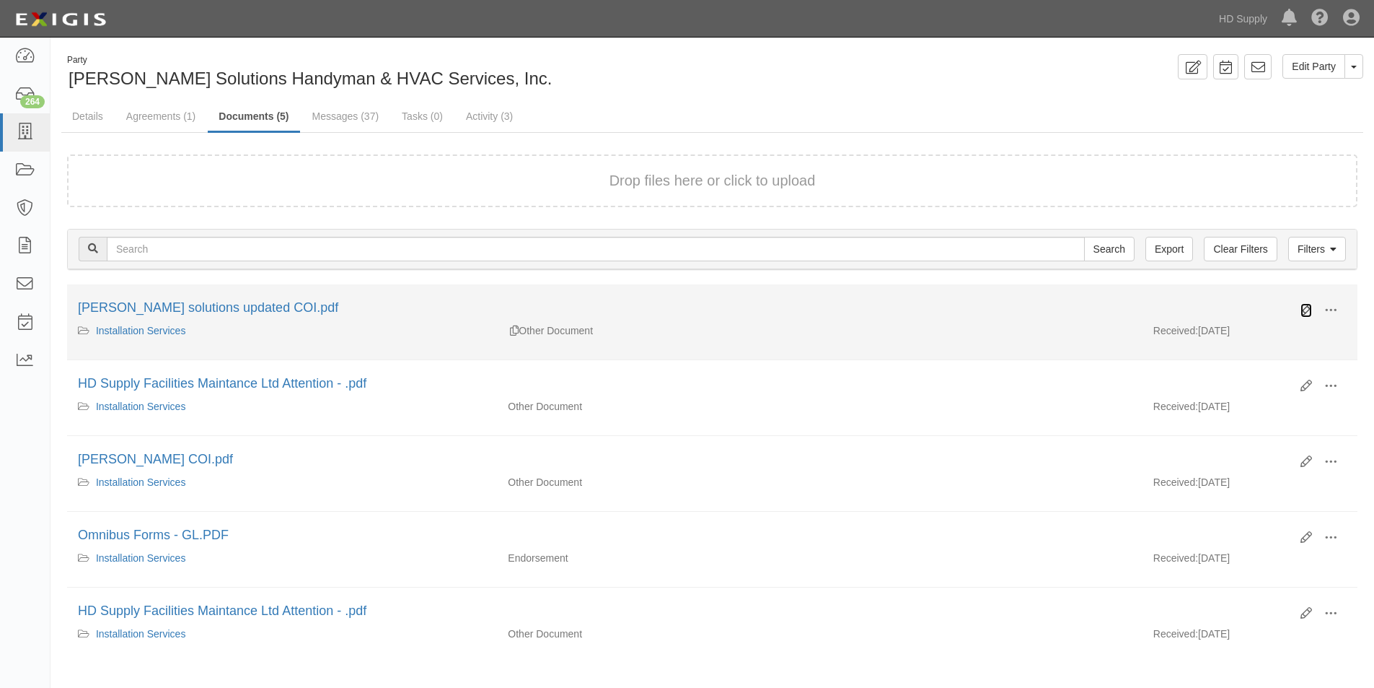
click at [1303, 308] on icon at bounding box center [1307, 310] width 12 height 12
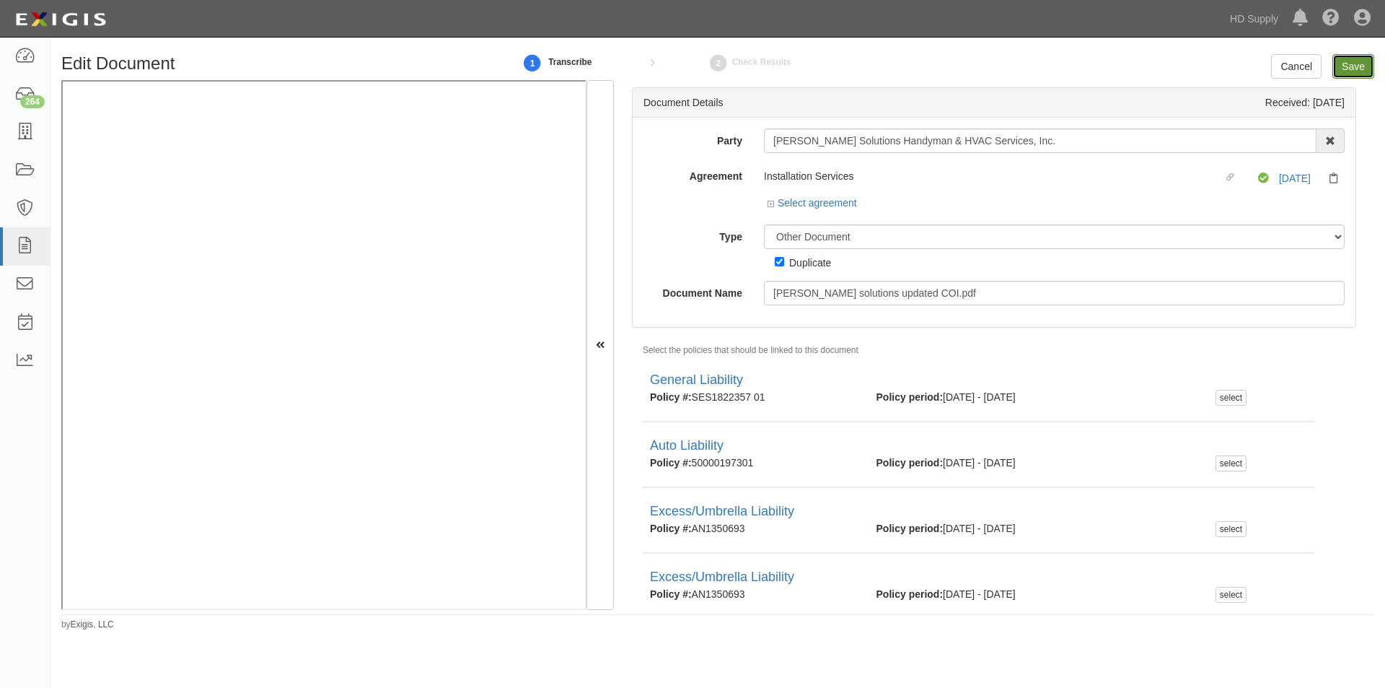
click at [1349, 69] on input "Save" at bounding box center [1354, 66] width 42 height 25
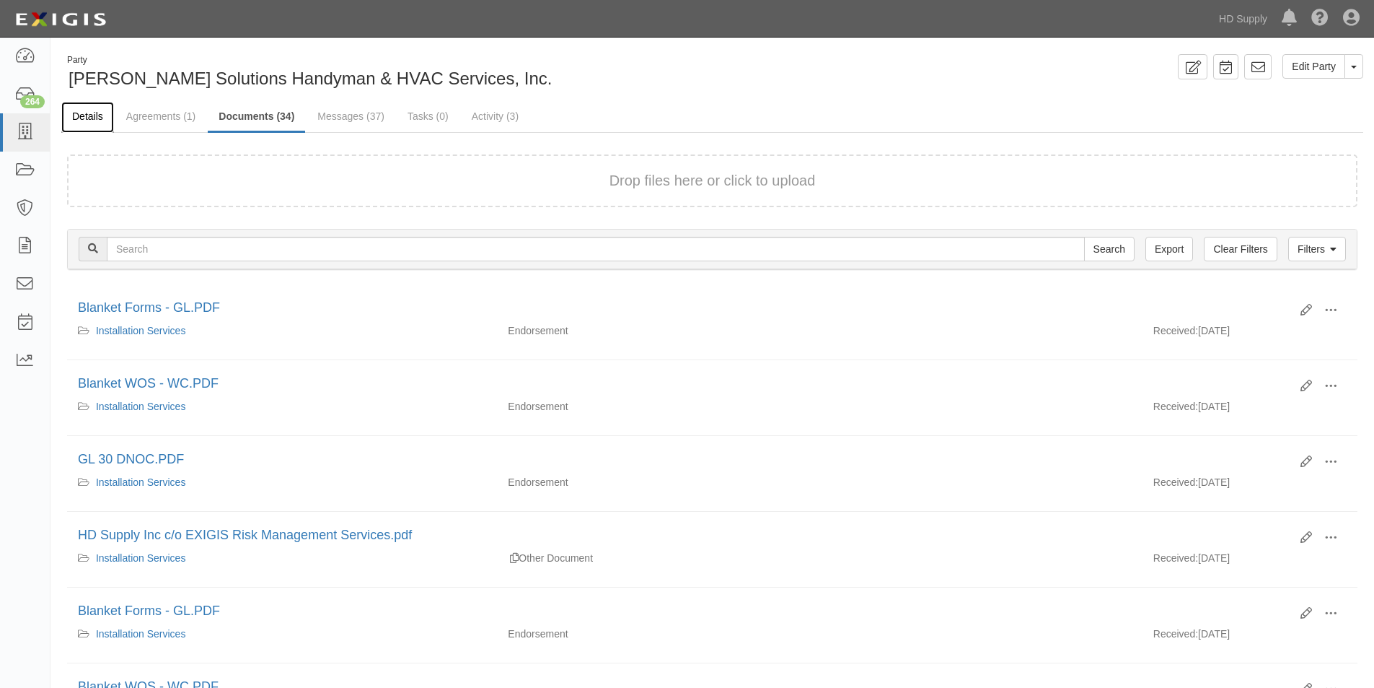
click at [94, 114] on link "Details" at bounding box center [87, 117] width 53 height 31
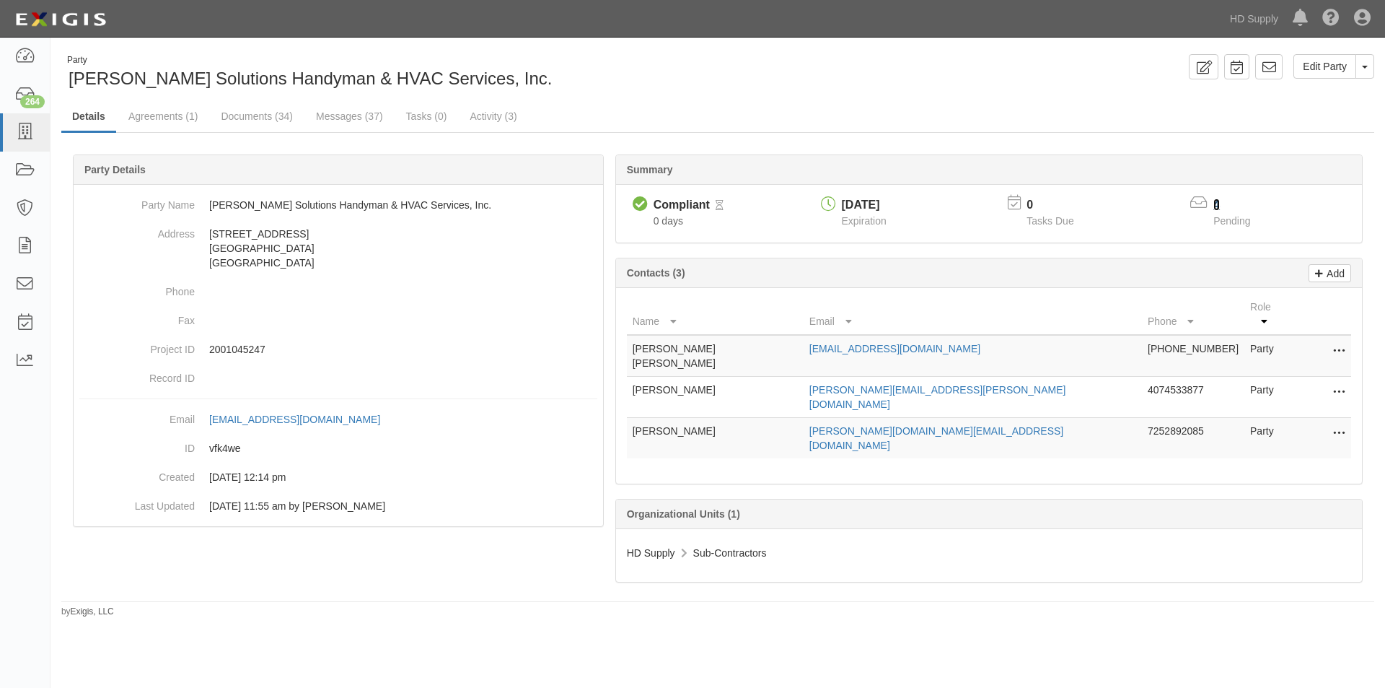
click at [1214, 203] on link "4" at bounding box center [1217, 204] width 6 height 12
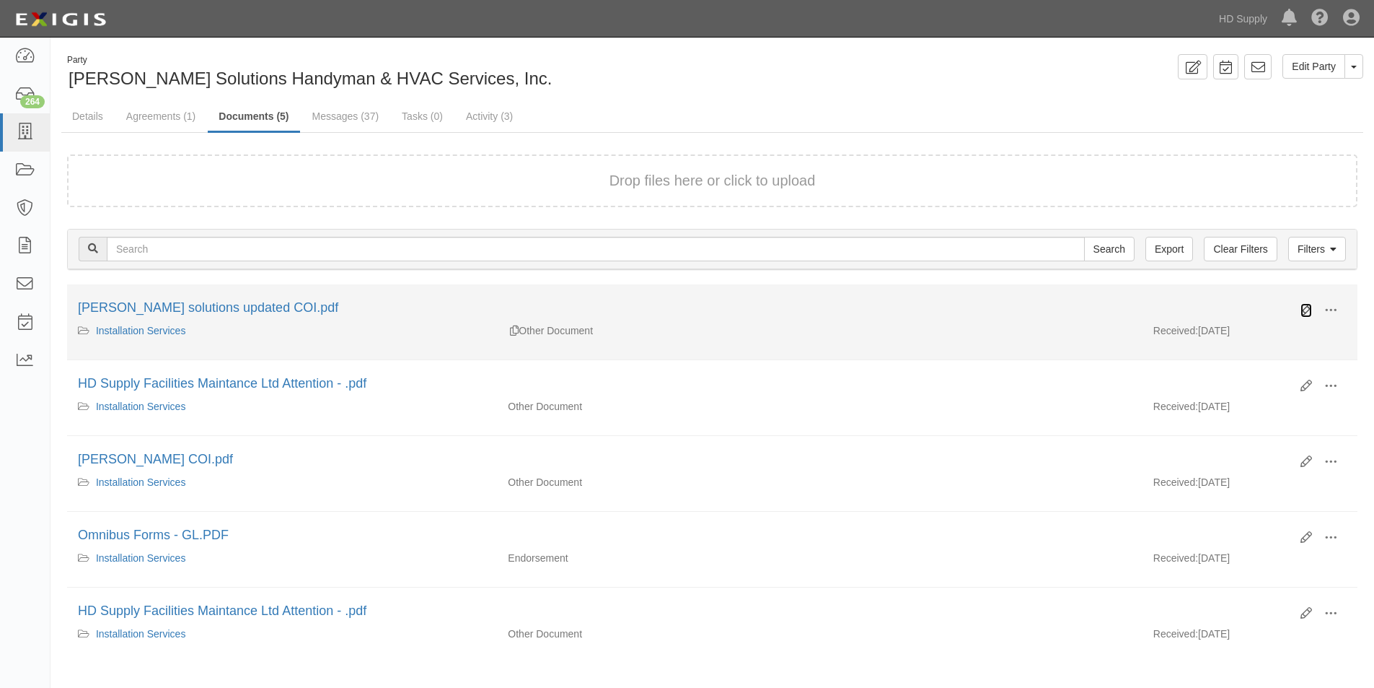
click at [1303, 304] on icon at bounding box center [1307, 310] width 12 height 12
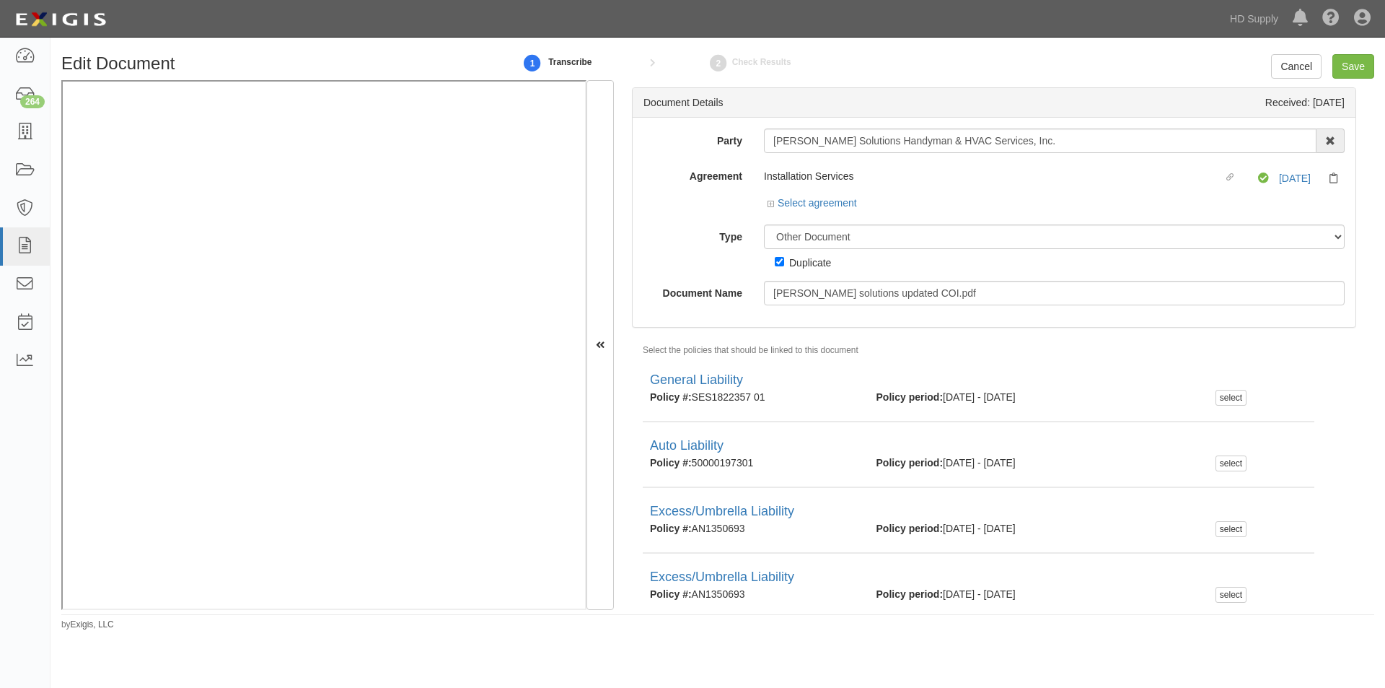
click at [835, 210] on div "Select agreement" at bounding box center [812, 203] width 89 height 14
click at [835, 206] on link "Select agreement" at bounding box center [812, 203] width 89 height 12
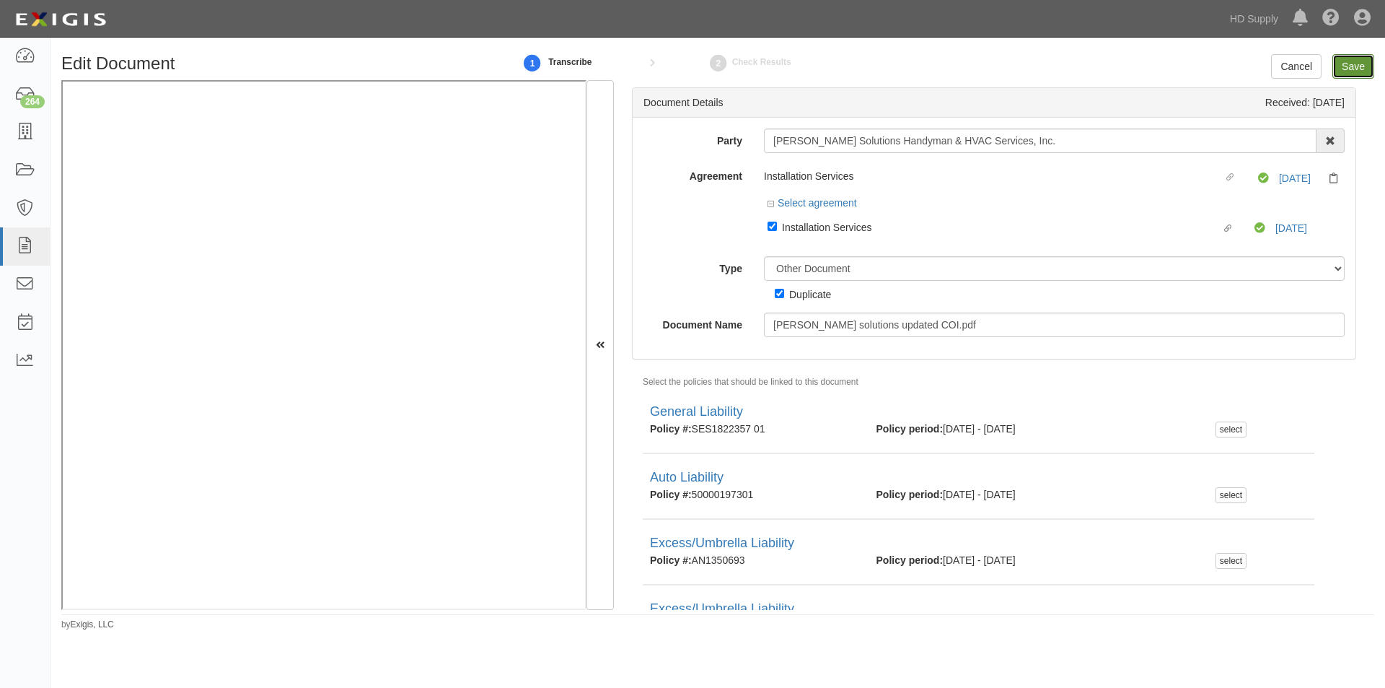
click at [1354, 61] on input "Save" at bounding box center [1354, 66] width 42 height 25
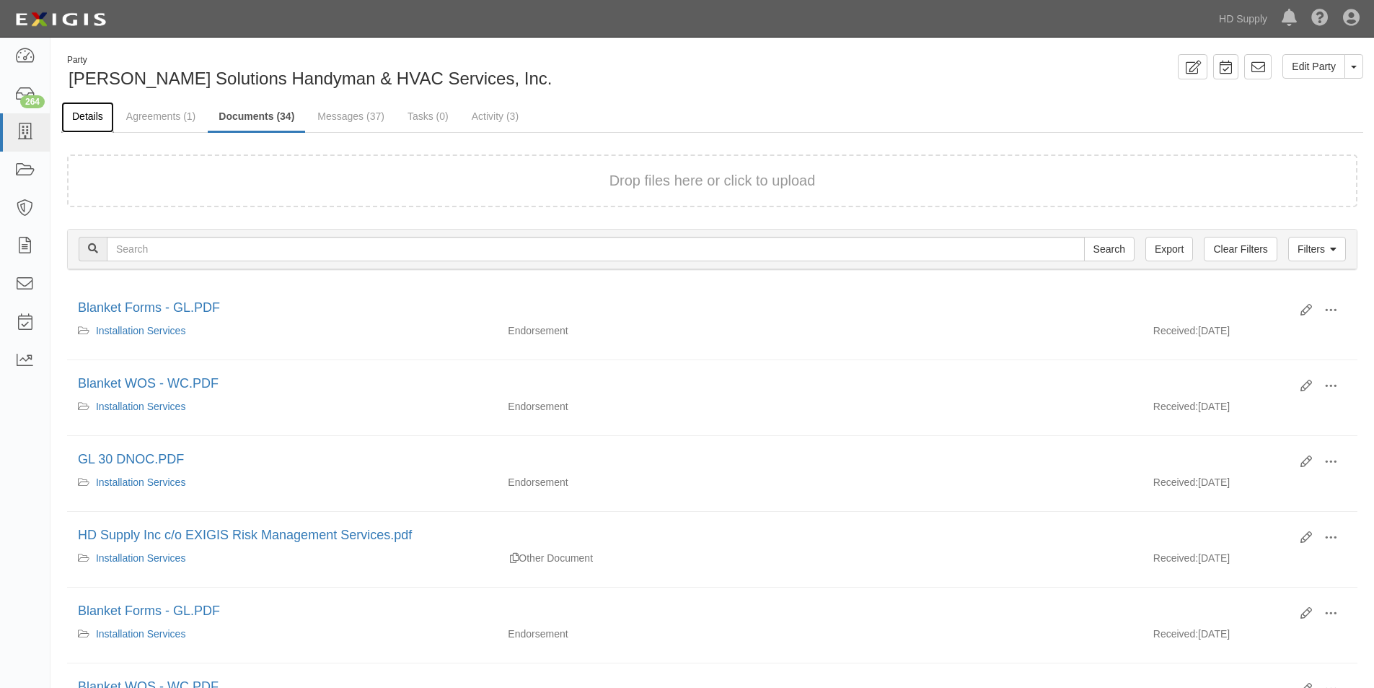
click at [79, 115] on link "Details" at bounding box center [87, 117] width 53 height 31
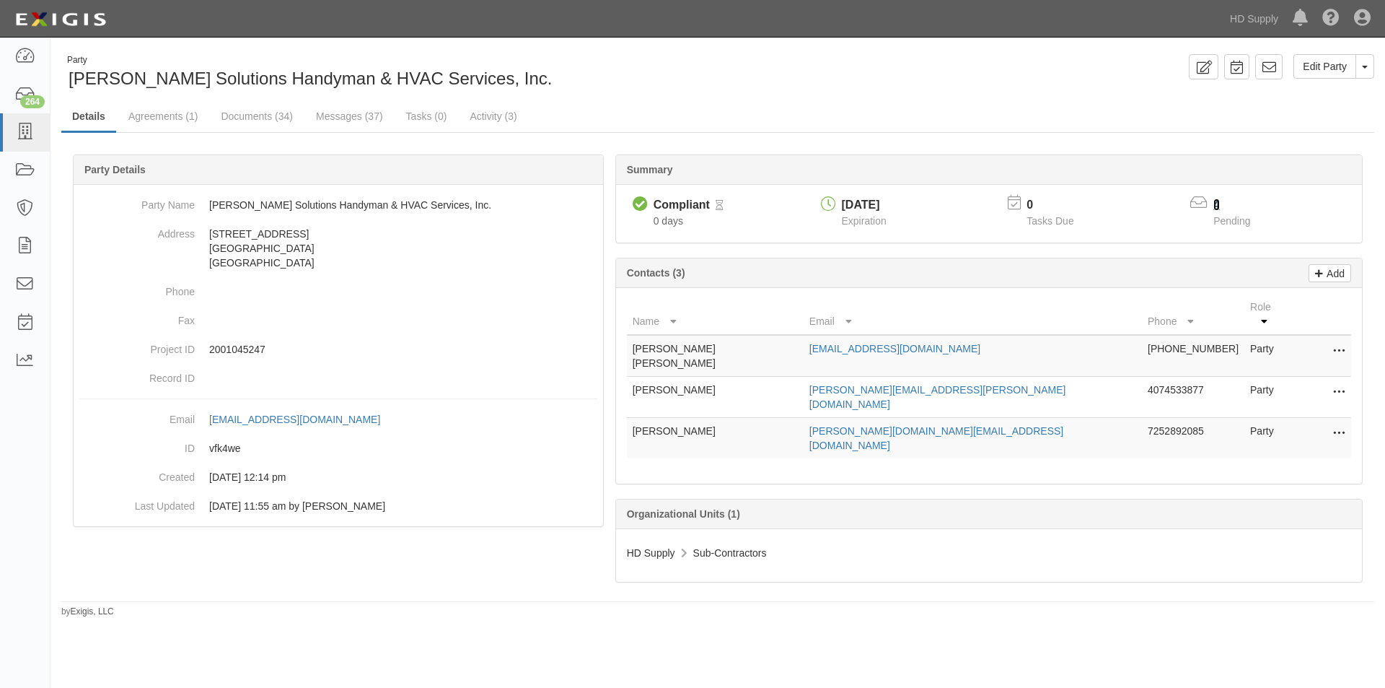
click at [1214, 206] on link "4" at bounding box center [1217, 204] width 6 height 12
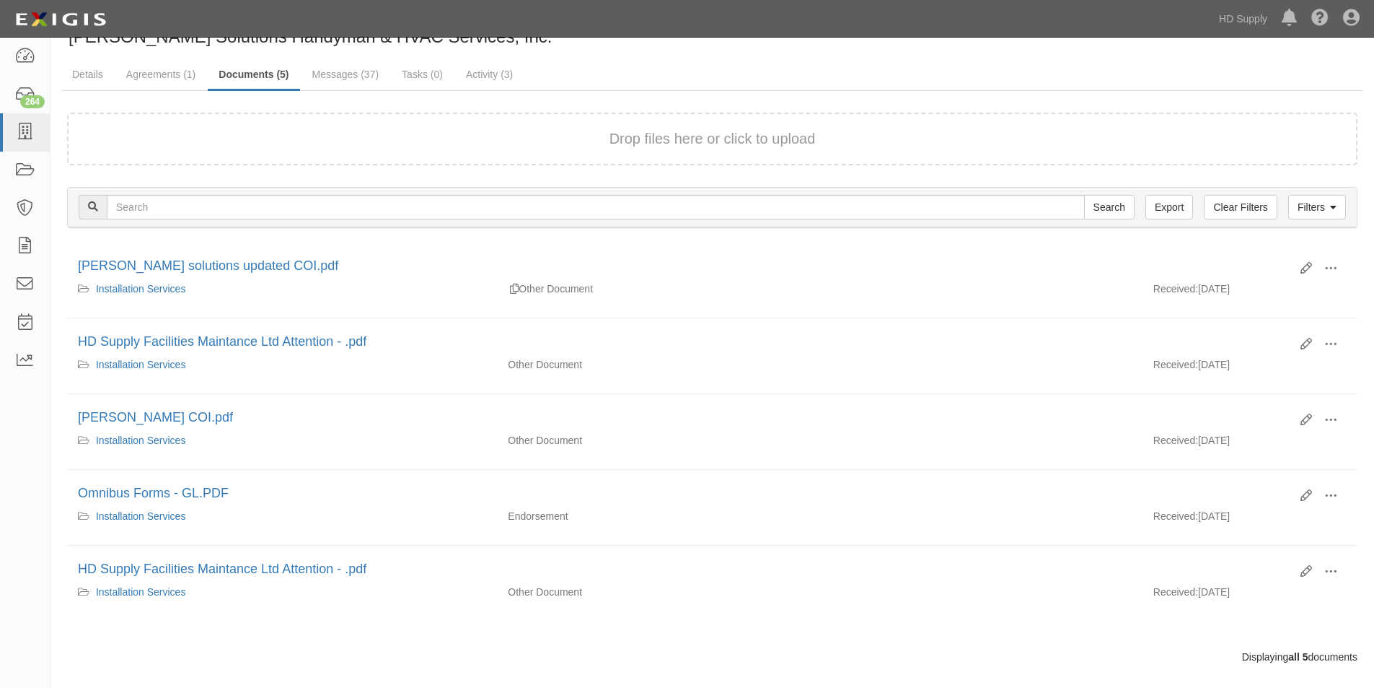
scroll to position [61, 0]
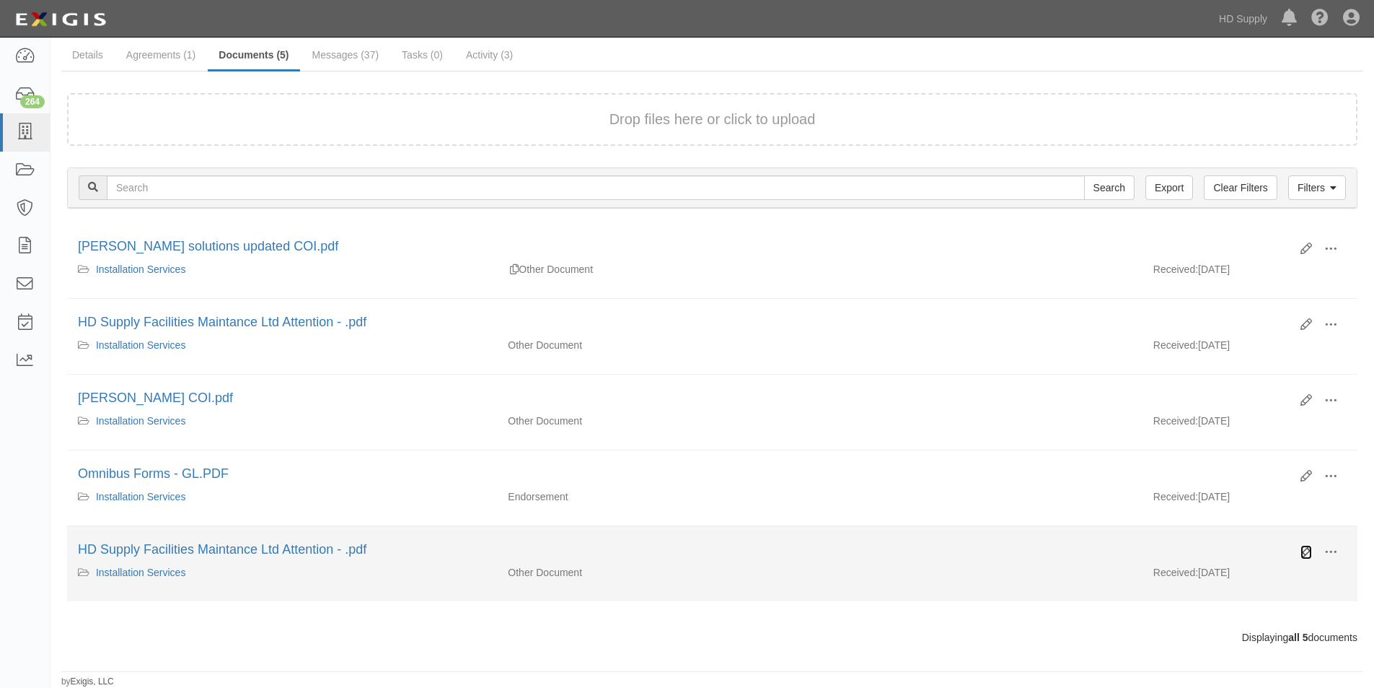
click at [1304, 553] on icon at bounding box center [1307, 552] width 12 height 12
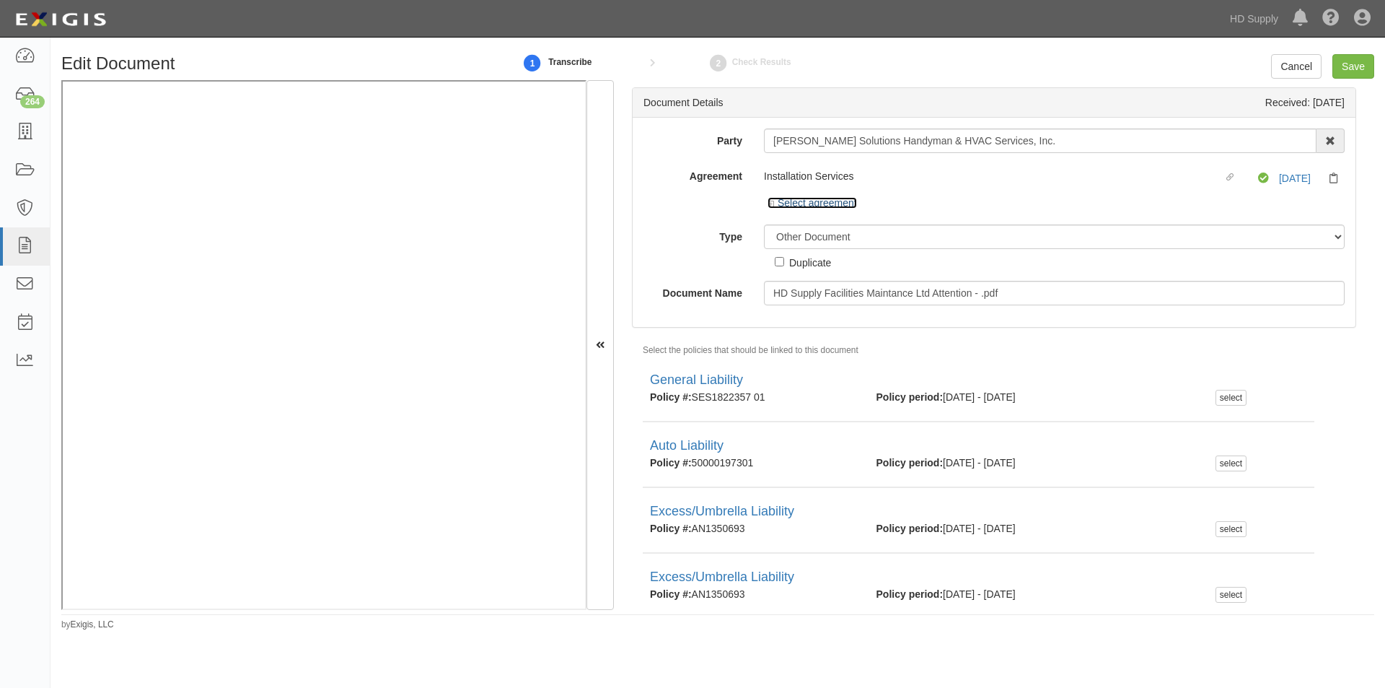
click at [806, 201] on link "Select agreement" at bounding box center [812, 203] width 89 height 12
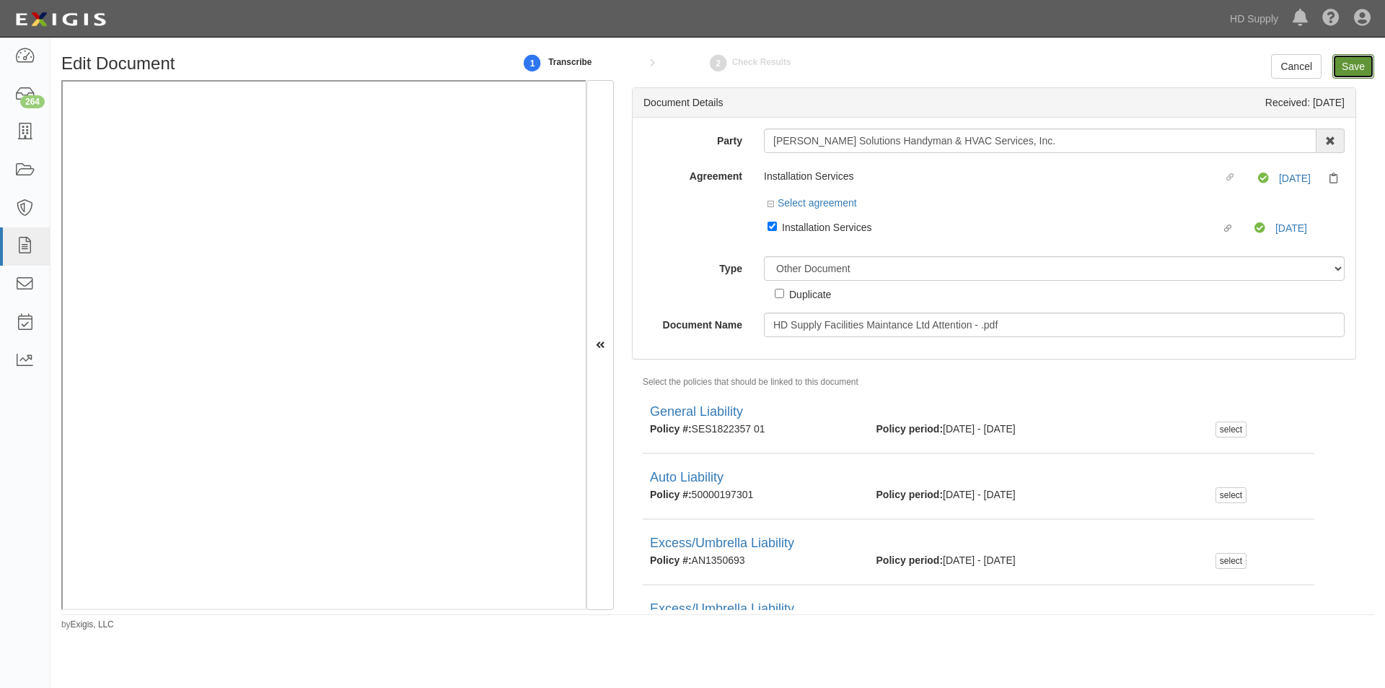
click at [1345, 60] on input "Save" at bounding box center [1354, 66] width 42 height 25
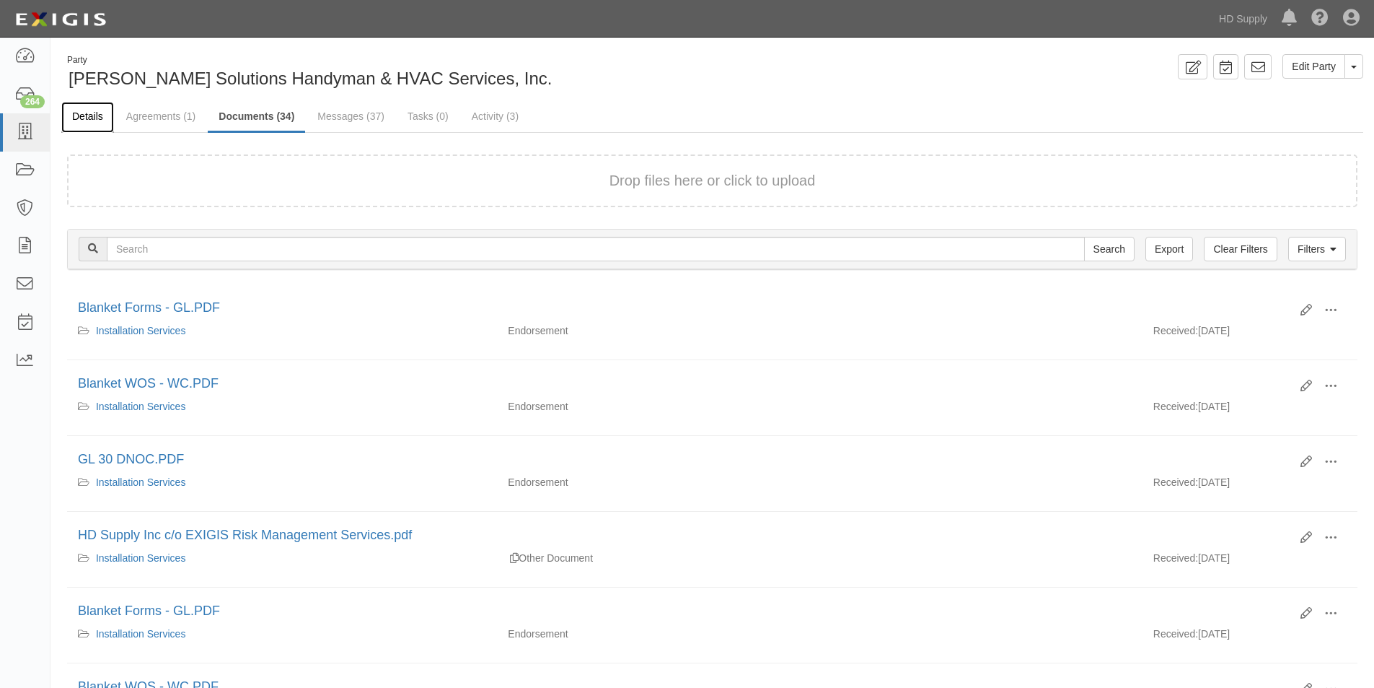
click at [94, 118] on link "Details" at bounding box center [87, 117] width 53 height 31
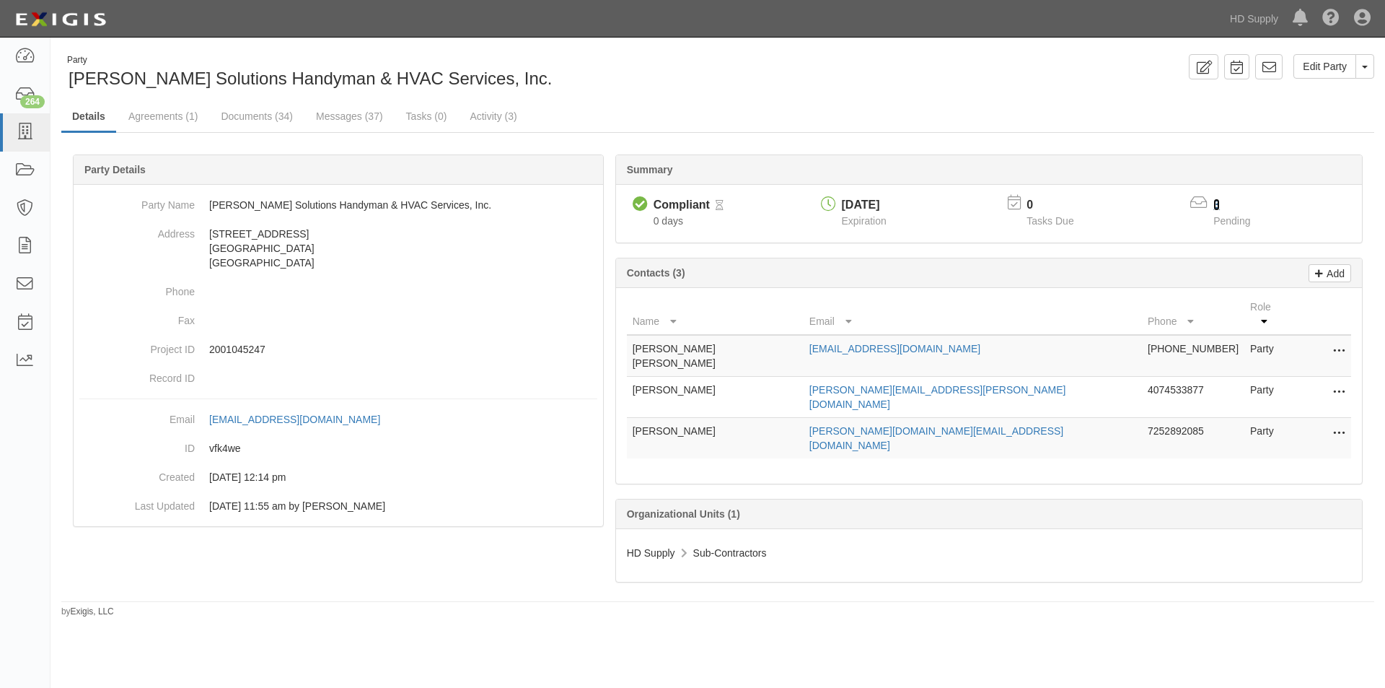
click at [1215, 202] on link "3" at bounding box center [1217, 204] width 6 height 12
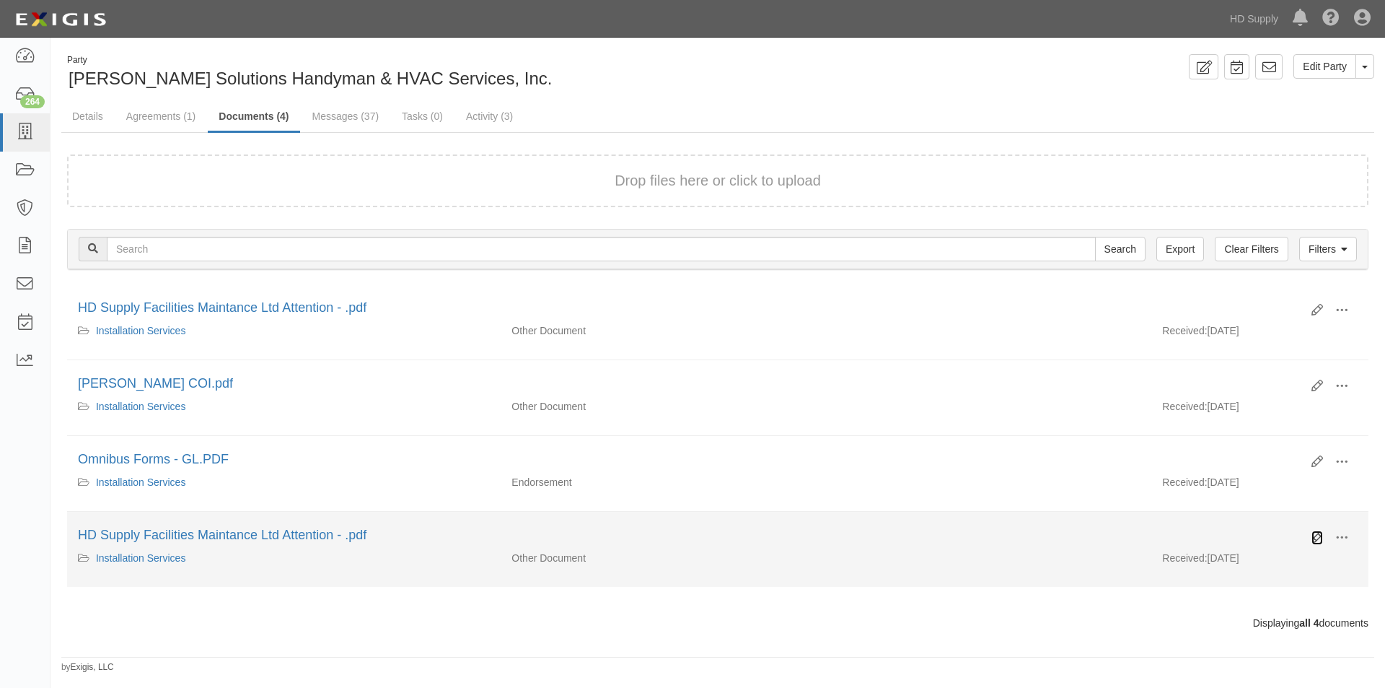
click at [1316, 540] on icon at bounding box center [1318, 538] width 12 height 12
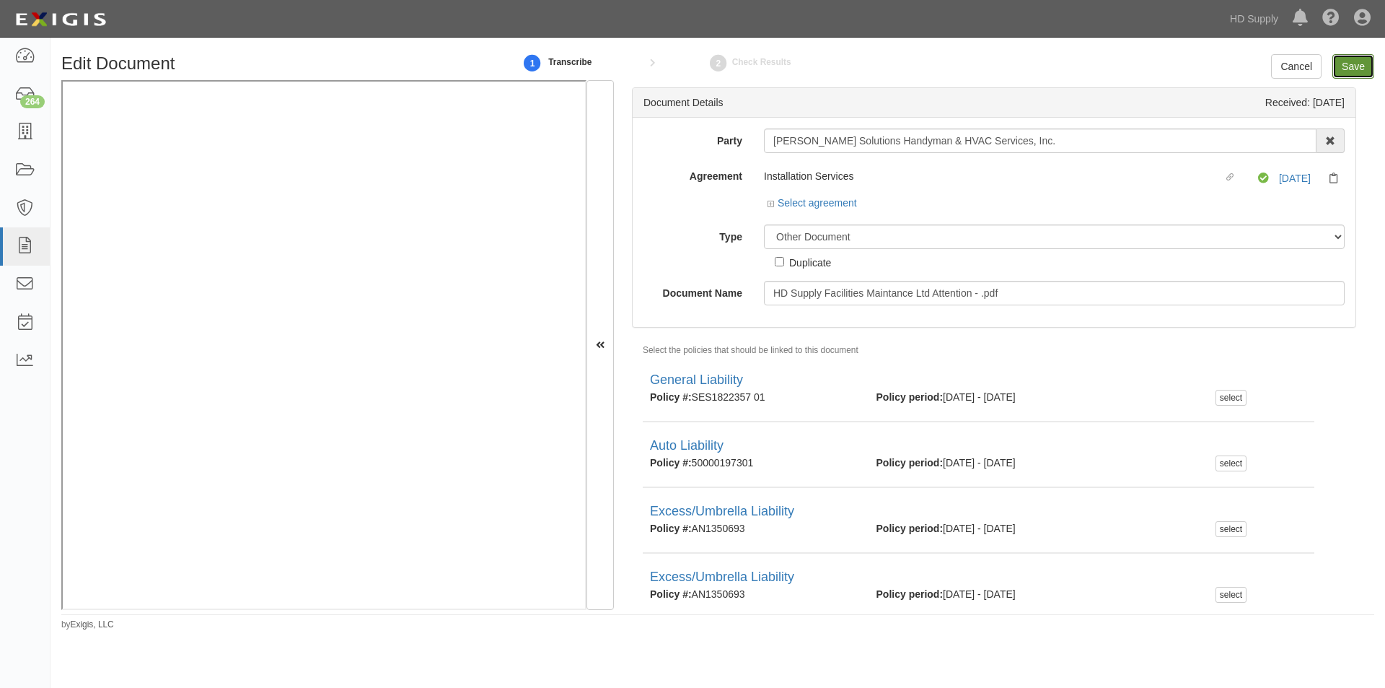
click at [1346, 71] on input "Save" at bounding box center [1354, 66] width 42 height 25
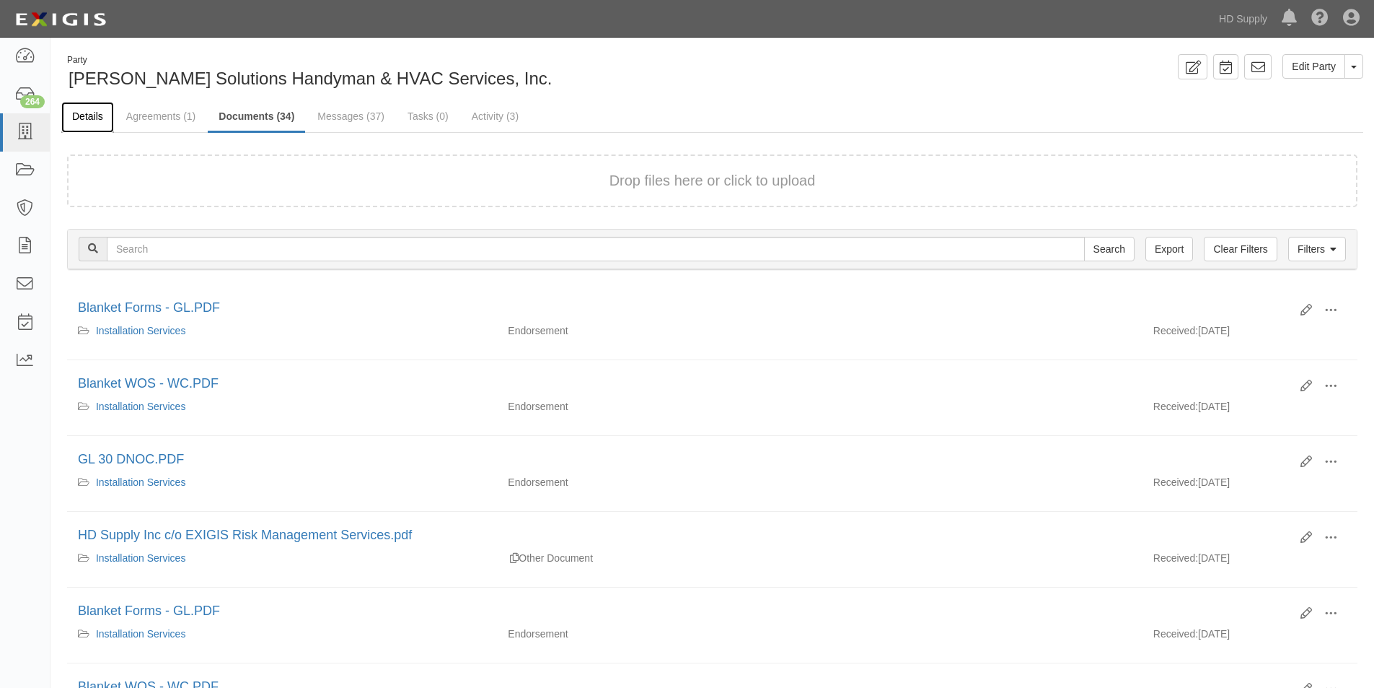
click at [92, 115] on link "Details" at bounding box center [87, 117] width 53 height 31
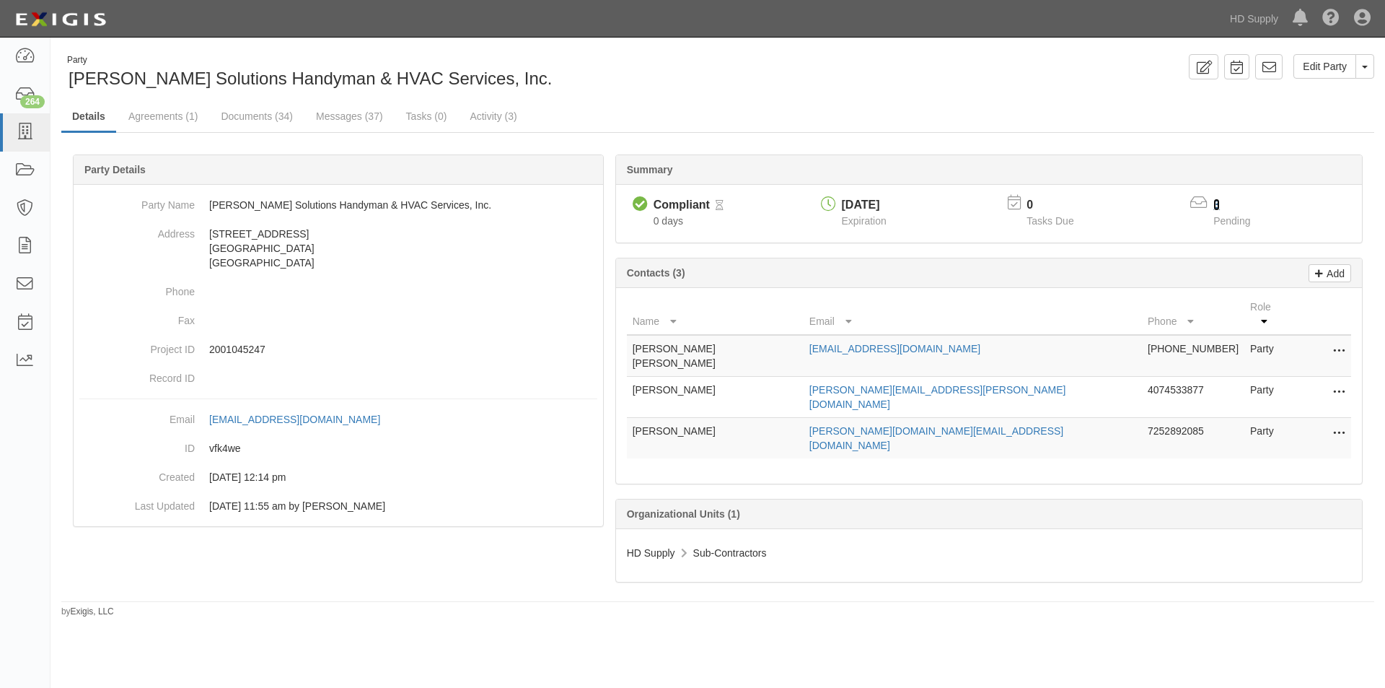
click at [1218, 201] on link "3" at bounding box center [1217, 204] width 6 height 12
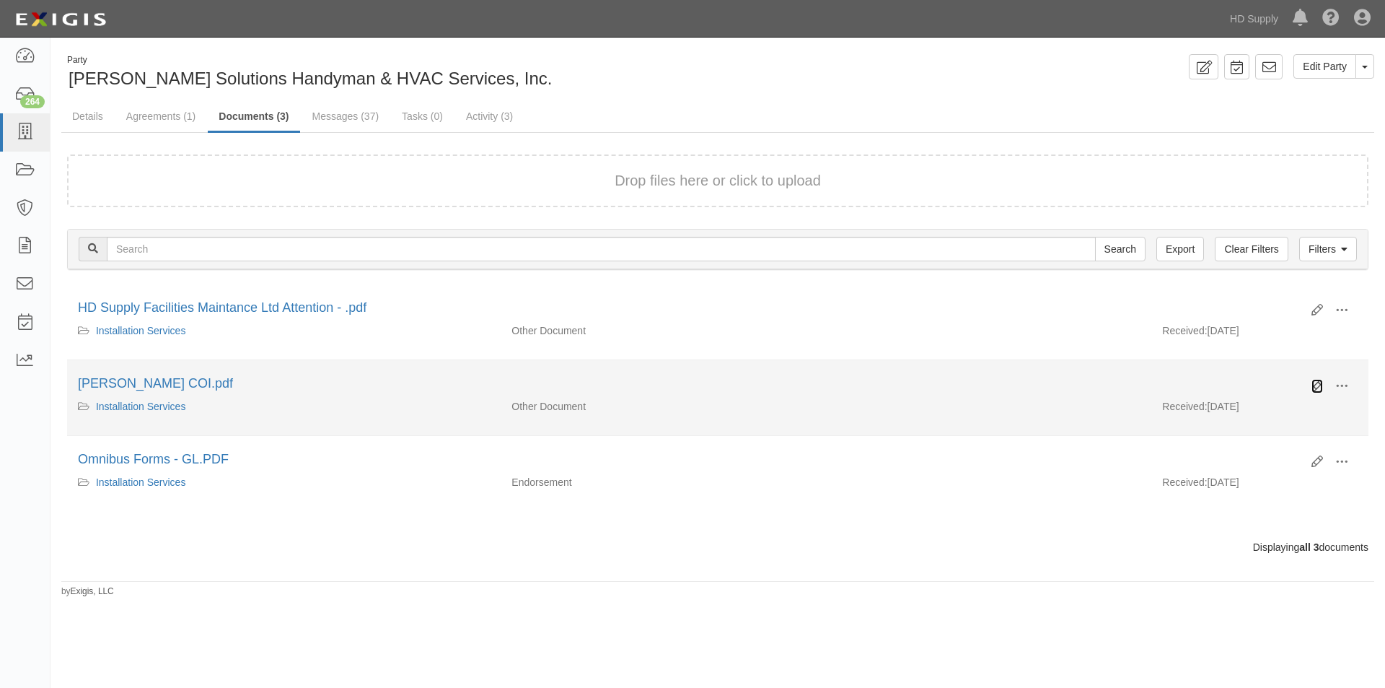
click at [1317, 387] on icon at bounding box center [1318, 386] width 12 height 12
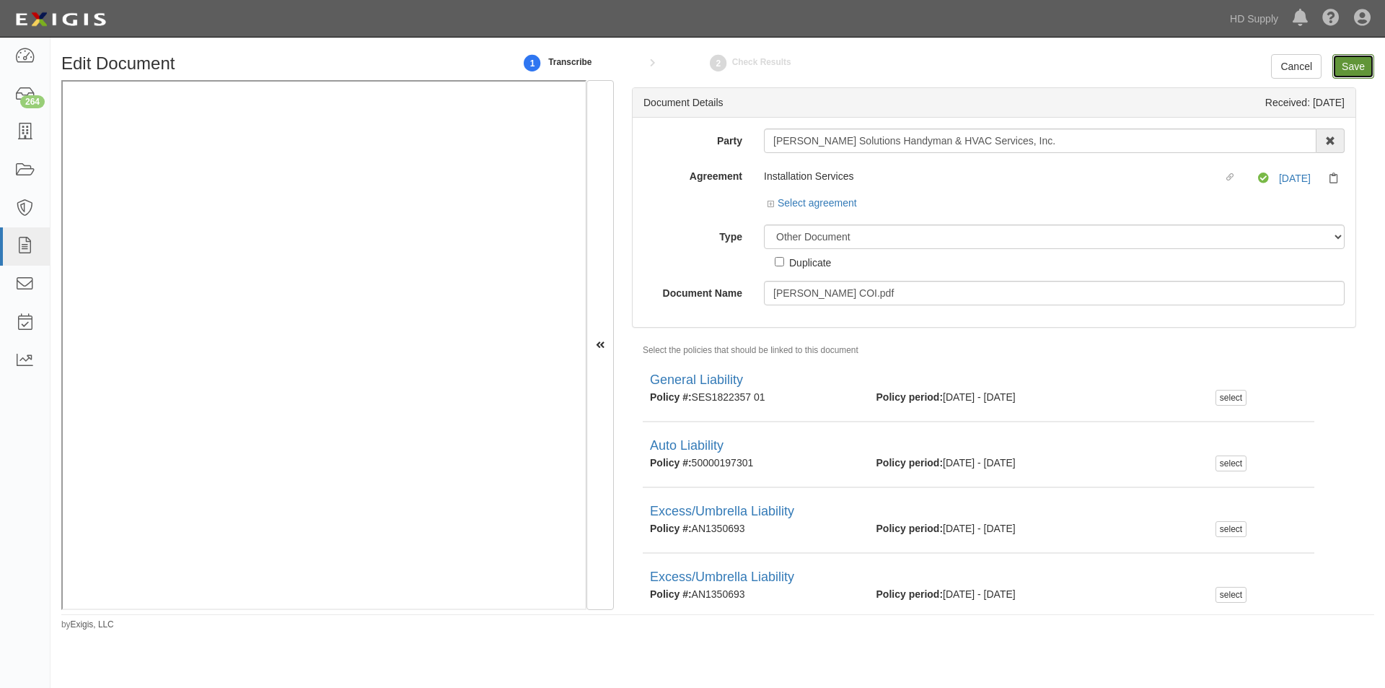
click at [1348, 65] on input "Save" at bounding box center [1354, 66] width 42 height 25
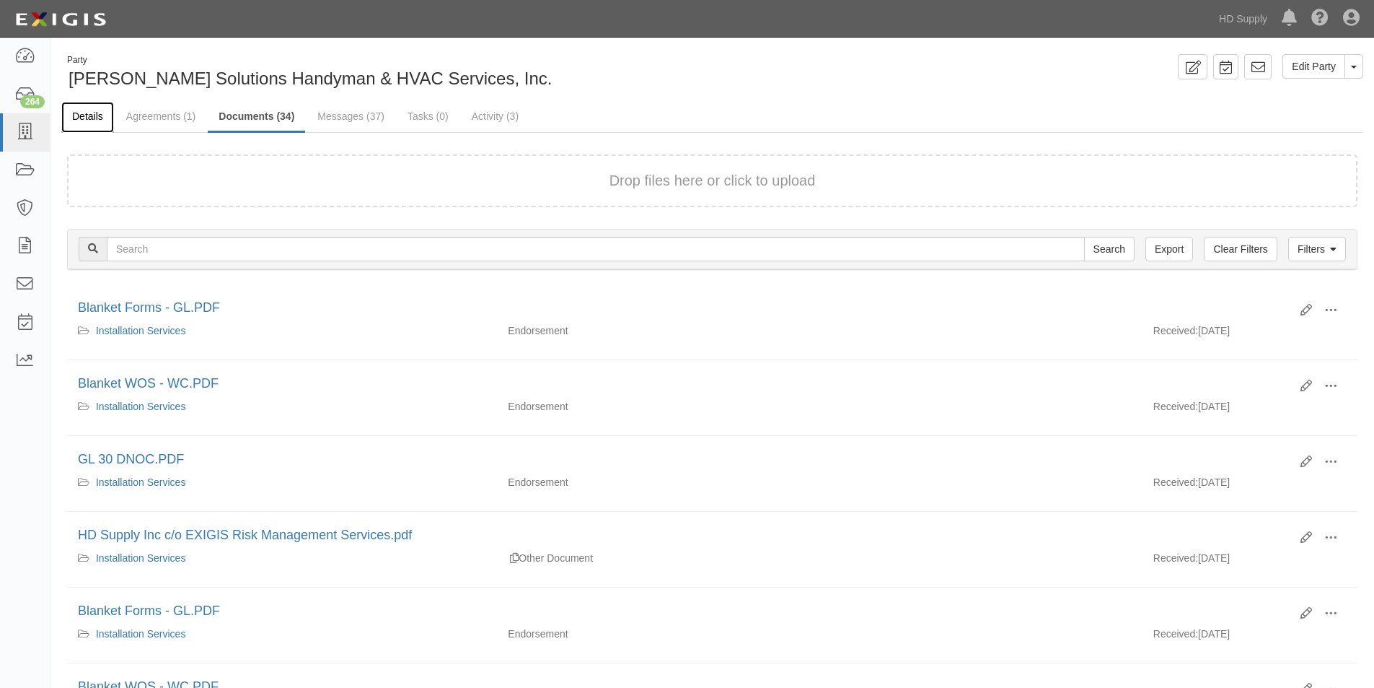
click at [80, 119] on link "Details" at bounding box center [87, 117] width 53 height 31
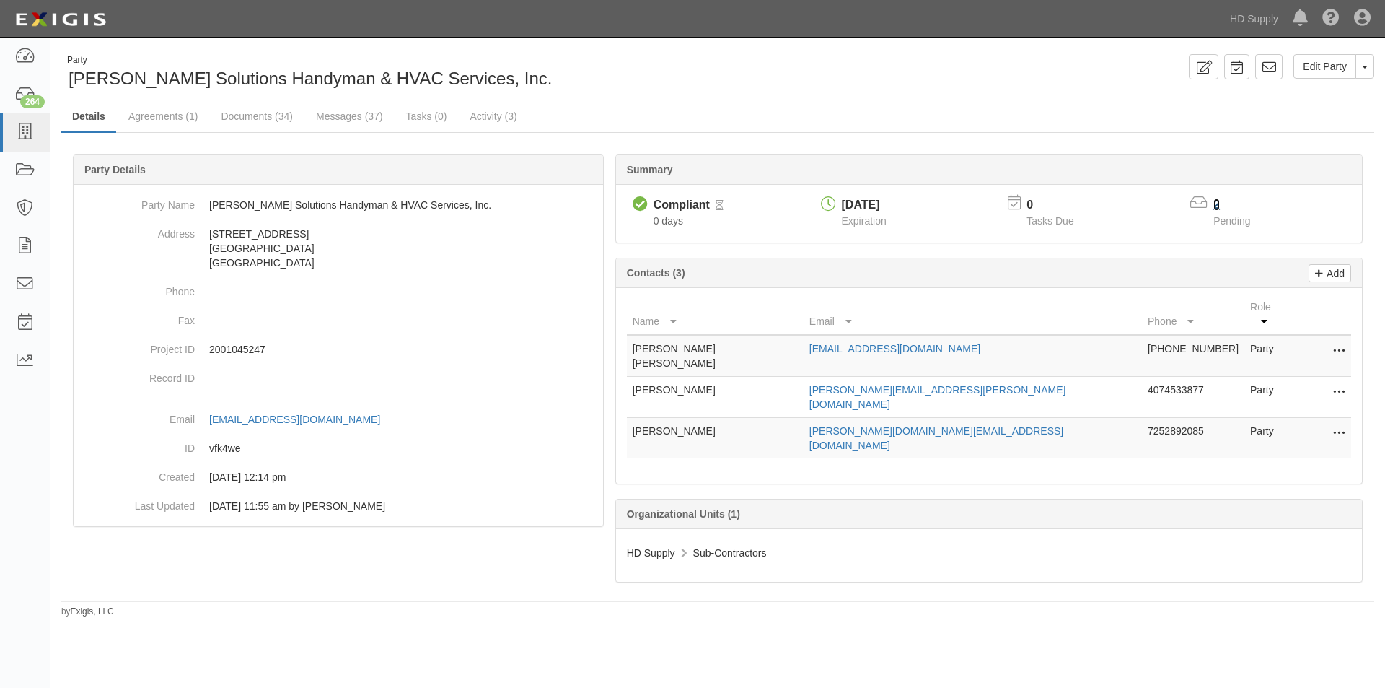
click at [1219, 205] on link "2" at bounding box center [1217, 204] width 6 height 12
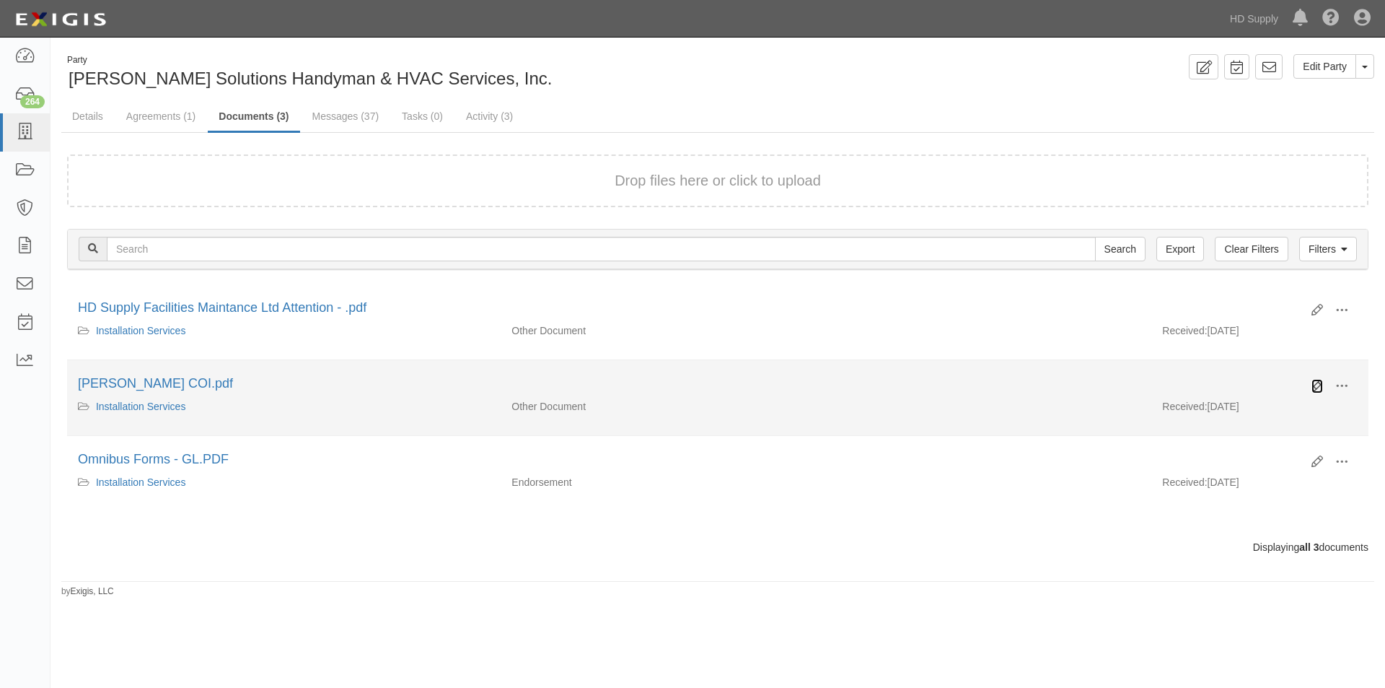
click at [1315, 385] on icon at bounding box center [1318, 386] width 12 height 12
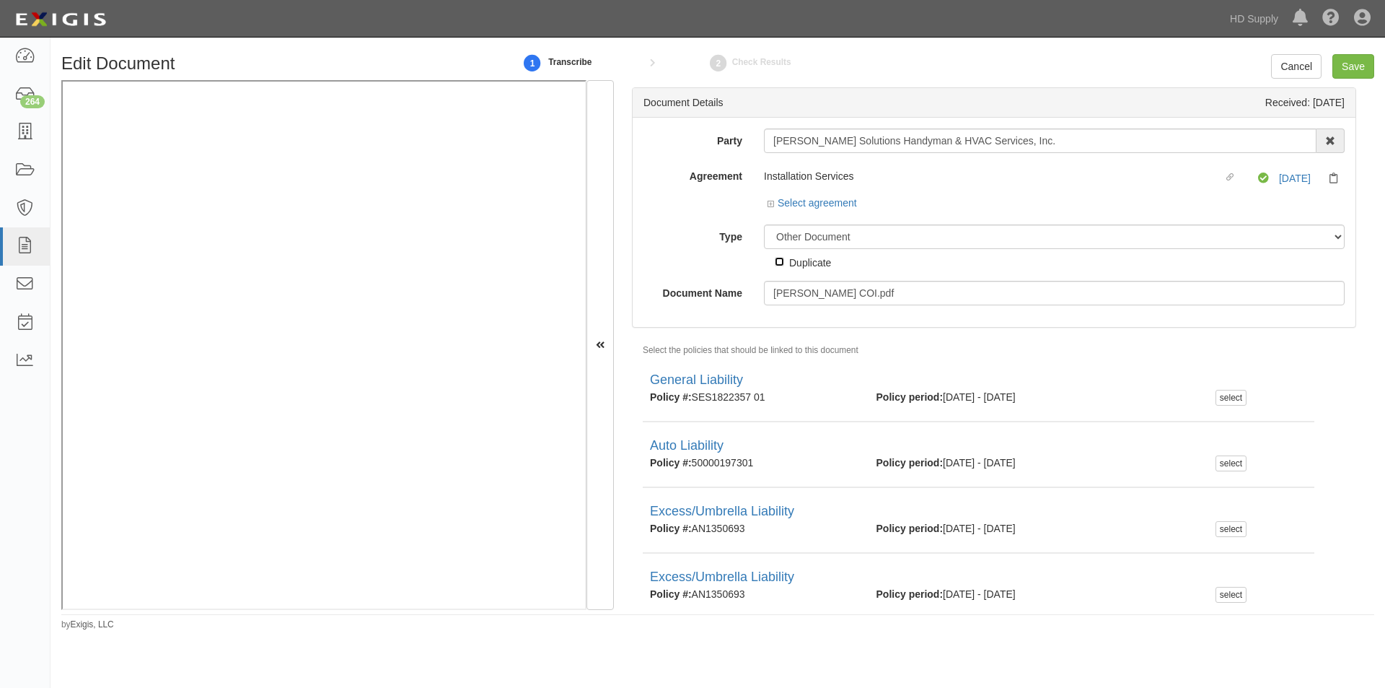
click at [779, 263] on input "Duplicate" at bounding box center [779, 261] width 9 height 9
checkbox input "true"
click at [1350, 64] on input "Save" at bounding box center [1354, 66] width 42 height 25
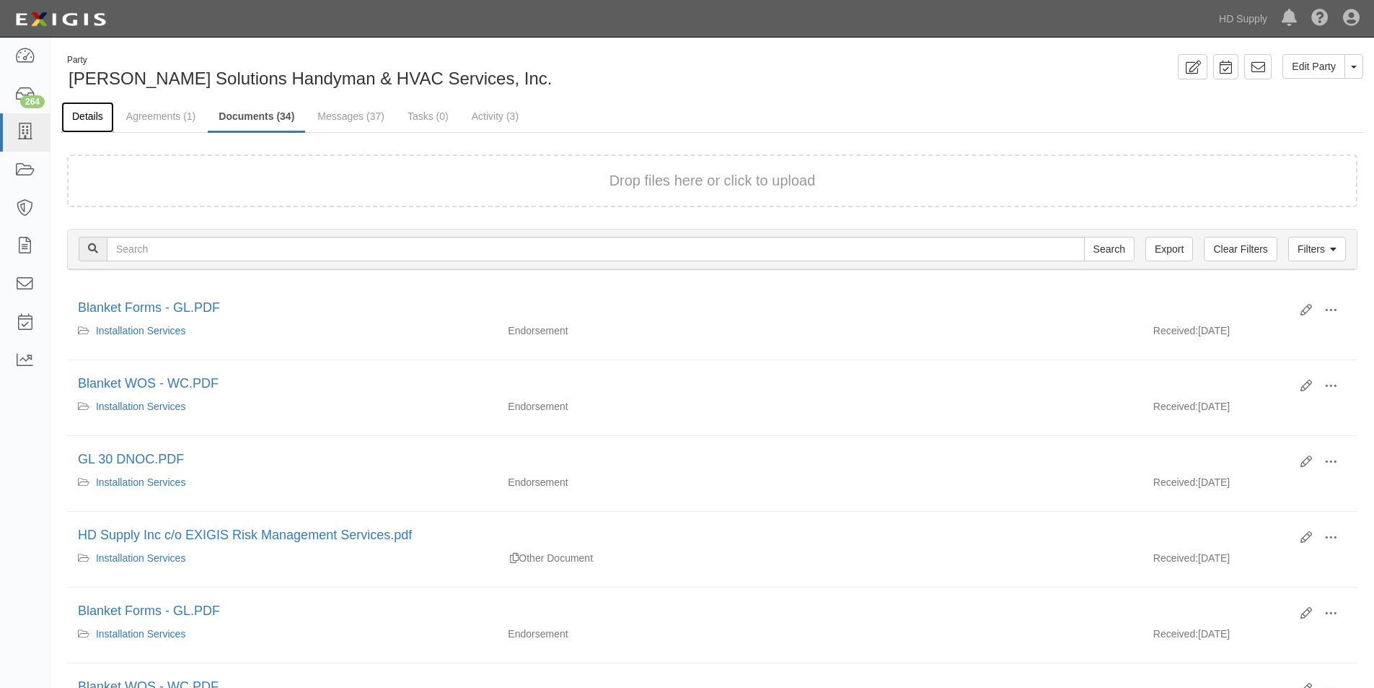
click at [77, 116] on link "Details" at bounding box center [87, 117] width 53 height 31
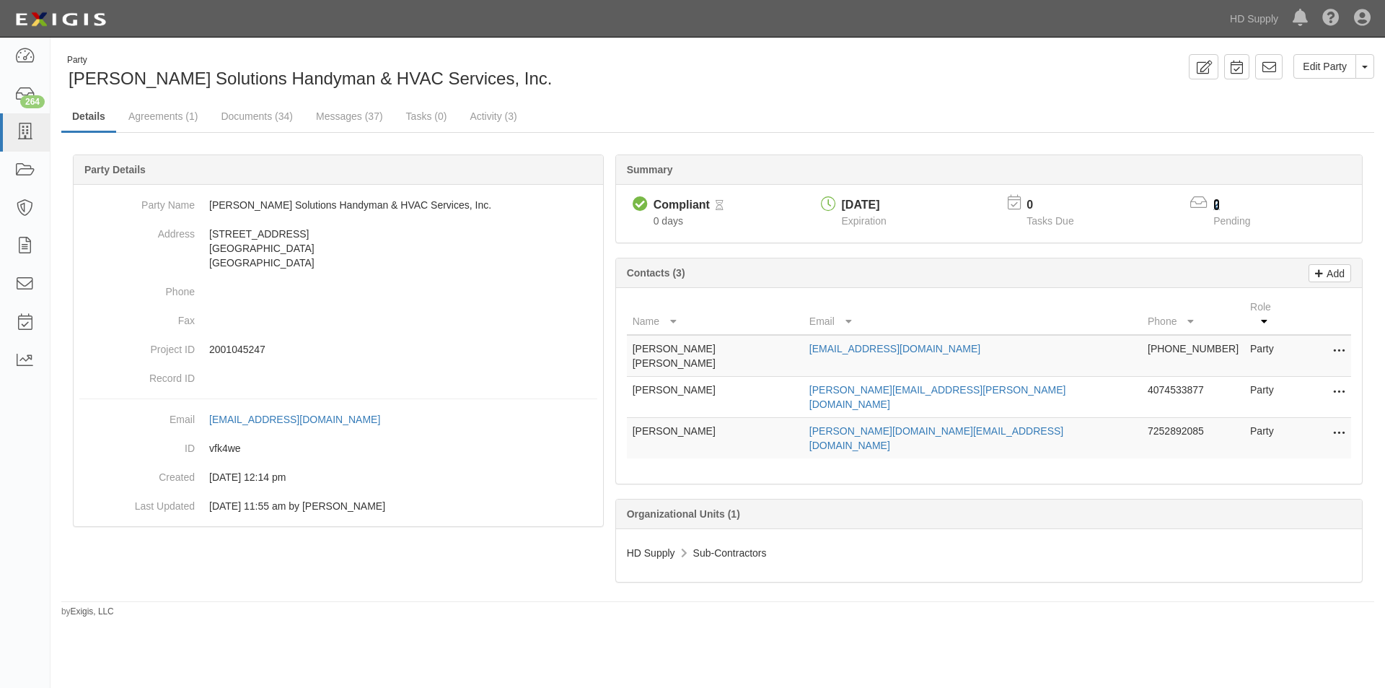
click at [1217, 203] on link "2" at bounding box center [1217, 204] width 6 height 12
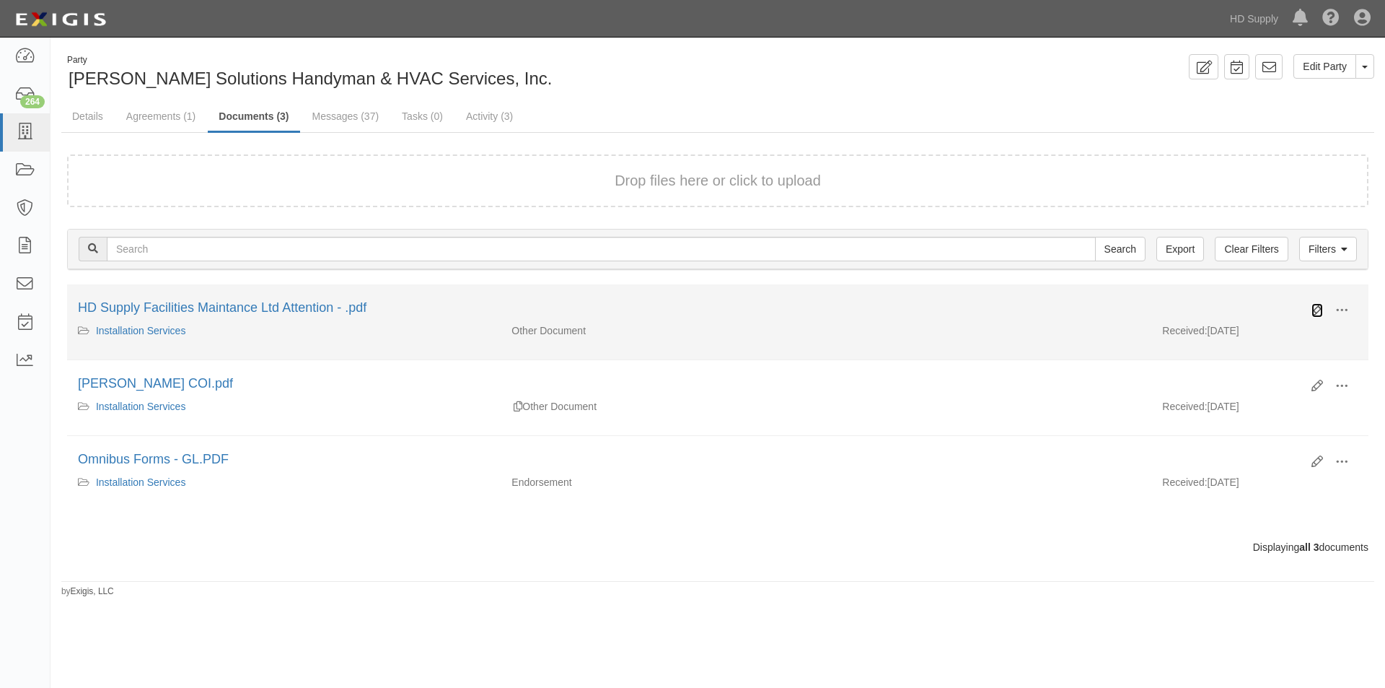
click at [1319, 315] on icon at bounding box center [1318, 310] width 12 height 12
click at [1314, 304] on icon at bounding box center [1318, 310] width 12 height 12
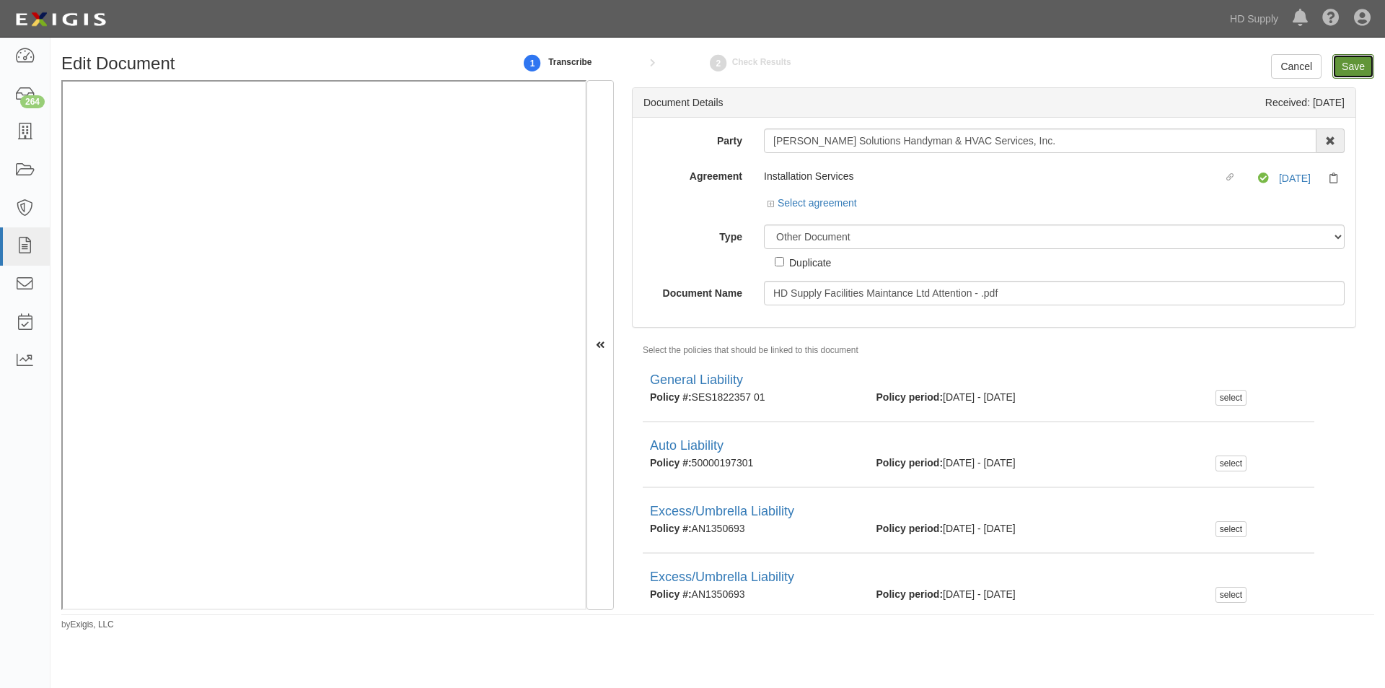
click at [1348, 69] on input "Save" at bounding box center [1354, 66] width 42 height 25
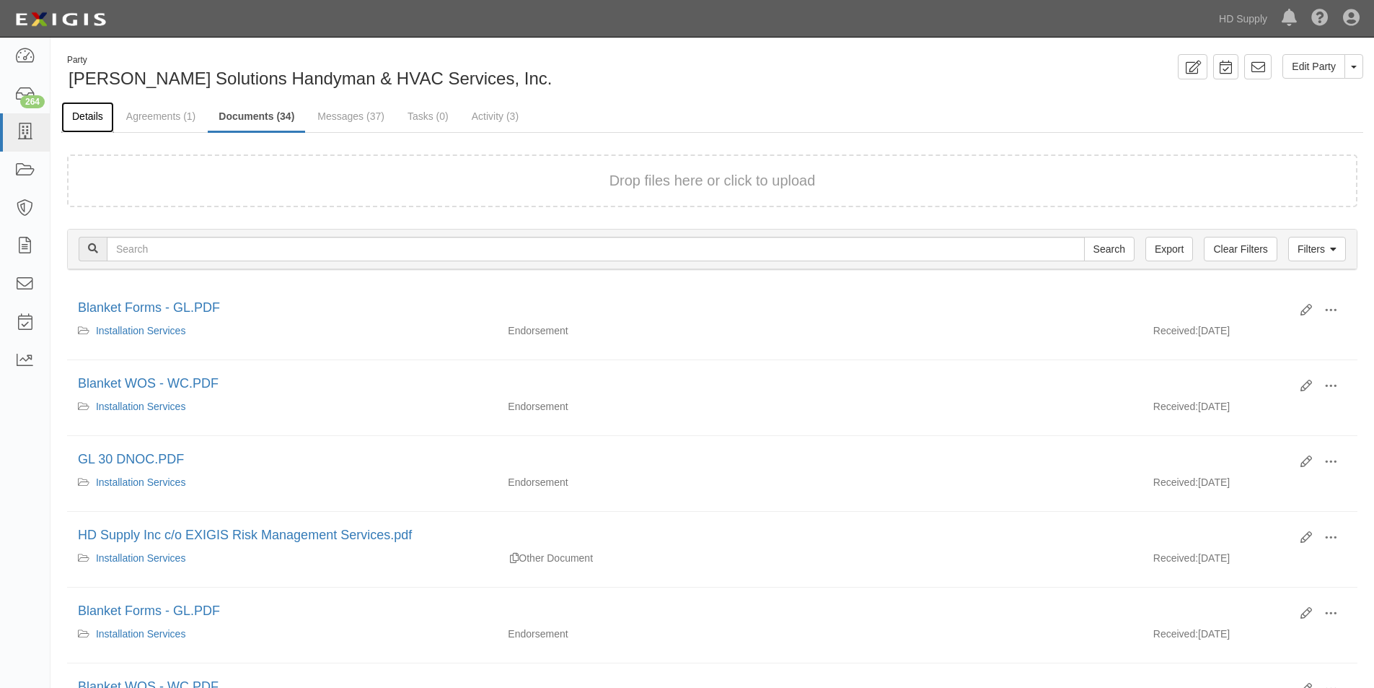
click at [87, 117] on link "Details" at bounding box center [87, 117] width 53 height 31
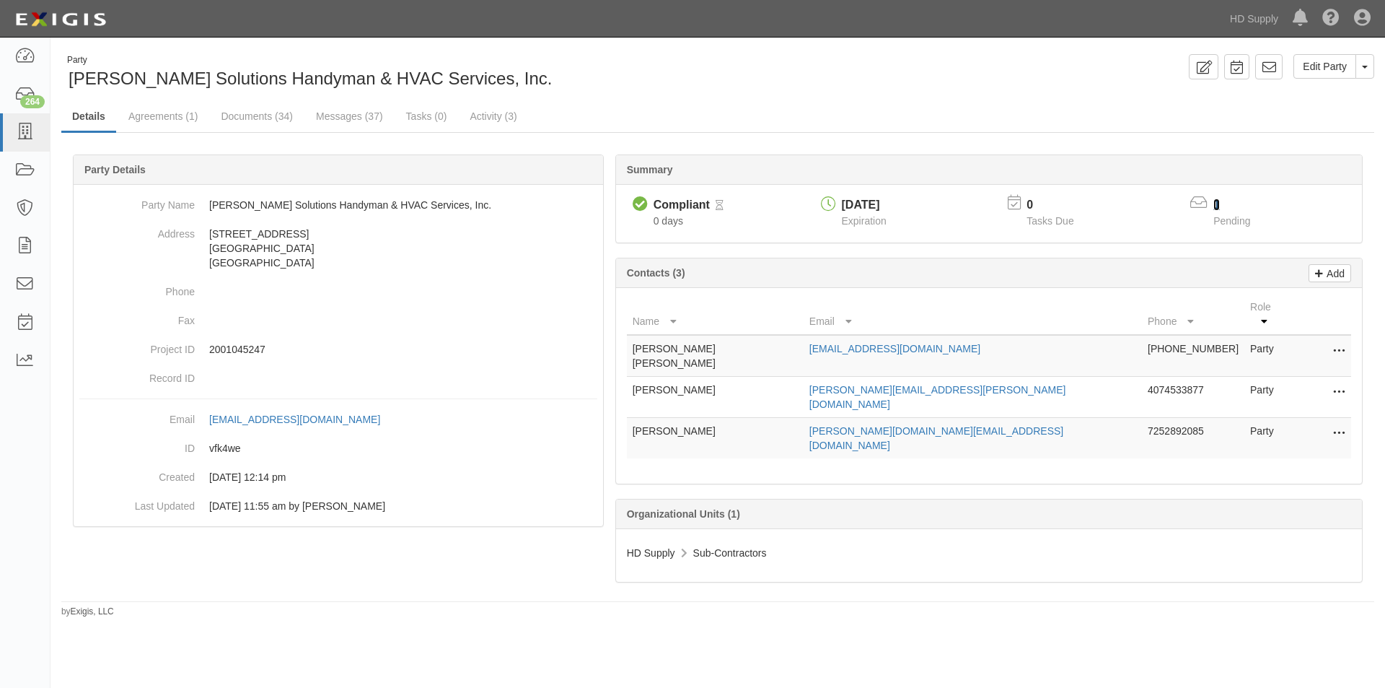
click at [1217, 207] on link "1" at bounding box center [1217, 204] width 6 height 12
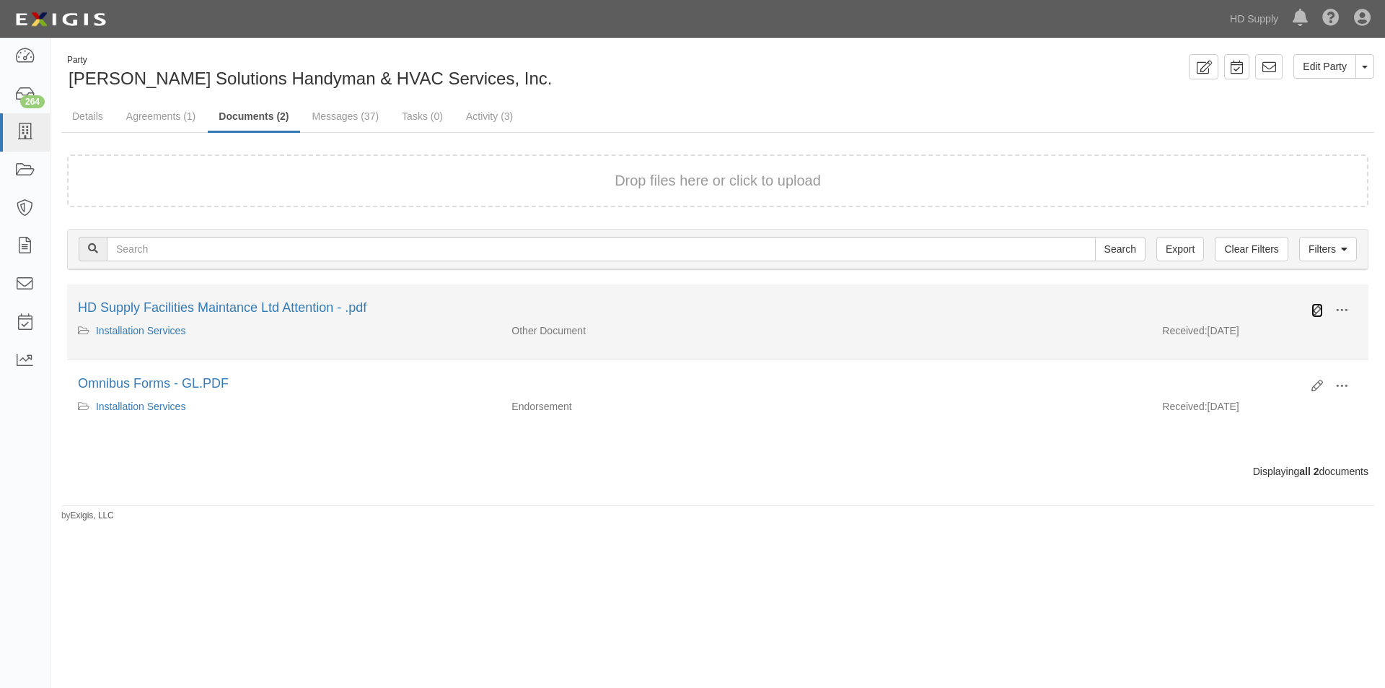
click at [1316, 309] on icon at bounding box center [1318, 310] width 12 height 12
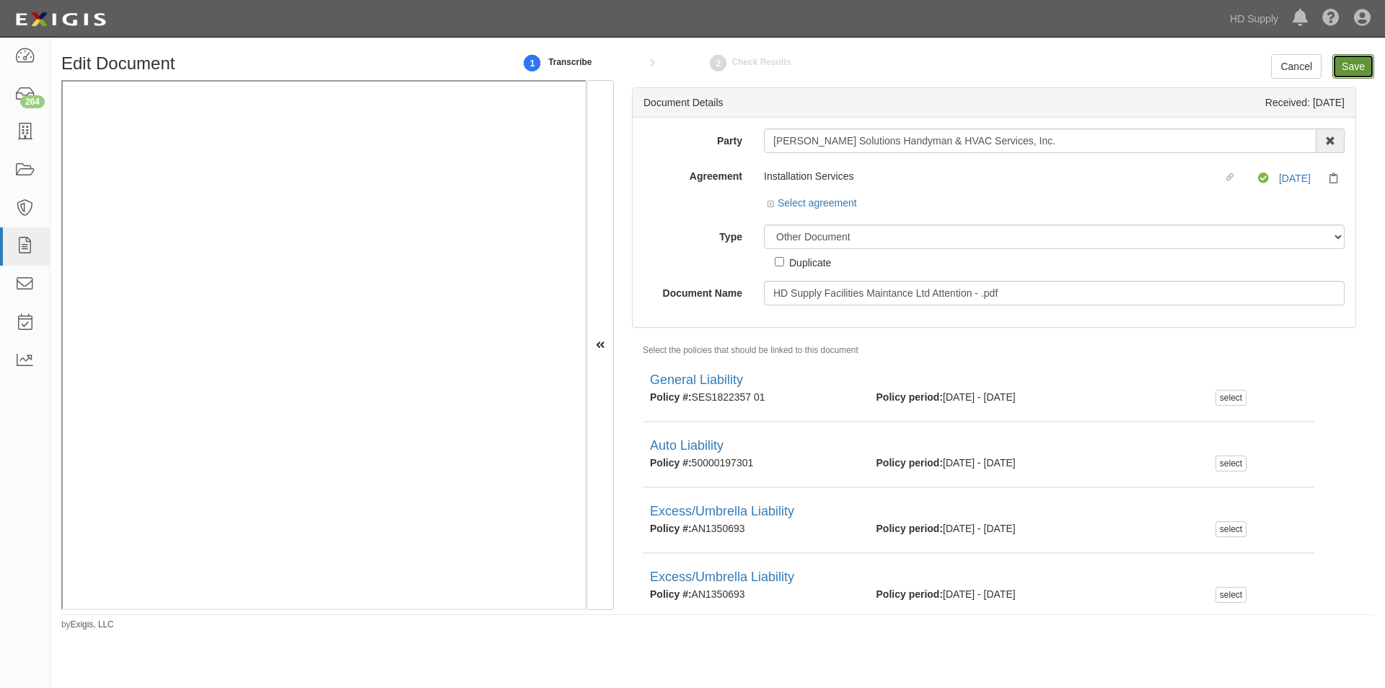
click at [1351, 70] on input "Save" at bounding box center [1354, 66] width 42 height 25
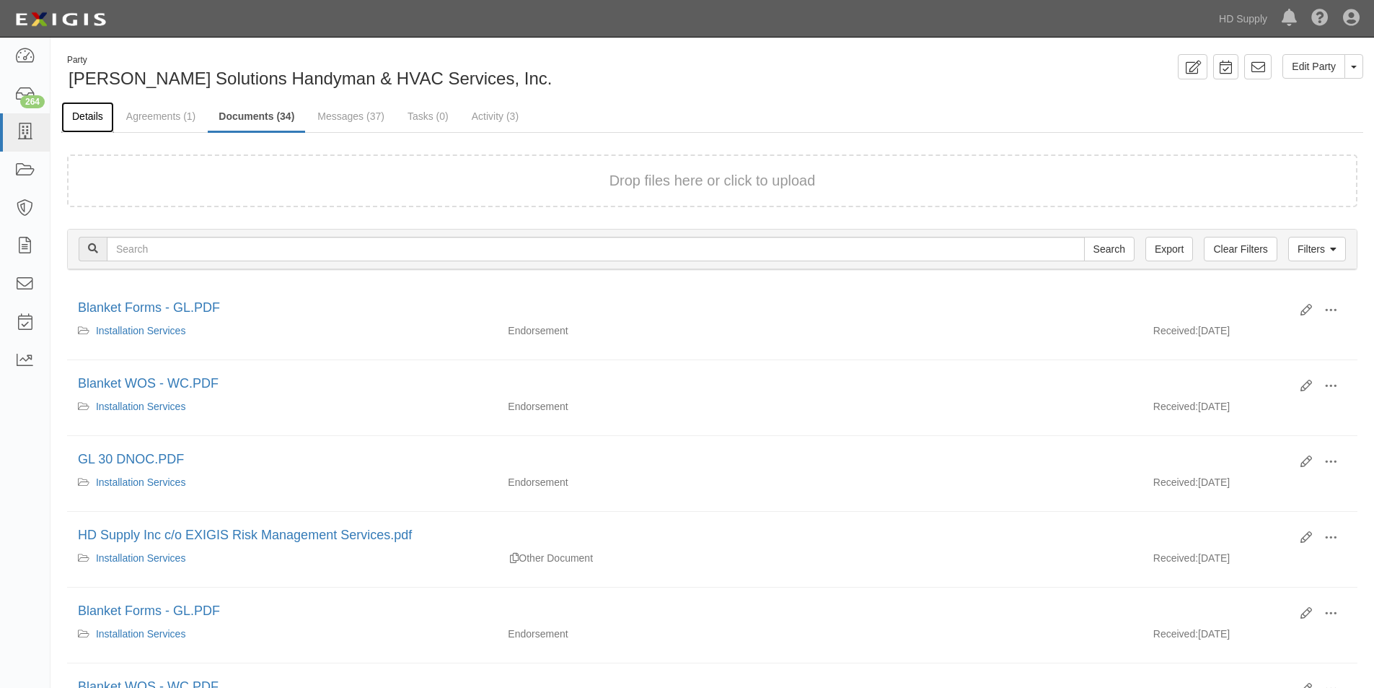
click at [91, 120] on link "Details" at bounding box center [87, 117] width 53 height 31
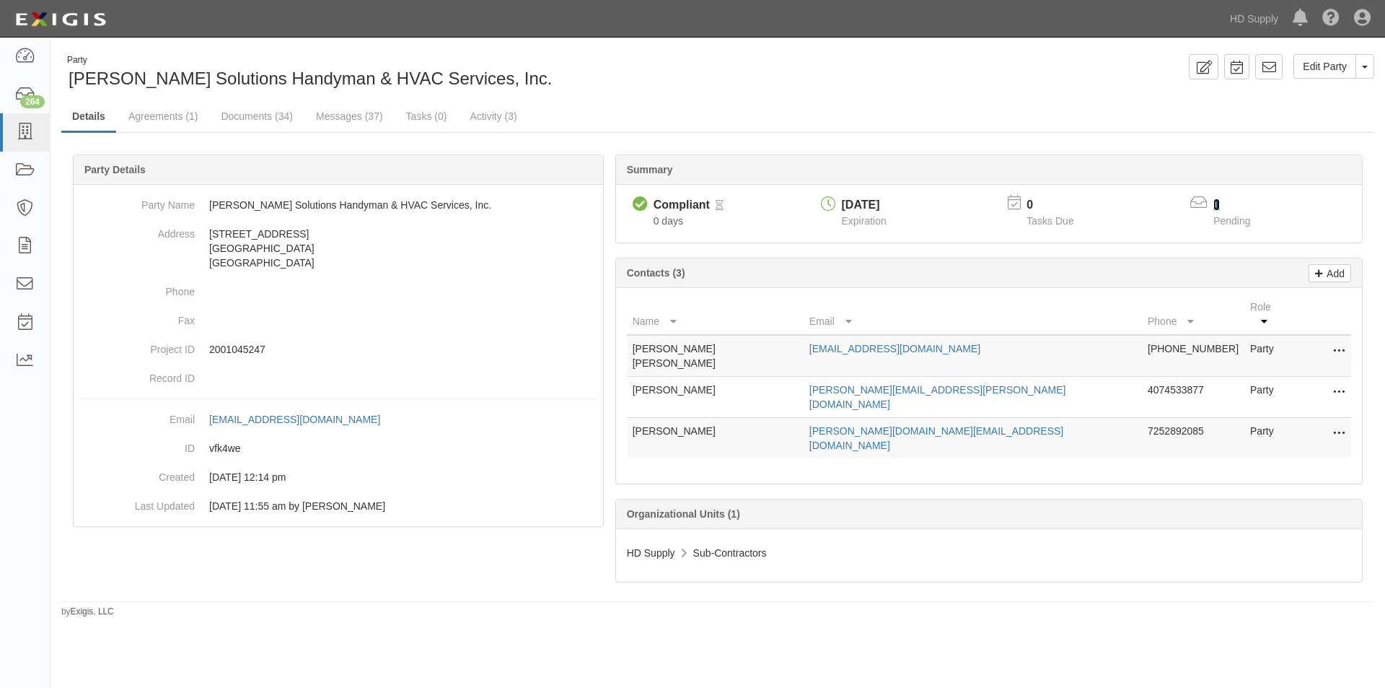
click at [1216, 202] on link "1" at bounding box center [1217, 204] width 6 height 12
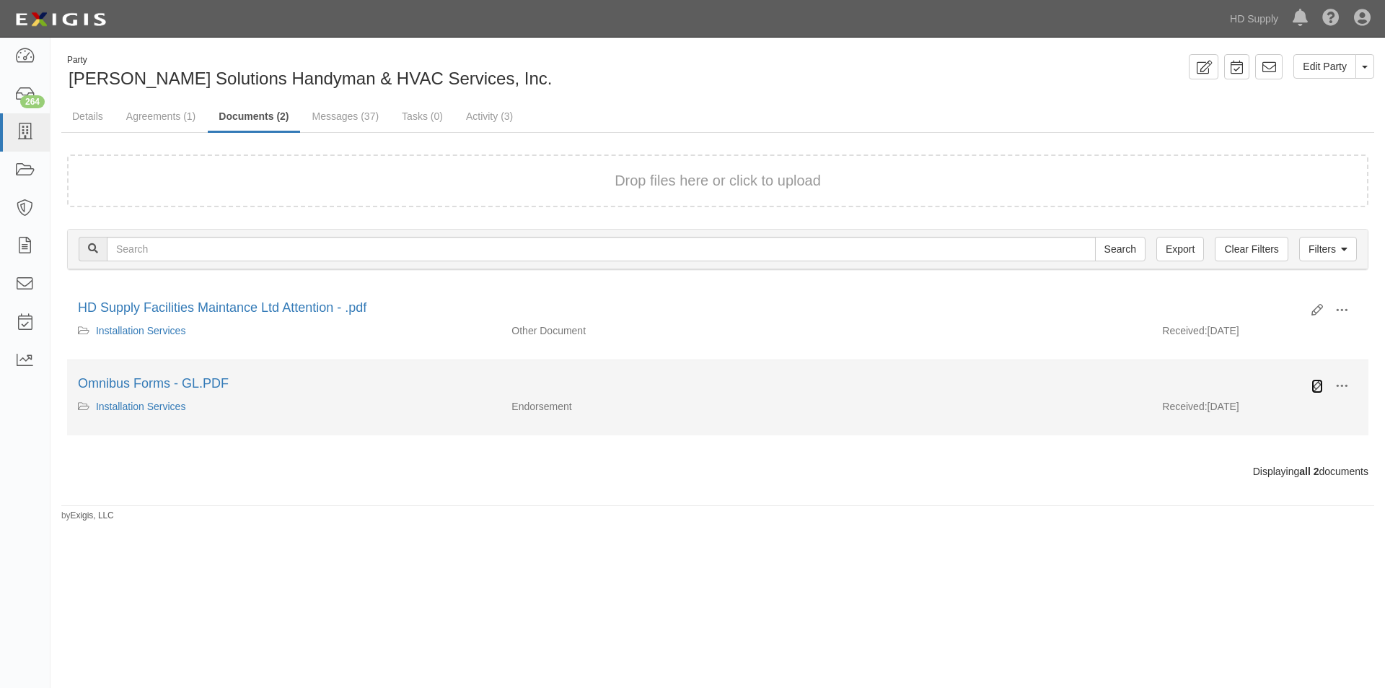
click at [1312, 381] on icon at bounding box center [1318, 386] width 12 height 12
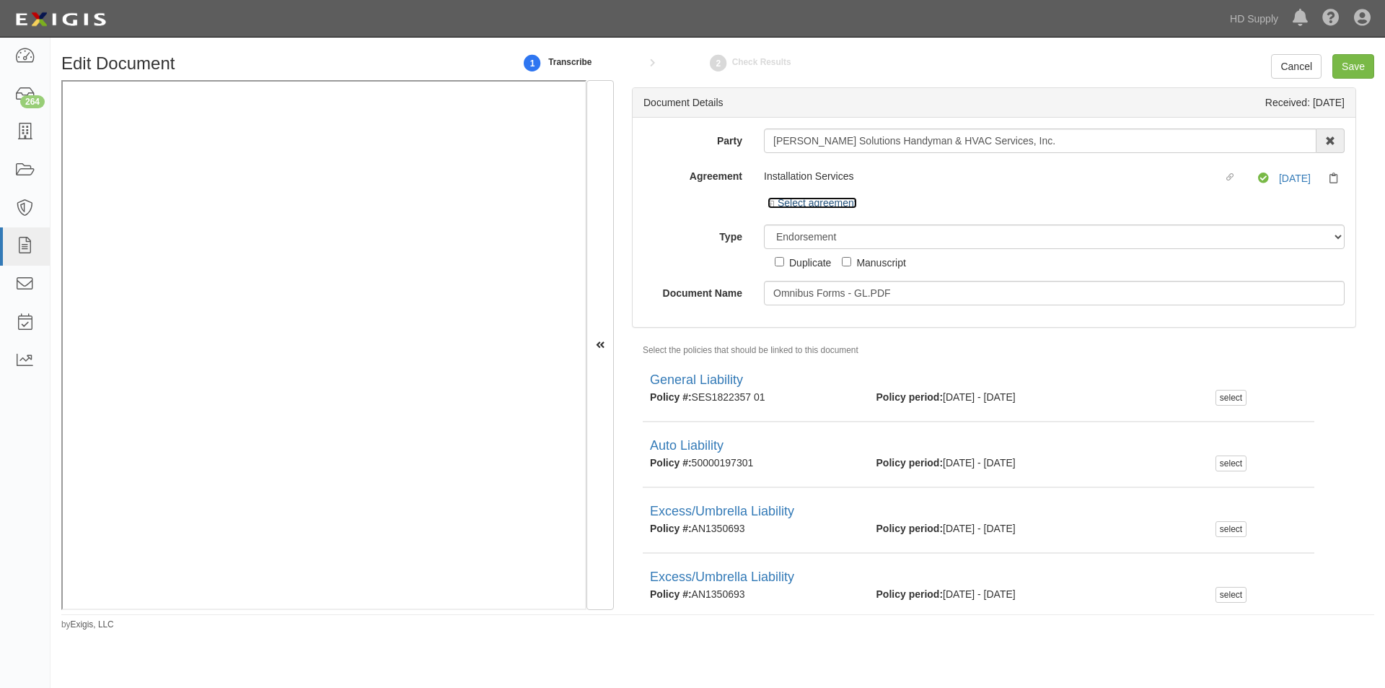
click at [843, 205] on link "Select agreement" at bounding box center [812, 203] width 89 height 12
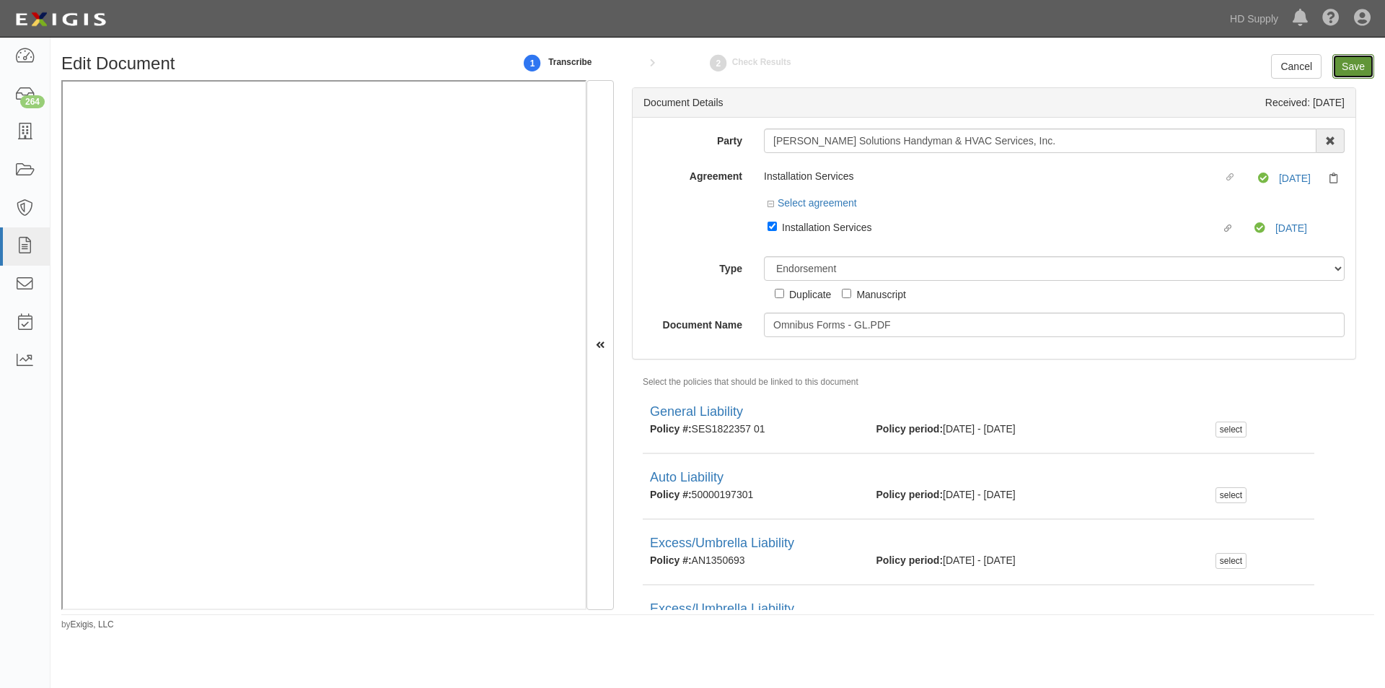
click at [1356, 66] on input "Save" at bounding box center [1354, 66] width 42 height 25
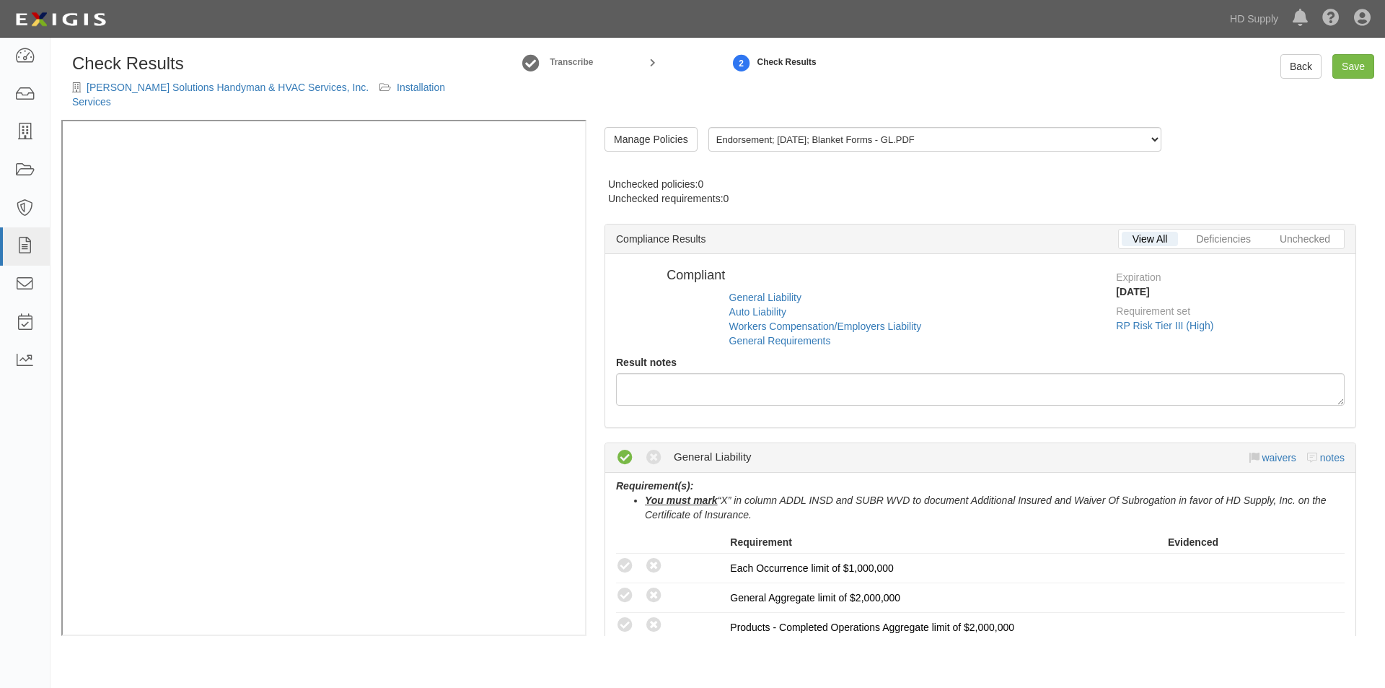
radio input "false"
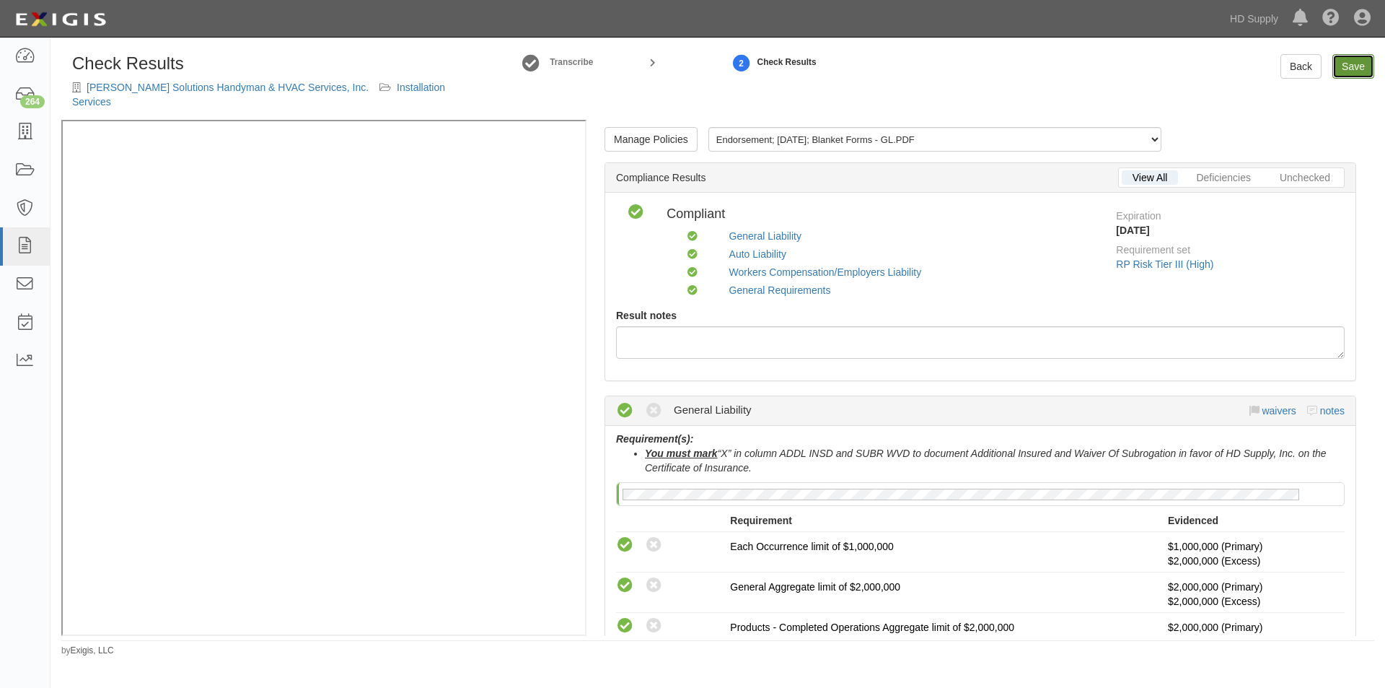
click at [1350, 72] on link "Save" at bounding box center [1354, 66] width 42 height 25
radio input "true"
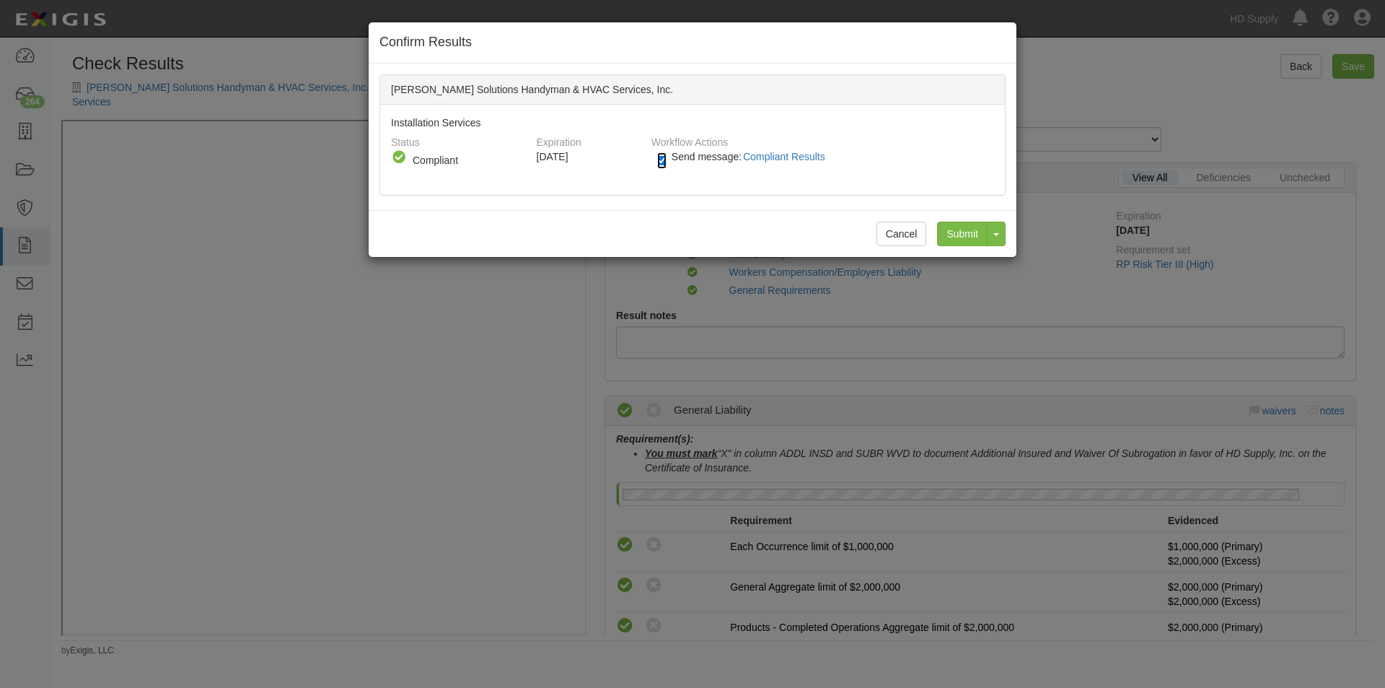
click at [663, 157] on input "Send message: Compliant Results" at bounding box center [661, 160] width 9 height 17
checkbox input "false"
click at [962, 239] on input "Submit" at bounding box center [962, 233] width 51 height 25
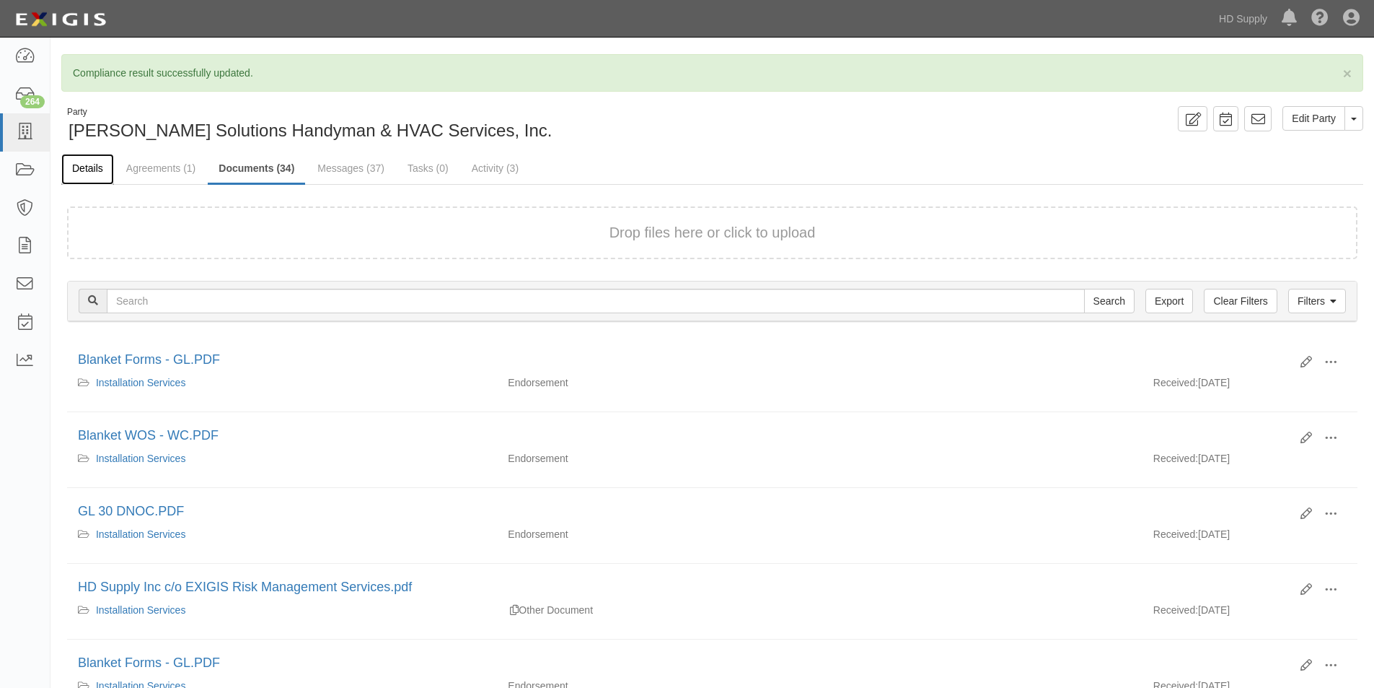
click at [104, 163] on link "Details" at bounding box center [87, 169] width 53 height 31
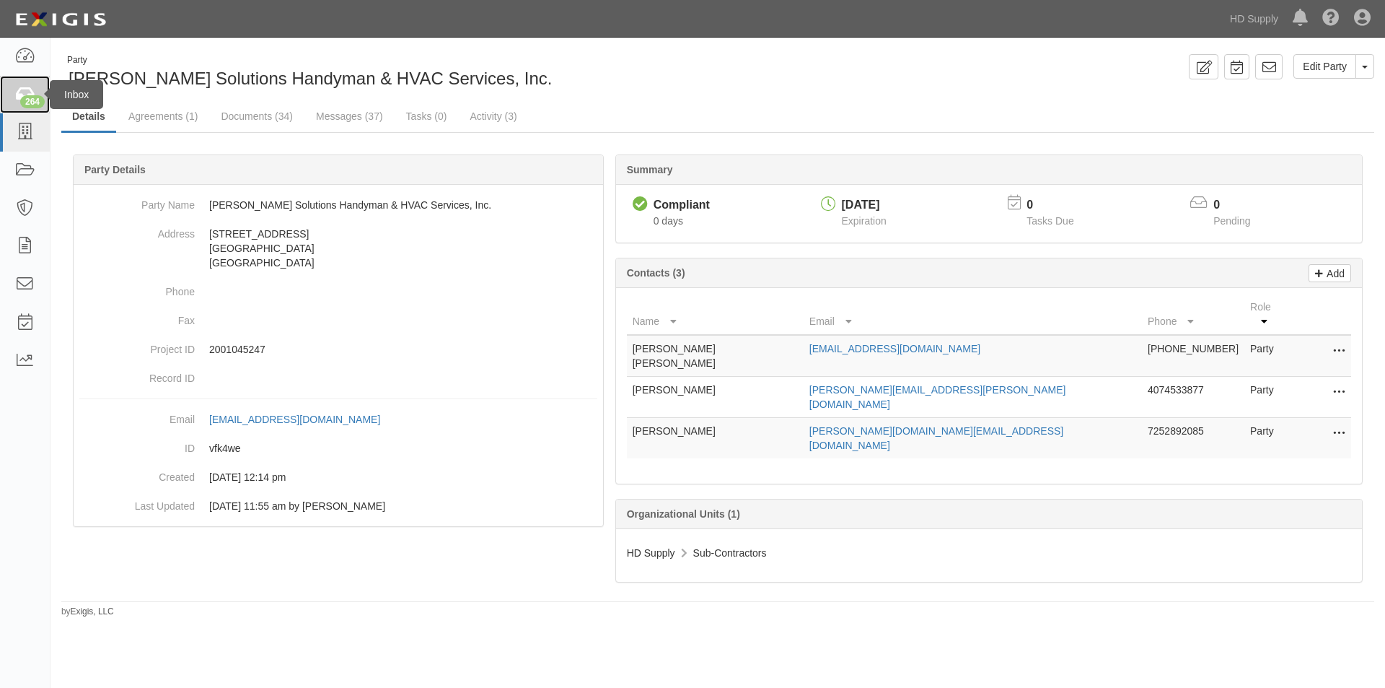
click at [21, 95] on icon at bounding box center [24, 95] width 20 height 17
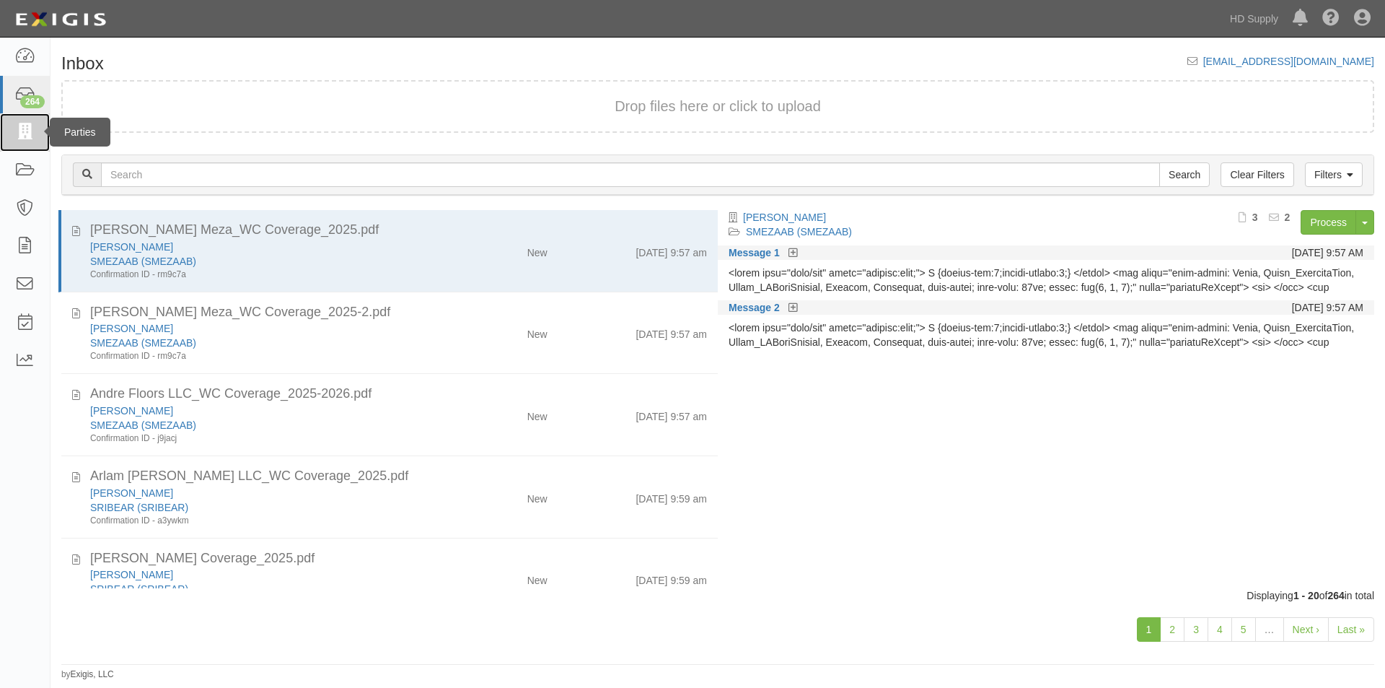
click at [24, 131] on icon at bounding box center [24, 132] width 20 height 17
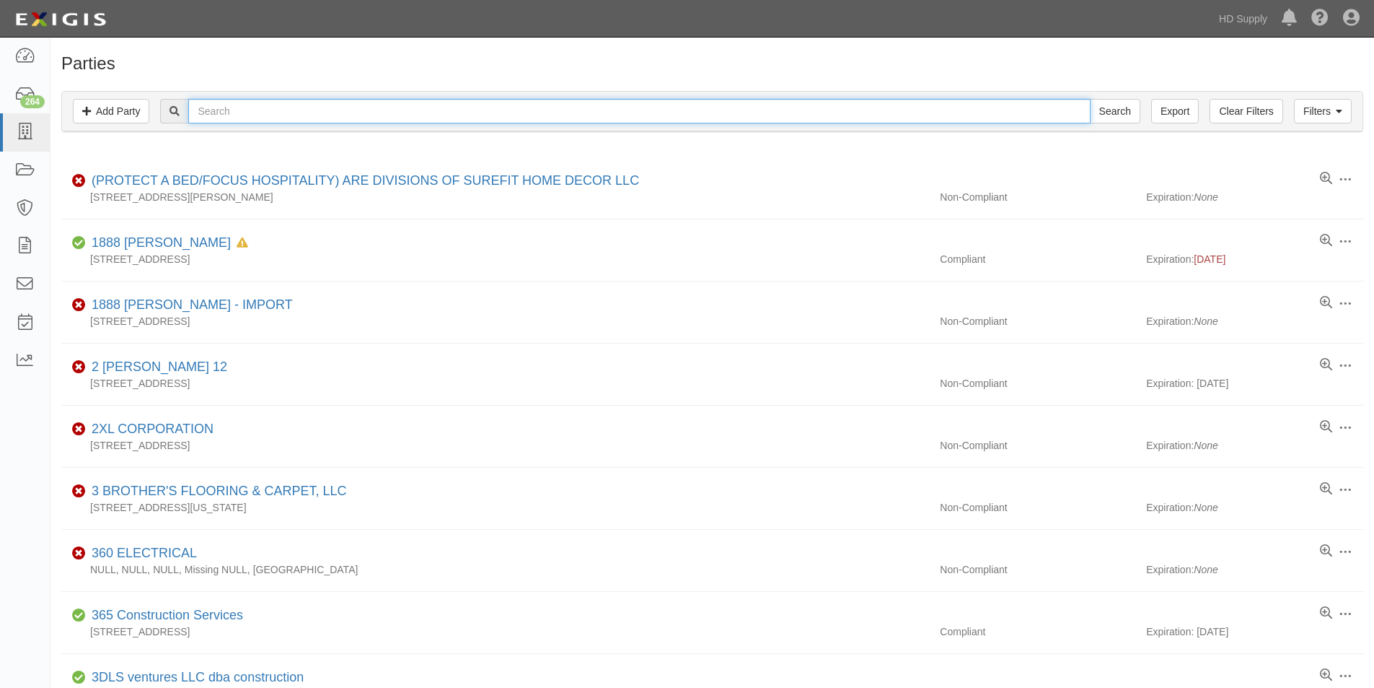
click at [214, 108] on input "text" at bounding box center [639, 111] width 902 height 25
type input "restorations un"
click at [1090, 99] on input "Search" at bounding box center [1115, 111] width 51 height 25
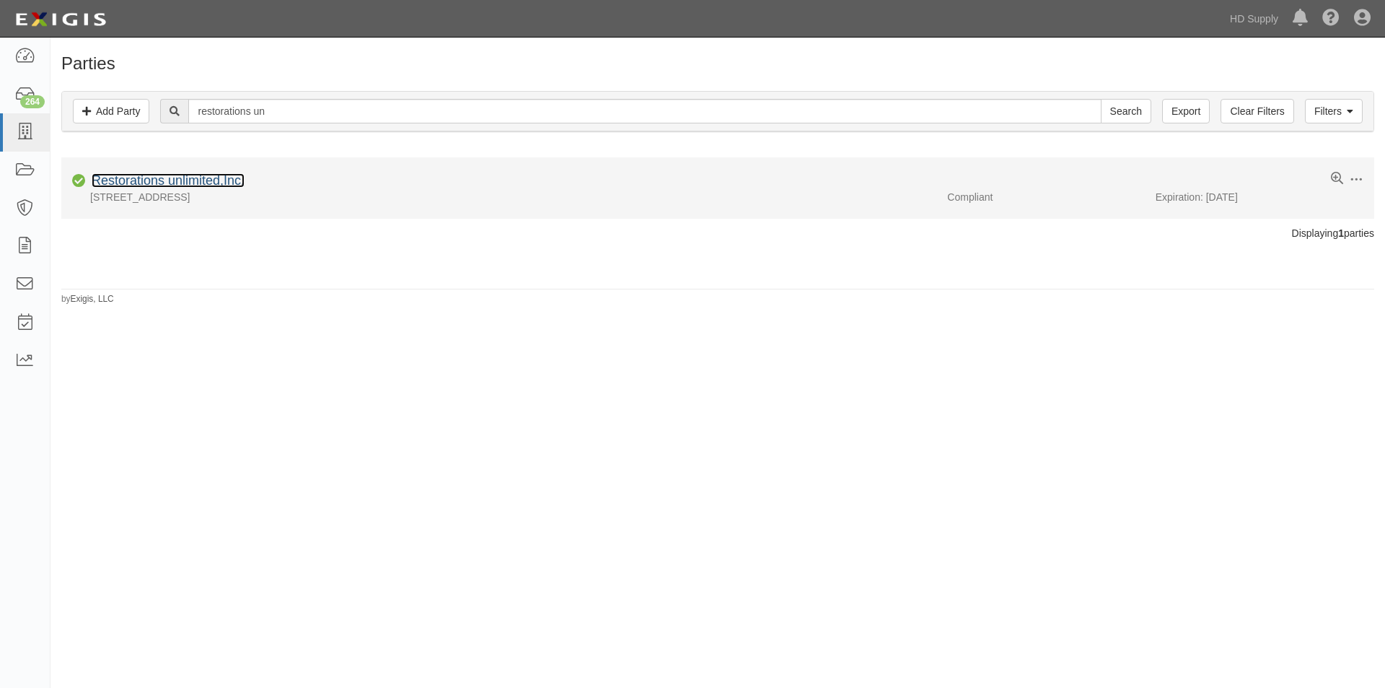
click at [169, 180] on link "Restorations unlimited,Inc." at bounding box center [168, 180] width 153 height 14
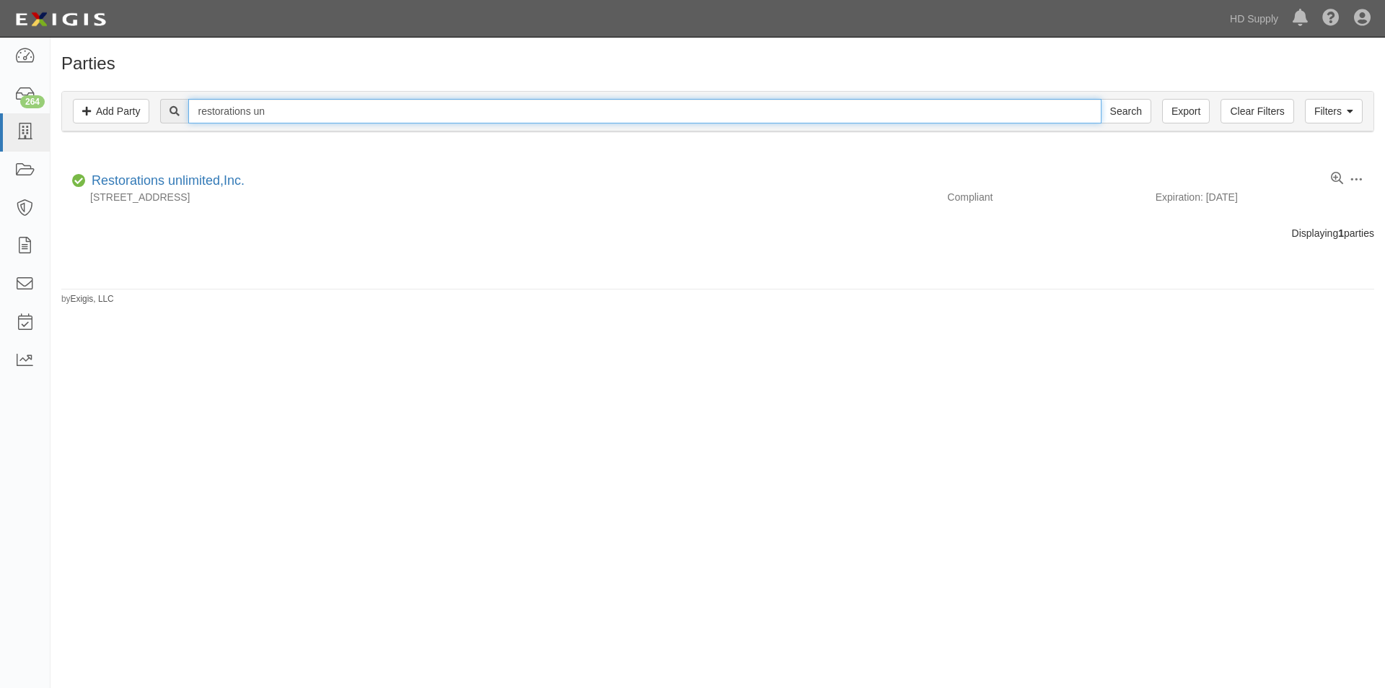
drag, startPoint x: 273, startPoint y: 111, endPoint x: 144, endPoint y: 131, distance: 131.4
click at [144, 131] on div "Filters Add Party Clear Filters Export restorations un Search Filters" at bounding box center [718, 112] width 1312 height 40
type input "wooster bru"
click at [1101, 99] on input "Search" at bounding box center [1126, 111] width 51 height 25
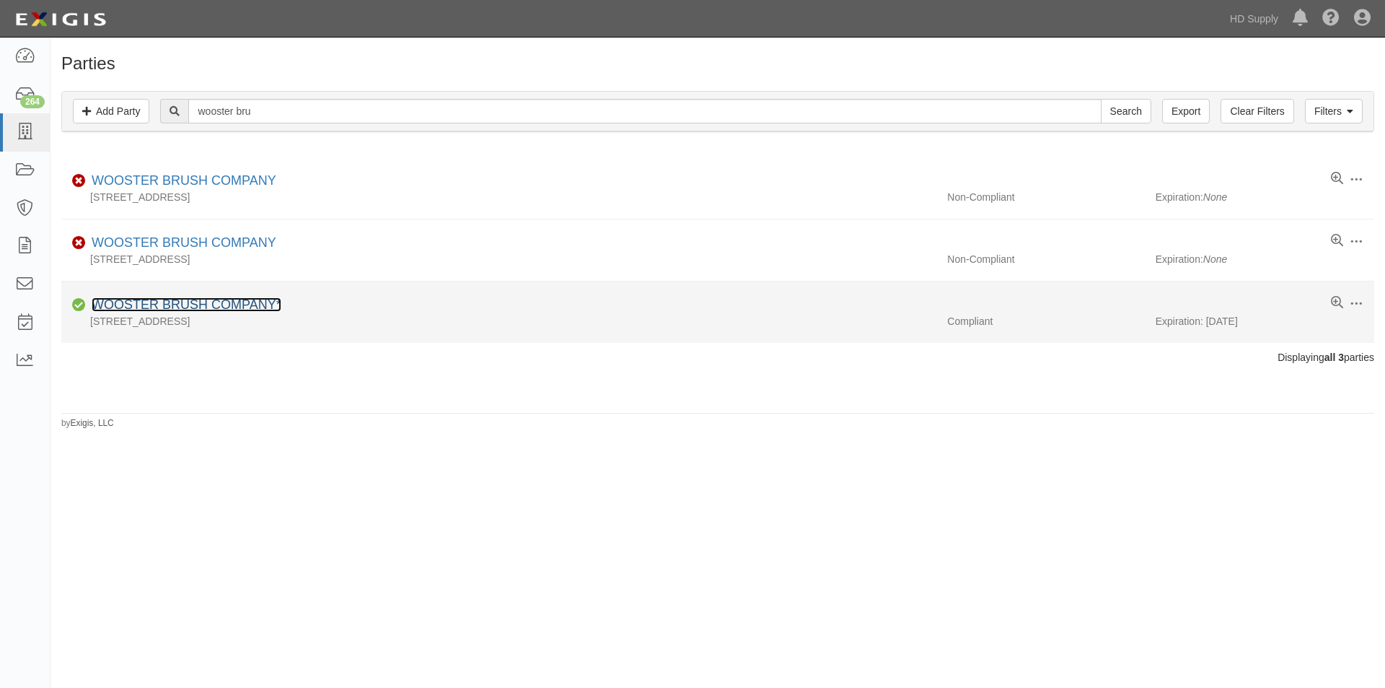
click at [164, 307] on link "WOOSTER BRUSH COMPANY*" at bounding box center [187, 304] width 190 height 14
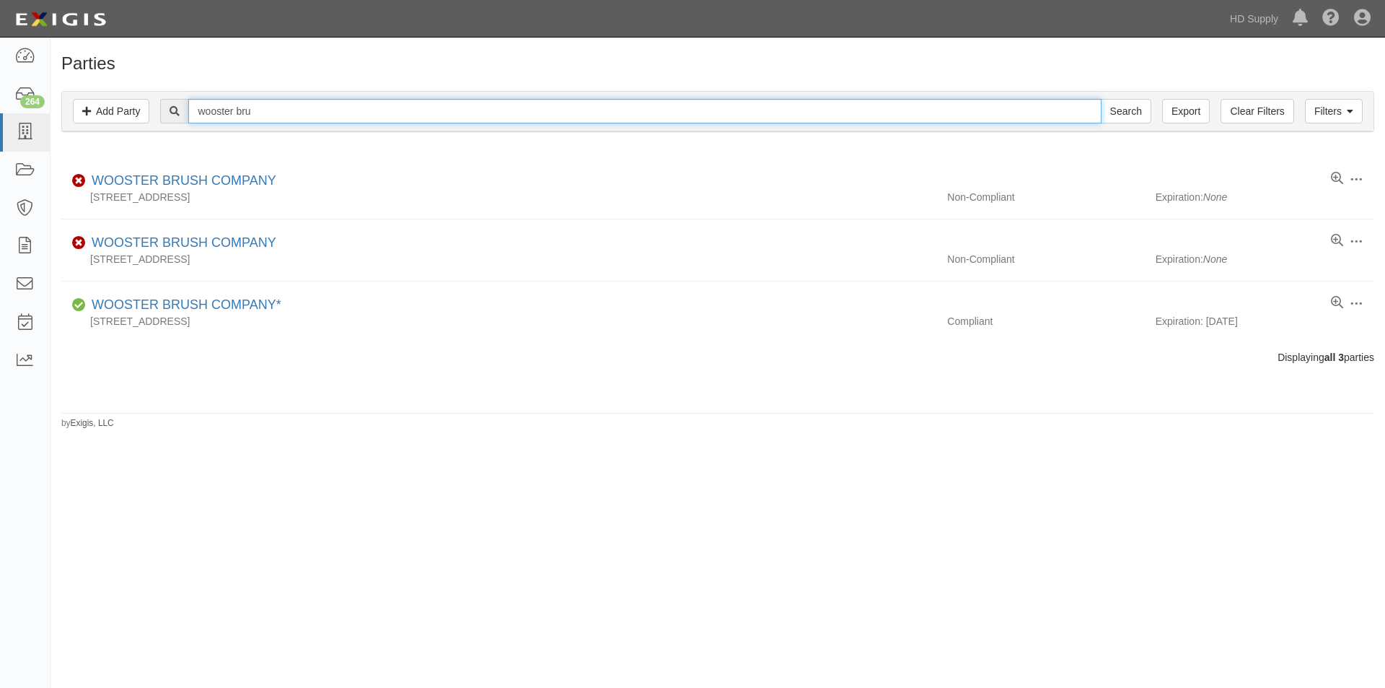
drag, startPoint x: 260, startPoint y: 110, endPoint x: 172, endPoint y: 105, distance: 88.1
click at [166, 107] on div "wooster bru Search" at bounding box center [655, 111] width 991 height 25
type input "jensen mech"
click at [1101, 99] on input "Search" at bounding box center [1126, 111] width 51 height 25
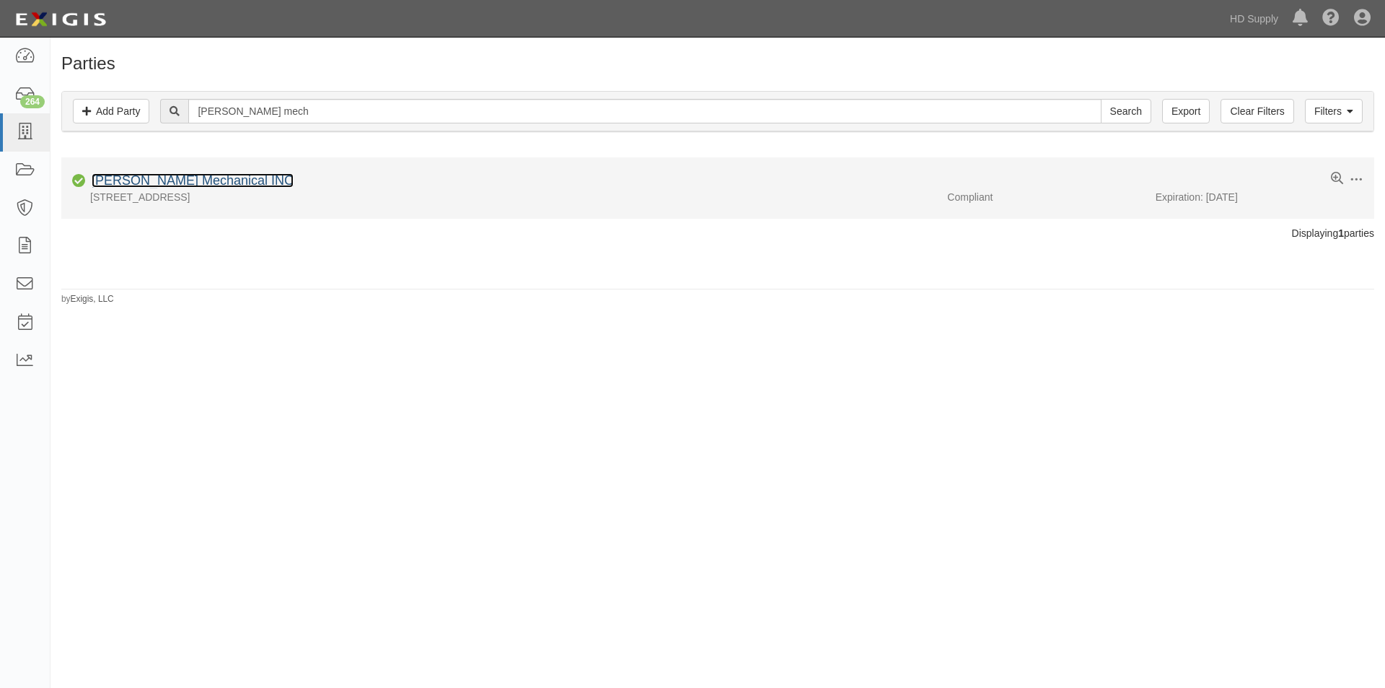
click at [178, 185] on link "Jensen Mechanical INC" at bounding box center [193, 180] width 202 height 14
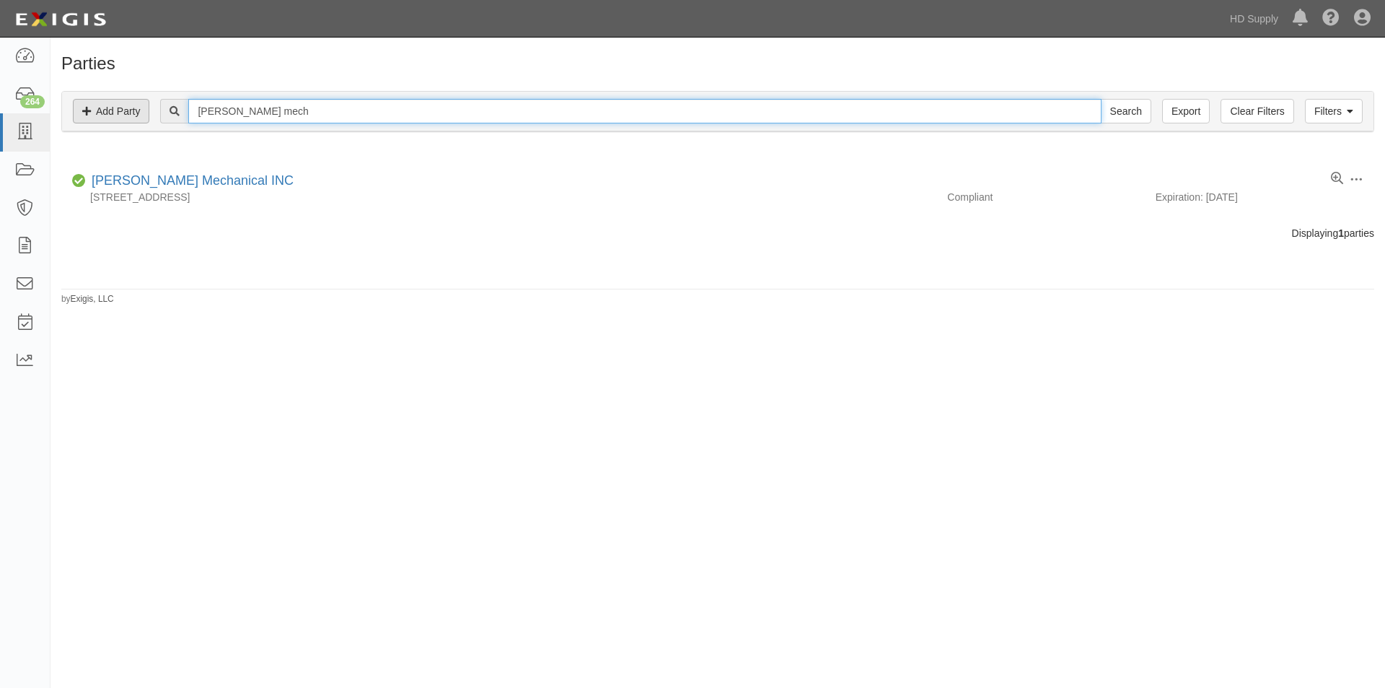
drag, startPoint x: 291, startPoint y: 109, endPoint x: 145, endPoint y: 105, distance: 145.8
click at [145, 105] on div "Filters Add Party Clear Filters Export jensen mech Search Filters" at bounding box center [718, 112] width 1312 height 40
type input "fluent by"
click at [1101, 99] on input "Search" at bounding box center [1126, 111] width 51 height 25
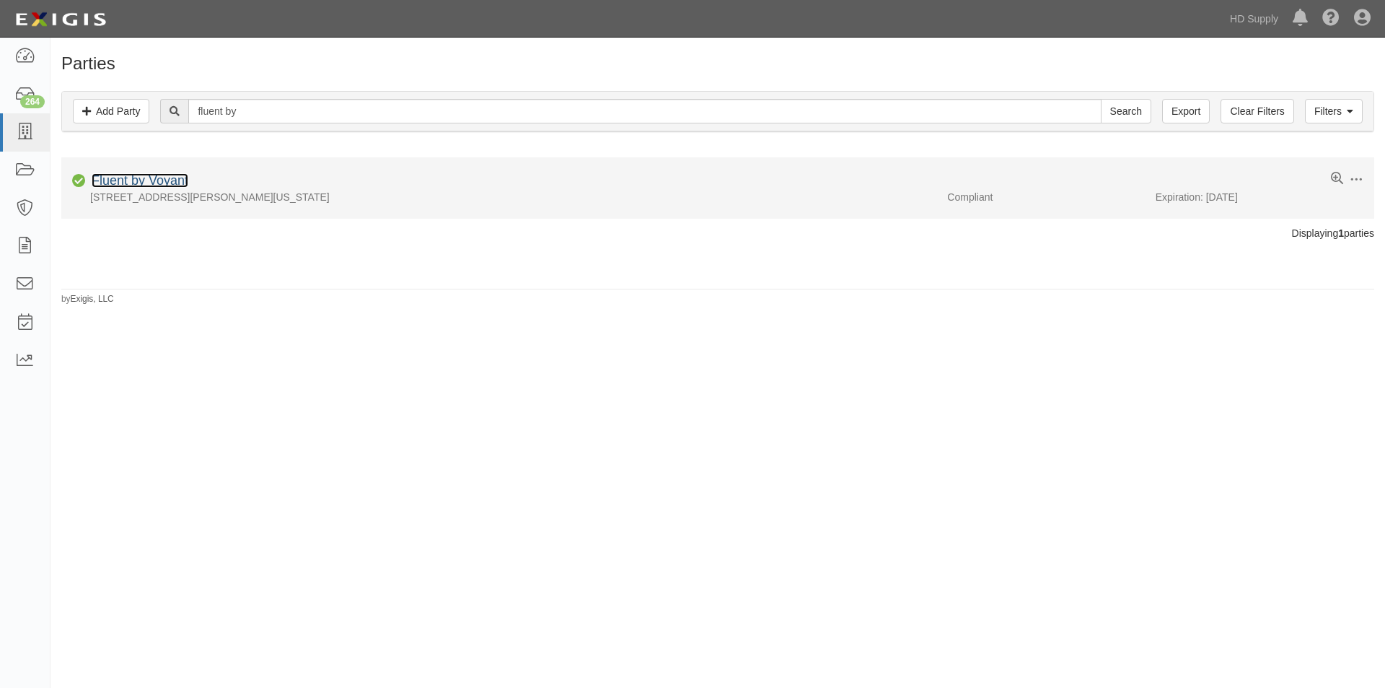
click at [149, 180] on link "Fluent by Voyant" at bounding box center [140, 180] width 97 height 14
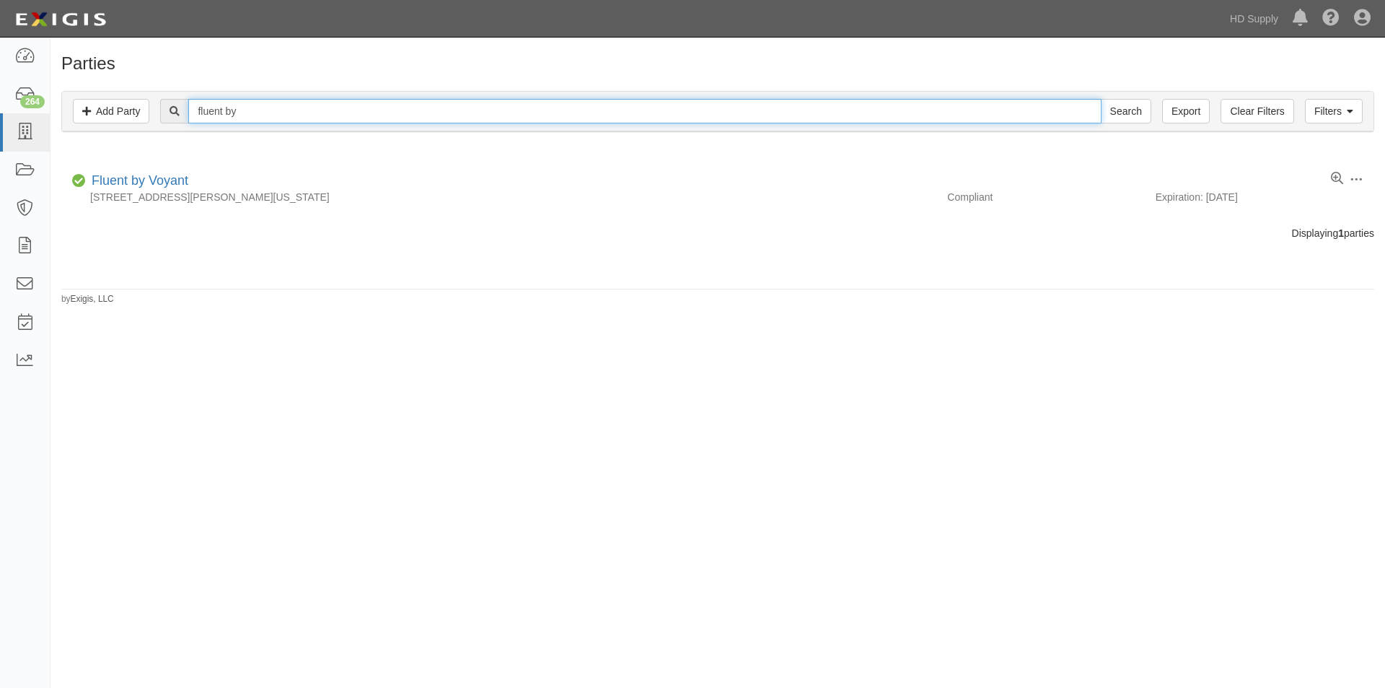
drag, startPoint x: 266, startPoint y: 113, endPoint x: 97, endPoint y: 89, distance: 169.8
click at [97, 89] on div "Filters Add Party Clear Filters Export fluent by Search Filters Compliance Stat…" at bounding box center [718, 113] width 1335 height 66
type input "matrix"
click at [1101, 99] on input "Search" at bounding box center [1126, 111] width 51 height 25
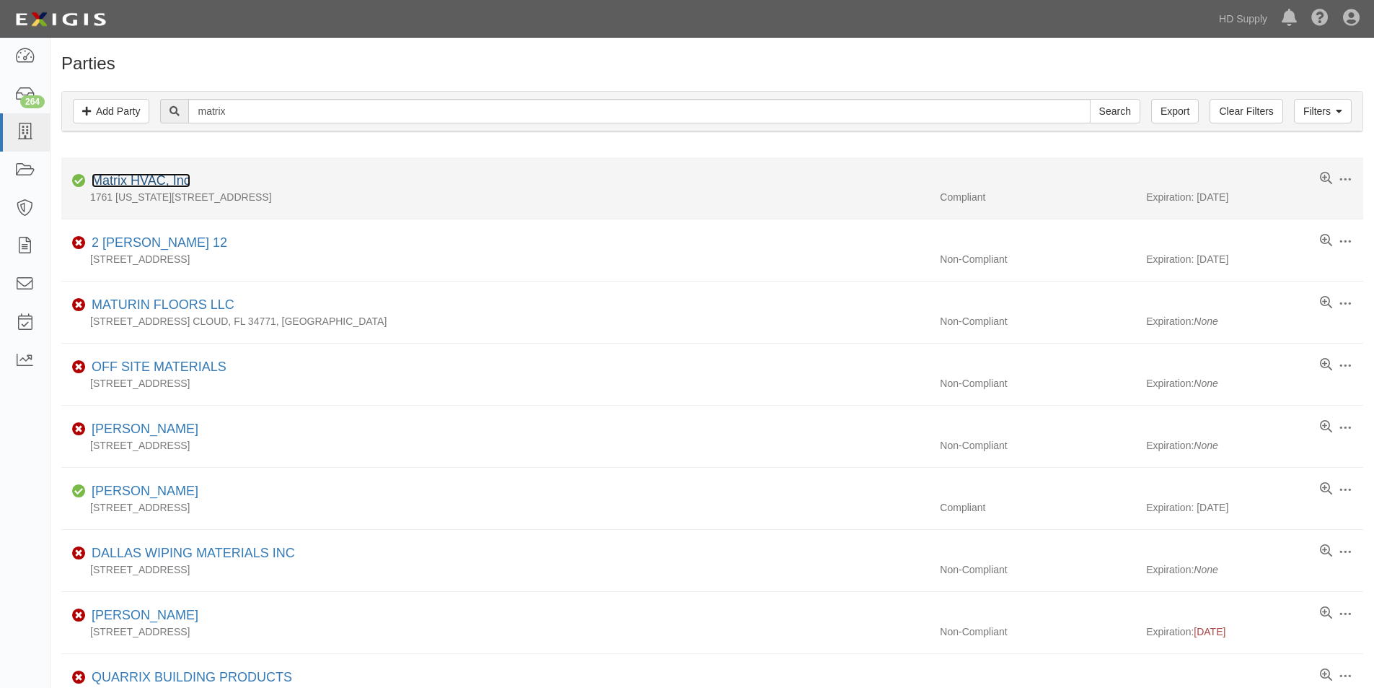
click at [123, 183] on link "Matrix HVAC, Inc" at bounding box center [141, 180] width 99 height 14
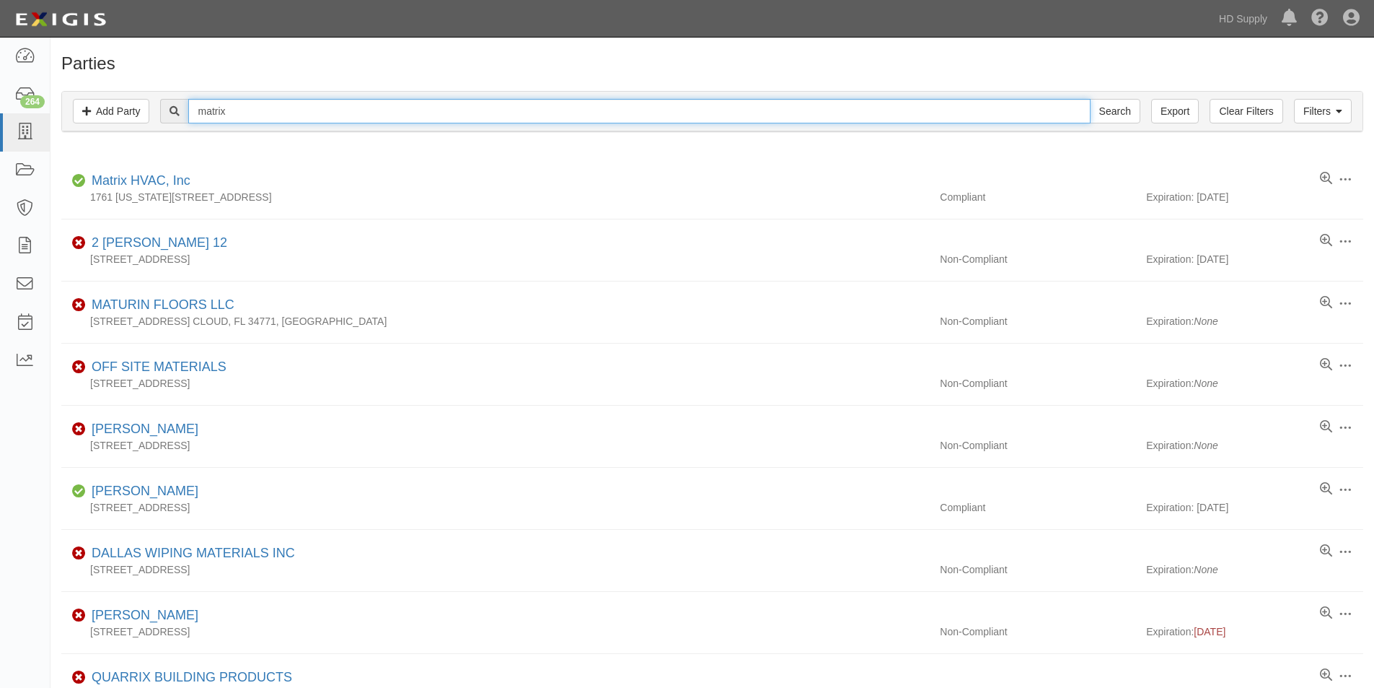
drag, startPoint x: 251, startPoint y: 112, endPoint x: 178, endPoint y: 113, distance: 72.9
click at [182, 113] on div "matrix Search" at bounding box center [650, 111] width 980 height 25
type input "blue brook"
click at [1090, 99] on input "Search" at bounding box center [1115, 111] width 51 height 25
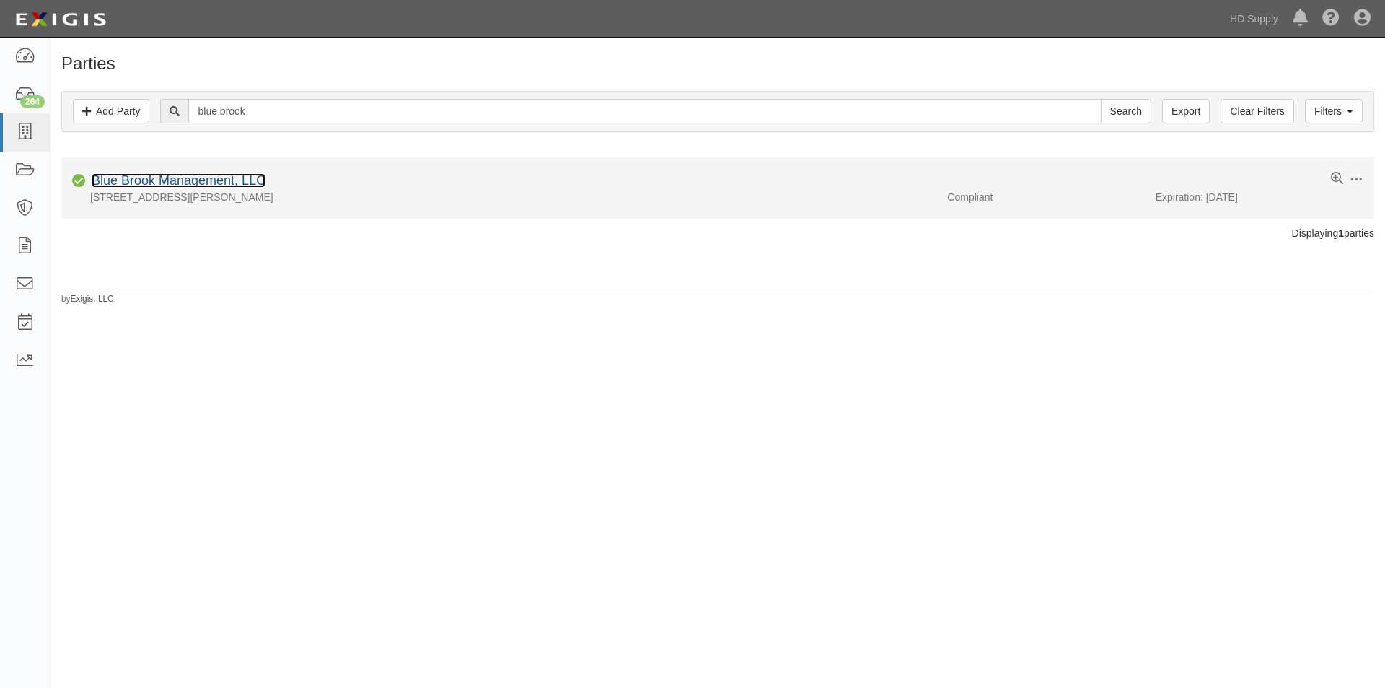
click at [149, 182] on link "Blue Brook Management, LLC" at bounding box center [179, 180] width 174 height 14
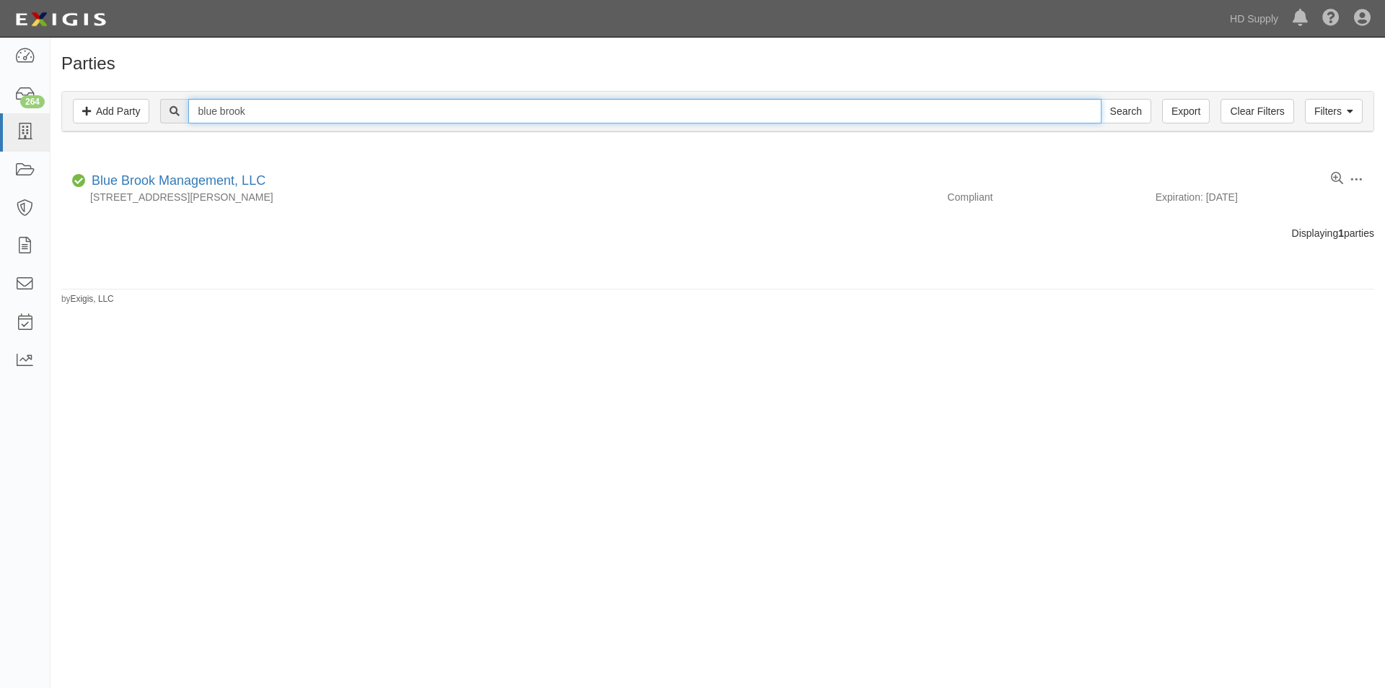
drag, startPoint x: 257, startPoint y: 113, endPoint x: 164, endPoint y: 108, distance: 93.2
click at [164, 108] on div "blue brook Search" at bounding box center [655, 111] width 991 height 25
type input "ocean blue"
click at [1101, 99] on input "Search" at bounding box center [1126, 111] width 51 height 25
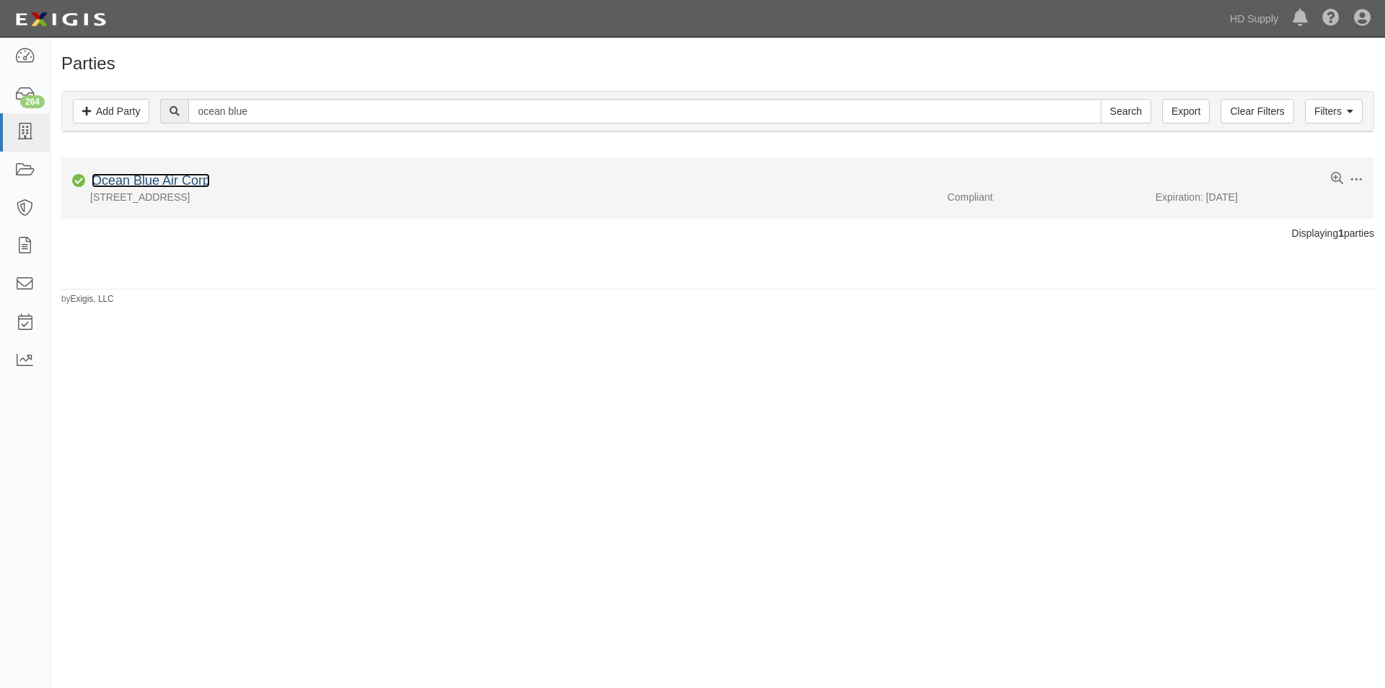
click at [162, 180] on link "Ocean Blue Air Corp" at bounding box center [151, 180] width 118 height 14
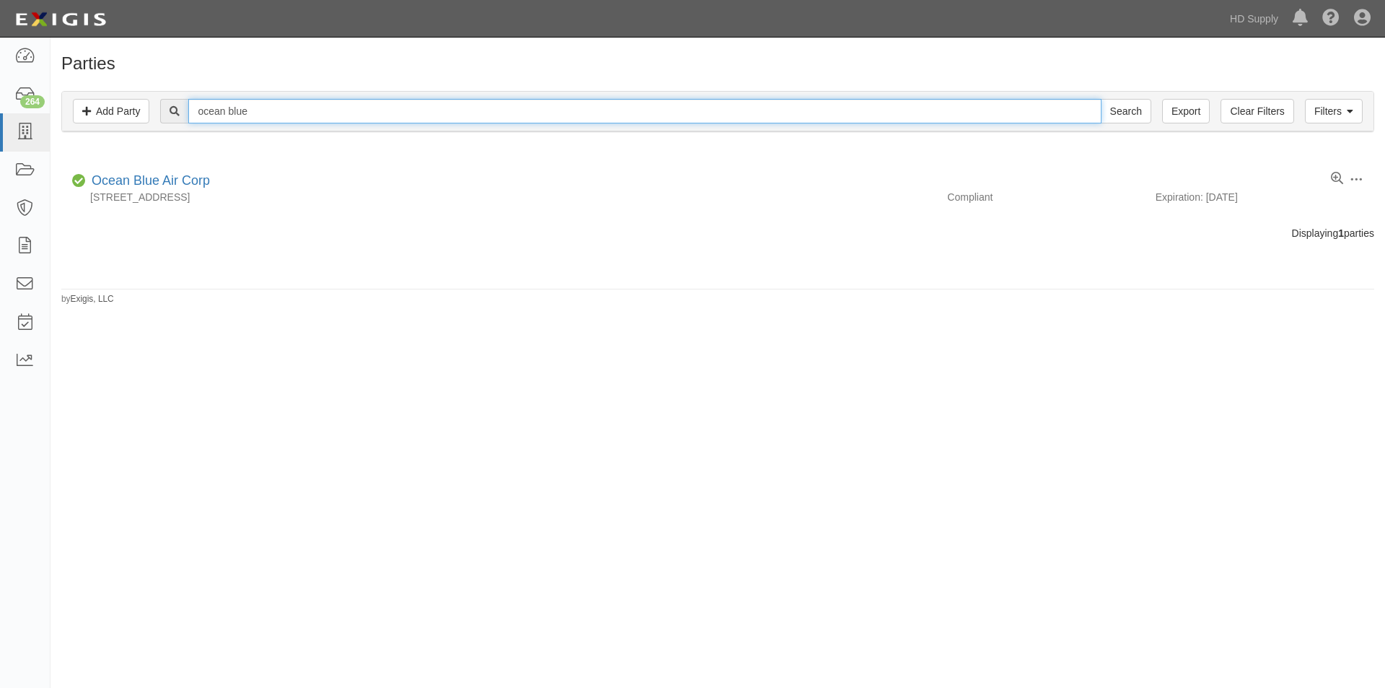
drag, startPoint x: 260, startPoint y: 107, endPoint x: 165, endPoint y: 111, distance: 95.3
click at [165, 111] on div "ocean blue Search" at bounding box center [655, 111] width 991 height 25
type input "ra-l"
click at [1101, 99] on input "Search" at bounding box center [1126, 111] width 51 height 25
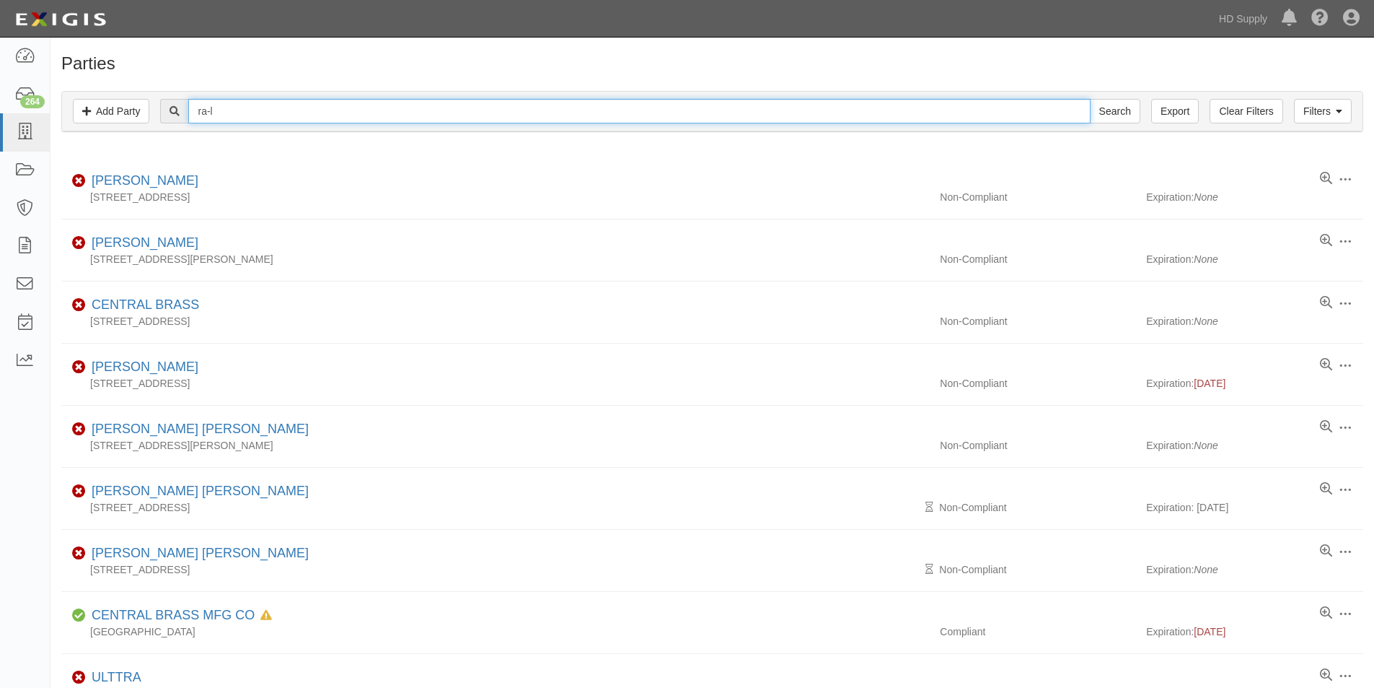
click at [241, 110] on input "ra-l" at bounding box center [639, 111] width 902 height 25
type input "[PERSON_NAME]"
click at [1090, 99] on input "Search" at bounding box center [1115, 111] width 51 height 25
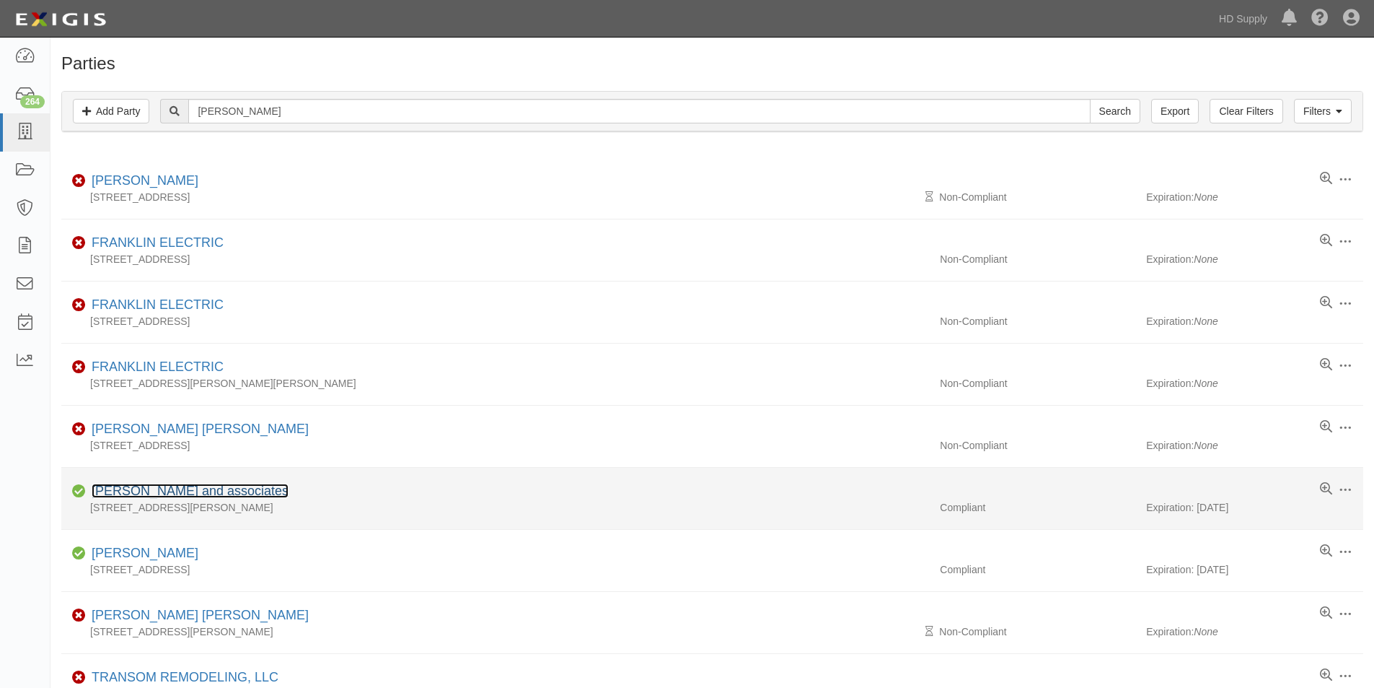
click at [177, 488] on link "Ra-lin and associates" at bounding box center [190, 490] width 197 height 14
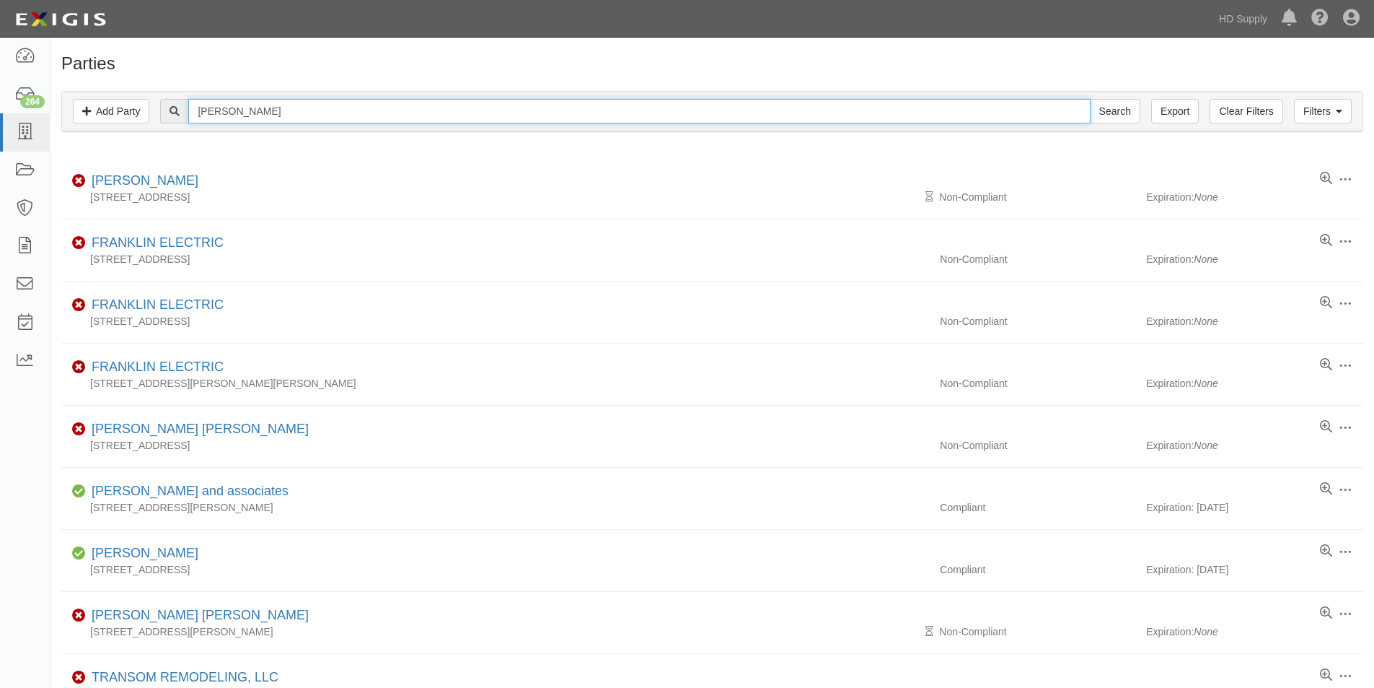
drag, startPoint x: 209, startPoint y: 112, endPoint x: 182, endPoint y: 110, distance: 27.5
click at [182, 110] on div "ra-lin Search" at bounding box center [650, 111] width 980 height 25
type input "activar"
click at [1090, 99] on input "Search" at bounding box center [1115, 111] width 51 height 25
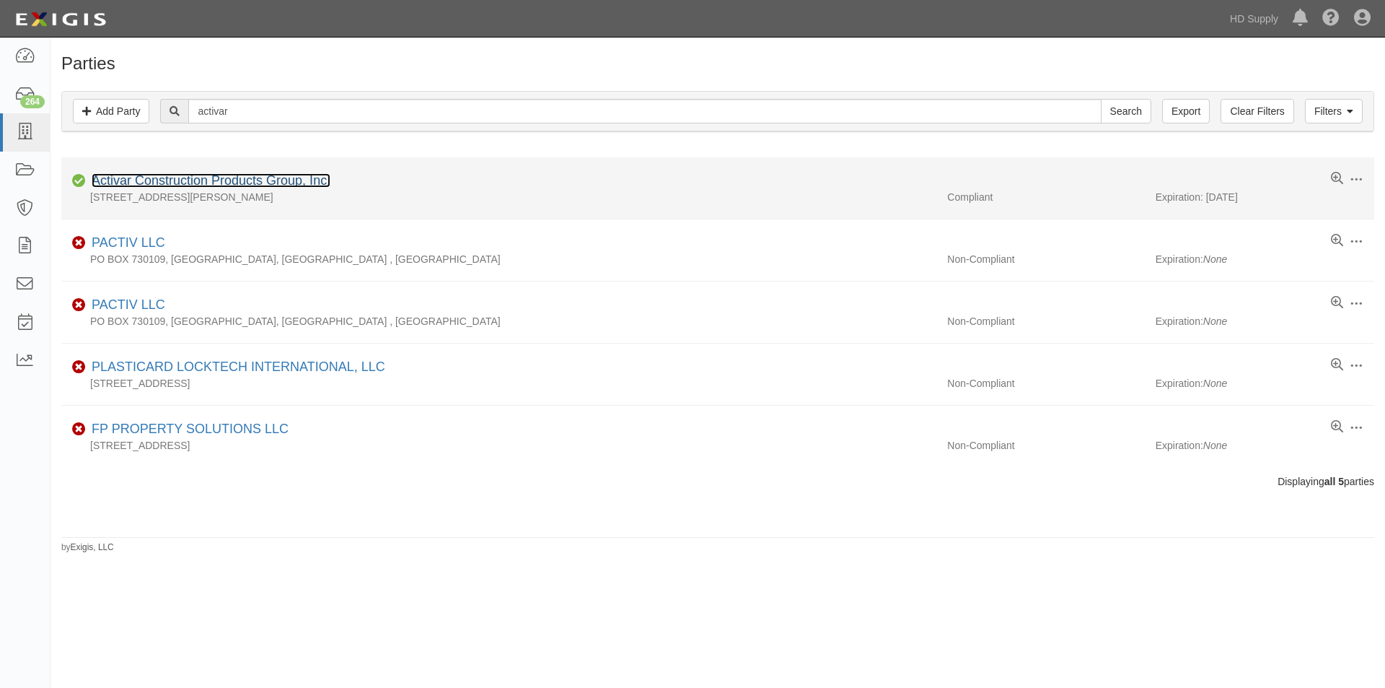
click at [141, 178] on link "Activar Construction Products Group, Inc." at bounding box center [211, 180] width 239 height 14
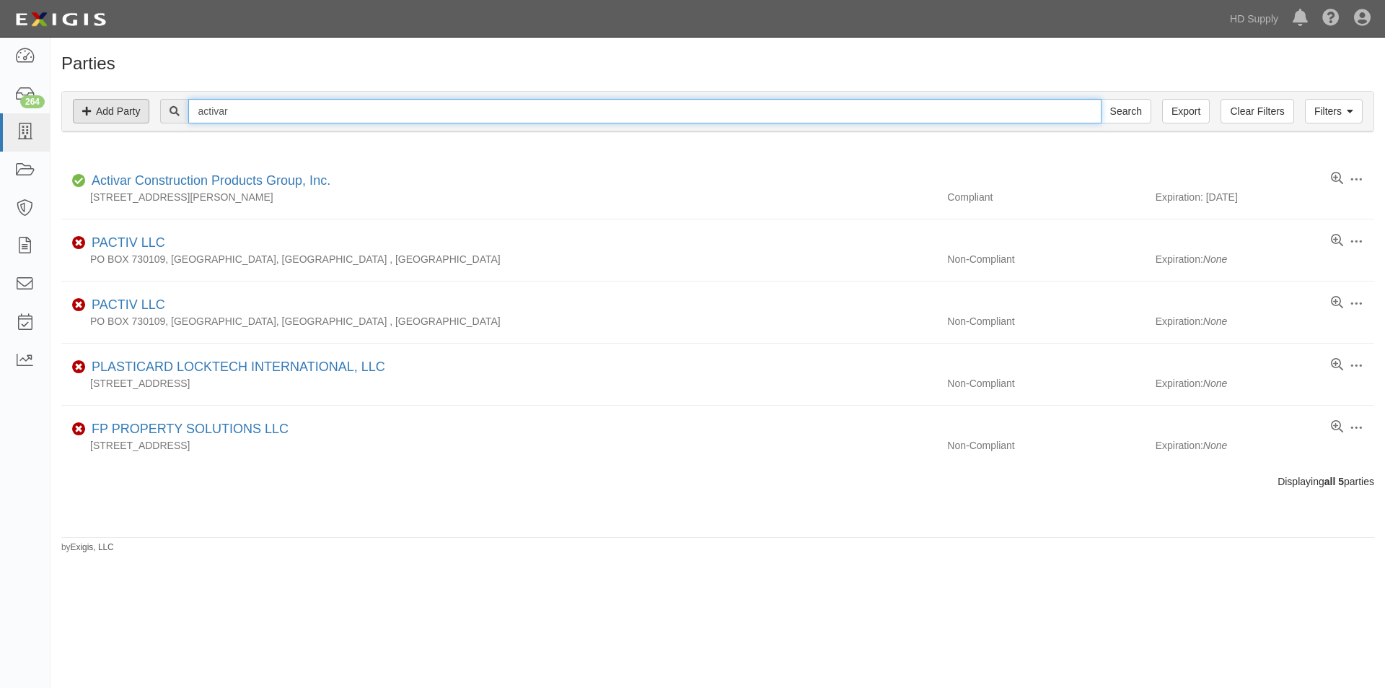
drag, startPoint x: 243, startPoint y: 110, endPoint x: 149, endPoint y: 113, distance: 94.6
click at [149, 113] on div "Filters Add Party Clear Filters Export activar Search Filters" at bounding box center [718, 112] width 1312 height 40
type input "trident"
click at [1101, 99] on input "Search" at bounding box center [1126, 111] width 51 height 25
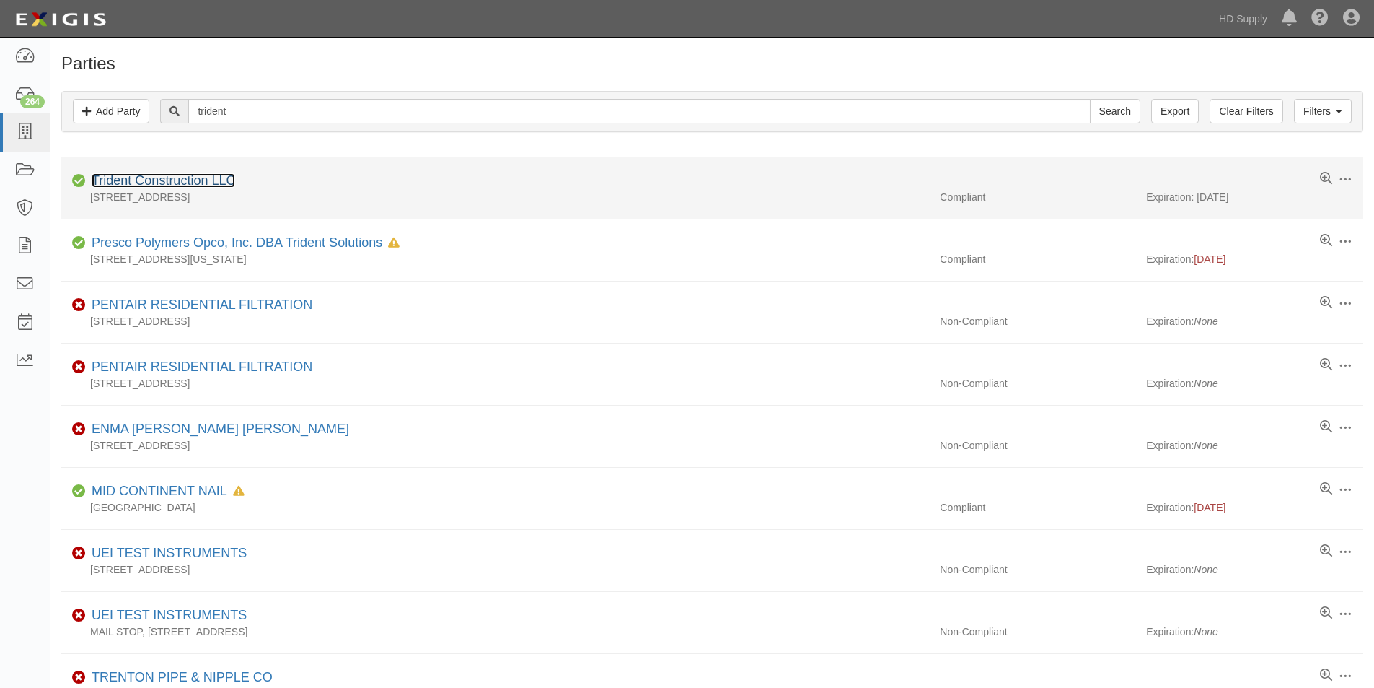
click at [159, 180] on link "Trident Construction LLC" at bounding box center [164, 180] width 144 height 14
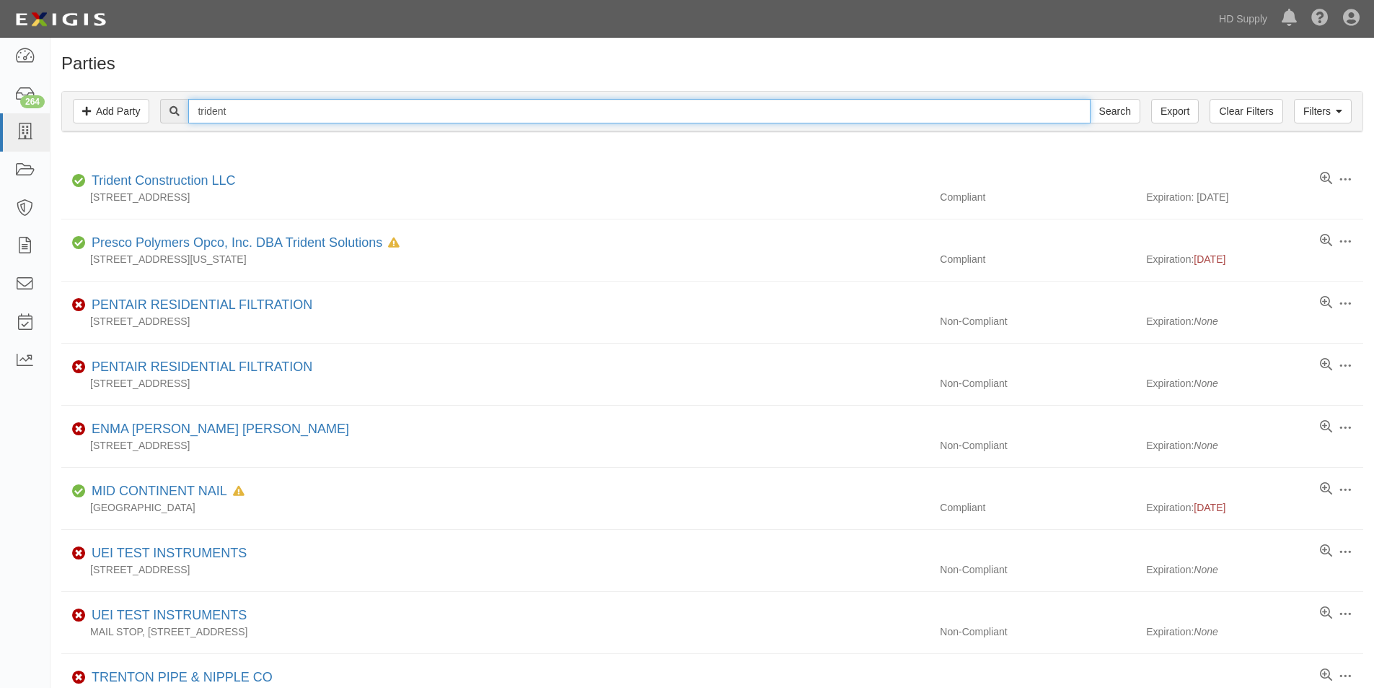
drag, startPoint x: 248, startPoint y: 113, endPoint x: 144, endPoint y: 125, distance: 104.6
click at [144, 125] on div "Filters Add Party Clear Filters Export trident Search Filters" at bounding box center [712, 112] width 1301 height 40
type input "e"
type input "ezell"
click at [1090, 99] on input "Search" at bounding box center [1115, 111] width 51 height 25
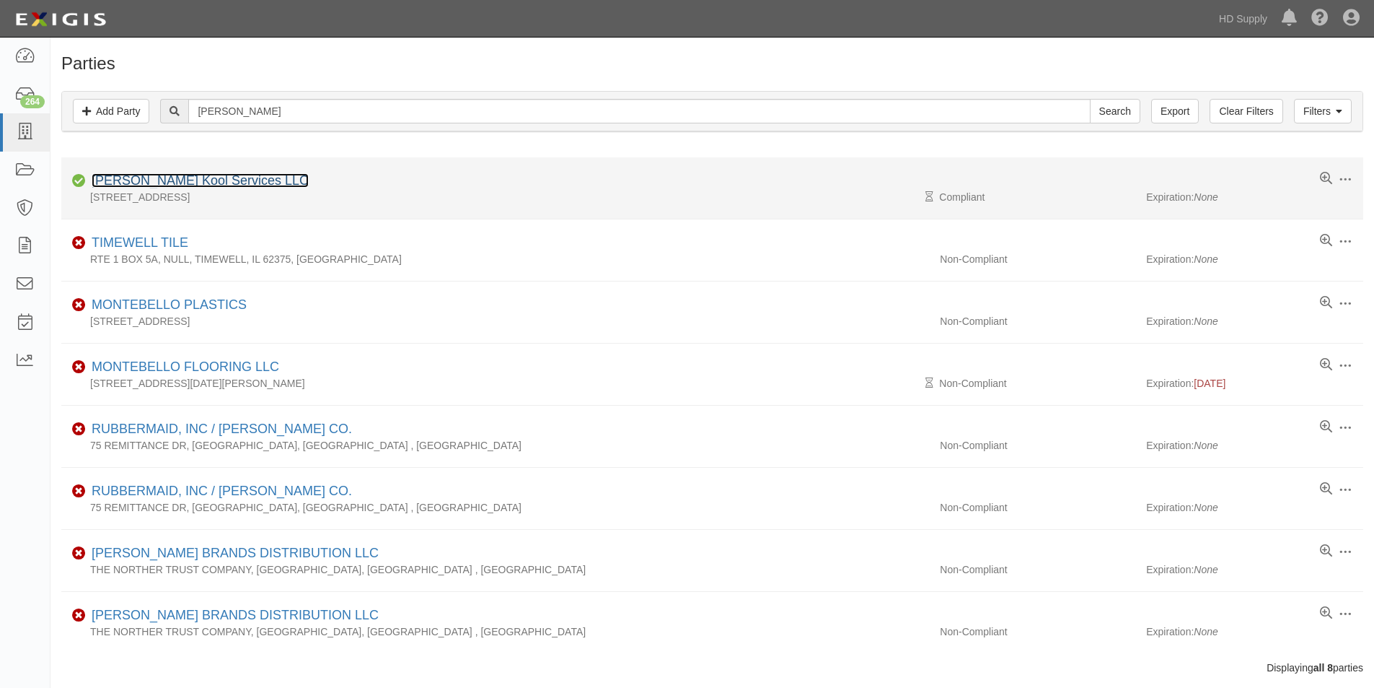
click at [133, 185] on link "[PERSON_NAME] Kool Services LLC" at bounding box center [200, 180] width 217 height 14
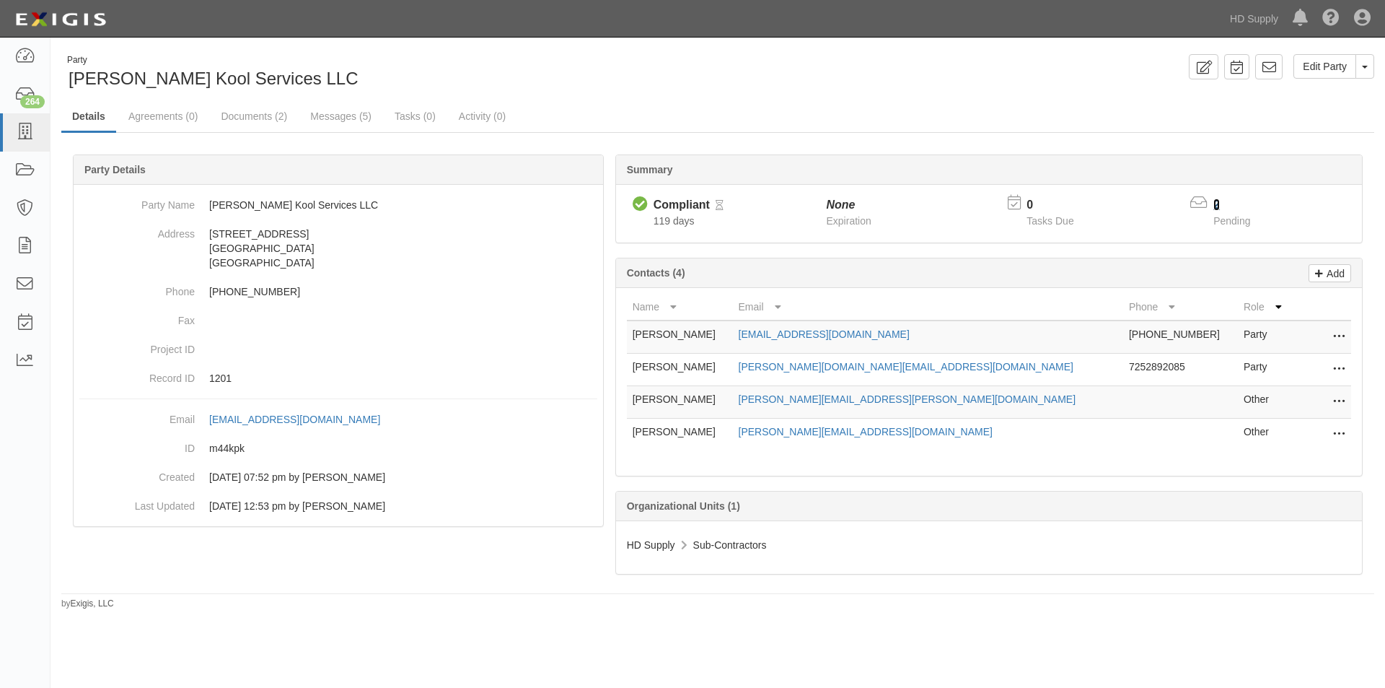
click at [1216, 201] on link "2" at bounding box center [1217, 204] width 6 height 12
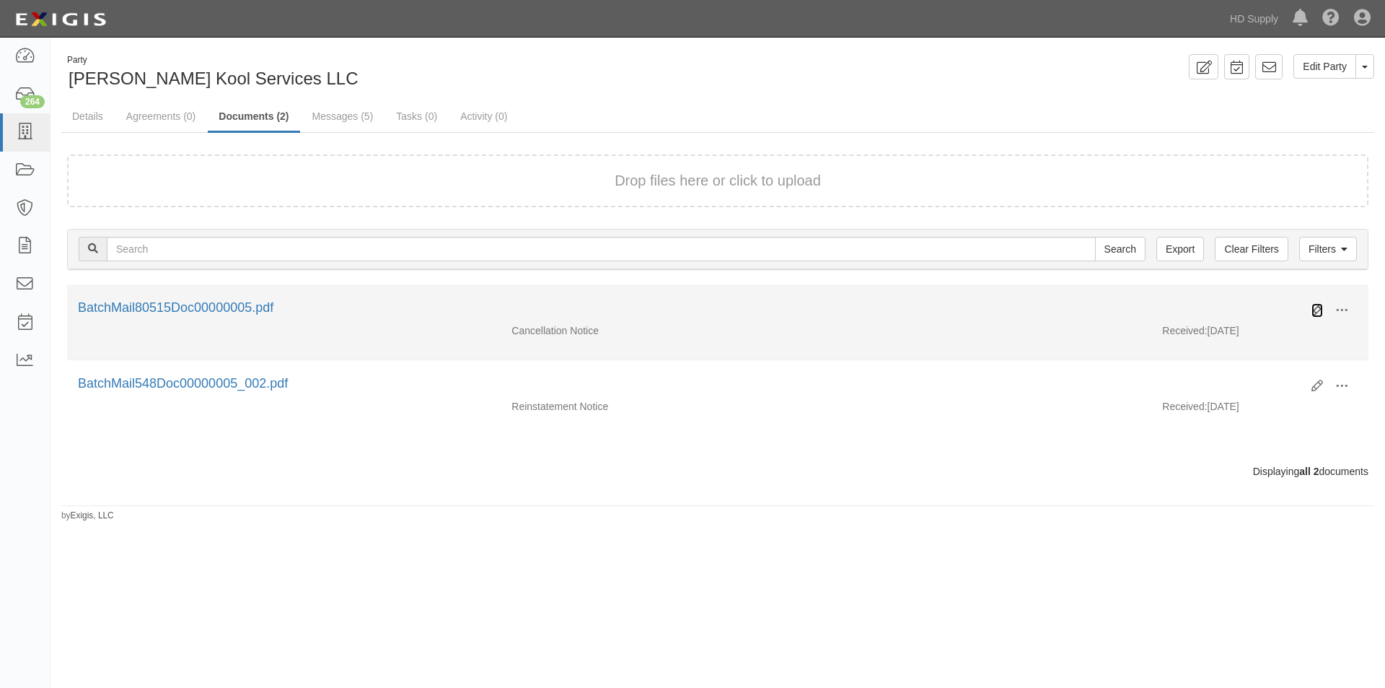
click at [1318, 307] on icon at bounding box center [1318, 310] width 12 height 12
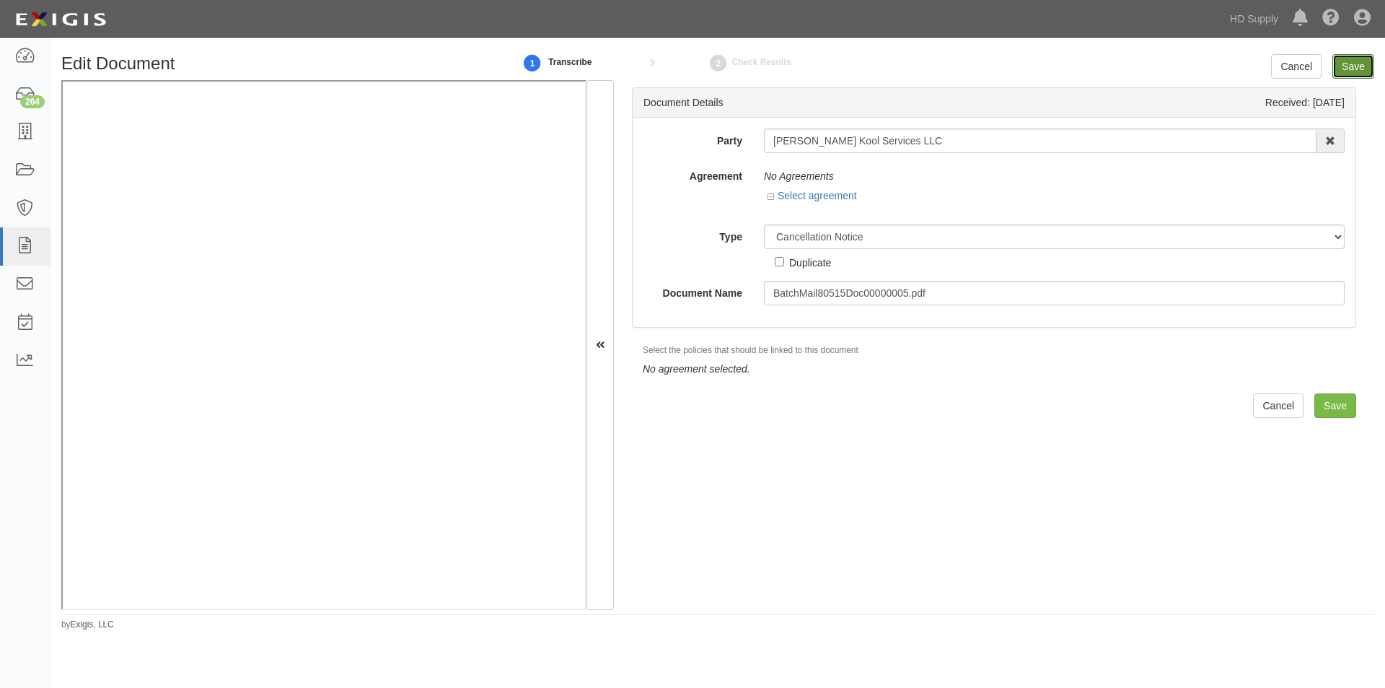
click at [1353, 68] on input "Save" at bounding box center [1354, 66] width 42 height 25
click at [1341, 69] on input "Save" at bounding box center [1354, 66] width 42 height 25
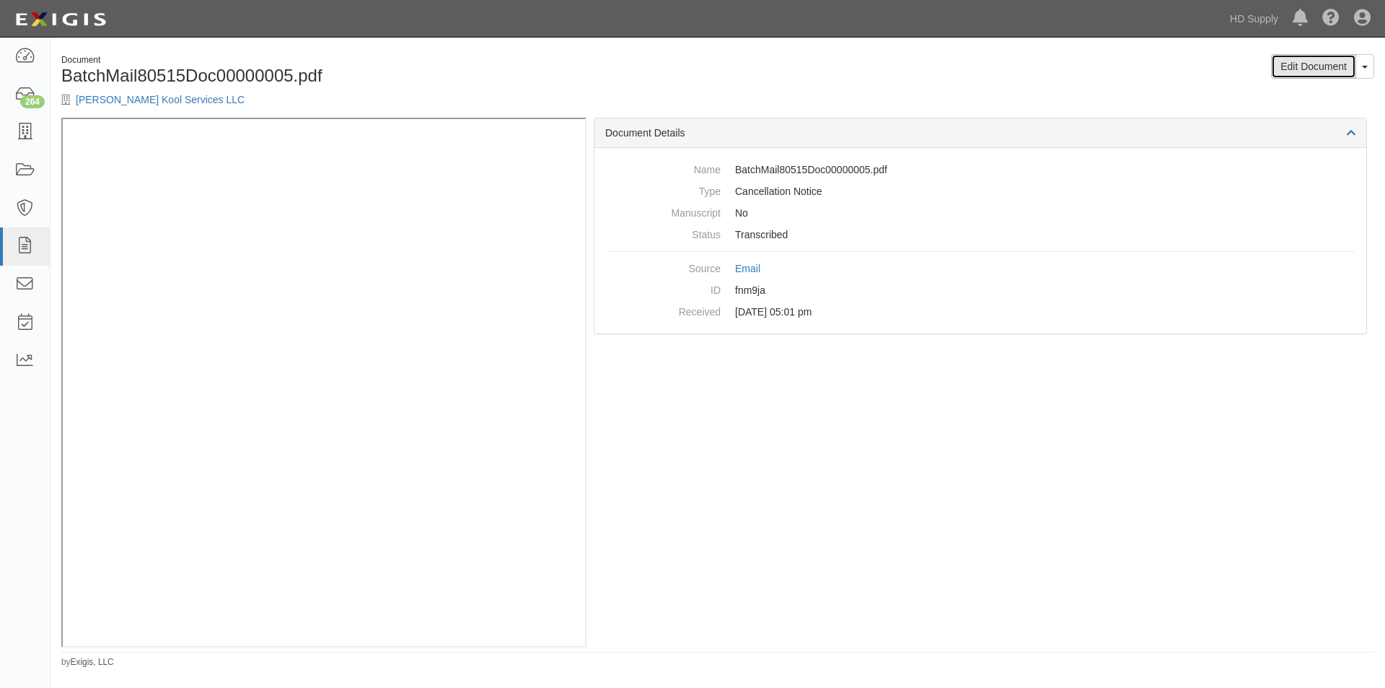
click at [1299, 70] on link "Edit Document" at bounding box center [1313, 66] width 85 height 25
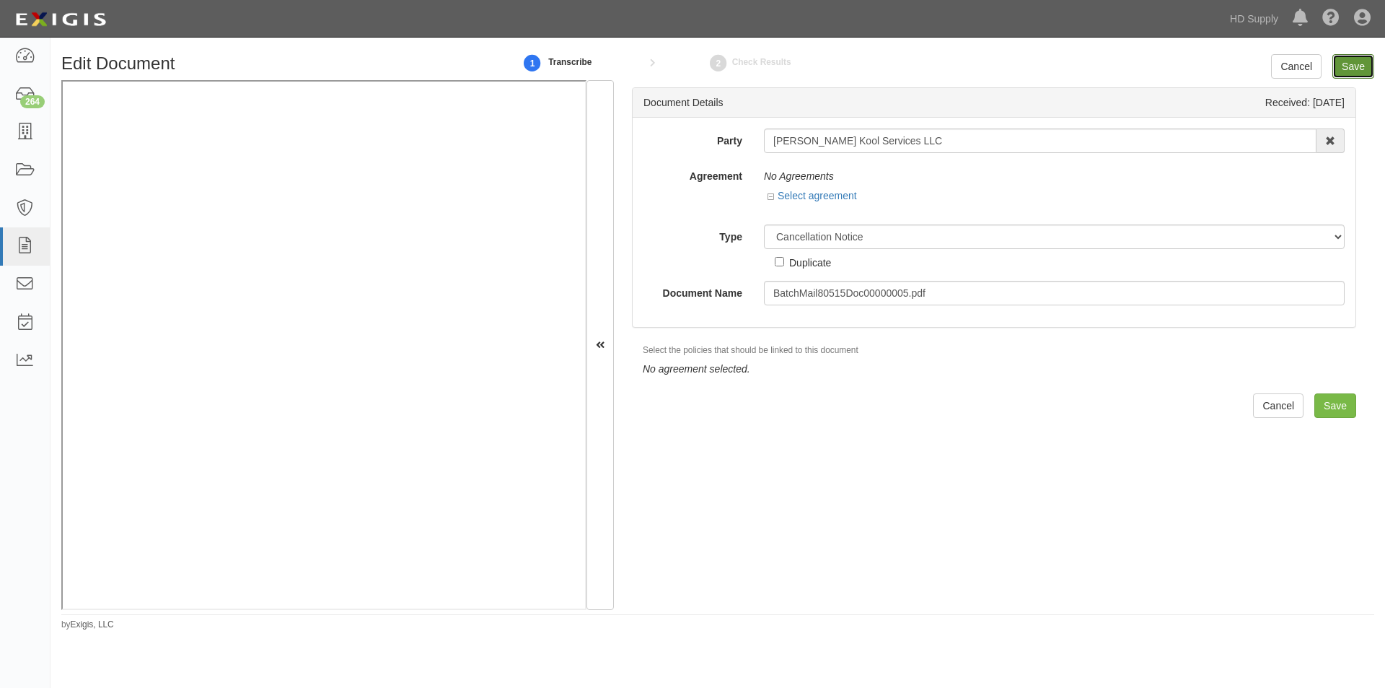
click at [1356, 58] on input "Save" at bounding box center [1354, 66] width 42 height 25
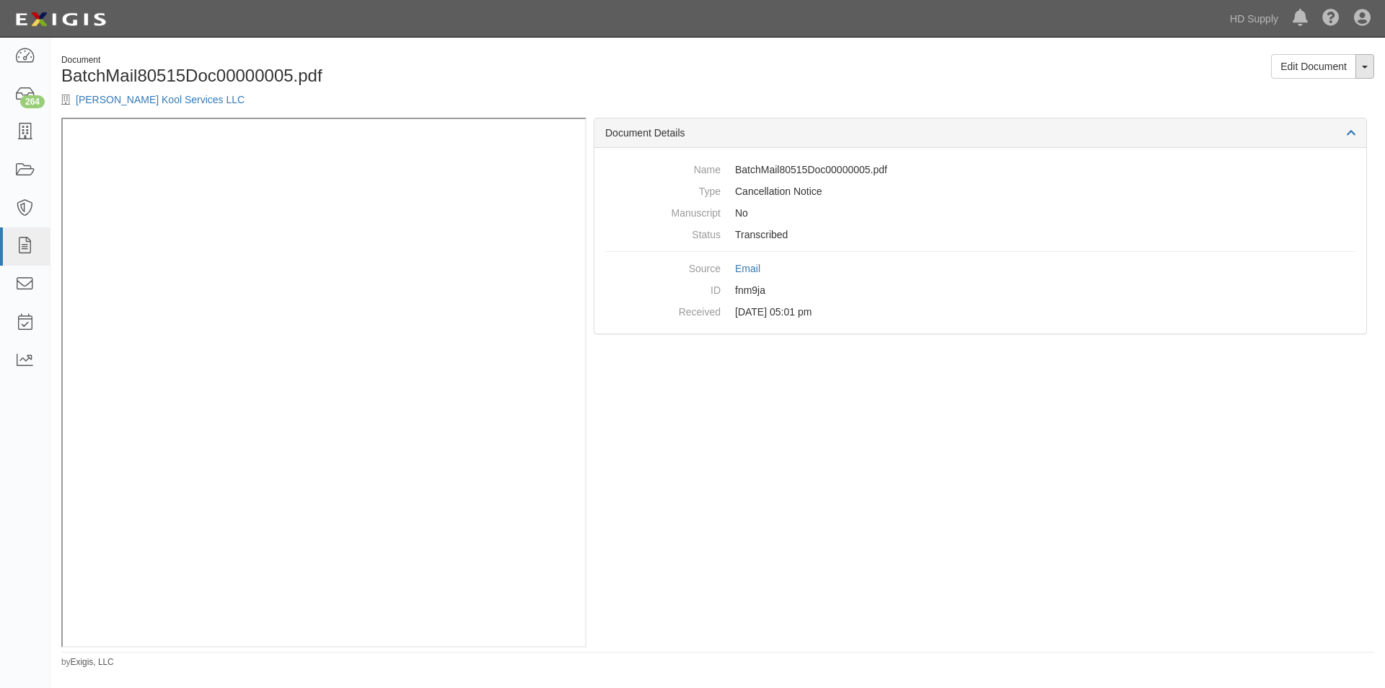
drag, startPoint x: 0, startPoint y: 0, endPoint x: 1357, endPoint y: 58, distance: 1358.4
click at [1357, 58] on button "Toggle Document Dropdown" at bounding box center [1365, 66] width 19 height 25
click at [133, 98] on link "[PERSON_NAME] Kool Services LLC" at bounding box center [160, 100] width 169 height 12
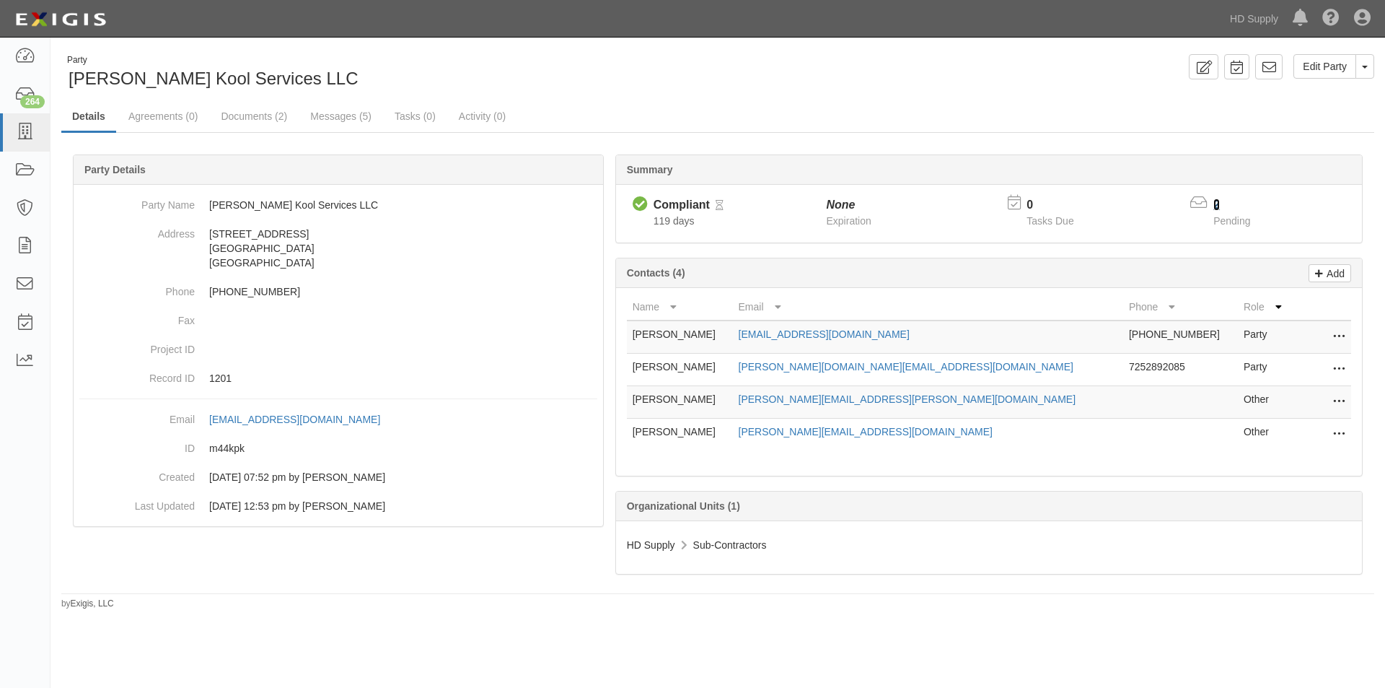
click at [1214, 202] on link "2" at bounding box center [1217, 204] width 6 height 12
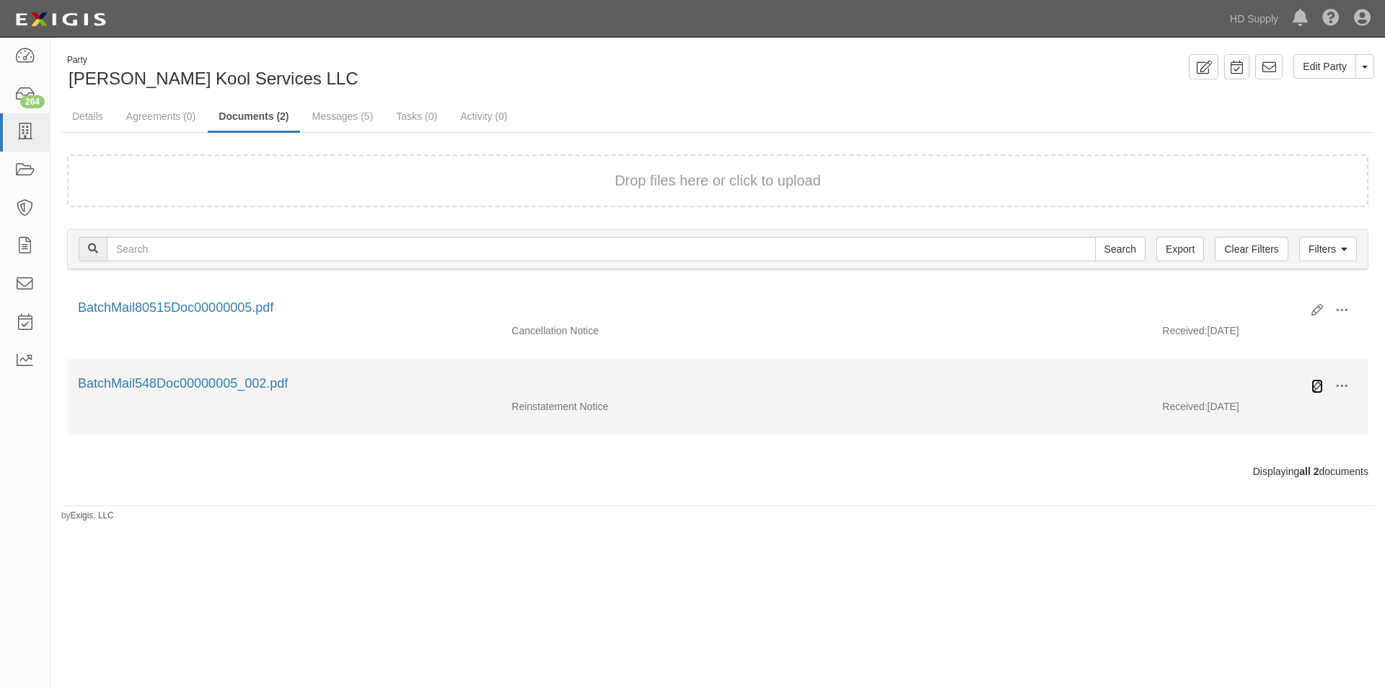
click at [1320, 386] on icon at bounding box center [1318, 386] width 12 height 12
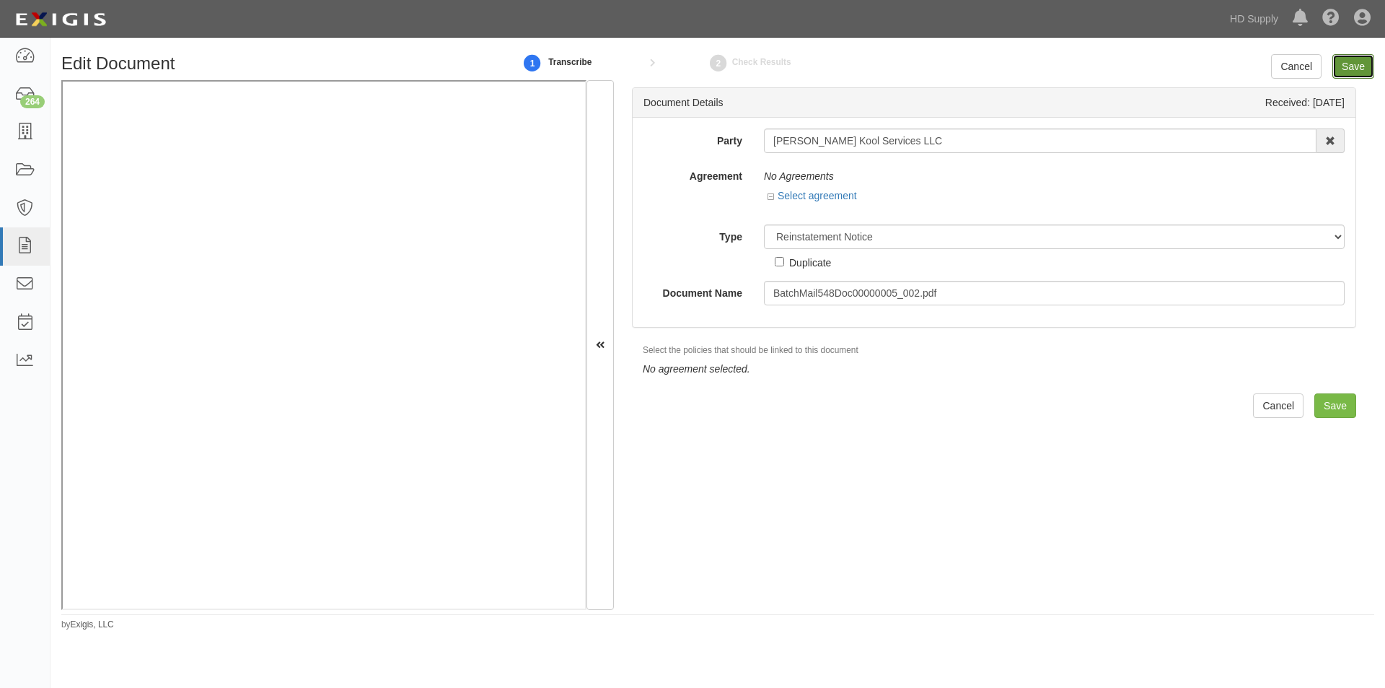
click at [1341, 68] on input "Save" at bounding box center [1354, 66] width 42 height 25
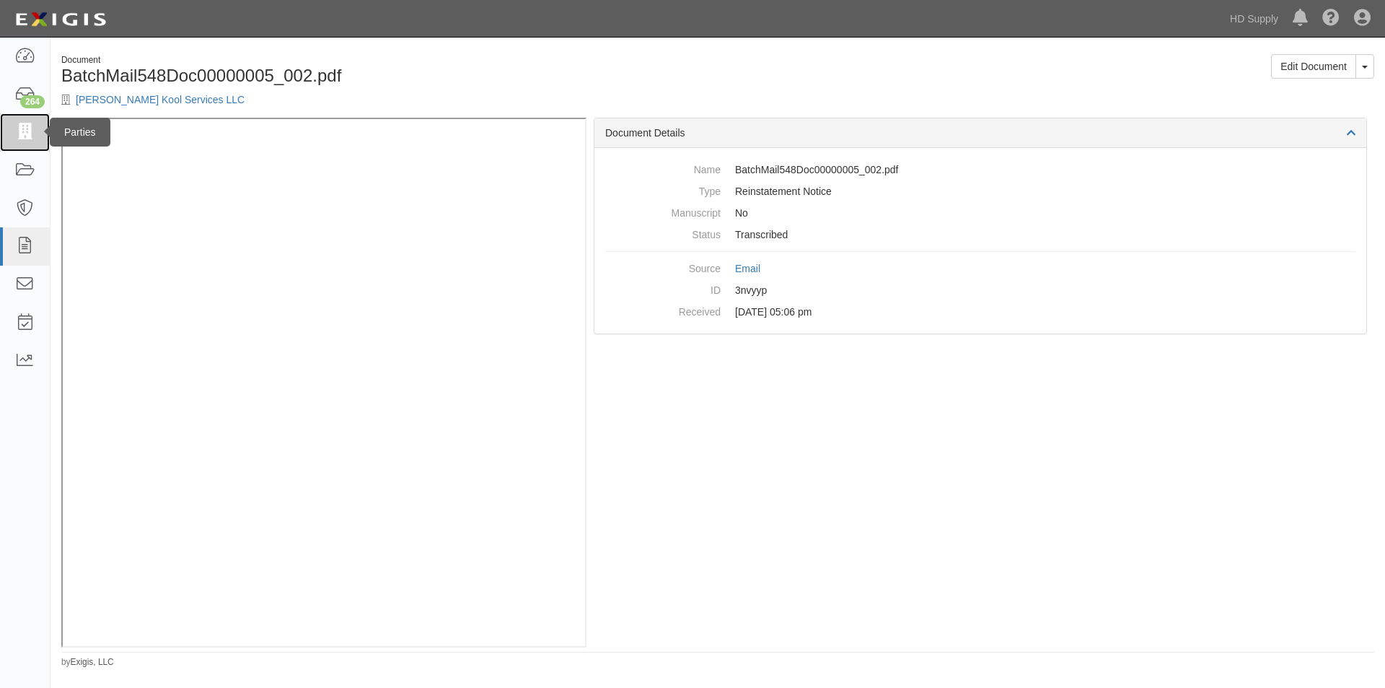
click at [24, 133] on icon at bounding box center [24, 132] width 20 height 17
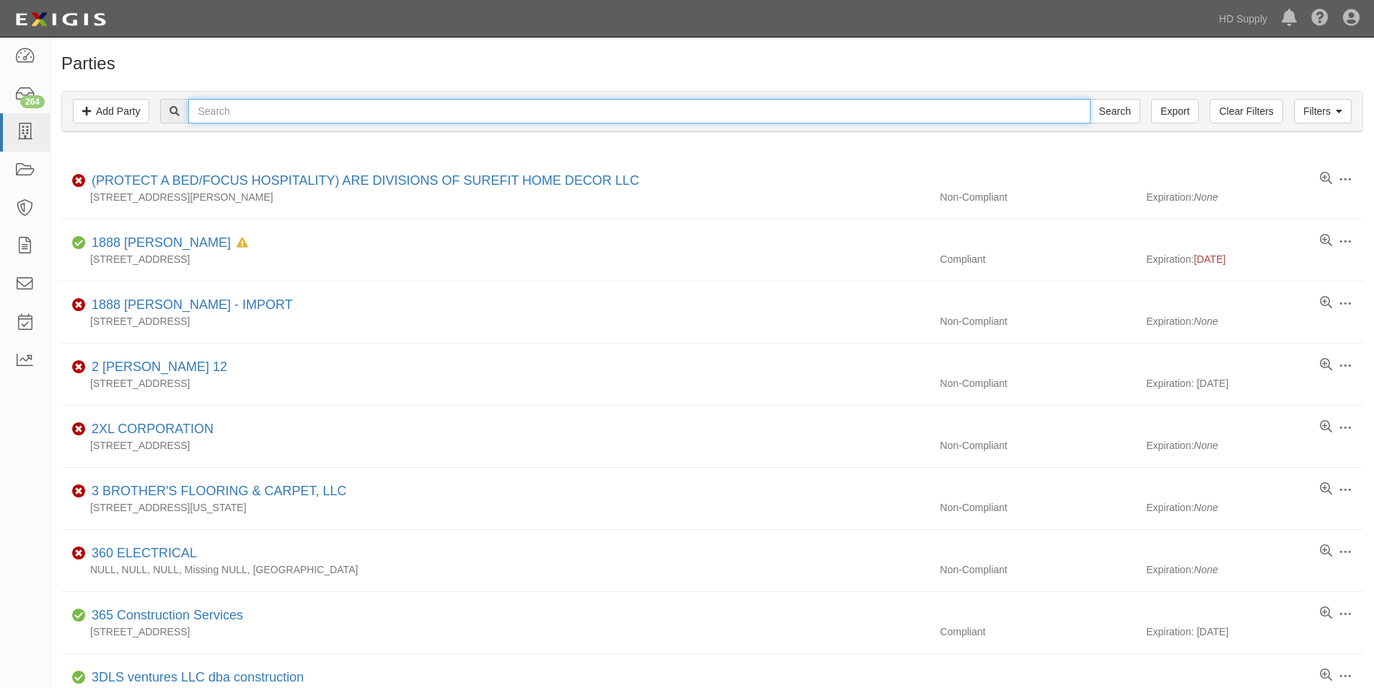
click at [230, 113] on input "text" at bounding box center [639, 111] width 902 height 25
type input "domini"
click at [1090, 99] on input "Search" at bounding box center [1115, 111] width 51 height 25
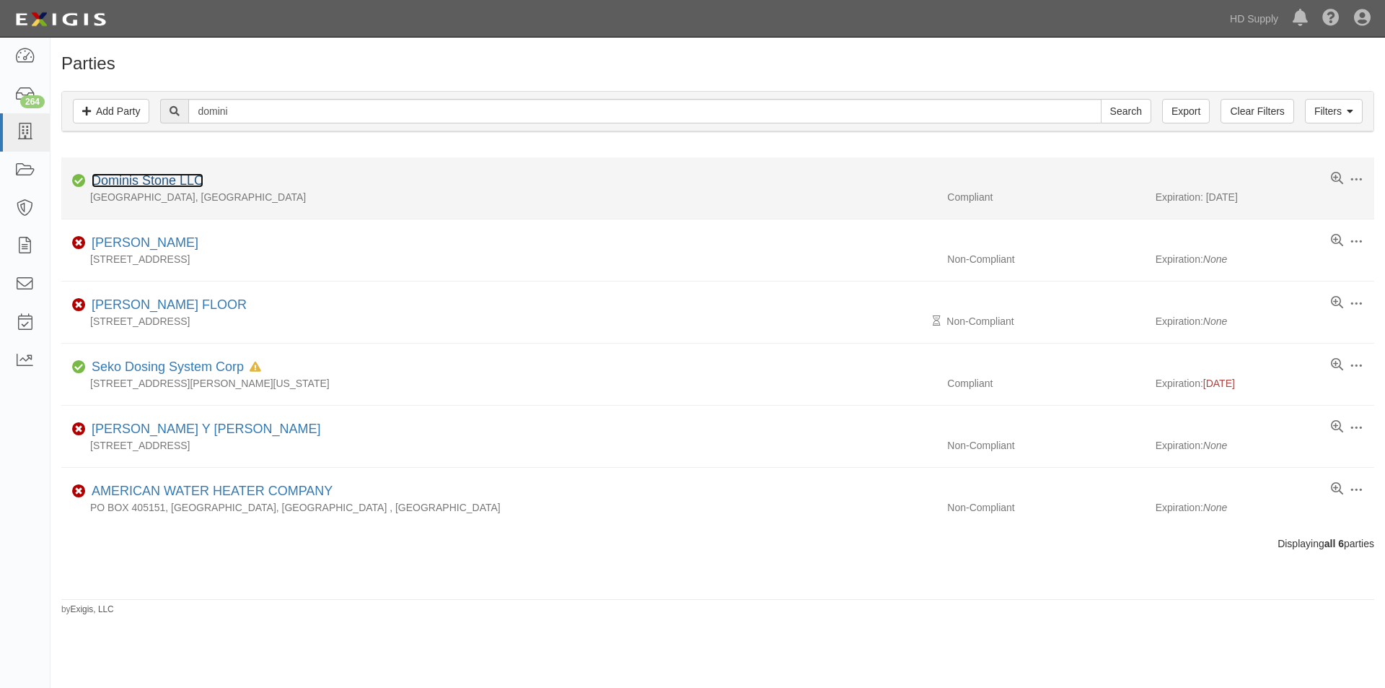
click at [157, 182] on link "Dominis Stone LLC" at bounding box center [148, 180] width 112 height 14
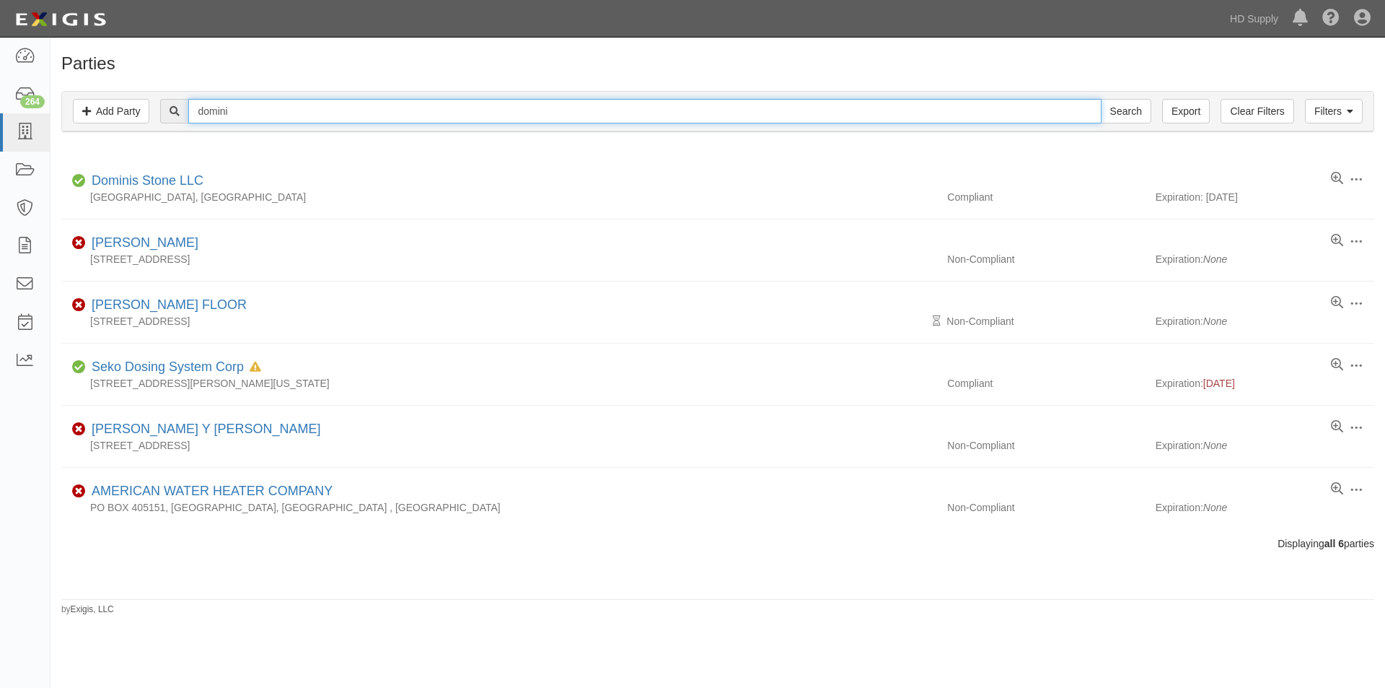
drag, startPoint x: 256, startPoint y: 113, endPoint x: 97, endPoint y: 126, distance: 159.2
click at [97, 126] on div "Filters Add Party Clear Filters Export domini Search Filters" at bounding box center [718, 112] width 1312 height 40
type input "moon cons"
click at [1101, 99] on input "Search" at bounding box center [1126, 111] width 51 height 25
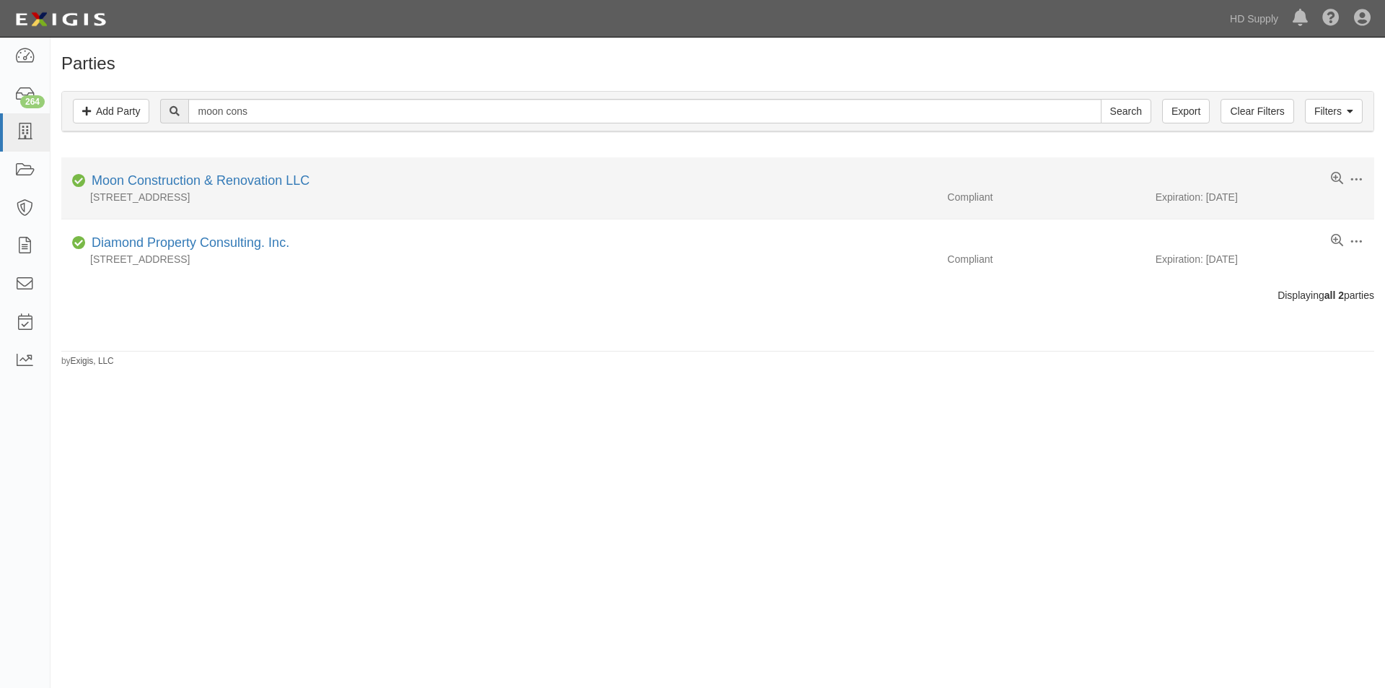
click at [101, 188] on div "Moon Construction & Renovation LLC" at bounding box center [198, 181] width 224 height 19
click at [138, 173] on link "Moon Construction & Renovation LLC" at bounding box center [201, 180] width 218 height 14
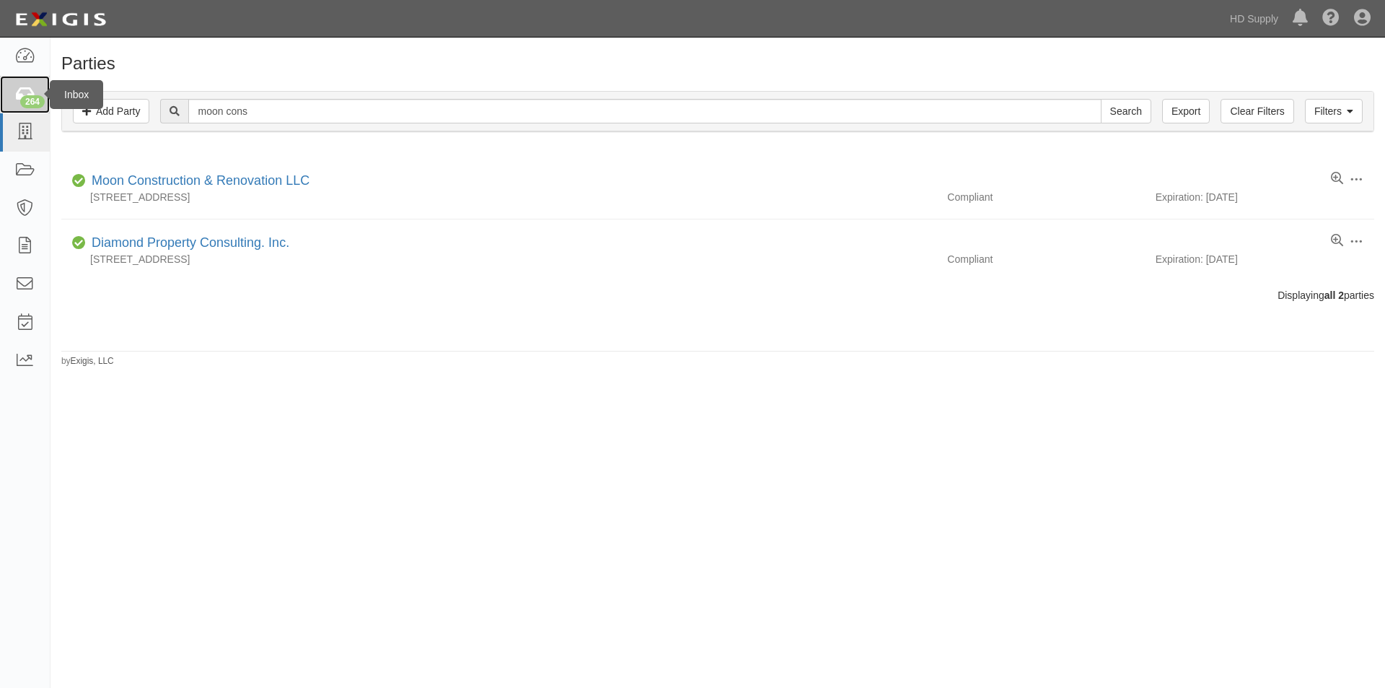
click at [28, 97] on div "264" at bounding box center [32, 101] width 25 height 13
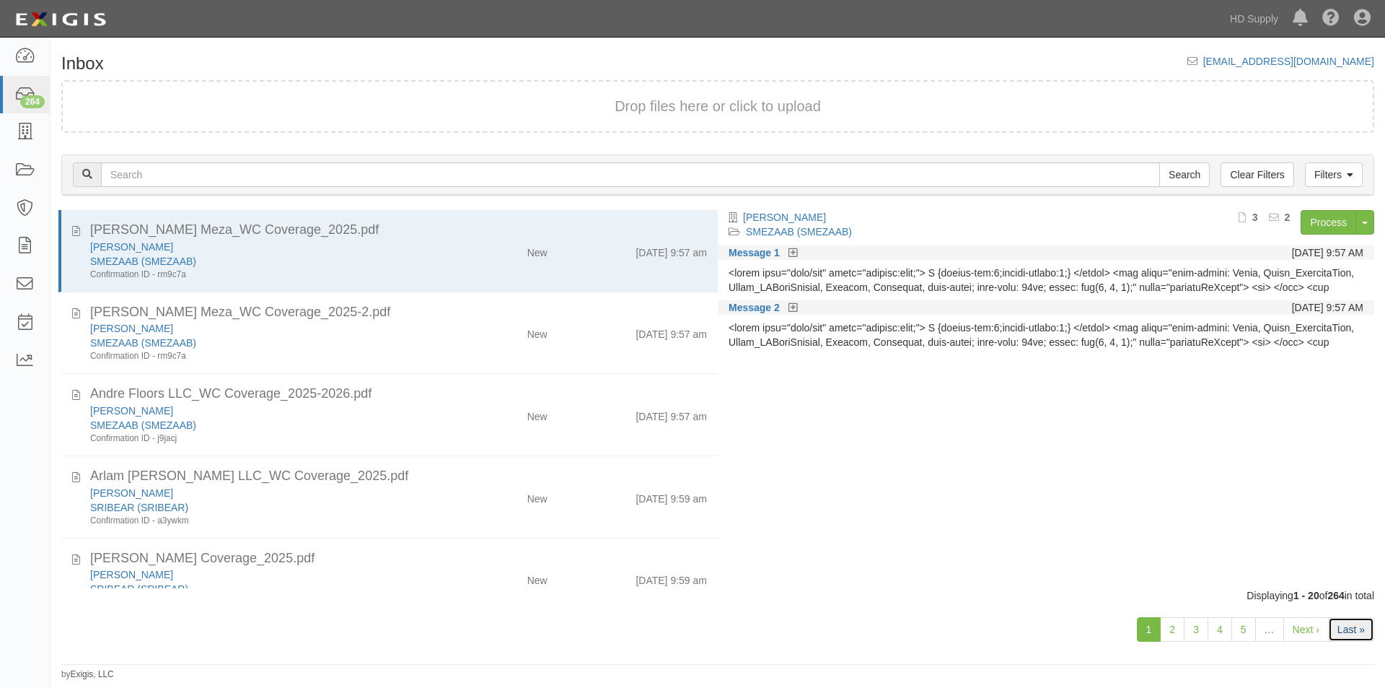
click at [1356, 626] on link "Last »" at bounding box center [1351, 629] width 46 height 25
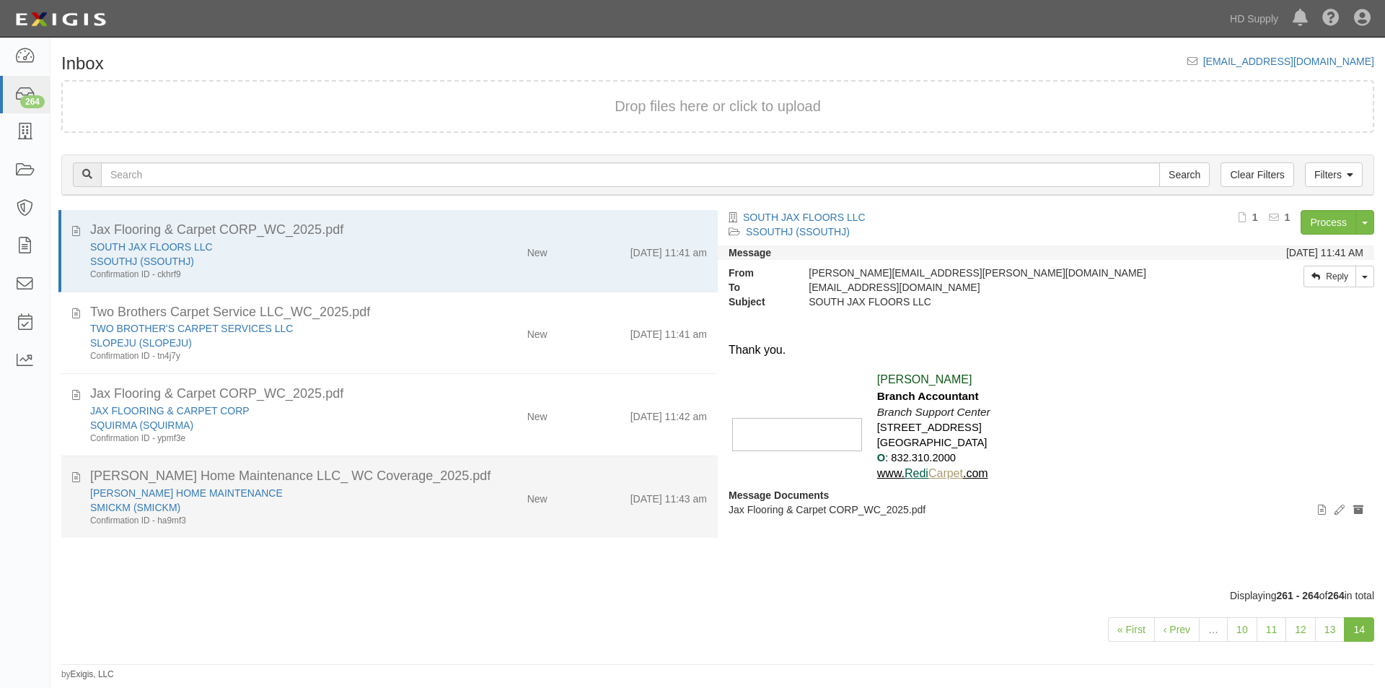
click at [537, 506] on div "MICKLES HOME MAINTENANCE SMICKM (SMICKM) Confirmation ID - ha9mf3 New 9/12/25 1…" at bounding box center [398, 506] width 639 height 41
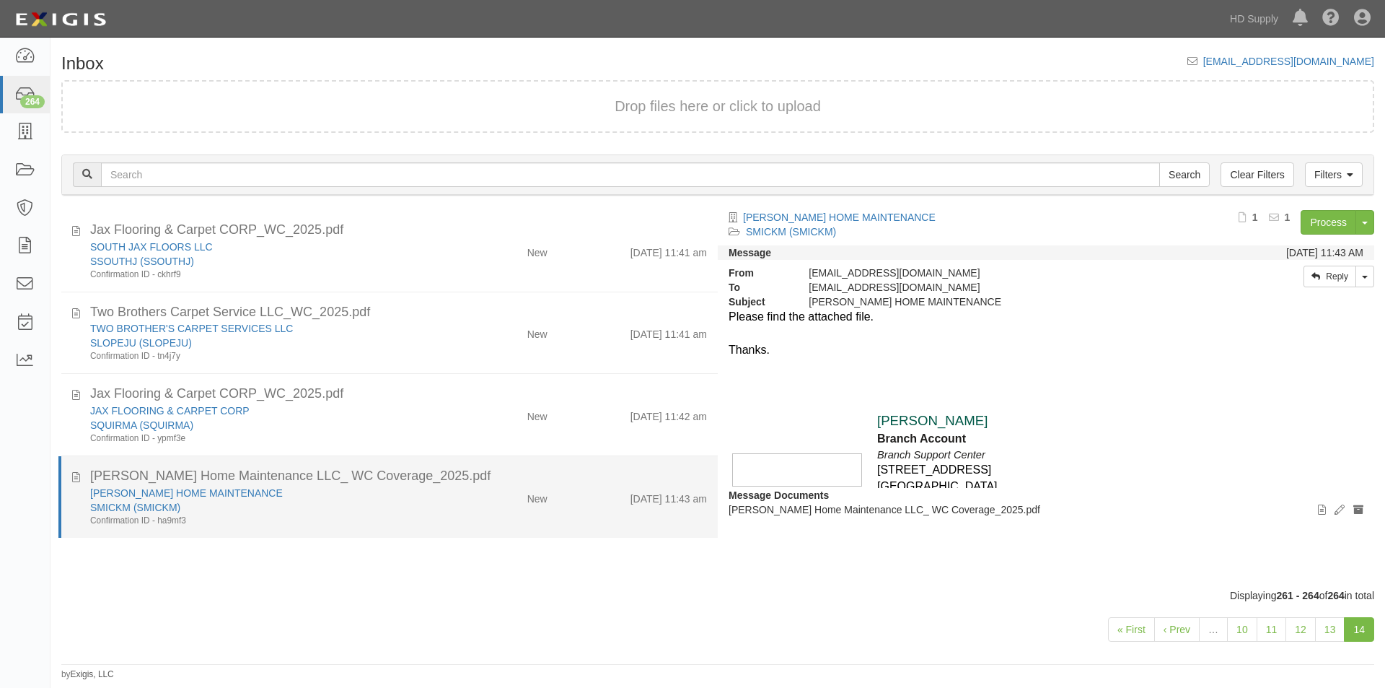
click at [441, 496] on div "MICKLES HOME MAINTENANCE SMICKM (SMICKM) Confirmation ID - ha9mf3" at bounding box center [265, 506] width 372 height 41
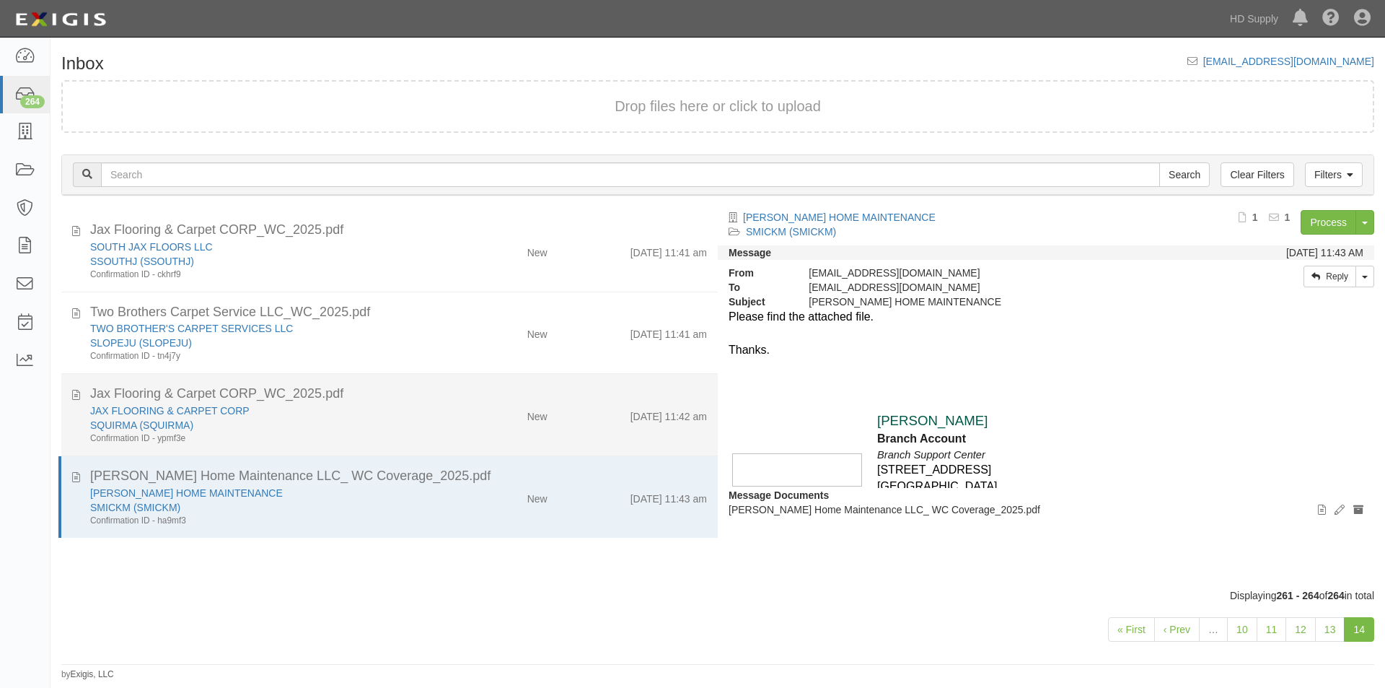
click at [441, 416] on div "JAX FLOORING & CARPET CORP SQUIRMA (SQUIRMA) Confirmation ID - ypmf3e" at bounding box center [265, 423] width 372 height 41
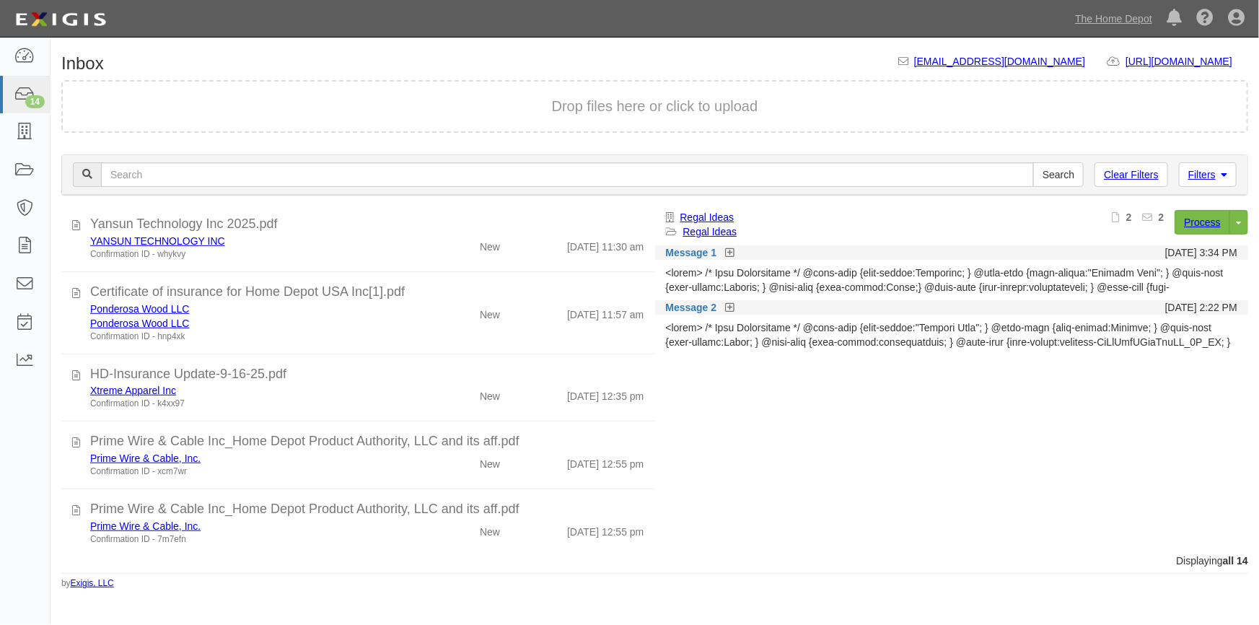
scroll to position [672, 0]
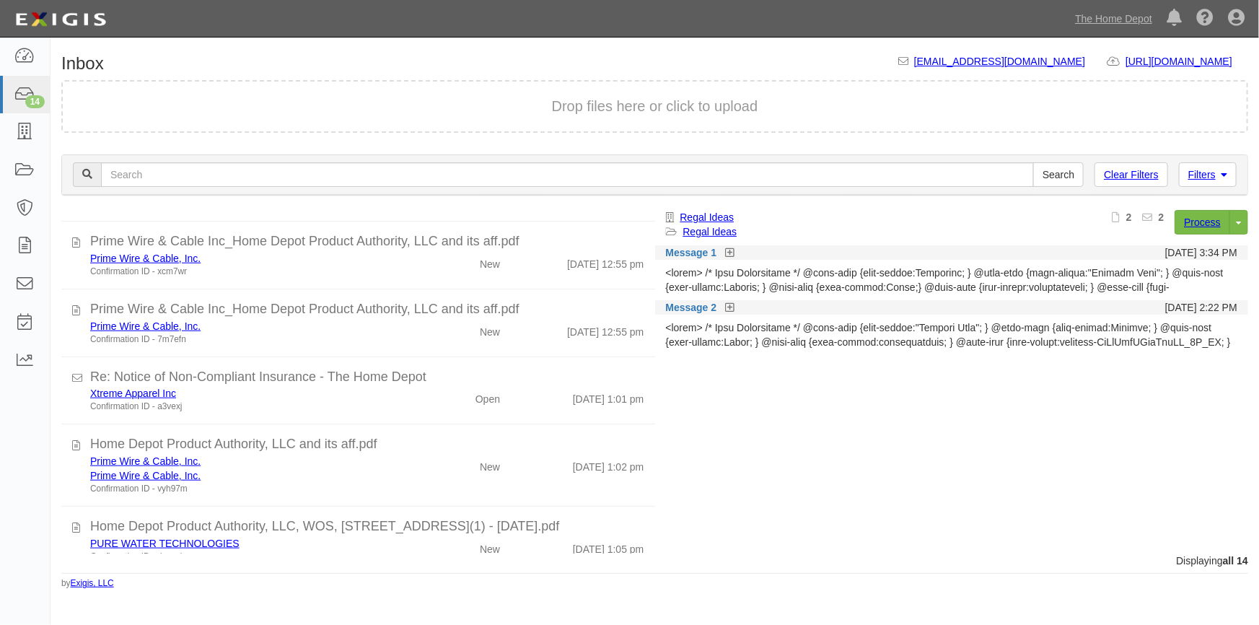
scroll to position [672, 0]
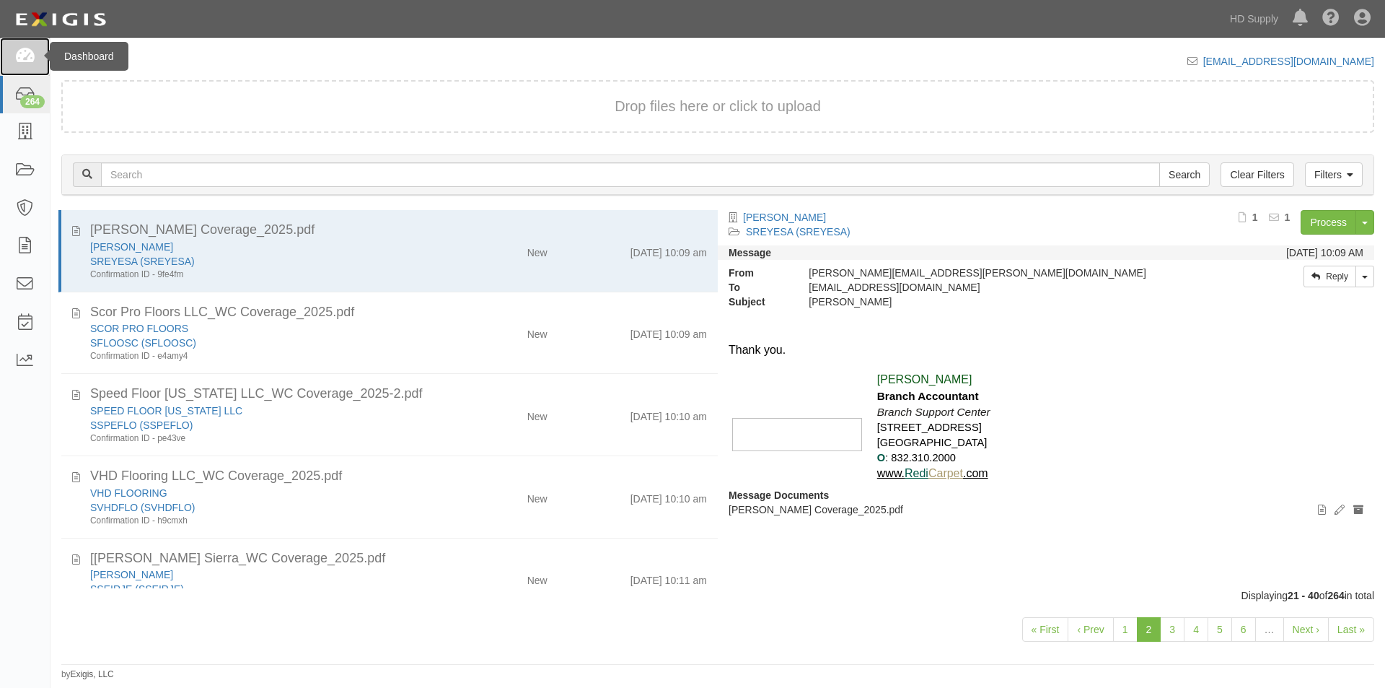
click at [28, 59] on icon at bounding box center [24, 56] width 20 height 17
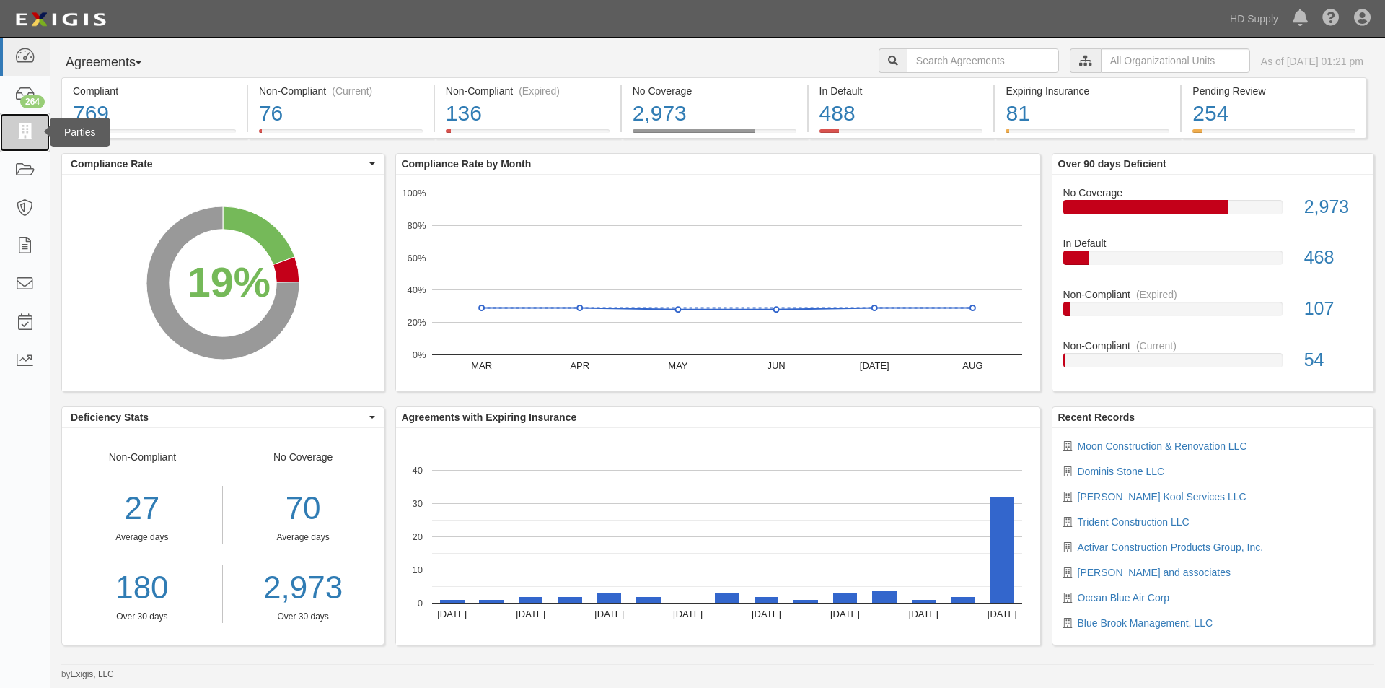
click at [30, 126] on icon at bounding box center [24, 132] width 20 height 17
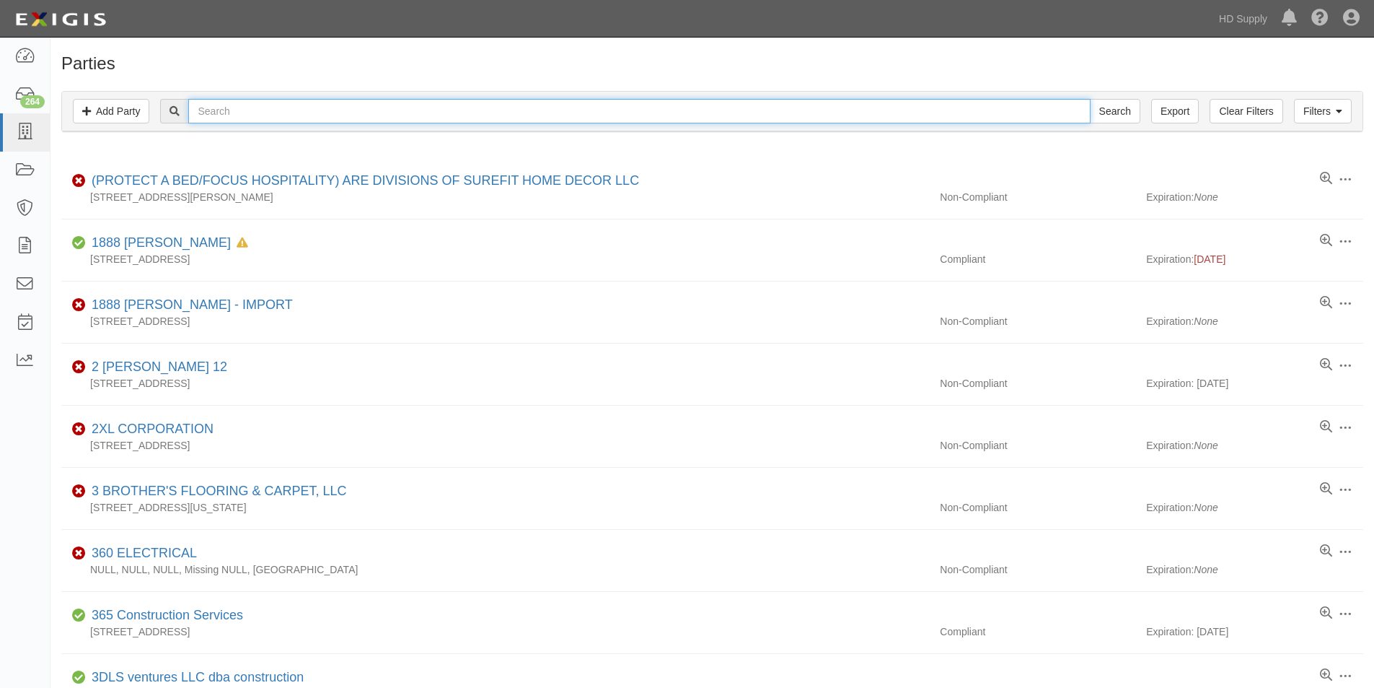
click at [217, 108] on input "text" at bounding box center [639, 111] width 902 height 25
type input "pepin"
click at [1090, 99] on input "Search" at bounding box center [1115, 111] width 51 height 25
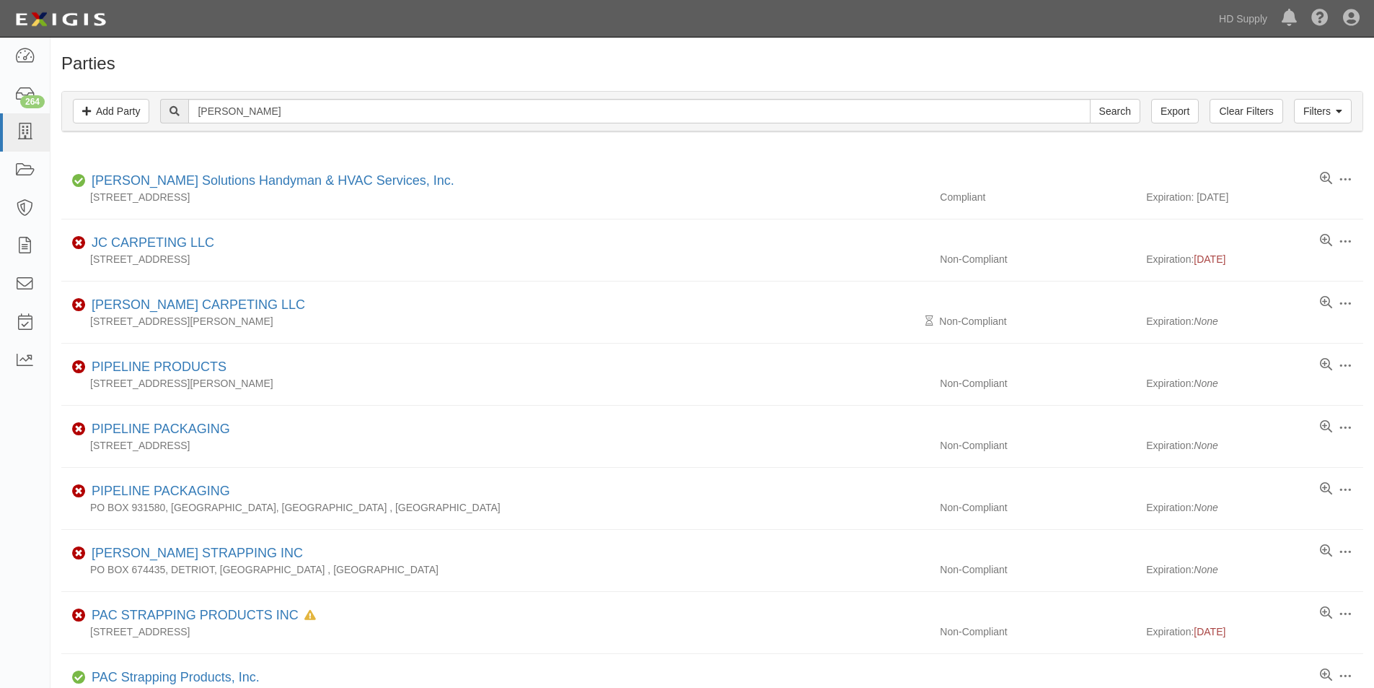
click at [606, 9] on div "Dashboard 264 Inbox Parties Agreements Coverages Documents Messages Tasks Repor…" at bounding box center [687, 18] width 1353 height 37
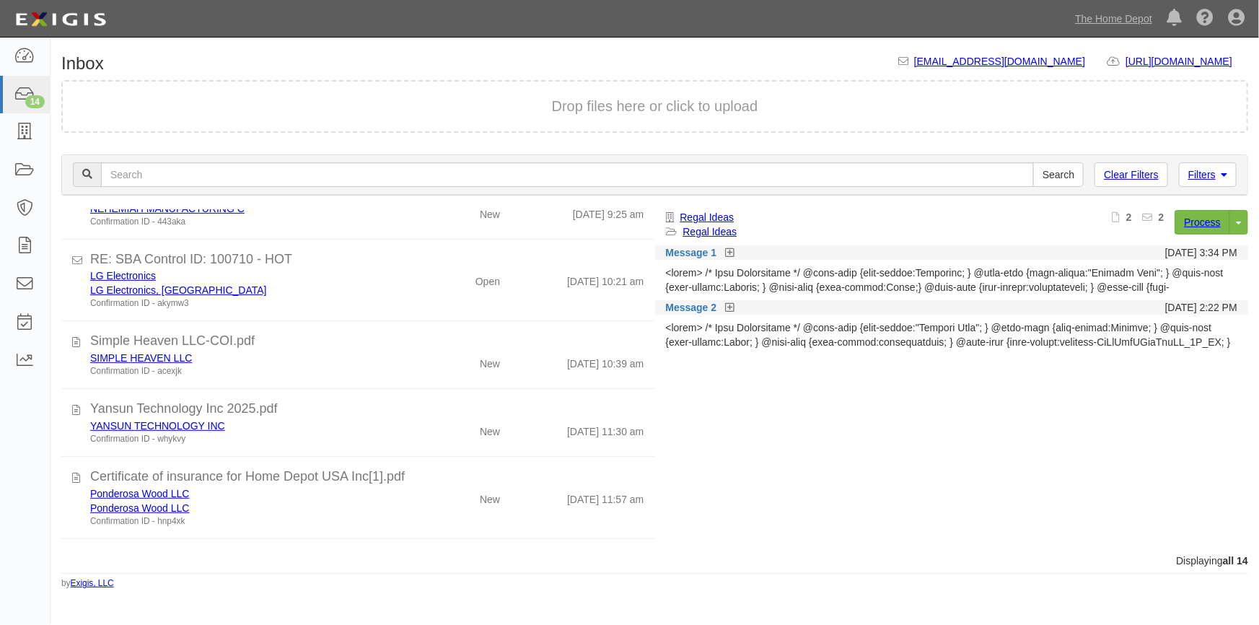
scroll to position [672, 0]
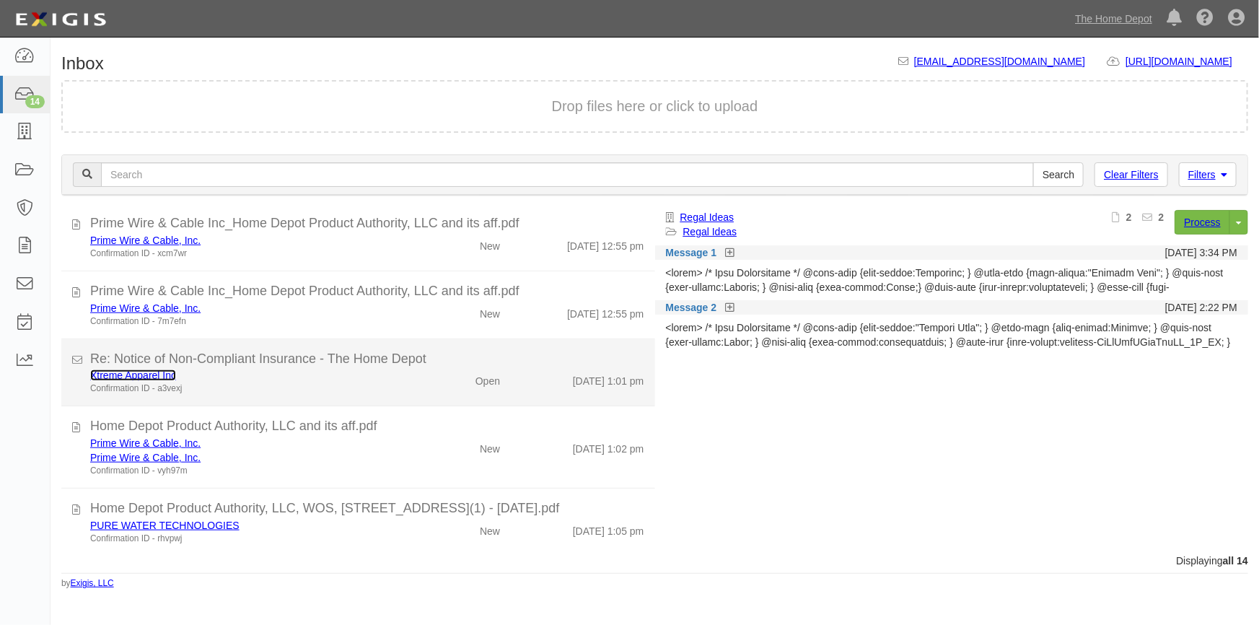
click at [161, 372] on link "Xtreme Apparel Inc" at bounding box center [133, 375] width 86 height 12
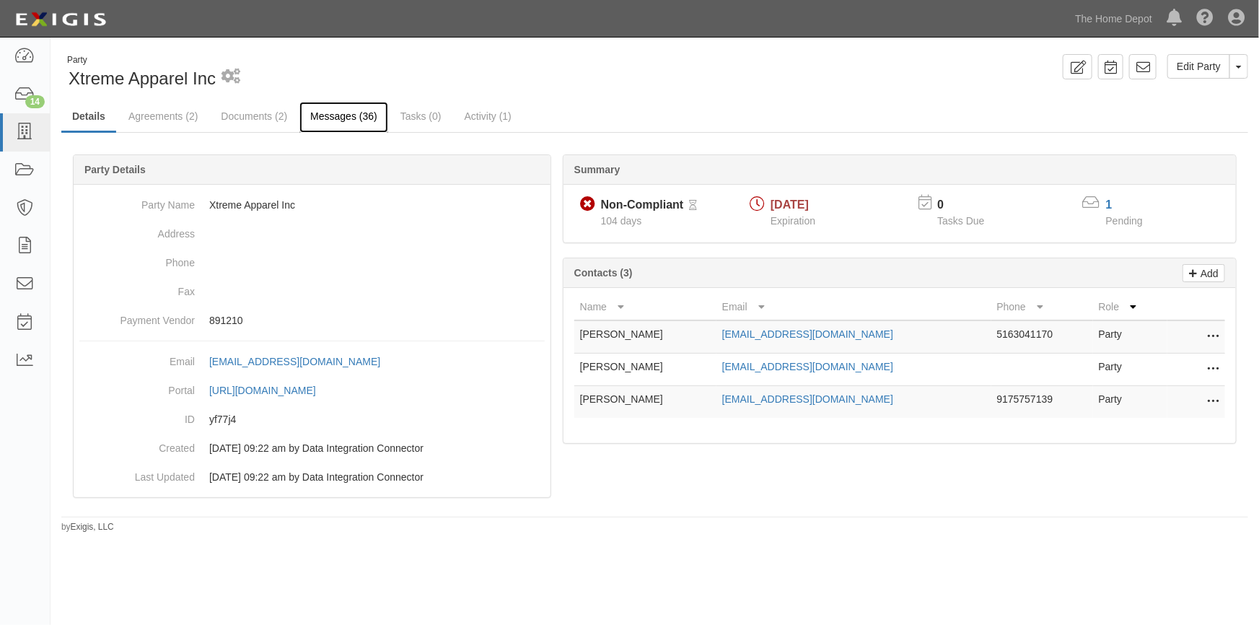
click at [330, 116] on link "Messages (36)" at bounding box center [343, 117] width 89 height 31
click at [17, 92] on icon at bounding box center [24, 95] width 20 height 17
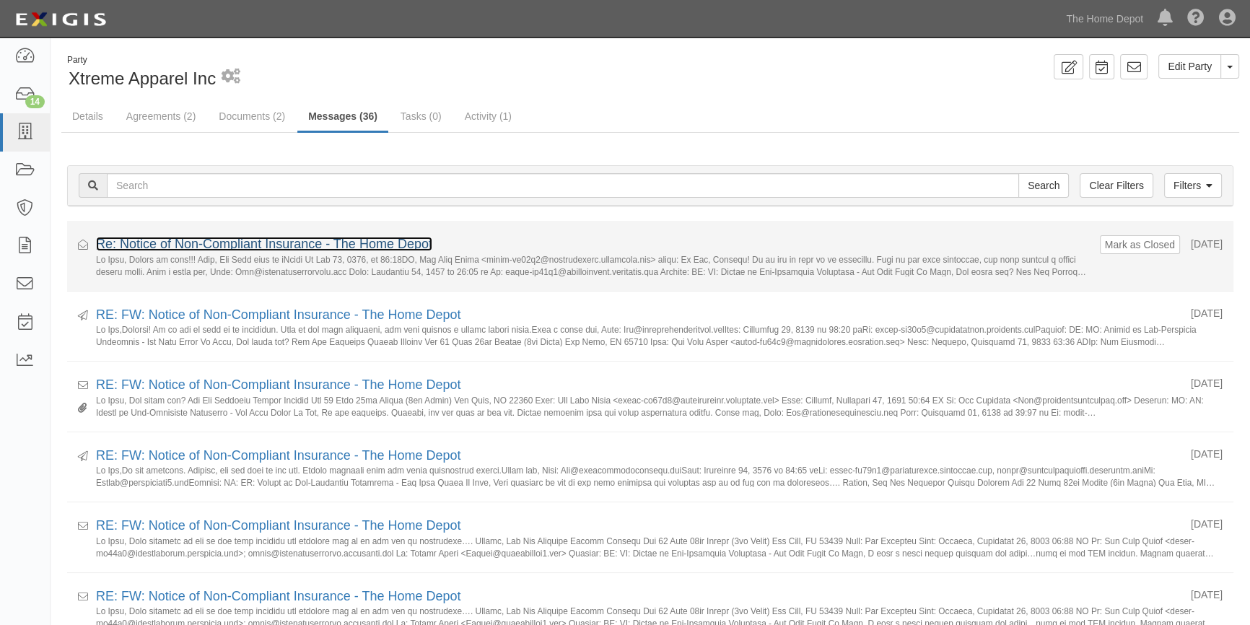
click at [300, 242] on link "Re: Notice of Non-Compliant Insurance - The Home Depot" at bounding box center [264, 244] width 336 height 14
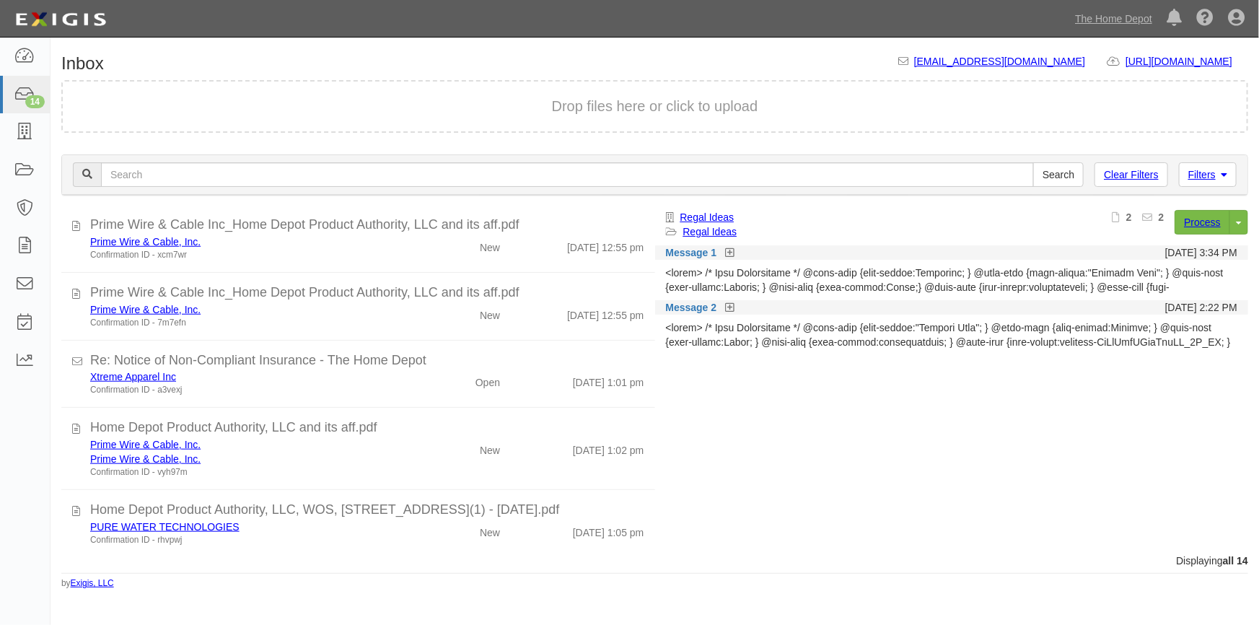
scroll to position [672, 0]
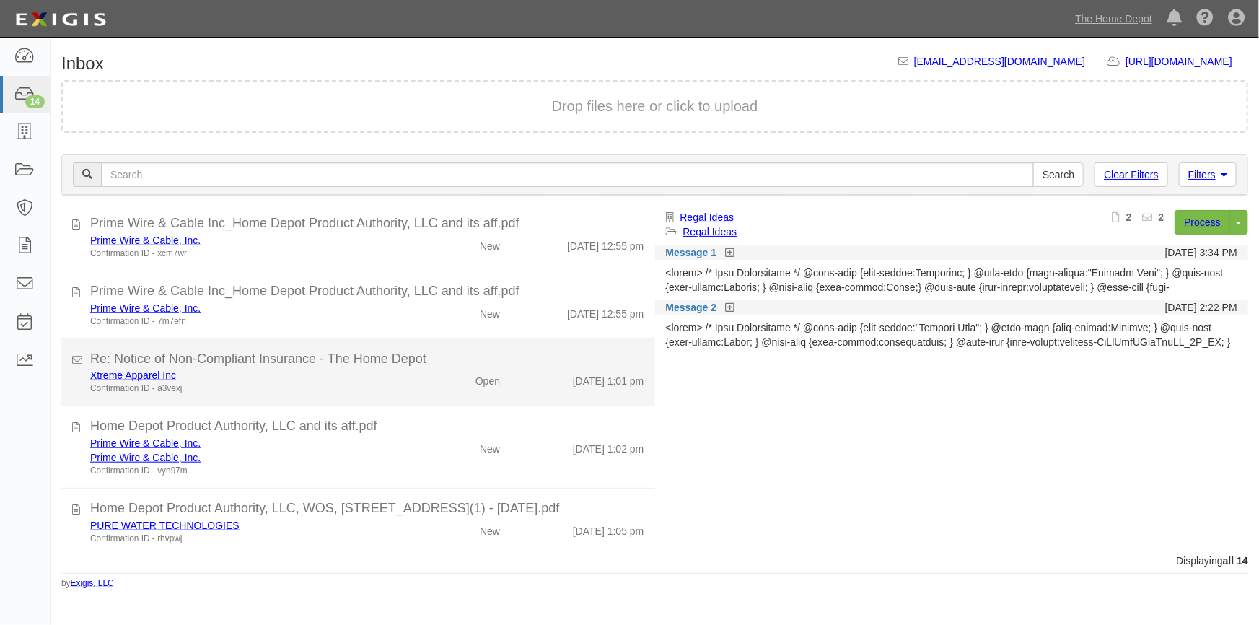
click at [285, 385] on div "Confirmation ID - a3vexj" at bounding box center [247, 388] width 314 height 12
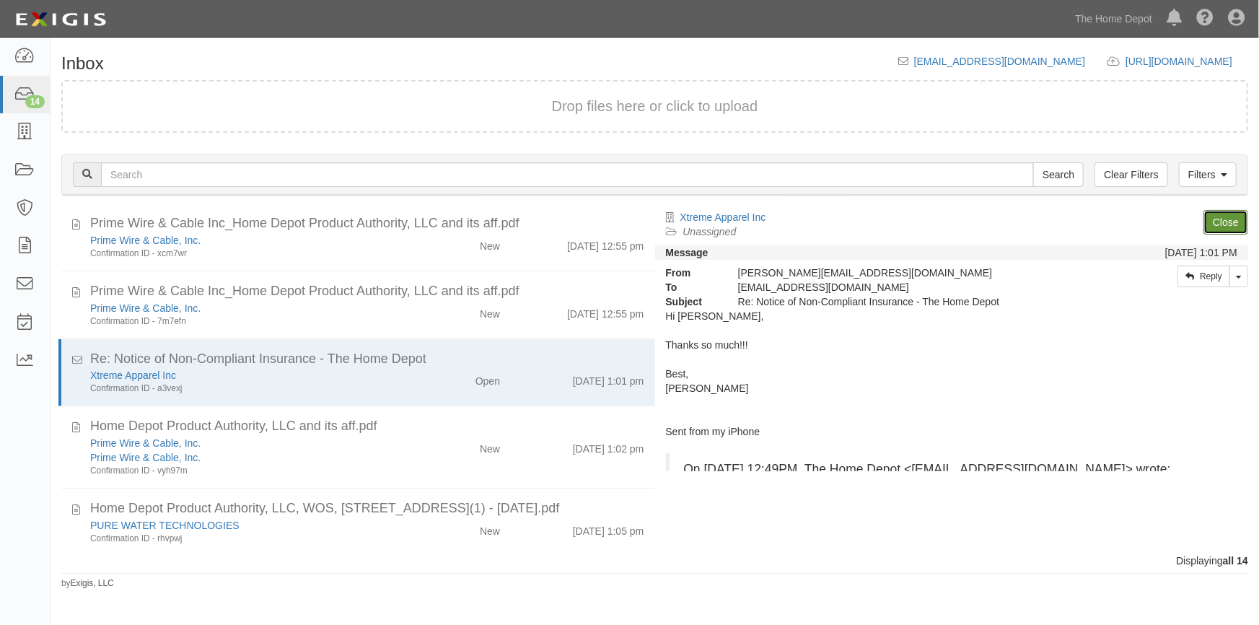
click at [1221, 217] on link "Close" at bounding box center [1225, 222] width 45 height 25
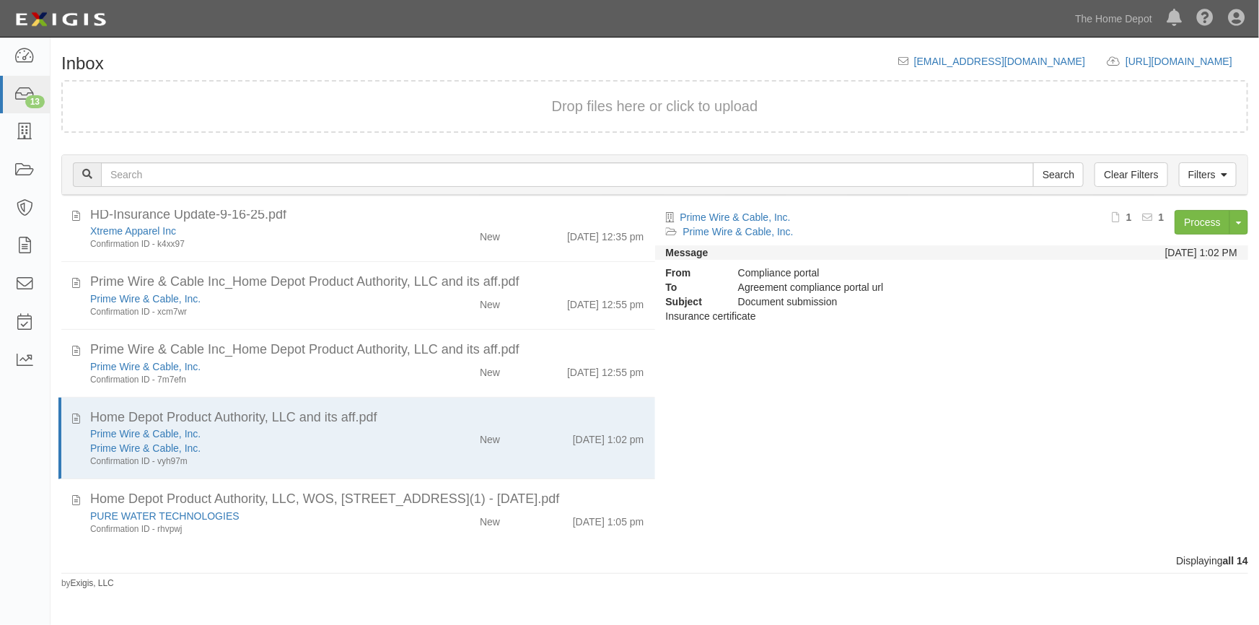
scroll to position [613, 0]
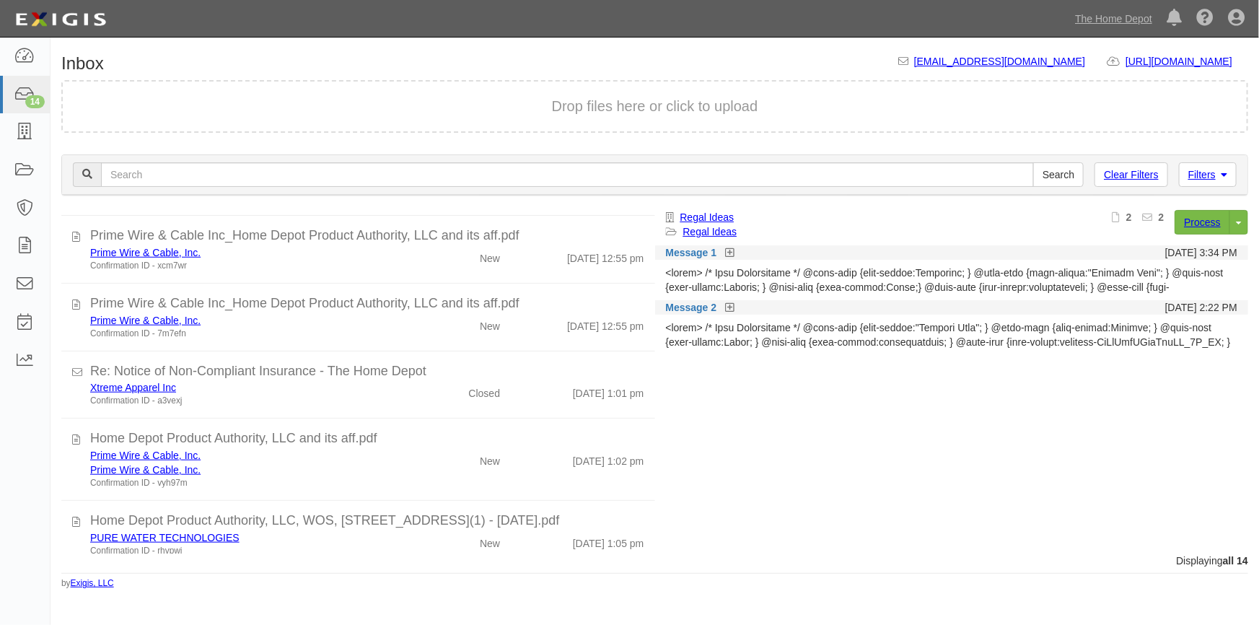
scroll to position [662, 0]
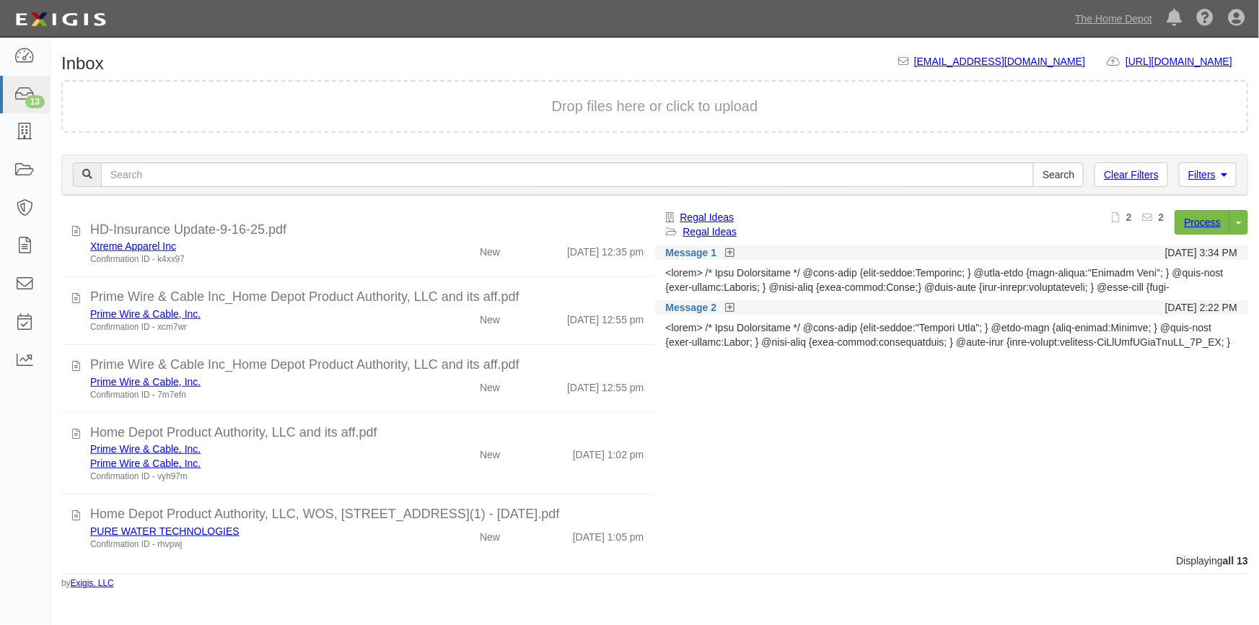
scroll to position [605, 0]
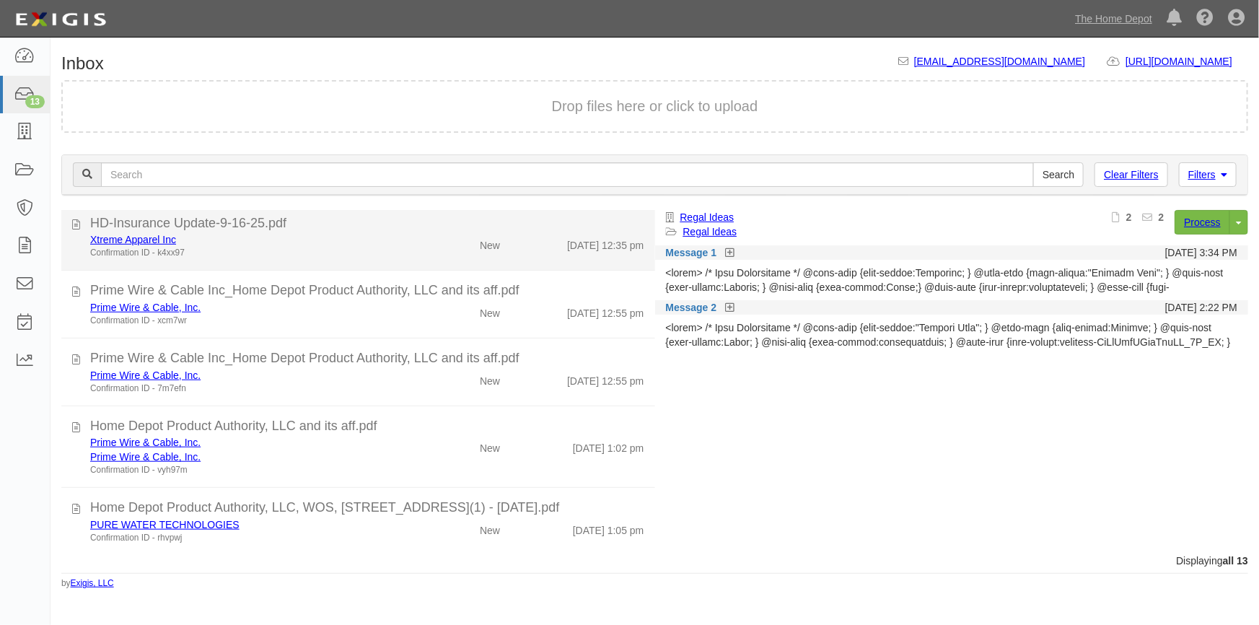
click at [245, 250] on div "Confirmation ID - k4xx97" at bounding box center [247, 253] width 314 height 12
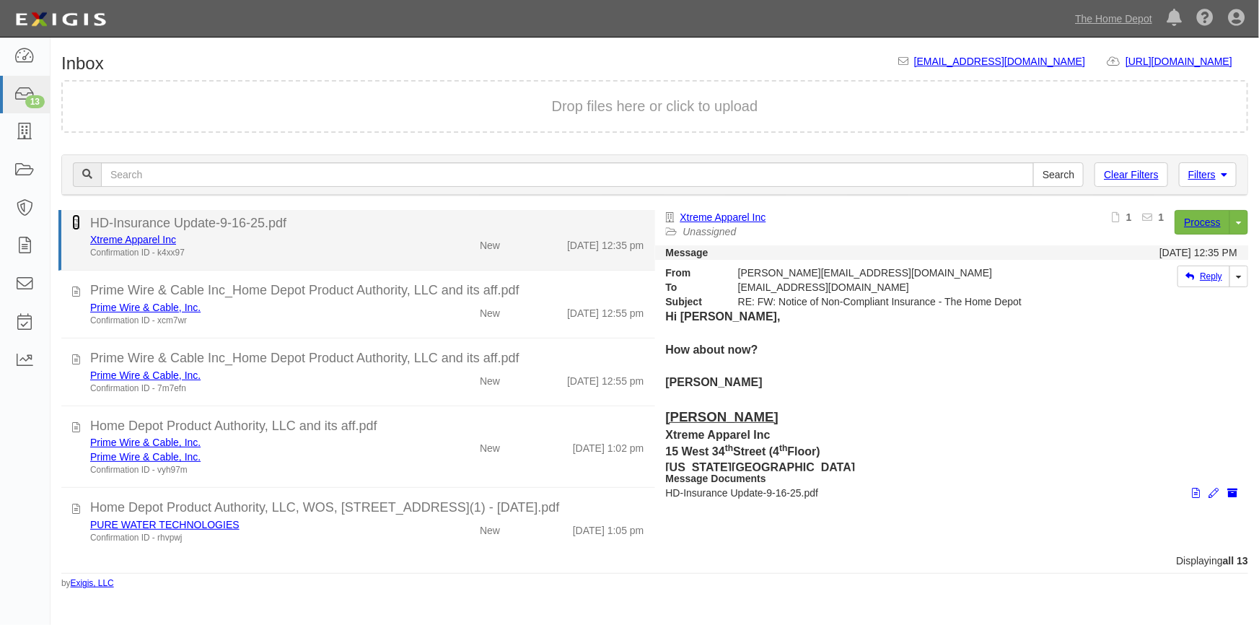
click at [77, 221] on icon at bounding box center [76, 222] width 8 height 16
click at [122, 240] on link "Xtreme Apparel Inc" at bounding box center [133, 240] width 86 height 12
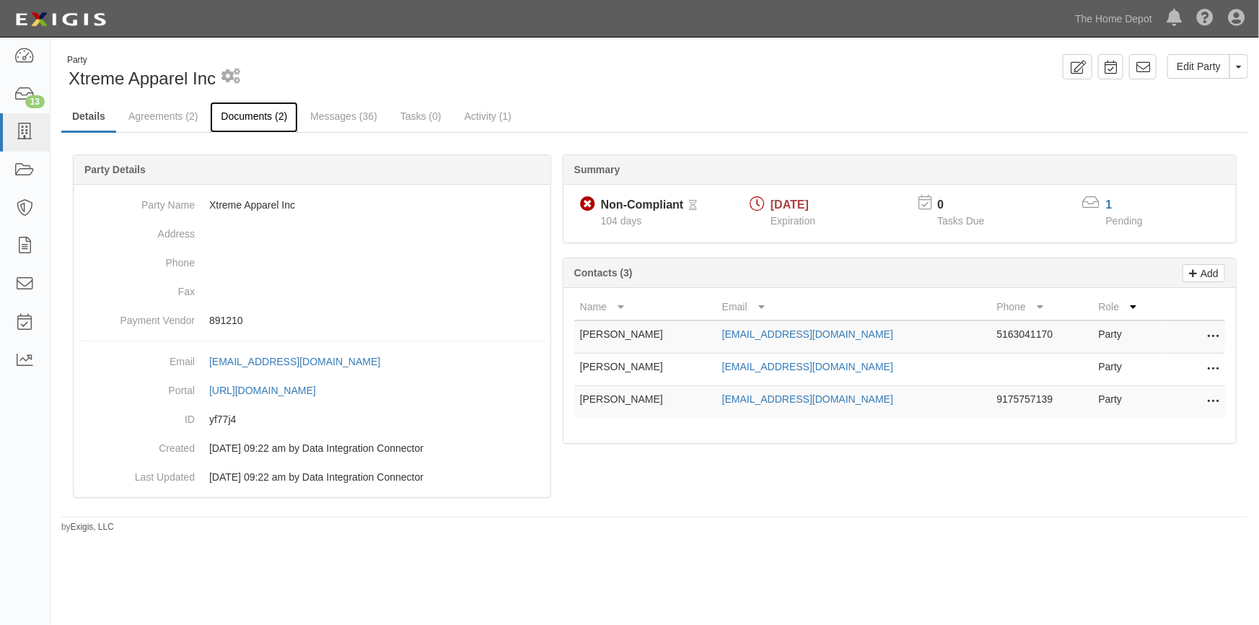
click at [260, 111] on link "Documents (2)" at bounding box center [254, 117] width 88 height 31
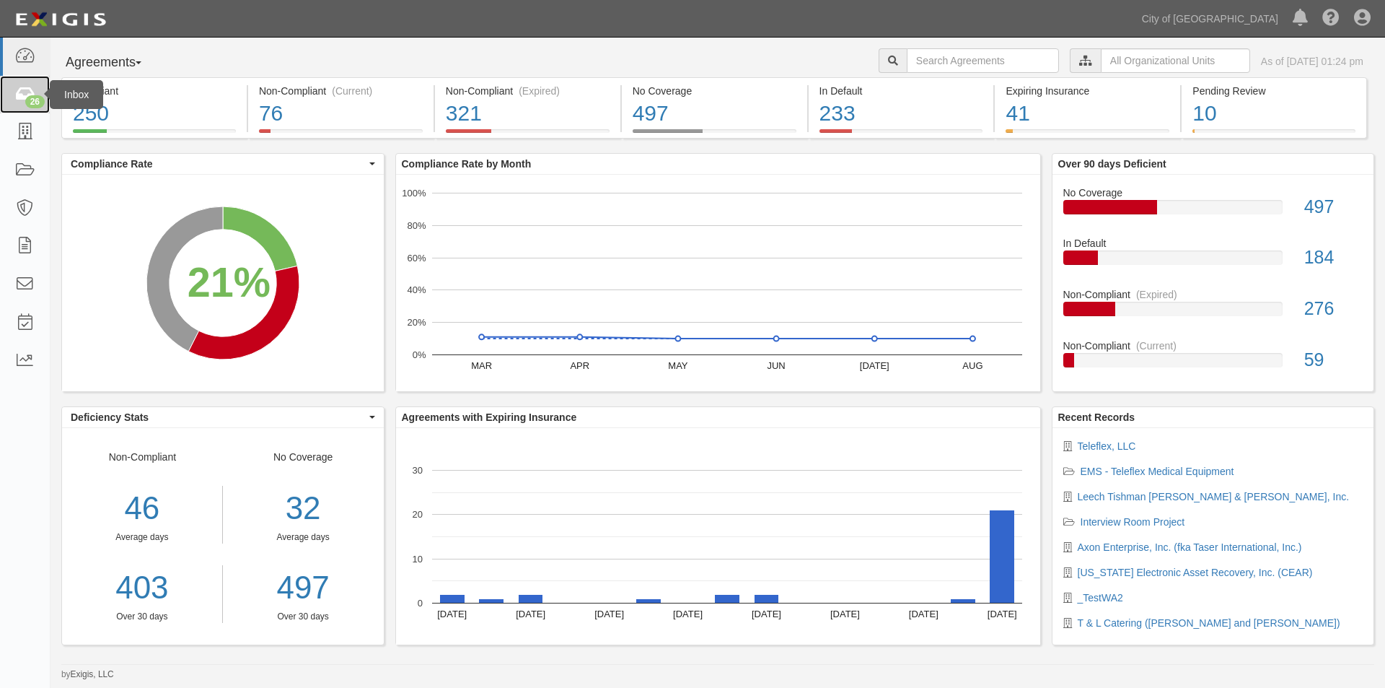
click at [27, 95] on icon at bounding box center [24, 95] width 20 height 17
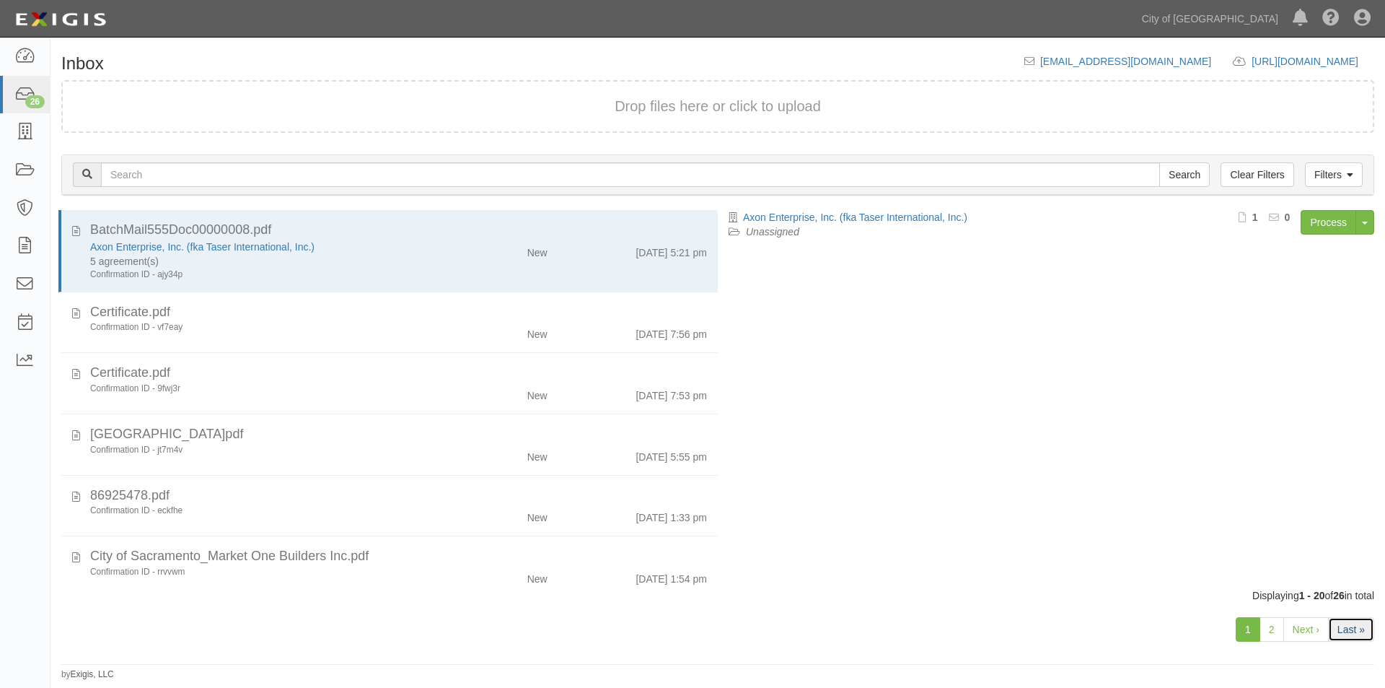
click at [1345, 630] on link "Last »" at bounding box center [1351, 629] width 46 height 25
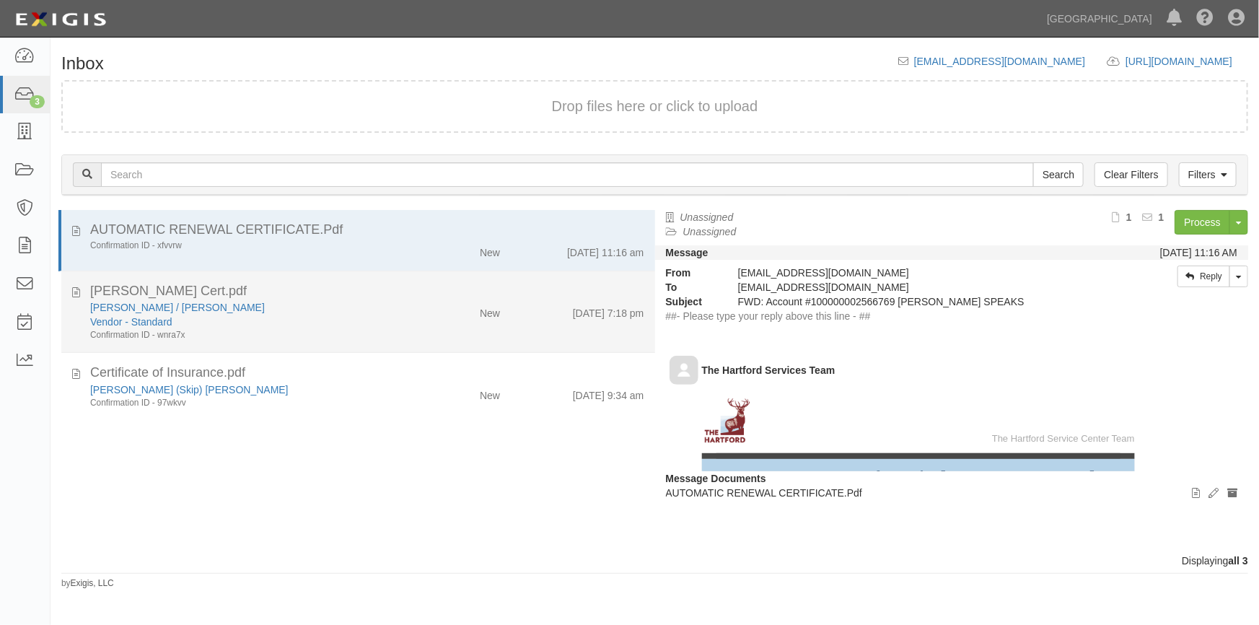
click at [277, 324] on div "Vendor - Standard" at bounding box center [247, 322] width 314 height 14
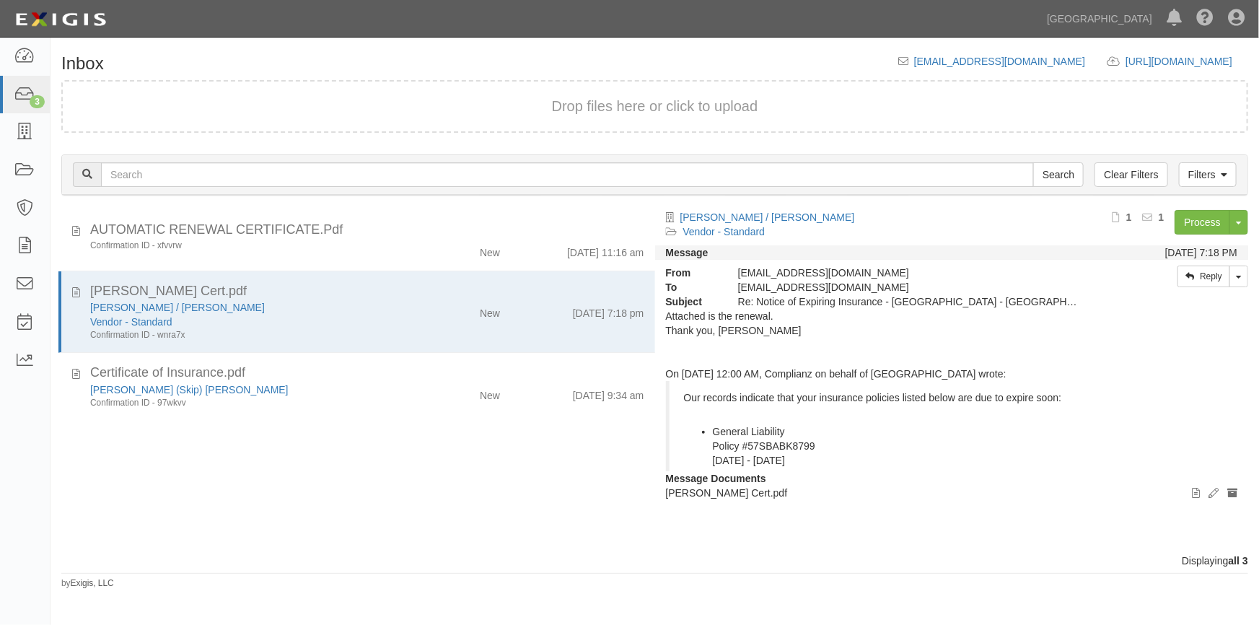
click at [127, 481] on div "AUTOMATIC RENEWAL CERTIFICATE.Pdf Confirmation ID - xfvvrw New [DATE] 11:16 am …" at bounding box center [353, 381] width 605 height 343
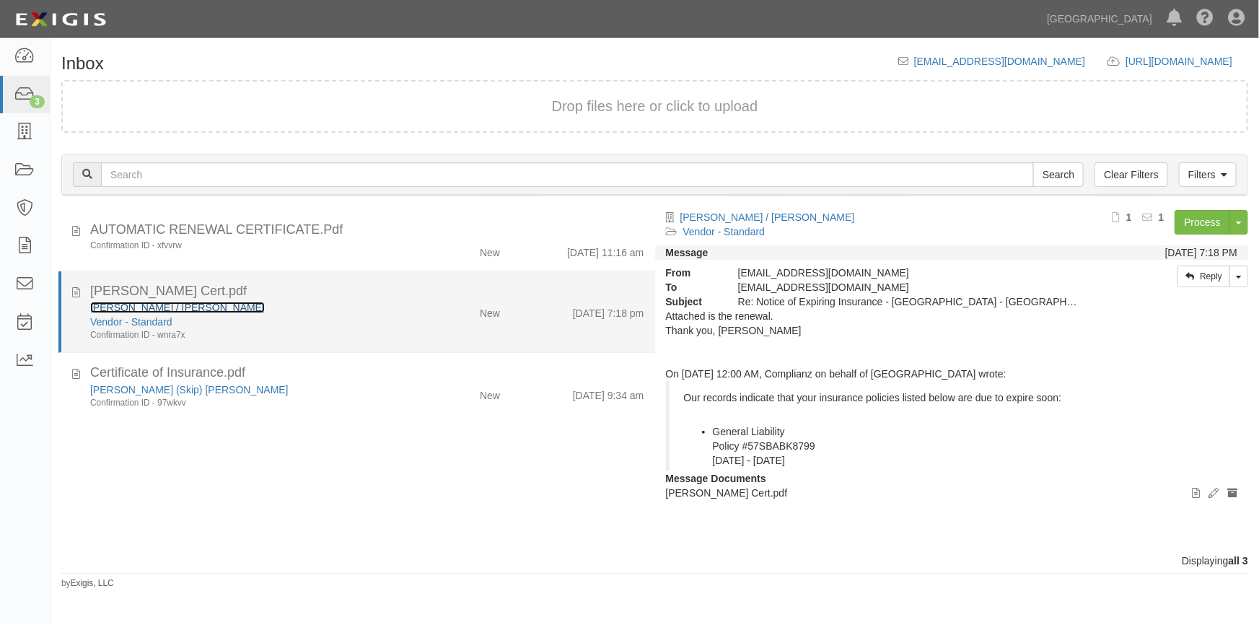
click at [137, 303] on link "[PERSON_NAME] / [PERSON_NAME]" at bounding box center [177, 308] width 175 height 12
click at [286, 313] on div "[PERSON_NAME] / [PERSON_NAME]" at bounding box center [247, 307] width 314 height 14
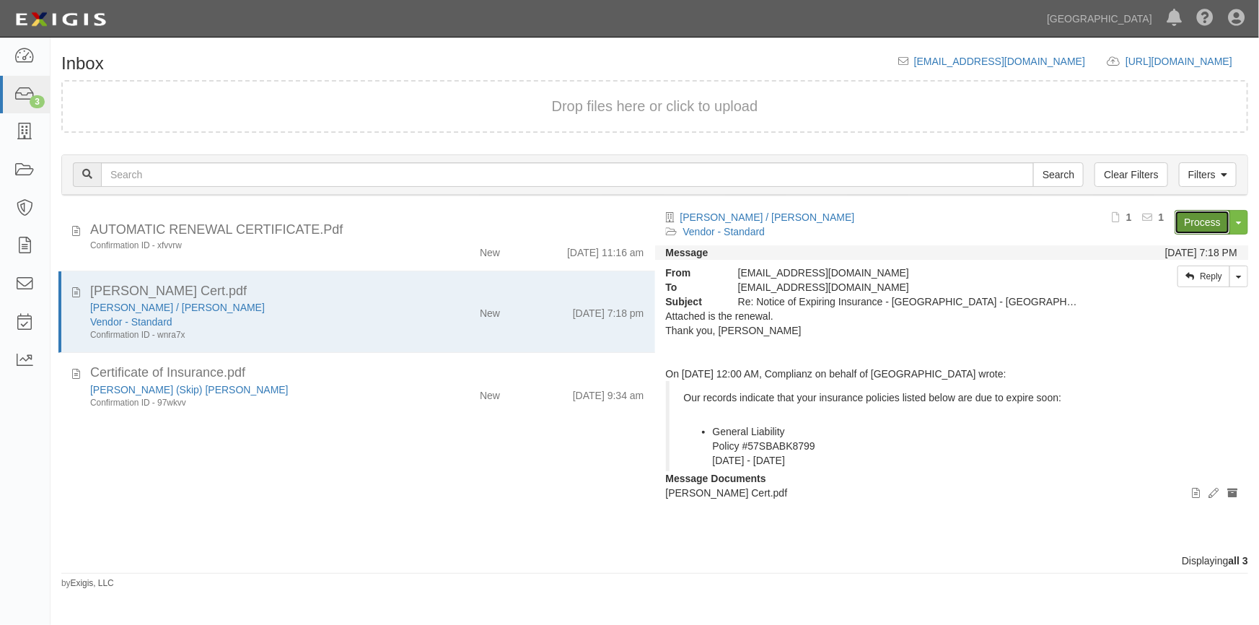
click at [1205, 216] on link "Process" at bounding box center [1203, 222] width 56 height 25
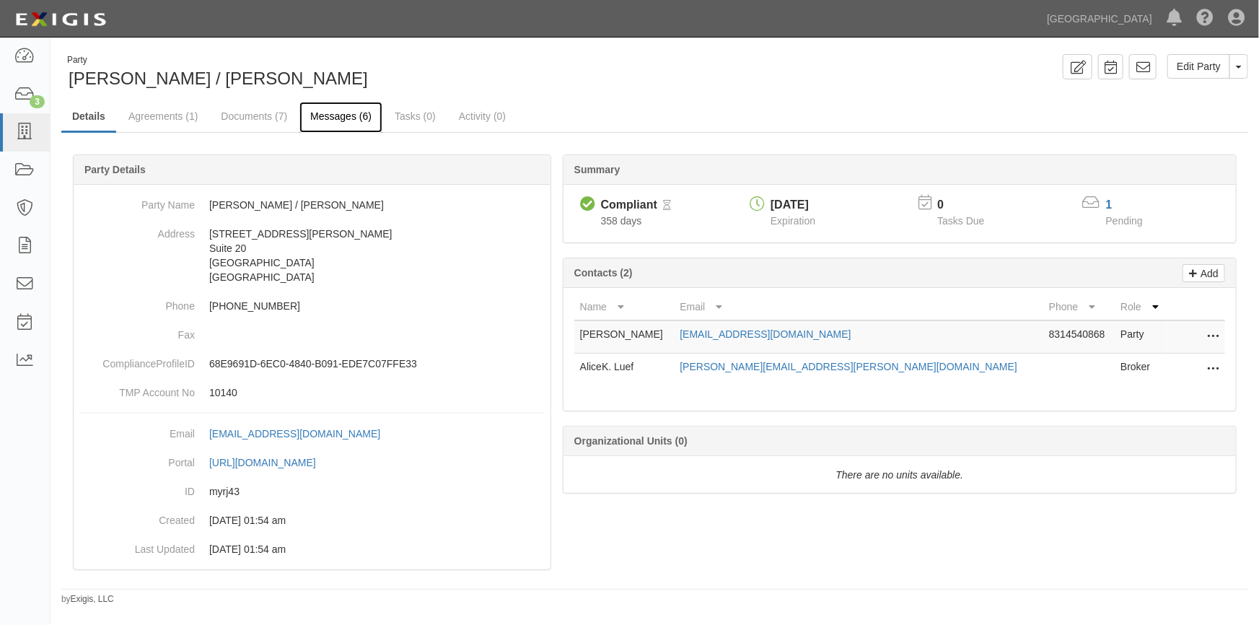
click at [332, 115] on link "Messages (6)" at bounding box center [340, 117] width 83 height 31
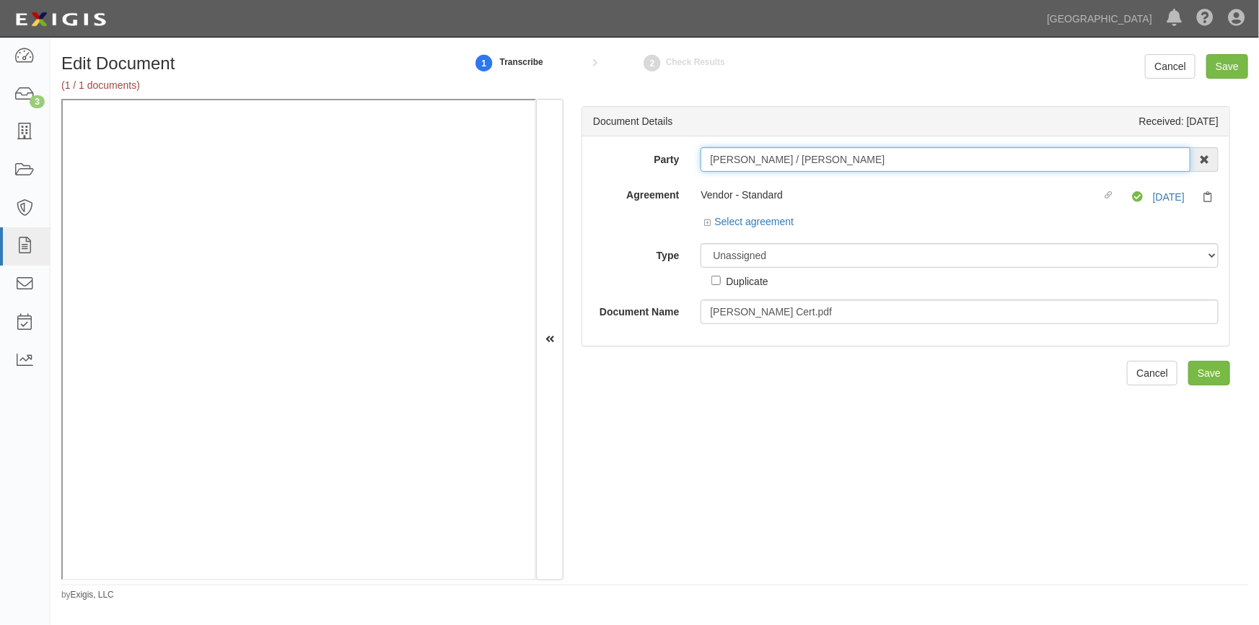
drag, startPoint x: 848, startPoint y: 163, endPoint x: 705, endPoint y: 158, distance: 143.7
click at [706, 159] on input "[PERSON_NAME] / [PERSON_NAME]" at bounding box center [946, 159] width 490 height 25
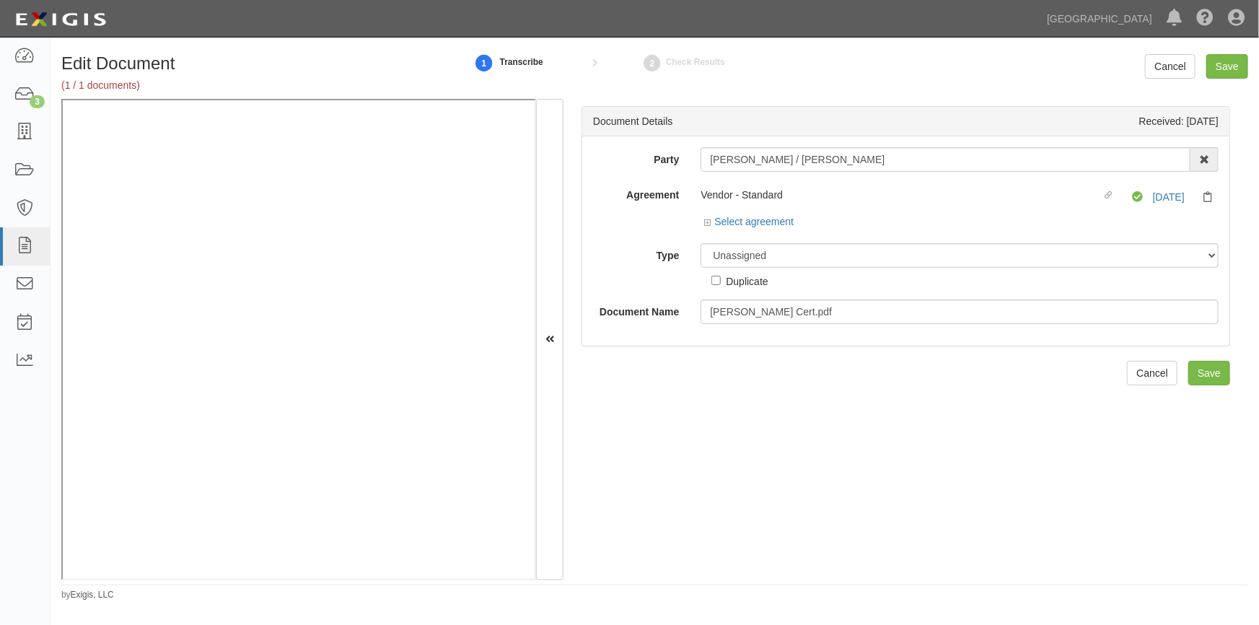
click at [620, 249] on label "Type" at bounding box center [636, 252] width 108 height 19
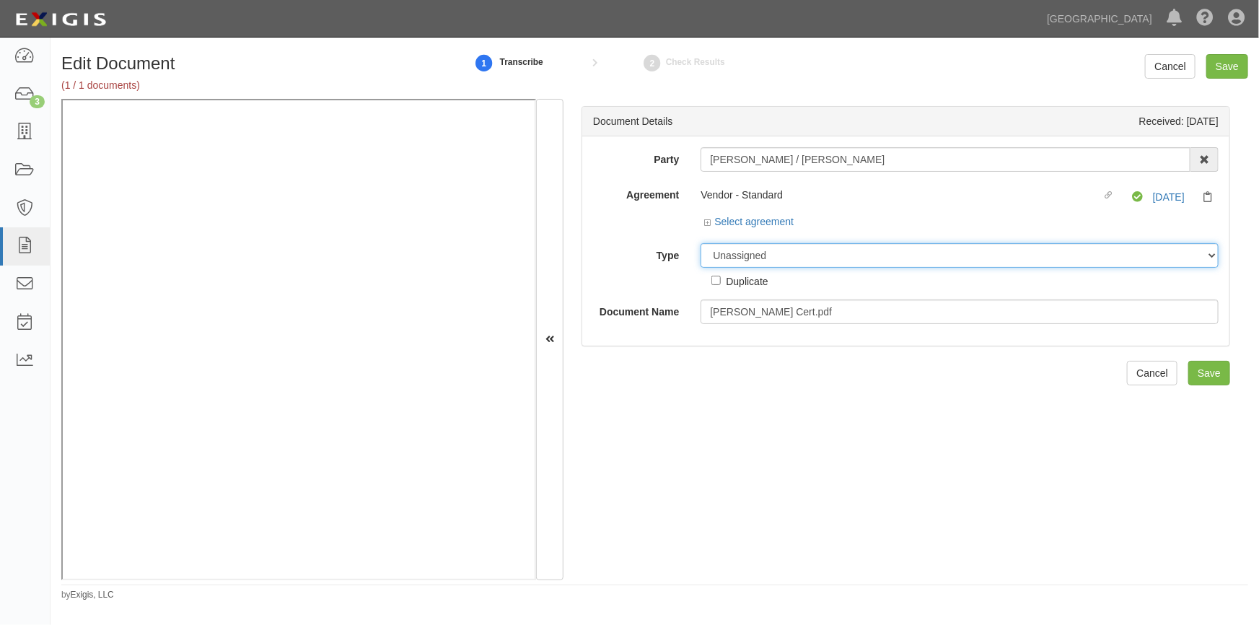
click at [701, 249] on select "Unassigned Binder Cancellation Notice Certificate Contract Endorsement Insuranc…" at bounding box center [960, 255] width 518 height 25
click at [834, 258] on select "Unassigned Binder Cancellation Notice Certificate Contract Endorsement Insuranc…" at bounding box center [960, 255] width 518 height 25
select select "CertificateDetail"
click at [701, 243] on select "Unassigned Binder Cancellation Notice Certificate Contract Endorsement Insuranc…" at bounding box center [960, 255] width 518 height 25
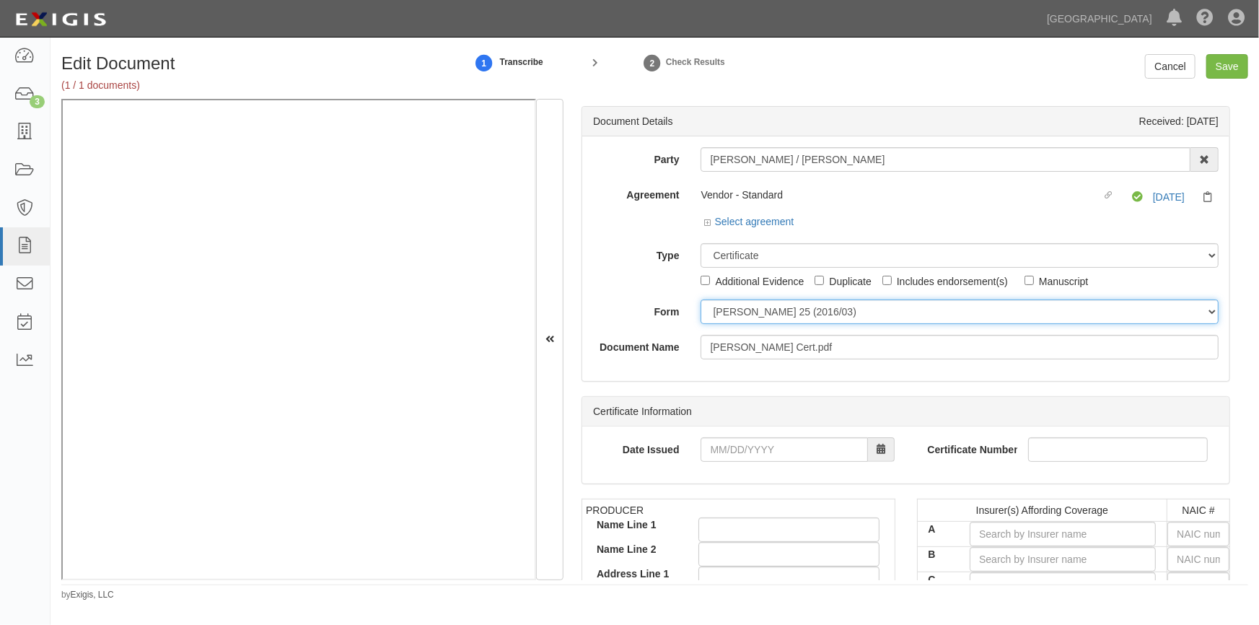
click at [735, 312] on select "ACORD 25 (2016/03) ACORD 101 ACORD 855 NY (2014/05) General" at bounding box center [960, 311] width 518 height 25
select select "GeneralFormDetail"
click at [701, 299] on select "ACORD 25 (2016/03) ACORD 101 ACORD 855 NY (2014/05) General" at bounding box center [960, 311] width 518 height 25
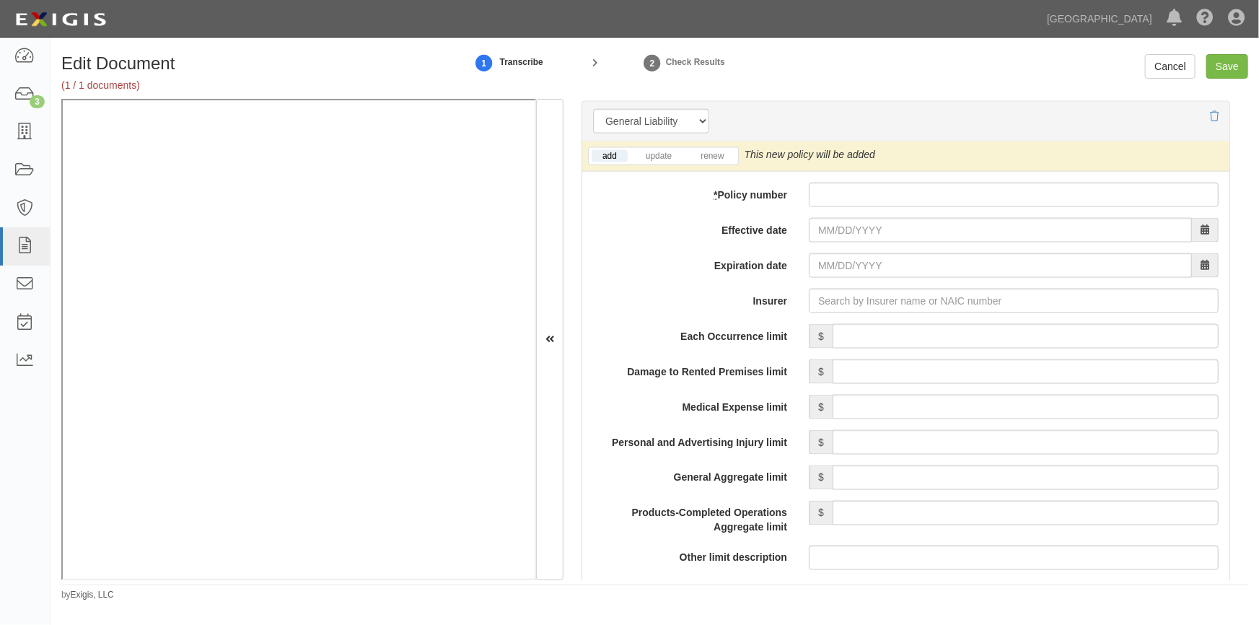
scroll to position [1042, 0]
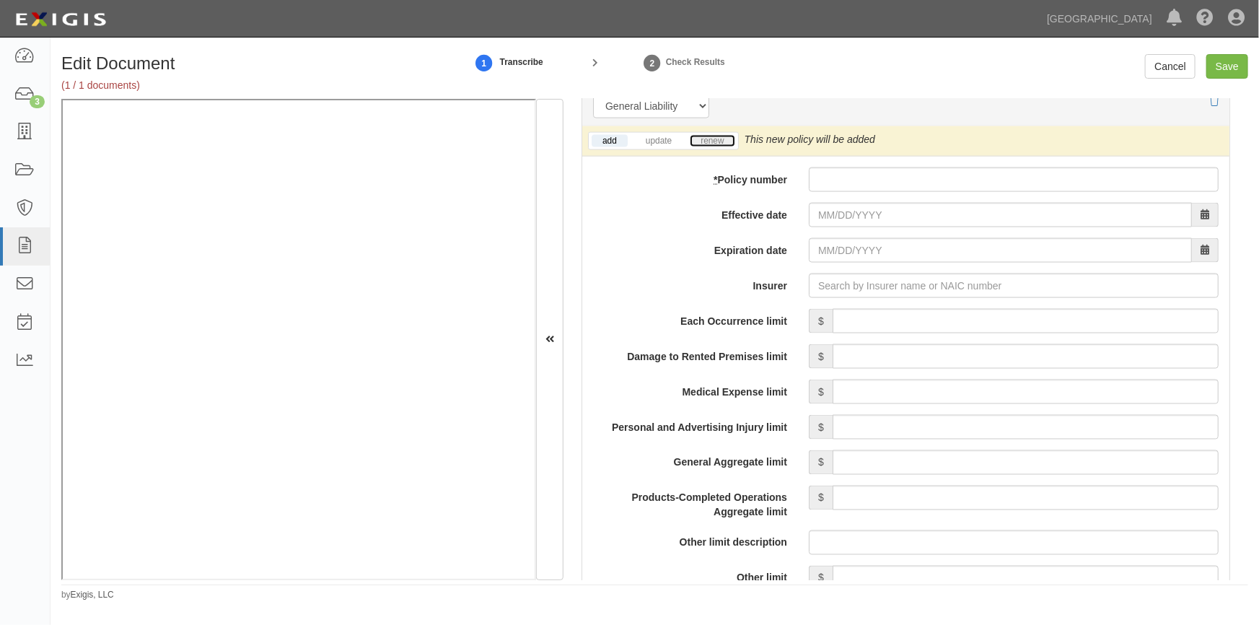
click at [697, 135] on link "renew" at bounding box center [712, 141] width 45 height 12
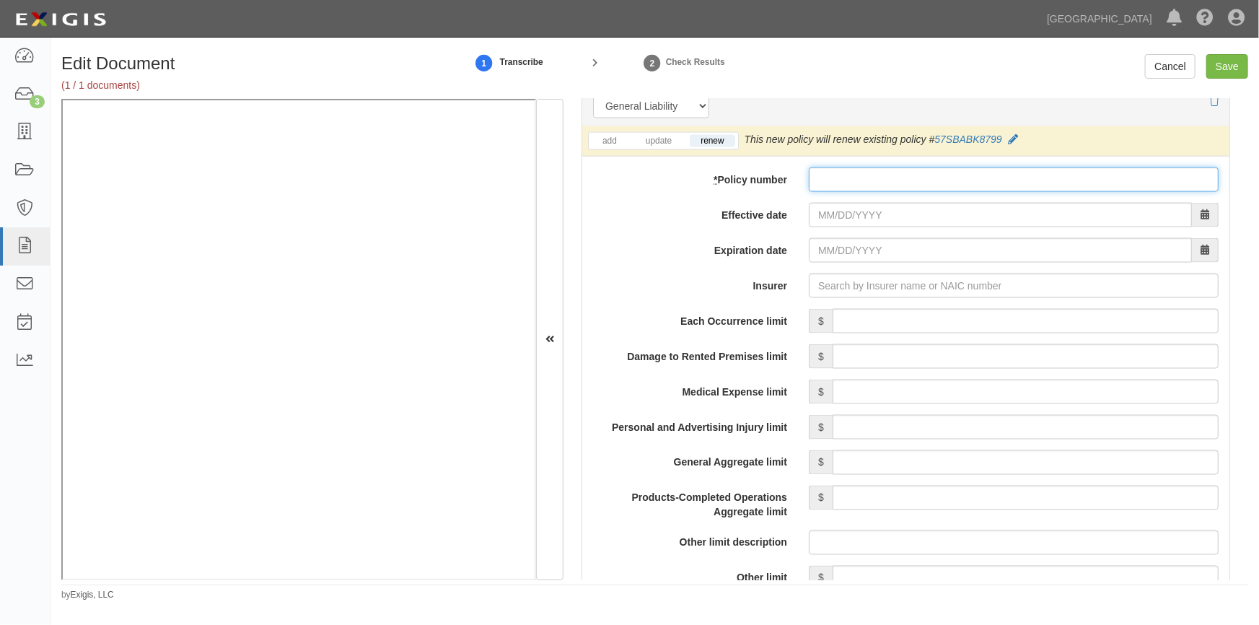
paste input "57 SBA BE3FE9"
type input "57 SBA BE3FE9"
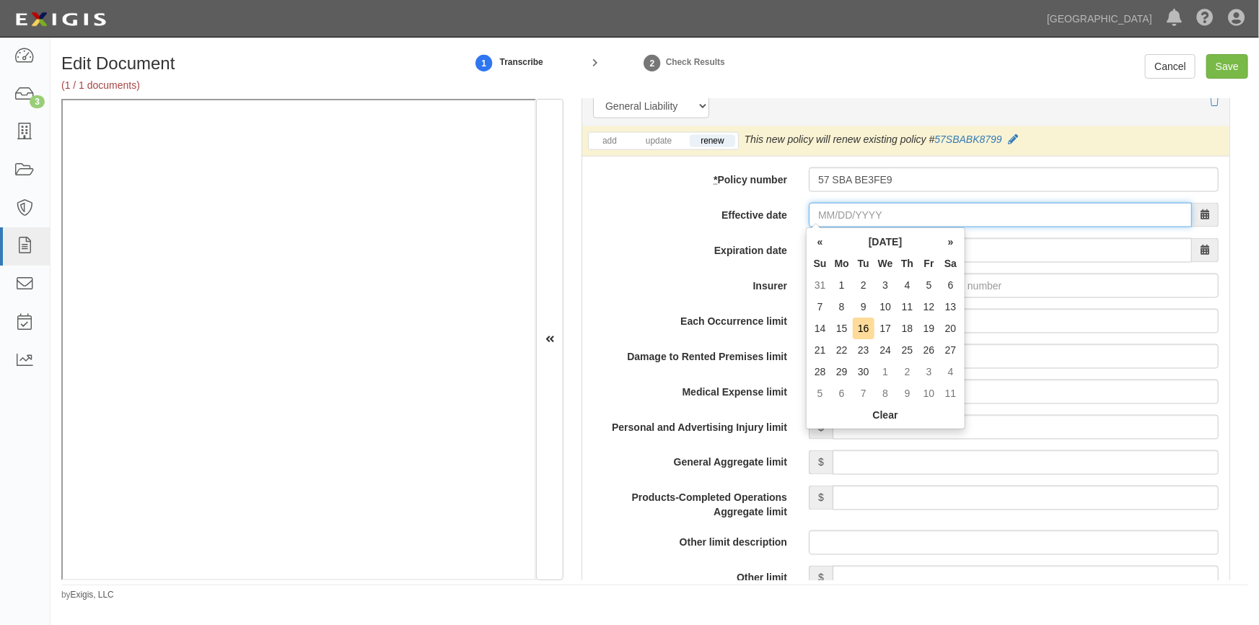
paste input "[DATE]"
type input "[DATE]"
type input "09/21/2026"
click at [1020, 281] on input "Insurer" at bounding box center [1014, 285] width 410 height 25
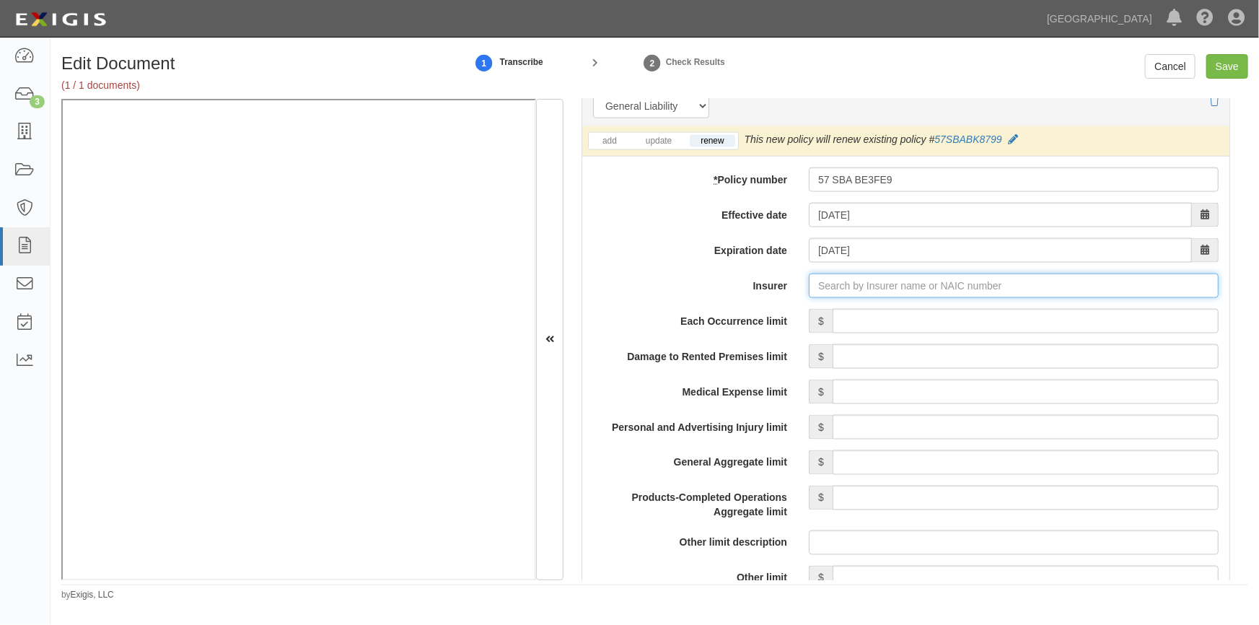
click at [1018, 286] on input "Insurer" at bounding box center [1014, 285] width 410 height 25
click at [1017, 286] on input "Insurer" at bounding box center [1014, 285] width 410 height 25
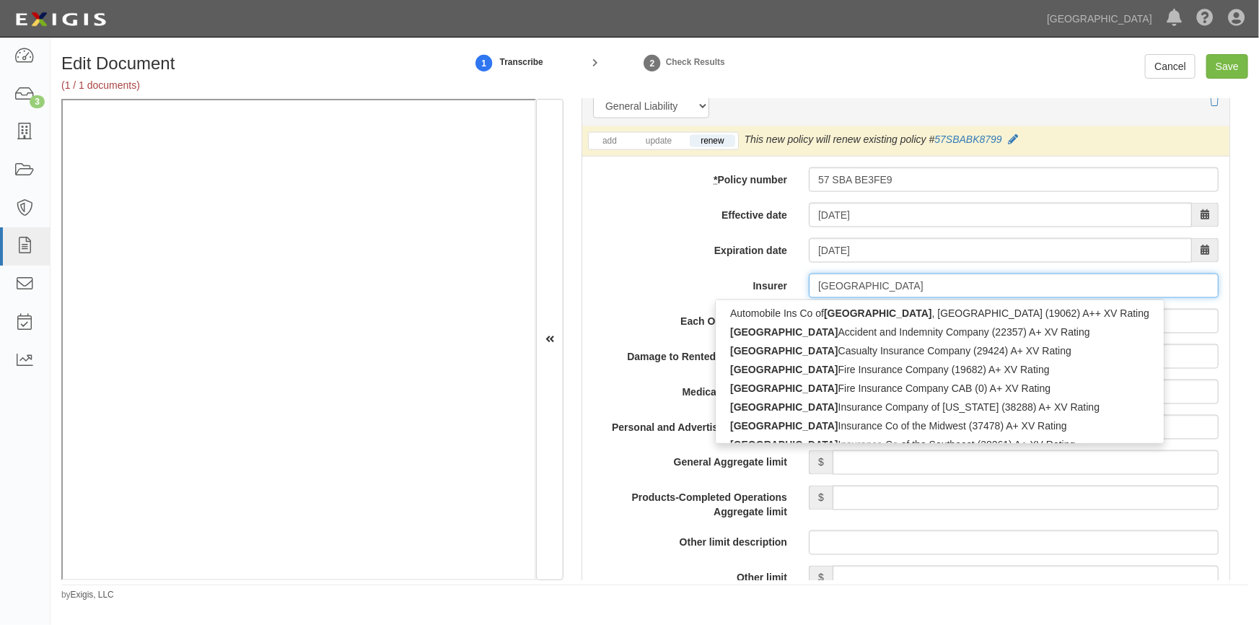
type input "hartford"
type input "hartford underwriters Insurance Company (30104) A+ XV Rating"
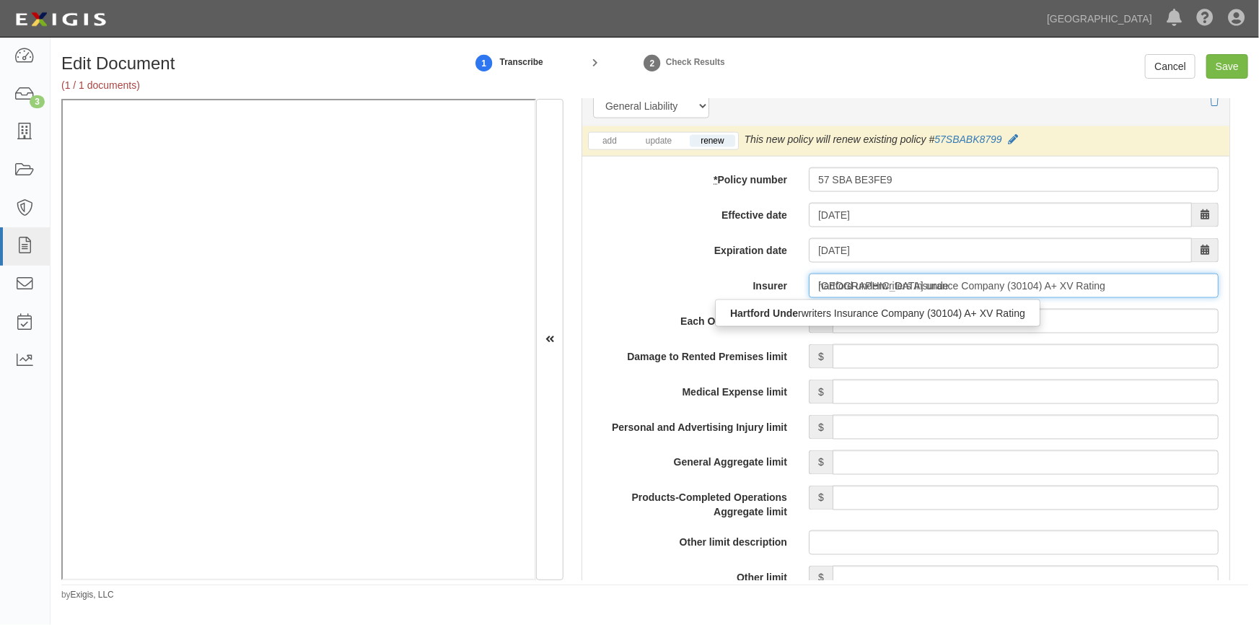
type input "hartford under"
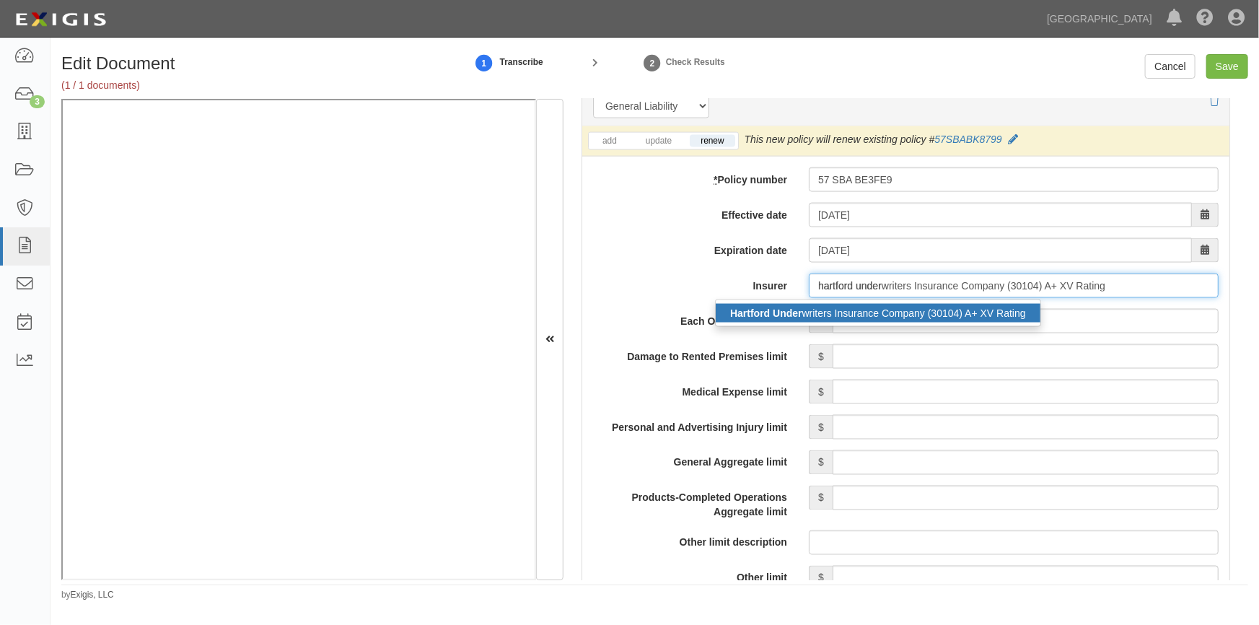
click at [871, 314] on div "Hartford Under writers Insurance Company (30104) A+ XV Rating" at bounding box center [878, 313] width 325 height 19
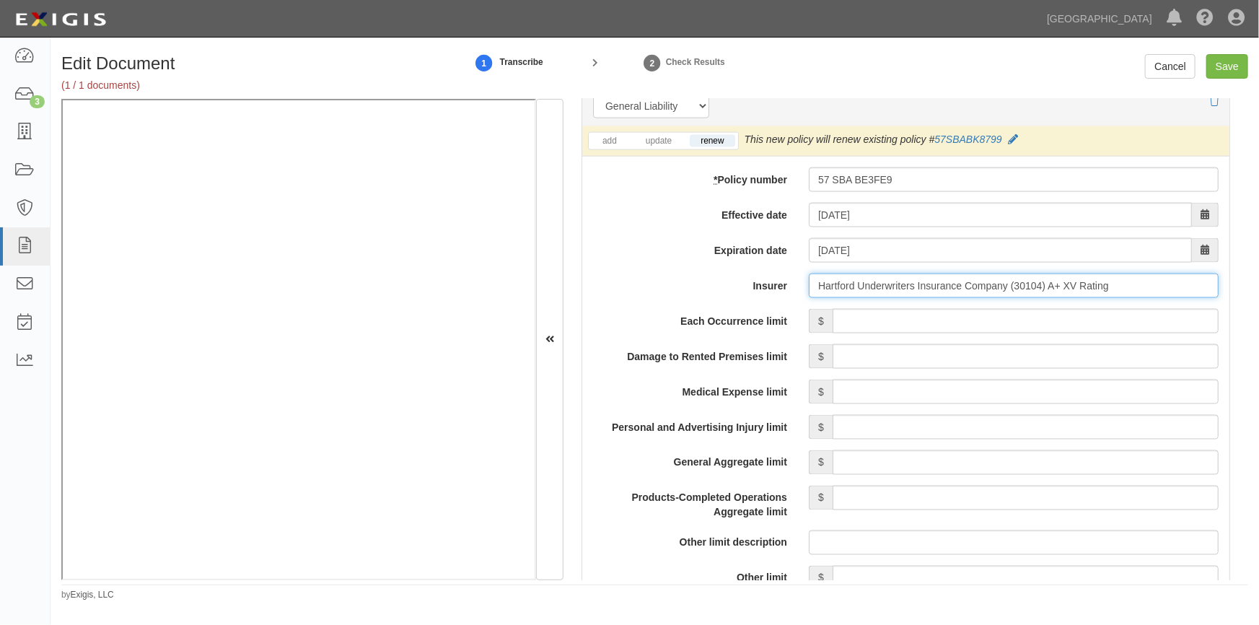
type input "Hartford Underwriters Insurance Company (30104) A+ XV Rating"
click at [883, 328] on input "Each Occurrence limit" at bounding box center [1026, 321] width 386 height 25
type input "1,000,000"
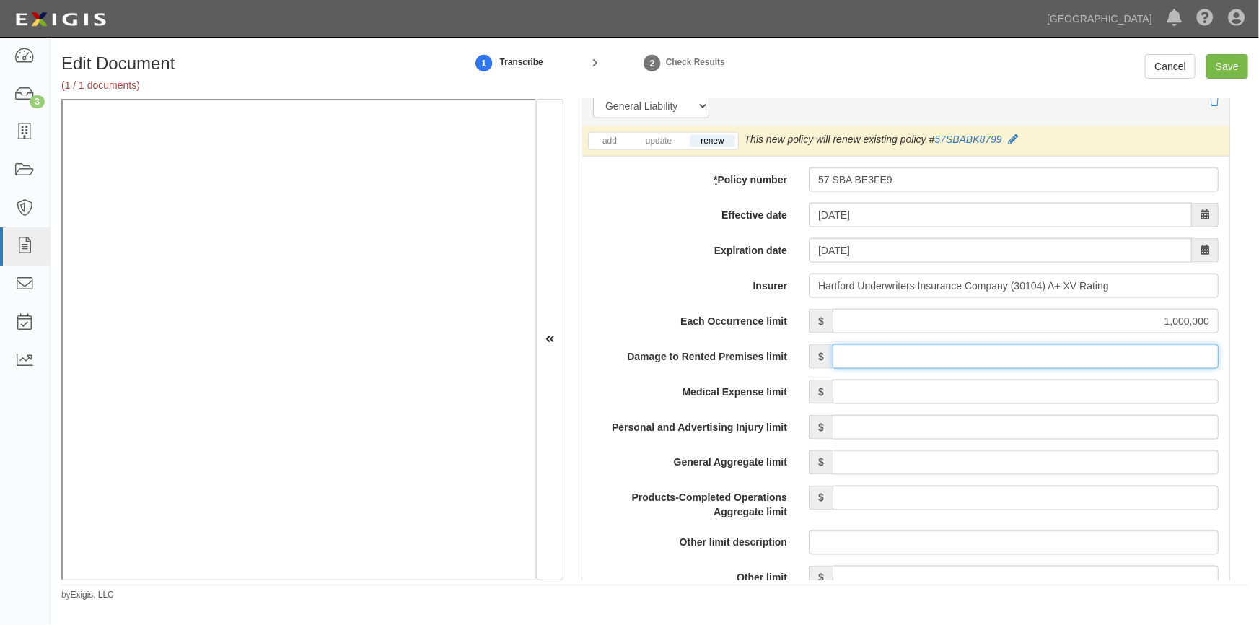
click at [1094, 355] on input "Damage to Rented Premises limit" at bounding box center [1026, 356] width 386 height 25
type input "1,000,000"
click at [1102, 393] on input "Medical Expense limit" at bounding box center [1026, 392] width 386 height 25
type input "10,000"
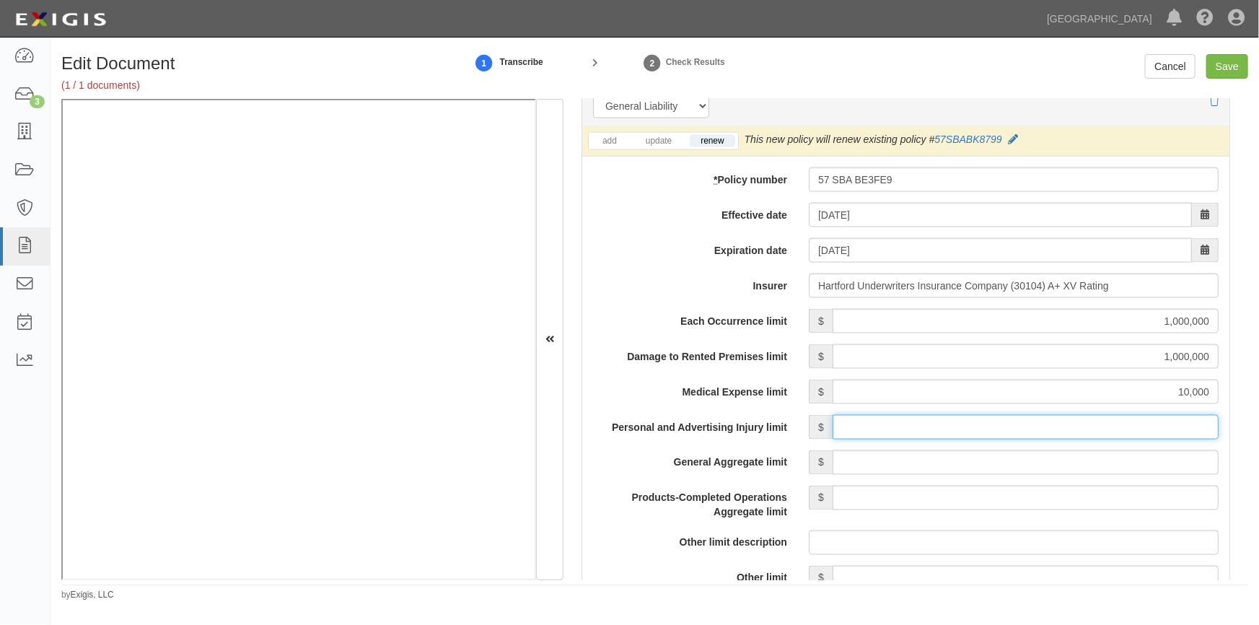
click at [1084, 431] on input "Personal and Advertising Injury limit" at bounding box center [1026, 427] width 386 height 25
type input "1,000,000"
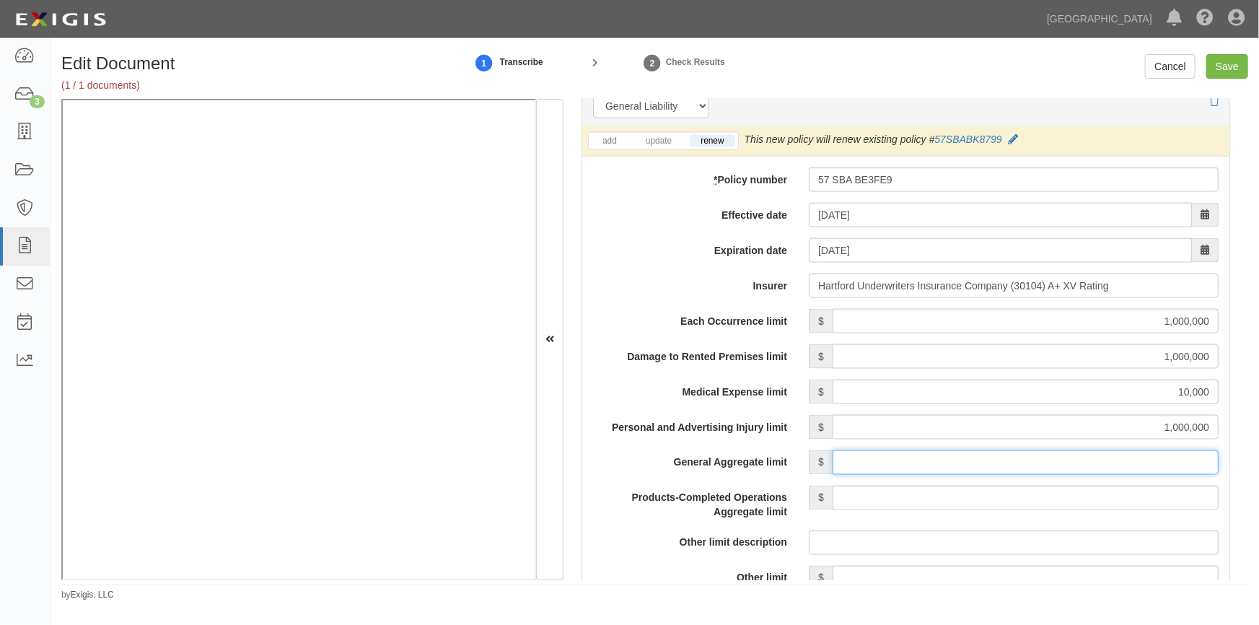
click at [1072, 460] on input "General Aggregate limit" at bounding box center [1026, 462] width 386 height 25
type input "2,000,000"
drag, startPoint x: 1077, startPoint y: 497, endPoint x: 1070, endPoint y: 485, distance: 14.2
click at [1077, 497] on input "Products-Completed Operations Aggregate limit" at bounding box center [1026, 498] width 386 height 25
type input "2,000,000"
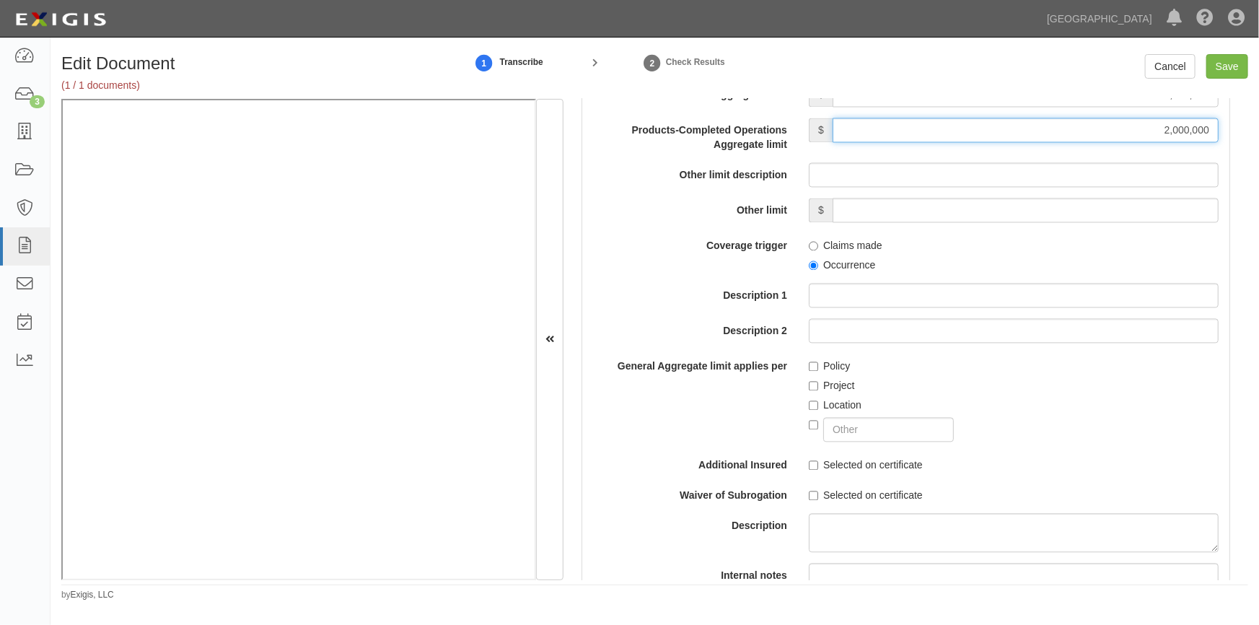
scroll to position [1431, 0]
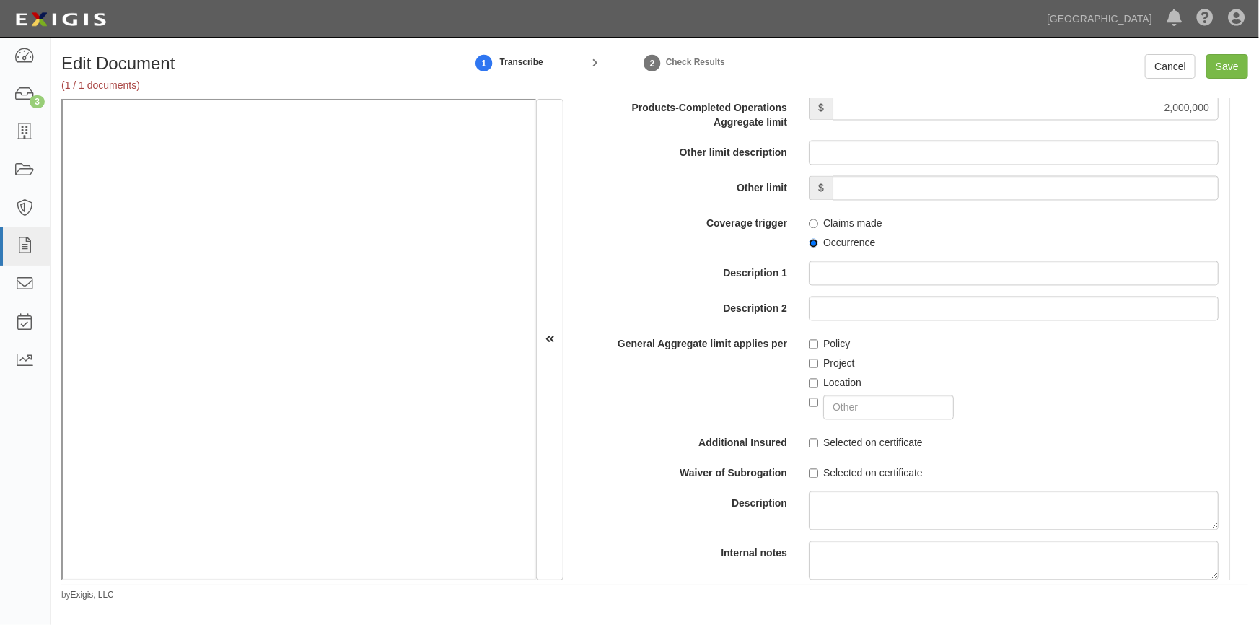
click at [812, 243] on input "Occurrence" at bounding box center [813, 243] width 9 height 9
radio input "true"
click at [812, 340] on input "Policy" at bounding box center [813, 344] width 9 height 9
checkbox input "true"
click at [812, 442] on input "Selected on certificate" at bounding box center [813, 443] width 9 height 9
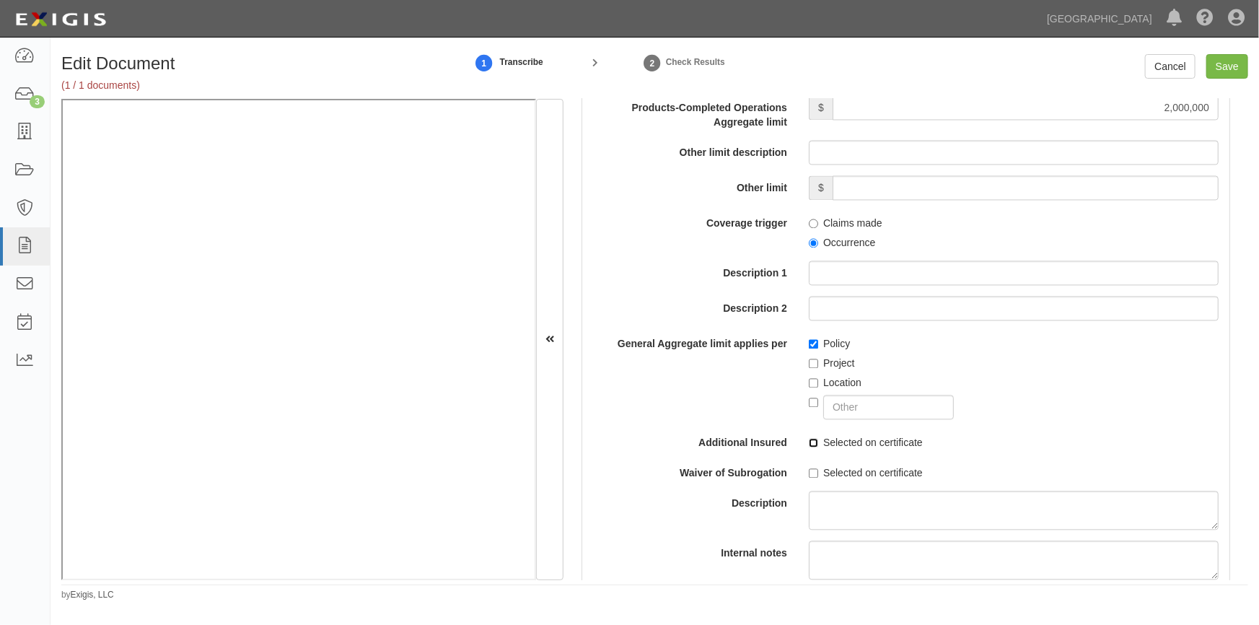
checkbox input "true"
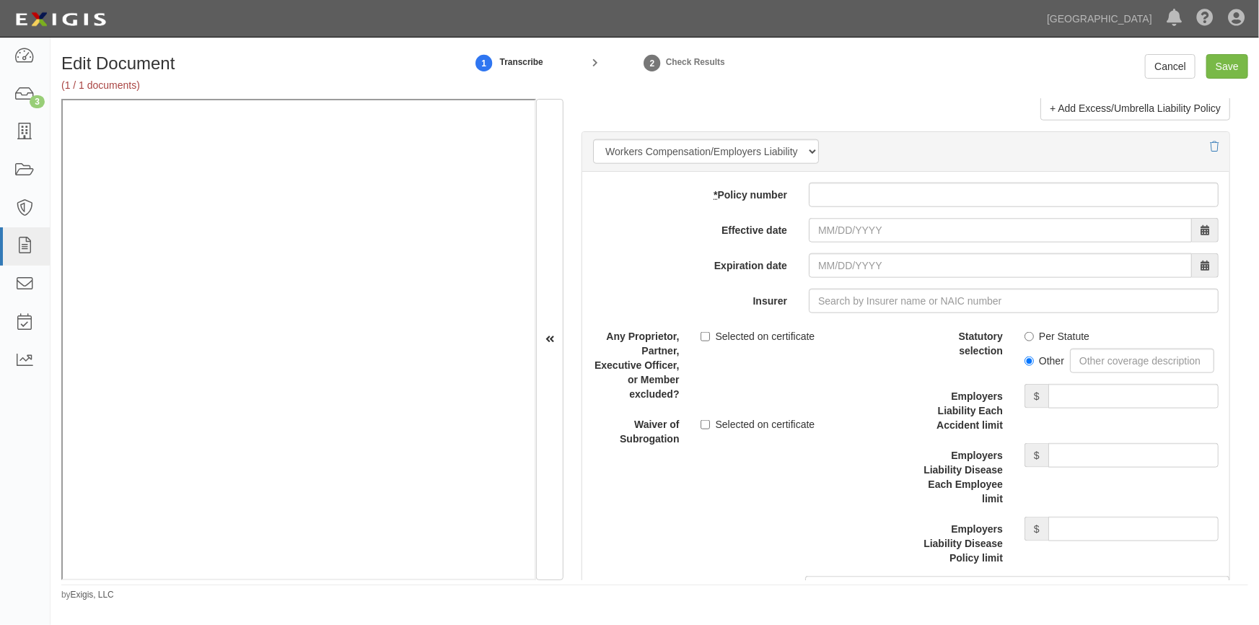
scroll to position [3545, 0]
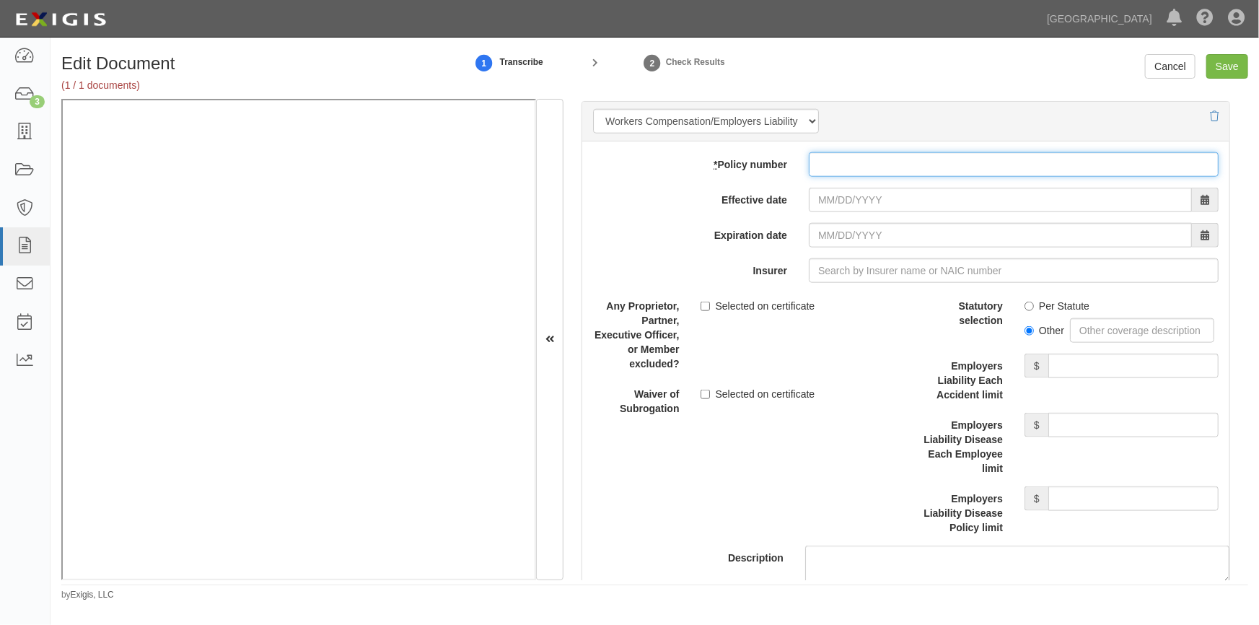
paste input "WCMPRO5100681"
type input "WCMPRO5100681"
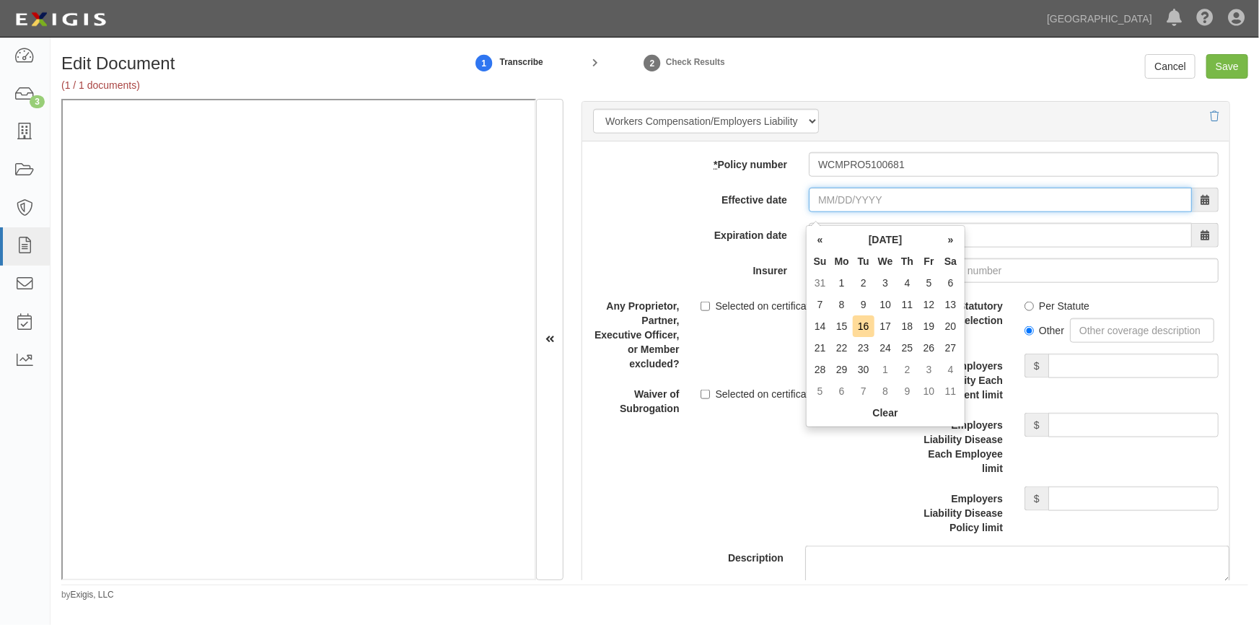
click at [840, 206] on input "Effective date" at bounding box center [1000, 200] width 383 height 25
type input "01/01/2025"
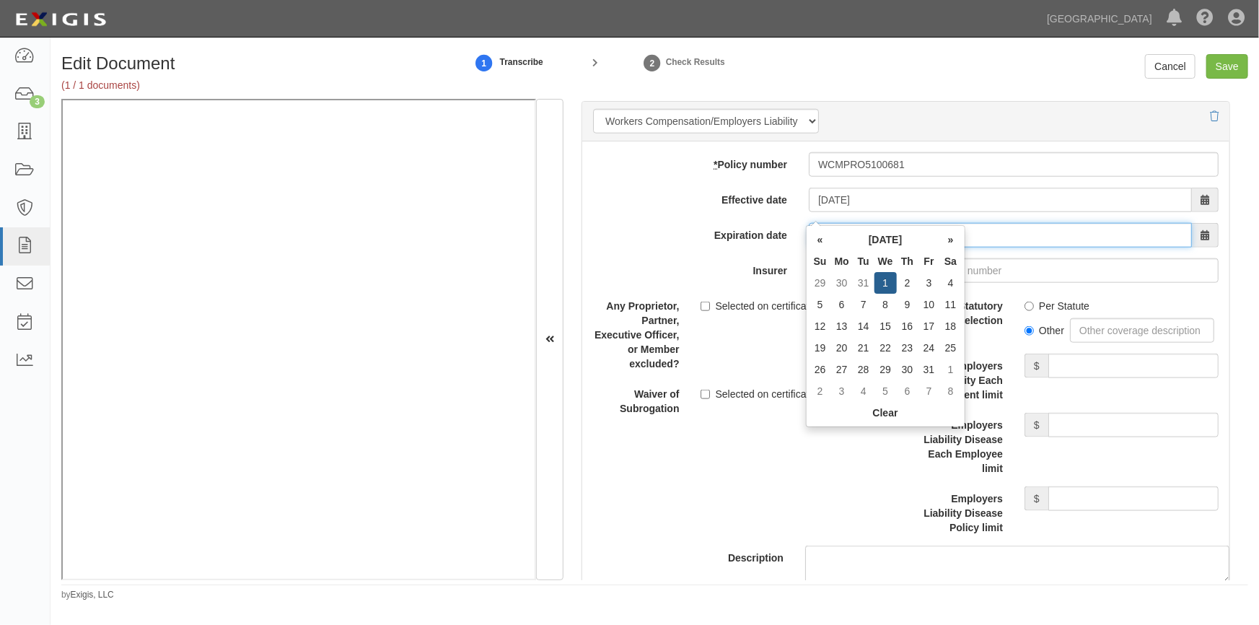
type input "01/01/2026"
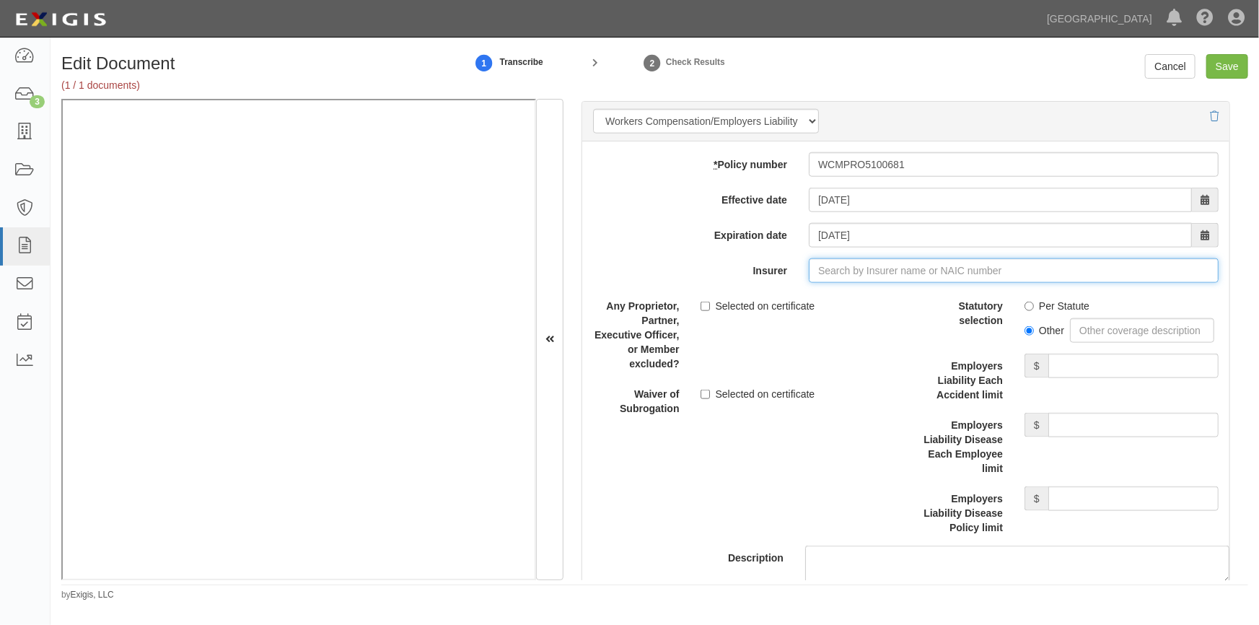
click at [937, 278] on input "Insurer" at bounding box center [1014, 270] width 410 height 25
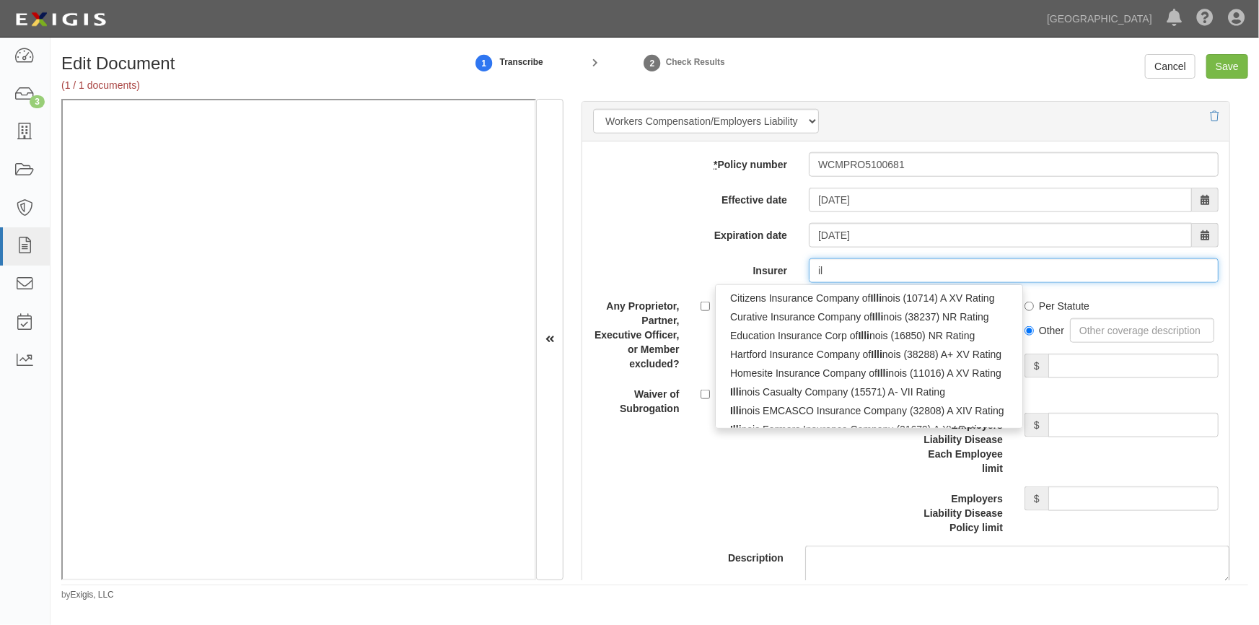
type input "i"
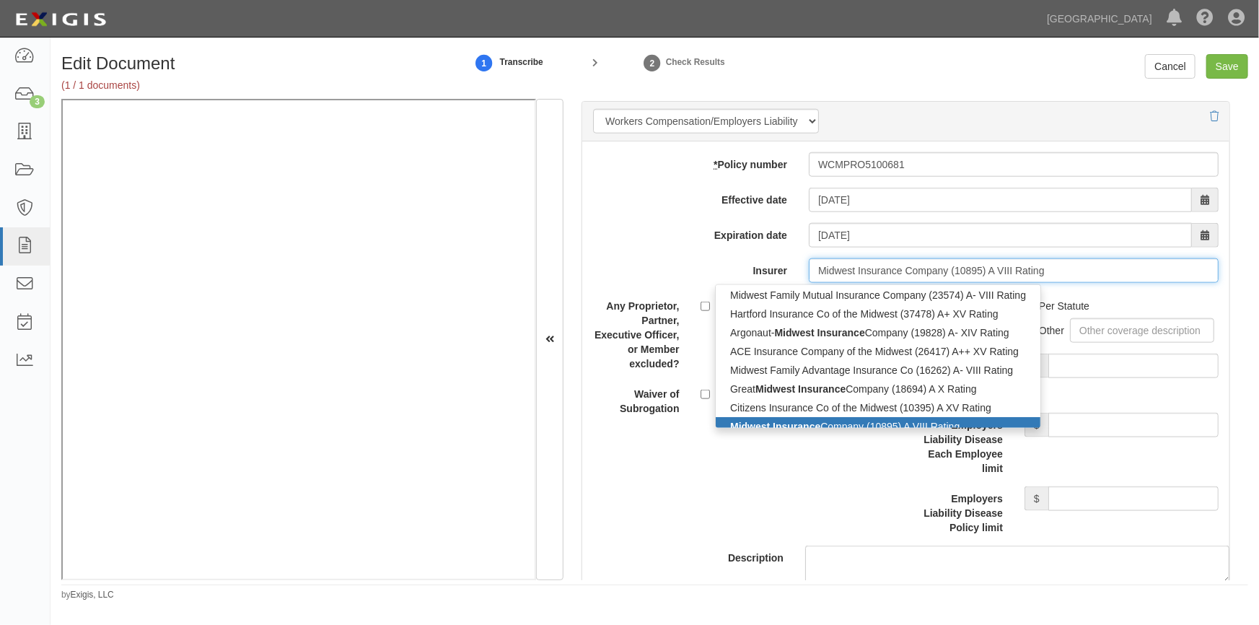
scroll to position [10, 0]
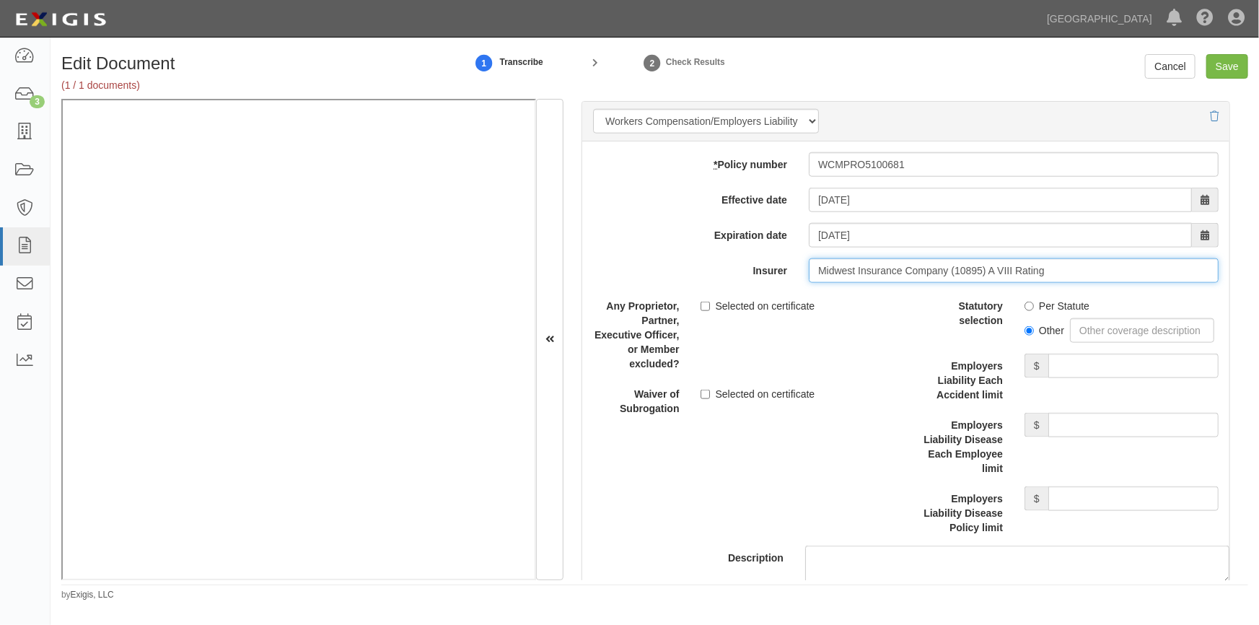
type input "Midwest Insurance Company (10895) A VIII Rating"
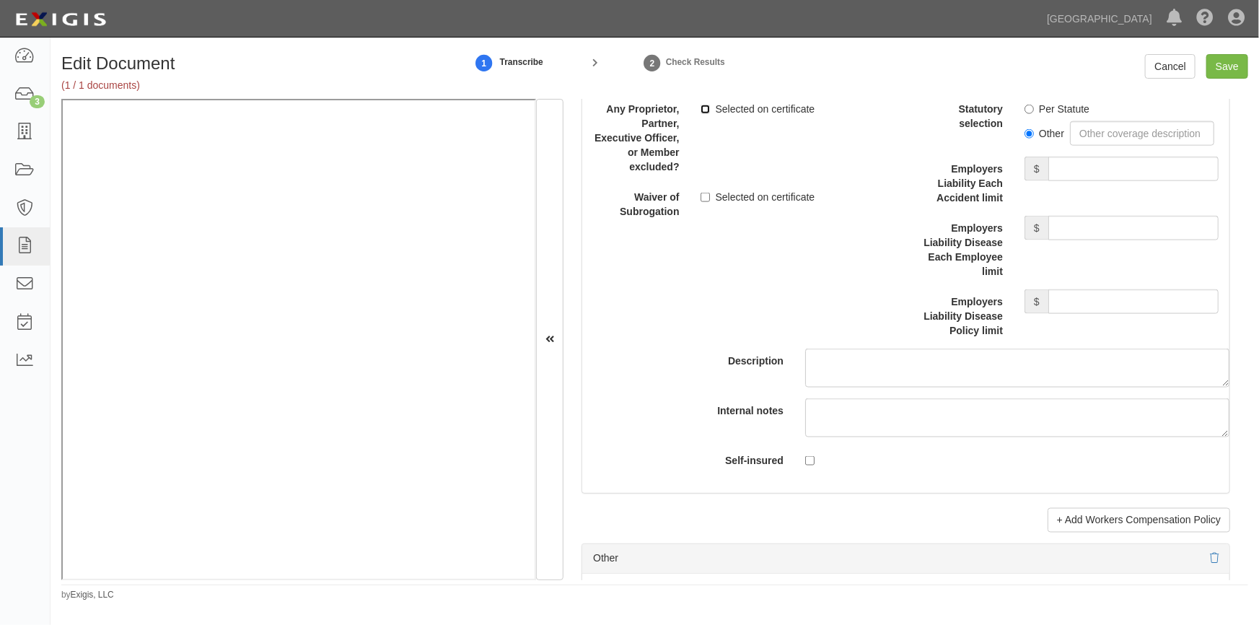
drag, startPoint x: 700, startPoint y: 118, endPoint x: 709, endPoint y: 124, distance: 11.0
click at [701, 114] on input "Selected on certificate" at bounding box center [705, 109] width 9 height 9
click at [703, 114] on input "Selected on certificate" at bounding box center [705, 109] width 9 height 9
checkbox input "false"
click at [1025, 114] on input "Per Statute" at bounding box center [1029, 109] width 9 height 9
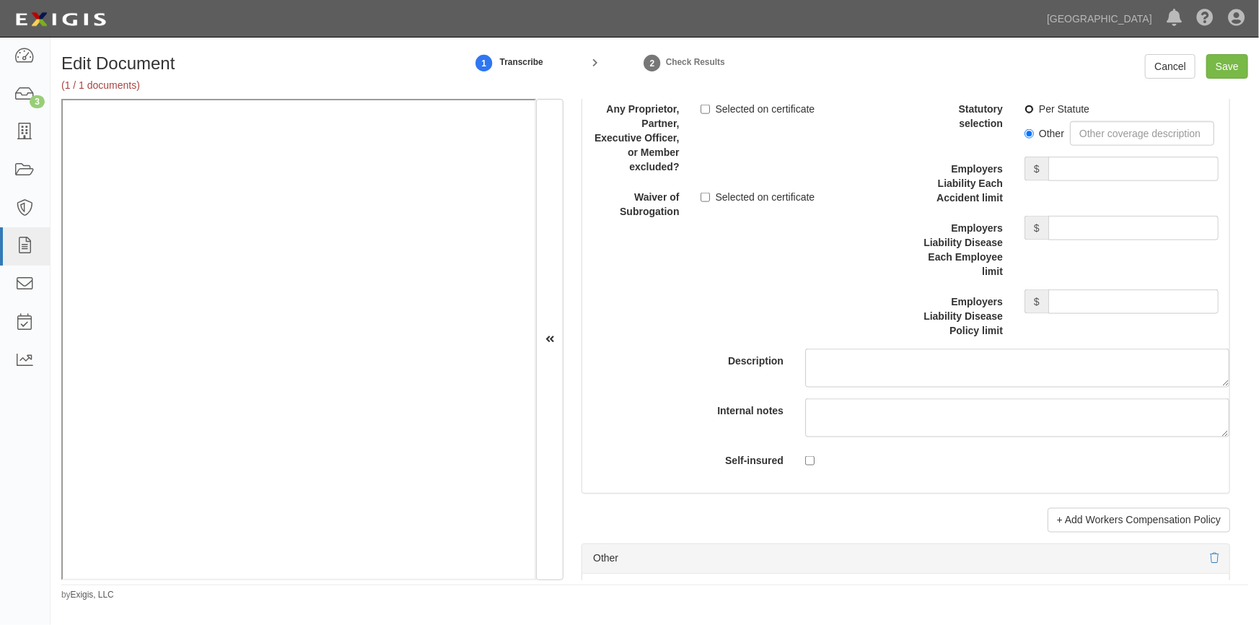
radio input "true"
click at [1084, 172] on input "Employers Liability Each Accident limit" at bounding box center [1133, 169] width 170 height 25
type input "1,000,000"
click at [1078, 239] on input "Employers Liability Disease Each Employee limit" at bounding box center [1133, 228] width 170 height 25
type input "1,000,000"
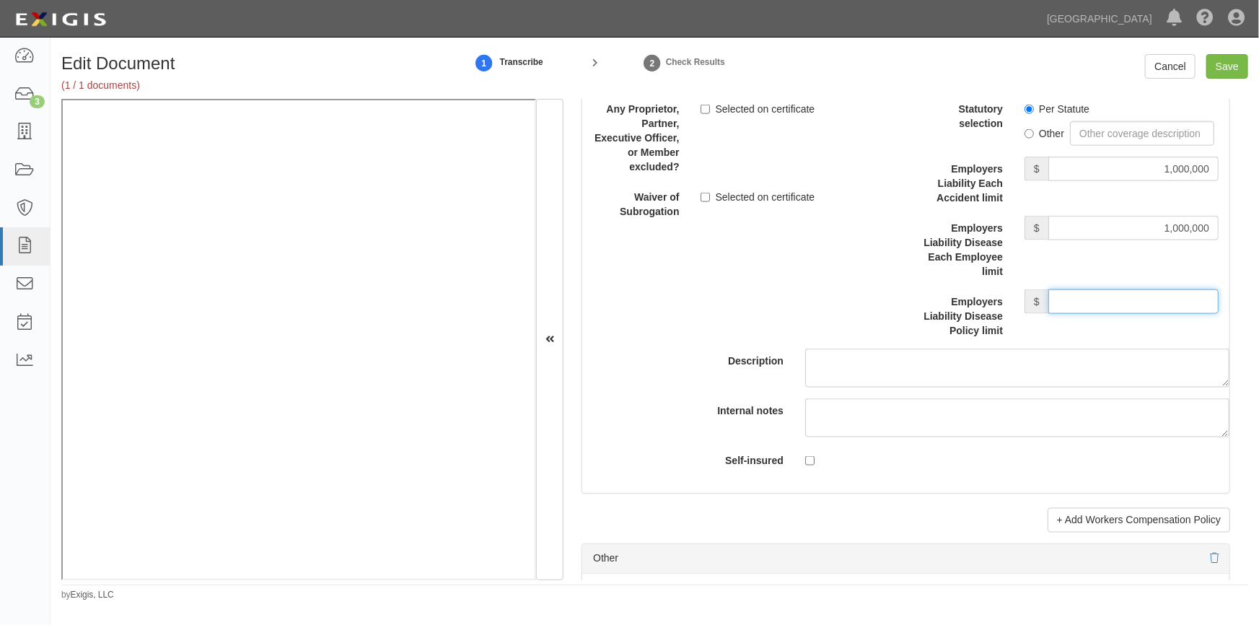
click at [1070, 314] on input "Employers Liability Disease Policy limit" at bounding box center [1133, 301] width 170 height 25
type input "1,000,000"
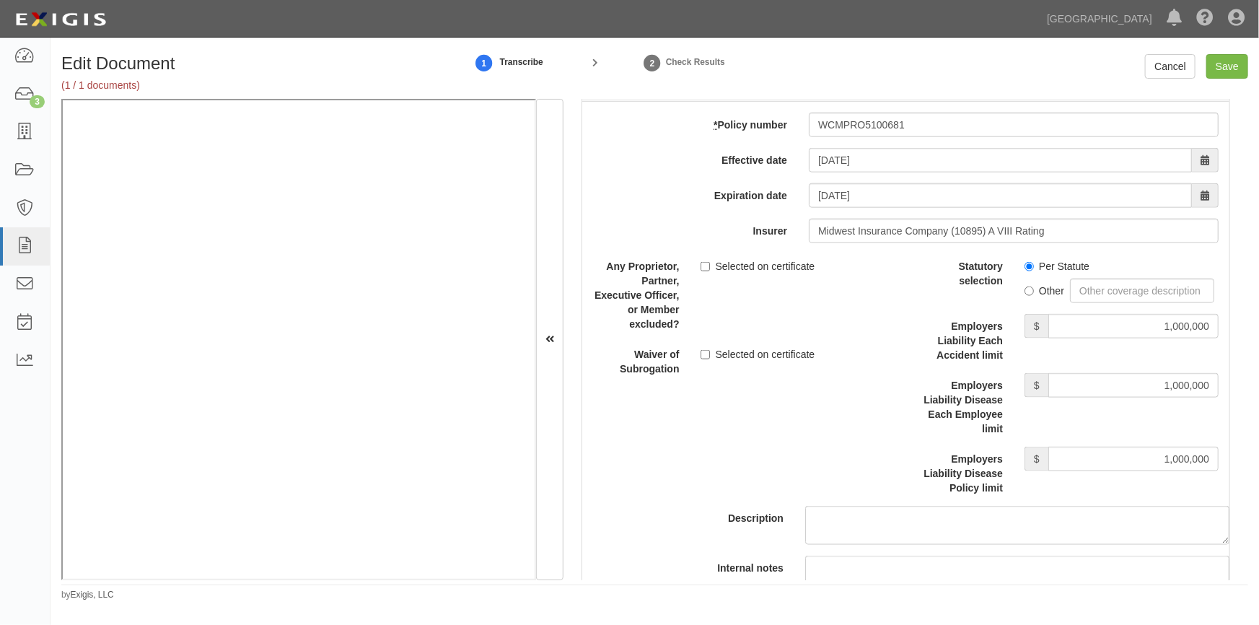
scroll to position [3592, 0]
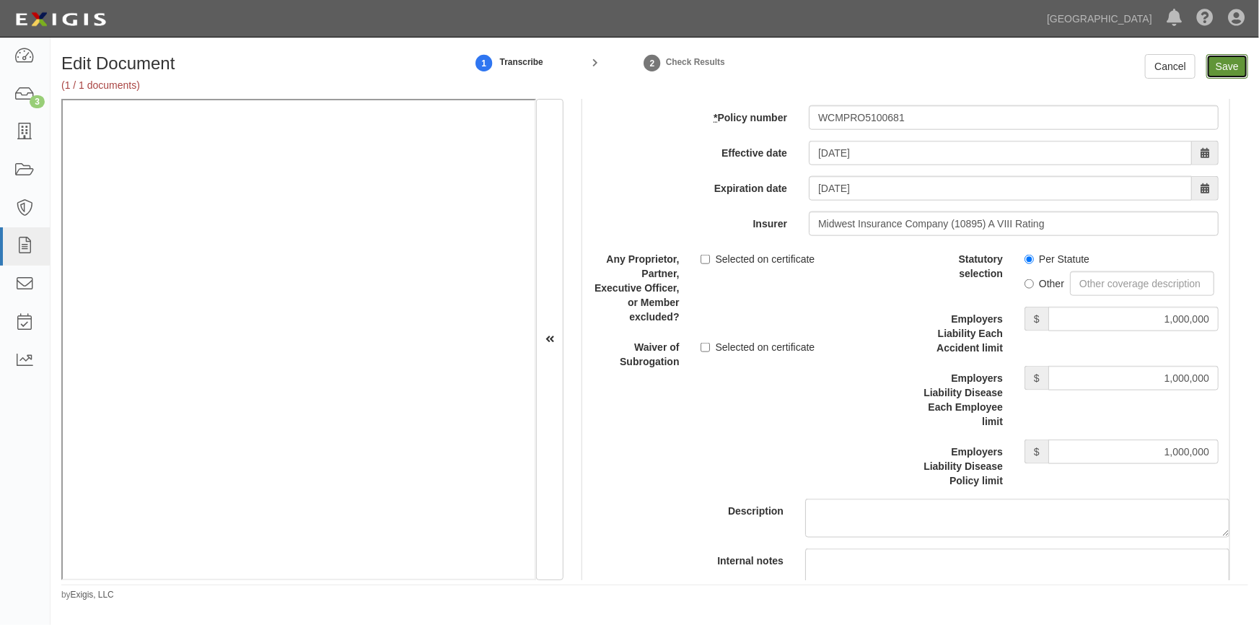
click at [1224, 65] on input "Save" at bounding box center [1227, 66] width 42 height 25
type input "1000000"
type input "10000"
type input "1000000"
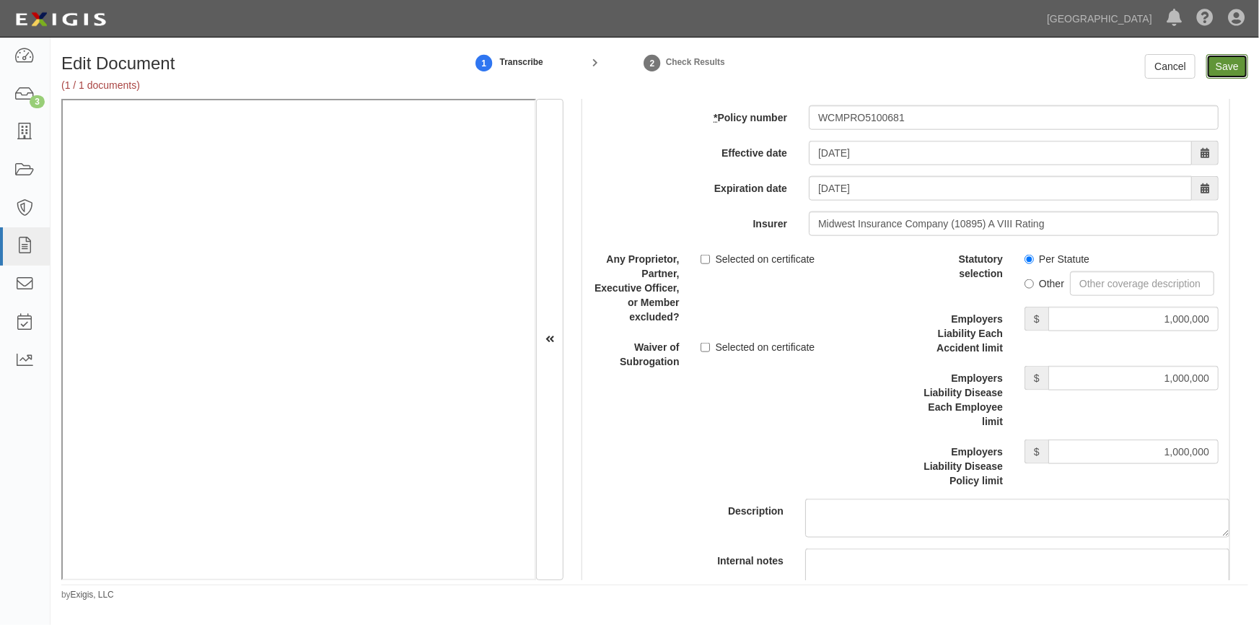
type input "2000000"
type input "1000000"
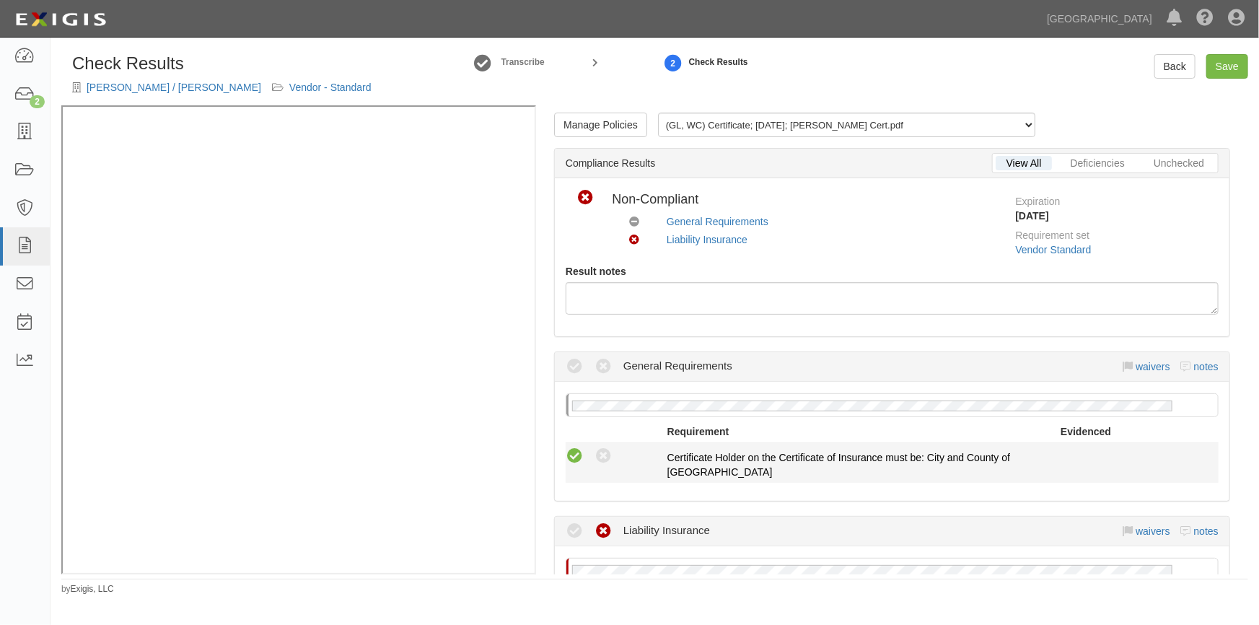
click at [569, 459] on icon at bounding box center [575, 456] width 18 height 18
radio input "true"
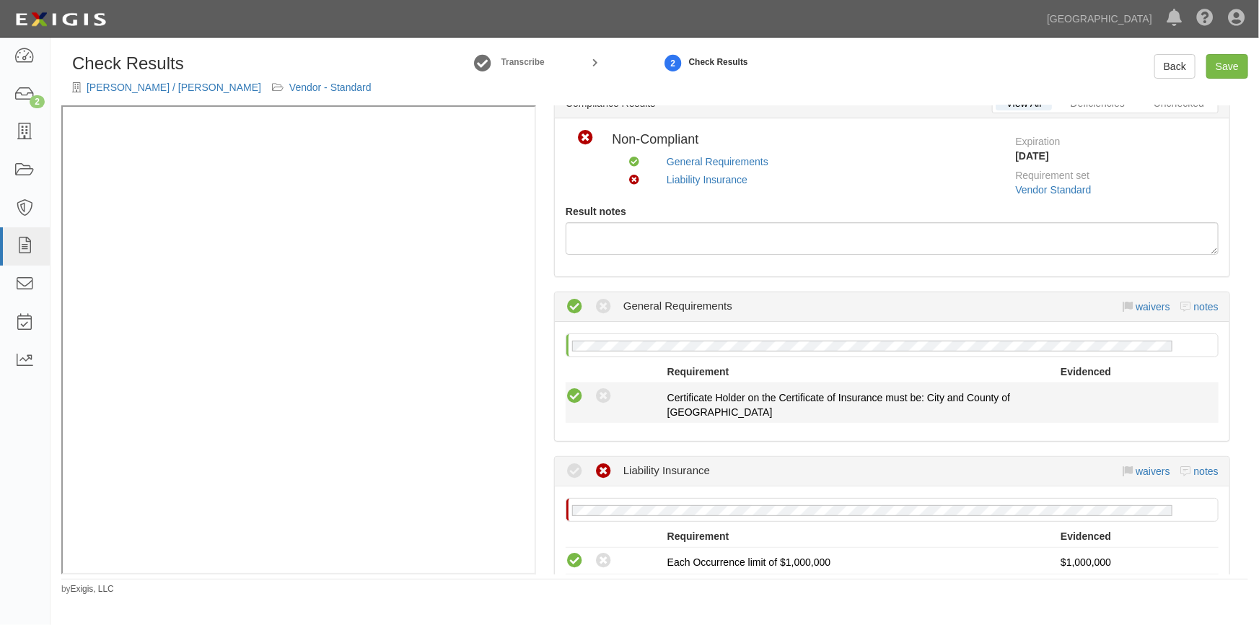
scroll to position [131, 0]
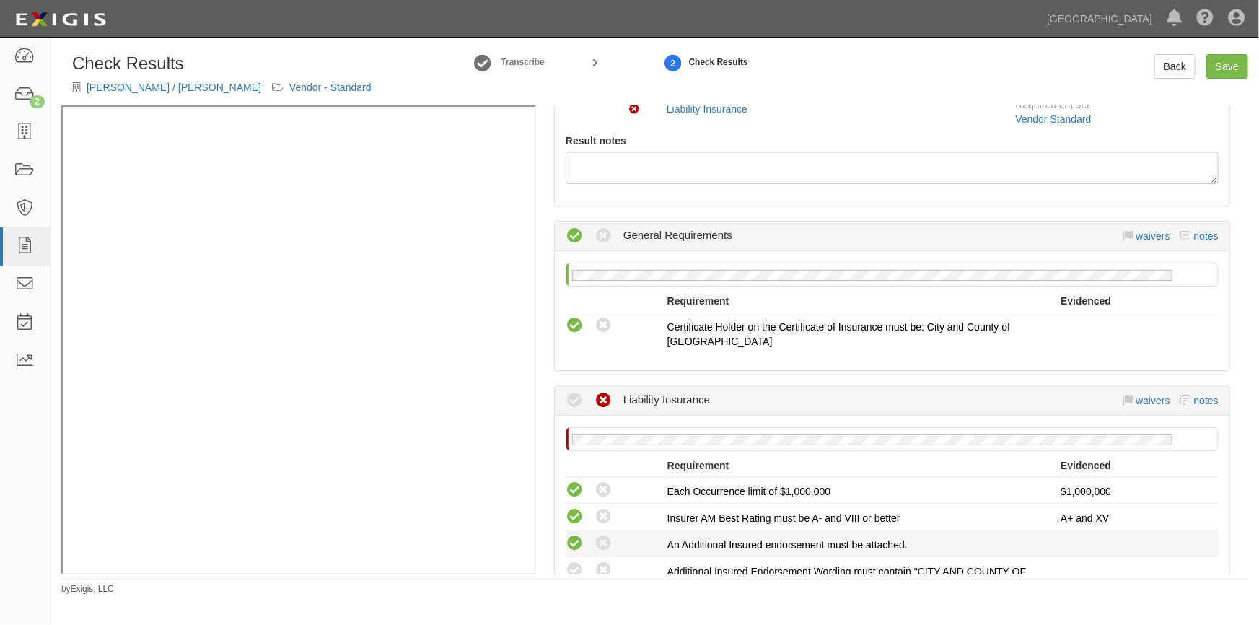
click at [575, 549] on icon at bounding box center [575, 544] width 18 height 18
radio input "true"
click at [576, 564] on icon at bounding box center [575, 570] width 18 height 18
radio input "true"
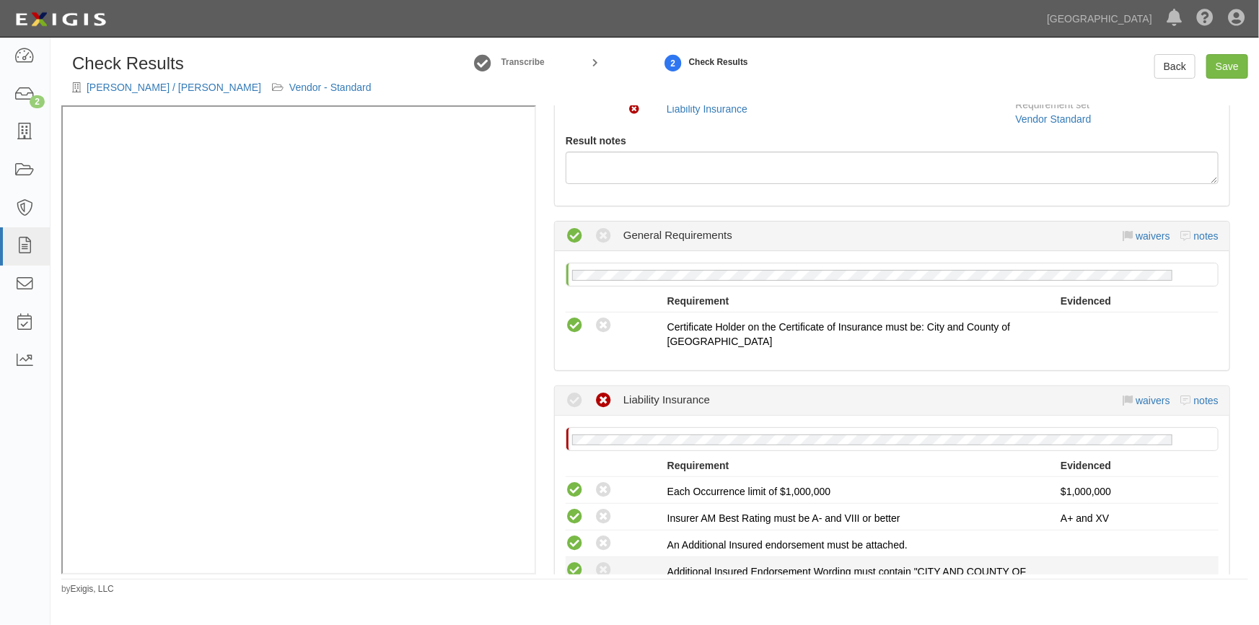
radio input "true"
click at [1229, 71] on link "Save" at bounding box center [1227, 66] width 42 height 25
radio input "true"
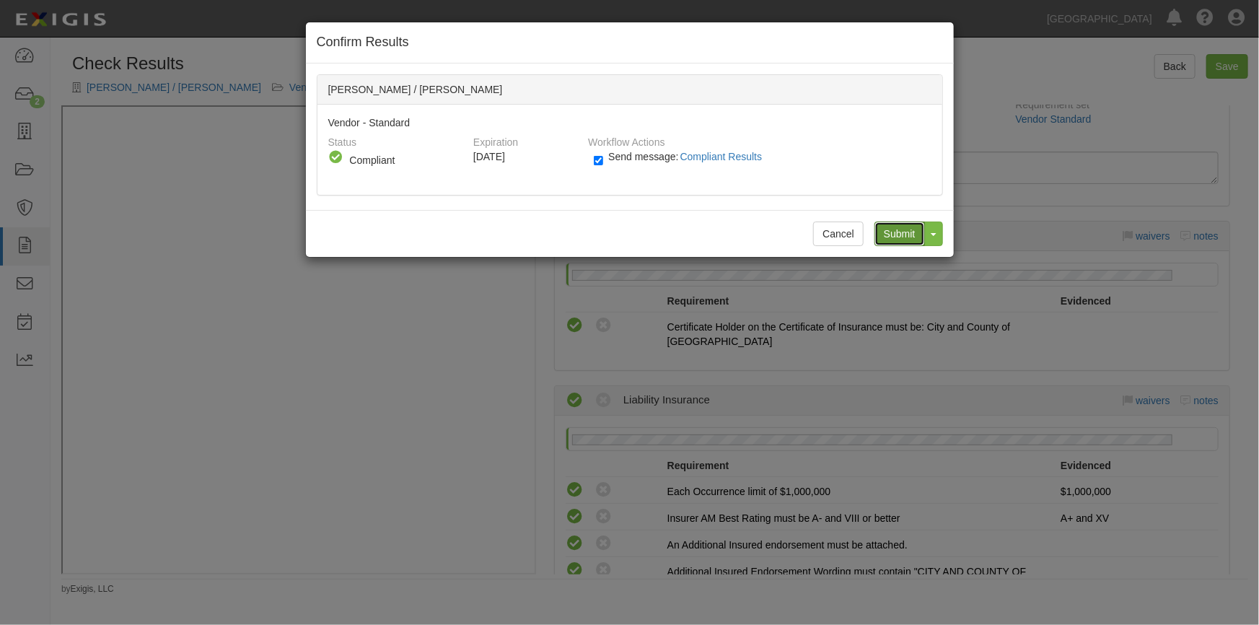
click at [901, 237] on input "Submit" at bounding box center [899, 233] width 51 height 25
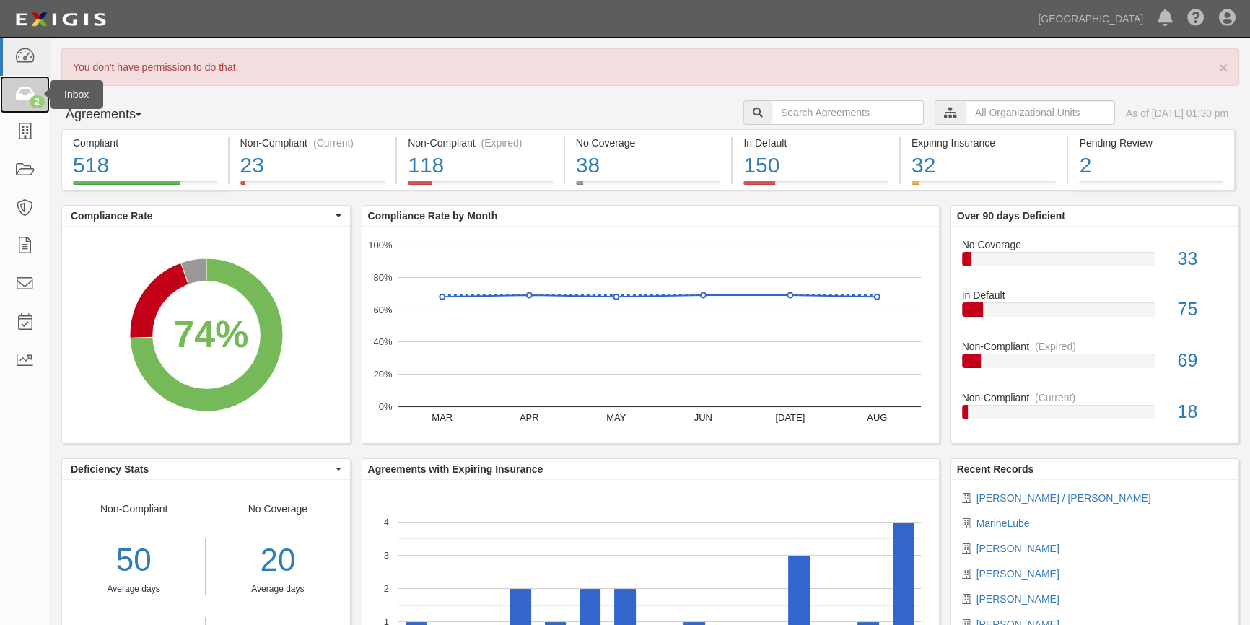
click at [28, 97] on icon at bounding box center [24, 95] width 20 height 17
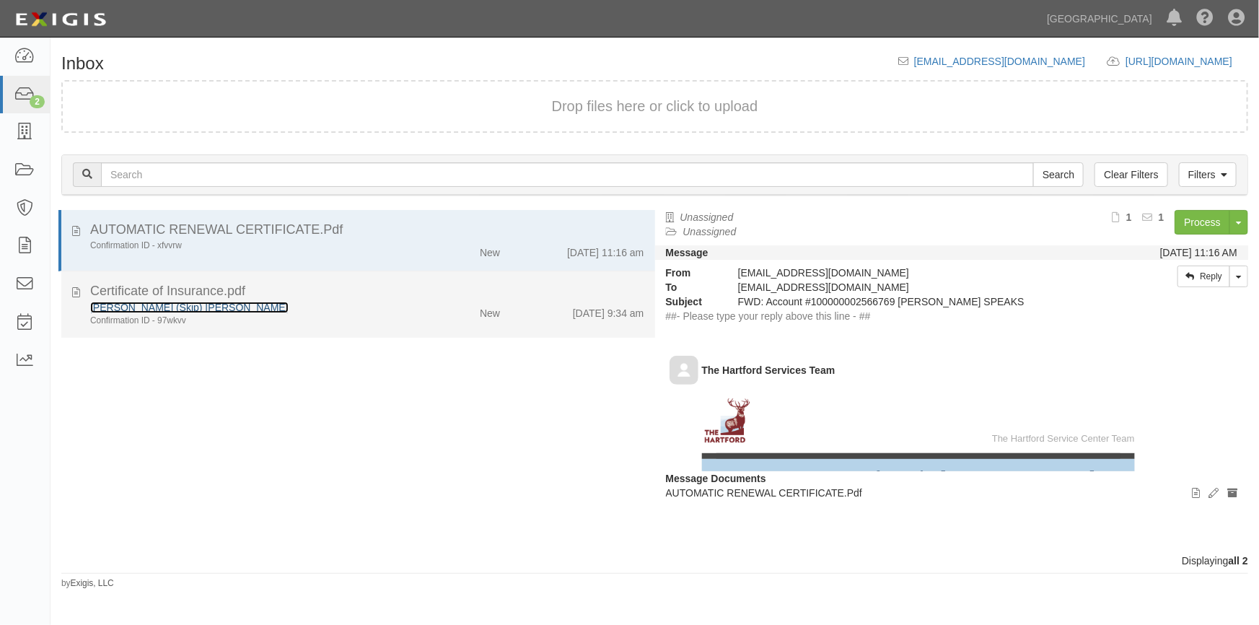
click at [146, 307] on link "[PERSON_NAME] (Skip) [PERSON_NAME]" at bounding box center [189, 308] width 198 height 12
click at [288, 303] on div "[PERSON_NAME] (Skip) [PERSON_NAME]" at bounding box center [247, 307] width 314 height 14
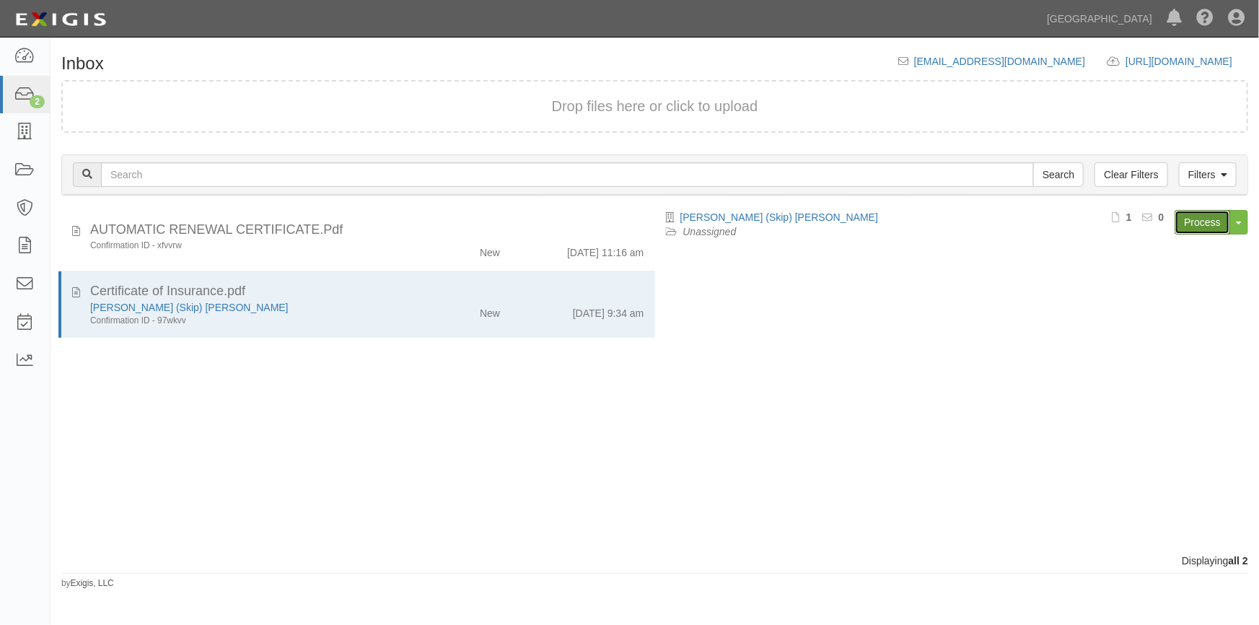
click at [1192, 224] on link "Process" at bounding box center [1203, 222] width 56 height 25
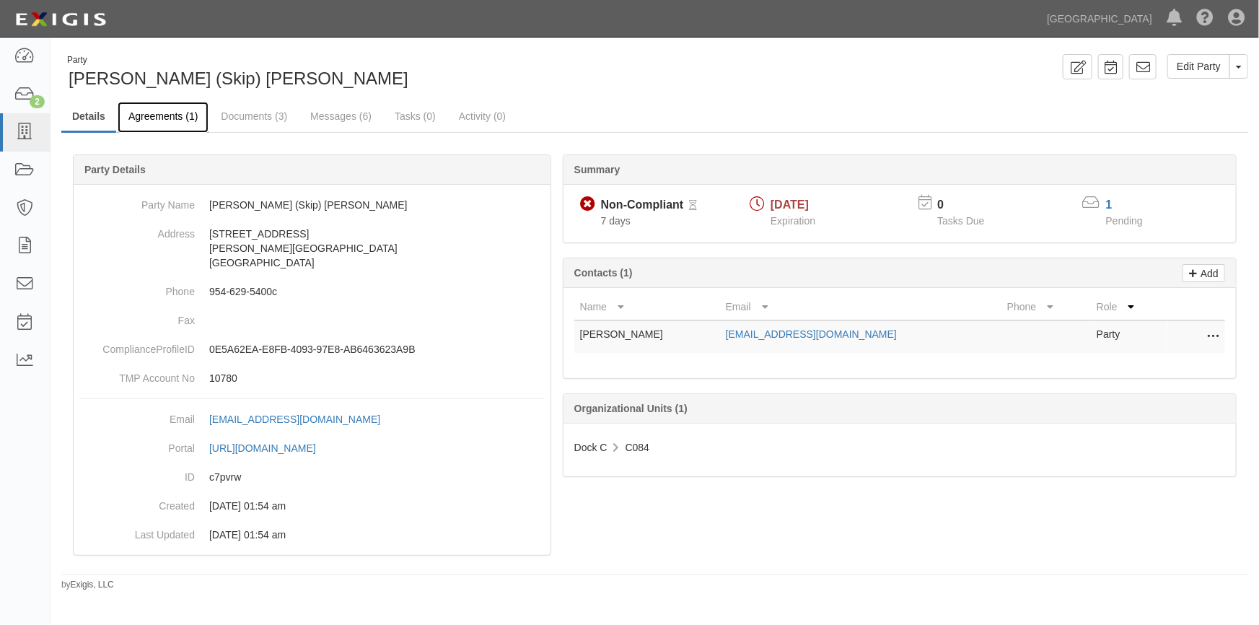
click at [173, 115] on link "Agreements (1)" at bounding box center [163, 117] width 91 height 31
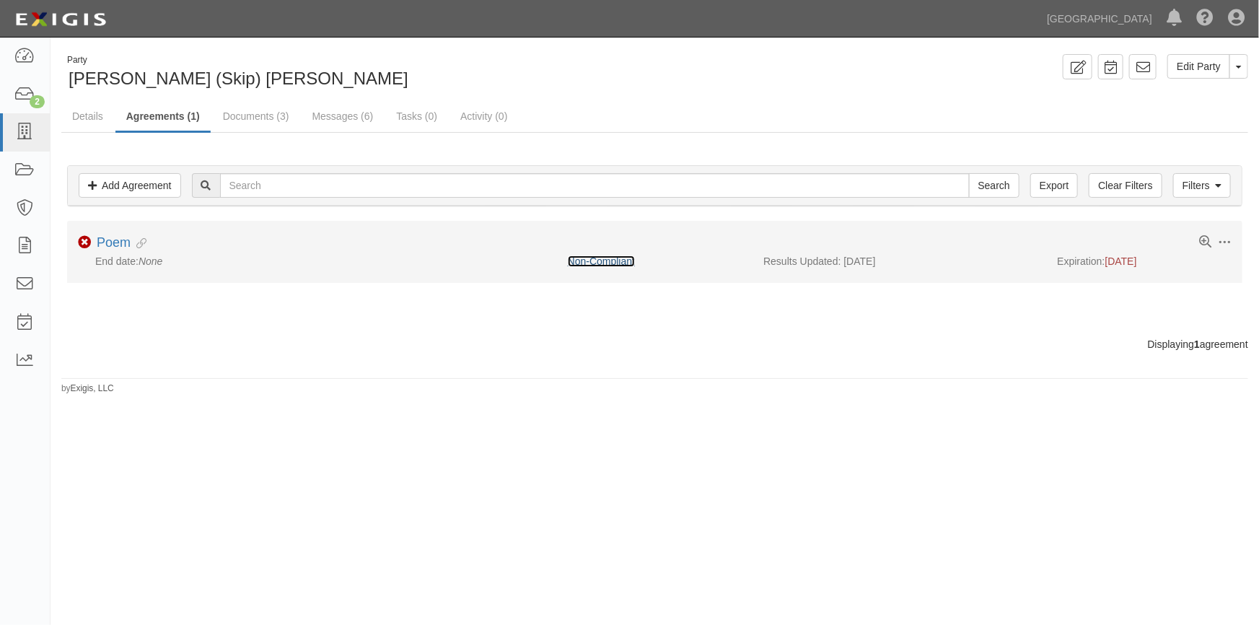
click at [600, 258] on link "Non-Compliant" at bounding box center [601, 261] width 67 height 12
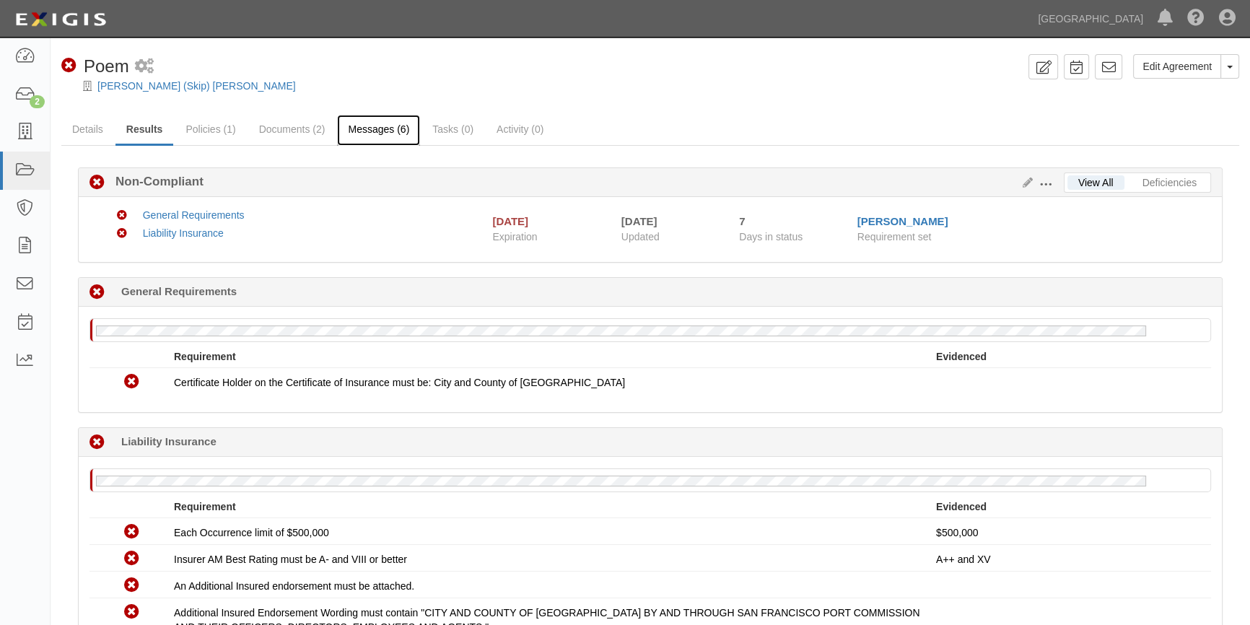
click at [371, 123] on link "Messages (6)" at bounding box center [378, 130] width 83 height 31
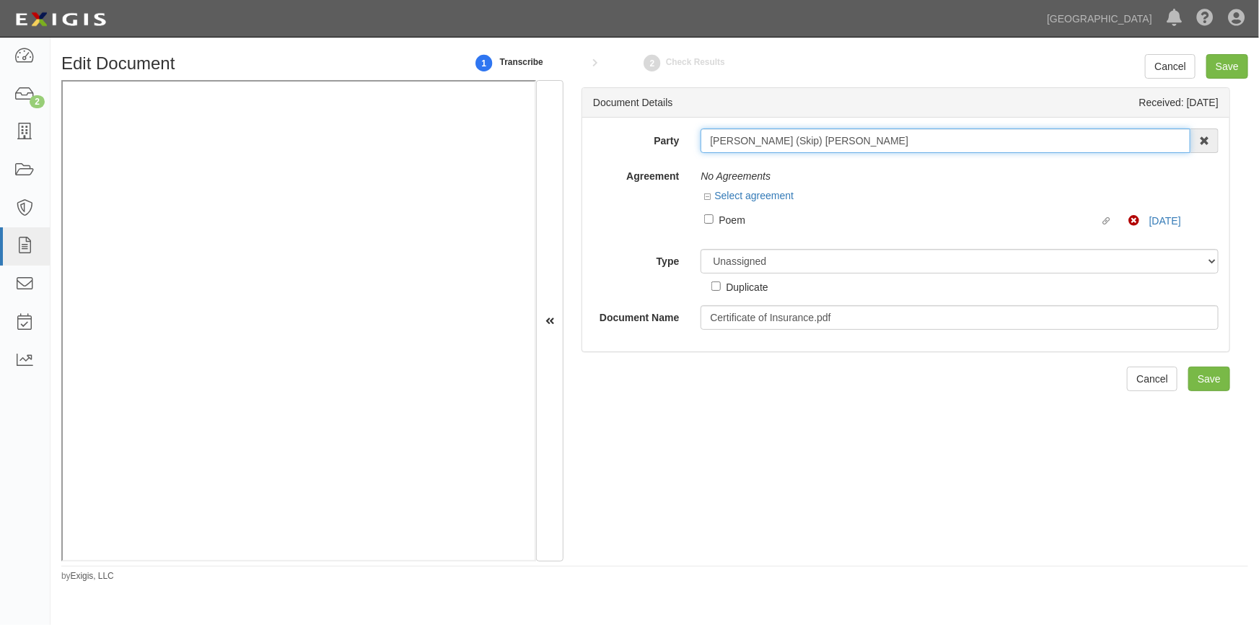
drag, startPoint x: 830, startPoint y: 141, endPoint x: 685, endPoint y: 152, distance: 146.1
click at [685, 152] on div "Party Robert (Skip) Granger AAA Hull Diving, Alon Altman Aaron Busalacchi Aaron…" at bounding box center [905, 140] width 647 height 25
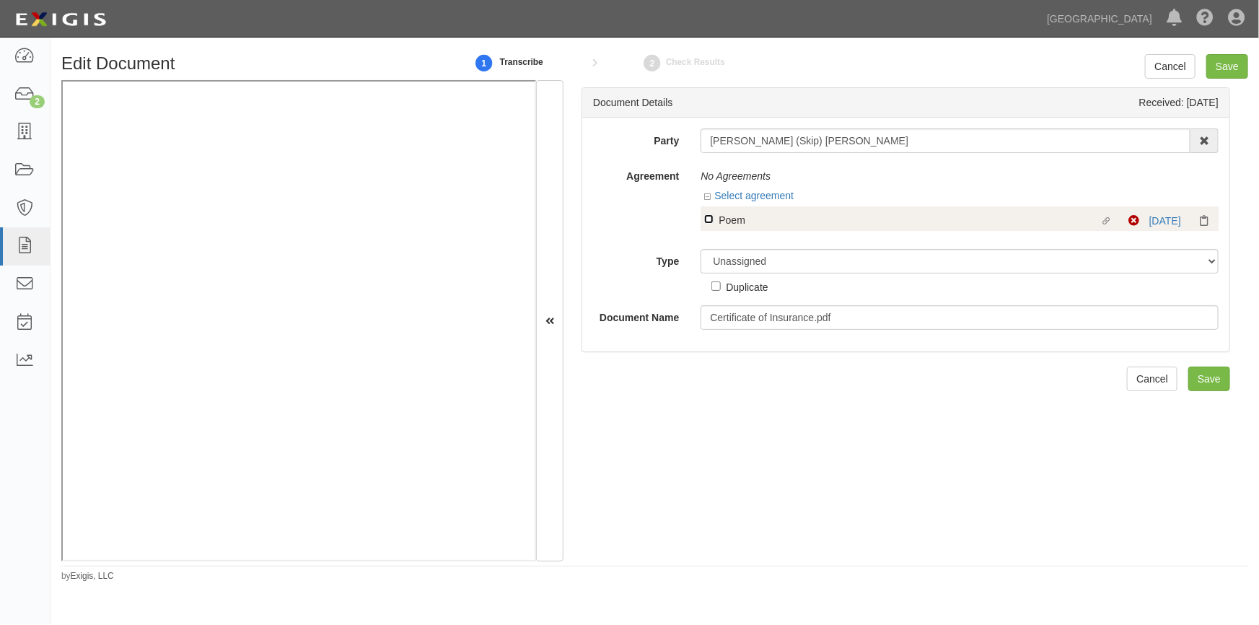
click at [709, 216] on input "Linked agreement Poem Linked agreement" at bounding box center [708, 218] width 9 height 9
checkbox input "true"
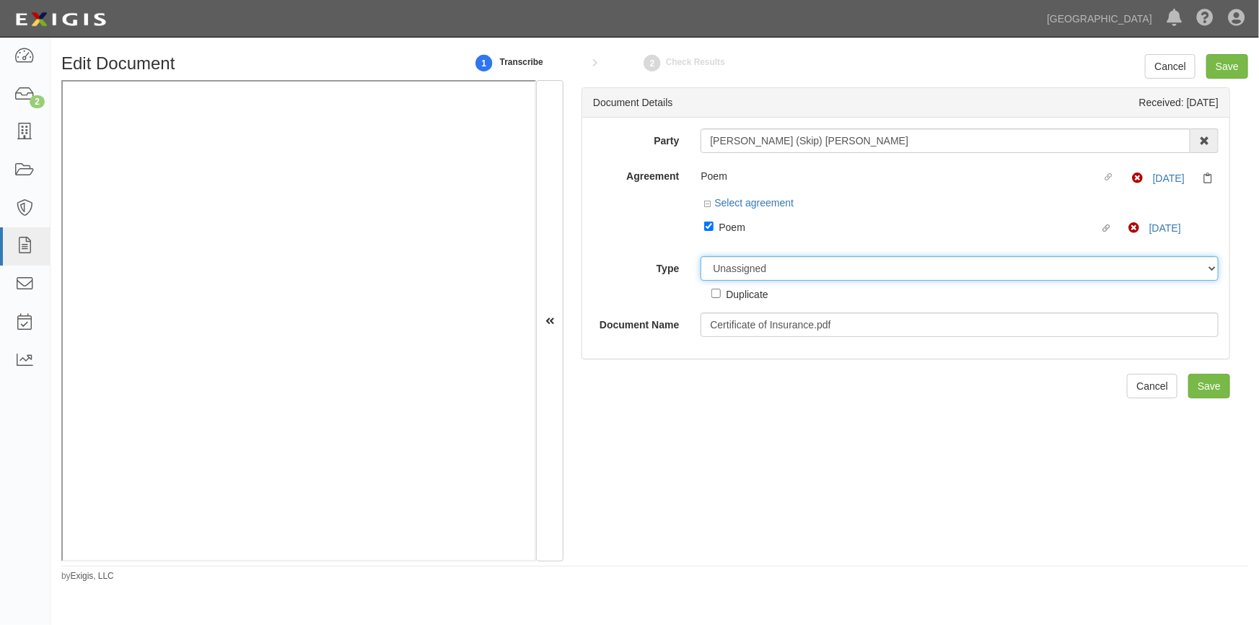
click at [742, 270] on select "Unassigned Binder Cancellation Notice Certificate Contract Endorsement Insuranc…" at bounding box center [960, 268] width 518 height 25
select select "CertificateDetail"
click at [701, 257] on select "Unassigned Binder Cancellation Notice Certificate Contract Endorsement Insuranc…" at bounding box center [960, 268] width 518 height 25
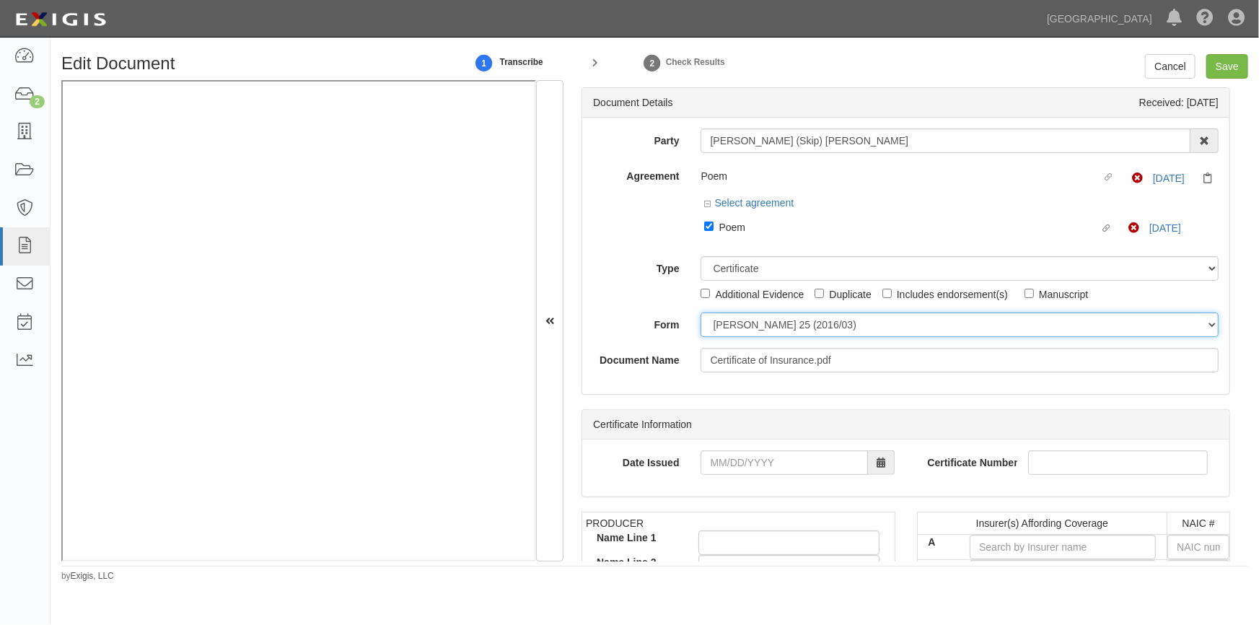
click at [721, 326] on select "ACORD 25 (2016/03) ACORD 101 ACORD 855 NY (2014/05) General" at bounding box center [960, 324] width 518 height 25
select select "GeneralFormDetail"
click at [701, 313] on select "ACORD 25 (2016/03) ACORD 101 ACORD 855 NY (2014/05) General" at bounding box center [960, 324] width 518 height 25
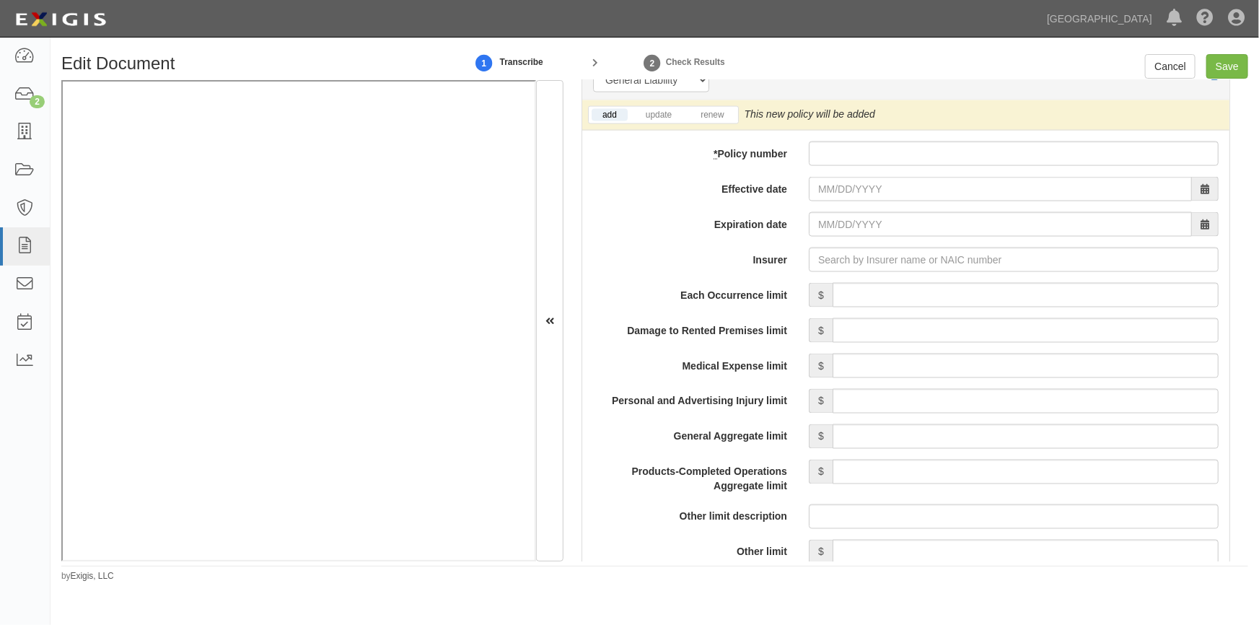
scroll to position [1104, 0]
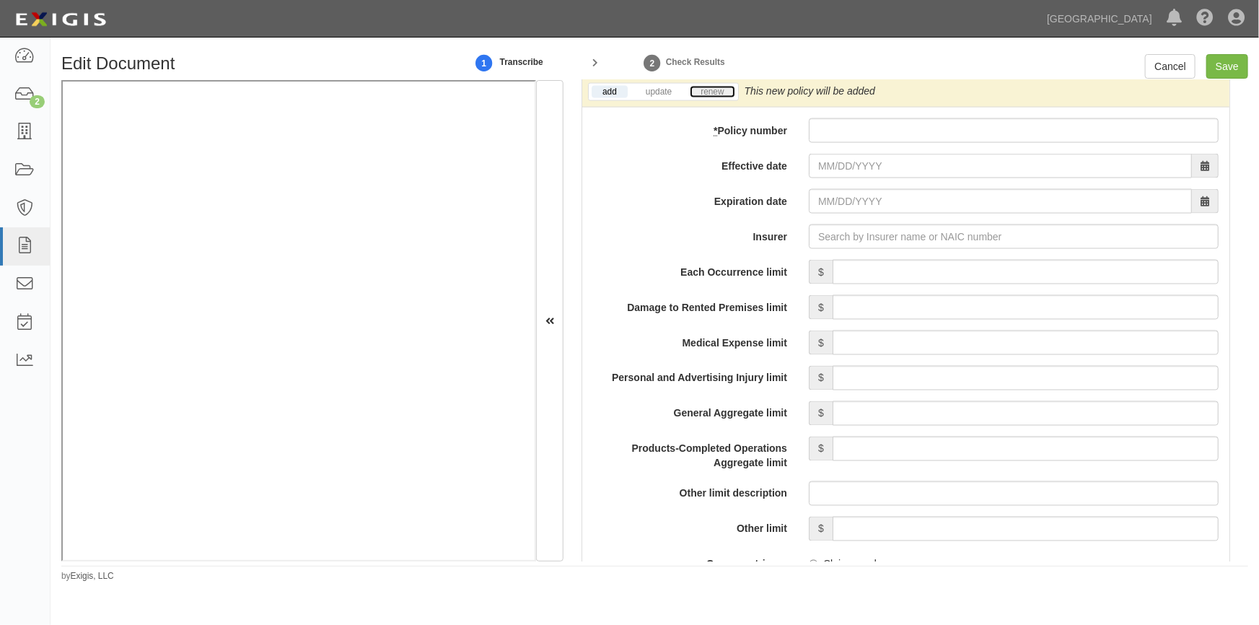
click at [709, 94] on link "renew" at bounding box center [712, 92] width 45 height 12
paste input "BUS6674401"
type input "BUS6674401"
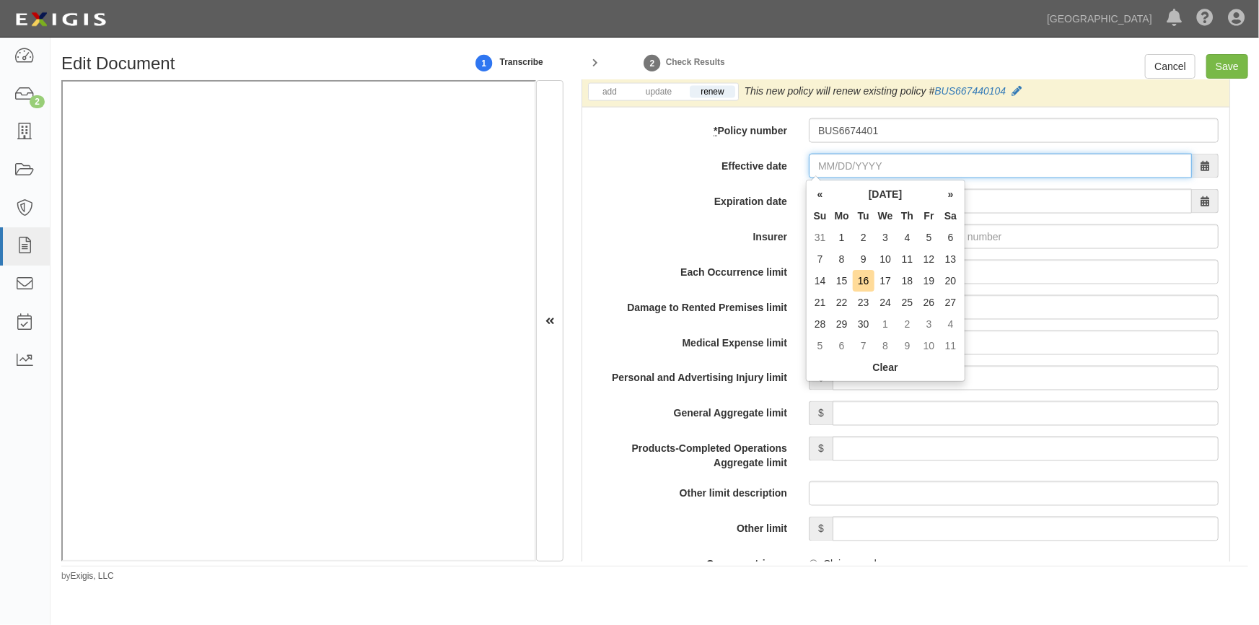
click at [837, 168] on input "Effective date" at bounding box center [1000, 166] width 383 height 25
type input "09/20/2023"
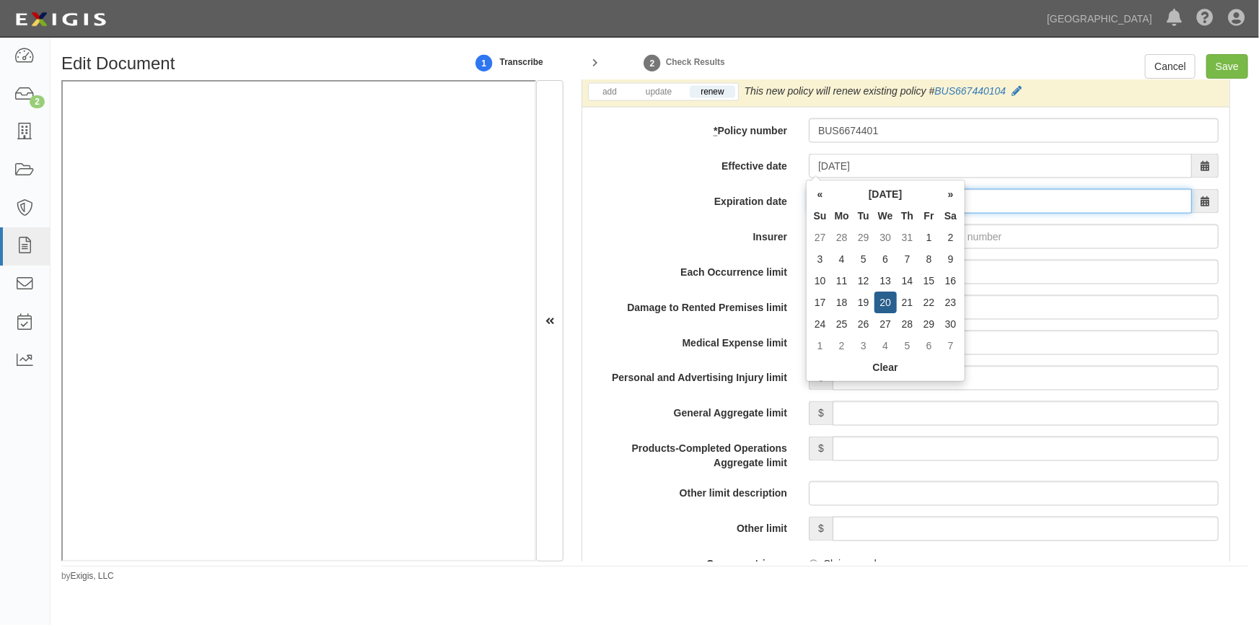
type input "09/20/2024"
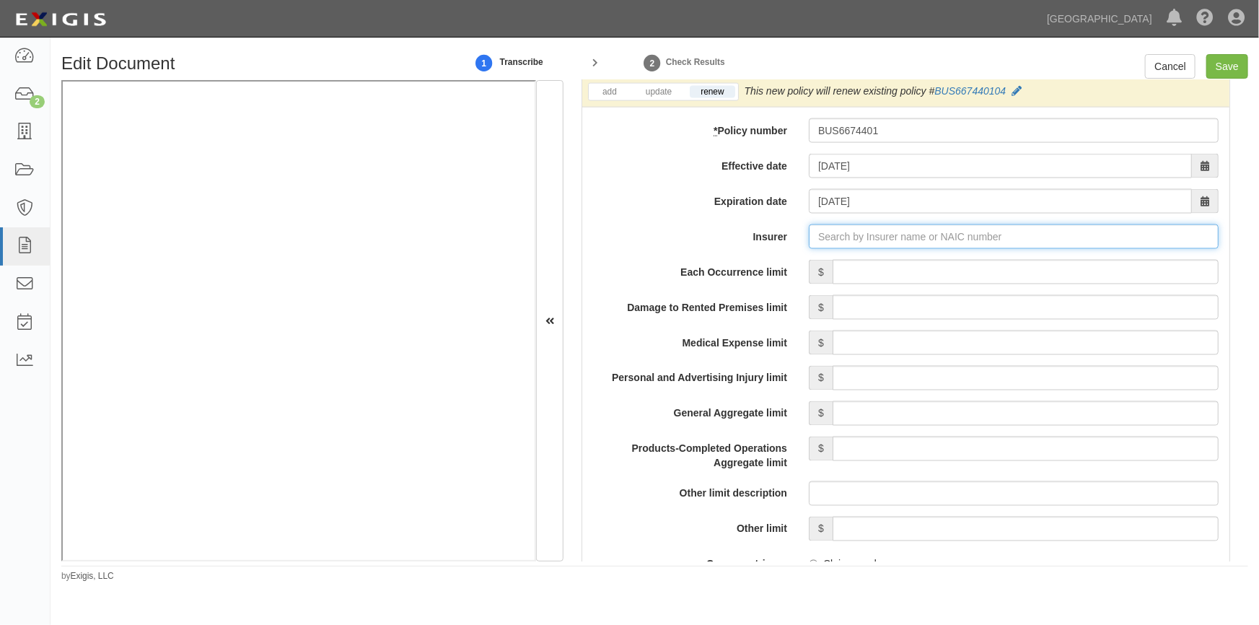
click at [940, 235] on input "Insurer" at bounding box center [1014, 236] width 410 height 25
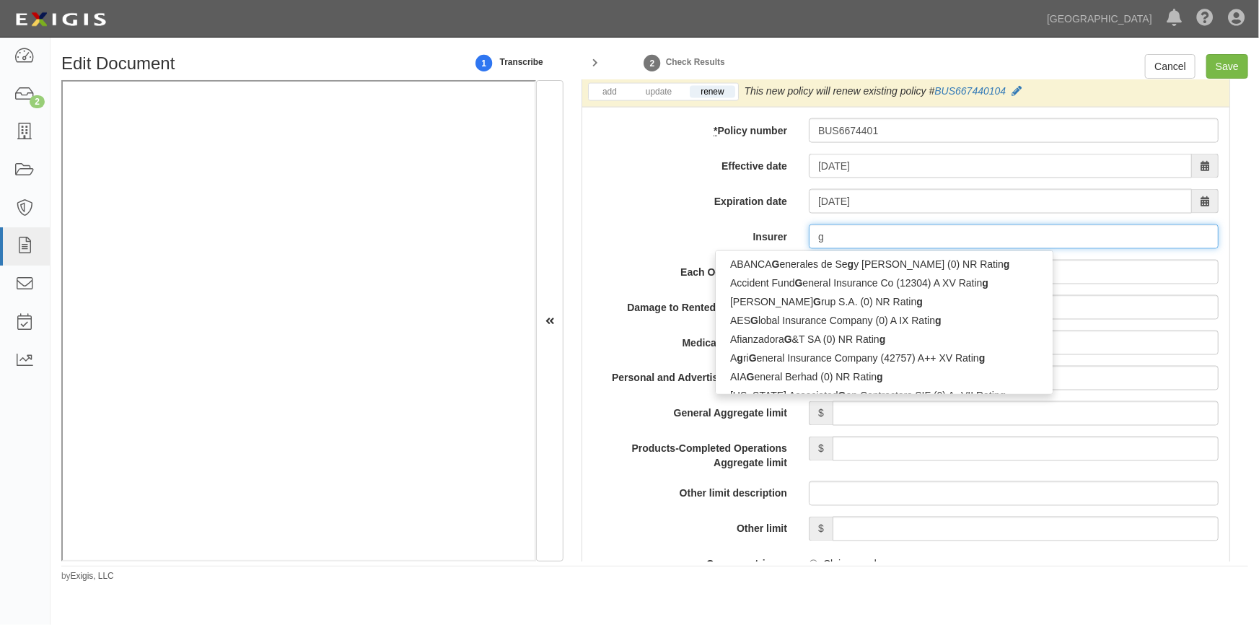
type input "ge"
type input "geiCO Advantage Insurance Company (14138) A++ XV Rating"
type input "gei"
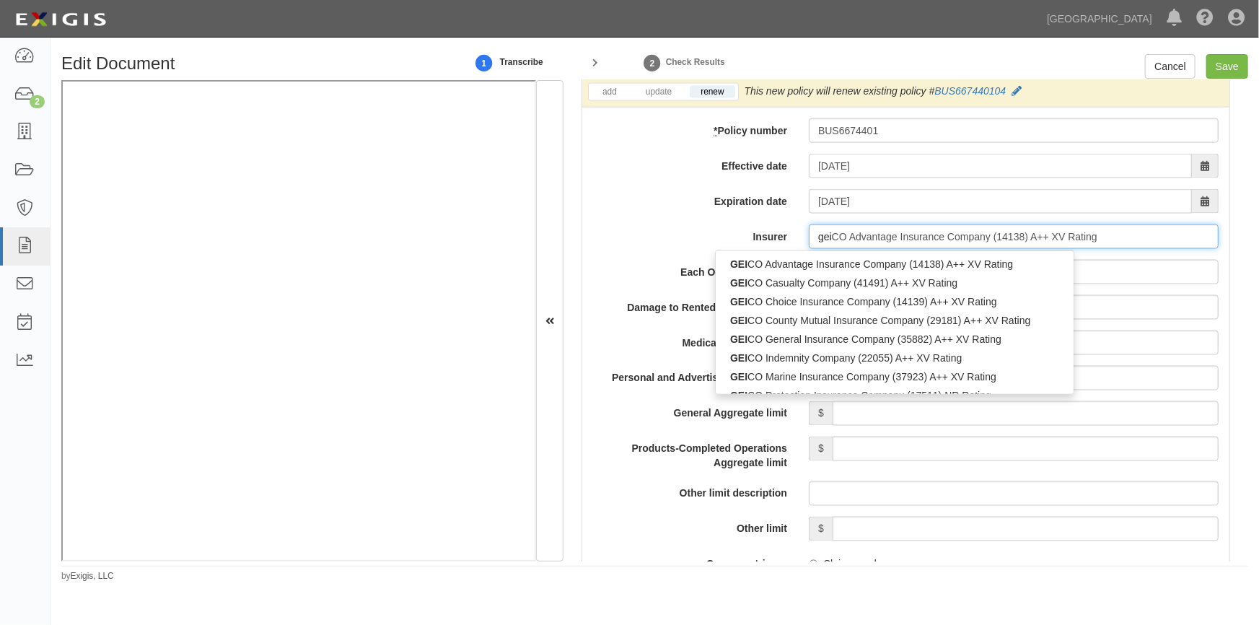
type input "geicO Advantage Insurance Company (14138) A++ XV Rating"
type input "geic"
type input "geico Advantage Insurance Company (14138) A++ XV Rating"
type input "geico"
type input "geico m"
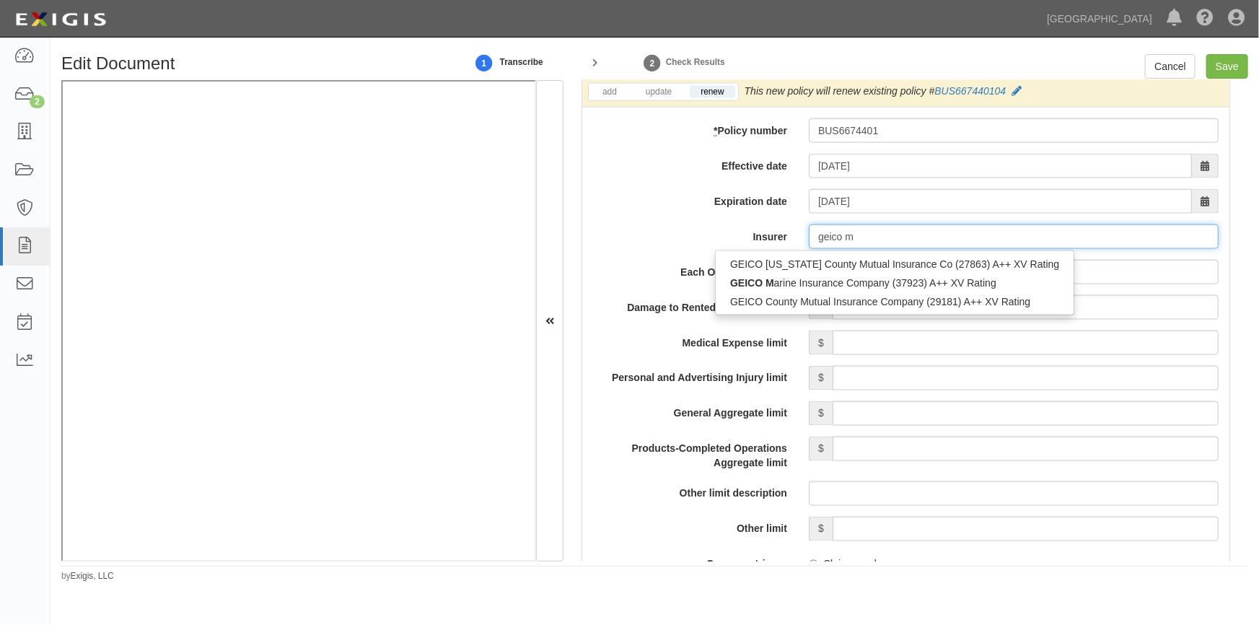
type input "geico marine Insurance Company (37923) A++ XV Rating"
type input "geico ma"
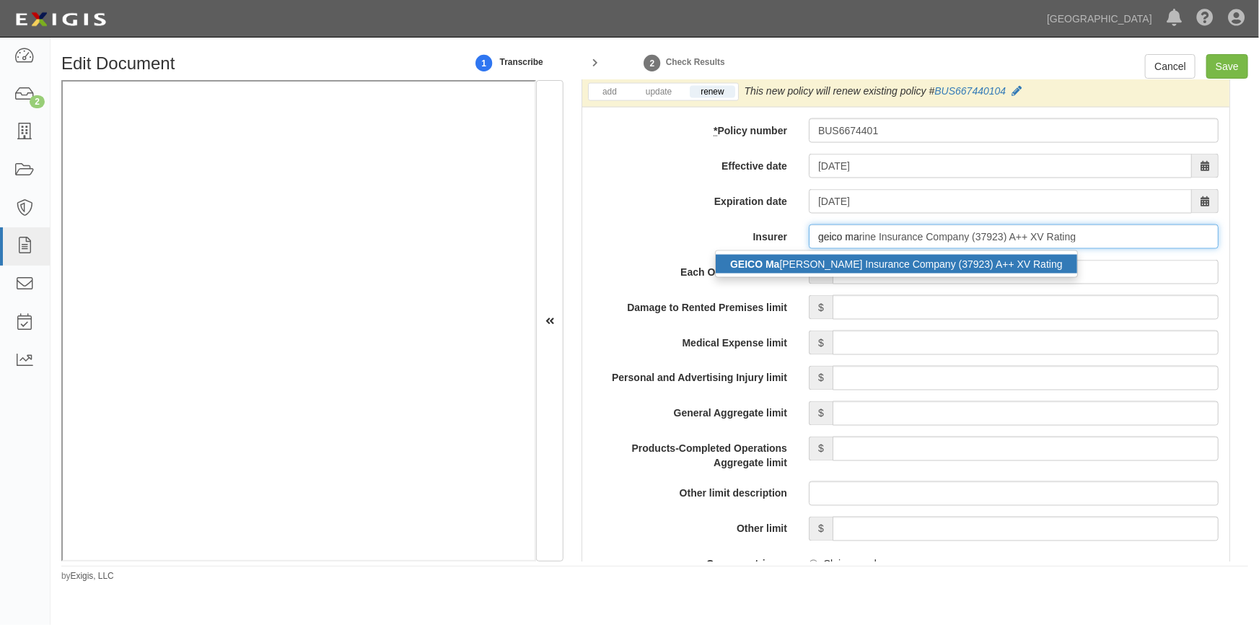
click at [887, 268] on div "GEICO Ma rine Insurance Company (37923) A++ XV Rating" at bounding box center [896, 264] width 361 height 19
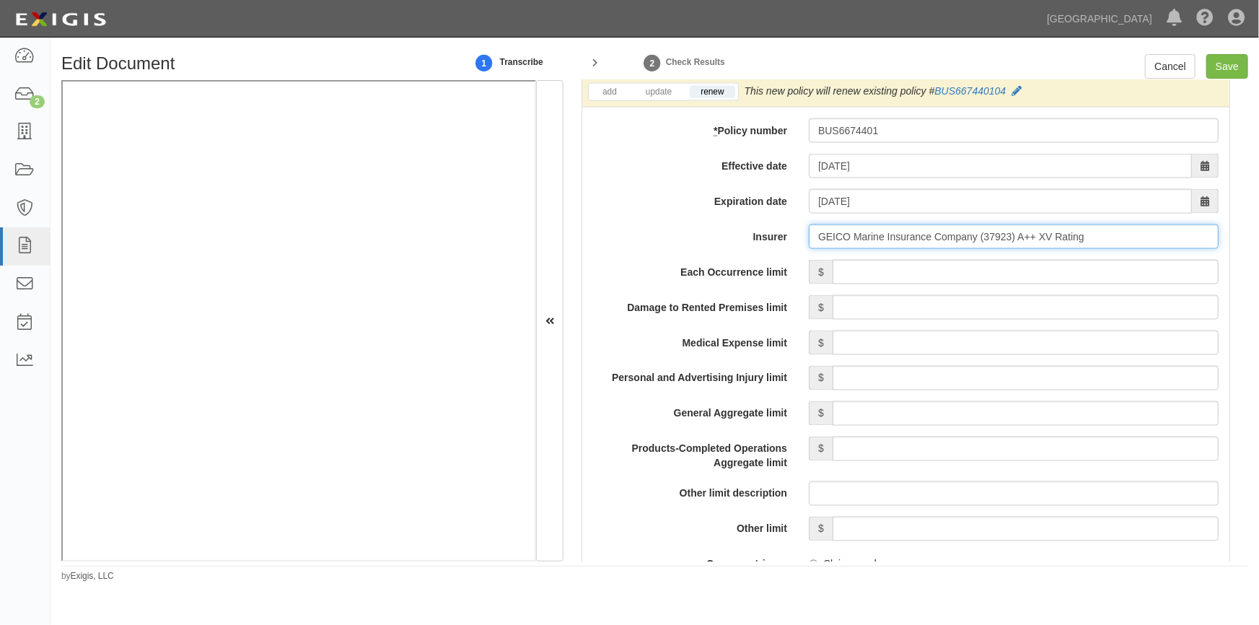
type input "GEICO Marine Insurance Company (37923) A++ XV Rating"
click at [1020, 268] on input "Each Occurrence limit" at bounding box center [1026, 272] width 386 height 25
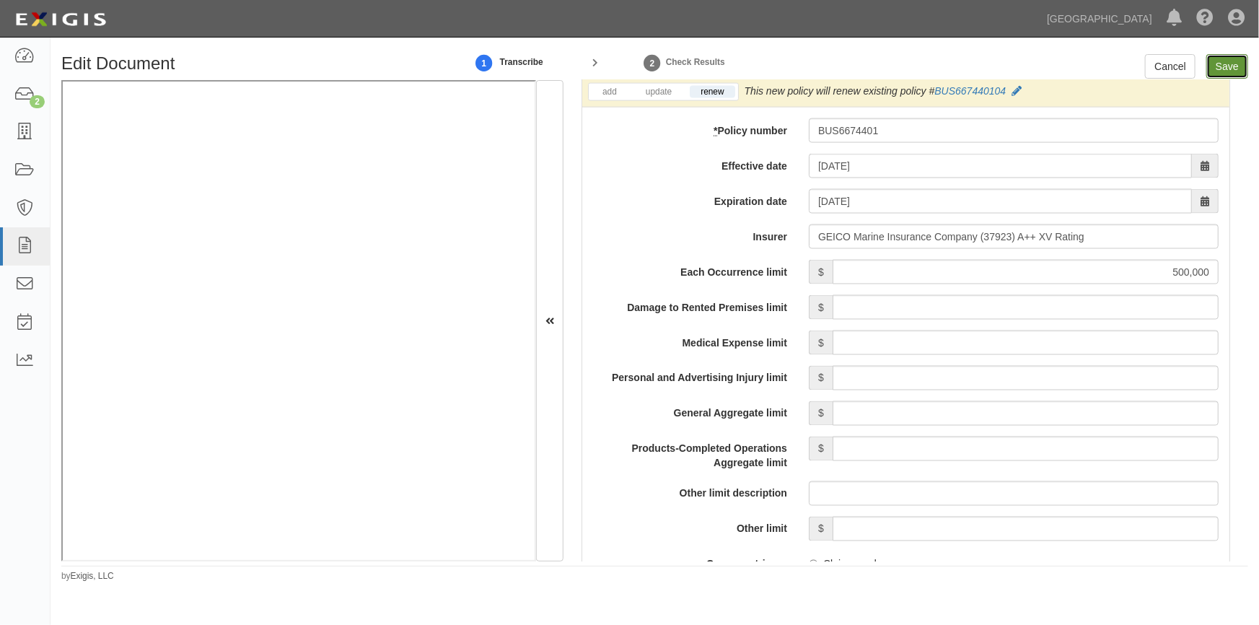
click at [1231, 58] on input "Save" at bounding box center [1227, 66] width 42 height 25
type input "500000"
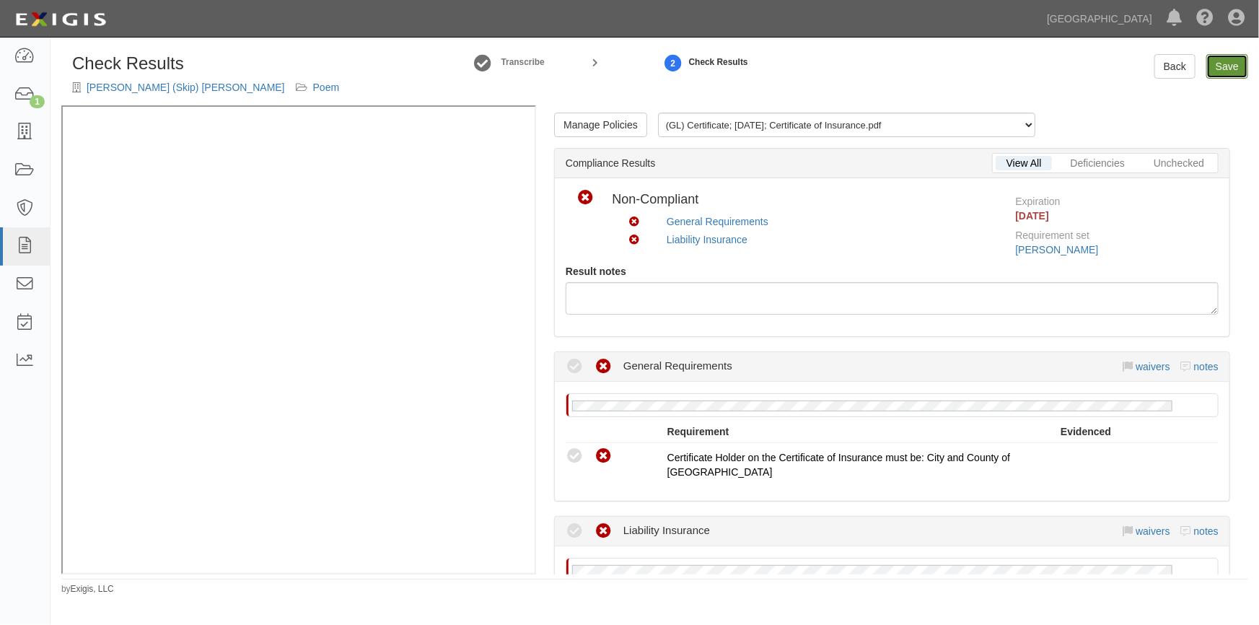
click at [1229, 65] on link "Save" at bounding box center [1227, 66] width 42 height 25
radio input "true"
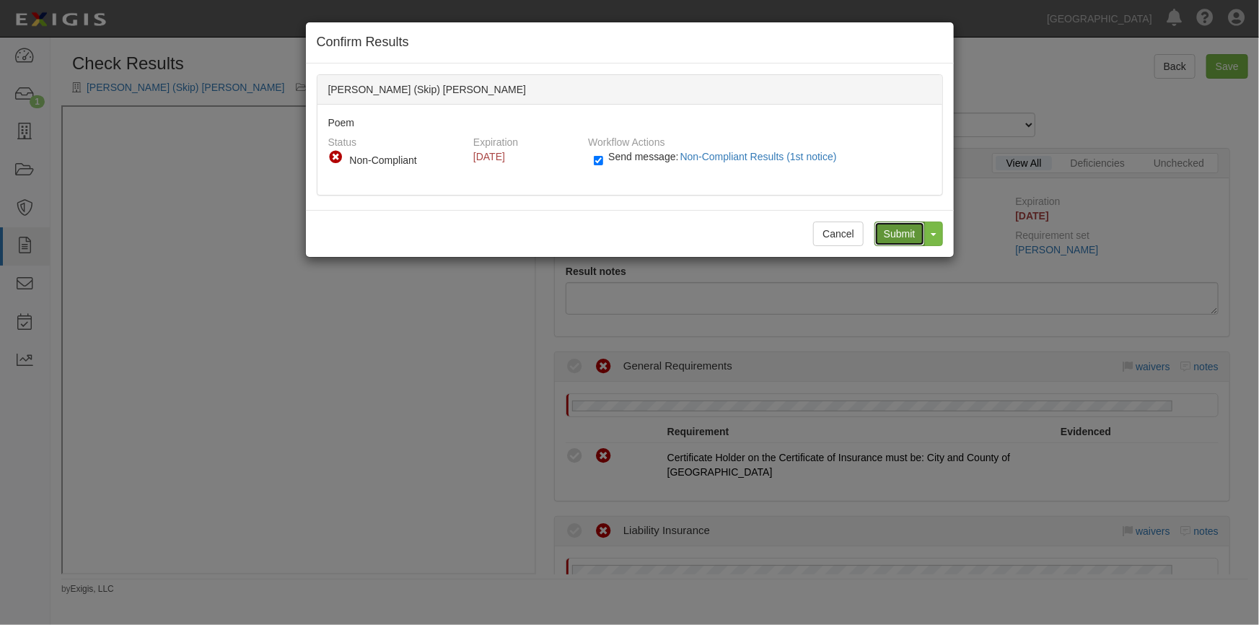
click at [900, 232] on input "Submit" at bounding box center [899, 233] width 51 height 25
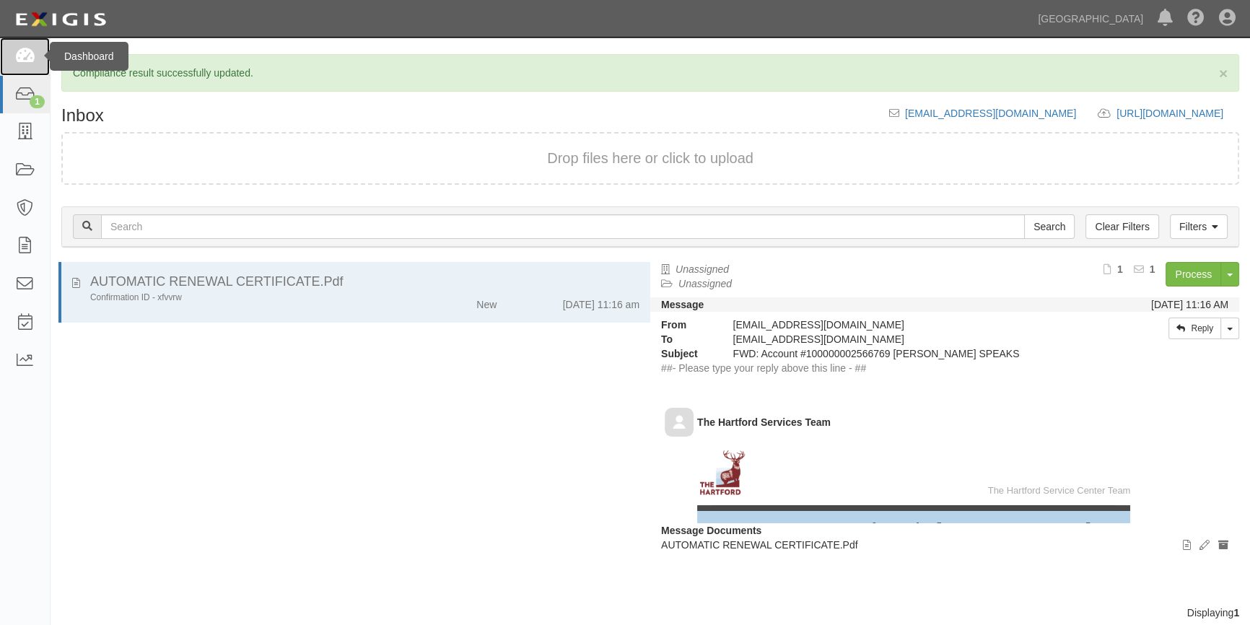
drag, startPoint x: 12, startPoint y: 51, endPoint x: 19, endPoint y: 51, distance: 7.9
click at [14, 51] on link at bounding box center [25, 57] width 50 height 38
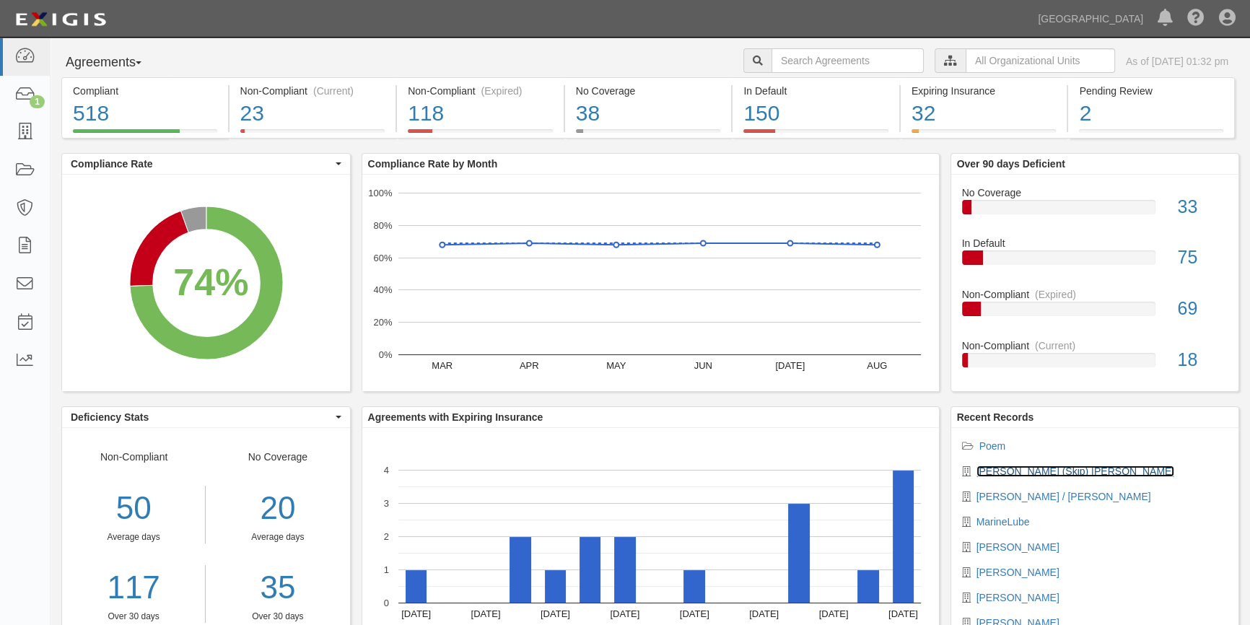
click at [1006, 475] on link "[PERSON_NAME] (Skip) [PERSON_NAME]" at bounding box center [1075, 471] width 198 height 12
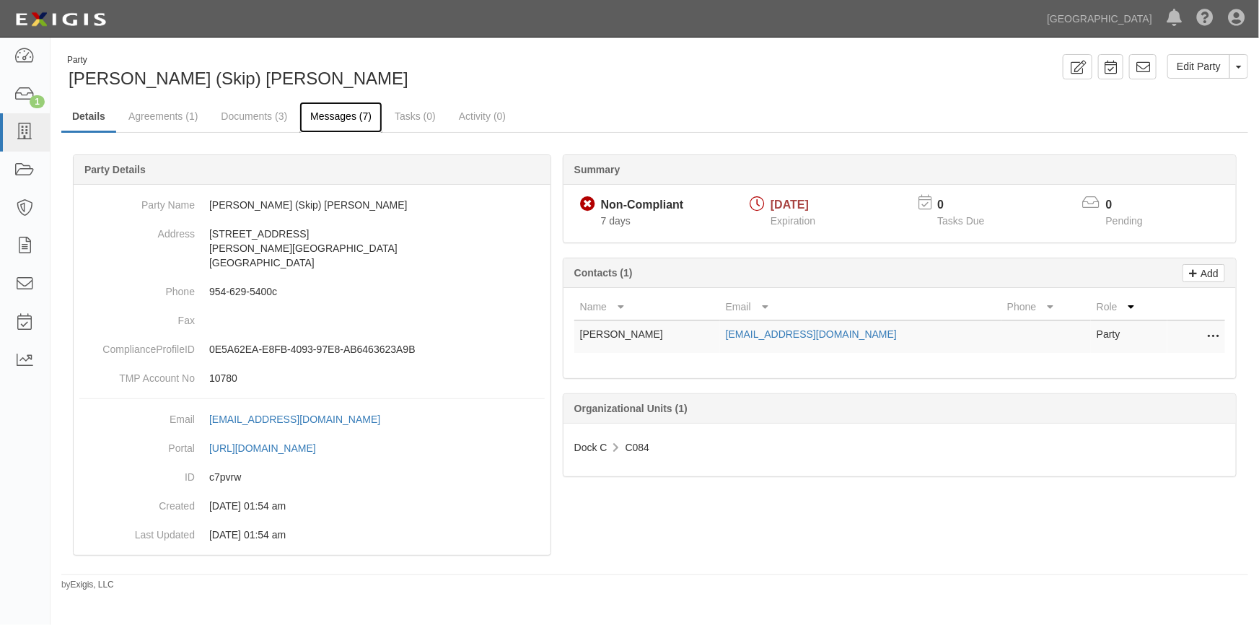
click at [353, 114] on link "Messages (7)" at bounding box center [340, 117] width 83 height 31
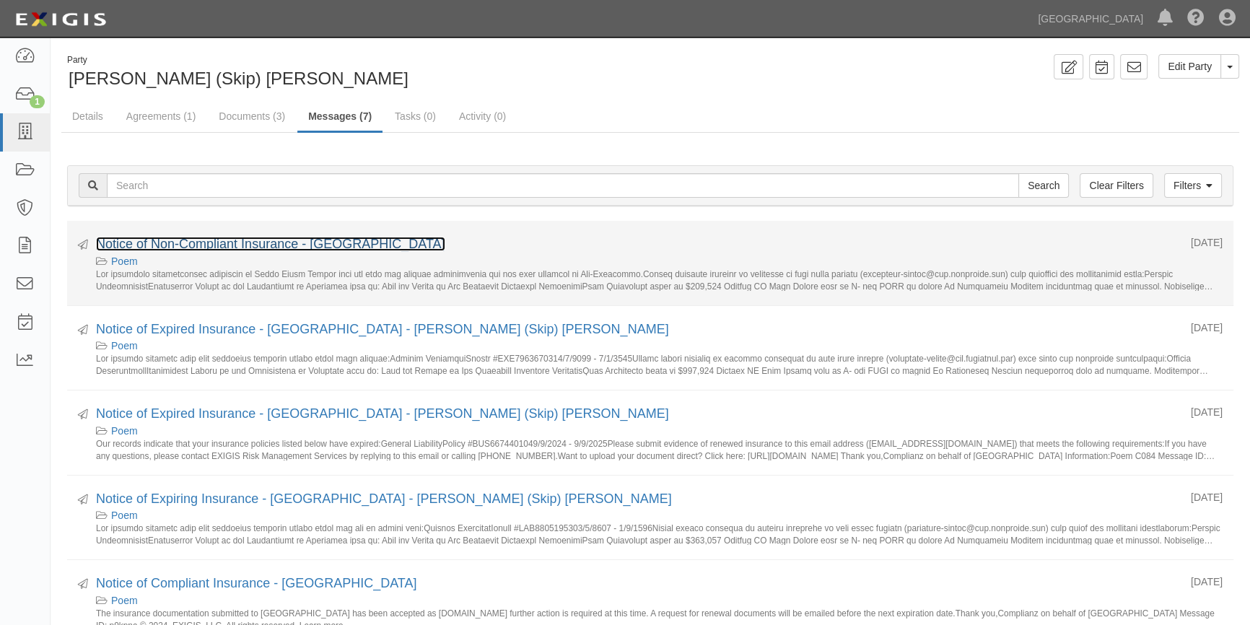
click at [238, 250] on link "Notice of Non-Compliant Insurance - [GEOGRAPHIC_DATA]" at bounding box center [270, 244] width 349 height 14
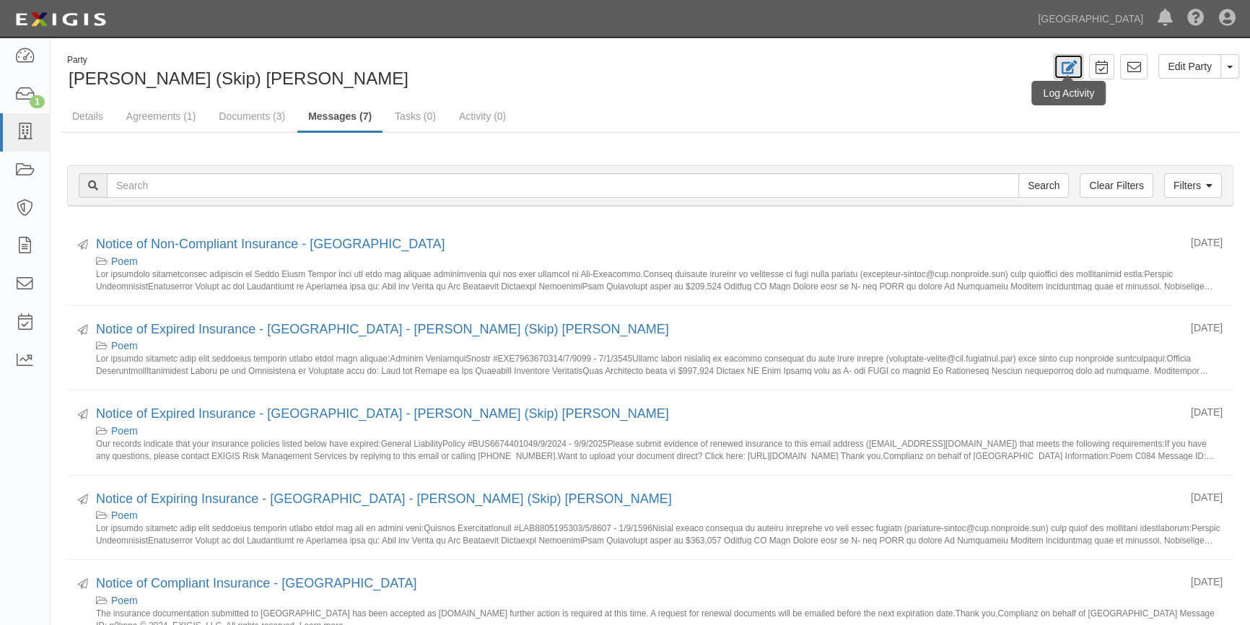
click at [1083, 66] on link at bounding box center [1068, 66] width 30 height 25
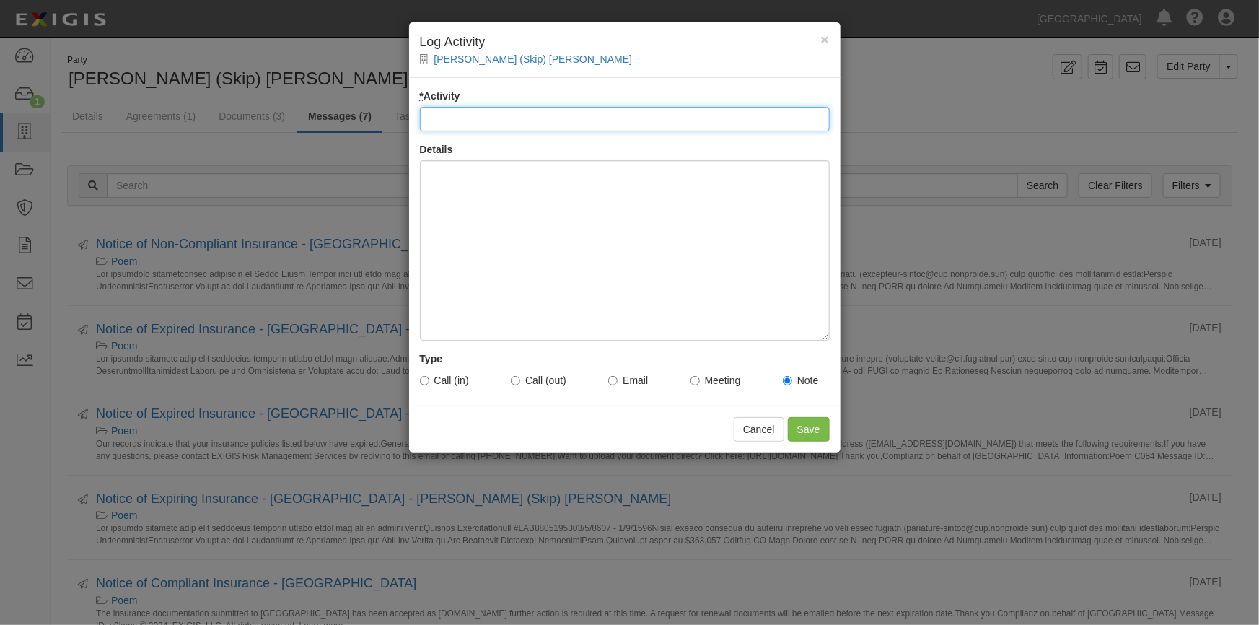
click at [502, 123] on input "* Activity" at bounding box center [625, 119] width 410 height 25
type input "Account Update"
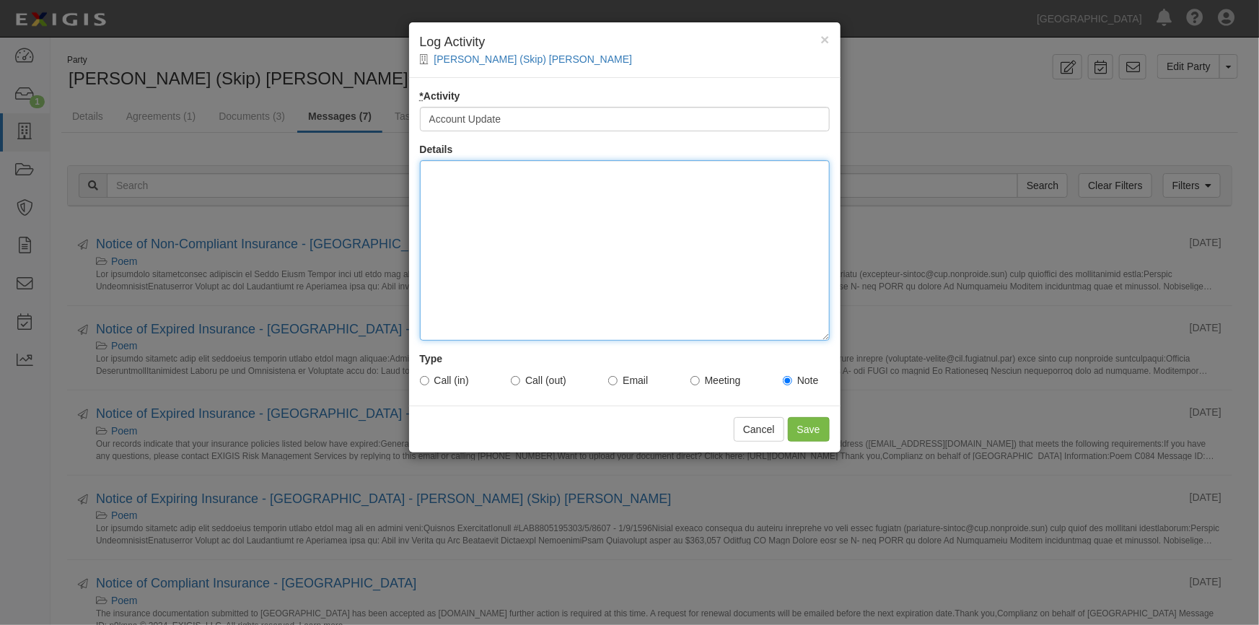
click at [477, 206] on div at bounding box center [625, 250] width 410 height 180
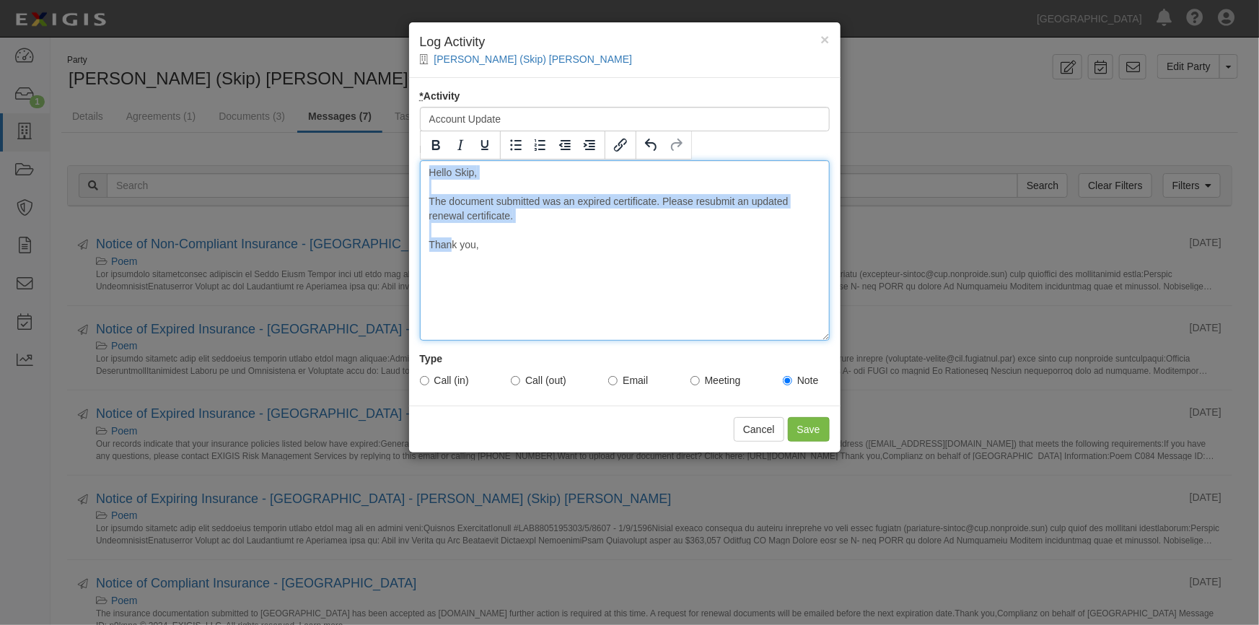
drag, startPoint x: 426, startPoint y: 171, endPoint x: 451, endPoint y: 273, distance: 104.8
click at [451, 273] on div "Hello Skip, The document submitted was an expired certificate. Please resubmit …" at bounding box center [625, 250] width 410 height 180
click at [434, 206] on div "Hello Skip, The document submitted was an expired certificate. Please resubmit …" at bounding box center [625, 250] width 410 height 180
drag, startPoint x: 427, startPoint y: 171, endPoint x: 485, endPoint y: 286, distance: 128.4
click at [485, 286] on div "Hello Skip, The document submitted was an expired certificate. Please resubmit …" at bounding box center [625, 250] width 410 height 180
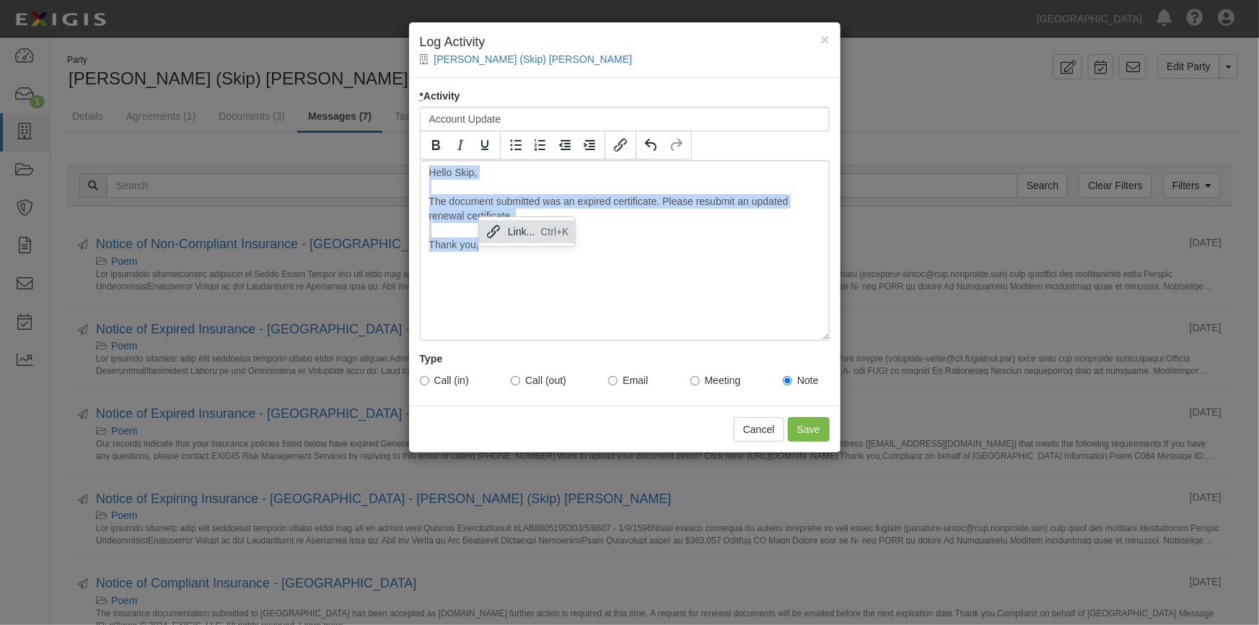
copy div "Hello Skip, The document submitted was an expired certificate. Please resubmit …"
click at [750, 427] on button "Cancel" at bounding box center [759, 429] width 51 height 25
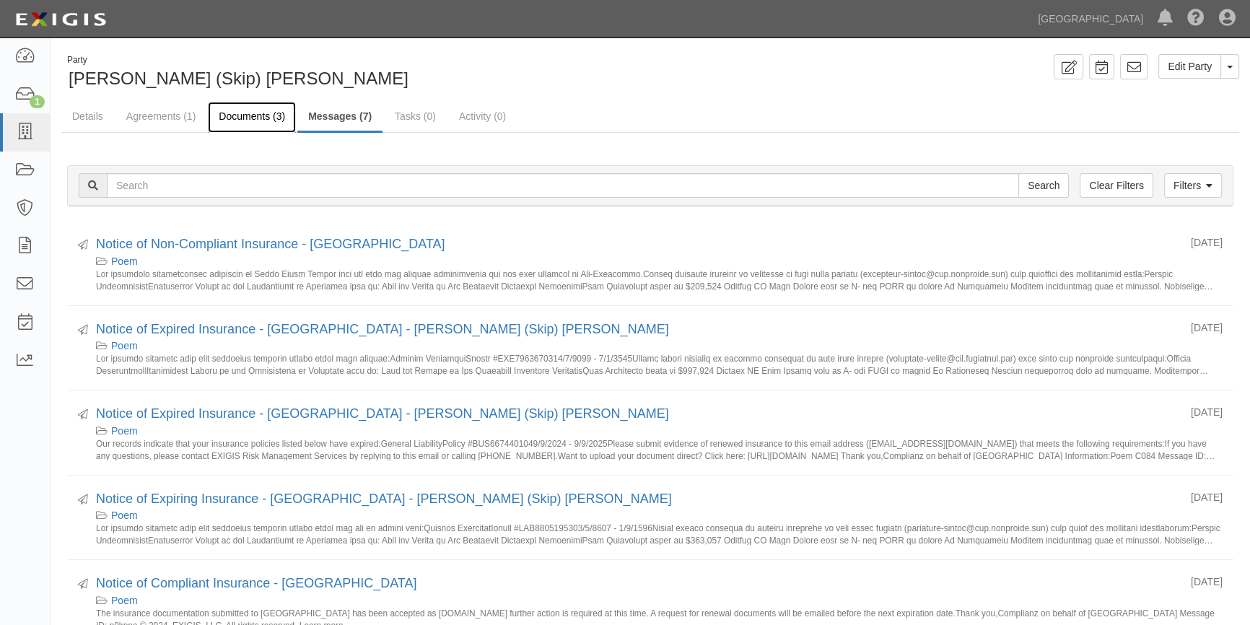
click at [262, 118] on link "Documents (3)" at bounding box center [252, 117] width 88 height 31
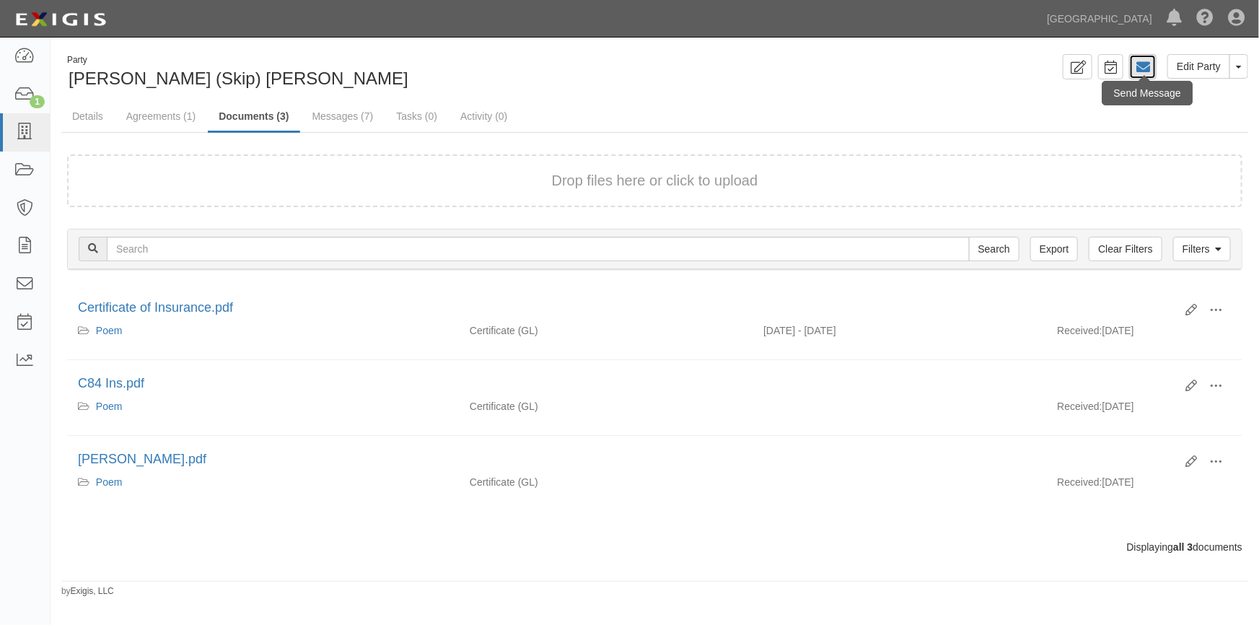
click at [1154, 61] on link at bounding box center [1142, 66] width 27 height 25
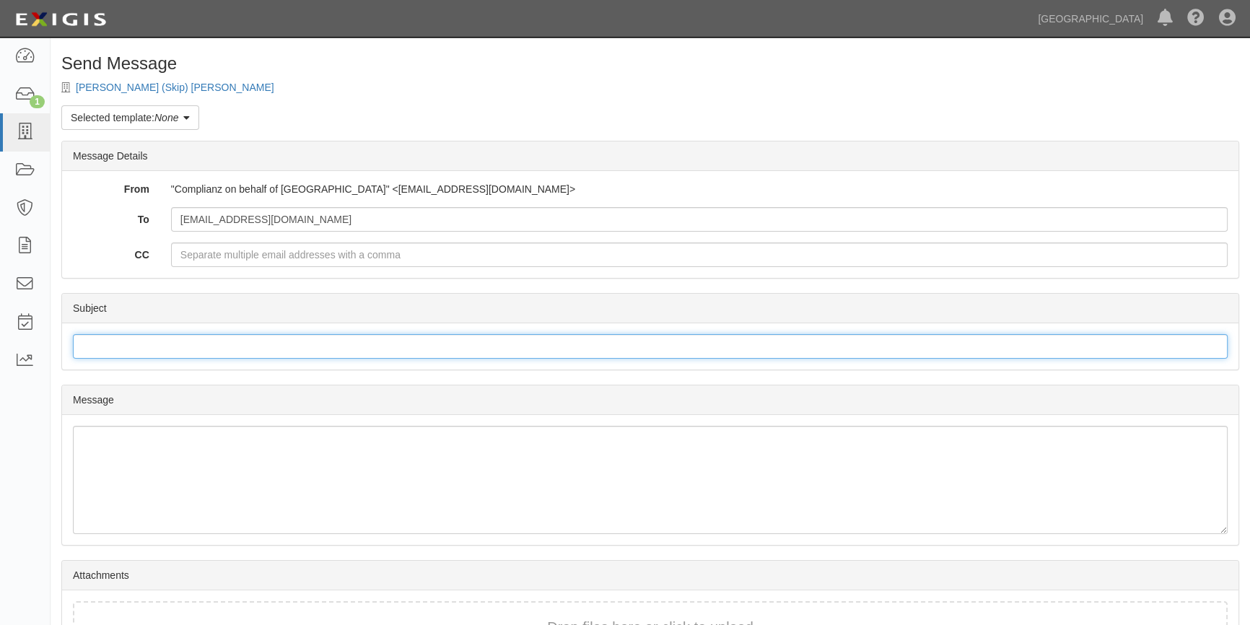
click at [143, 353] on input "Subject" at bounding box center [650, 346] width 1154 height 25
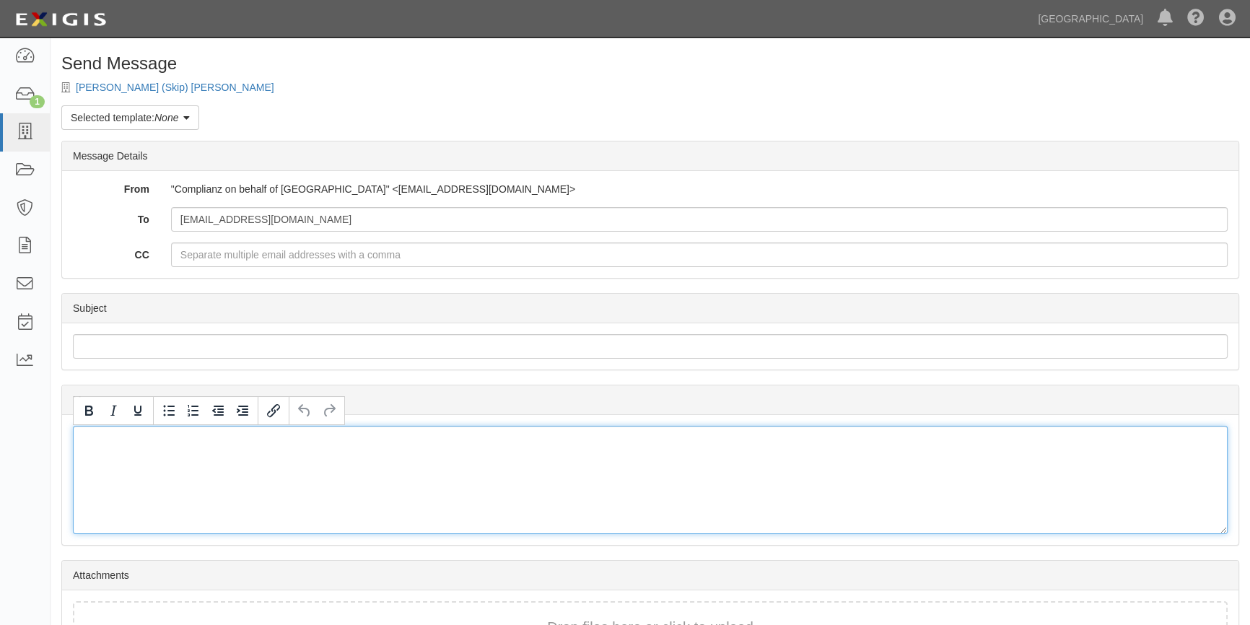
click at [85, 471] on div at bounding box center [650, 480] width 1154 height 108
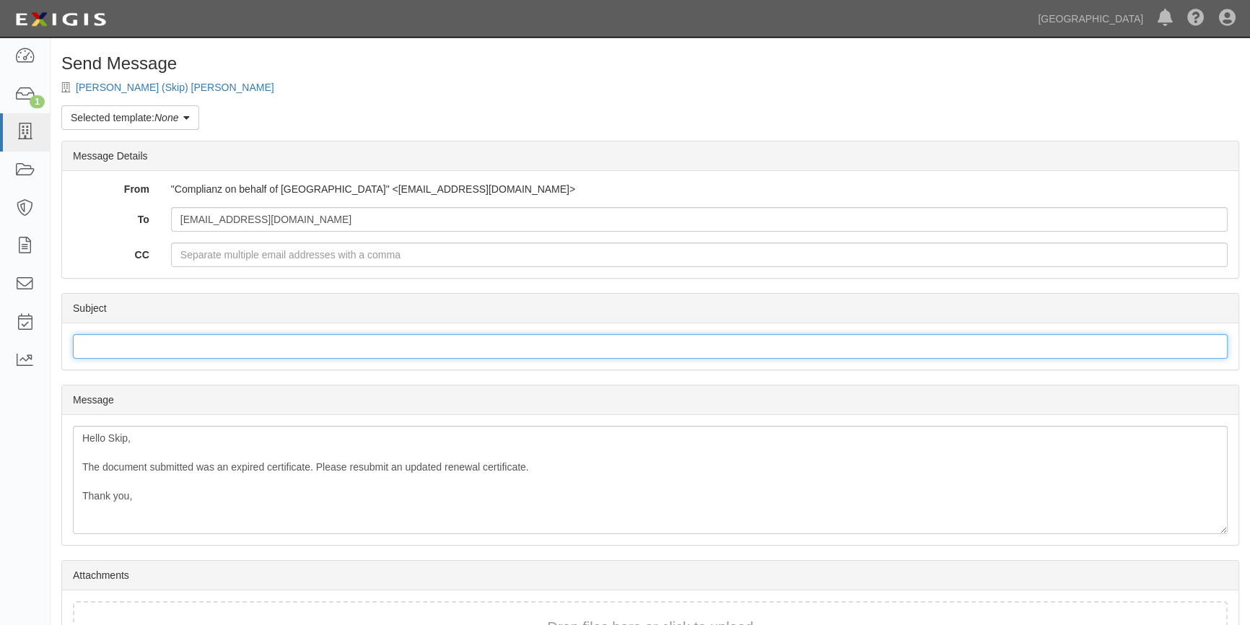
click at [247, 340] on input "Subject" at bounding box center [650, 346] width 1154 height 25
type input "Non Compliant Status"
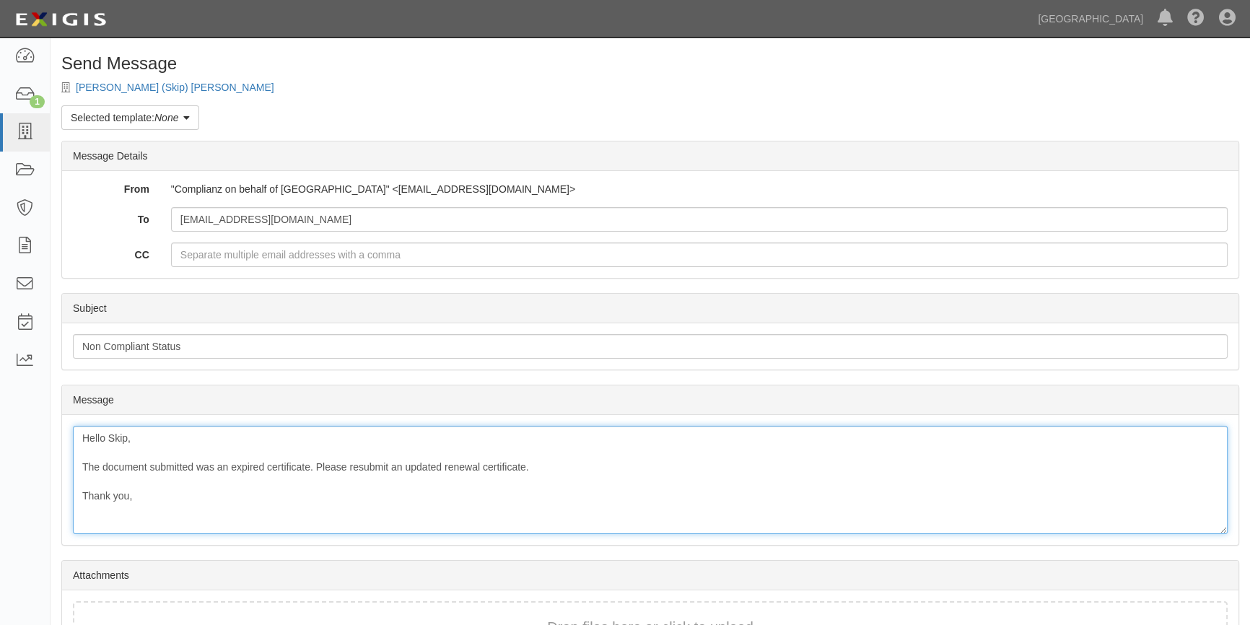
click at [317, 467] on div "Hello Skip, The document submitted was an expired certificate. Please resubmit …" at bounding box center [650, 480] width 1154 height 108
click at [392, 465] on div "Hello Skip, The document submitted was an expired certificate dated 9/20/2023-3…" at bounding box center [650, 480] width 1154 height 108
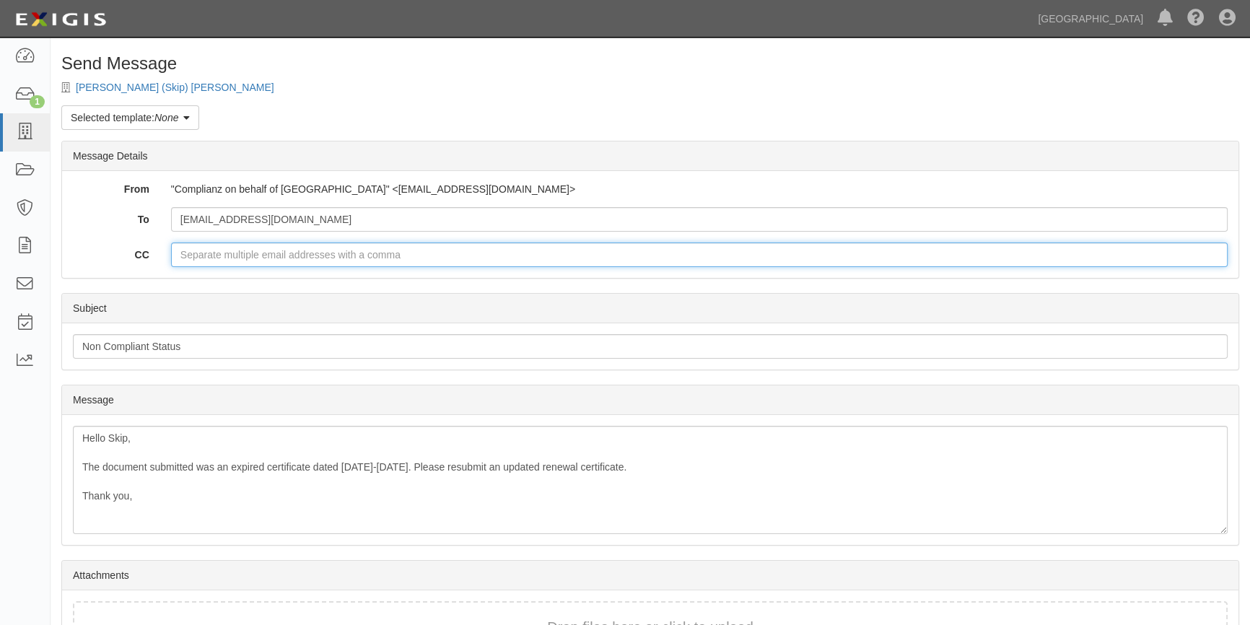
scroll to position [98, 0]
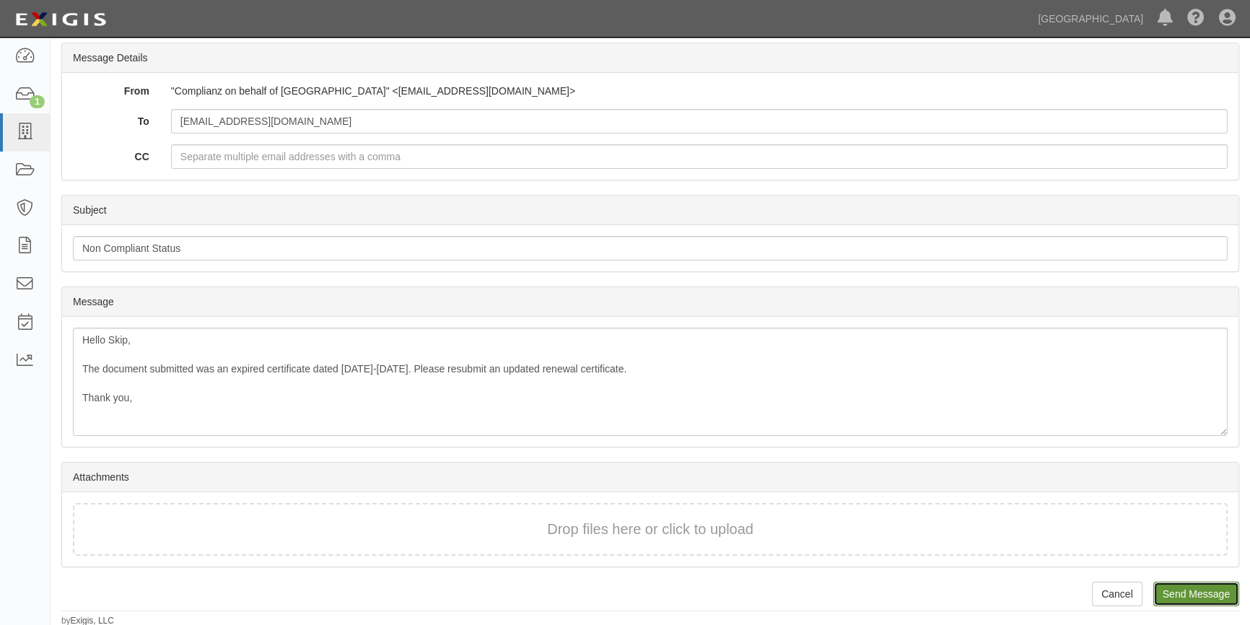
click at [1204, 591] on input "Send Message" at bounding box center [1196, 594] width 86 height 25
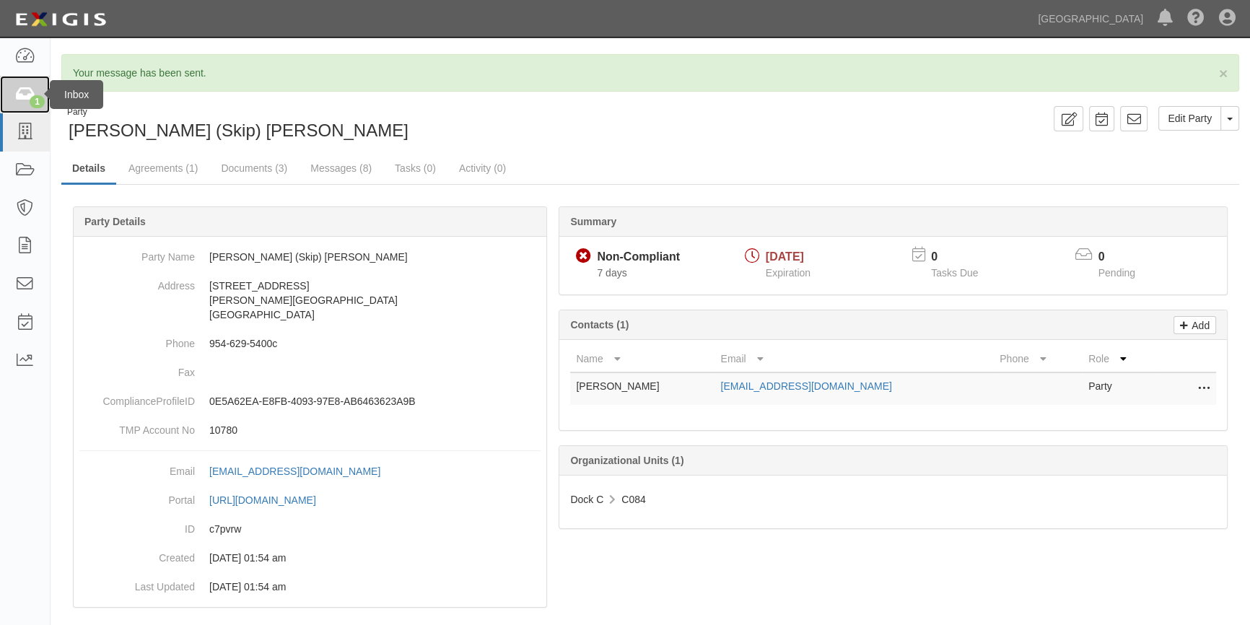
click at [14, 97] on icon at bounding box center [24, 95] width 20 height 17
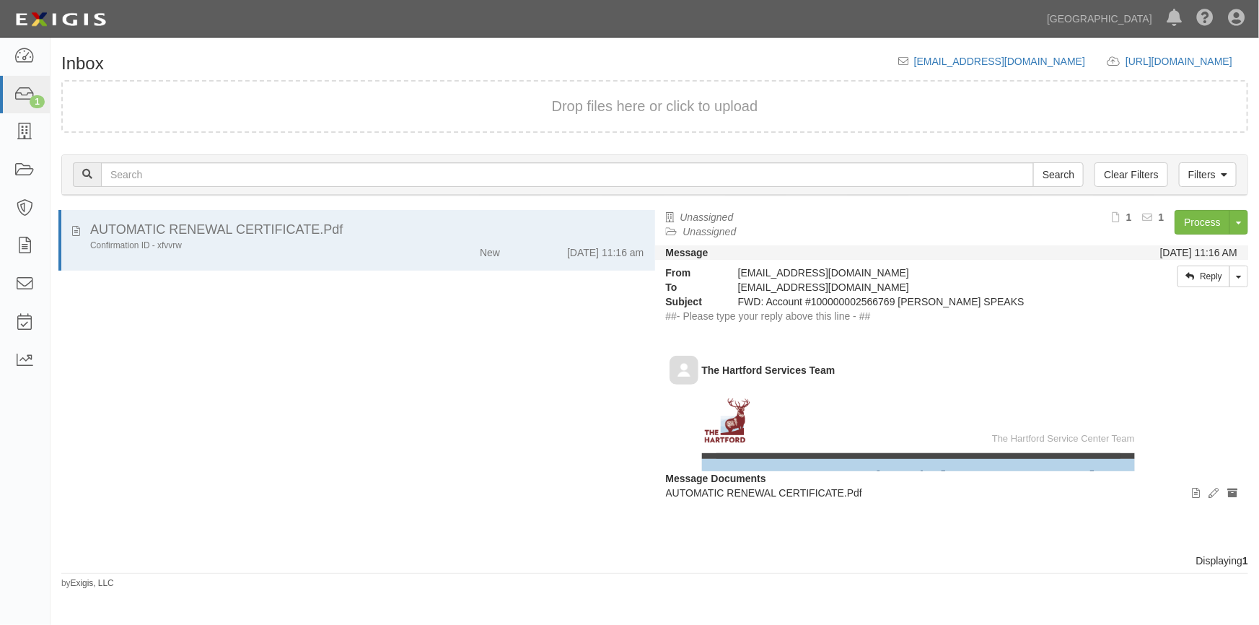
click at [430, 459] on div "AUTOMATIC RENEWAL CERTIFICATE.Pdf Confirmation ID - xfvvrw New [DATE] 11:16 am" at bounding box center [353, 381] width 605 height 343
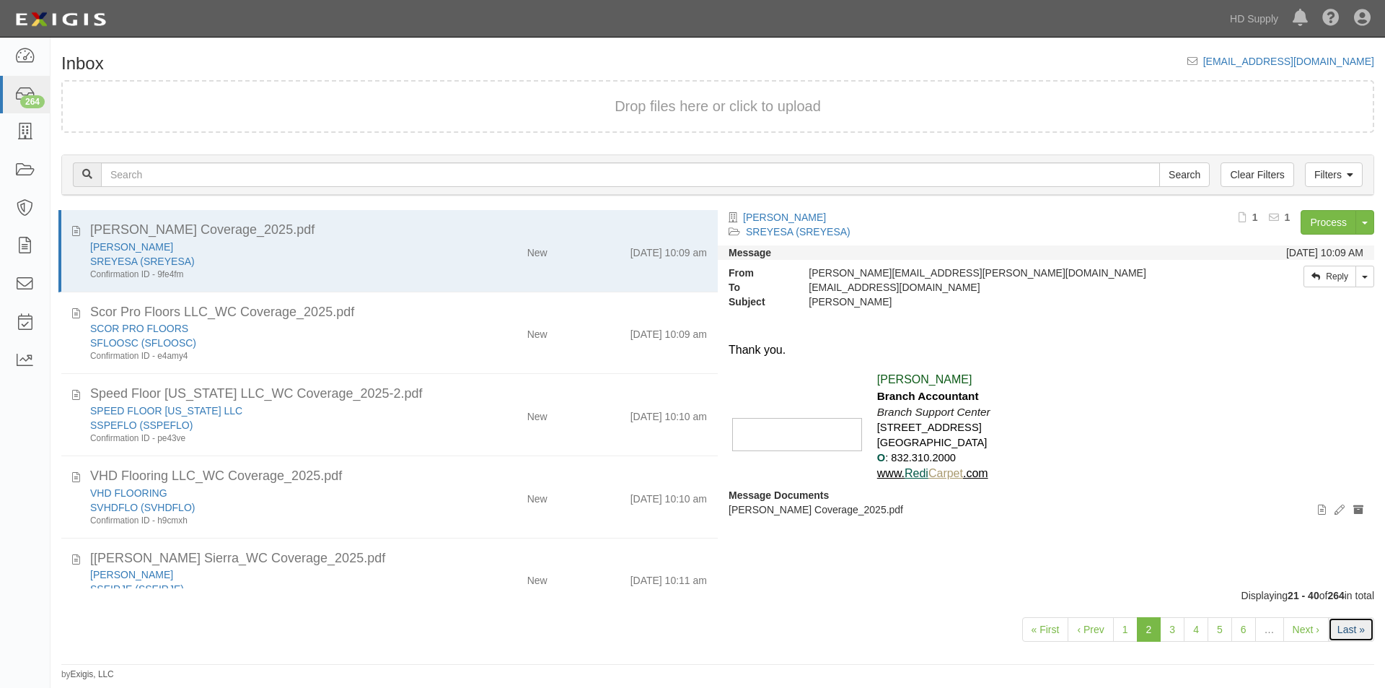
click at [1346, 628] on link "Last »" at bounding box center [1351, 629] width 46 height 25
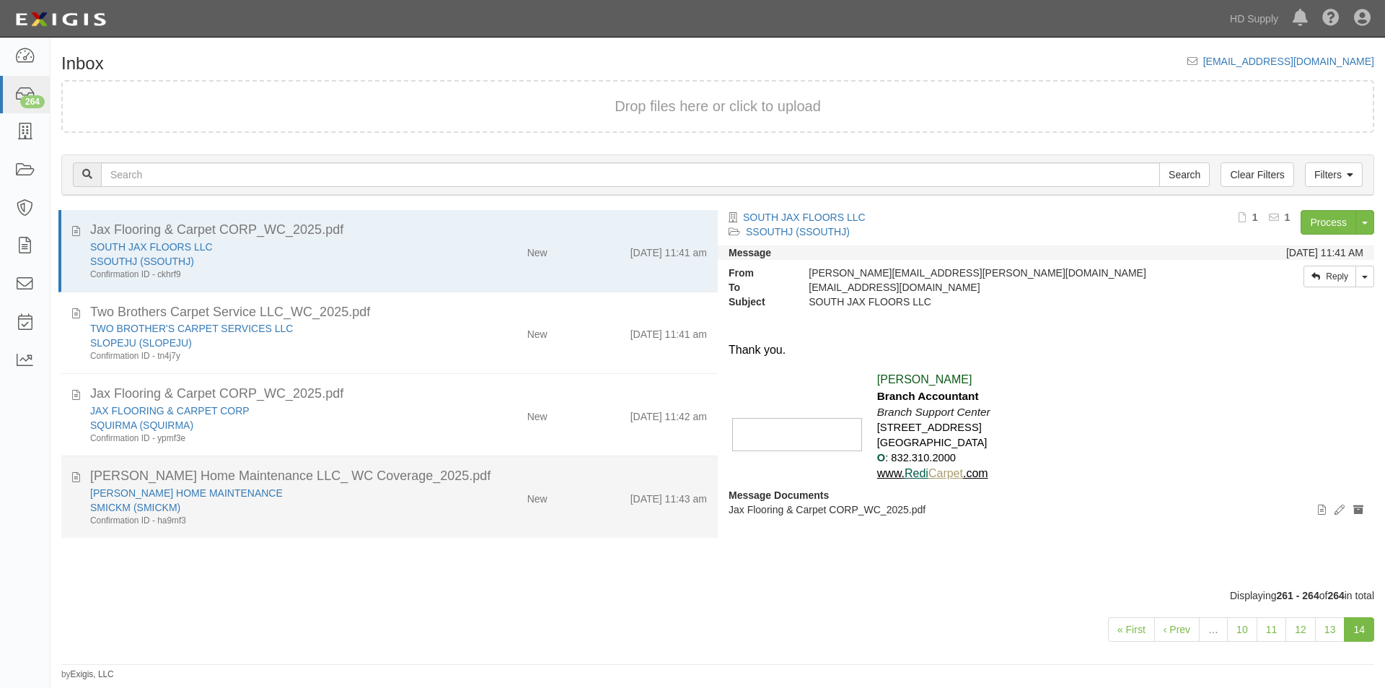
click at [466, 524] on div "[PERSON_NAME] HOME MAINTENANCE SMICKM (SMICKM) Confirmation ID - ha9mf3 New [DA…" at bounding box center [398, 506] width 639 height 41
